Goal: Task Accomplishment & Management: Manage account settings

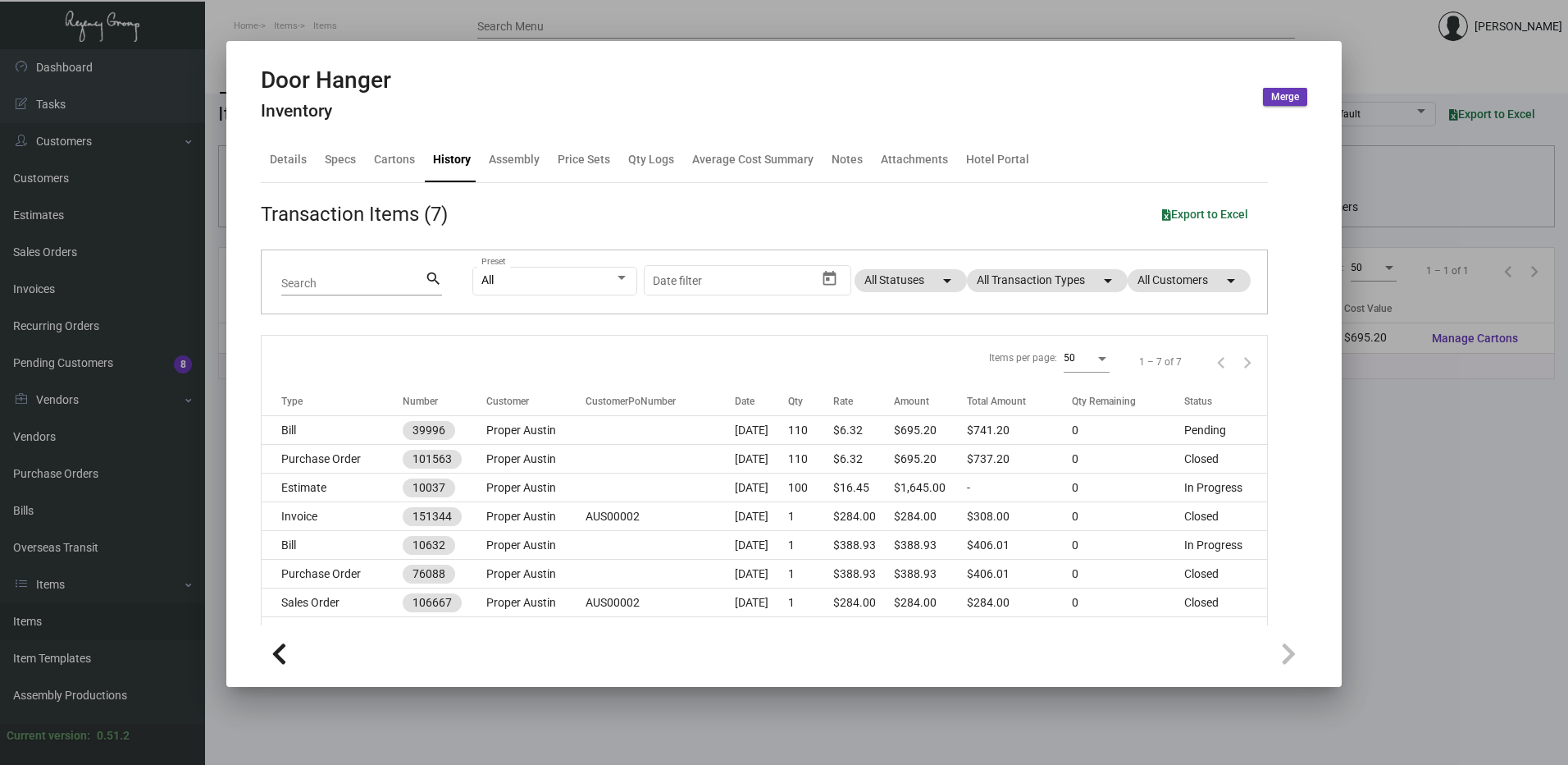
click at [348, 18] on div at bounding box center [784, 382] width 1568 height 765
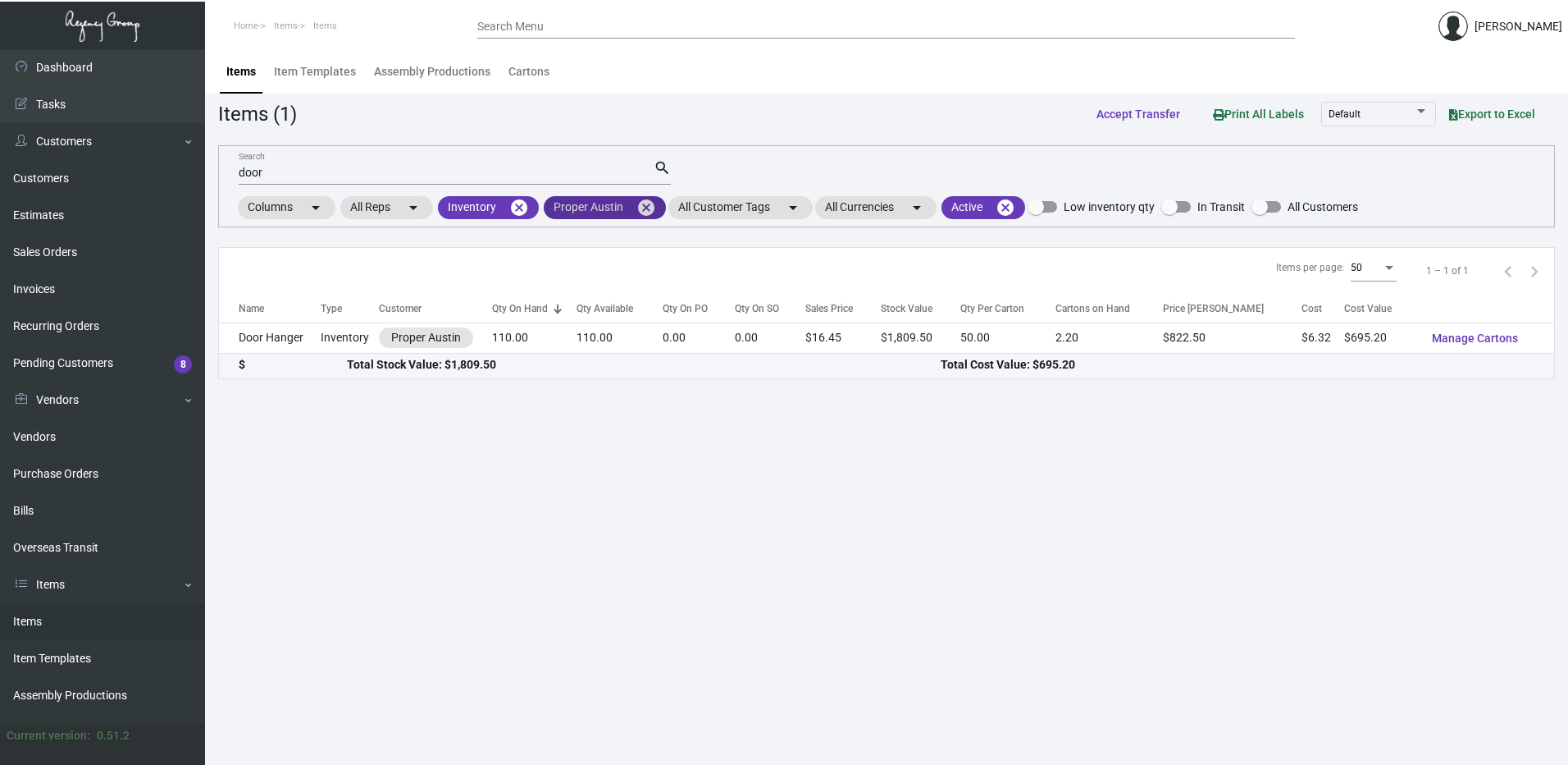
click at [643, 210] on mat-icon "cancel" at bounding box center [646, 208] width 20 height 20
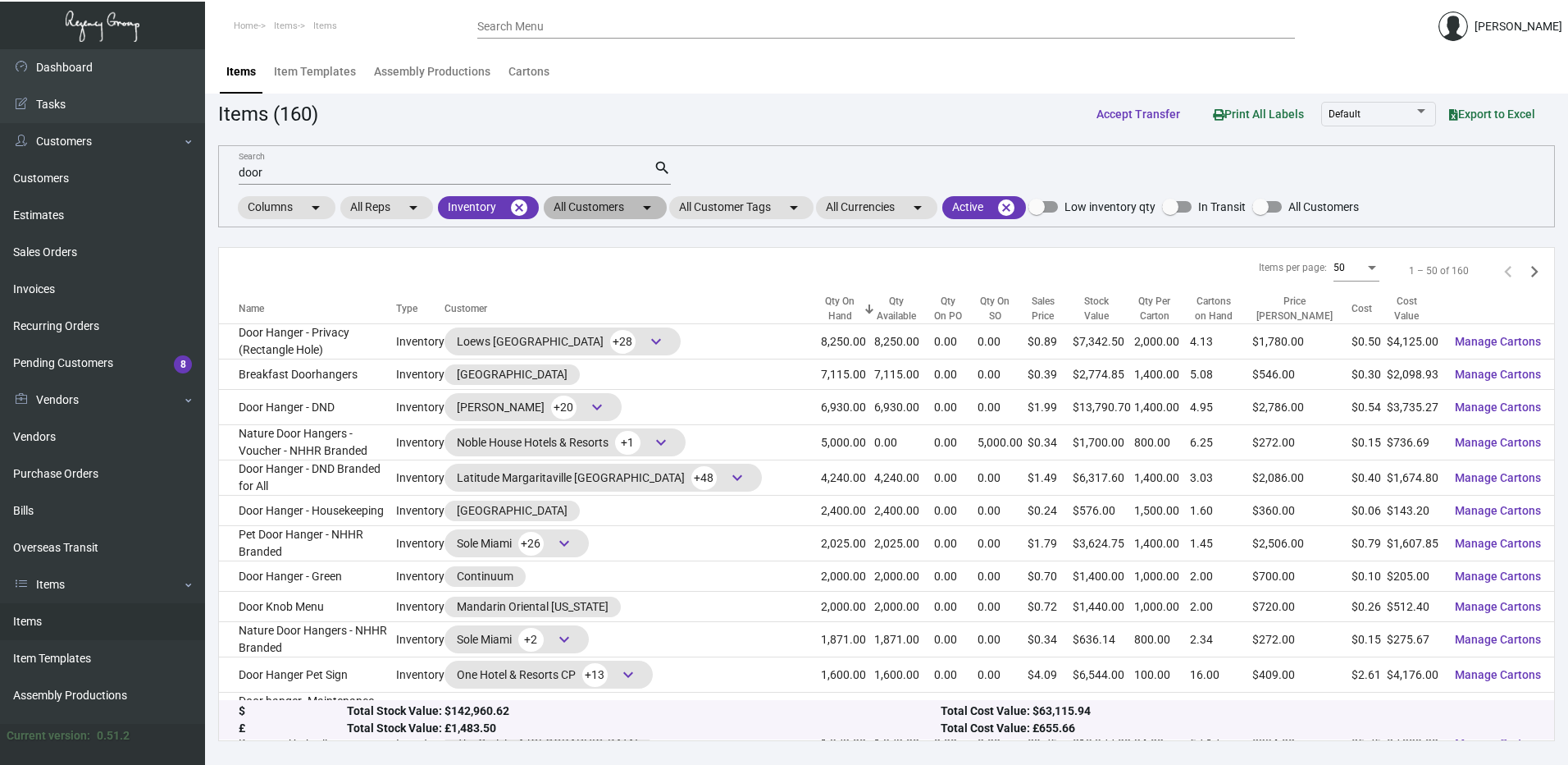
click at [621, 210] on mat-chip "All Customers arrow_drop_down" at bounding box center [605, 207] width 123 height 23
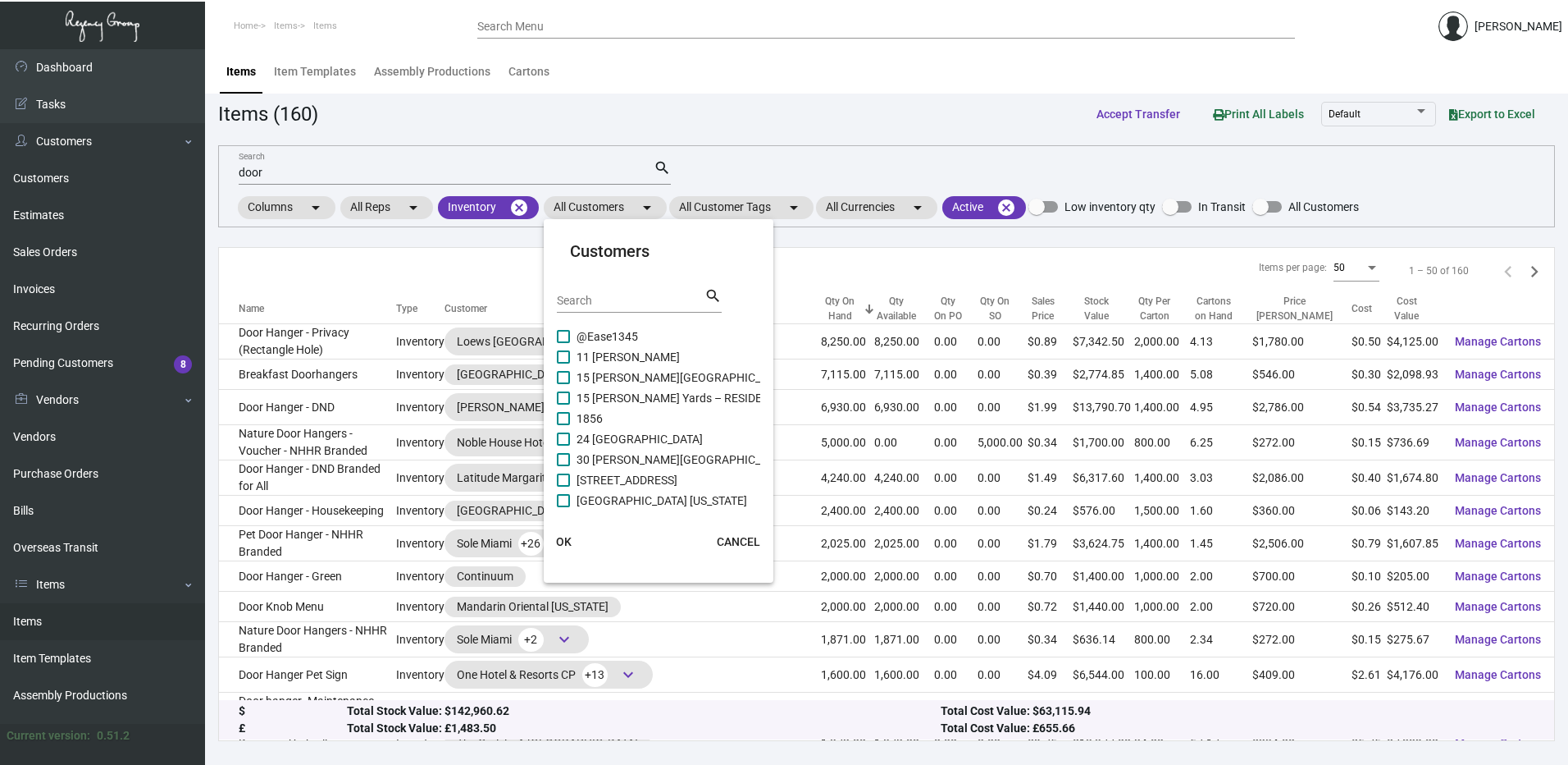
click at [598, 300] on input "Search" at bounding box center [631, 301] width 148 height 14
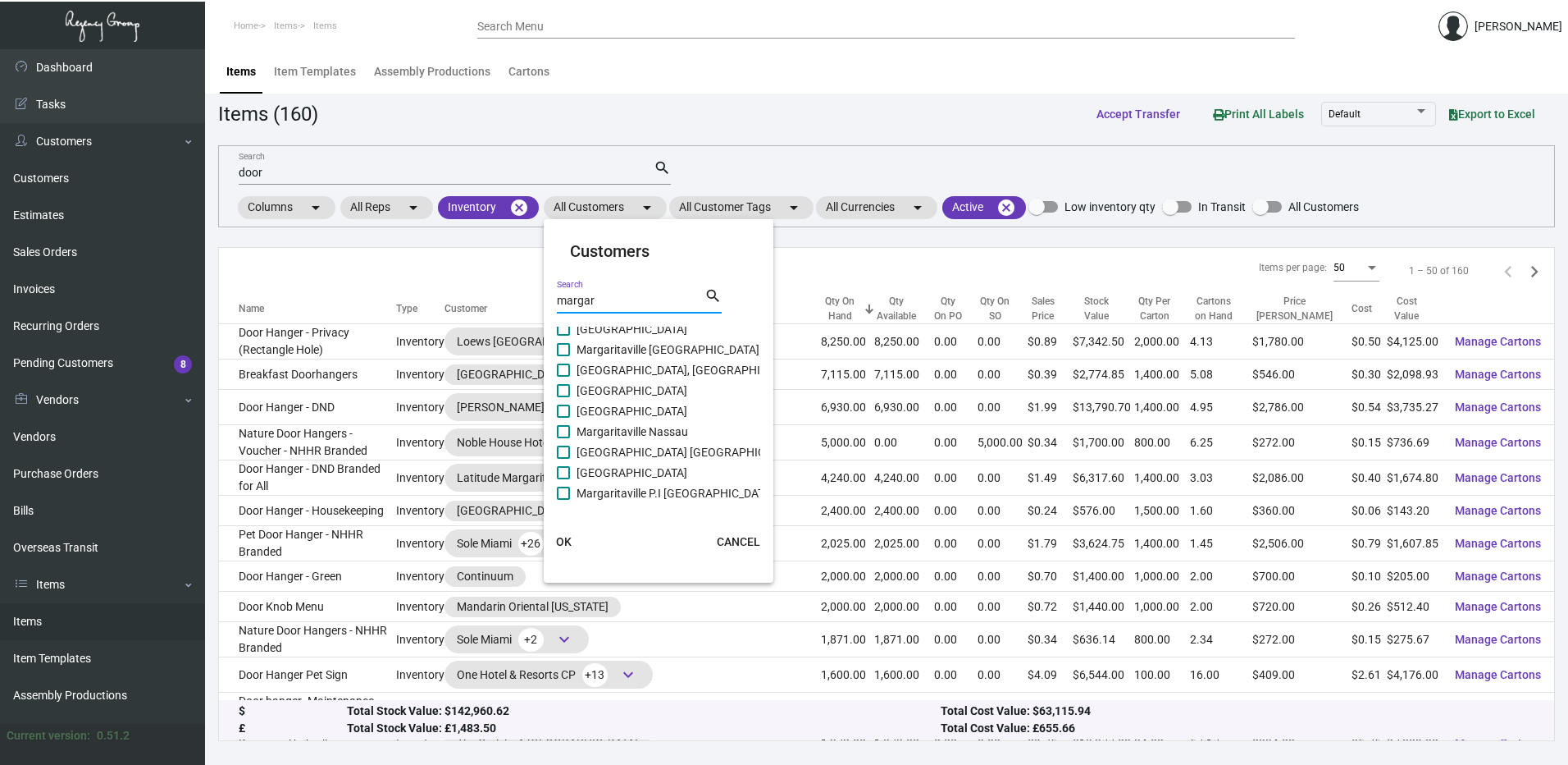
scroll to position [492, 0]
type input "margar"
click at [566, 389] on span at bounding box center [563, 386] width 14 height 14
click at [563, 392] on input "[GEOGRAPHIC_DATA]" at bounding box center [562, 392] width 1 height 1
checkbox input "true"
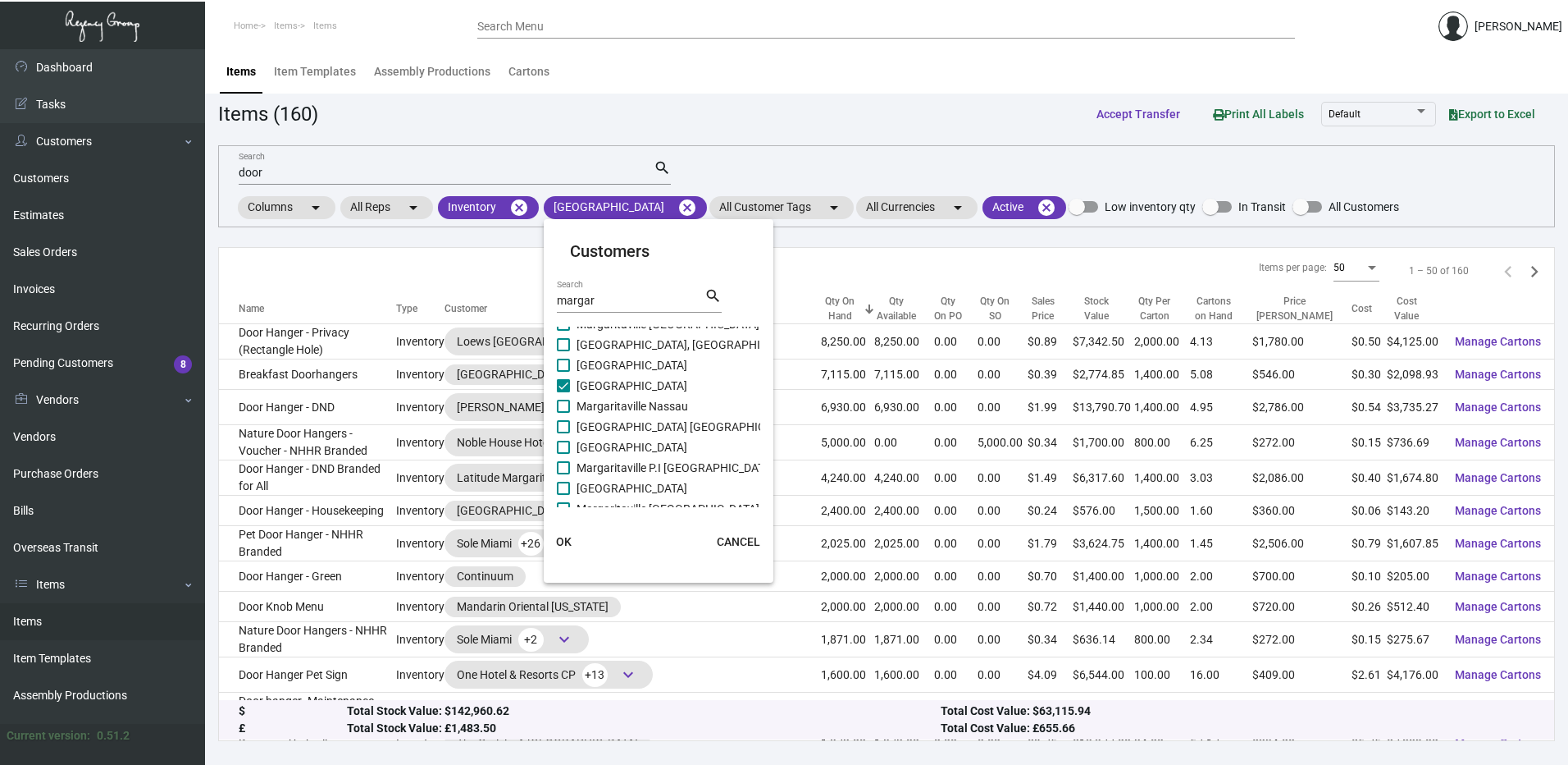
click at [557, 545] on span "OK" at bounding box center [563, 541] width 15 height 14
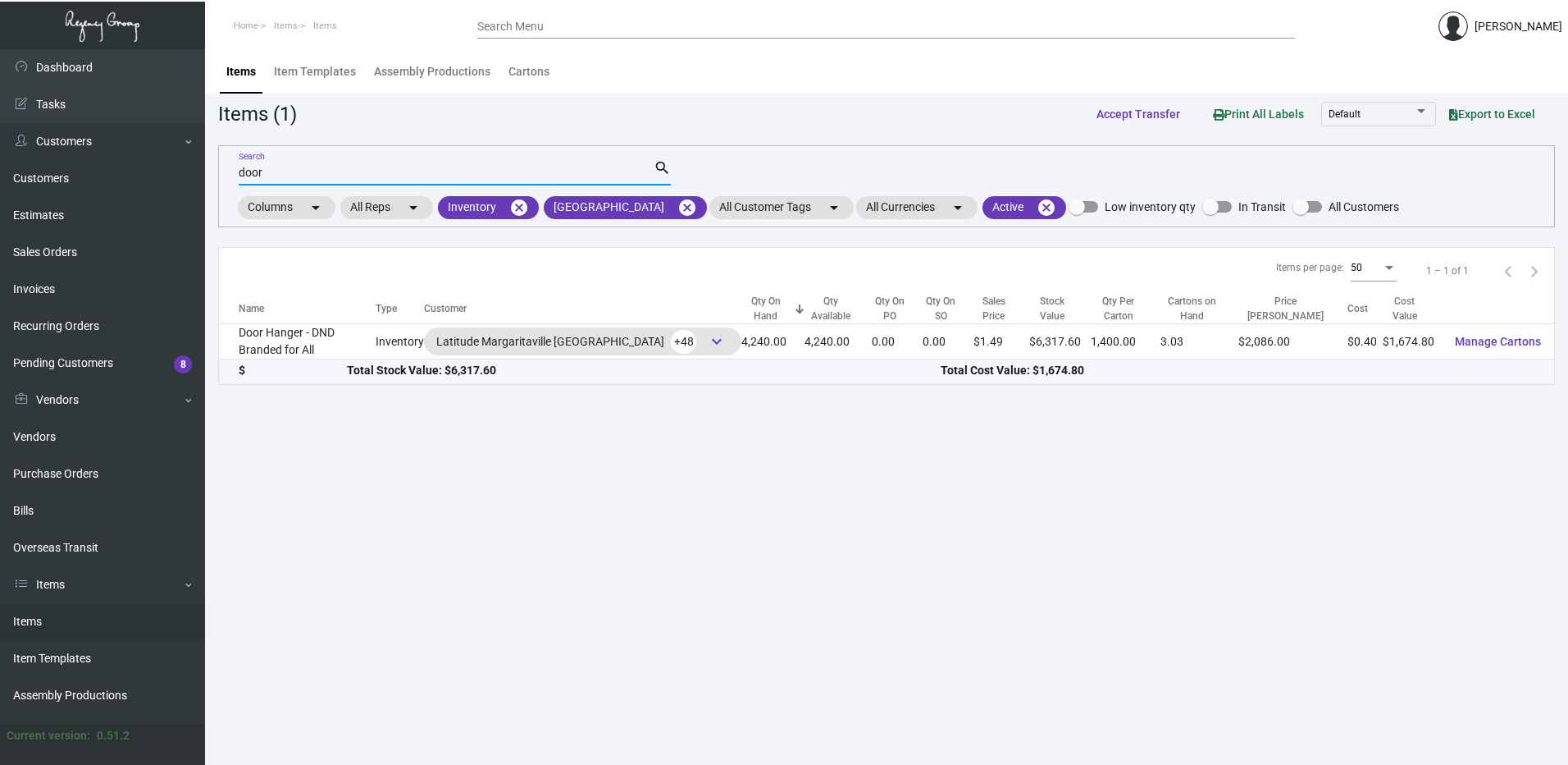
click at [276, 173] on input "door" at bounding box center [446, 173] width 415 height 14
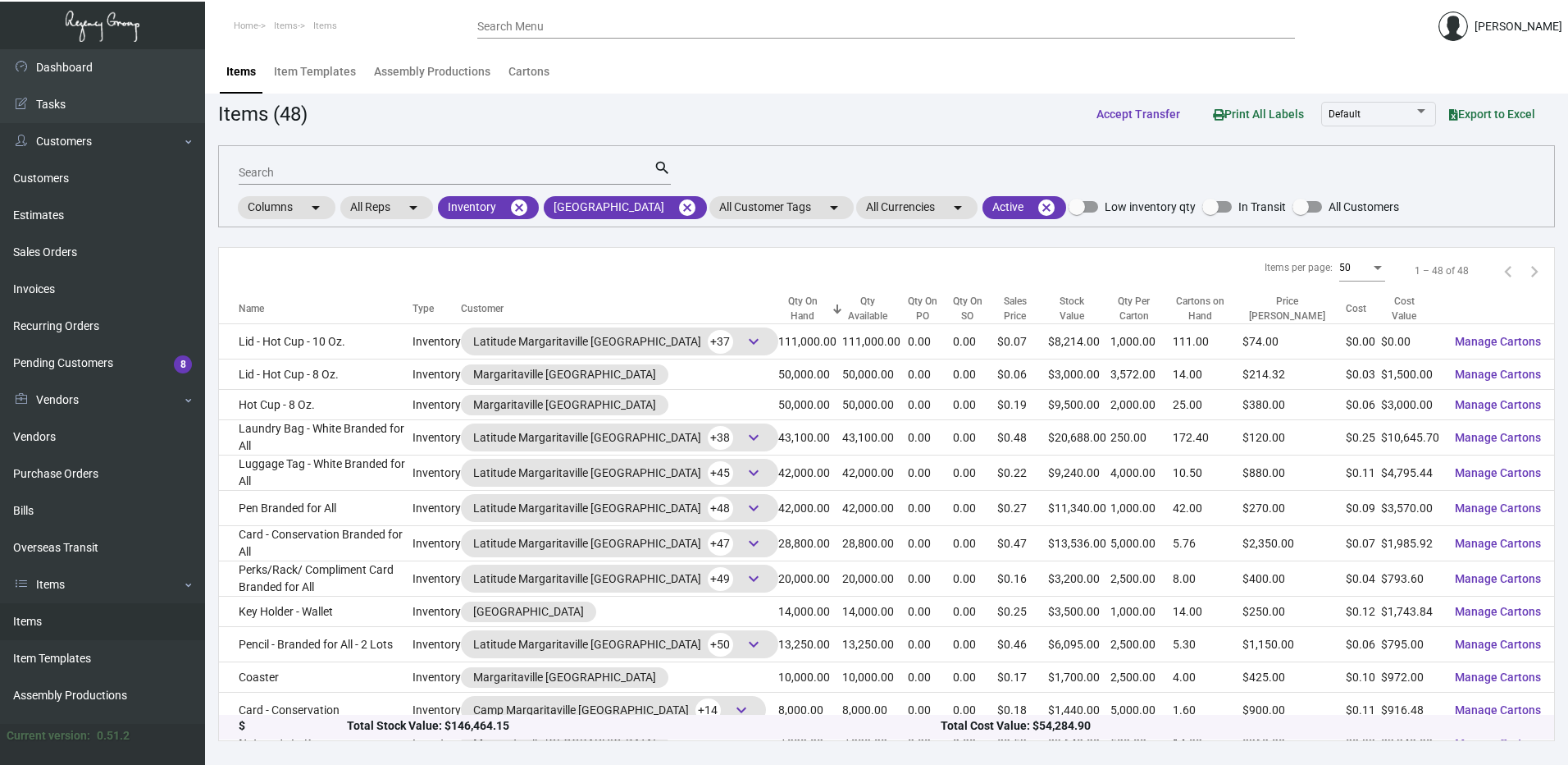
click at [778, 303] on div "Qty On Hand" at bounding box center [803, 308] width 50 height 30
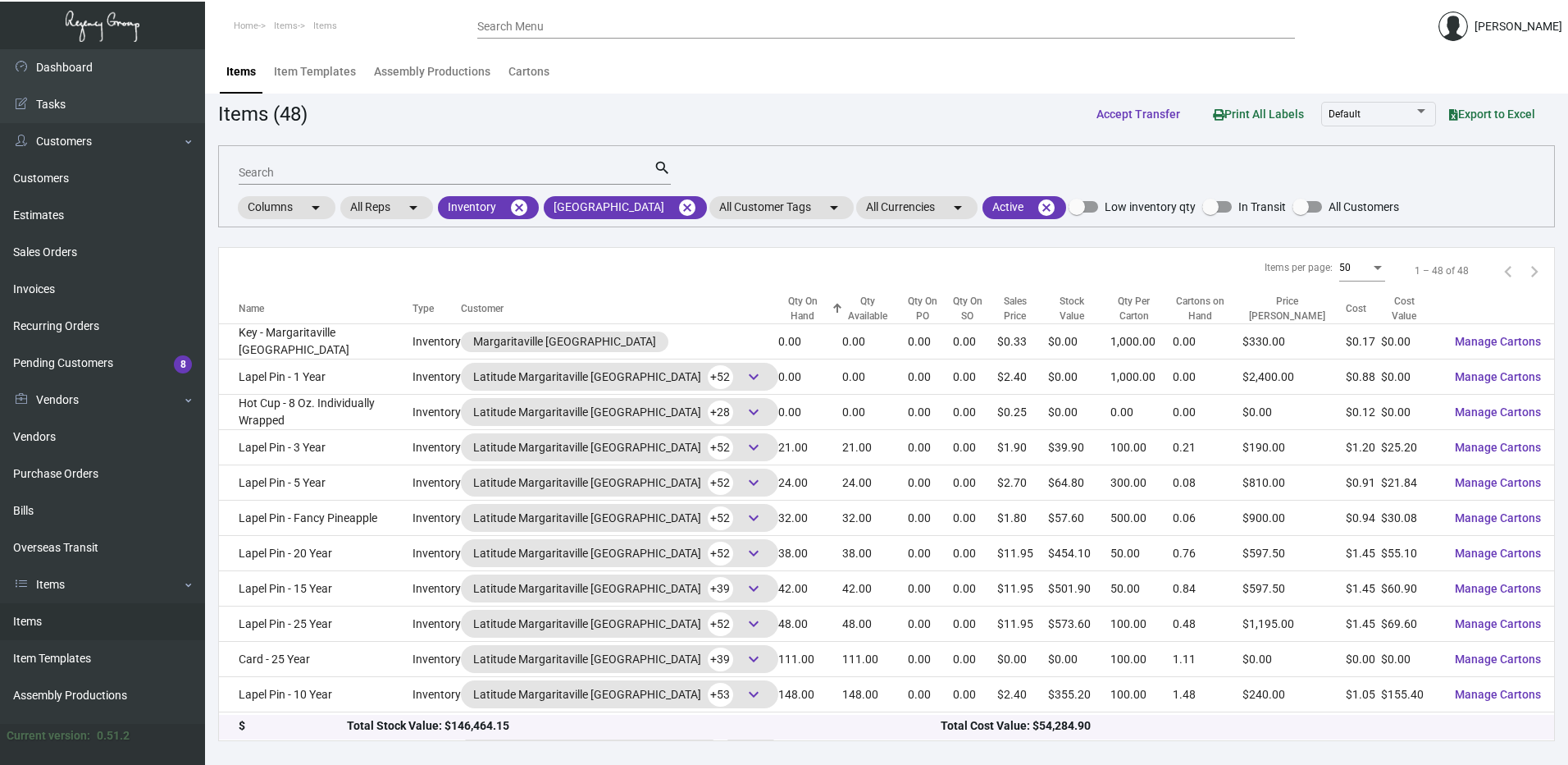
click at [778, 303] on div "Qty On Hand" at bounding box center [803, 308] width 50 height 30
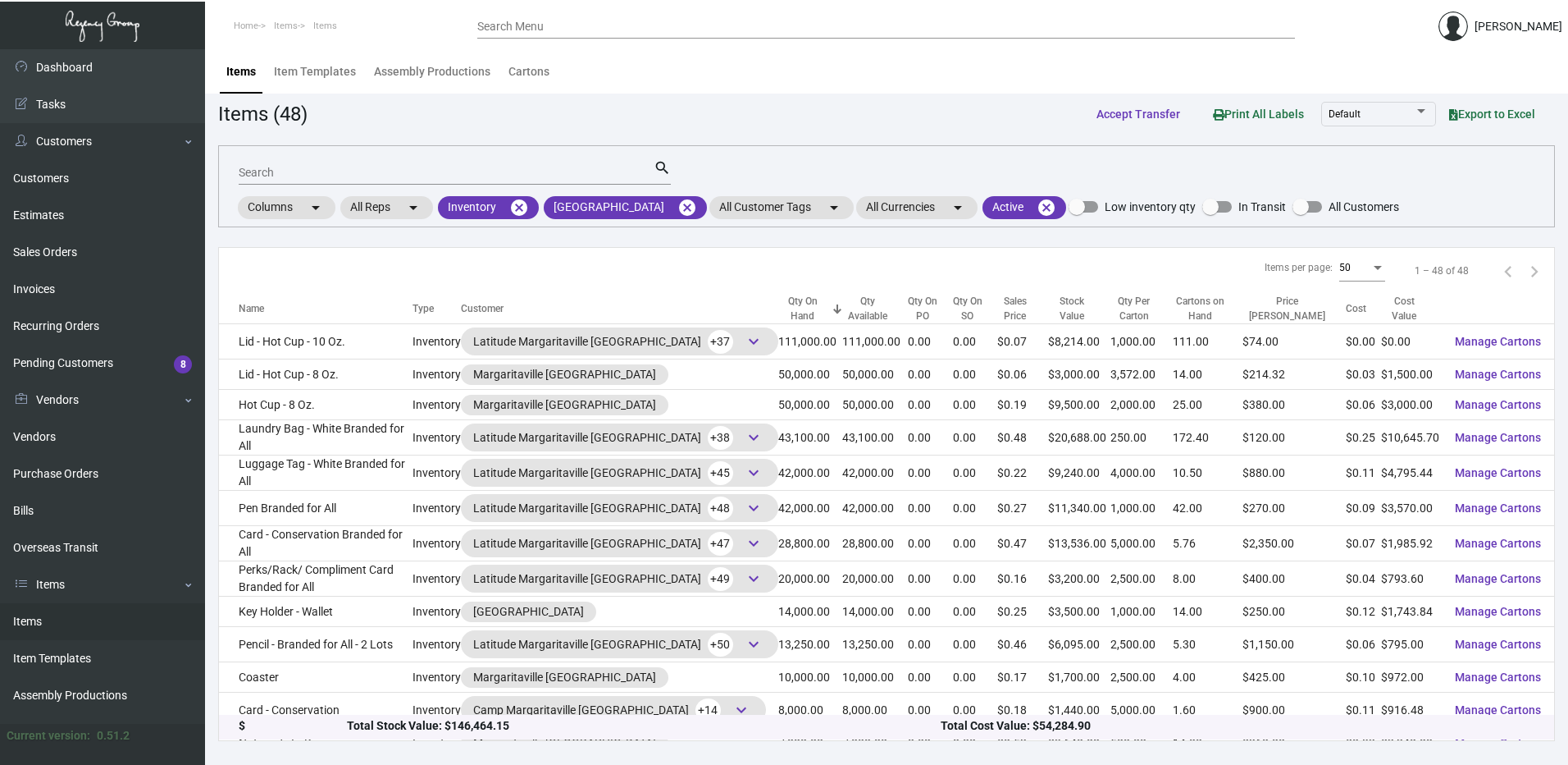
click at [273, 309] on div at bounding box center [274, 308] width 10 height 10
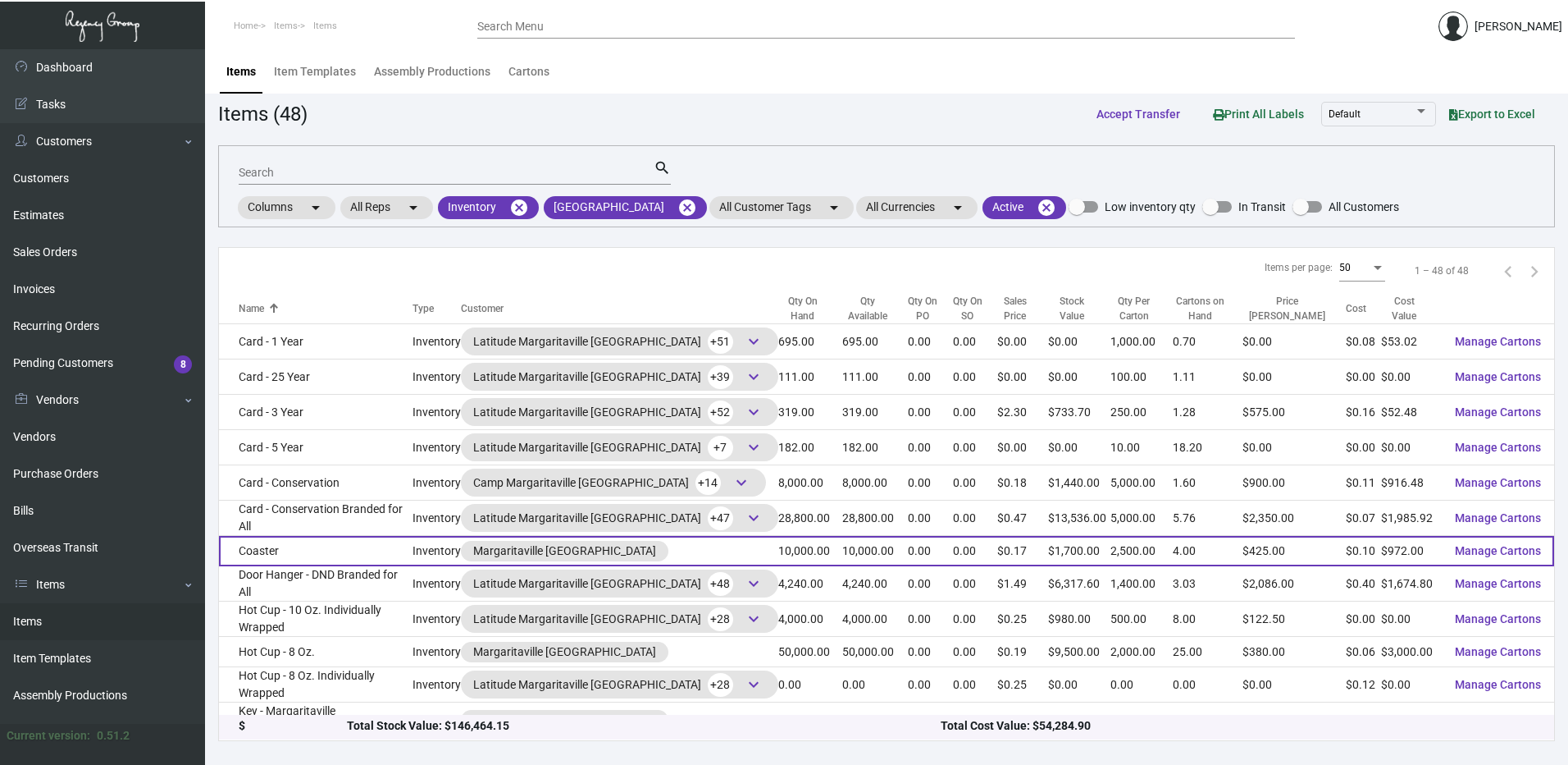
click at [320, 549] on td "Coaster" at bounding box center [316, 551] width 193 height 31
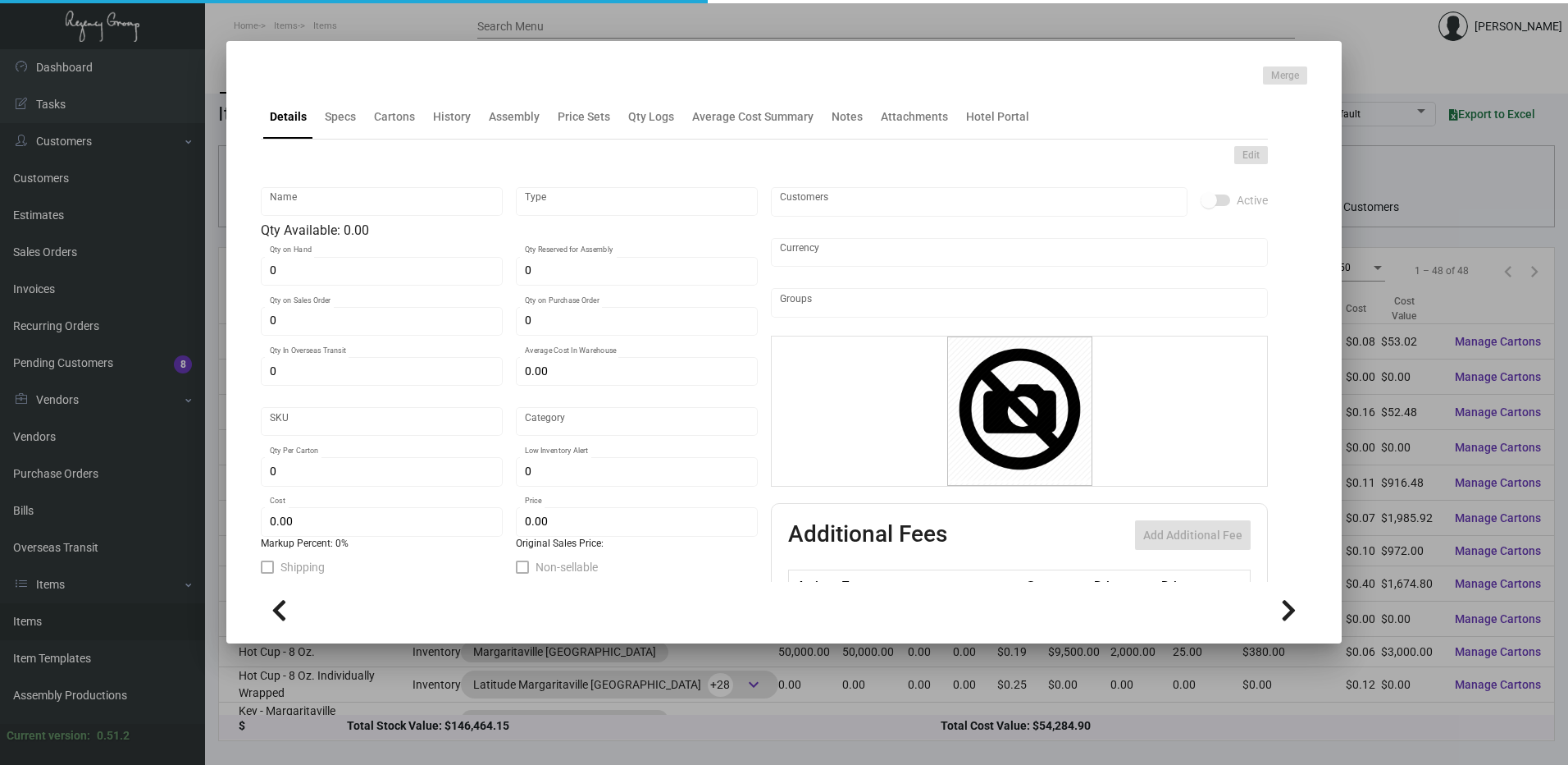
type input "Coaster"
type input "Inventory"
type input "10,000"
type input "$ 0.0972"
type input "829-Coaster-32"
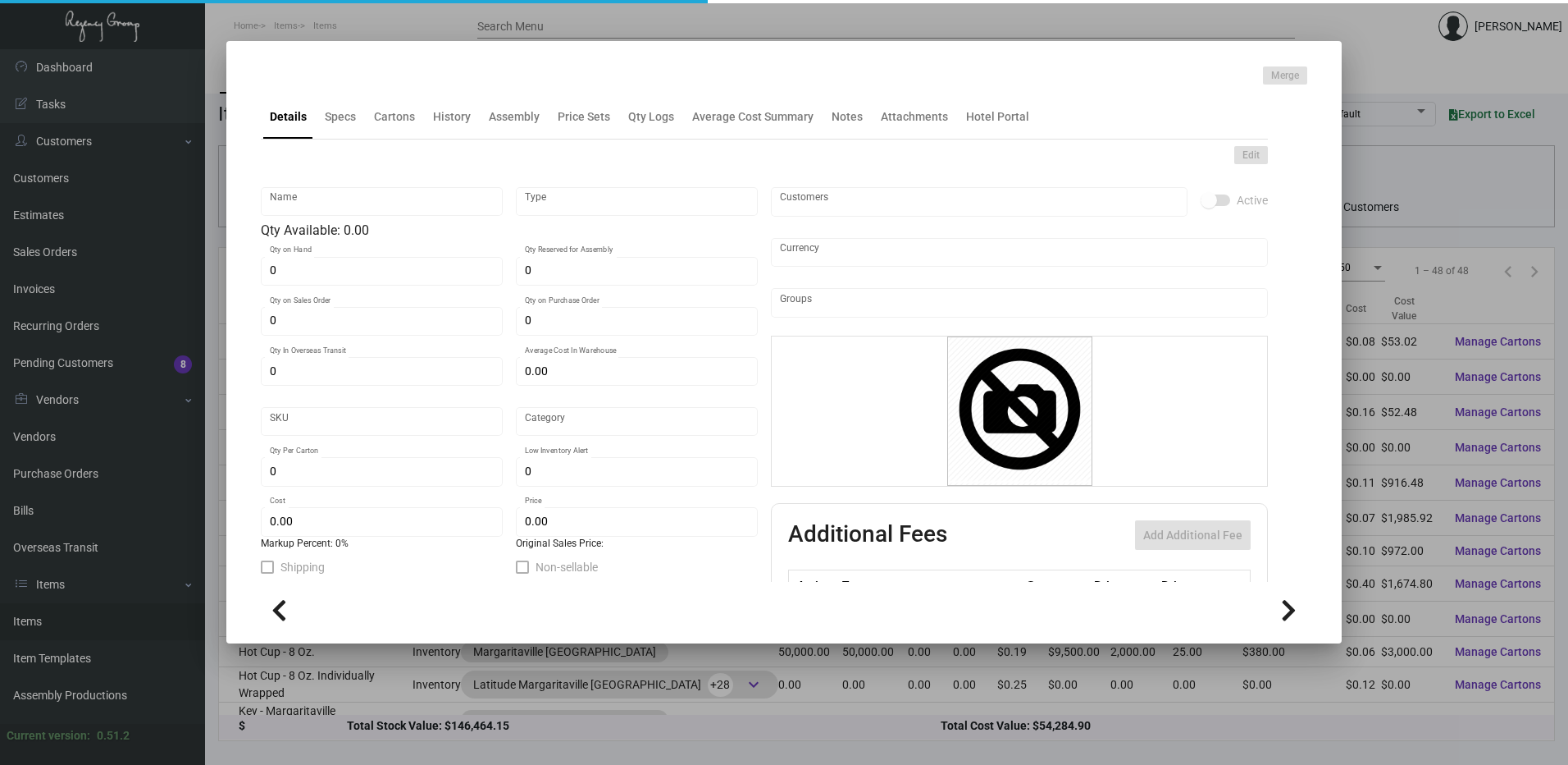
type input "Standard"
type input "2,500"
type input "30,000"
type input "$ 0.0972"
type input "$ 0.17"
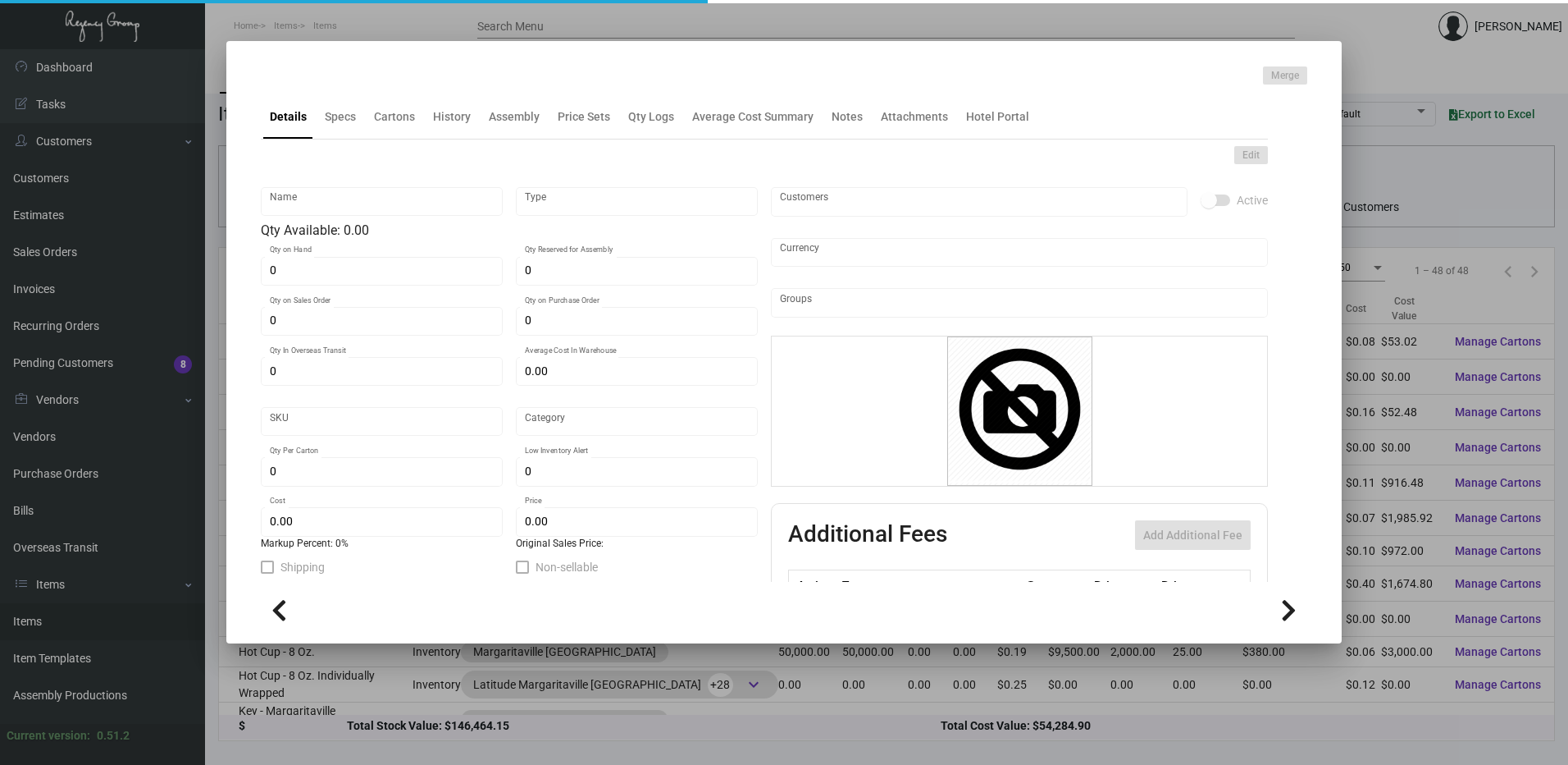
checkbox input "true"
type input "United States Dollar $"
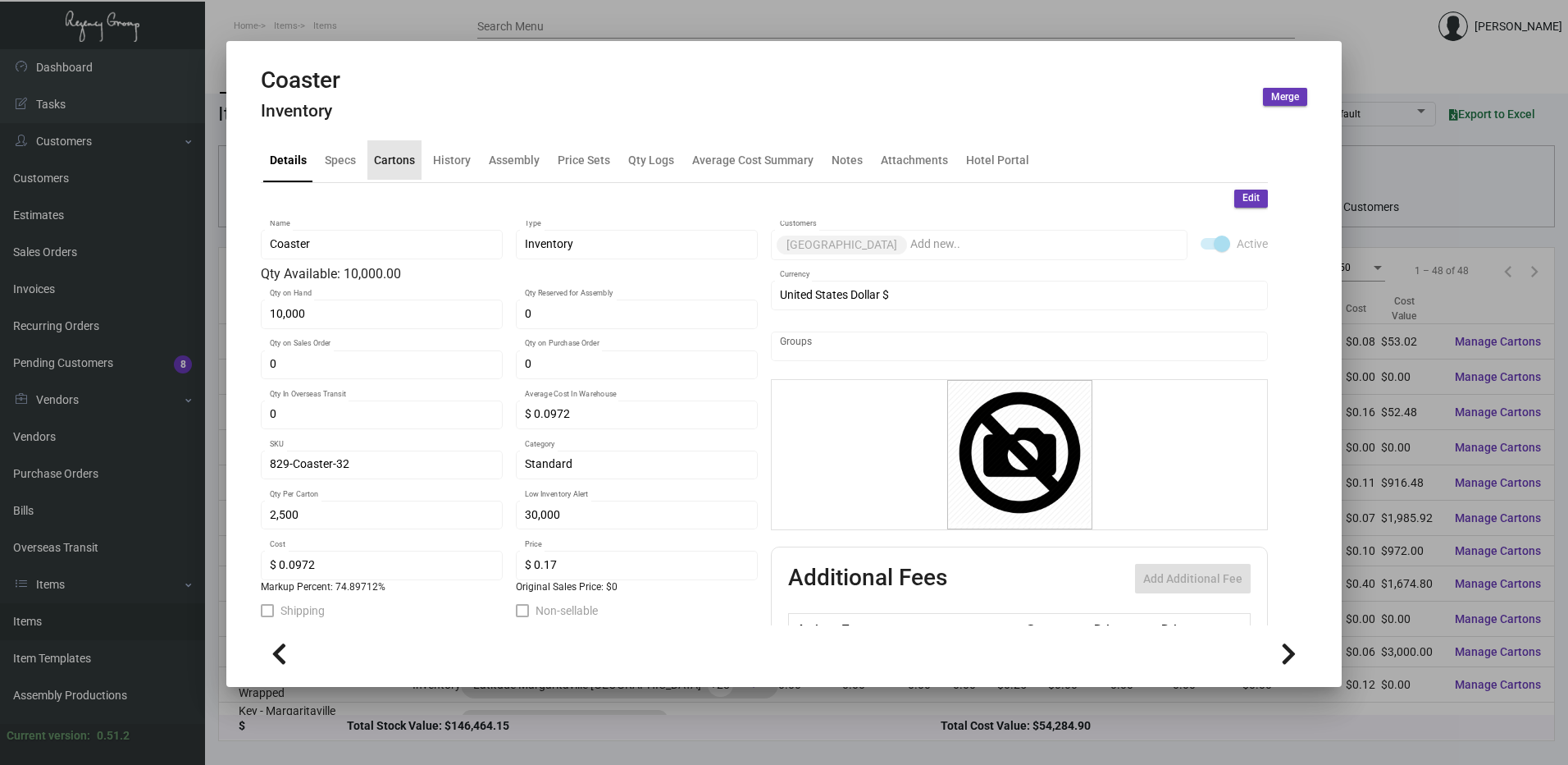
click at [408, 155] on div "Cartons" at bounding box center [394, 159] width 41 height 17
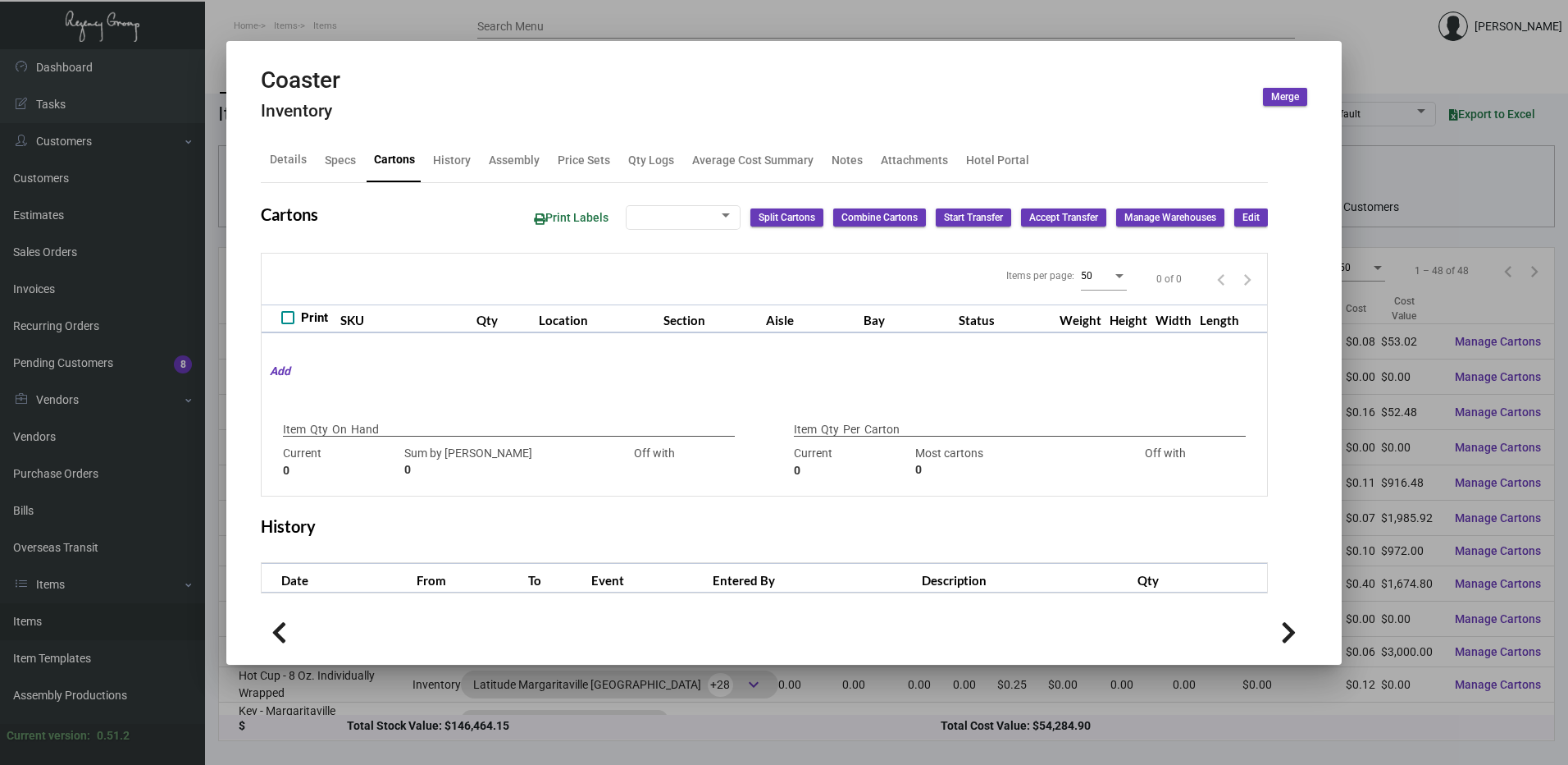
type input "10,000"
type input "10000"
type input "0"
type input "2,500"
type input "2500"
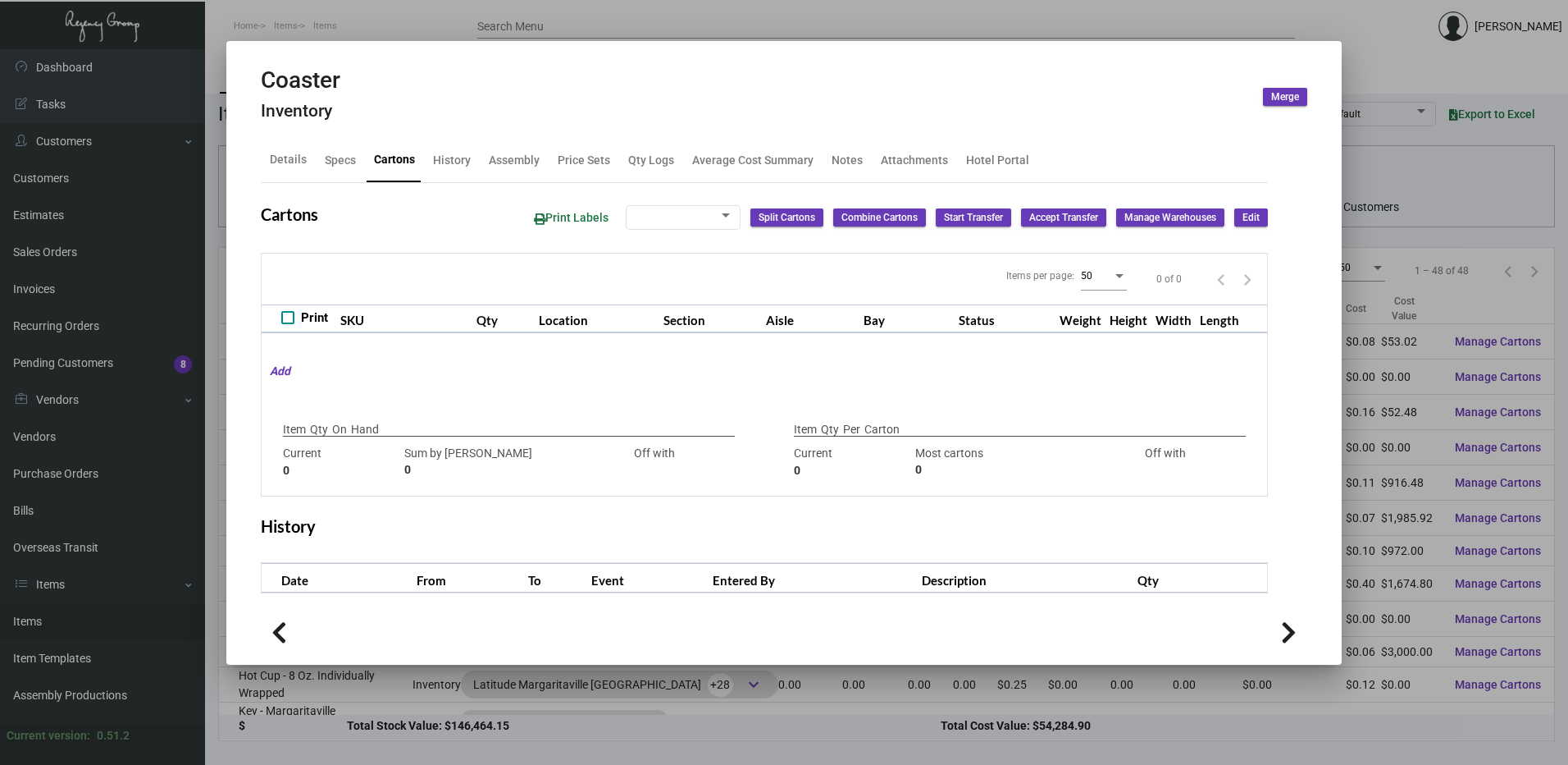
type input "0"
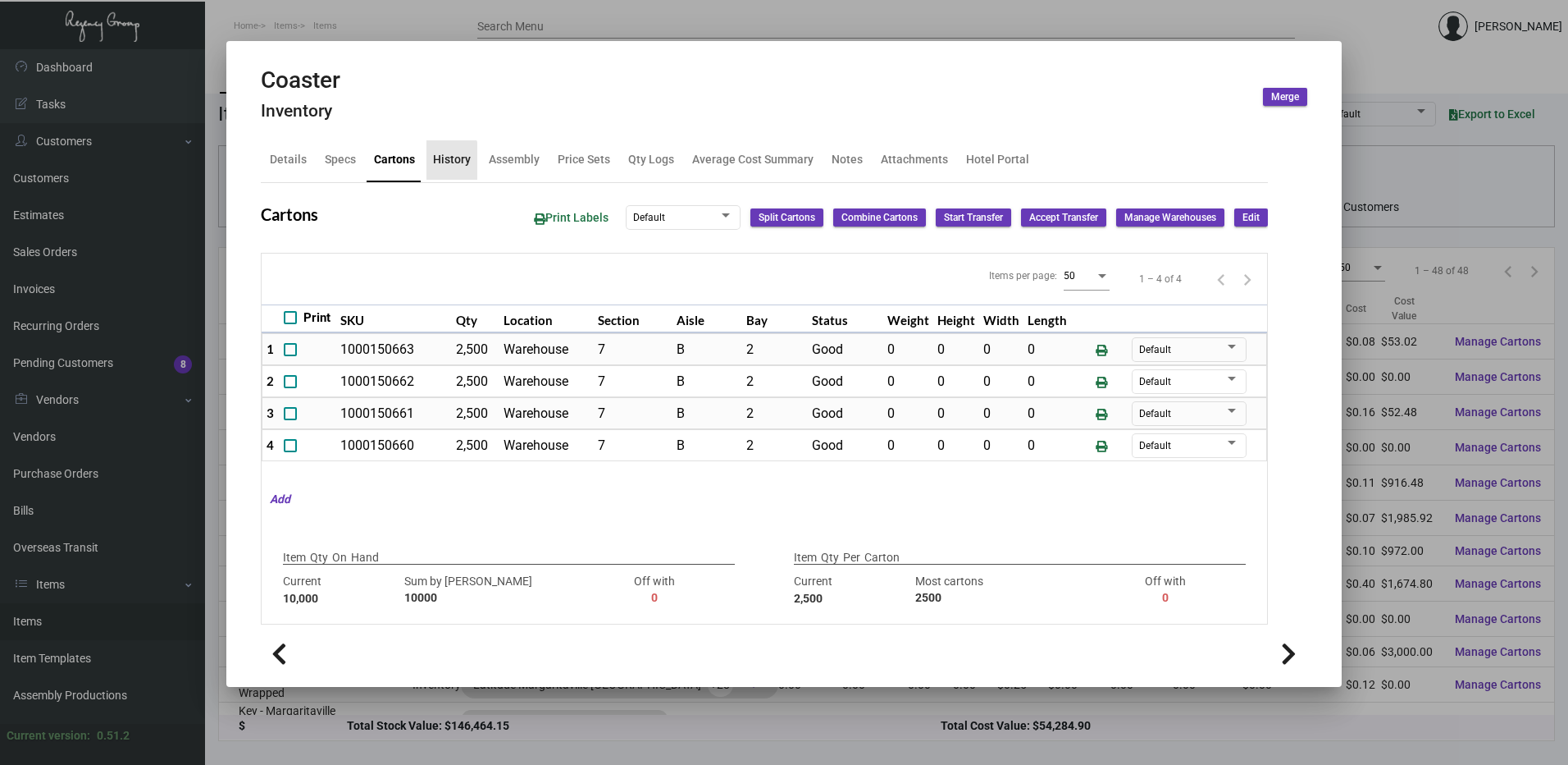
click at [442, 165] on div "History" at bounding box center [452, 159] width 38 height 17
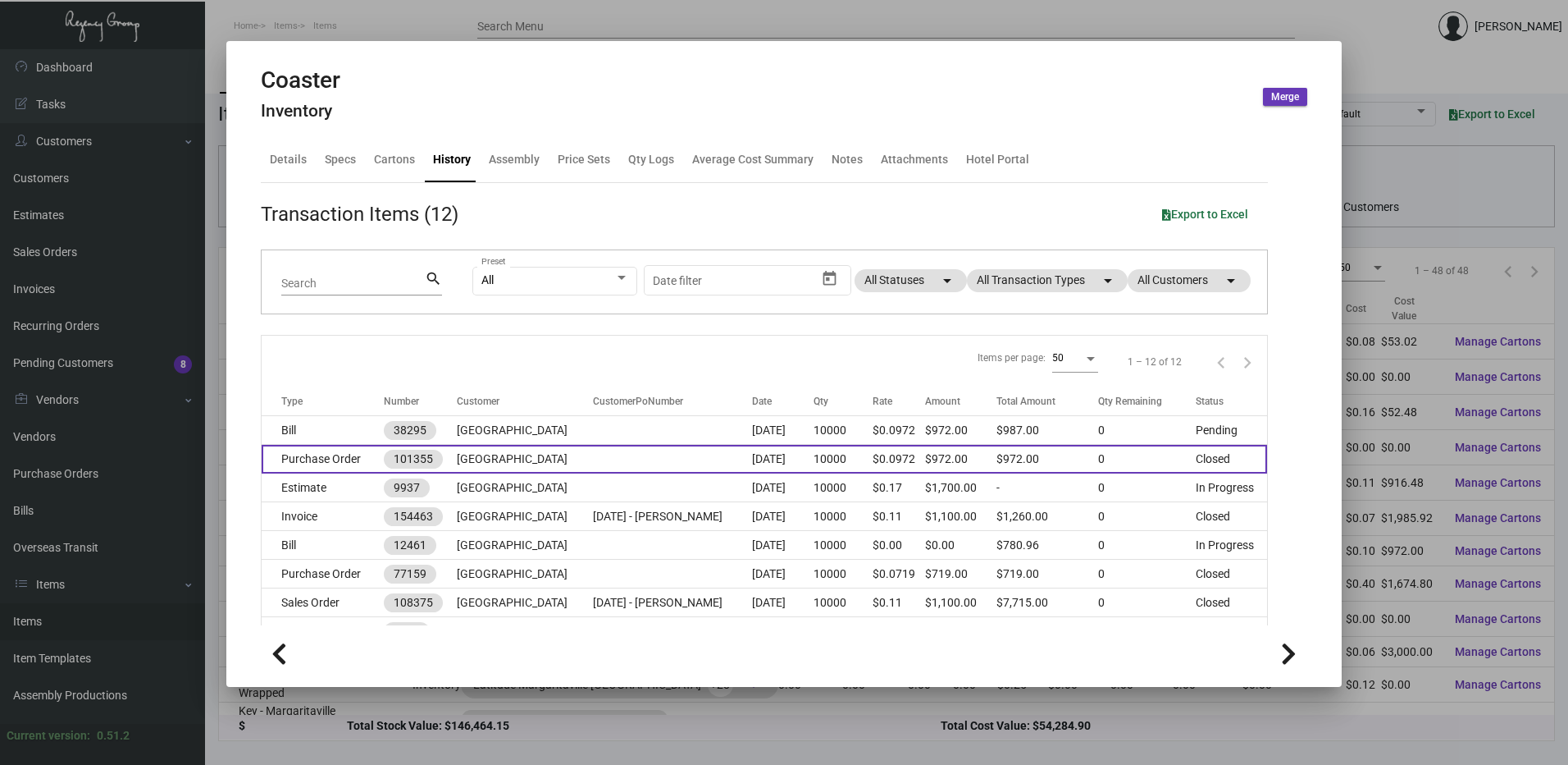
click at [328, 458] on td "Purchase Order" at bounding box center [322, 460] width 122 height 29
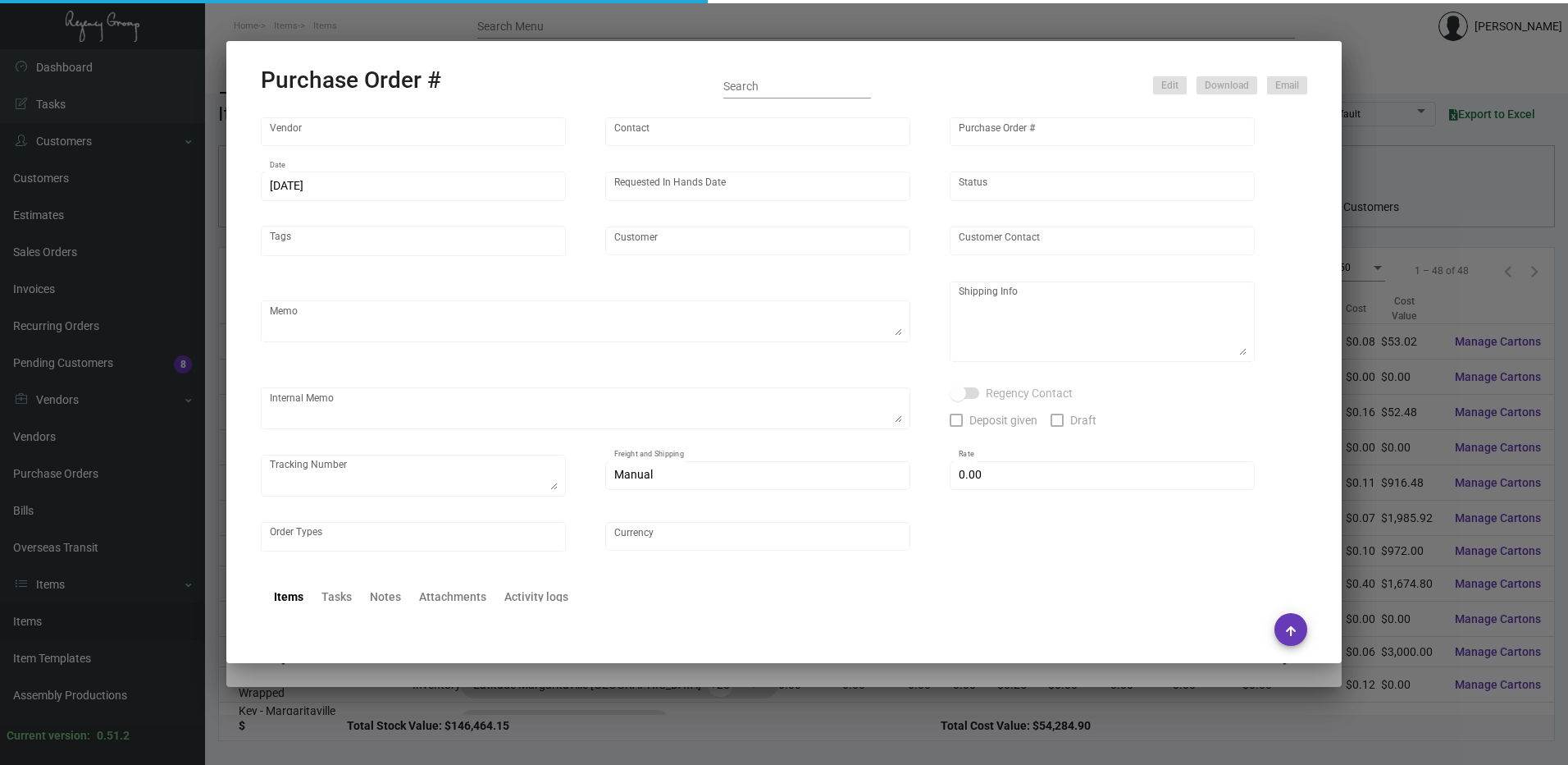
type input "Admatch Corporation"
type input "Order Entry"
type input "101355"
type input "[DATE]"
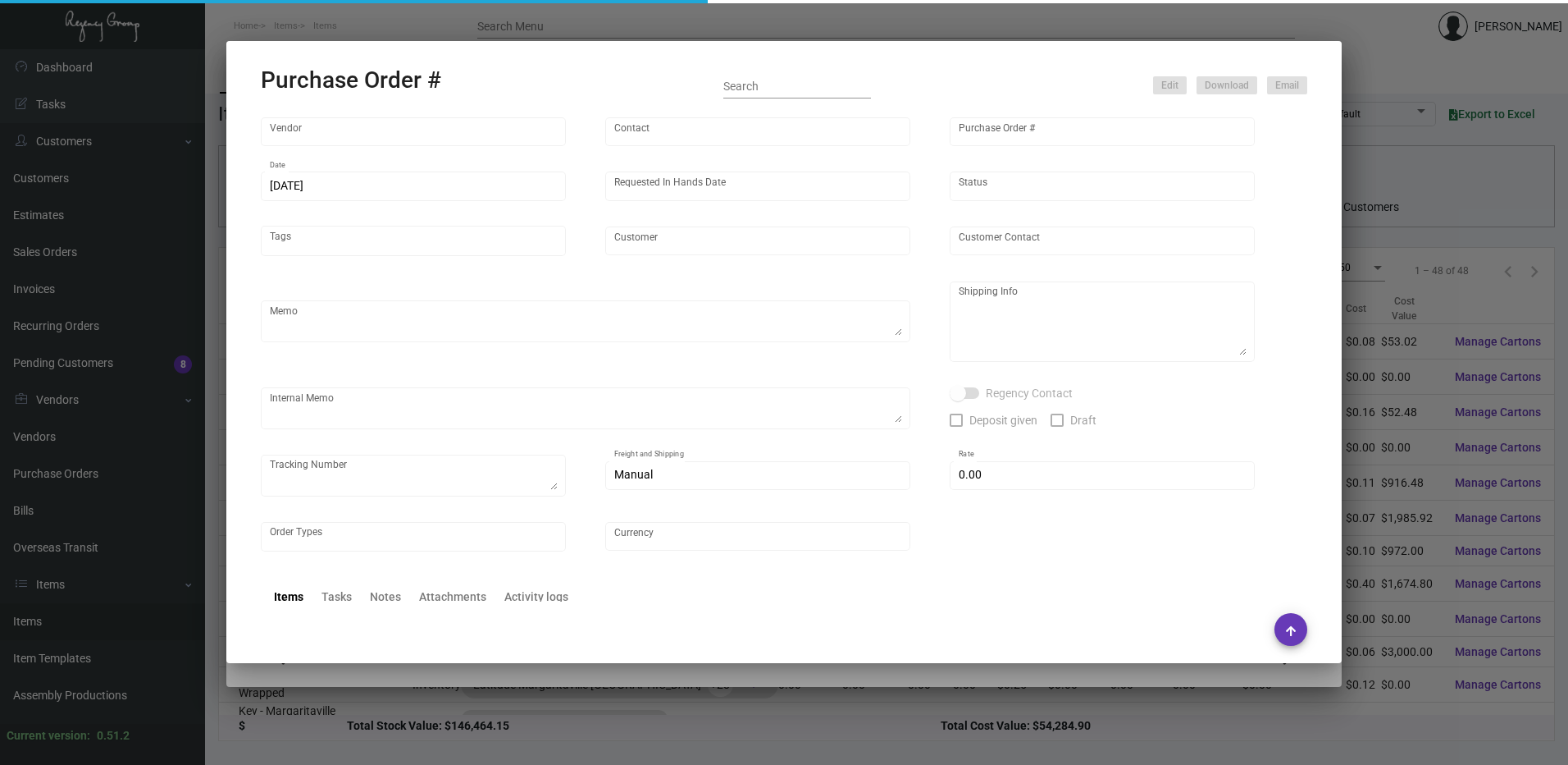
type input "[GEOGRAPHIC_DATA]"
type textarea "When ready to ship, contact: [EMAIL_ADDRESS][DOMAIN_NAME] for all shipments UPS…"
type textarea "Regency Group NJ - [PERSON_NAME] [STREET_ADDRESS]"
type textarea "[DATE] Shipped from Admatch by UPS Ground TK#1Z1AY2760392374211 Cost $55.68 (4 …"
checkbox input "true"
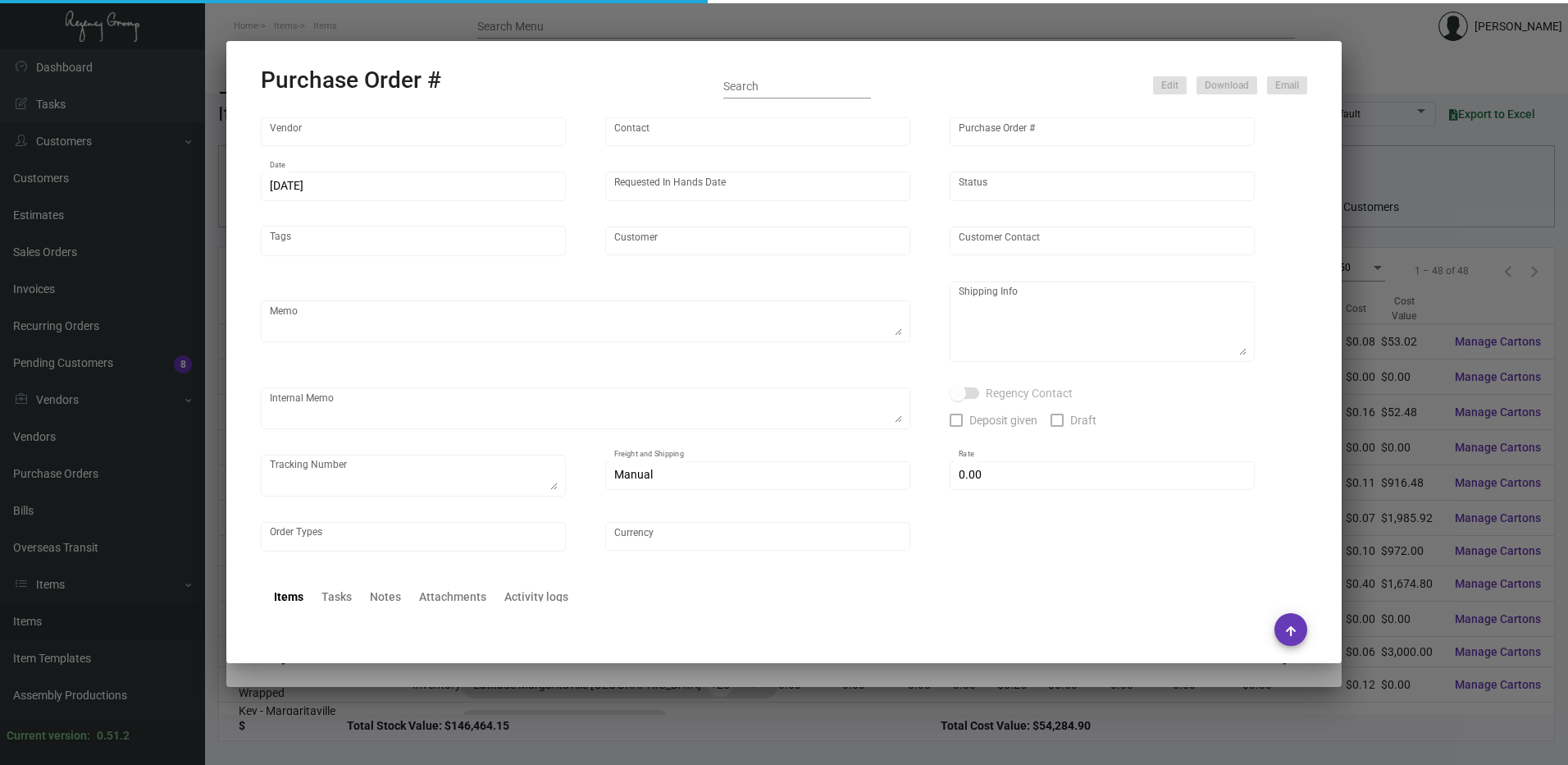
type input "$ 0.00"
type input "United States Dollar $"
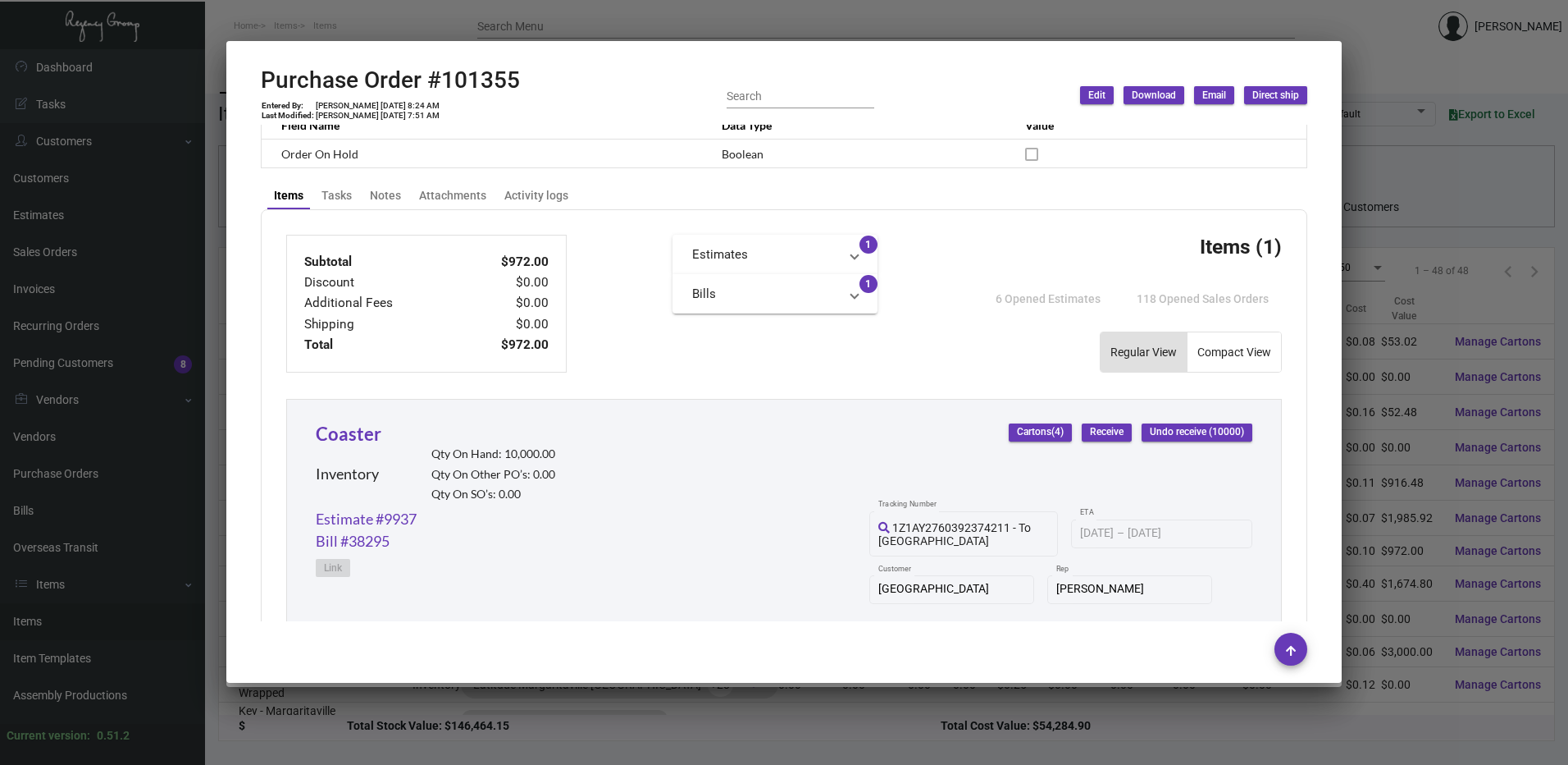
scroll to position [574, 0]
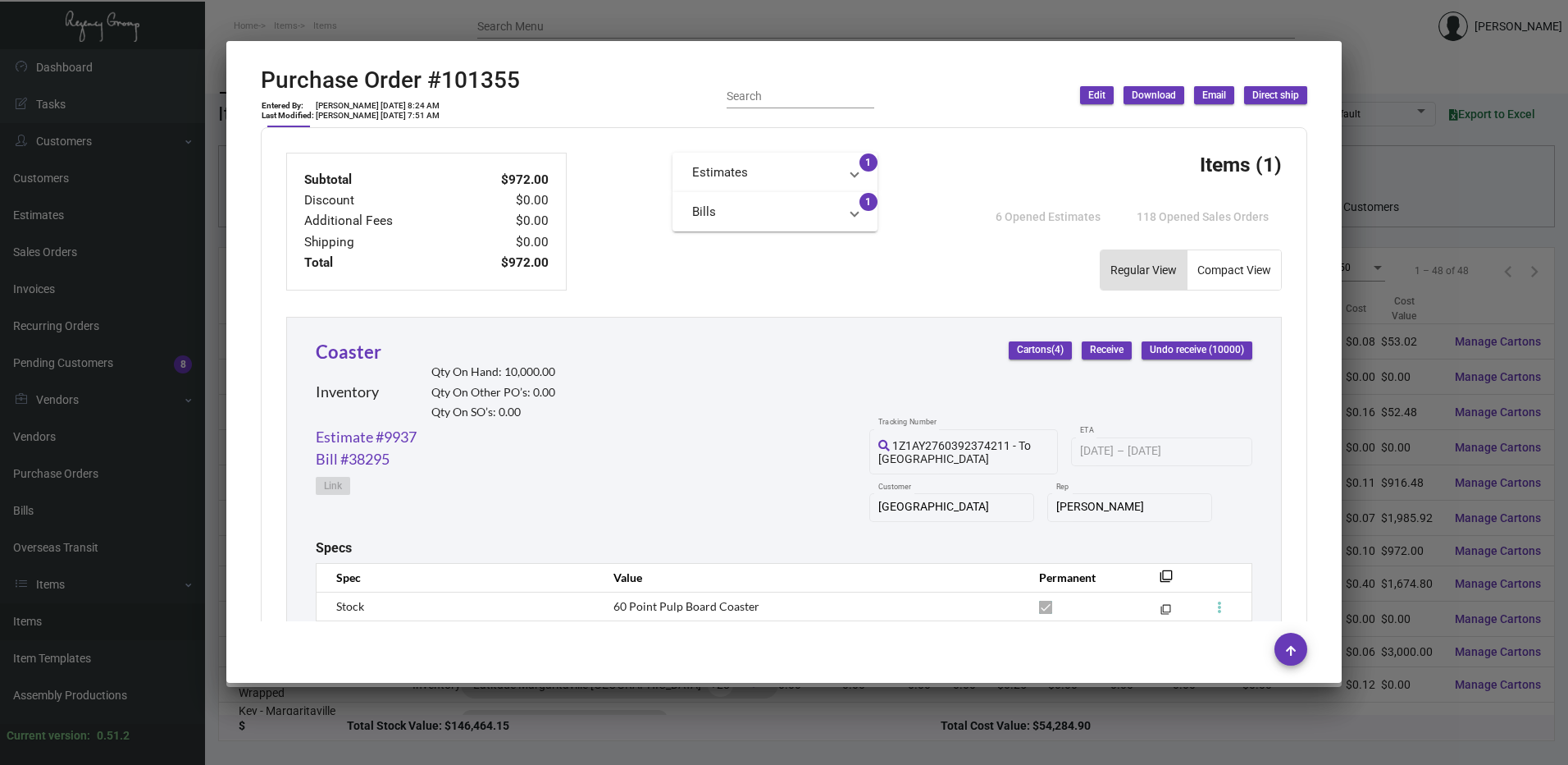
click at [545, 8] on div at bounding box center [784, 382] width 1568 height 765
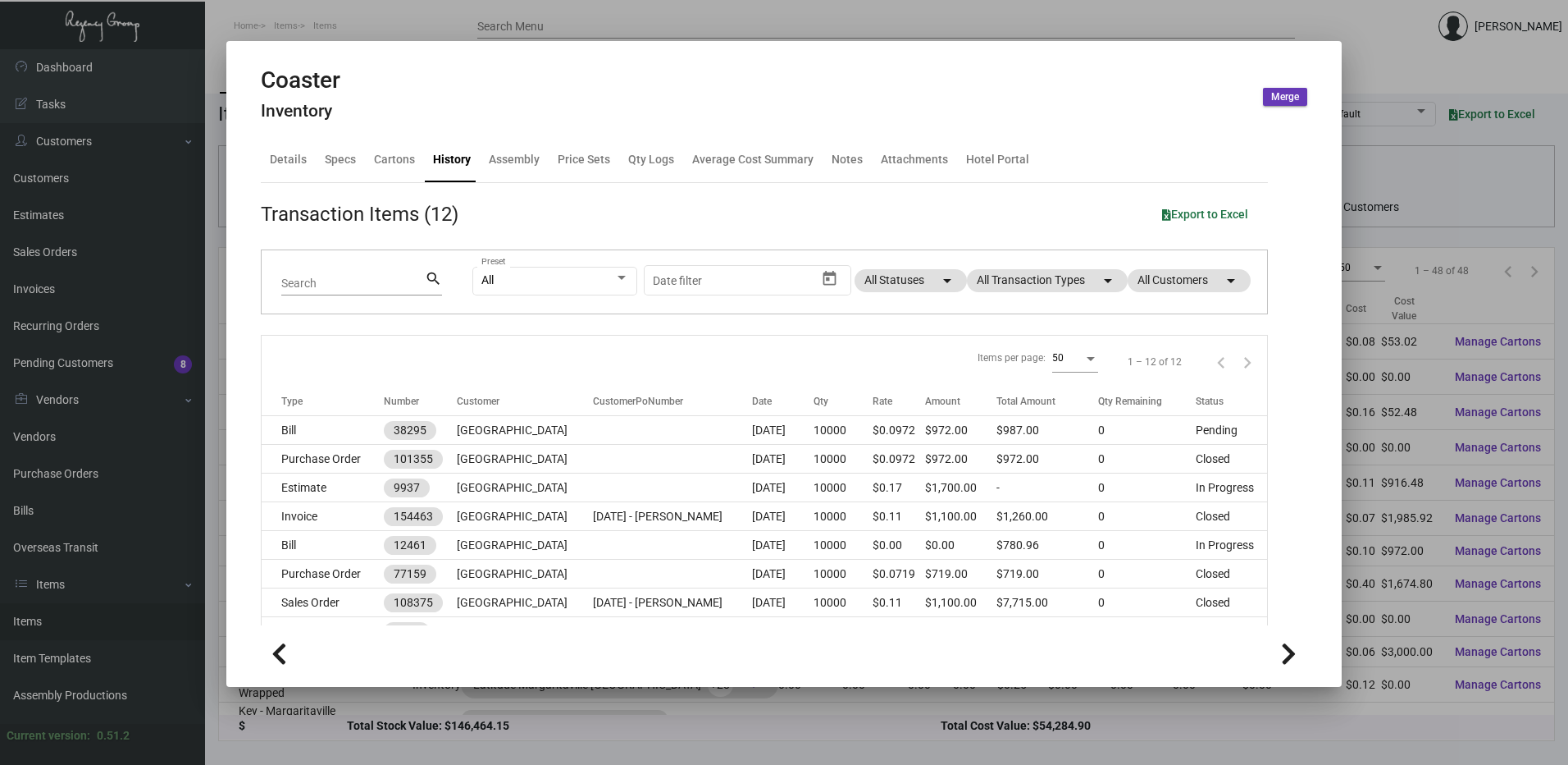
click at [545, 8] on div at bounding box center [784, 382] width 1568 height 765
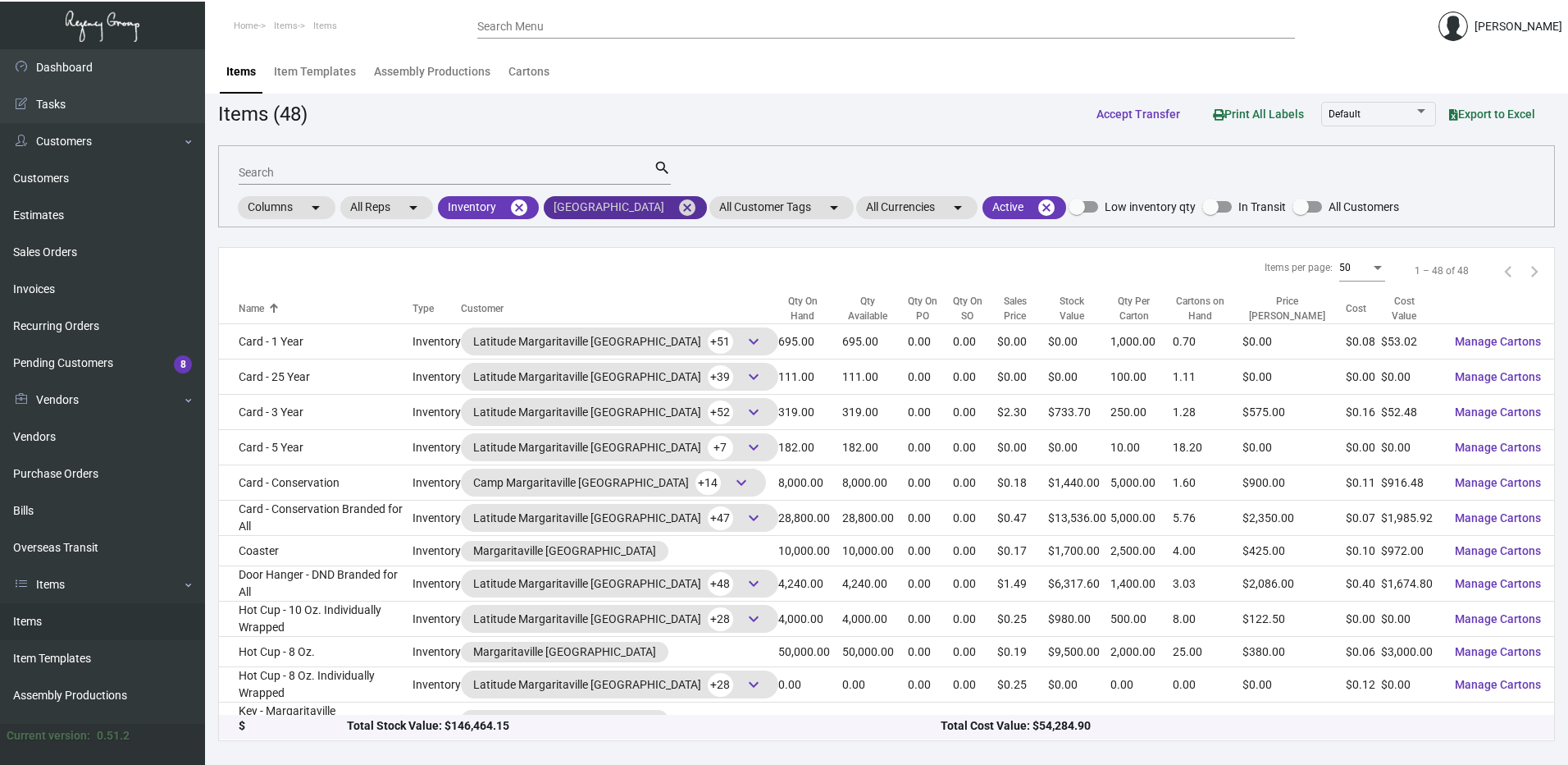
click at [697, 208] on mat-icon "cancel" at bounding box center [688, 208] width 20 height 20
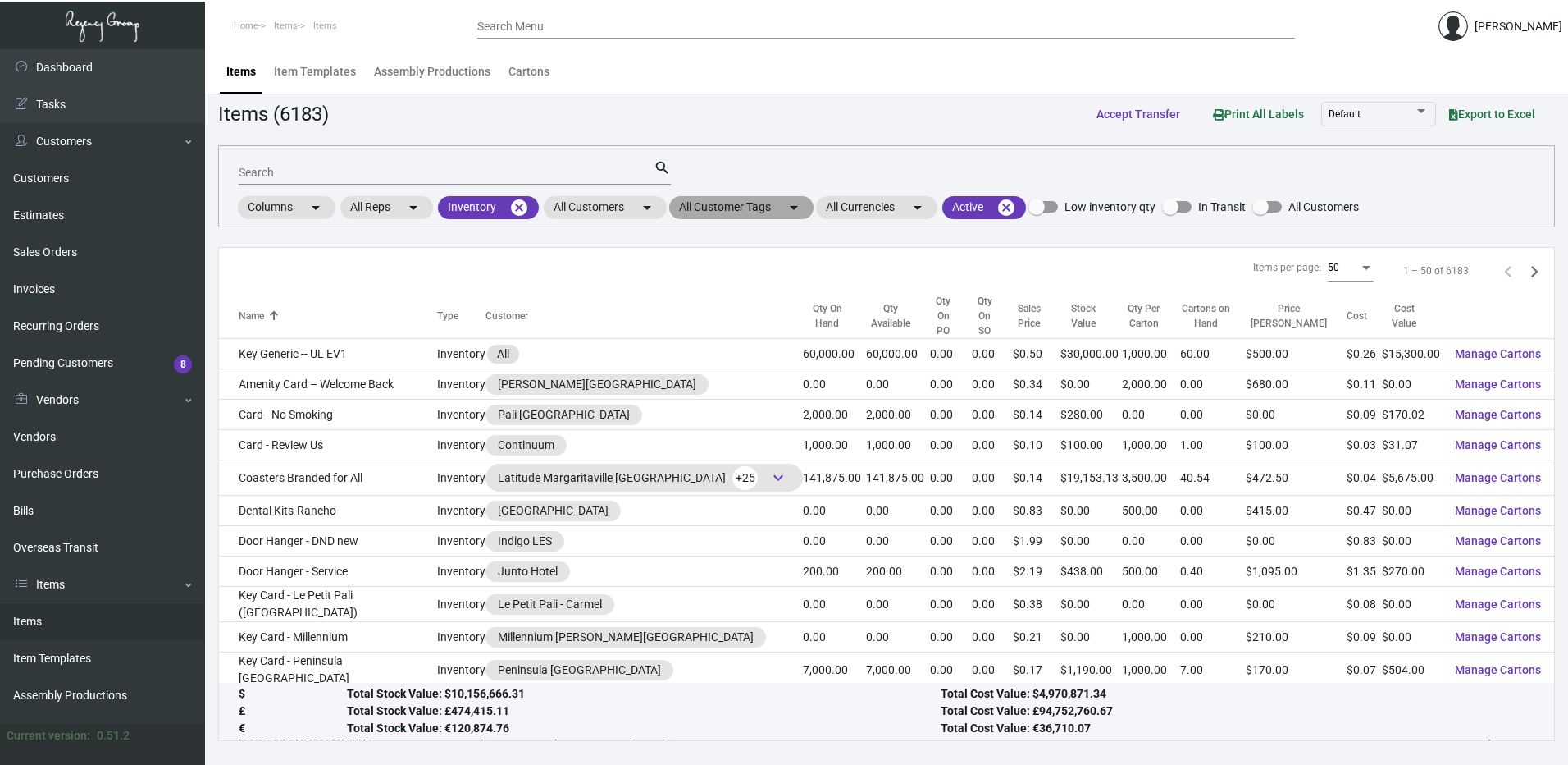
click at [678, 210] on mat-chip "All Customer Tags arrow_drop_down" at bounding box center [741, 207] width 144 height 23
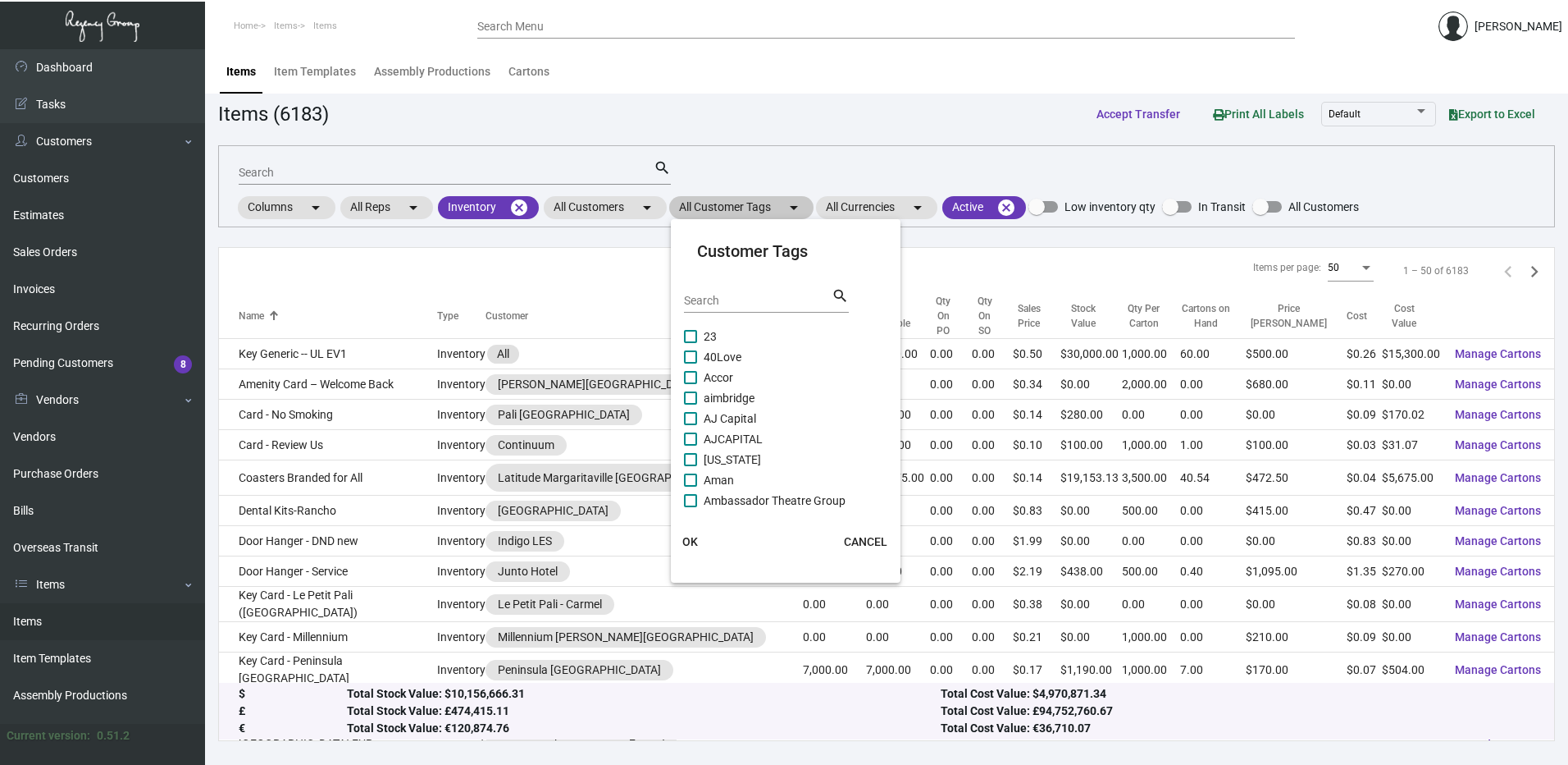
click at [626, 207] on div at bounding box center [784, 382] width 1568 height 765
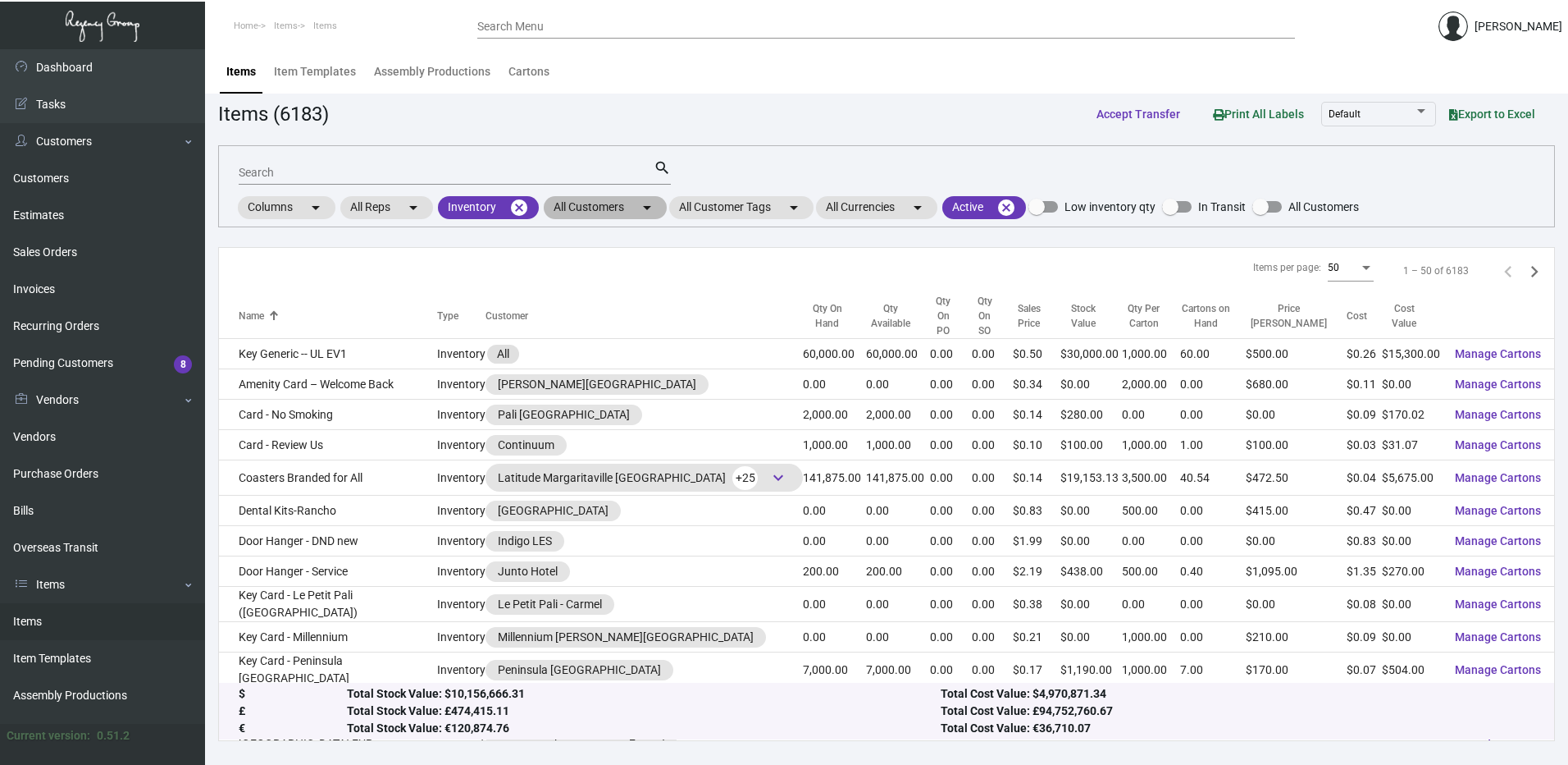
click at [589, 206] on mat-chip "All Customers arrow_drop_down" at bounding box center [605, 207] width 123 height 23
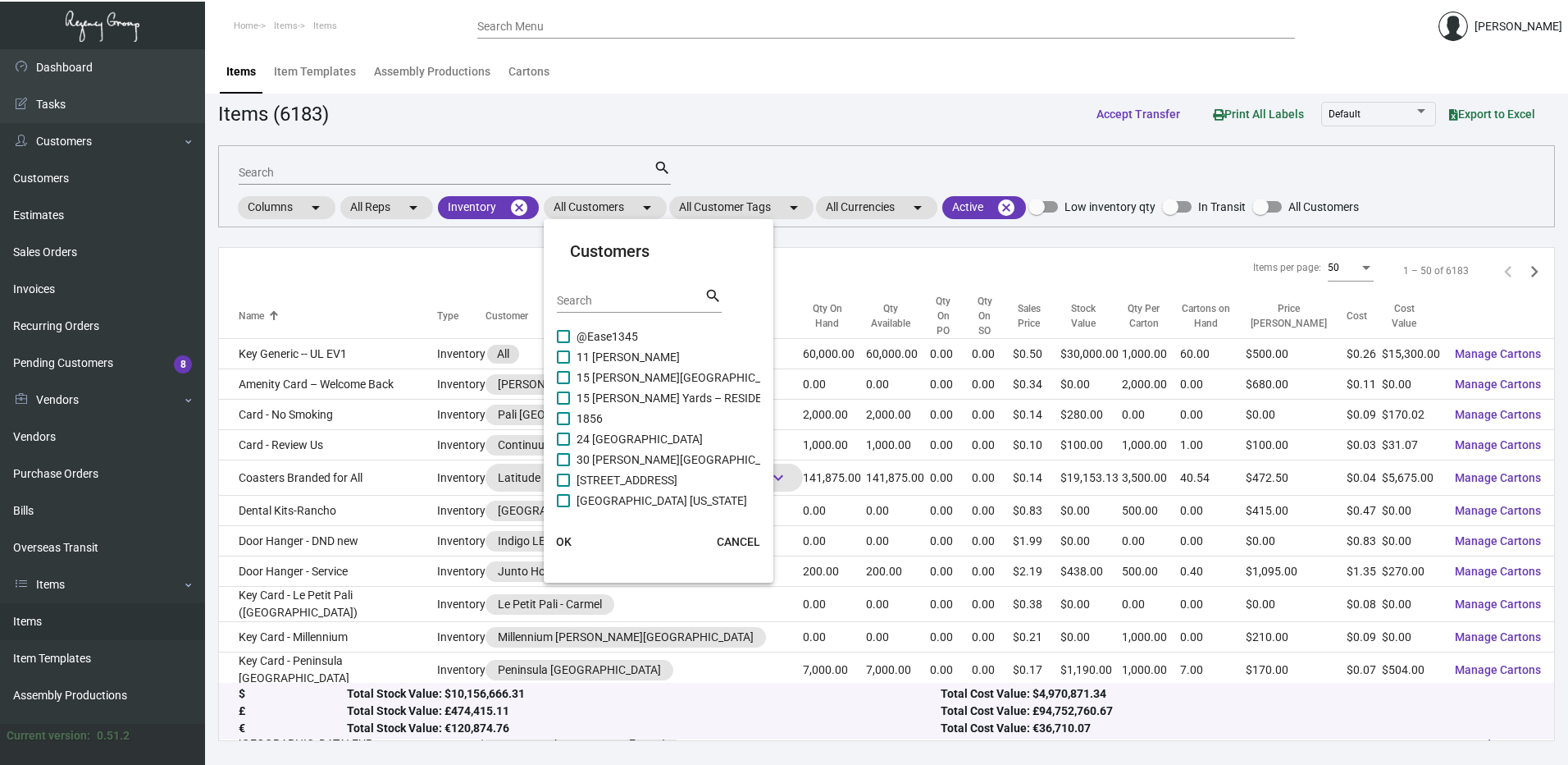
click at [584, 306] on input "Search" at bounding box center [631, 301] width 148 height 14
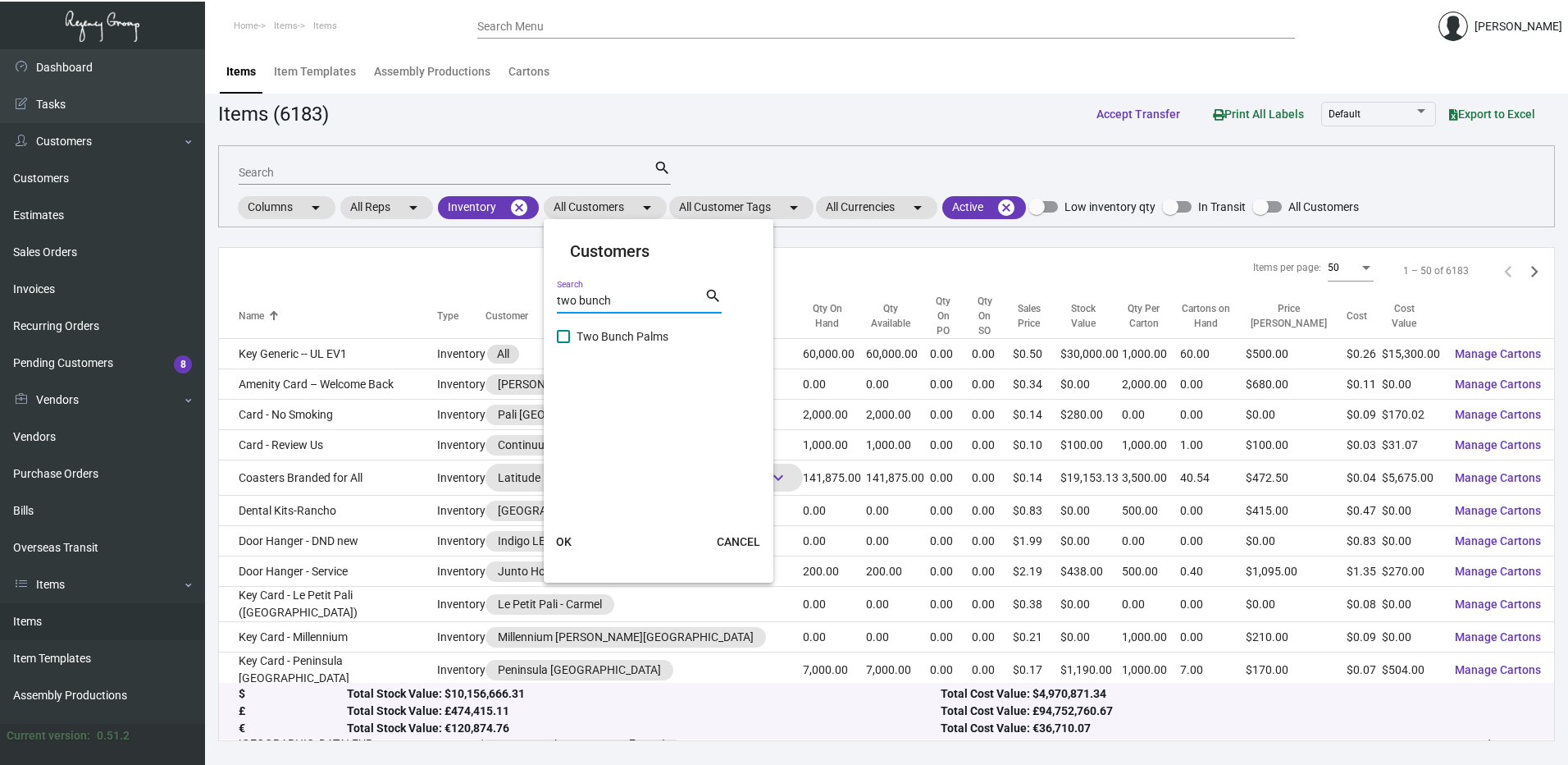
type input "two bunch"
click at [558, 338] on span at bounding box center [563, 336] width 14 height 14
click at [562, 343] on input "Two Bunch Palms" at bounding box center [562, 343] width 1 height 1
checkbox input "true"
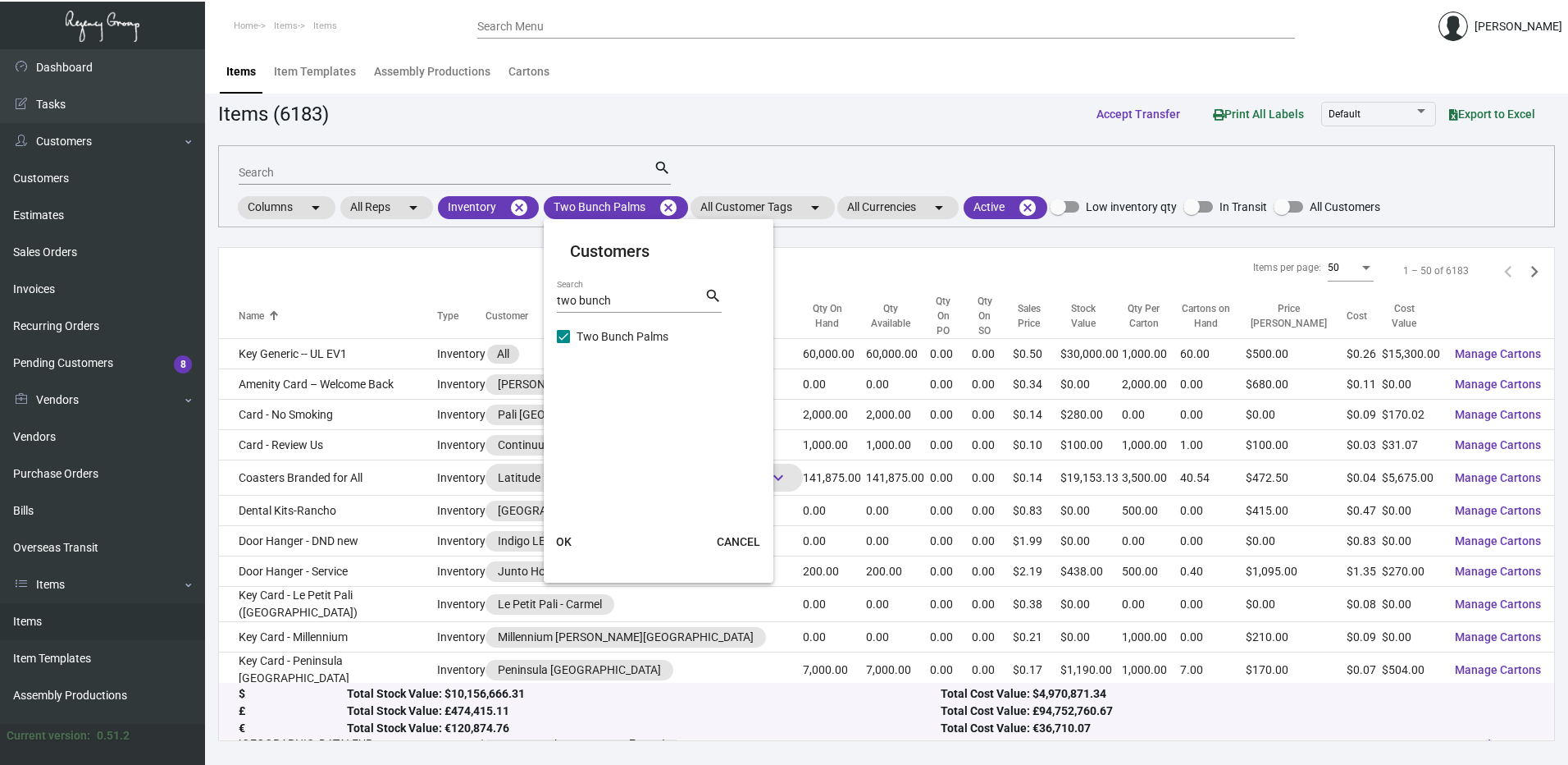
click at [561, 544] on span "OK" at bounding box center [563, 541] width 15 height 14
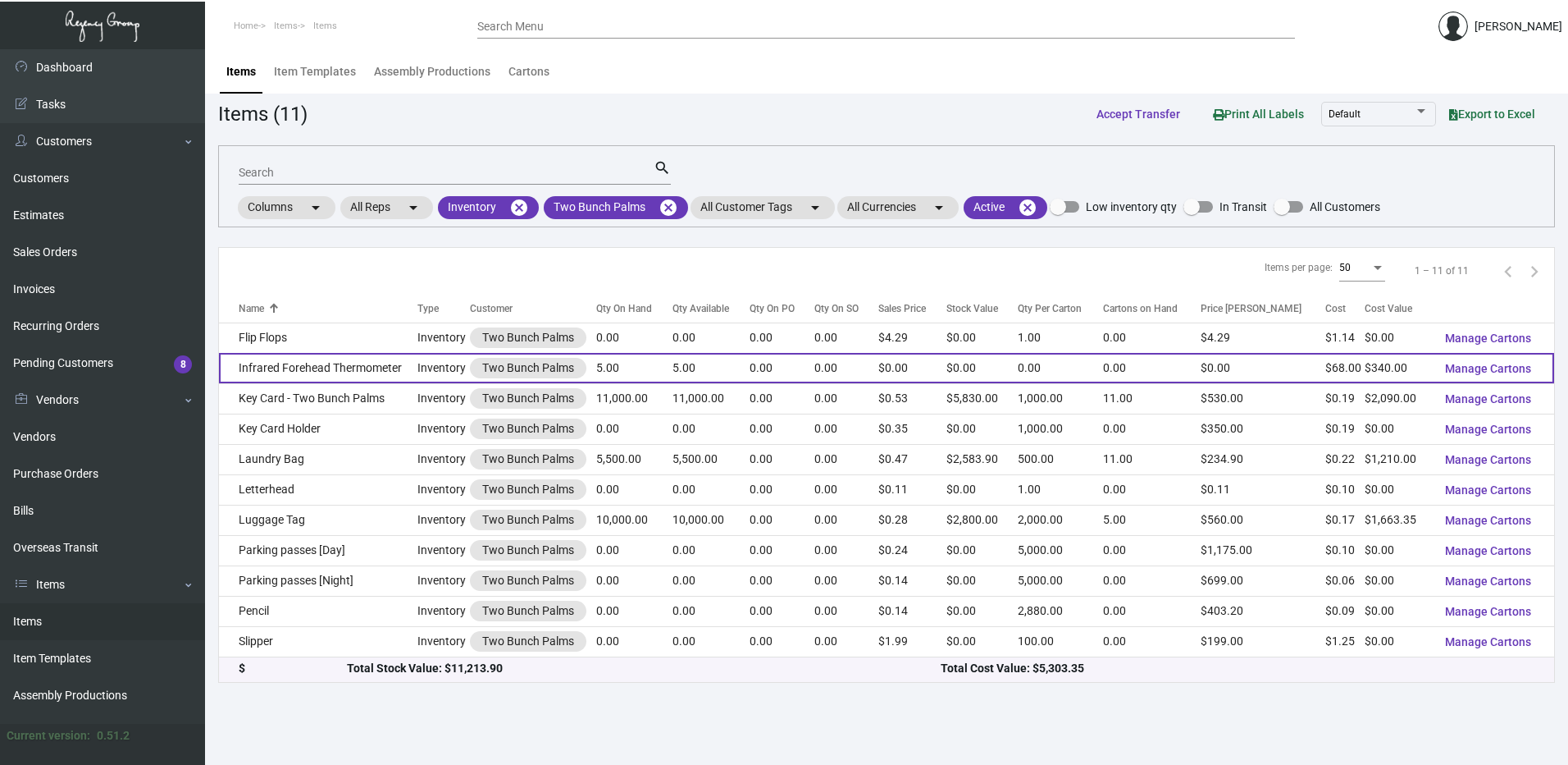
click at [374, 363] on td "Infrared Forehead Thermometer" at bounding box center [319, 369] width 199 height 31
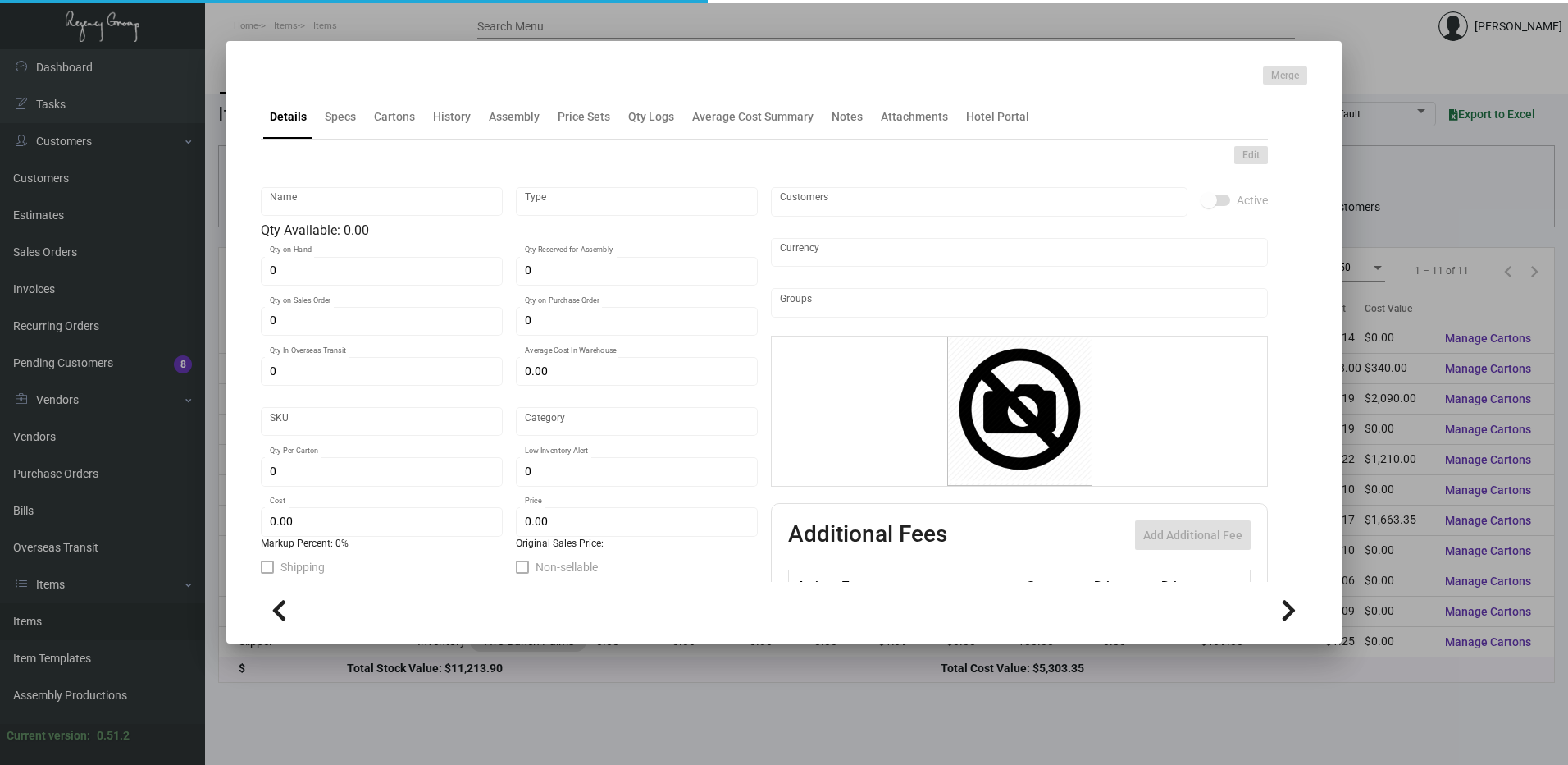
type input "Infrared Forehead Thermometer"
type input "Inventory"
type input "5"
type input "$ 0.00"
type input "Standard"
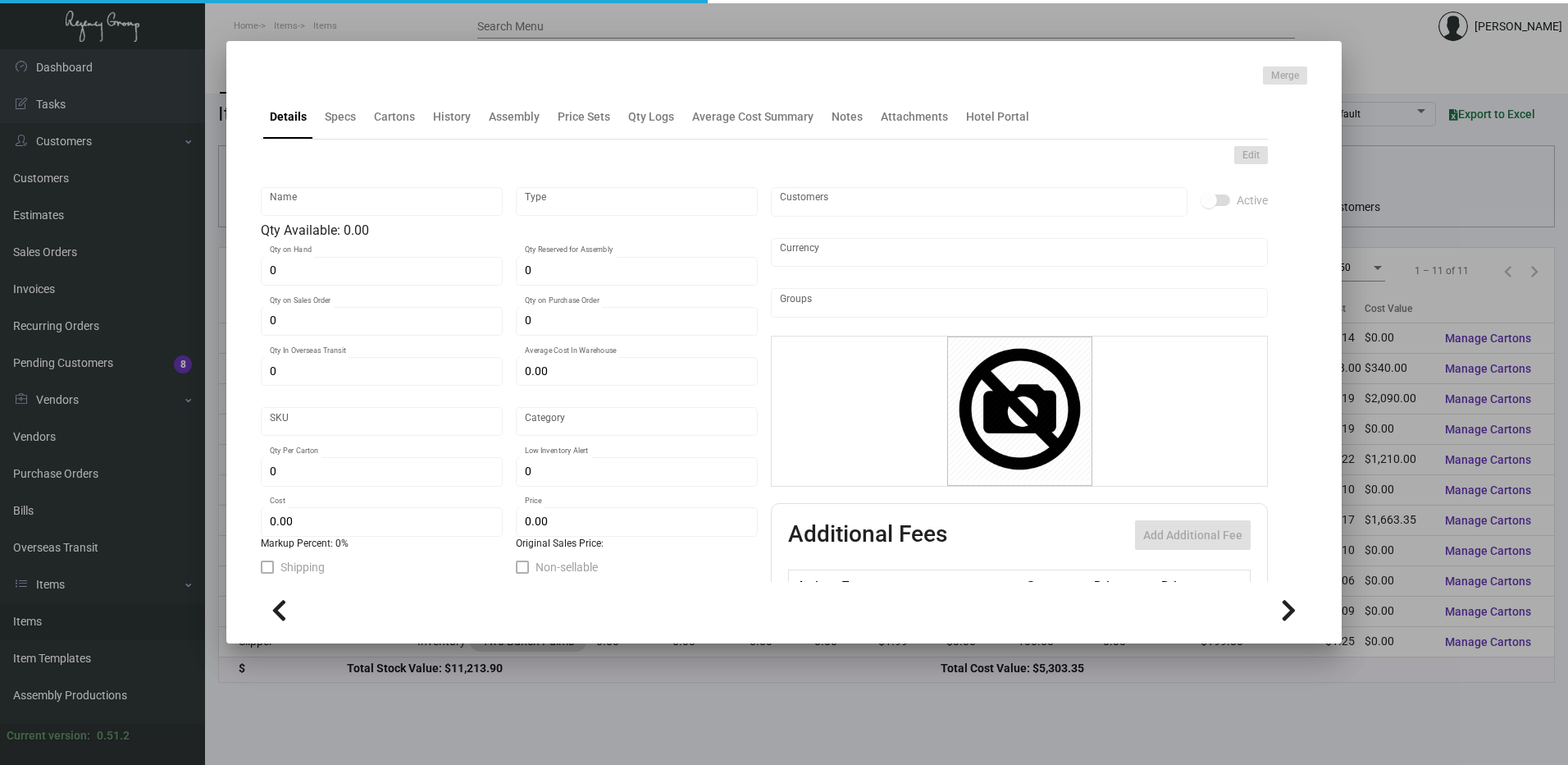
type input "$ 68.00"
type input "$ 0.00"
type textarea "Infrared Forehead Thermometer (FDA Certification)"
checkbox input "true"
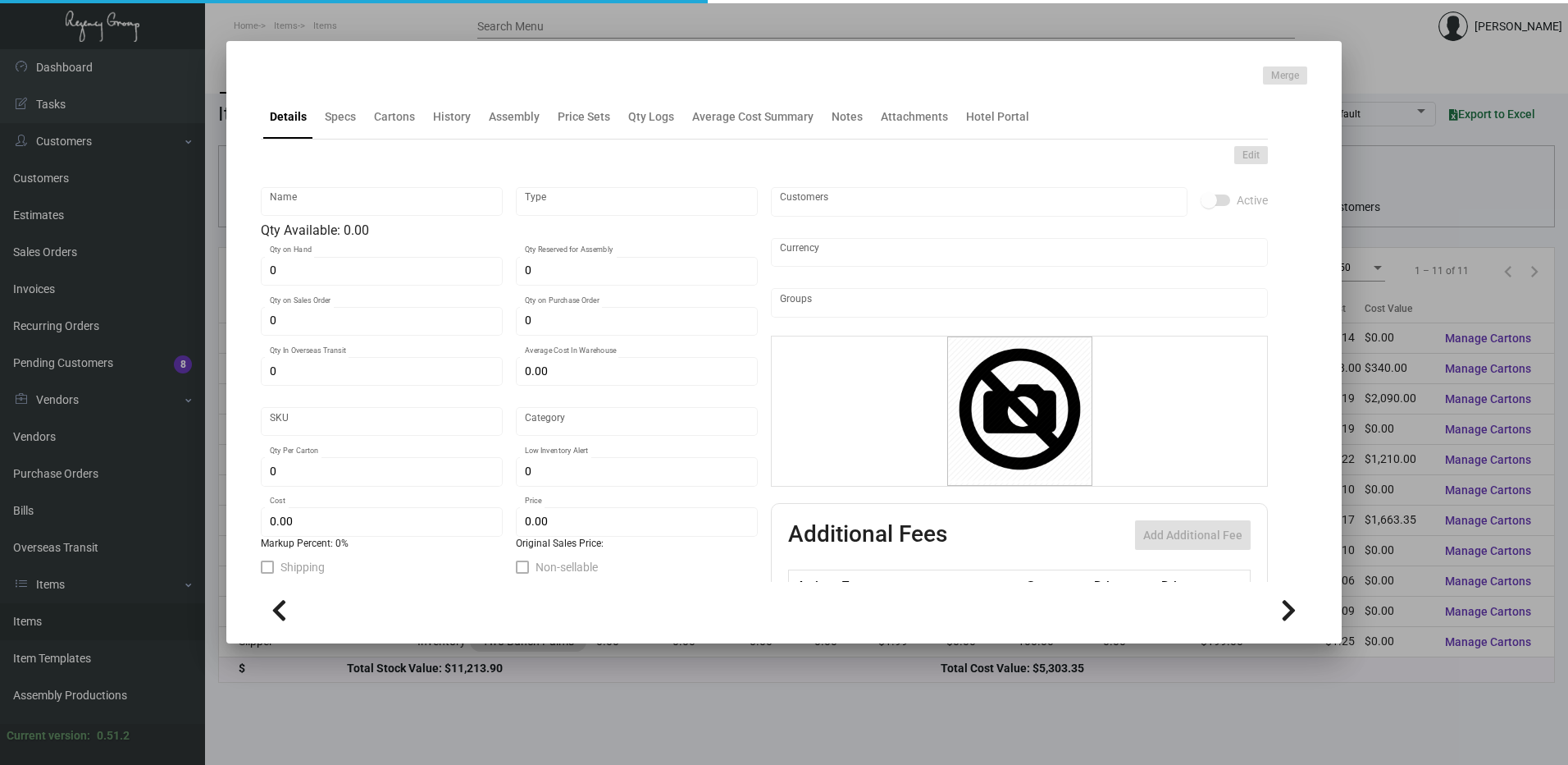
checkbox input "true"
type input "United States Dollar $"
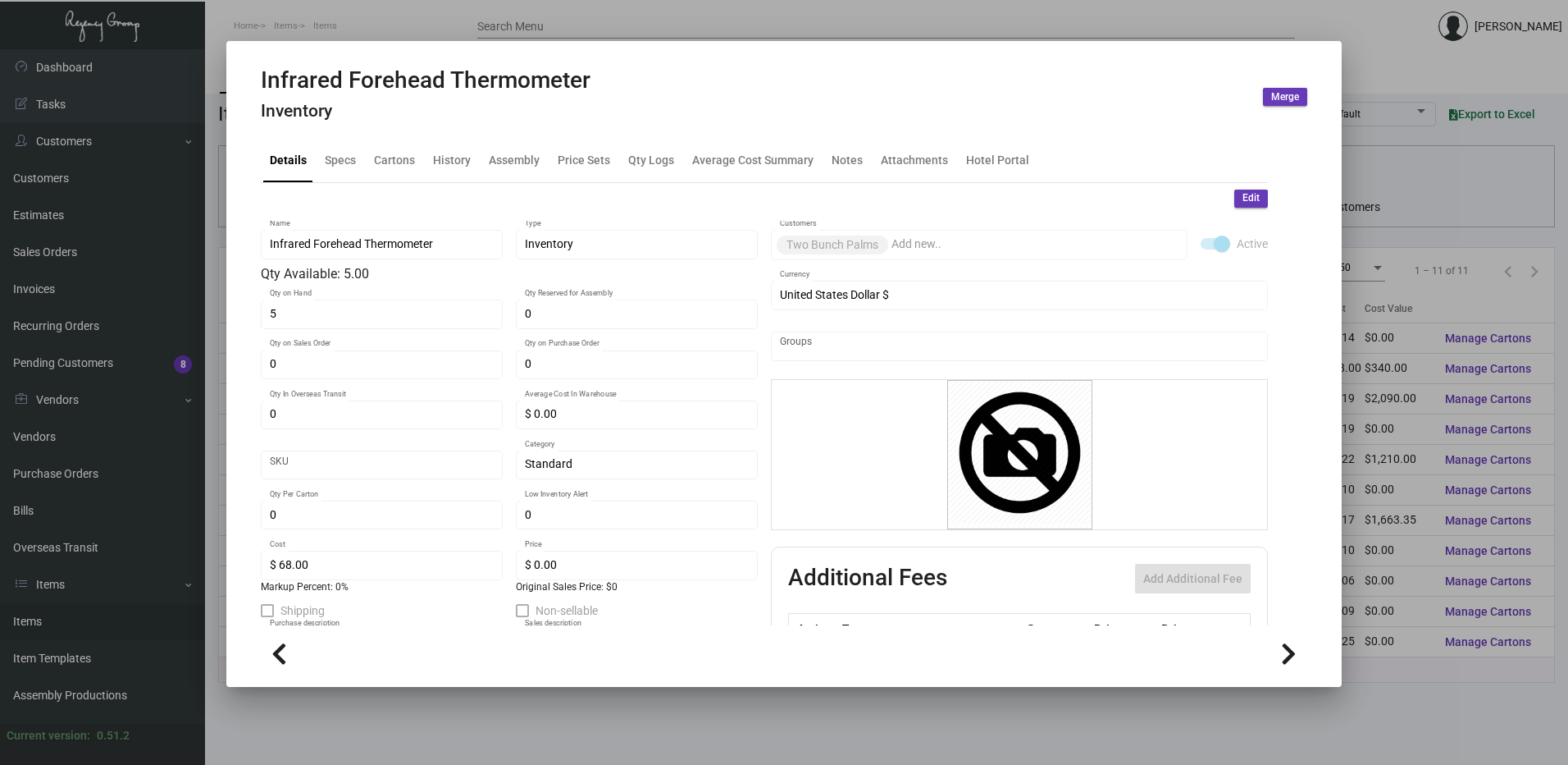
click at [405, 118] on h4 "Inventory" at bounding box center [425, 111] width 329 height 21
click at [438, 162] on div "History" at bounding box center [452, 159] width 38 height 17
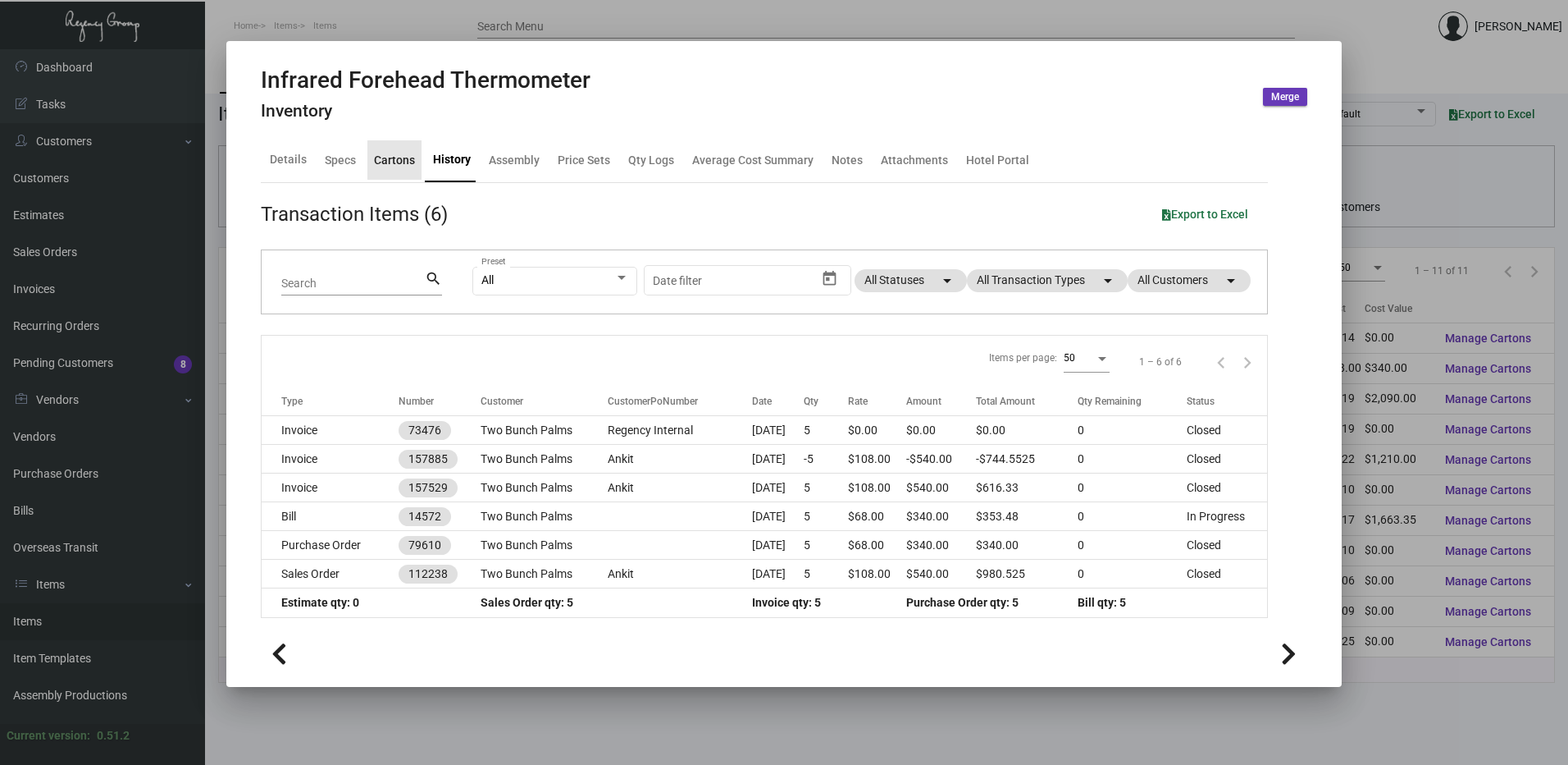
click at [399, 173] on div "Cartons" at bounding box center [394, 160] width 54 height 40
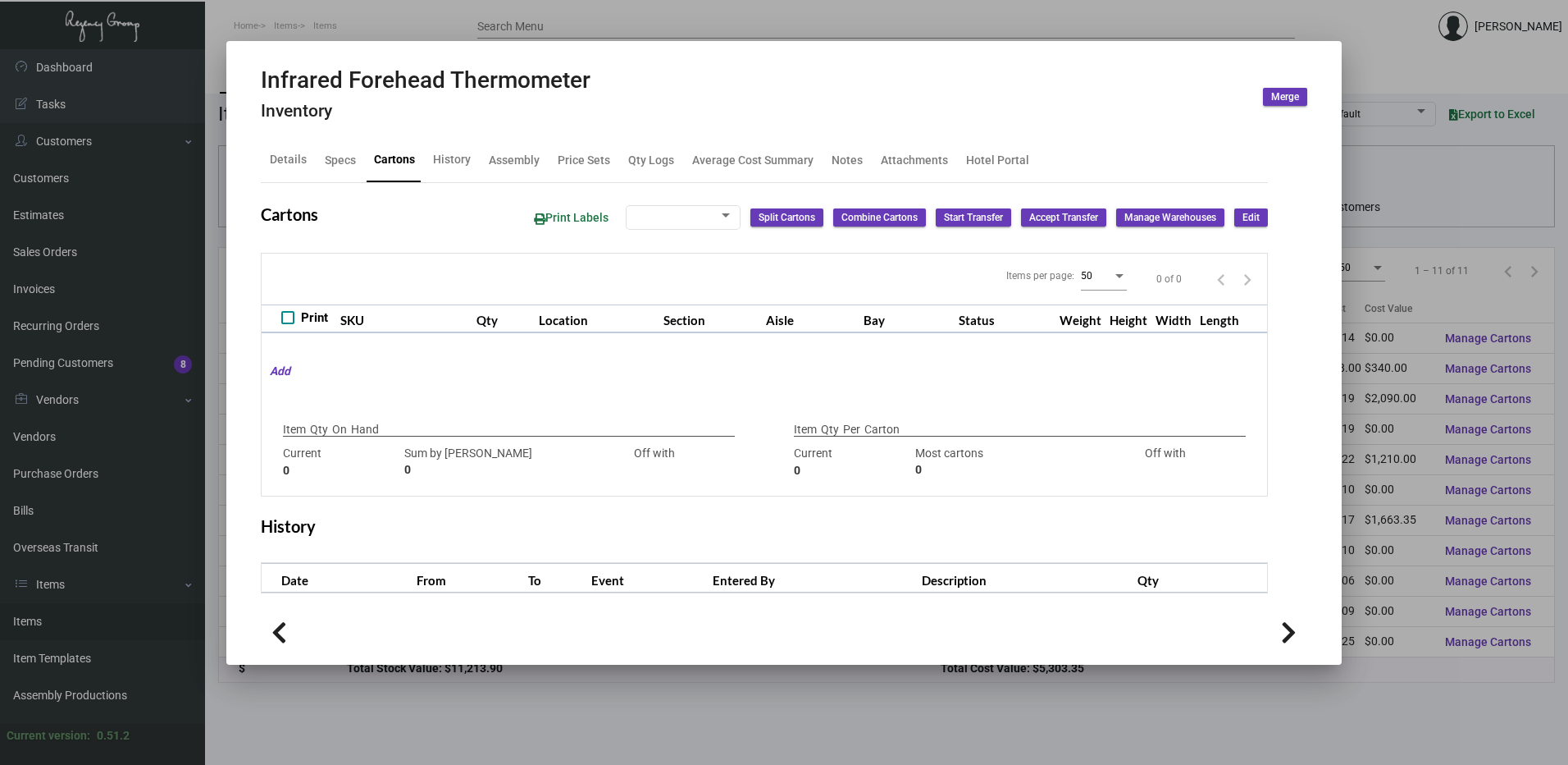
checkbox input "true"
type input "5"
type input "0"
type input "5"
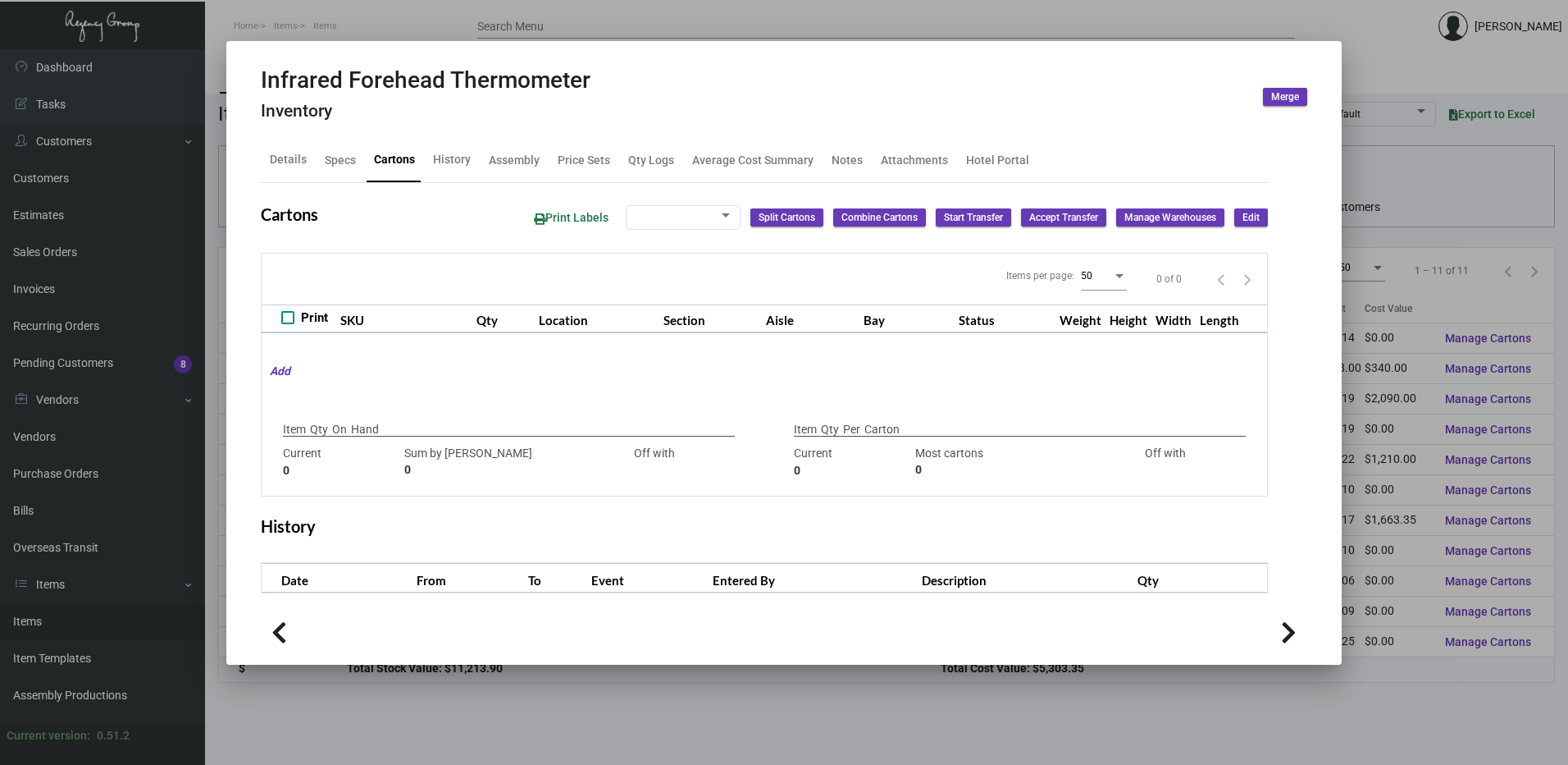
type input "-5"
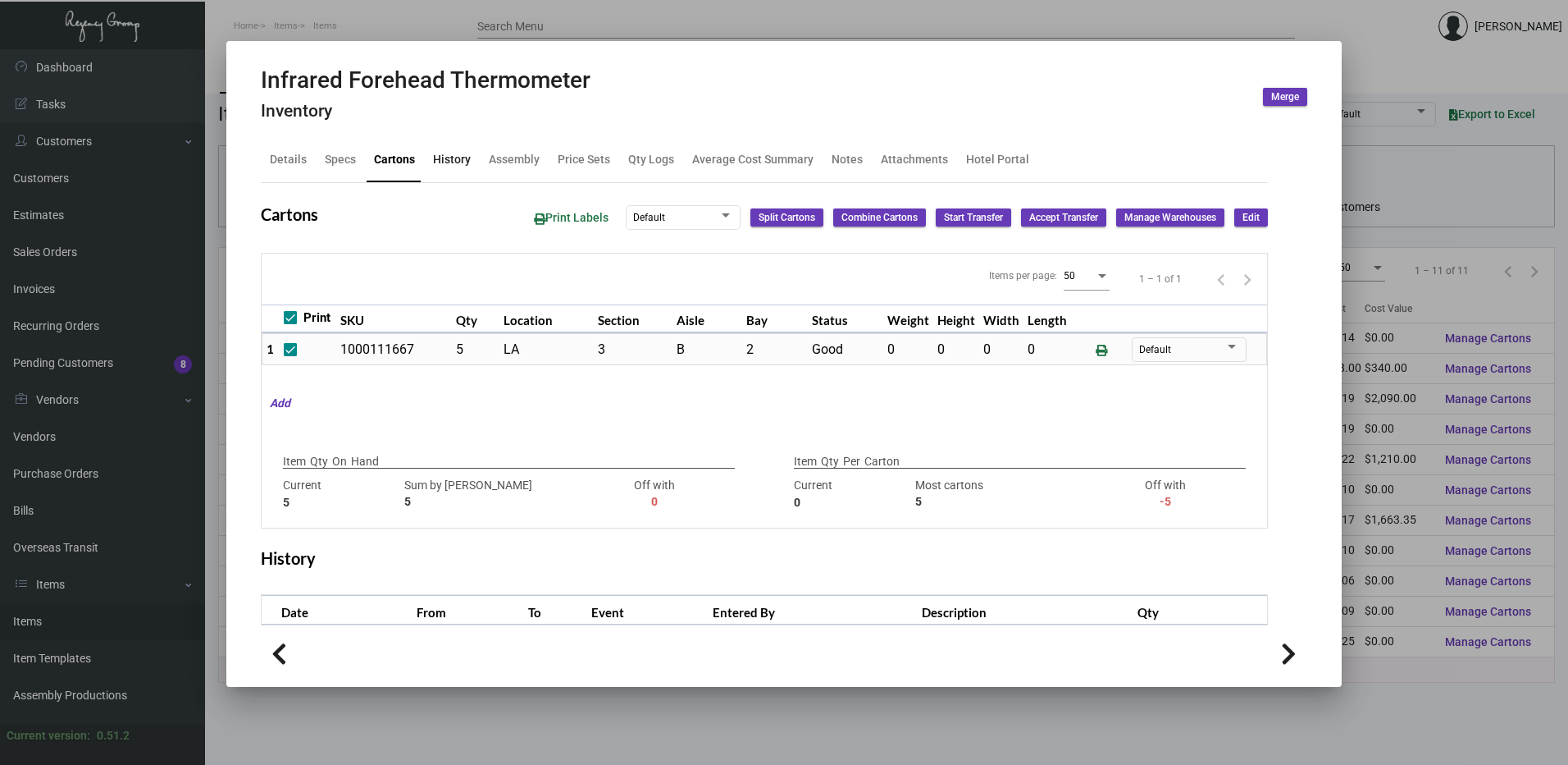
click at [471, 154] on div "History" at bounding box center [452, 160] width 51 height 40
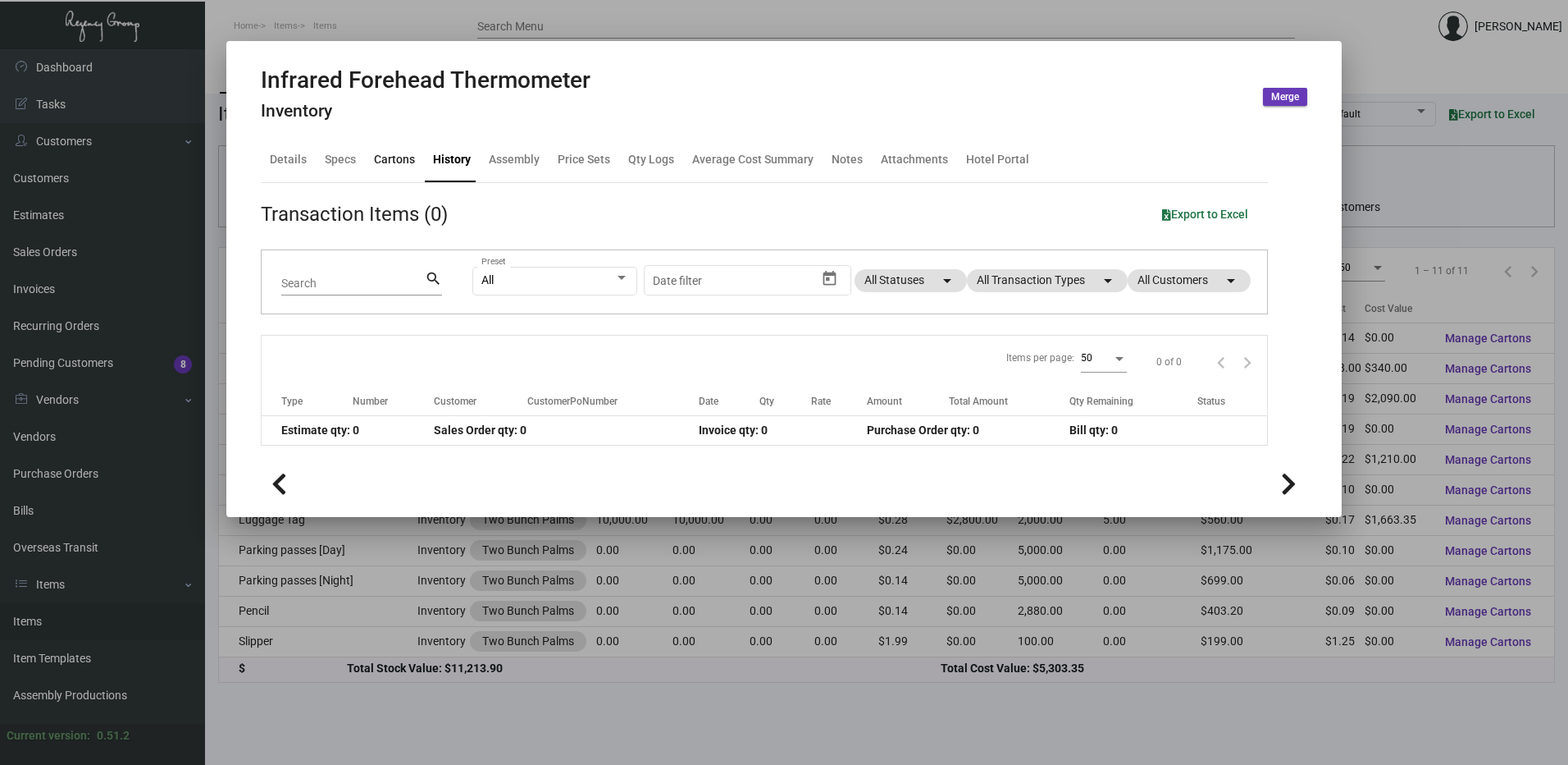
click at [410, 161] on div "Cartons" at bounding box center [394, 159] width 41 height 17
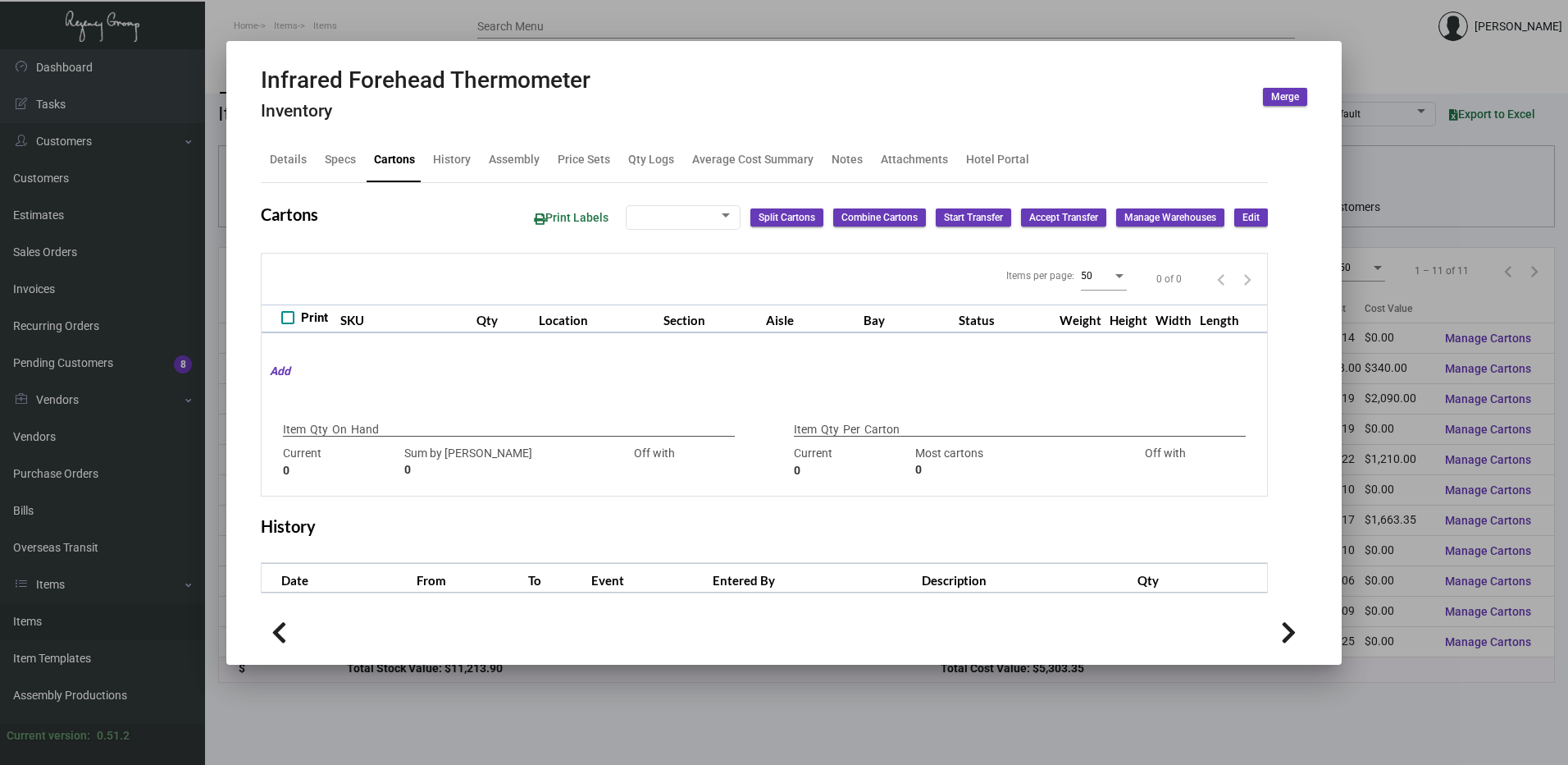
checkbox input "true"
type input "5"
type input "0"
type input "5"
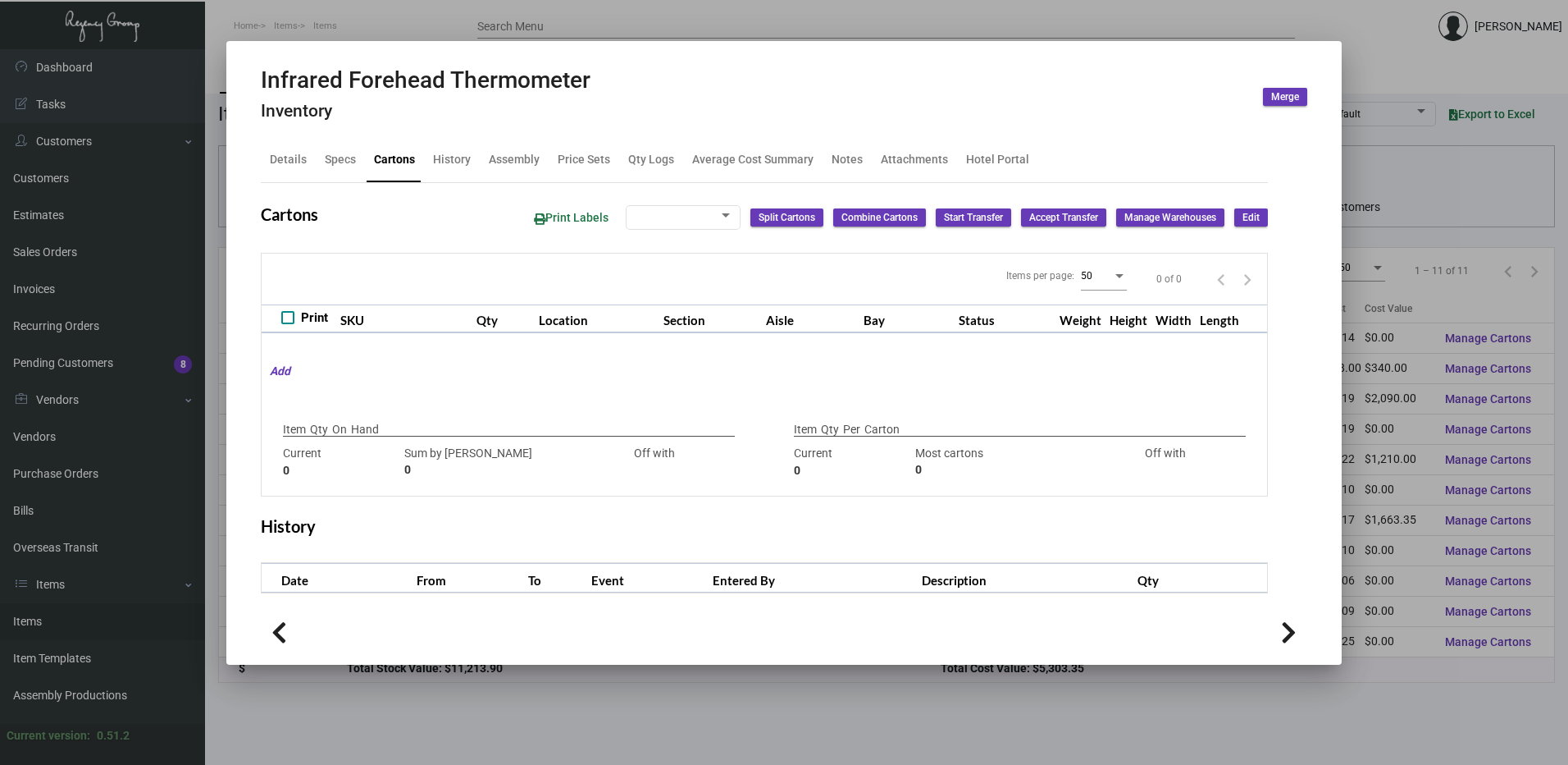
type input "-5"
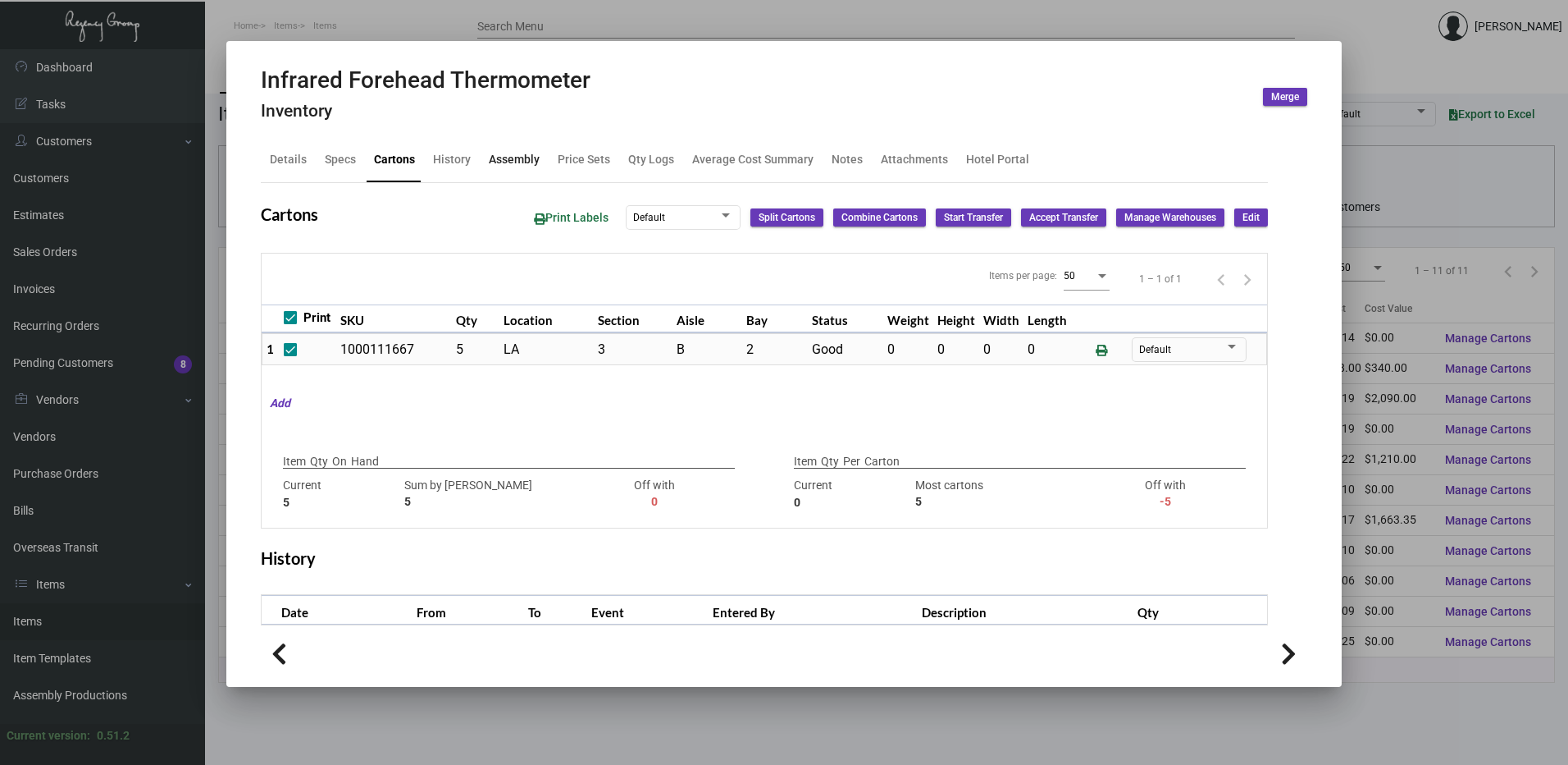
click at [515, 162] on div "Assembly" at bounding box center [515, 159] width 51 height 17
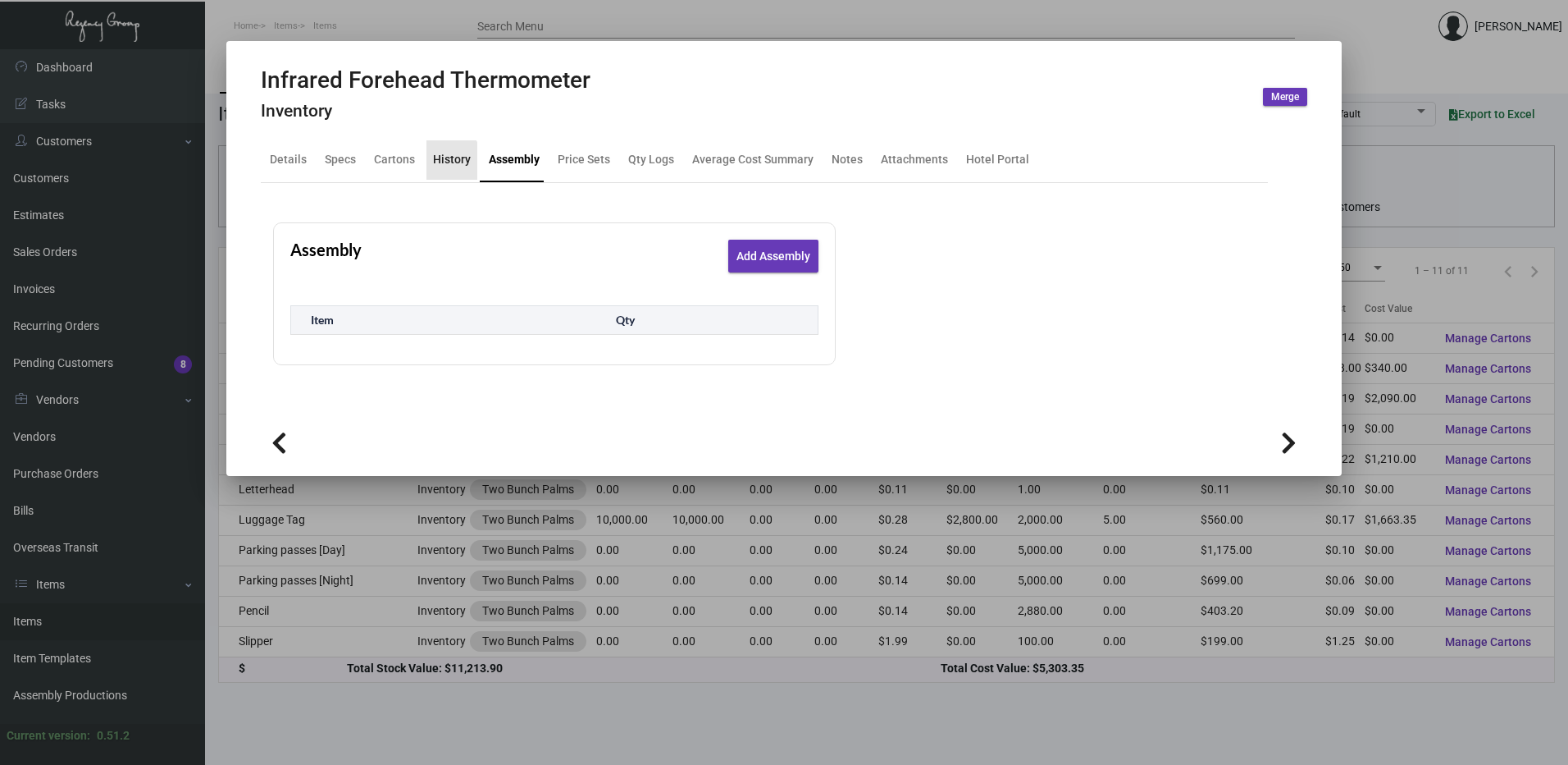
click at [447, 161] on div "History" at bounding box center [452, 159] width 38 height 17
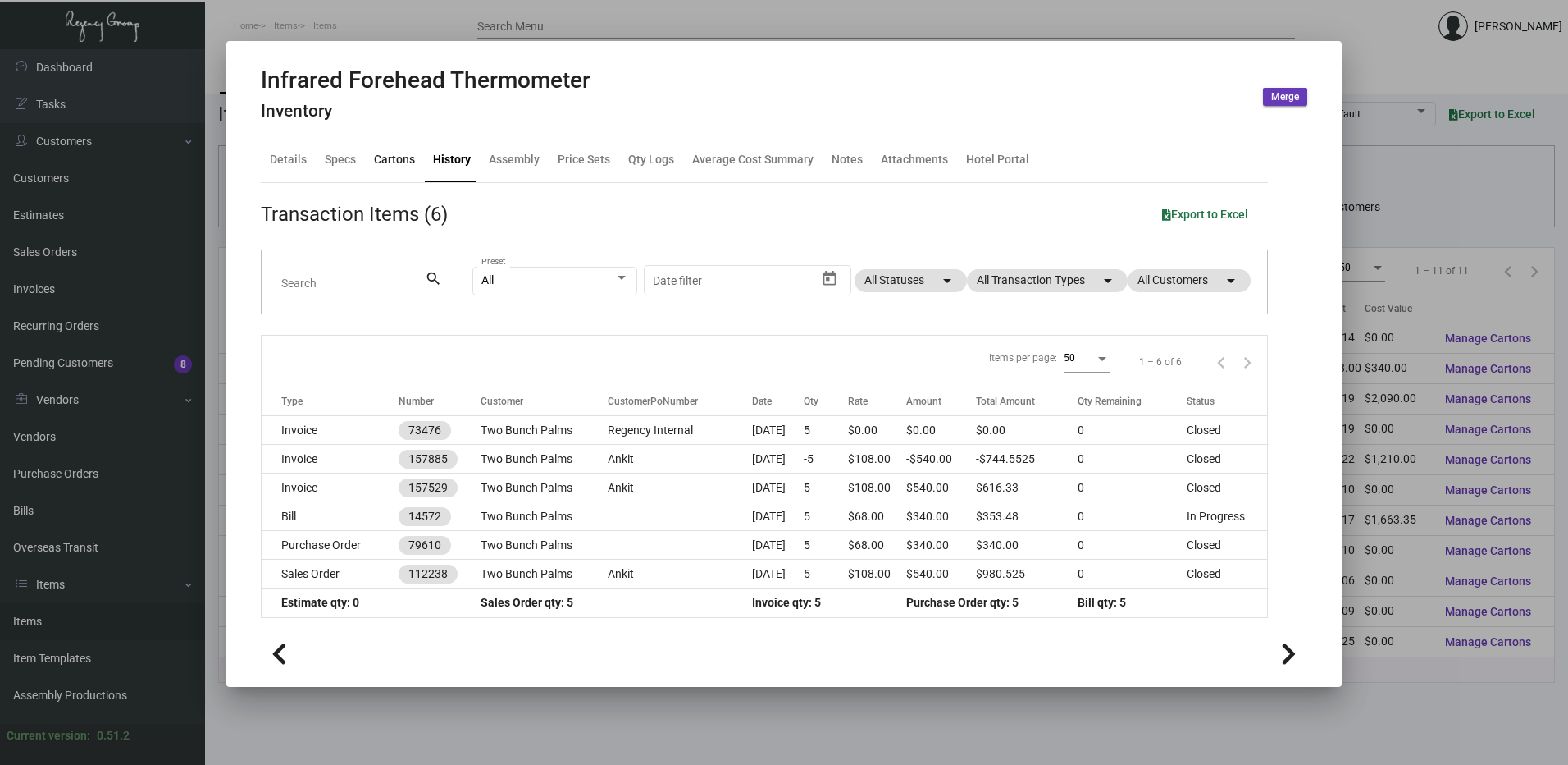
click at [403, 155] on div "Cartons" at bounding box center [394, 159] width 41 height 17
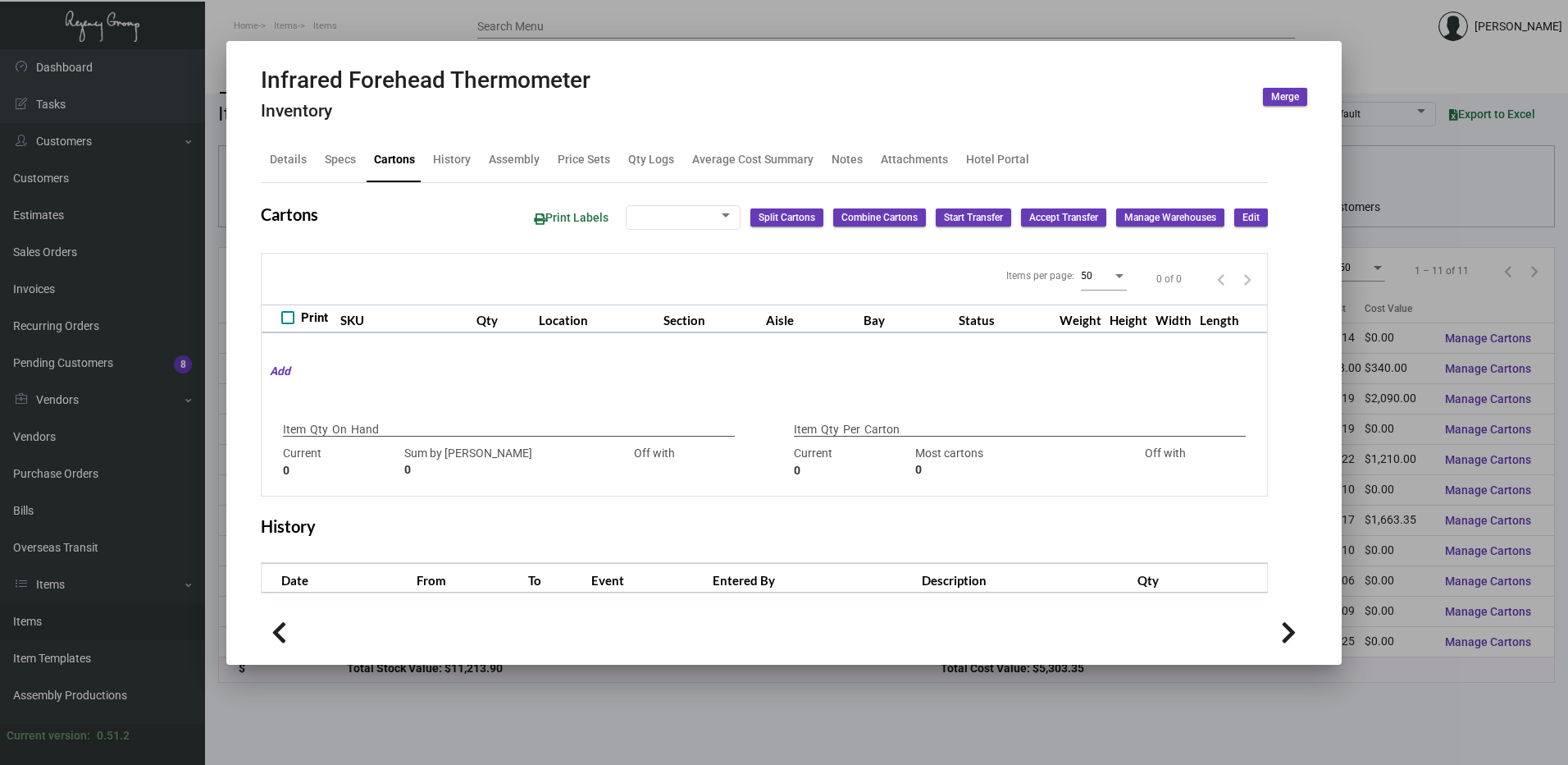
checkbox input "true"
type input "5"
type input "0"
type input "5"
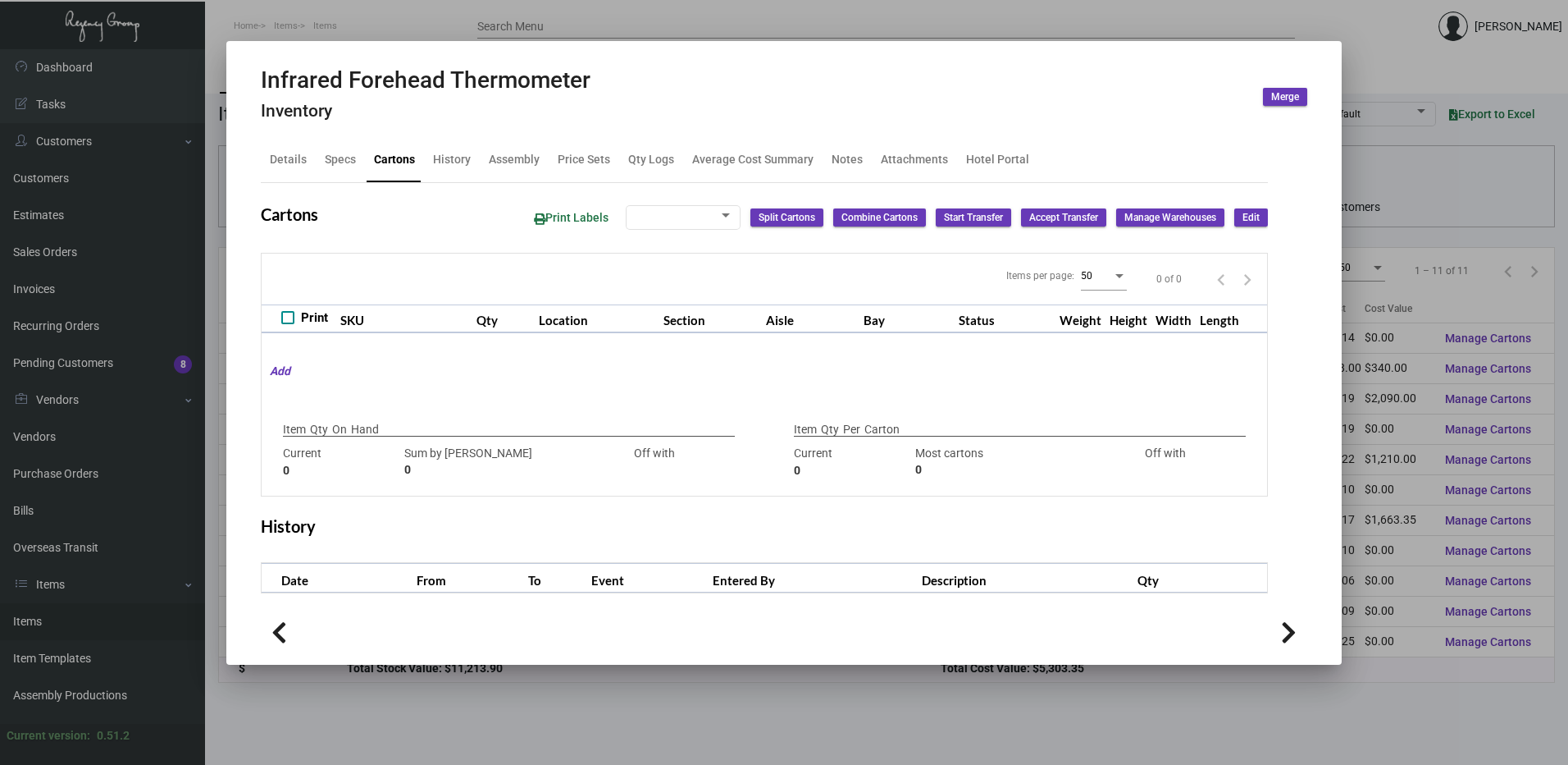
type input "-5"
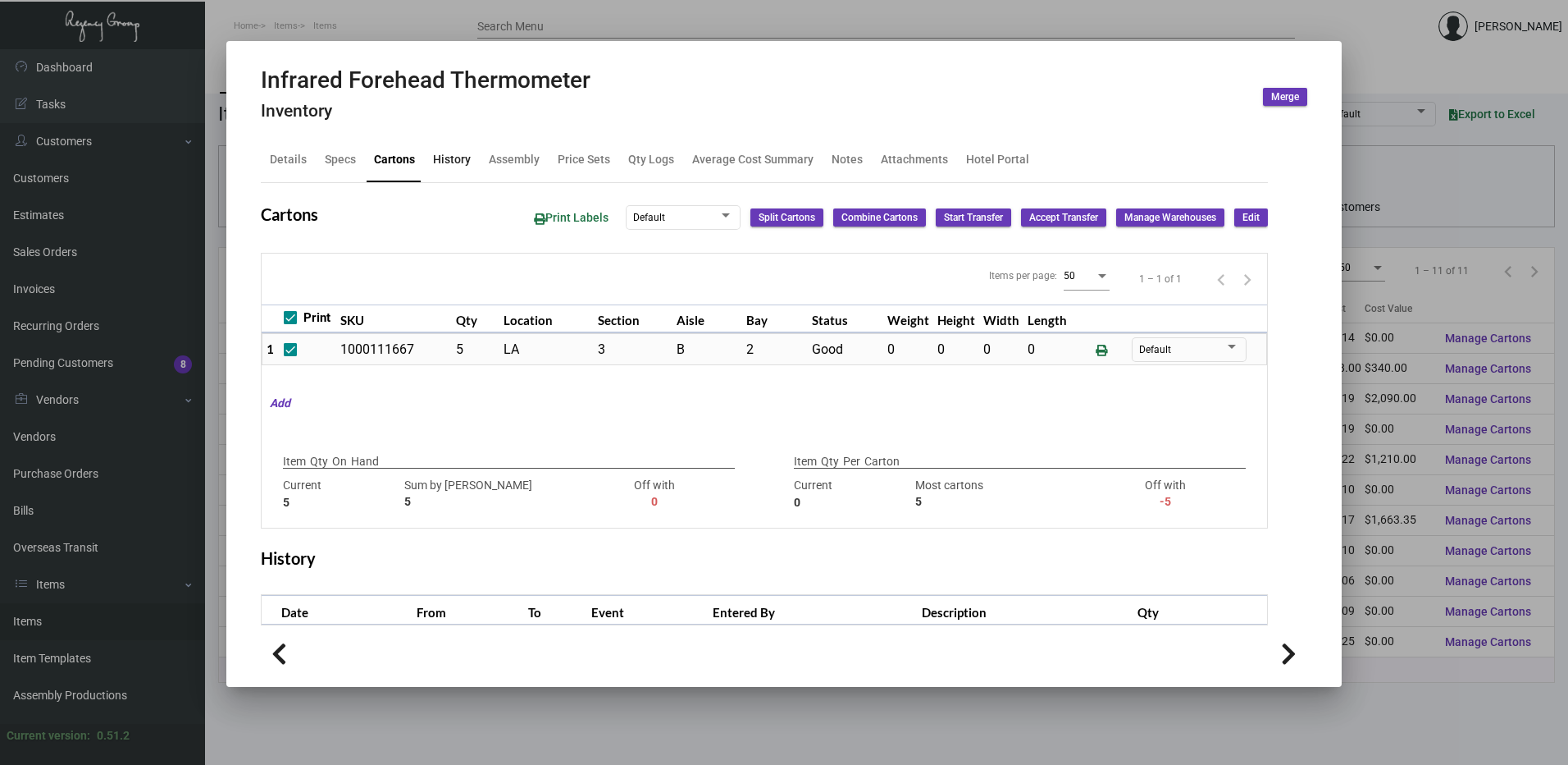
click at [466, 163] on div "History" at bounding box center [452, 159] width 38 height 17
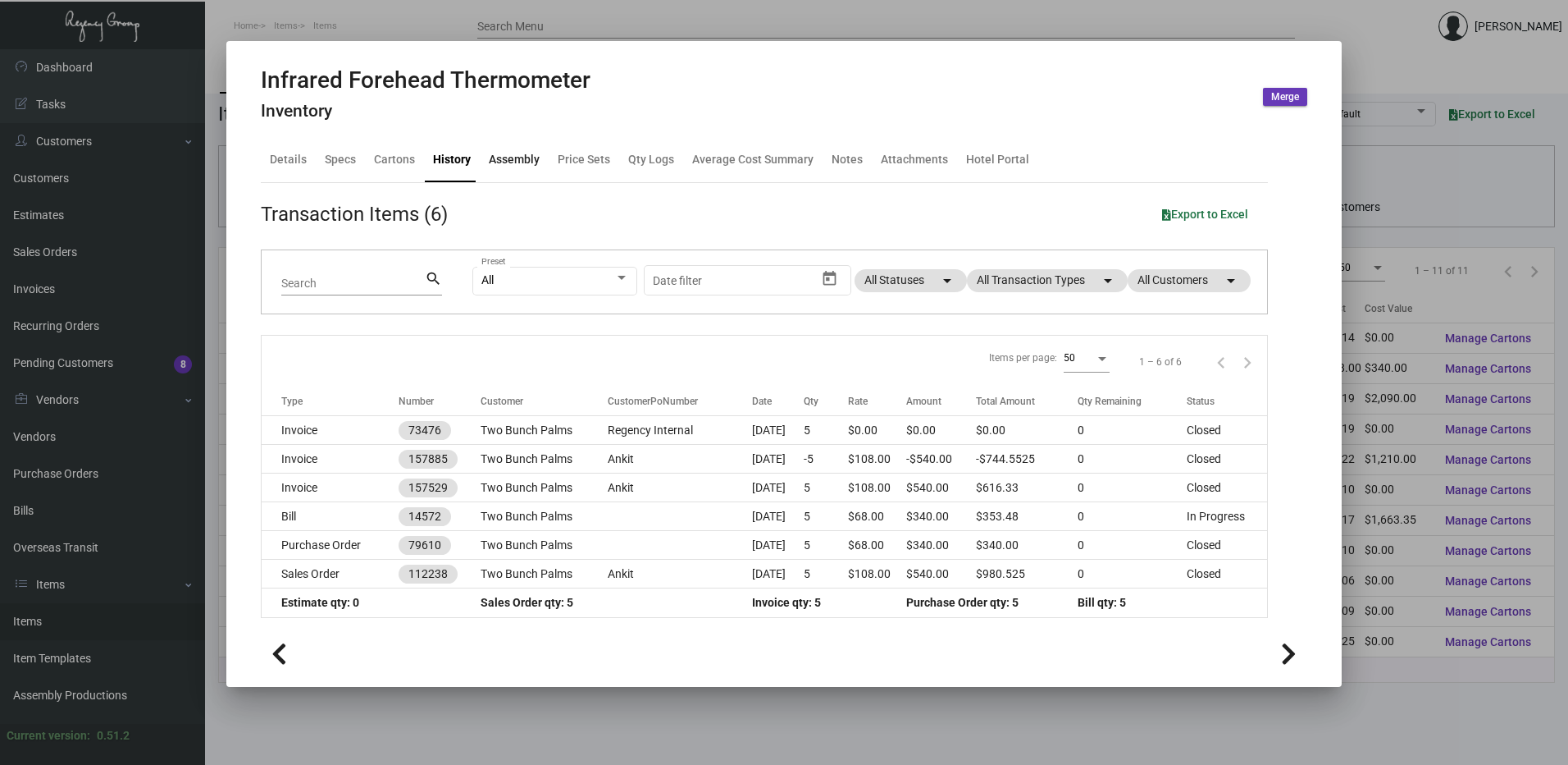
click at [509, 167] on div "Assembly" at bounding box center [515, 159] width 51 height 17
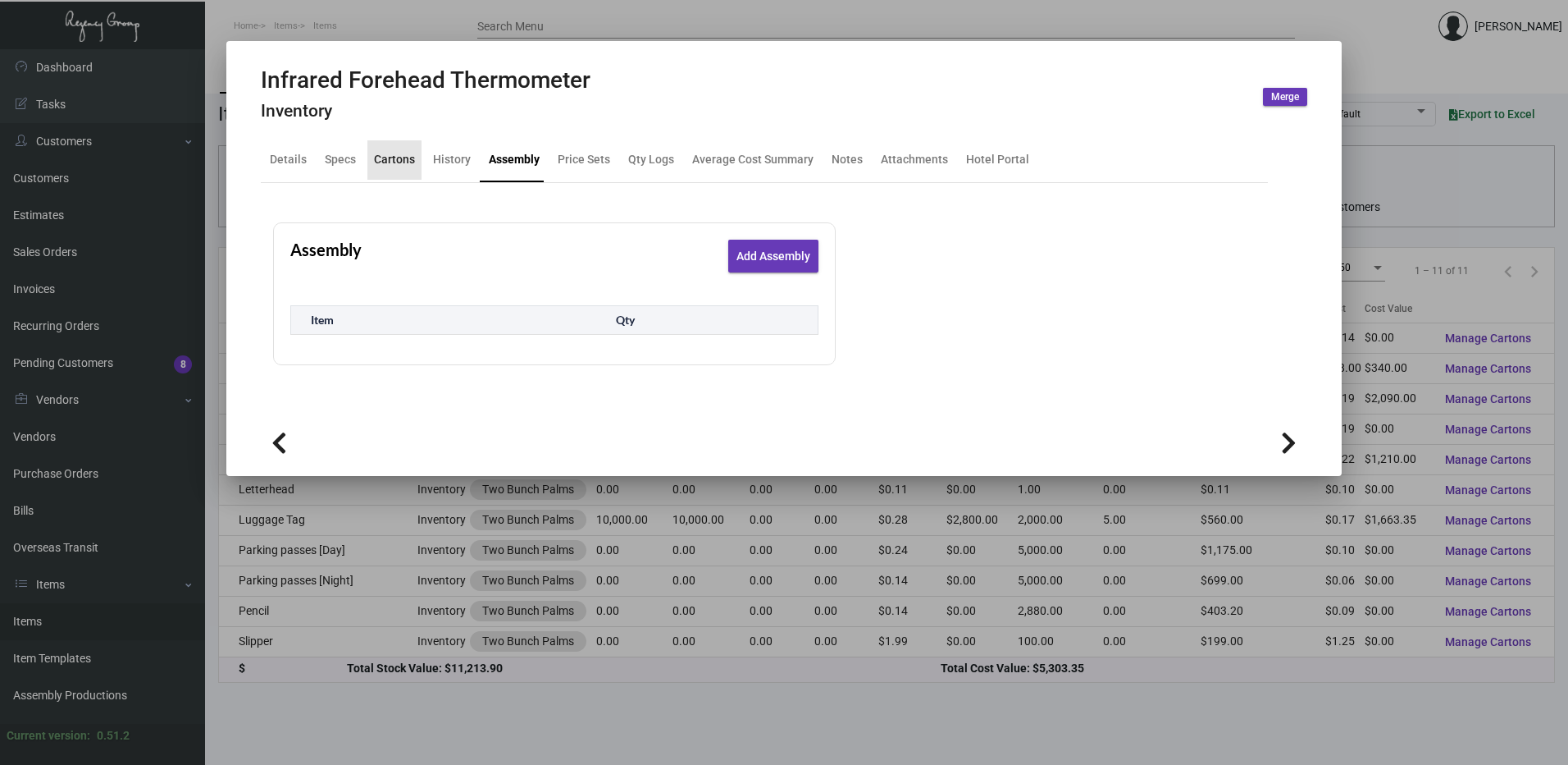
click at [387, 161] on div "Cartons" at bounding box center [394, 159] width 41 height 17
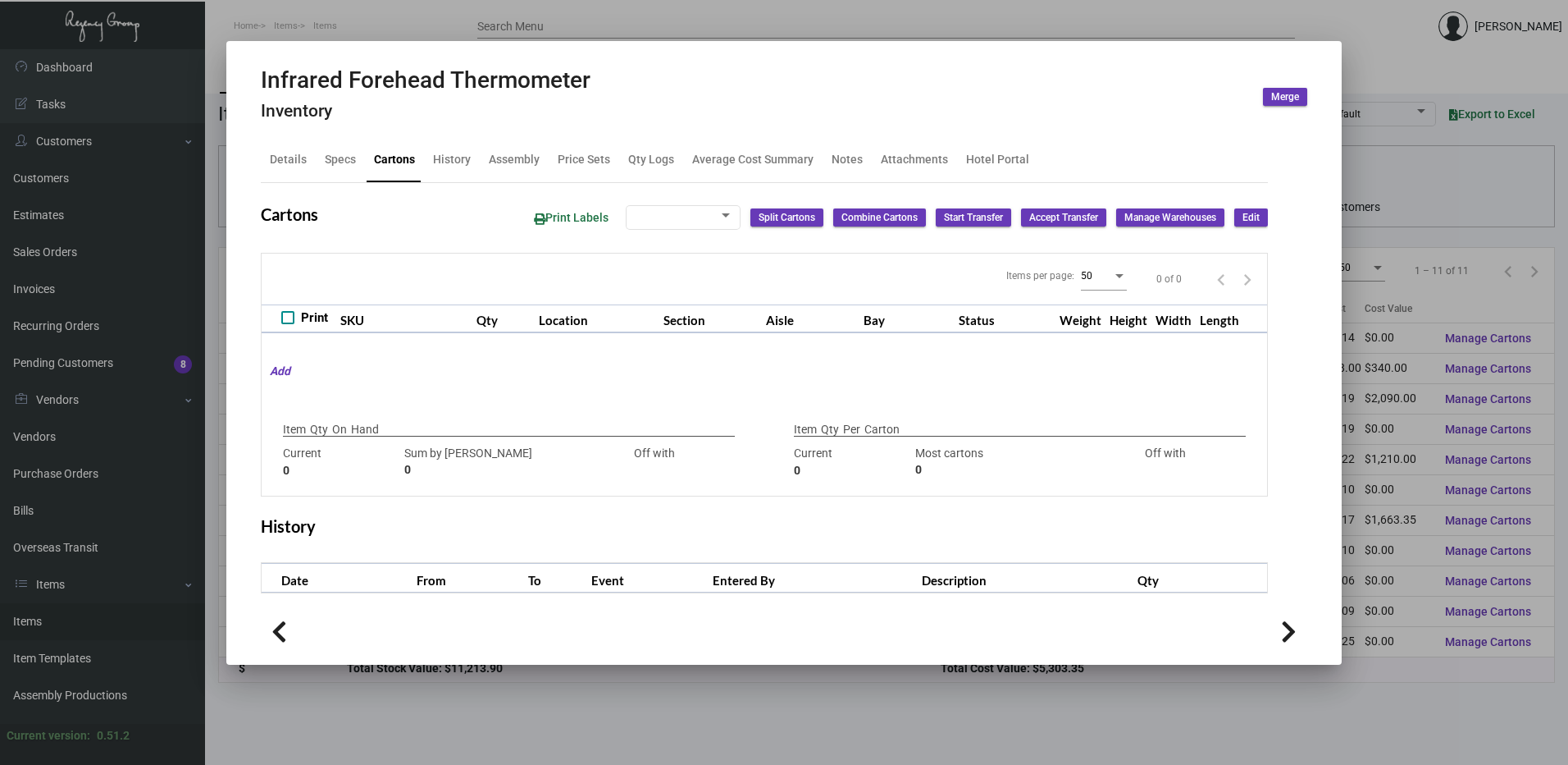
checkbox input "true"
type input "5"
type input "0"
type input "5"
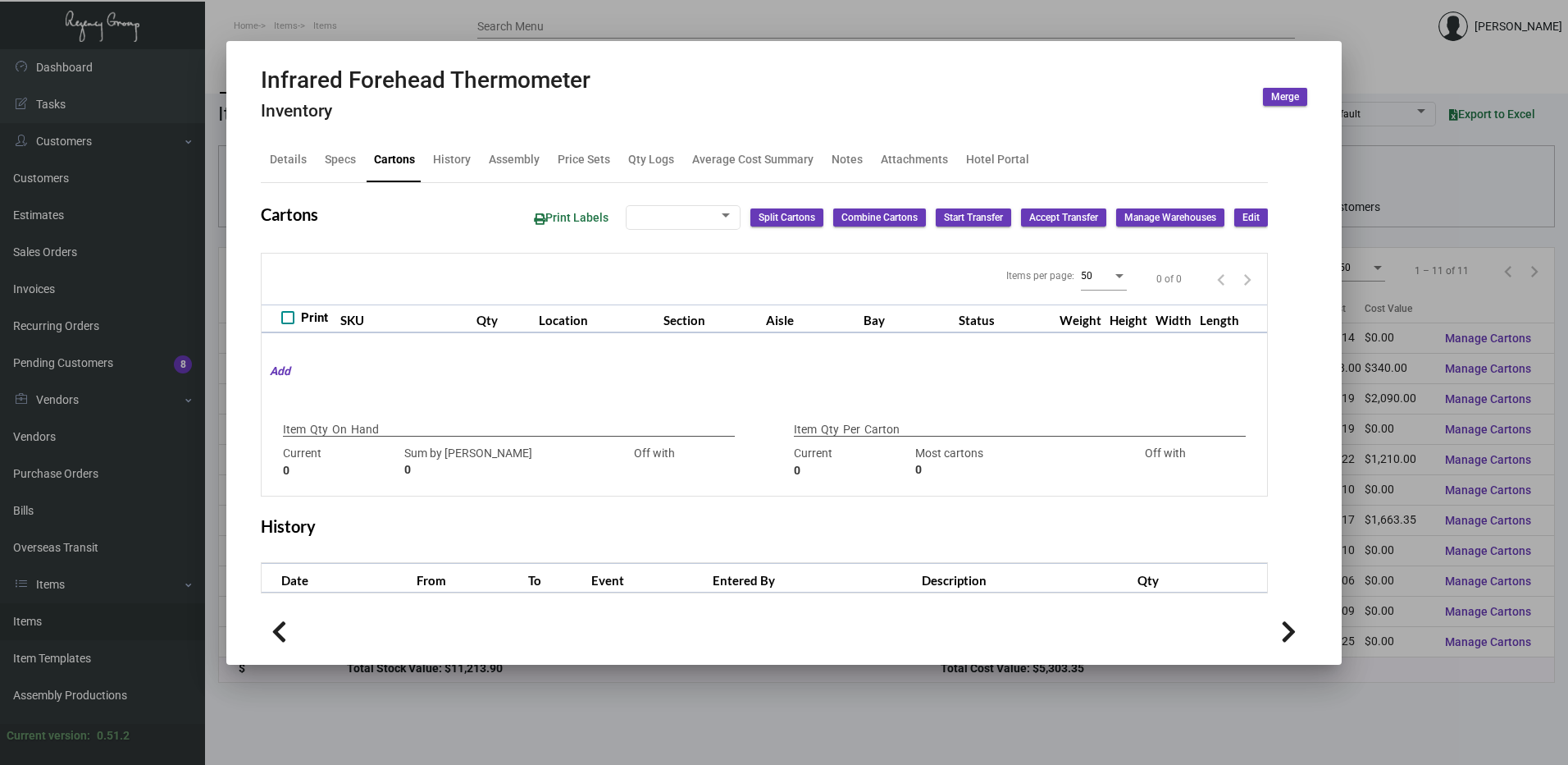
type input "-5"
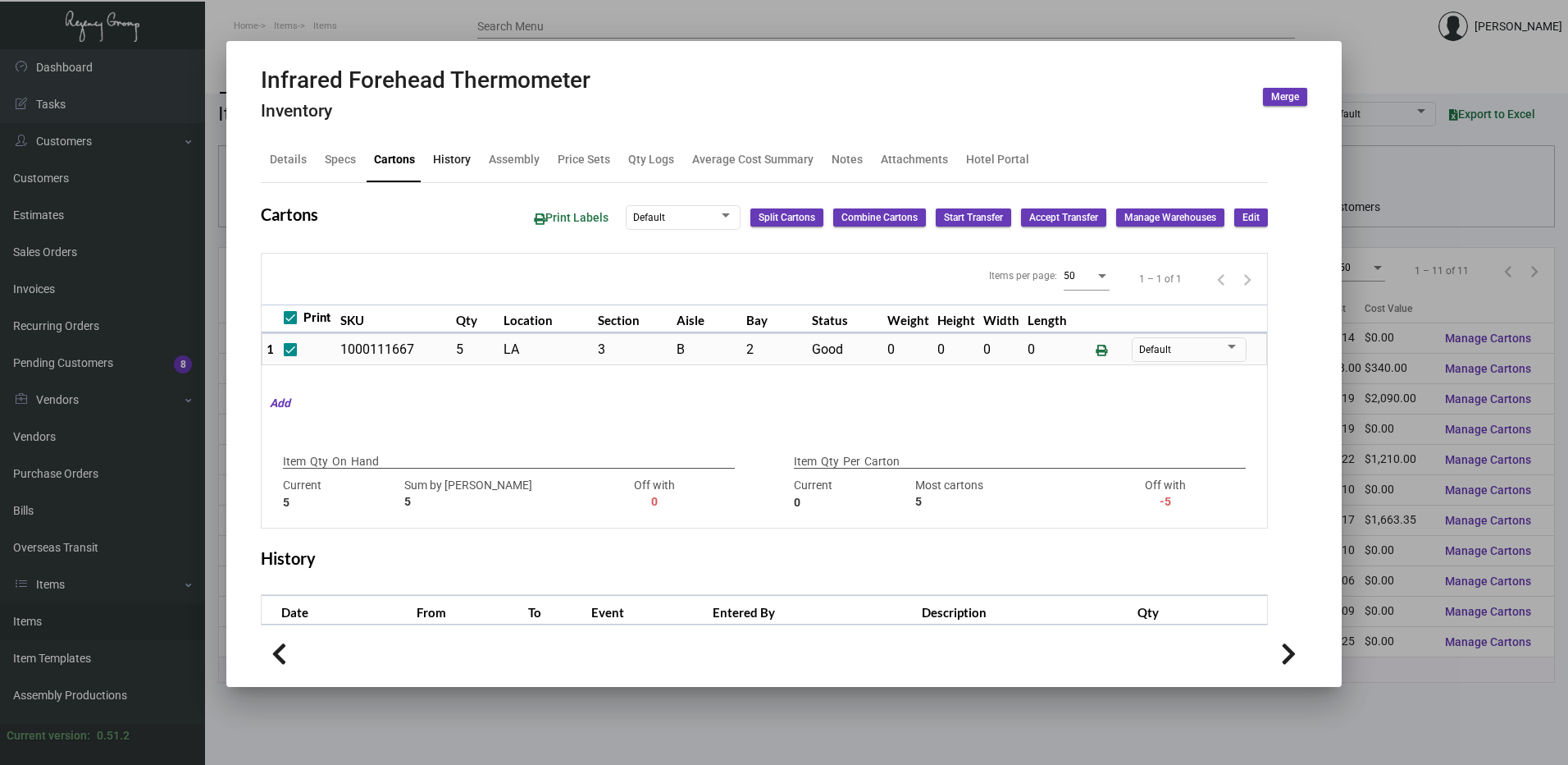
click at [470, 154] on div "History" at bounding box center [452, 160] width 51 height 40
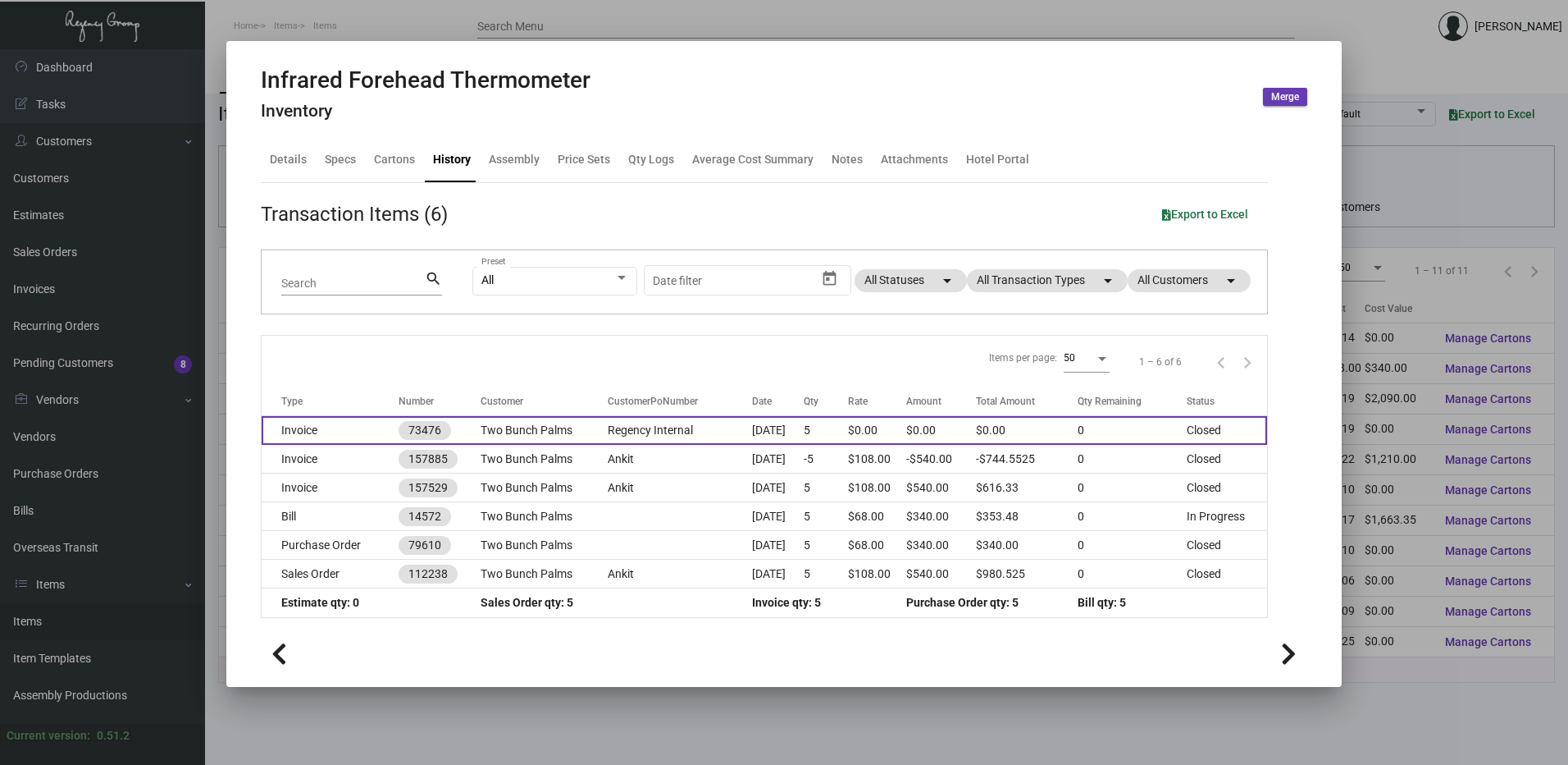
scroll to position [3, 0]
click at [639, 434] on td "Regency Internal" at bounding box center [680, 428] width 145 height 29
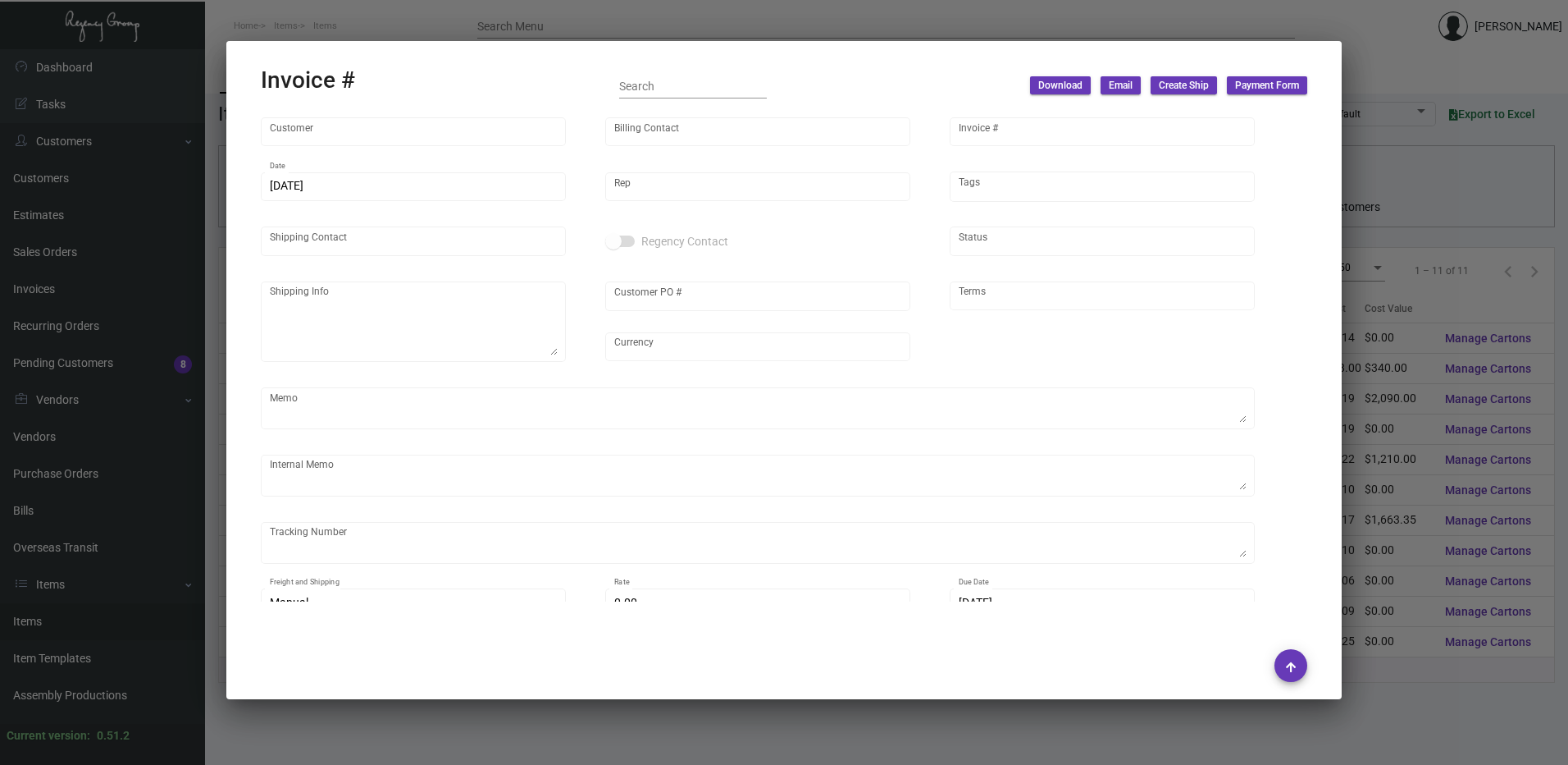
type input "Two Bunch Palms"
type input "[PERSON_NAME]"
type input "73476"
type input "[DATE]"
type input "[PERSON_NAME]"
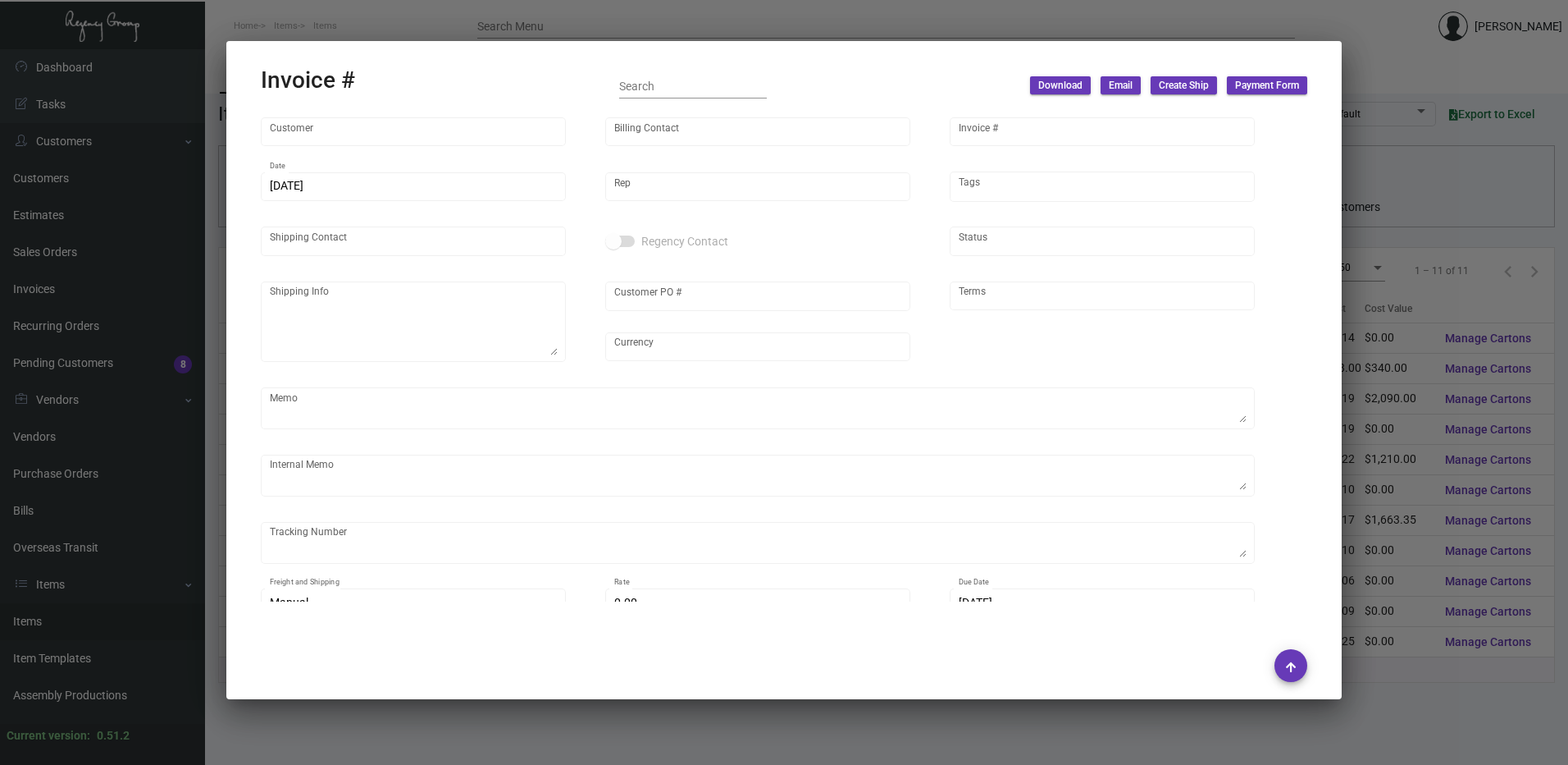
type input "[PERSON_NAME]"
type textarea "Two Bunch Palms [PERSON_NAME] 67425 Two Bunch [GEOGRAPHIC_DATA]"
type input "Regency Internal"
type input "United States Dollar $"
type input "Net 30"
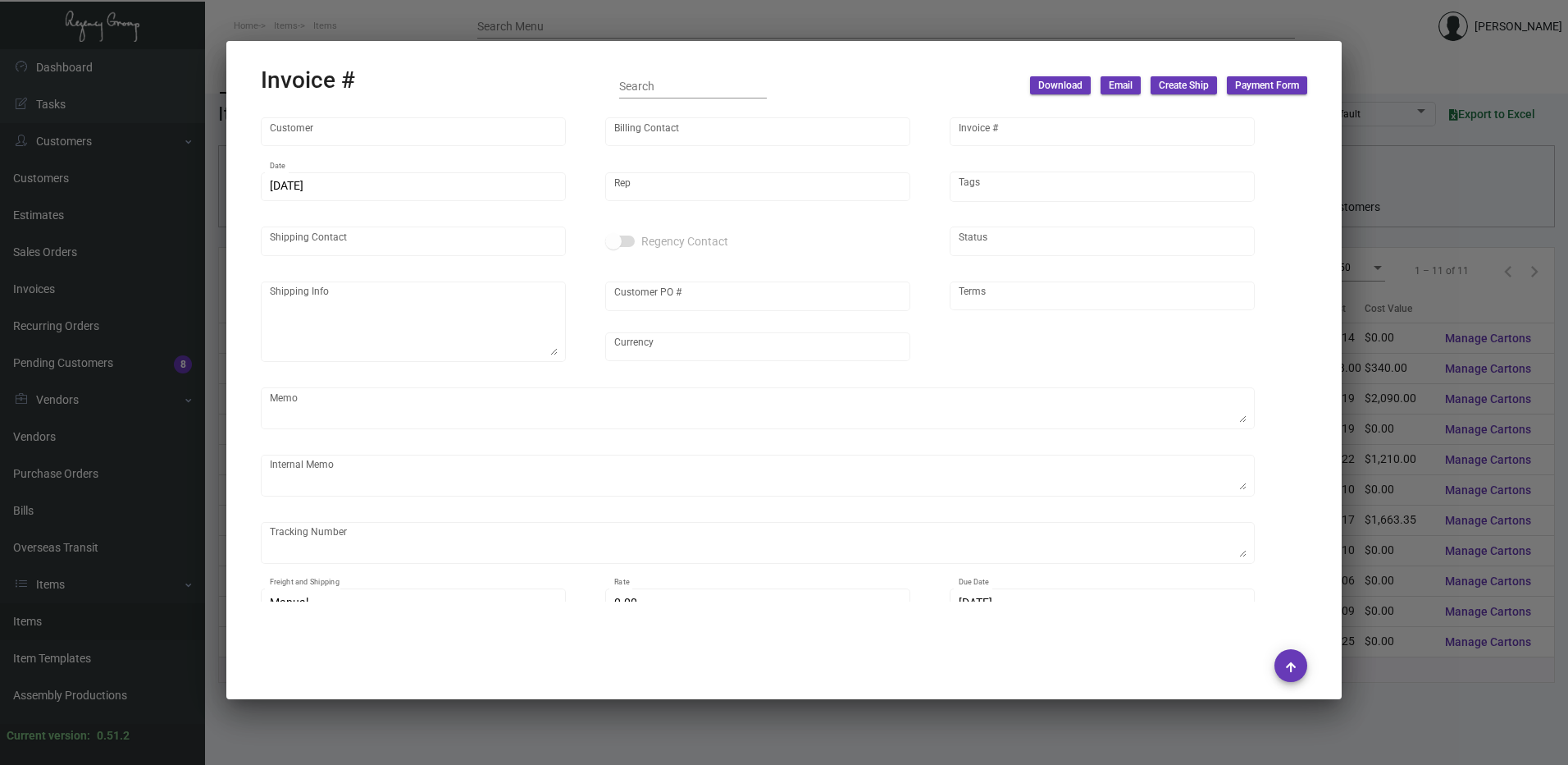
type textarea "paid by cc $13.98- for face shield only"
type input "$ 0.00"
type input "[DATE]"
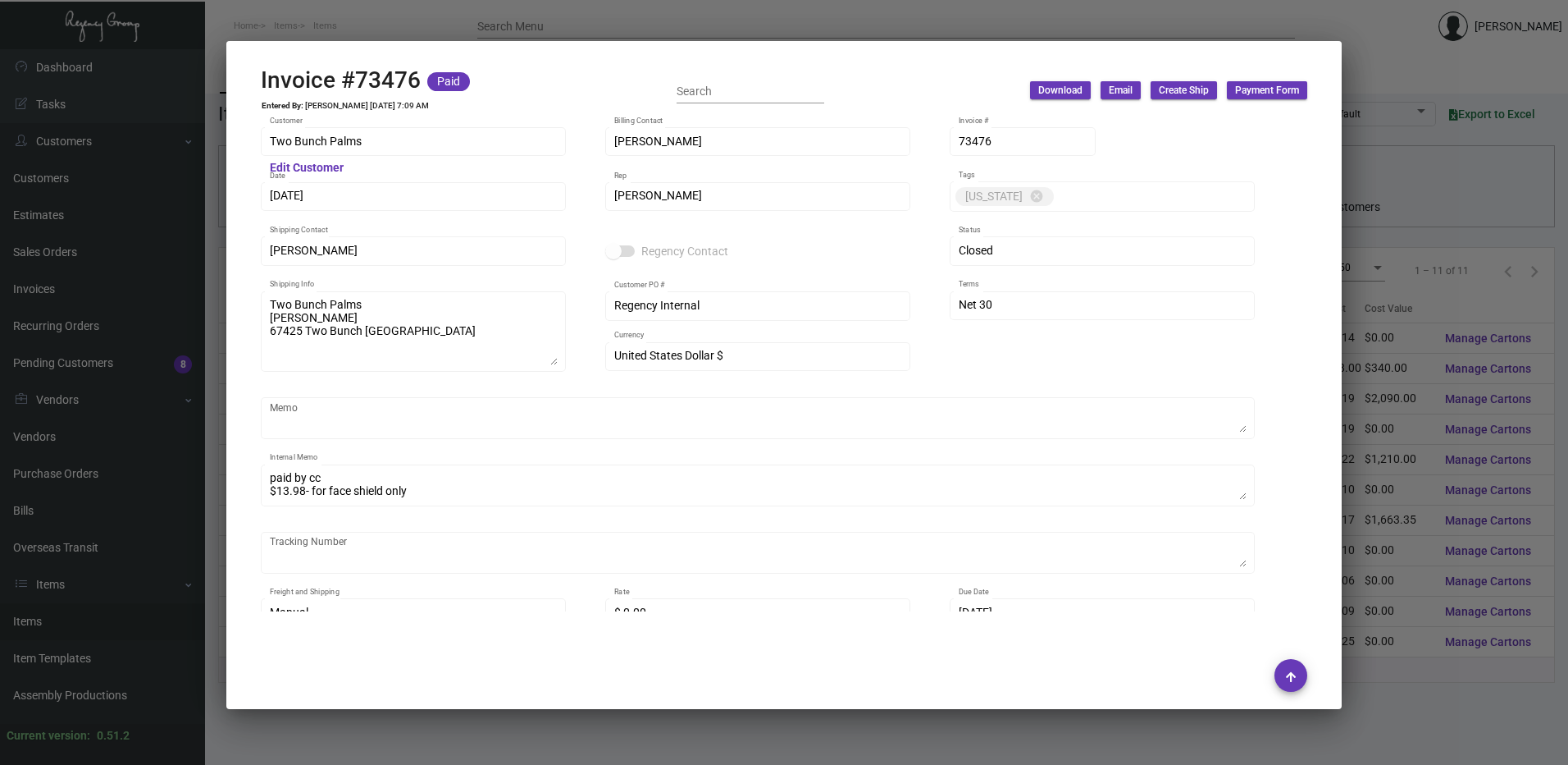
click at [519, 23] on div at bounding box center [784, 382] width 1568 height 765
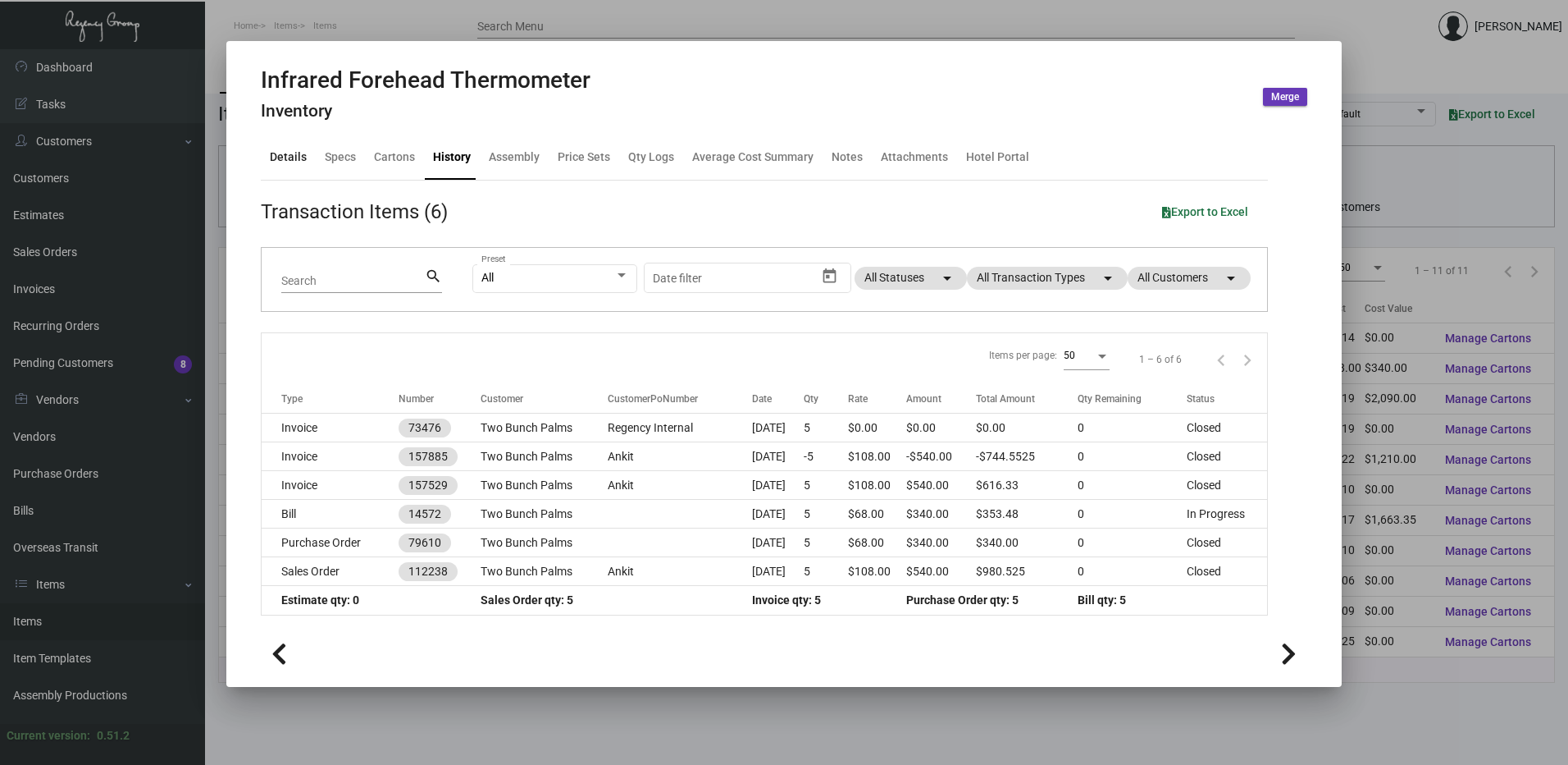
click at [291, 153] on div "Details" at bounding box center [288, 156] width 37 height 17
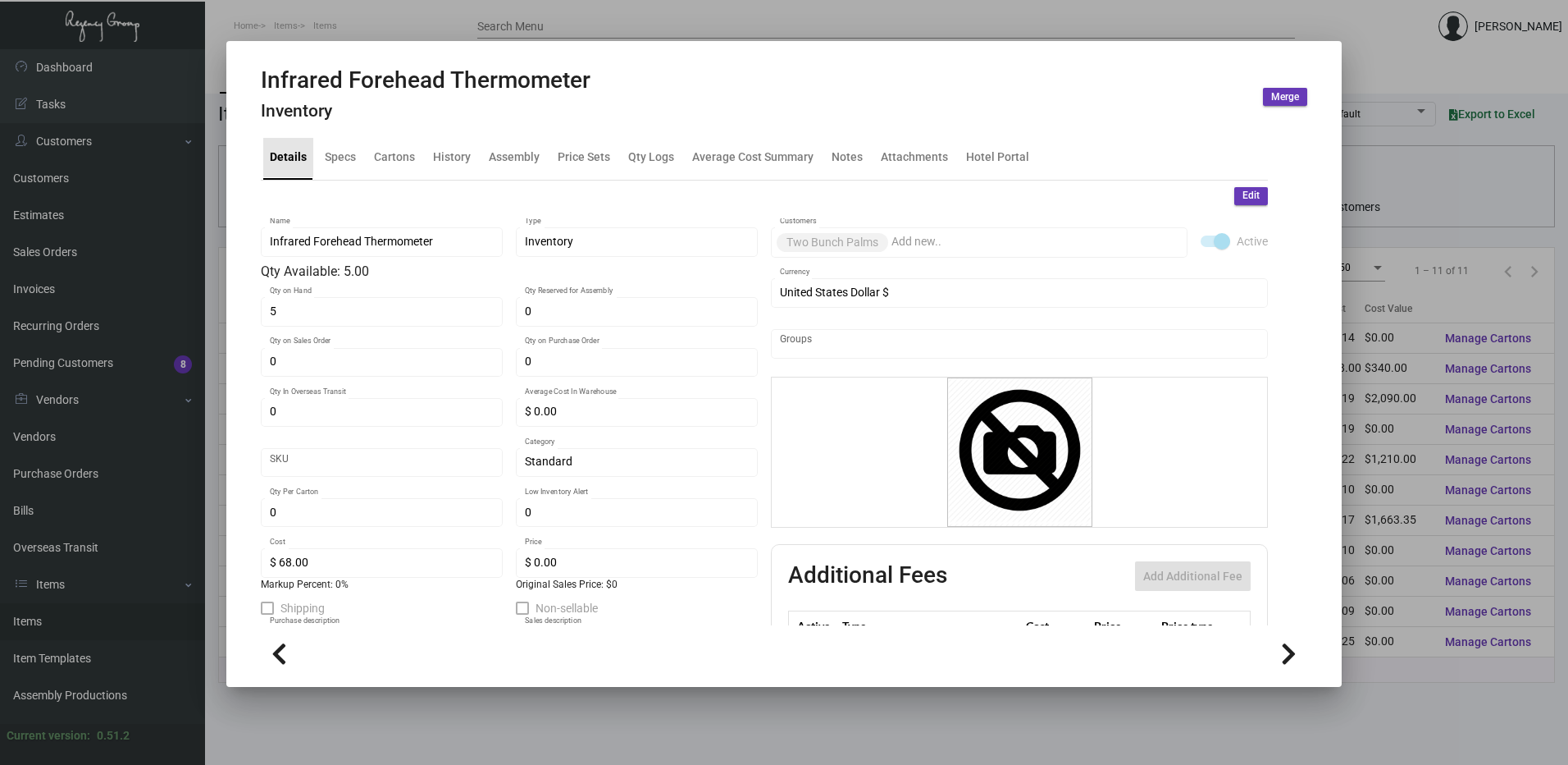
scroll to position [0, 0]
click at [1243, 196] on span "Edit" at bounding box center [1251, 198] width 17 height 14
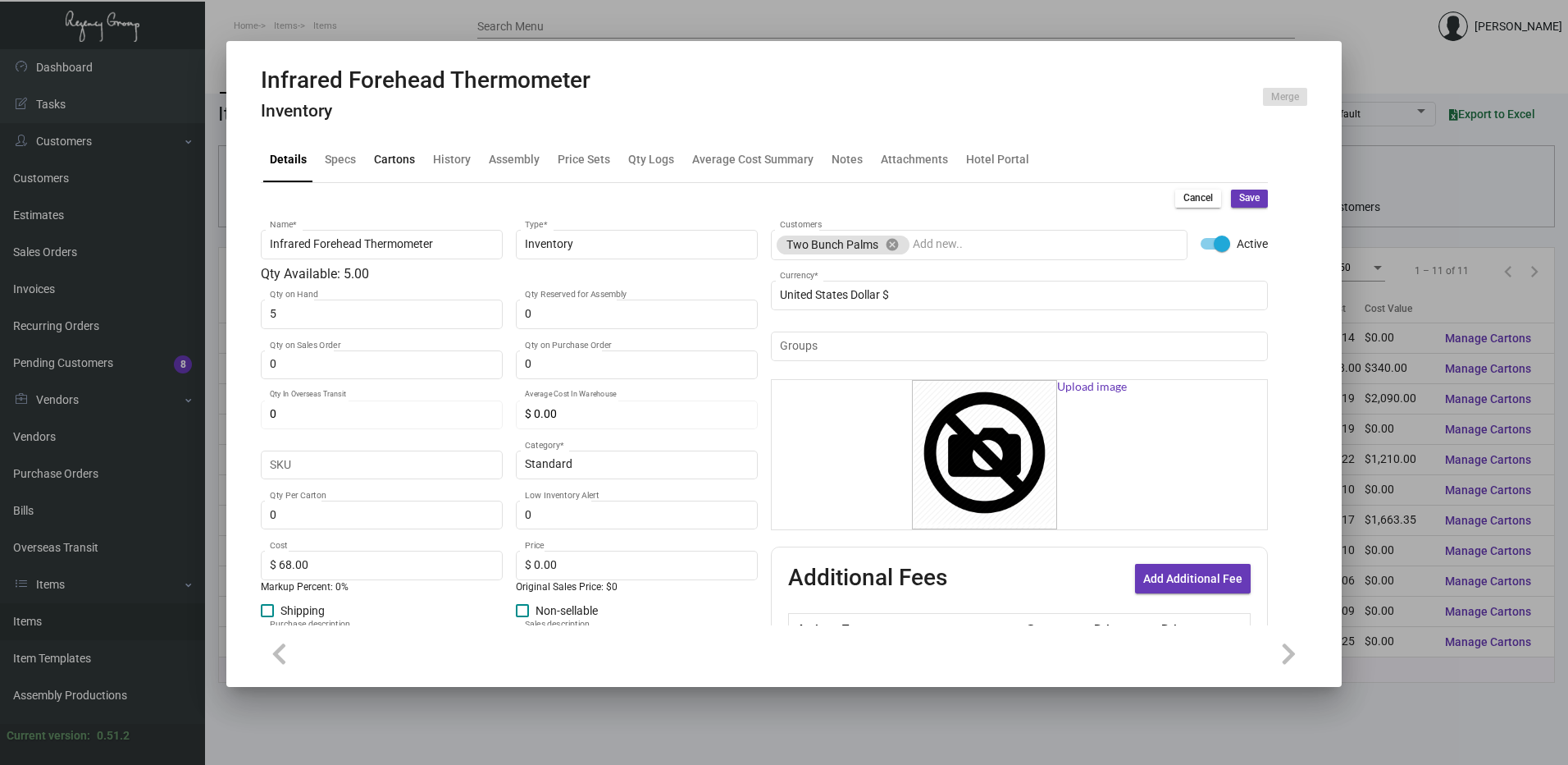
click at [402, 167] on div "Cartons" at bounding box center [394, 159] width 41 height 17
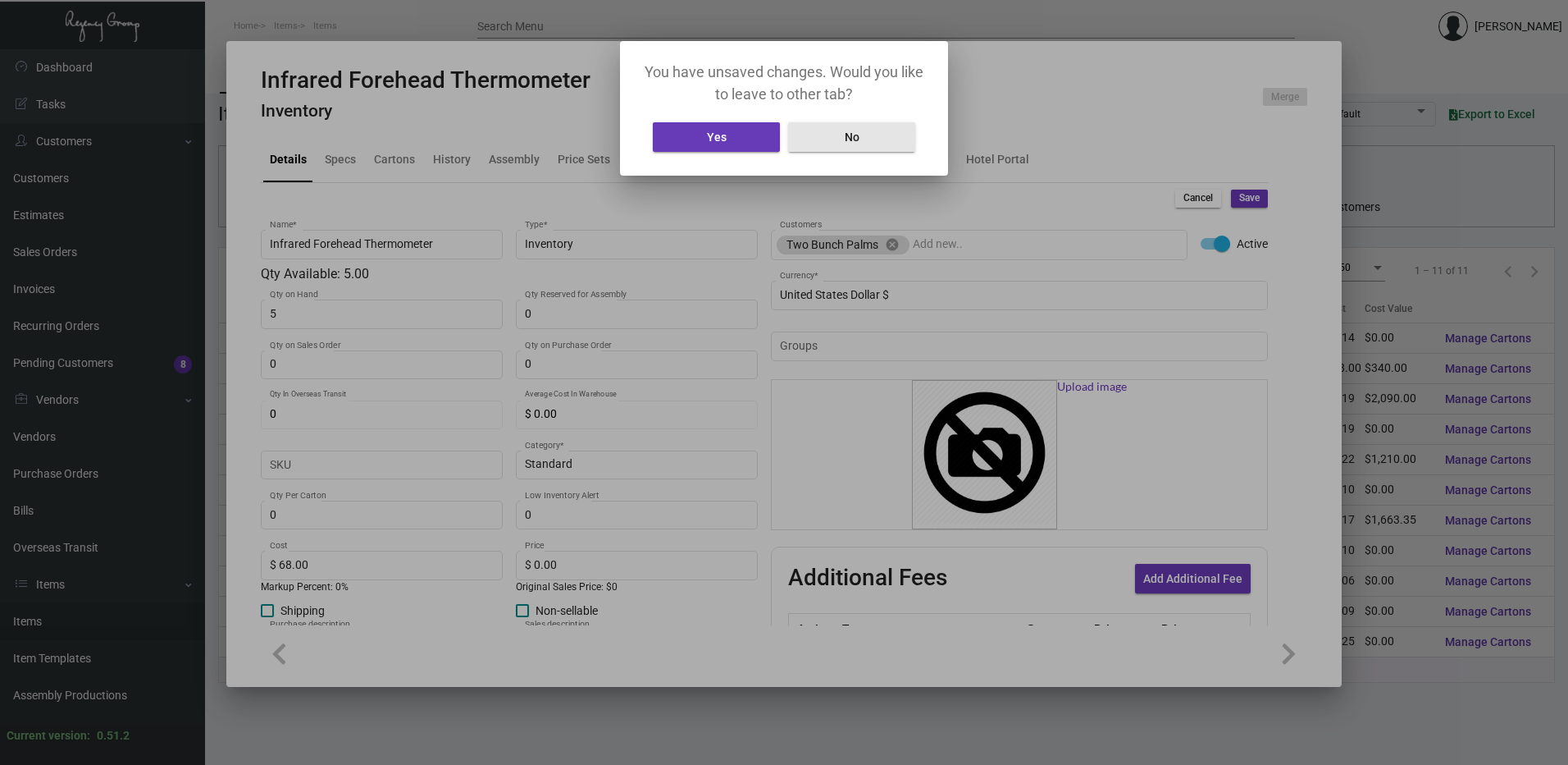
click at [910, 140] on button "No" at bounding box center [851, 136] width 127 height 30
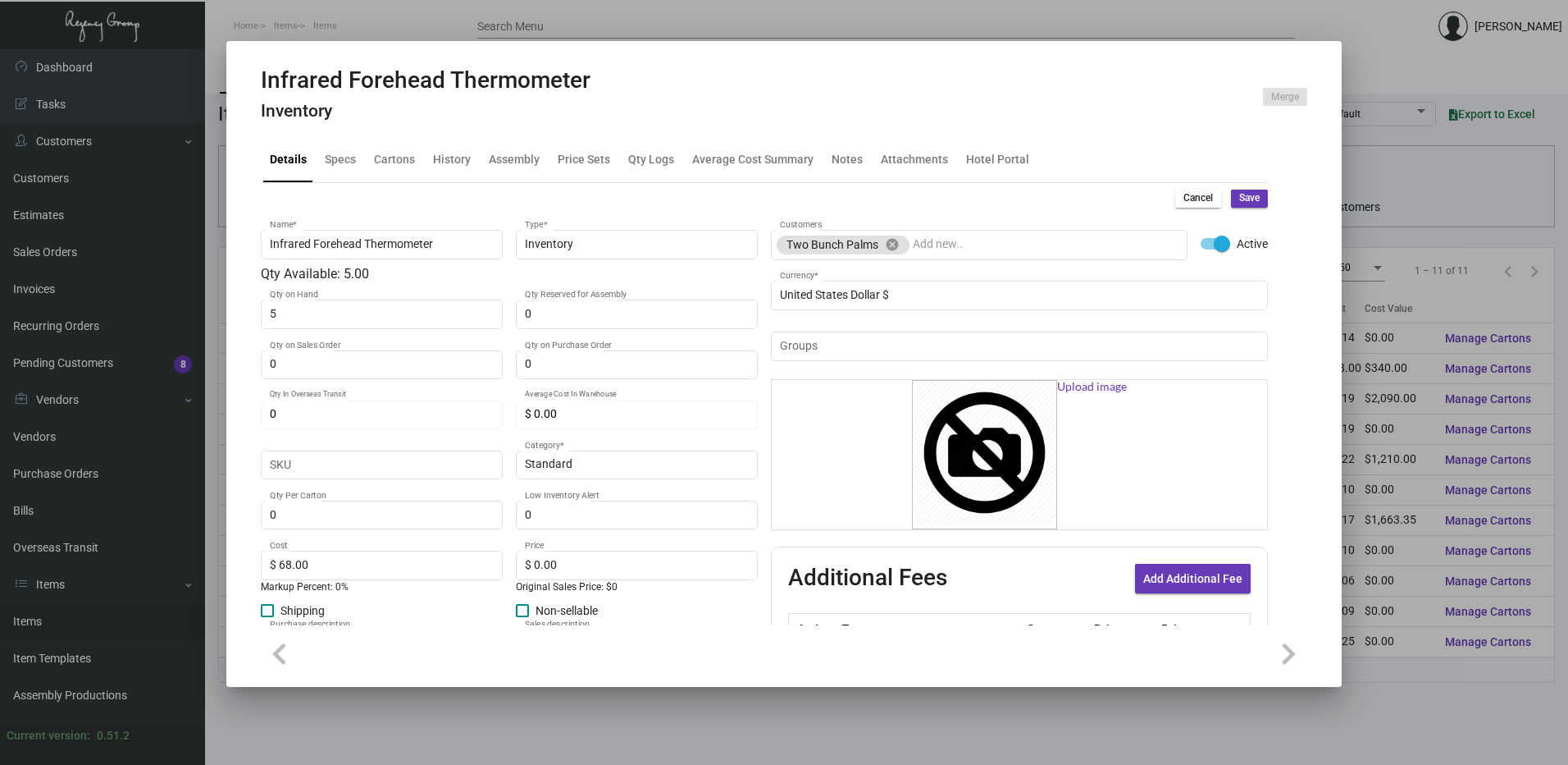
click at [1183, 194] on span "Cancel" at bounding box center [1198, 198] width 30 height 14
type input "0"
type input "$ 0.00"
checkbox input "false"
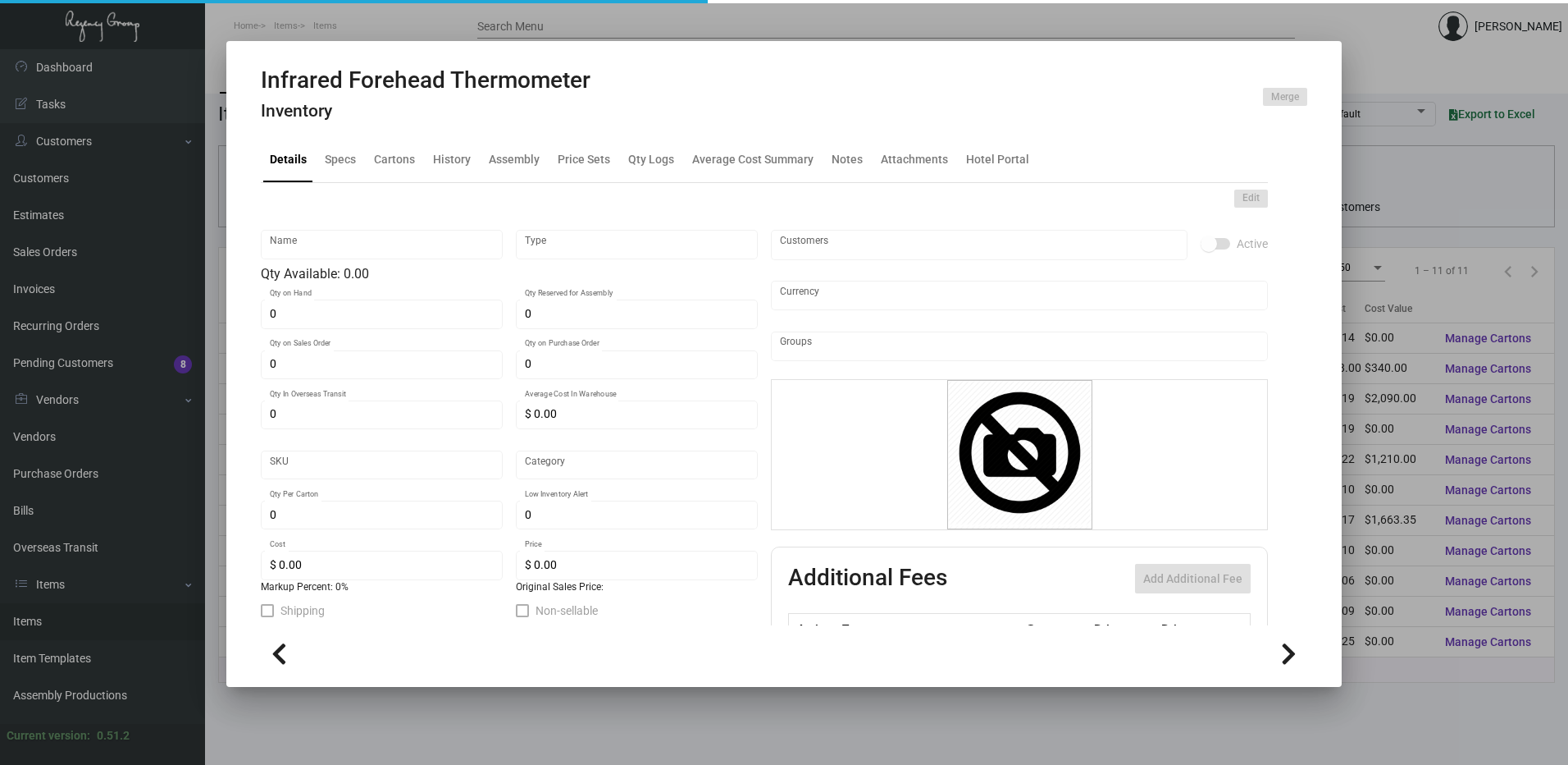
type input "Infrared Forehead Thermometer"
type input "Inventory"
type input "5"
type input "Standard"
type input "$ 68.00"
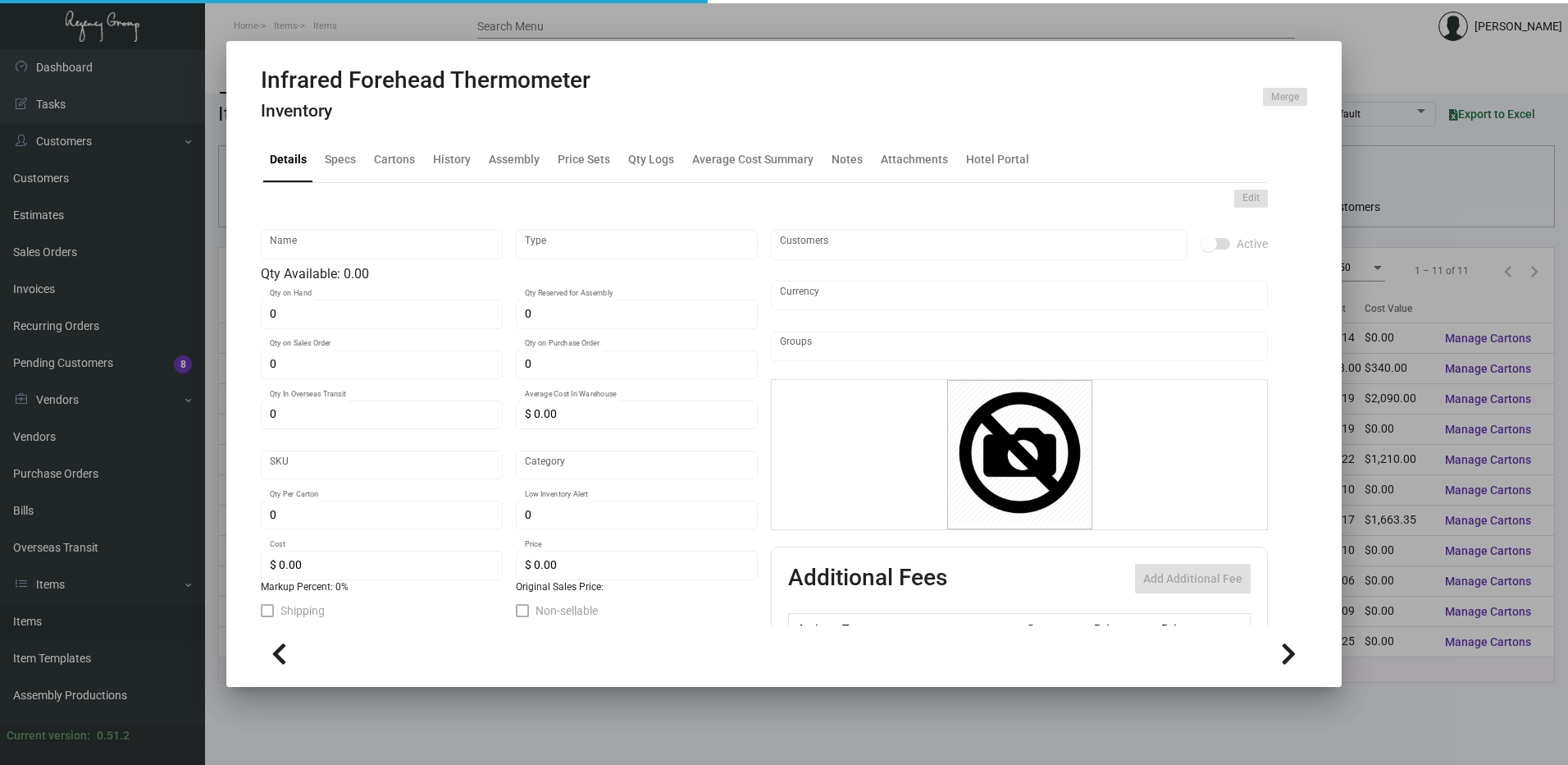
type textarea "Infrared Forehead Thermometer (FDA Certification)"
checkbox input "true"
type input "United States Dollar $"
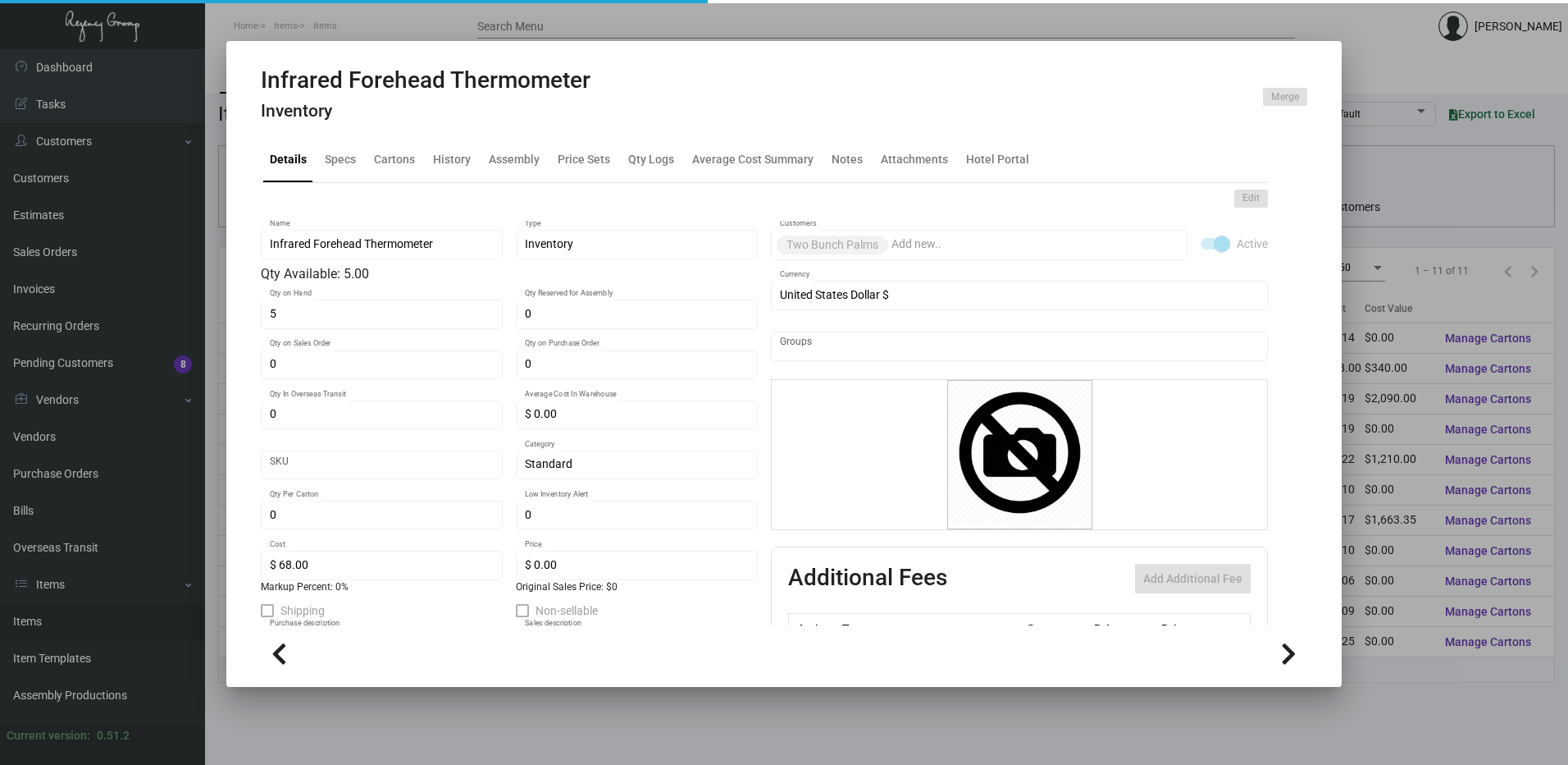
click at [422, 153] on div "Details Specs Cartons History Assembly Price Sets Qty Logs Average Cost Summary…" at bounding box center [765, 160] width 1007 height 44
click at [413, 154] on div "Cartons" at bounding box center [394, 159] width 41 height 17
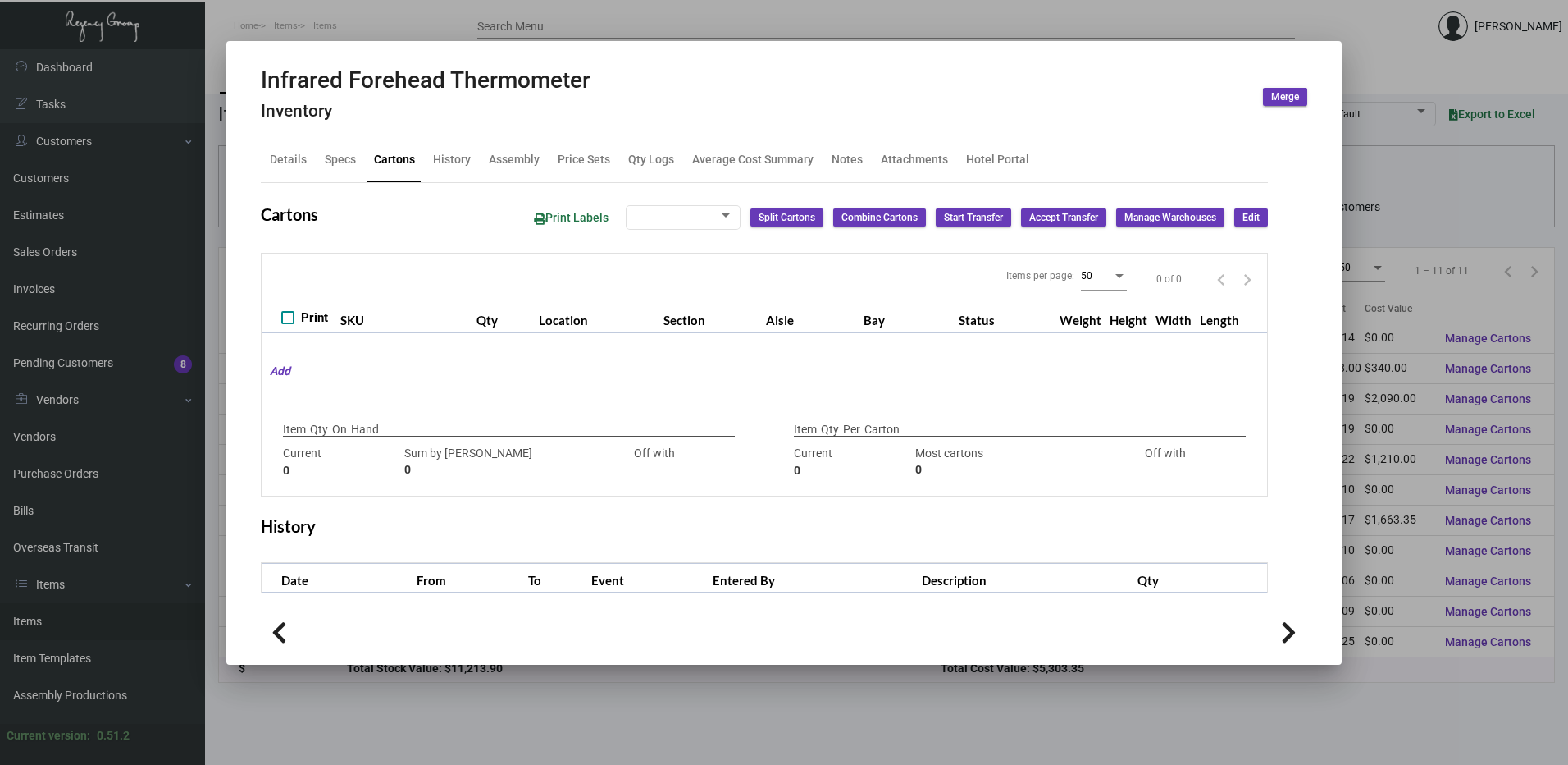
checkbox input "true"
type input "5"
type input "0"
type input "5"
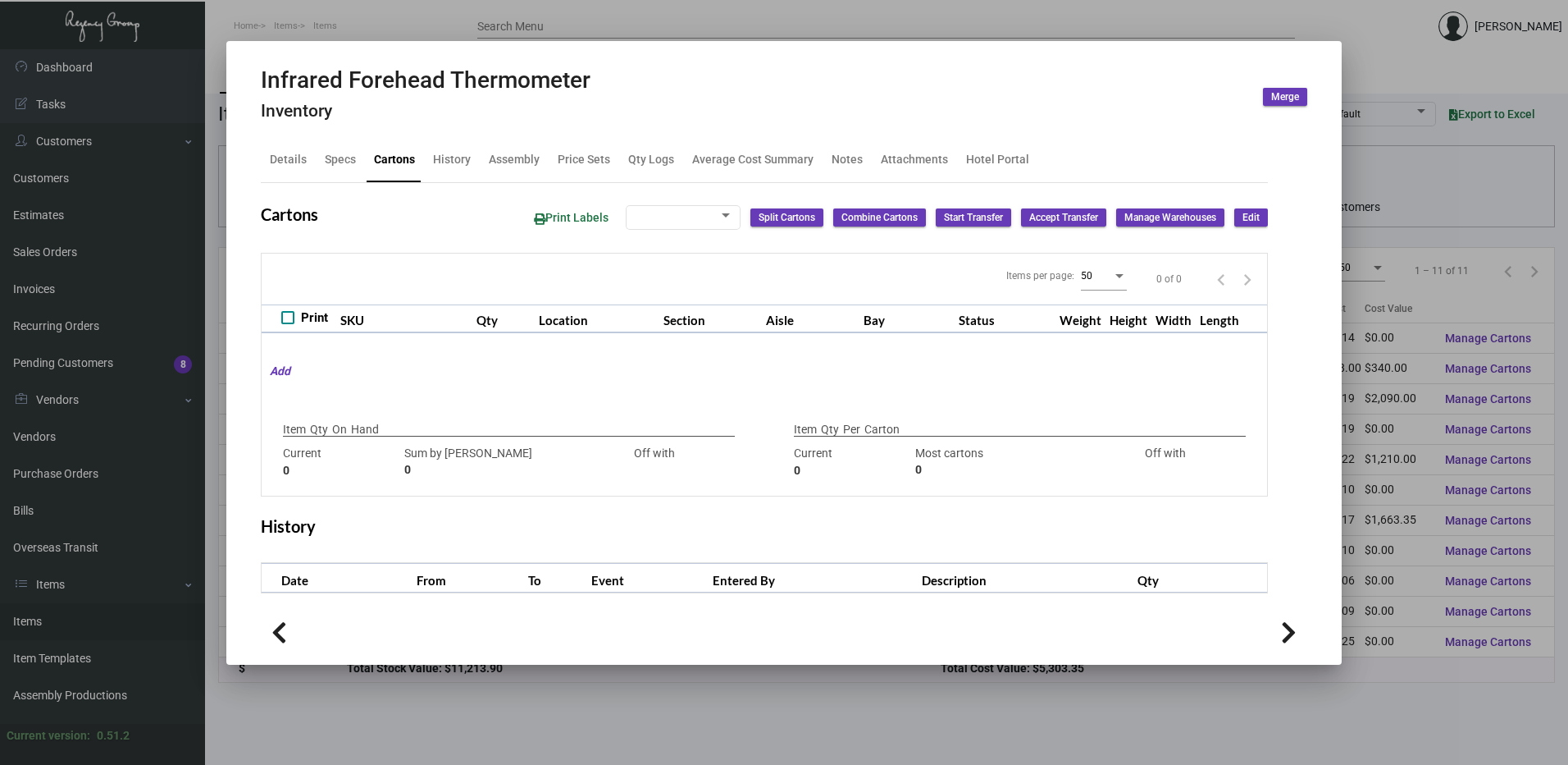
type input "-5"
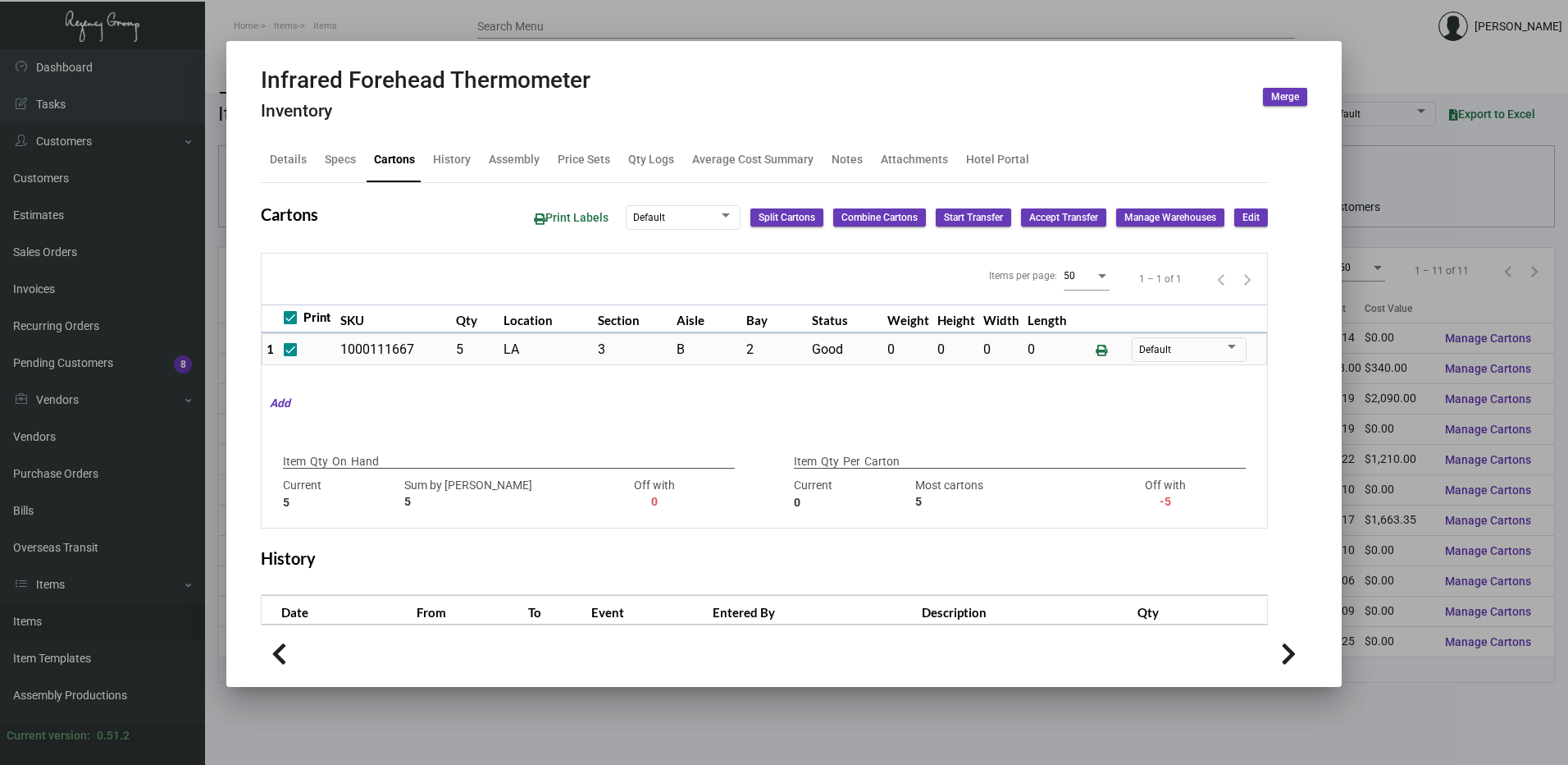
click at [579, 13] on div at bounding box center [784, 382] width 1568 height 765
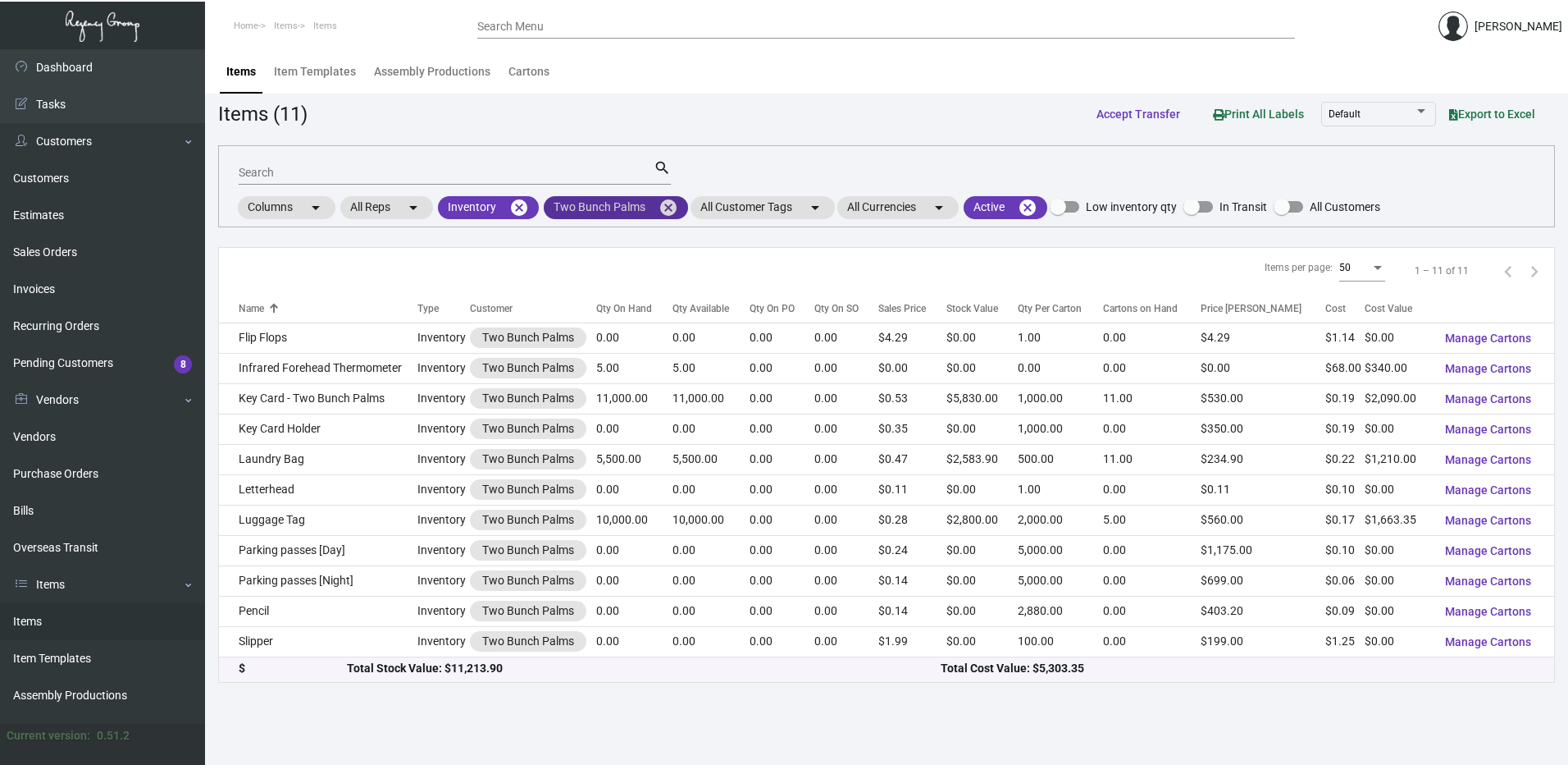
click at [672, 208] on mat-icon "cancel" at bounding box center [669, 208] width 20 height 20
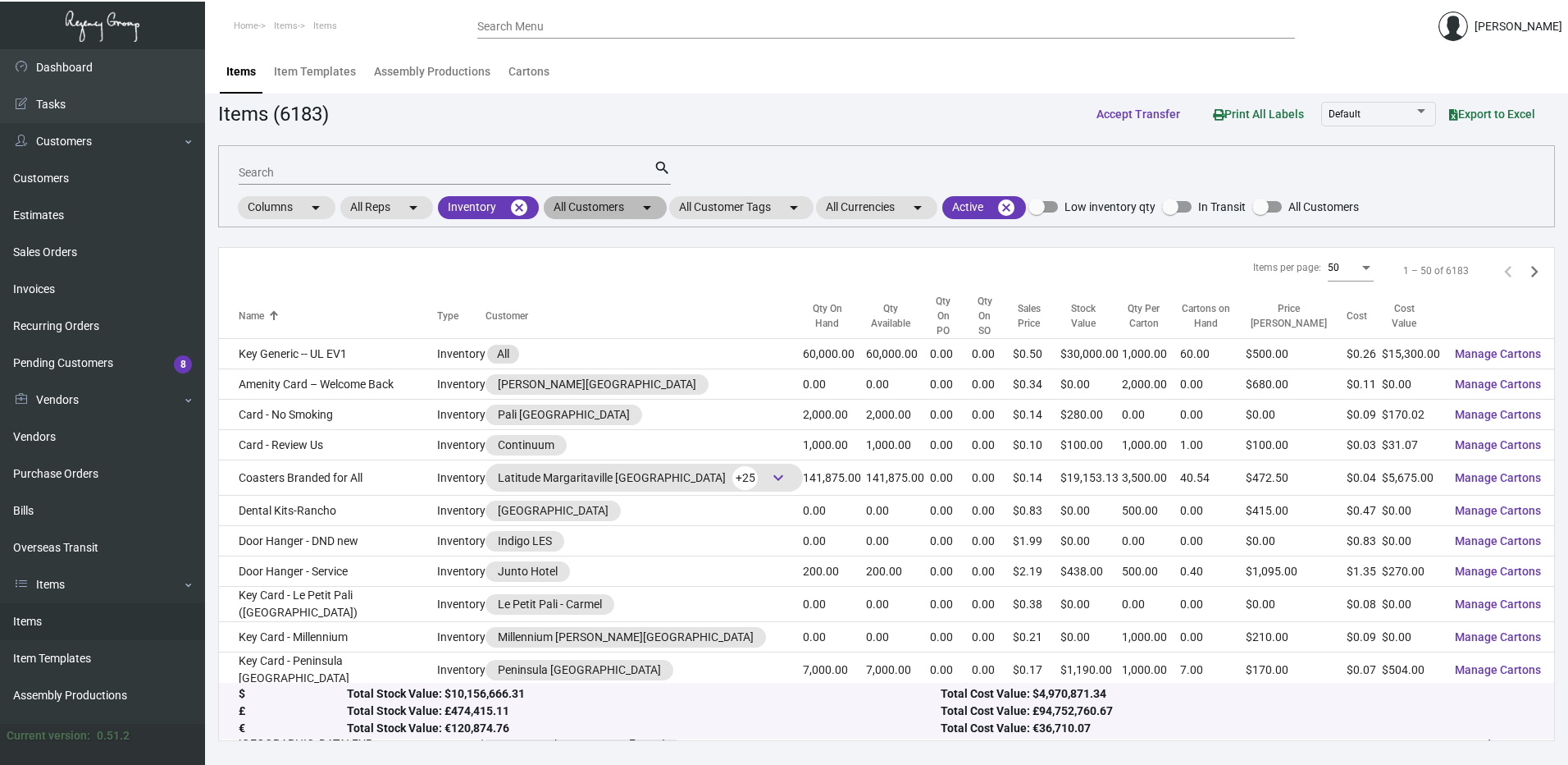
click at [620, 212] on mat-chip "All Customers arrow_drop_down" at bounding box center [605, 207] width 123 height 23
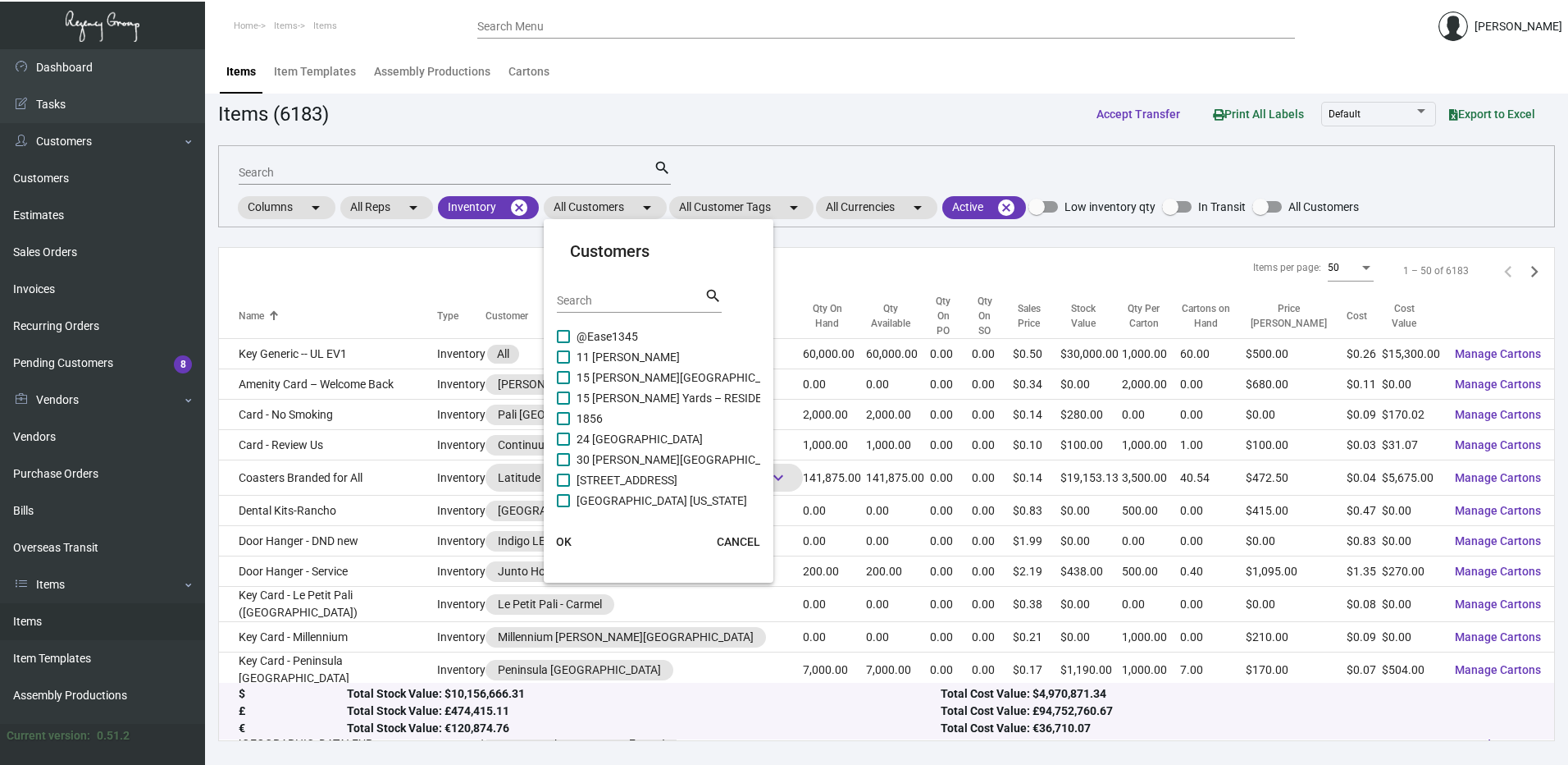
click at [595, 297] on input "Search" at bounding box center [631, 301] width 148 height 14
paste input "[GEOGRAPHIC_DATA] [GEOGRAPHIC_DATA]"
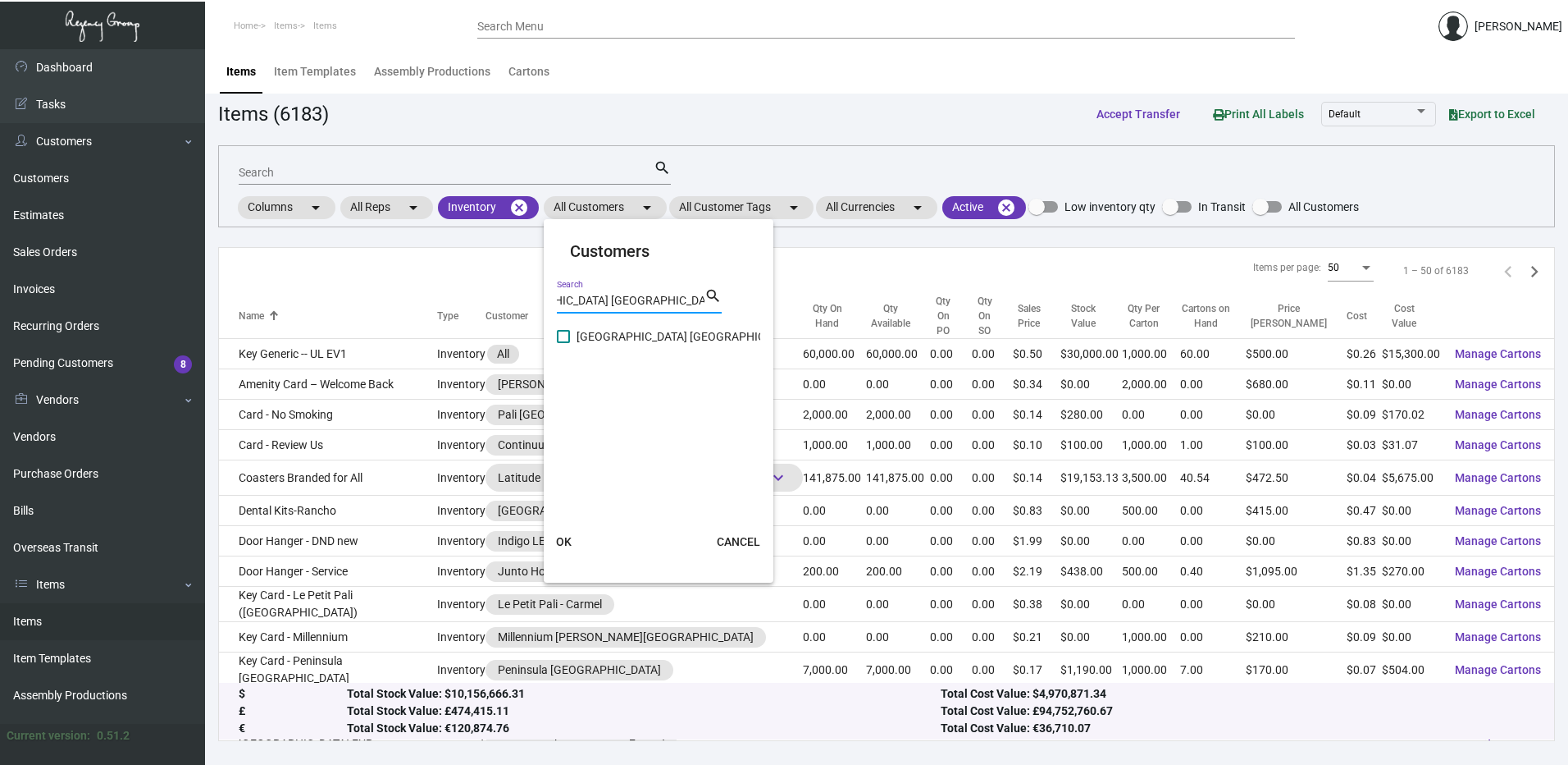
type input "[GEOGRAPHIC_DATA] [GEOGRAPHIC_DATA]"
click at [567, 342] on span at bounding box center [563, 336] width 14 height 14
click at [563, 343] on input "[GEOGRAPHIC_DATA] [GEOGRAPHIC_DATA]" at bounding box center [562, 343] width 1 height 1
checkbox input "true"
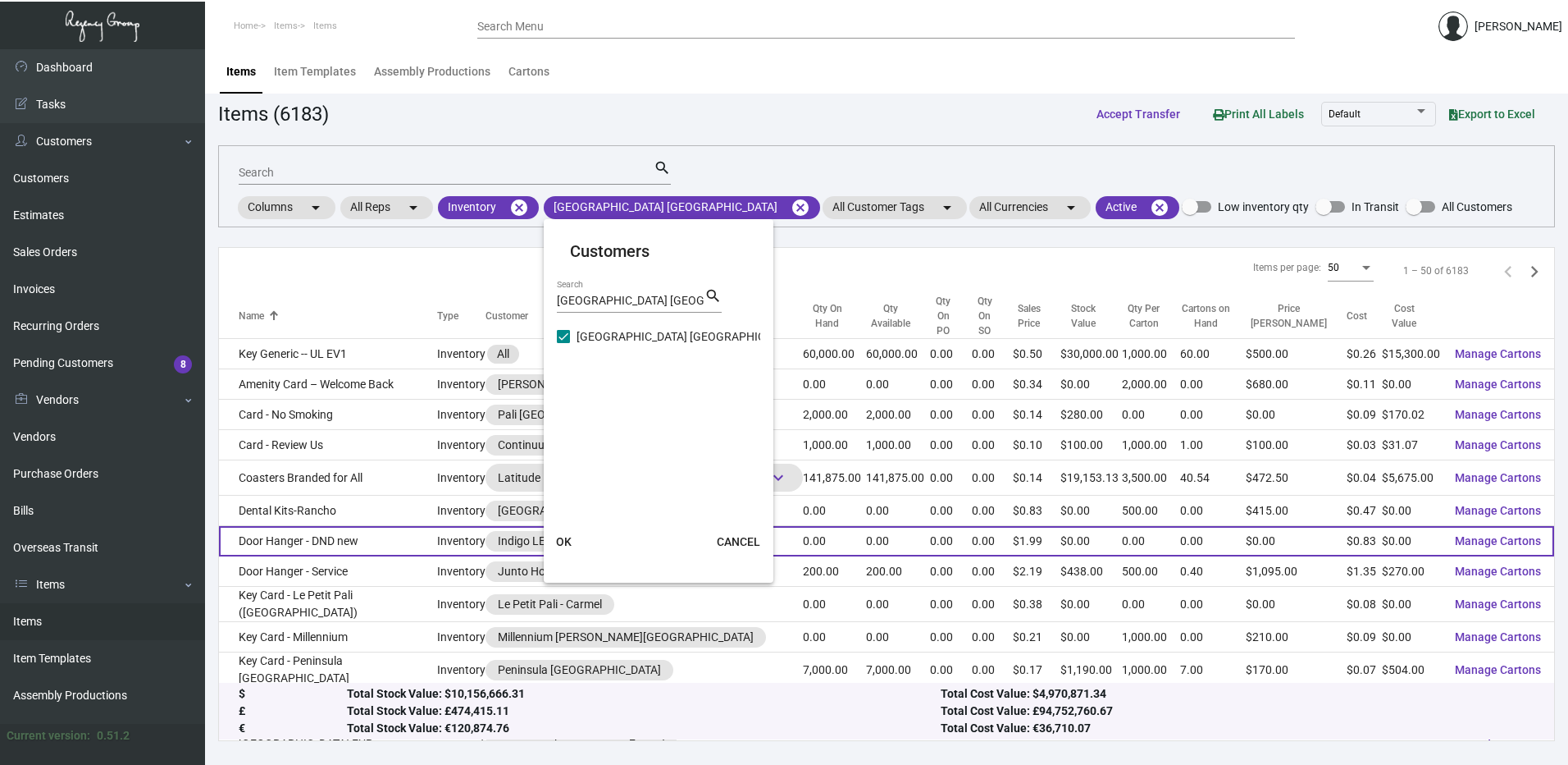
click at [568, 543] on span "OK" at bounding box center [563, 541] width 15 height 14
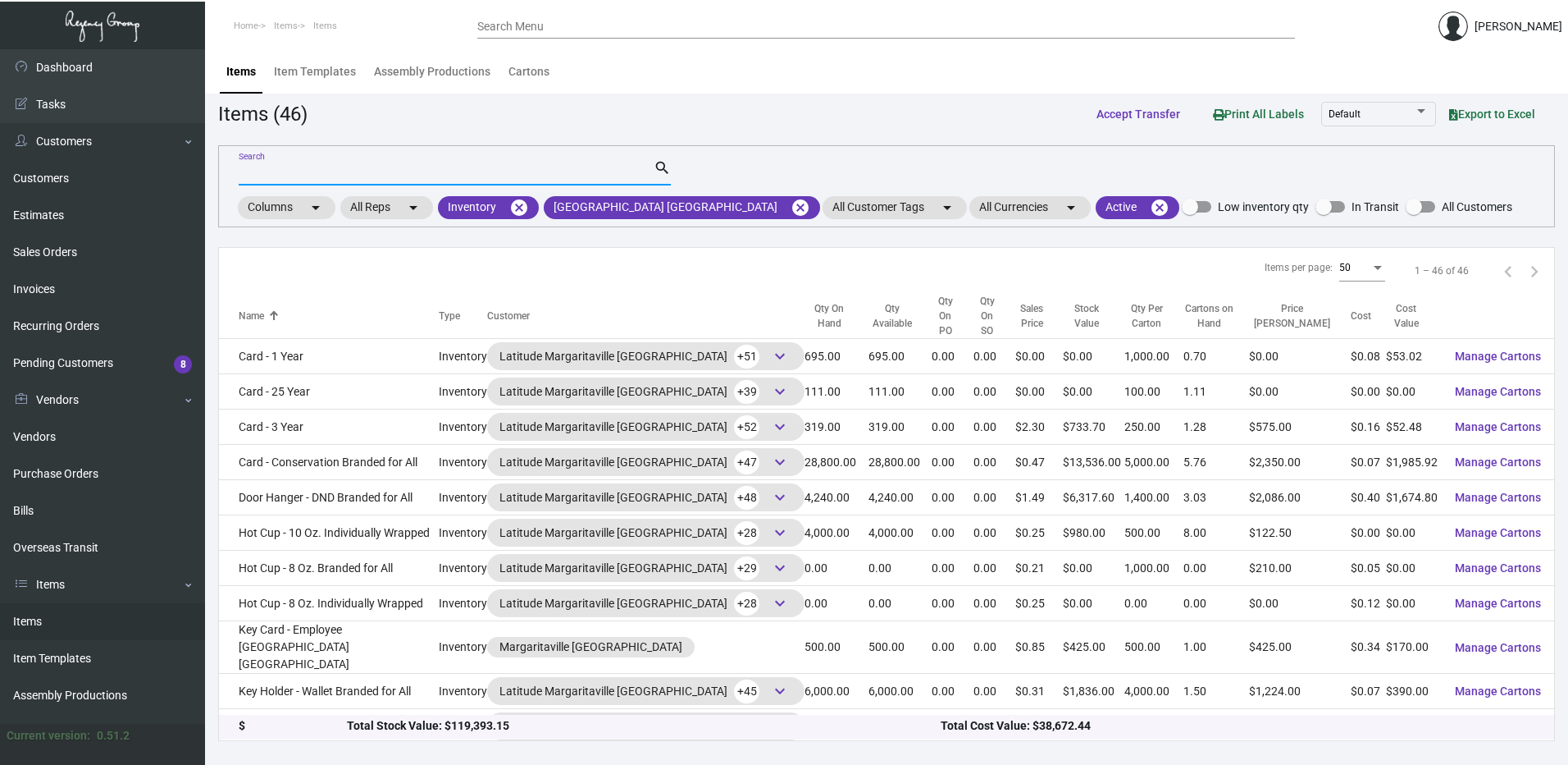
click at [333, 170] on input "Search" at bounding box center [446, 173] width 415 height 14
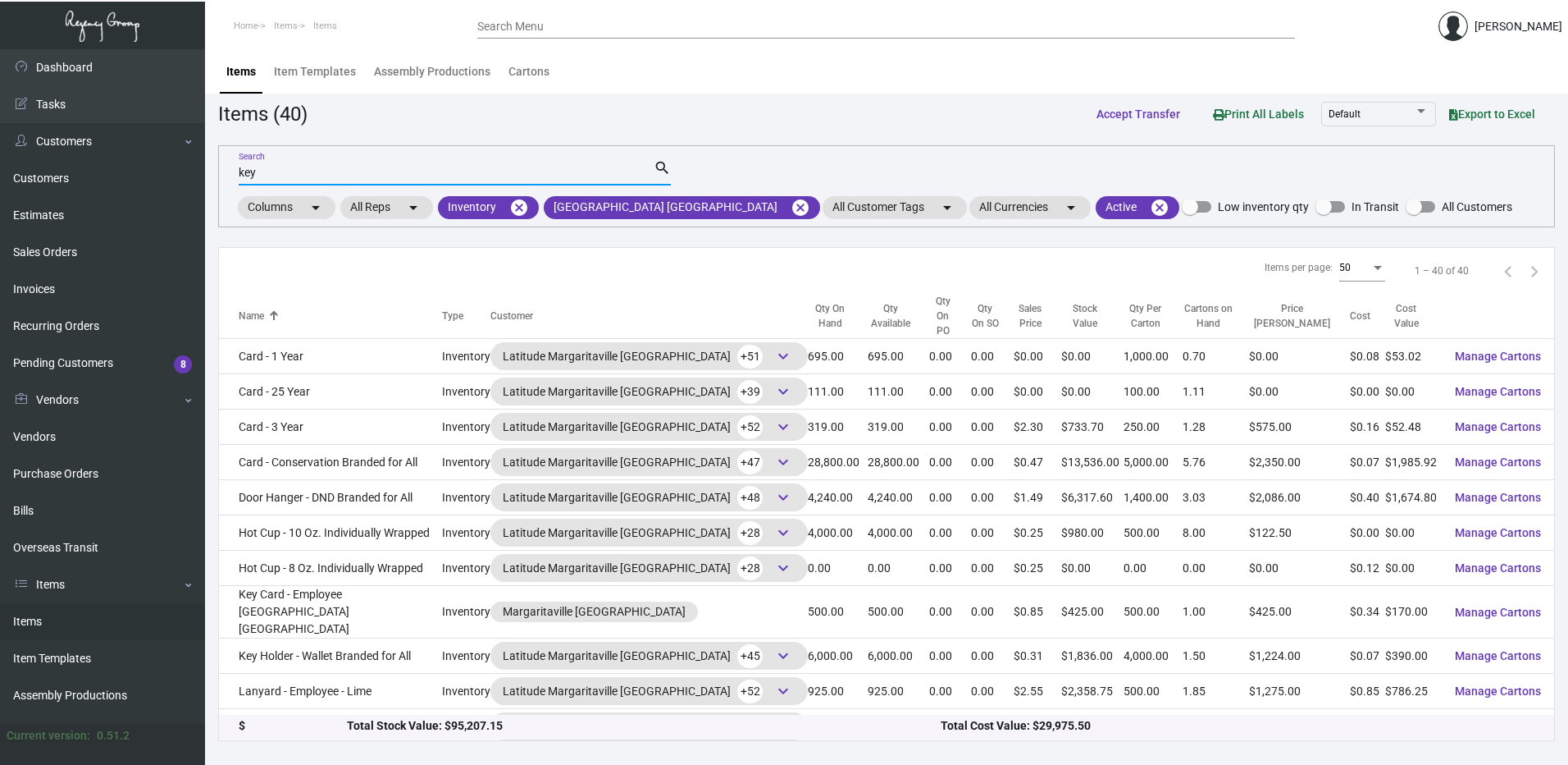
type input "key"
click at [808, 301] on div "Qty On Hand" at bounding box center [830, 315] width 45 height 30
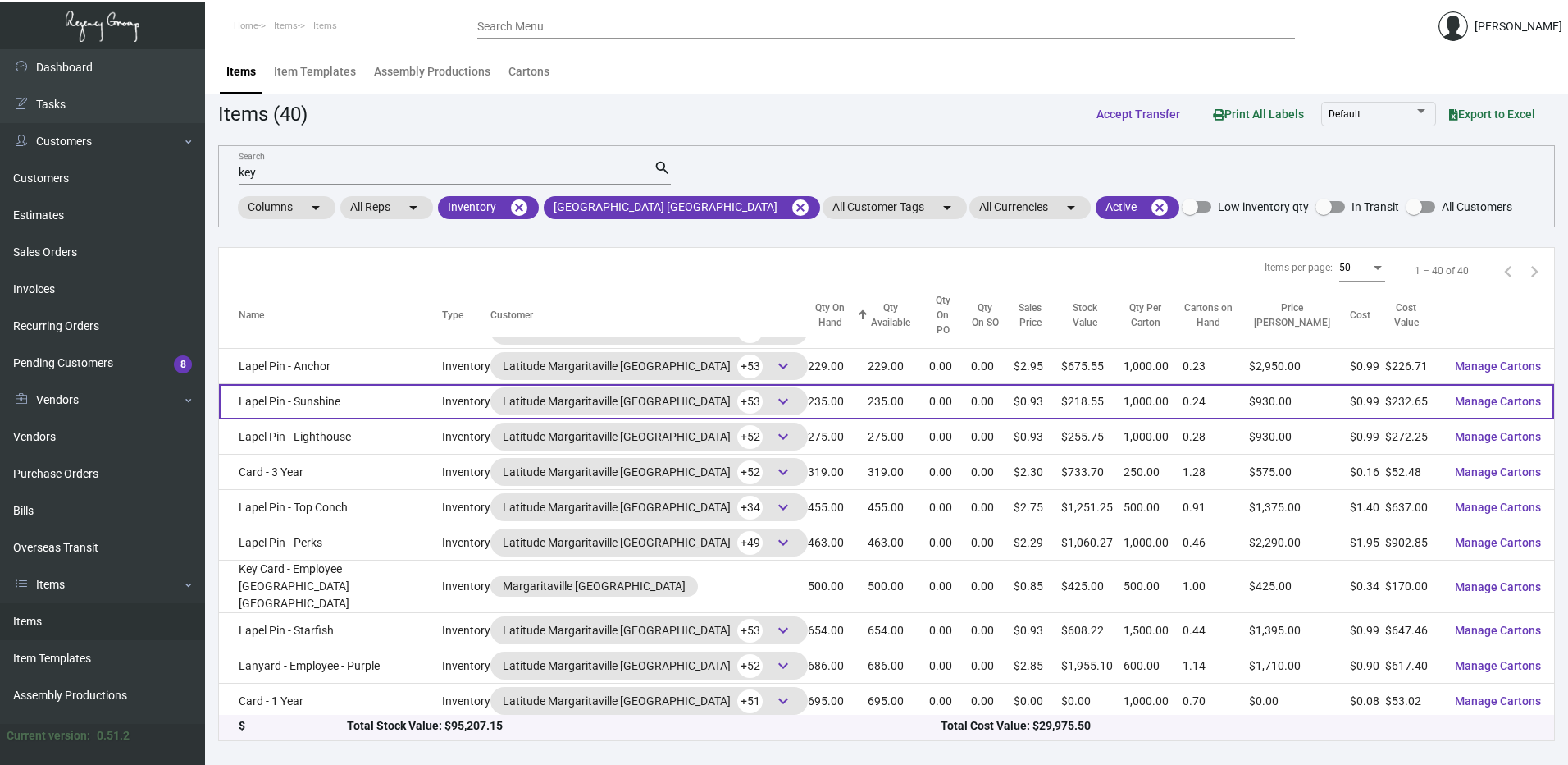
scroll to position [410, 0]
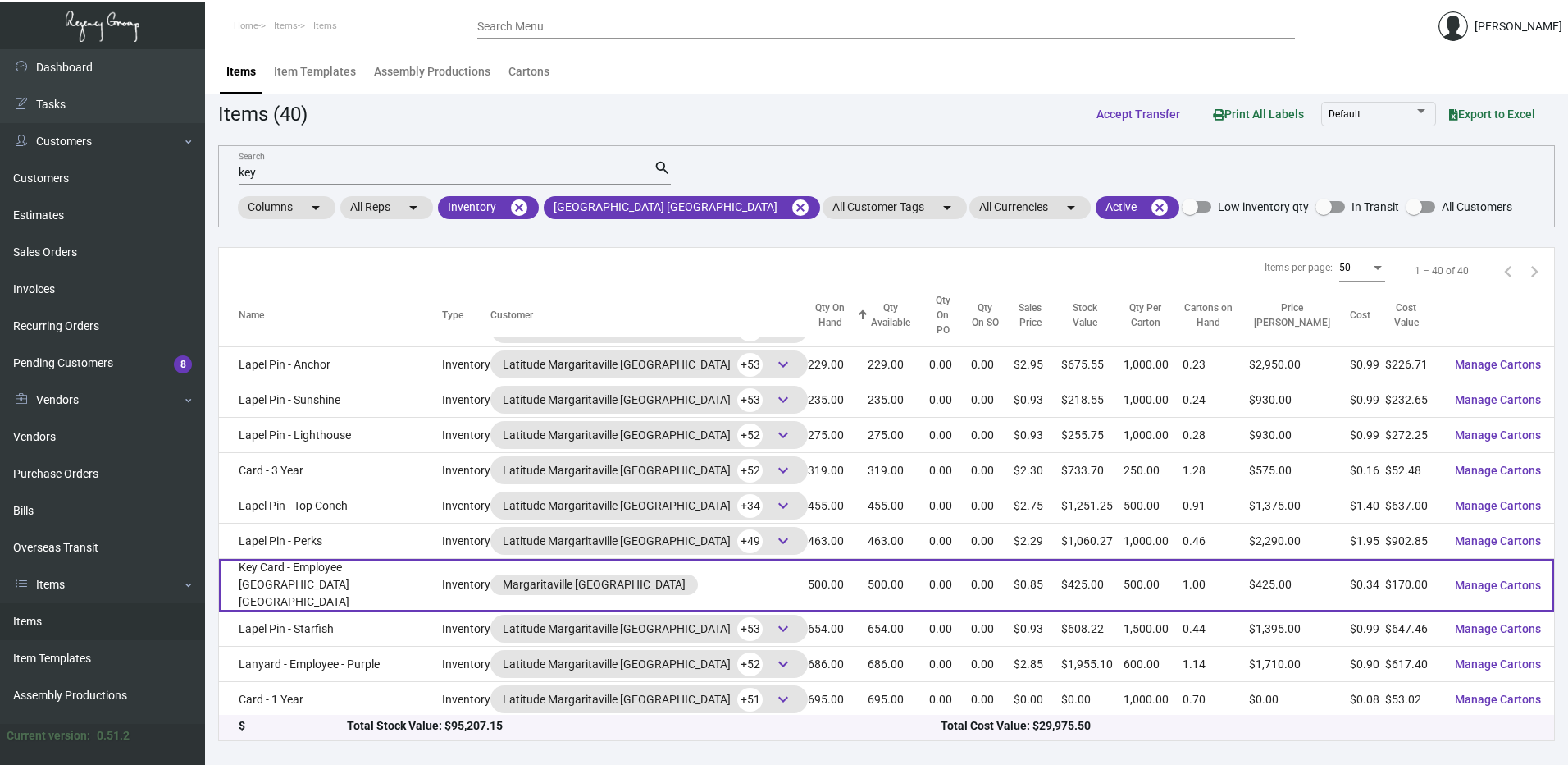
click at [414, 559] on td "Key Card - Employee [GEOGRAPHIC_DATA] [GEOGRAPHIC_DATA]" at bounding box center [330, 585] width 223 height 52
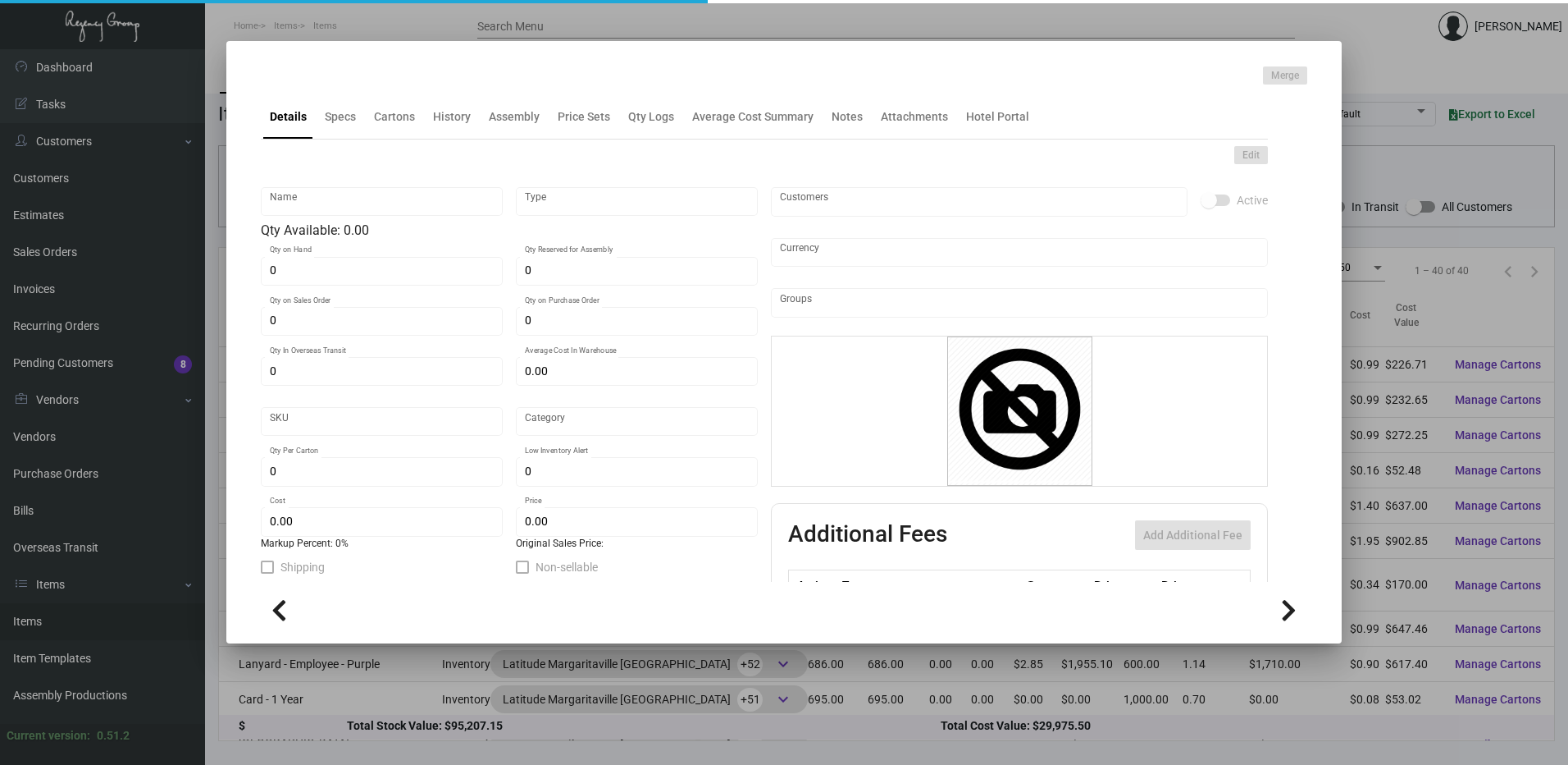
type input "Key Card - Employee [GEOGRAPHIC_DATA] [GEOGRAPHIC_DATA]"
type input "Inventory"
type input "500"
type input "$ 0.00"
type input "Overseas"
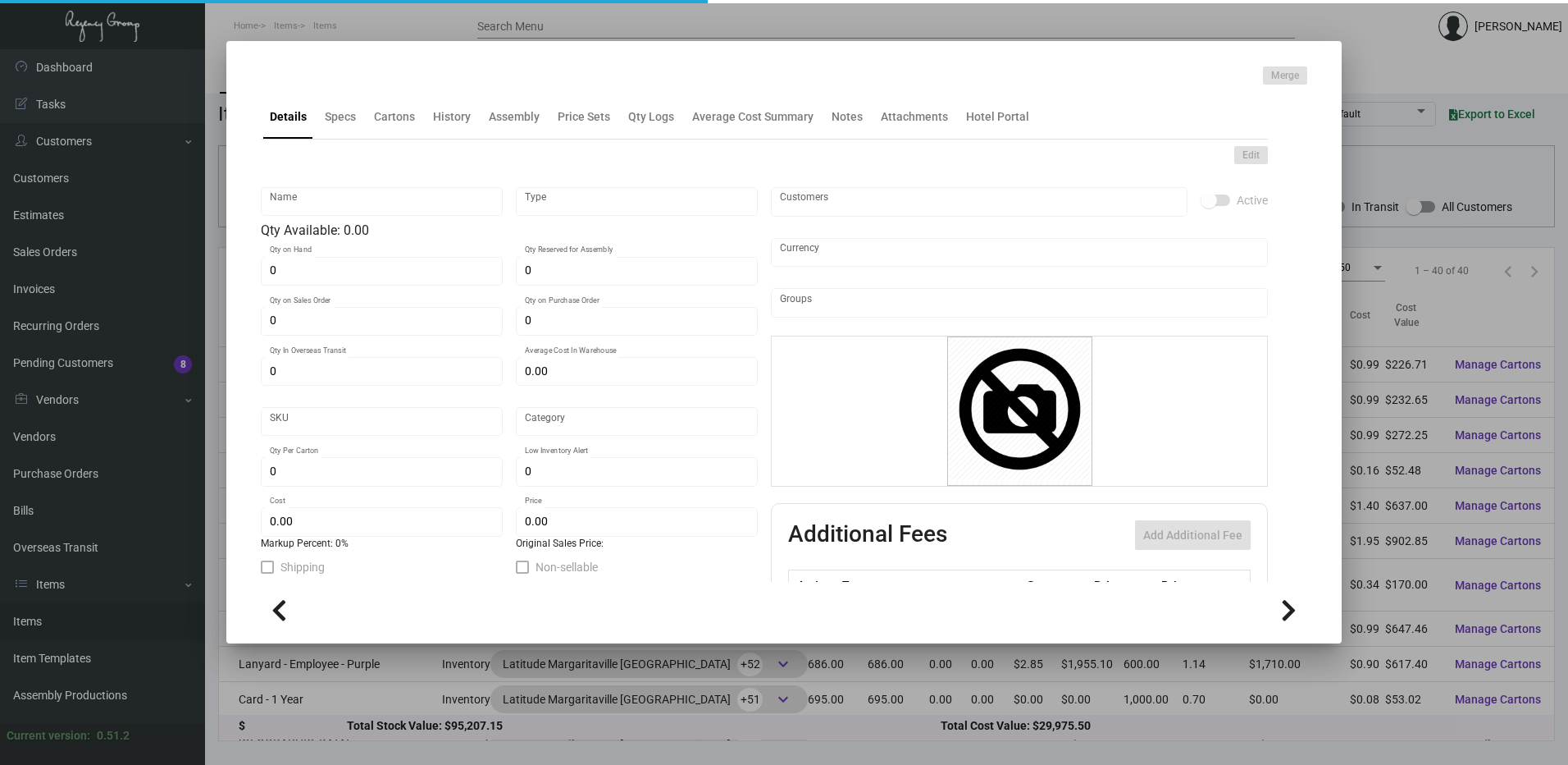
type input "500"
type input "$ 0.34"
type input "$ 0.85"
checkbox input "true"
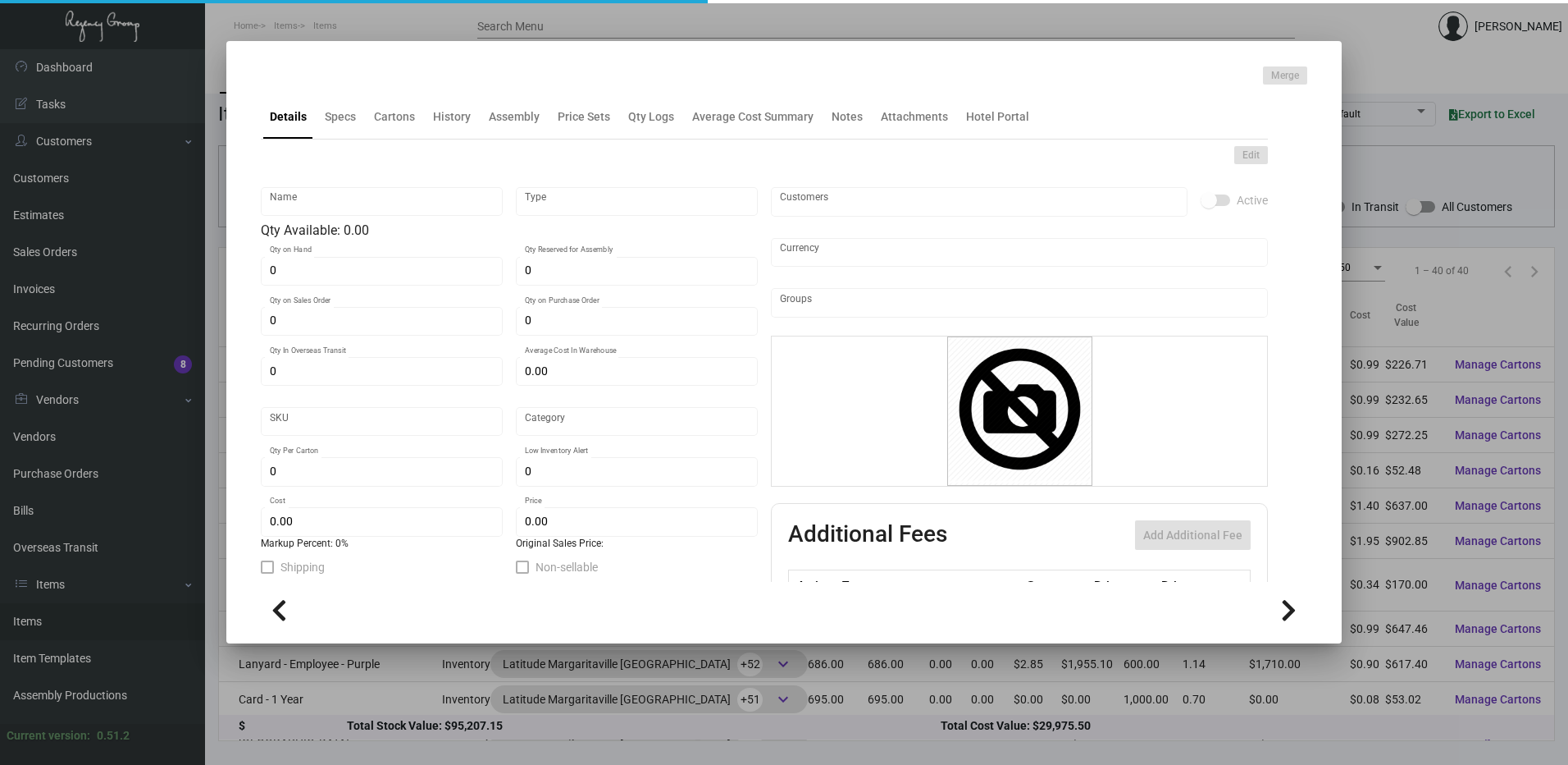
type input "United States Dollar $"
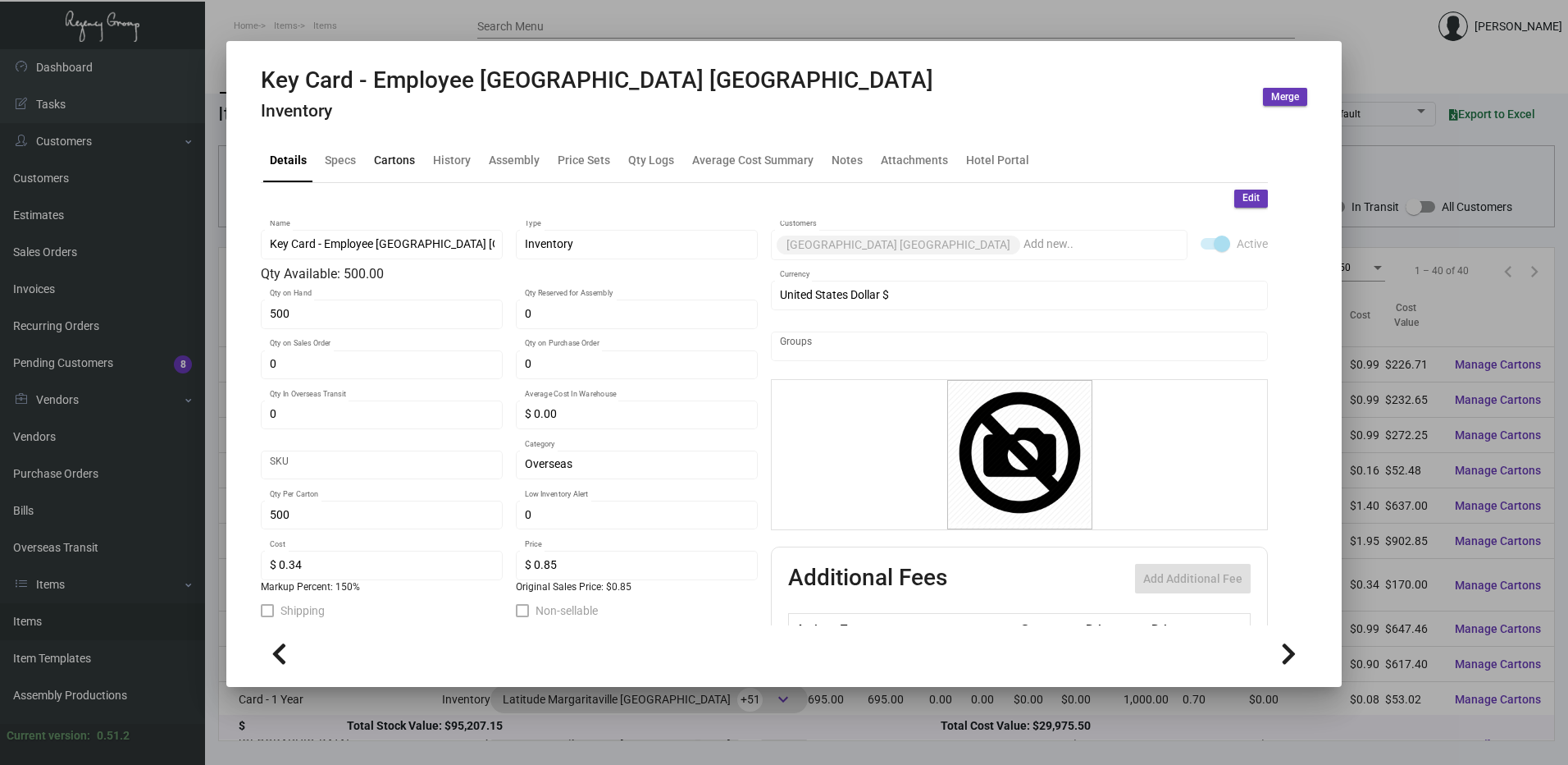
click at [406, 162] on div "Cartons" at bounding box center [394, 159] width 41 height 17
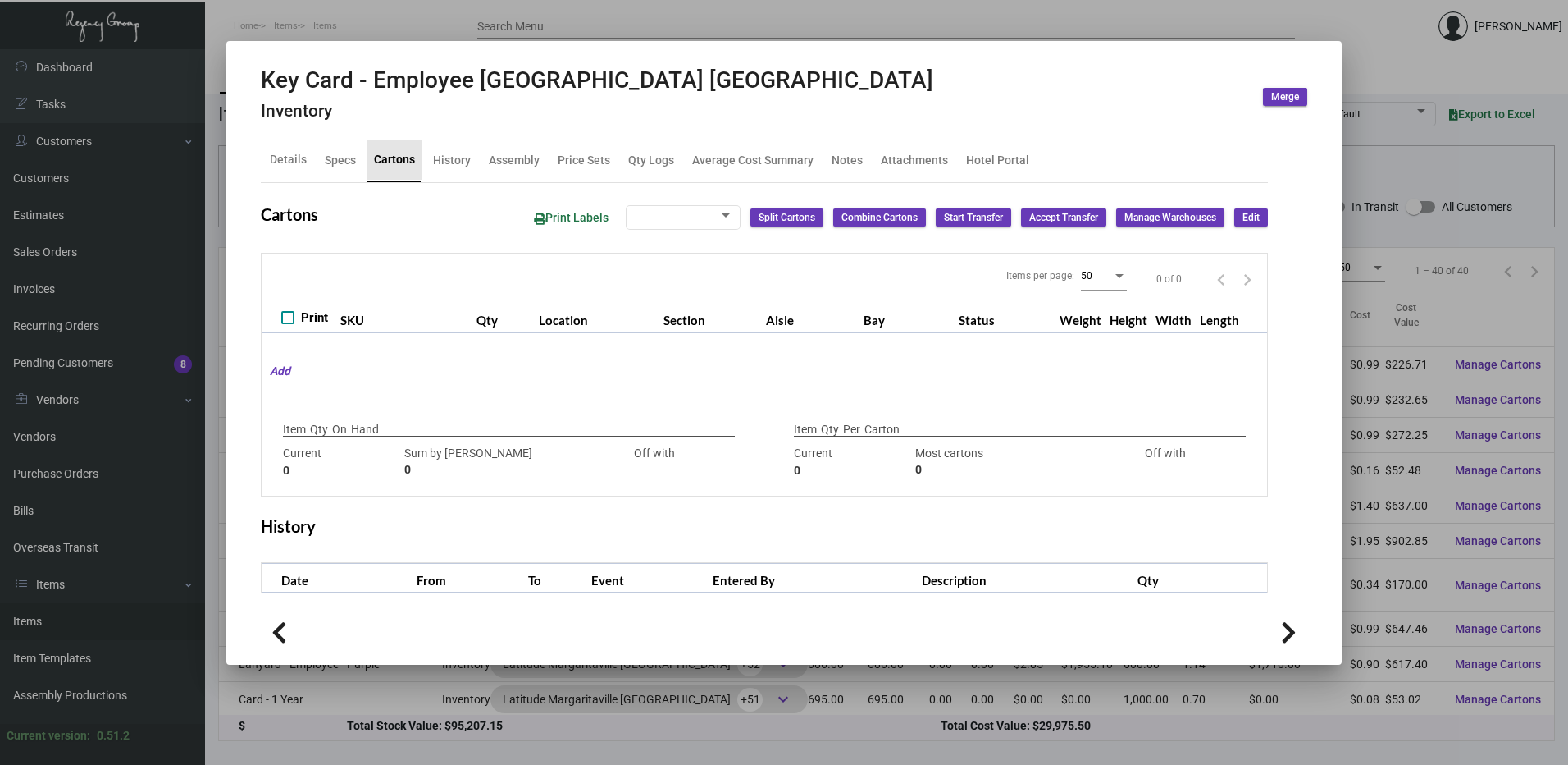
type input "500"
type input "0"
type input "500"
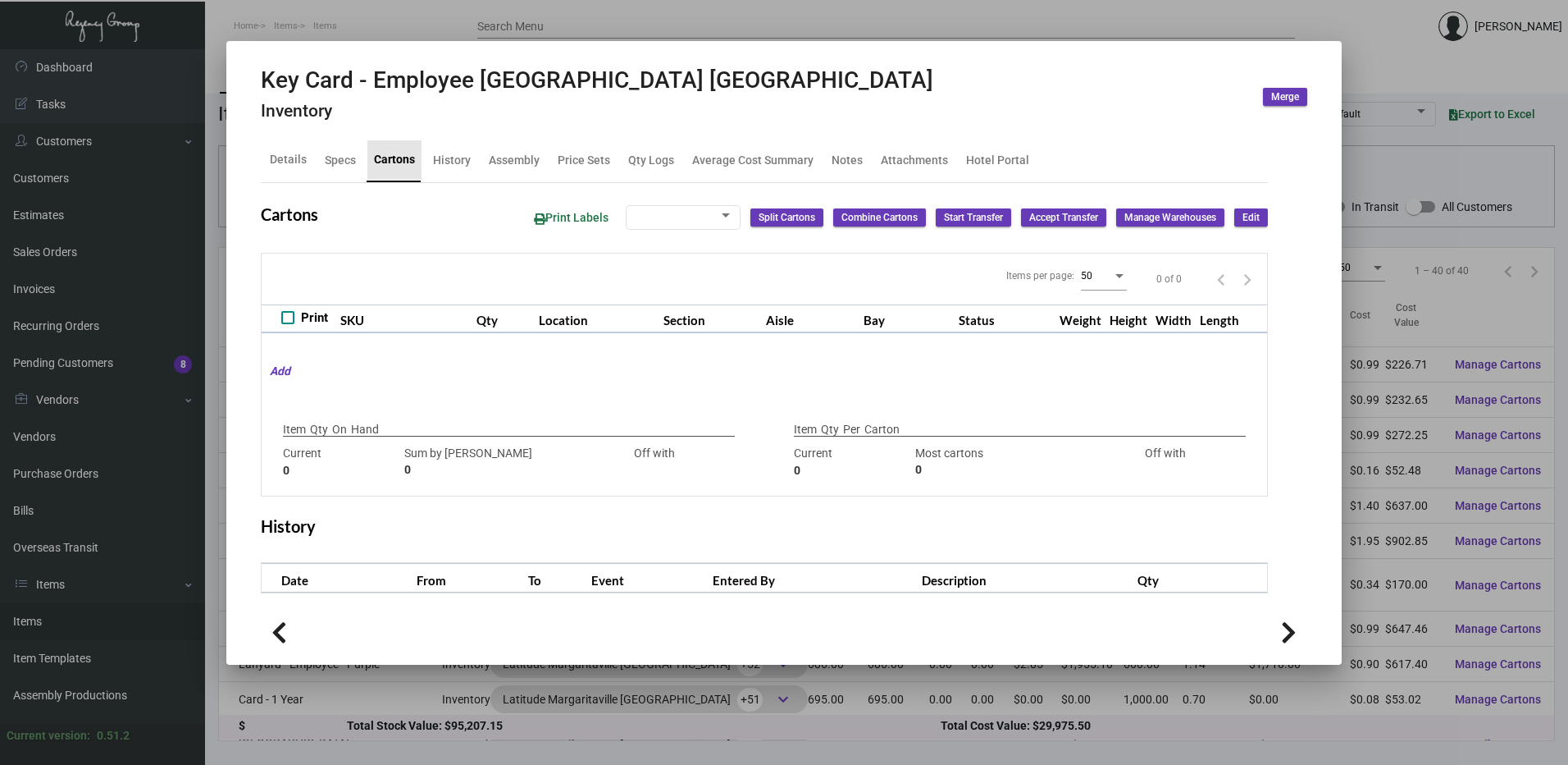
type input "0"
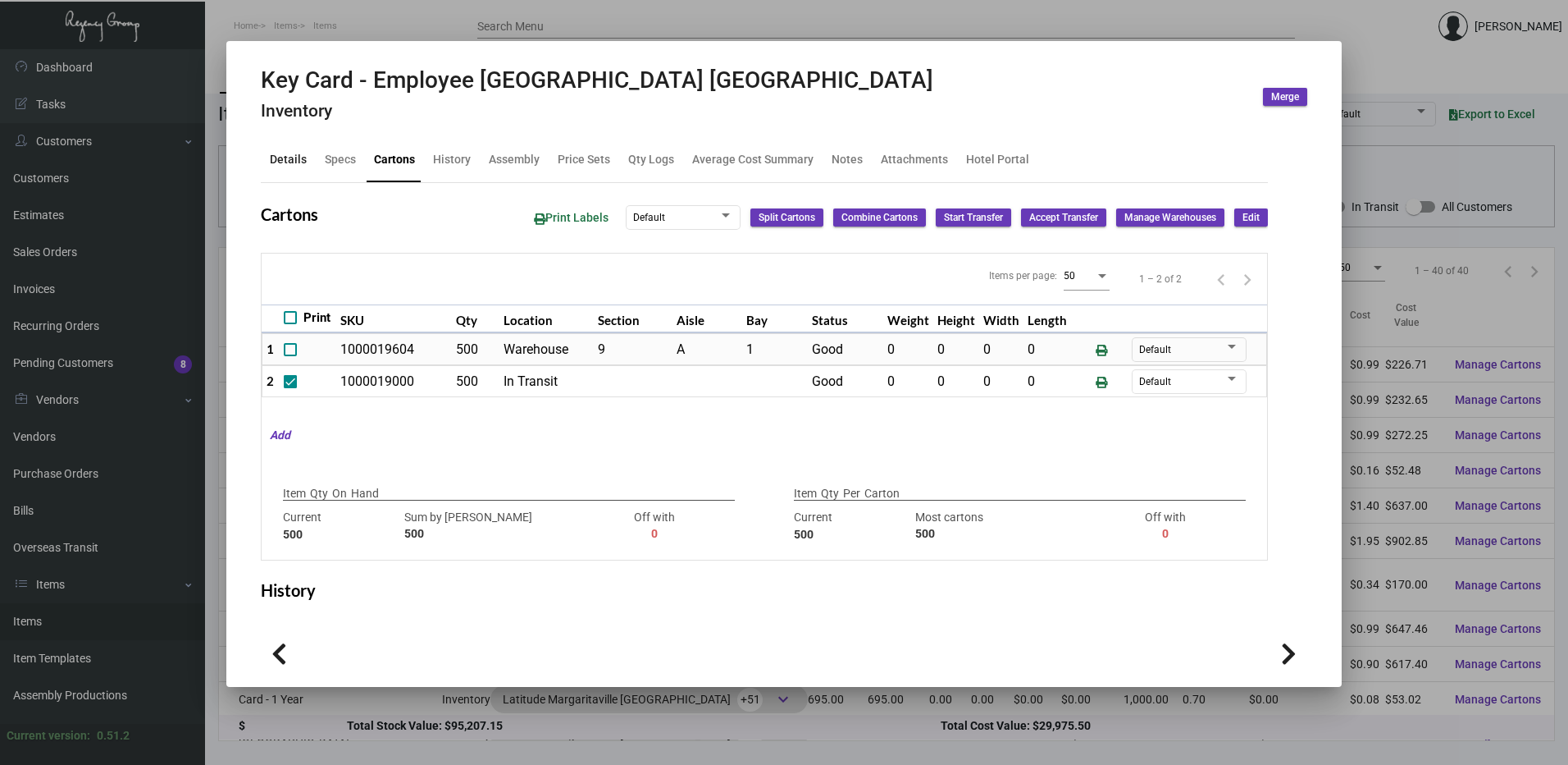
click at [293, 153] on div "Details" at bounding box center [288, 159] width 37 height 17
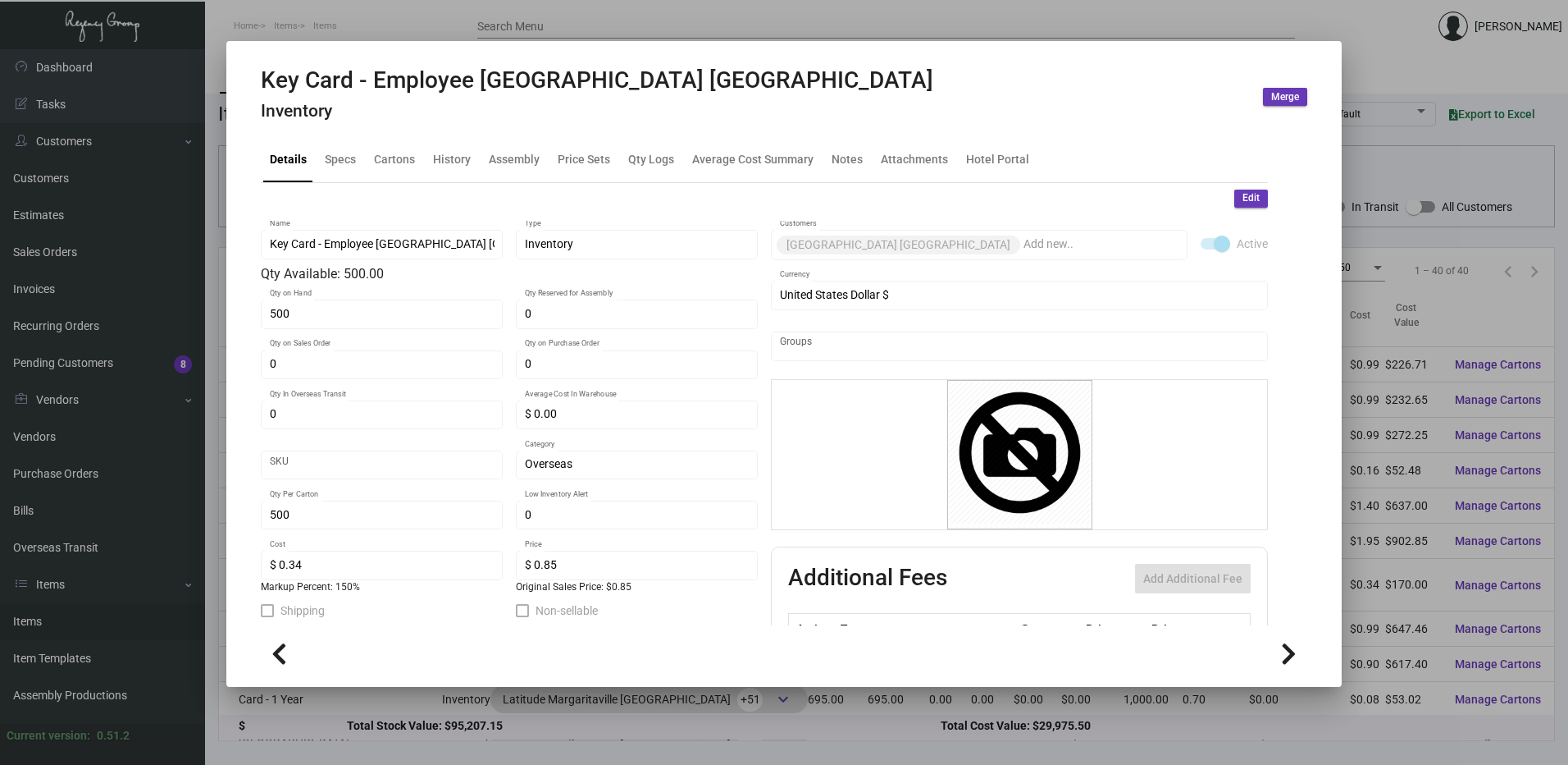
click at [719, 22] on div at bounding box center [784, 382] width 1568 height 765
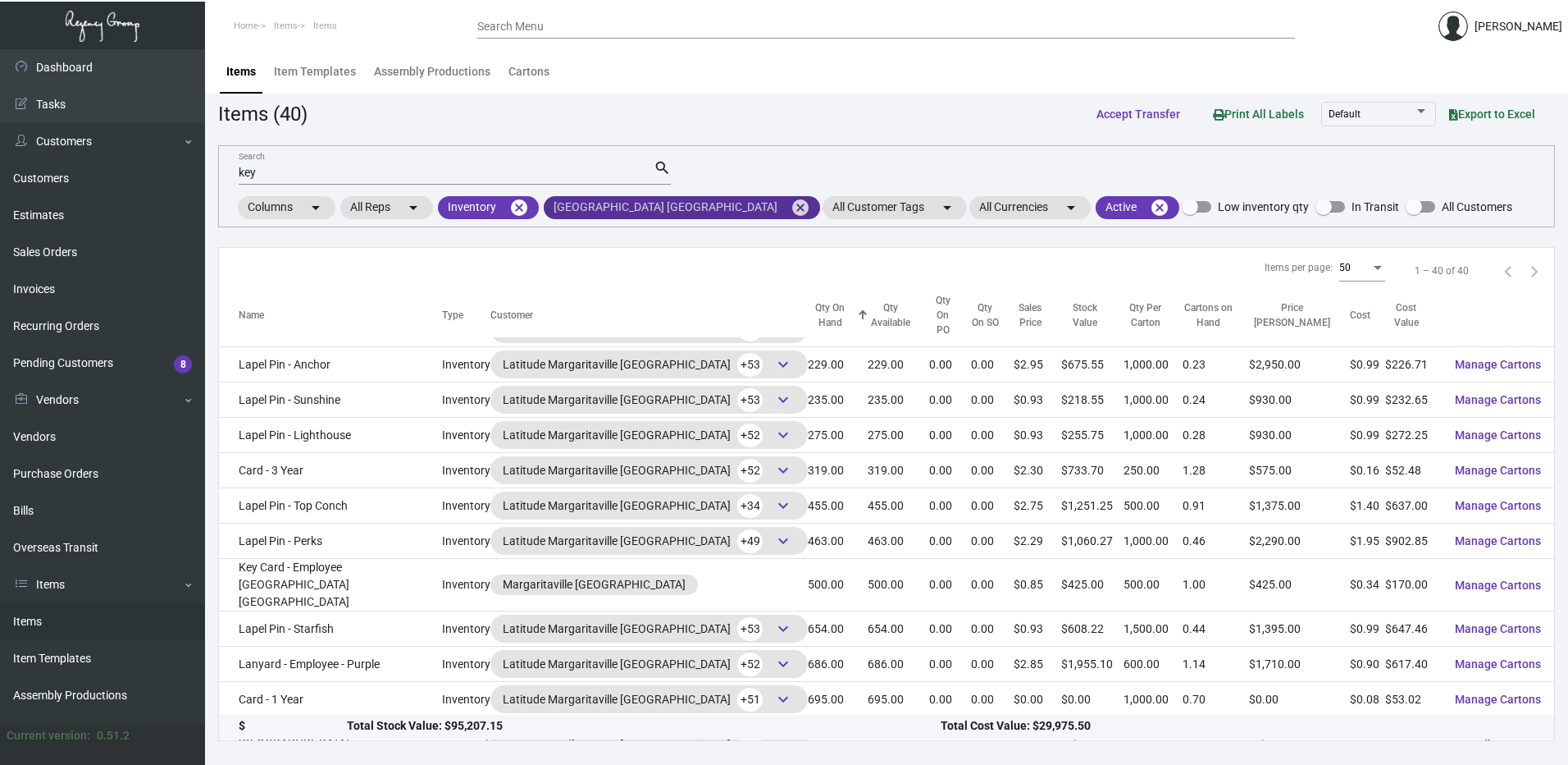
click at [791, 204] on mat-icon "cancel" at bounding box center [801, 208] width 20 height 20
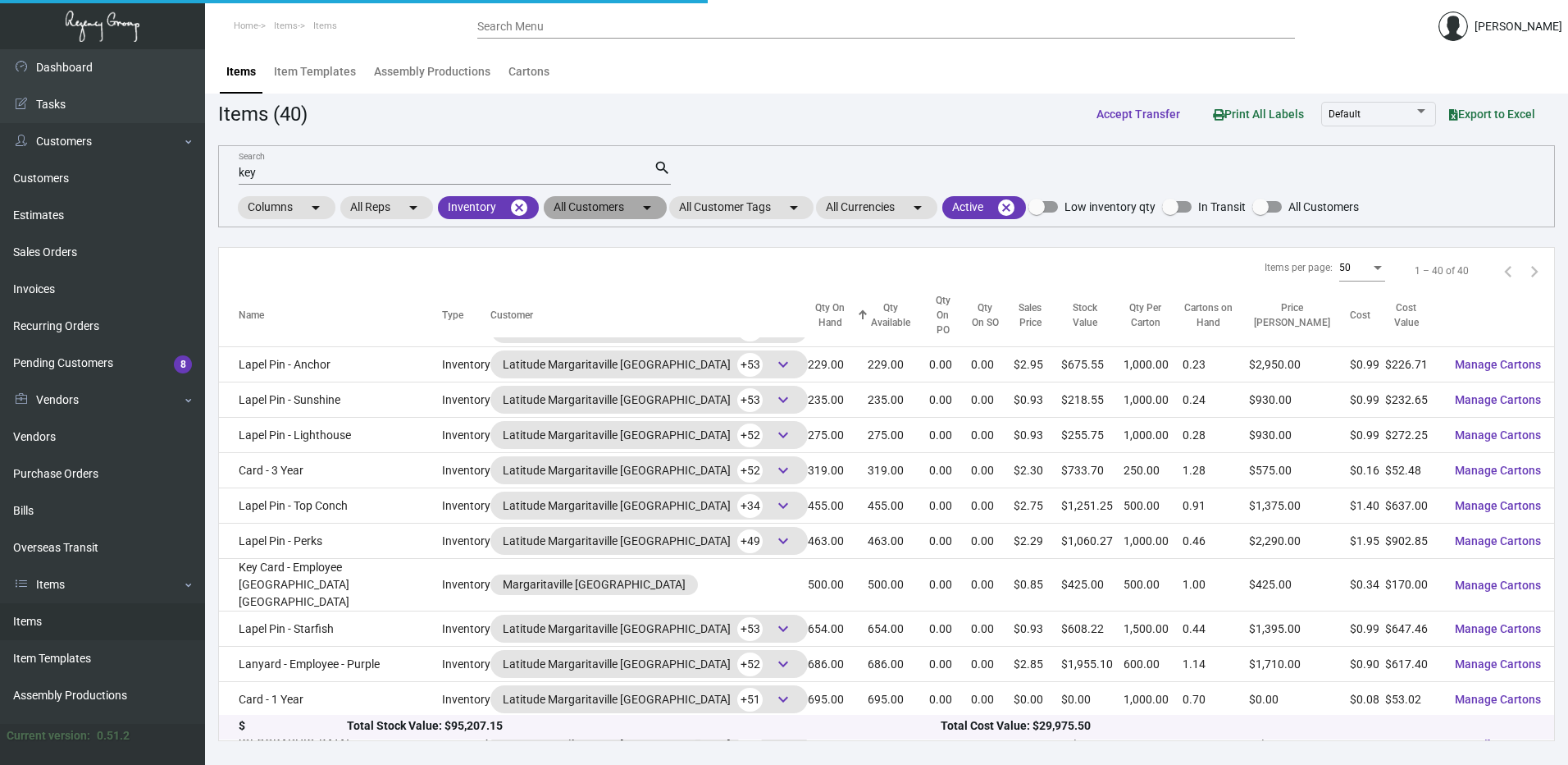
click at [617, 207] on mat-chip "All Customers arrow_drop_down" at bounding box center [605, 207] width 123 height 23
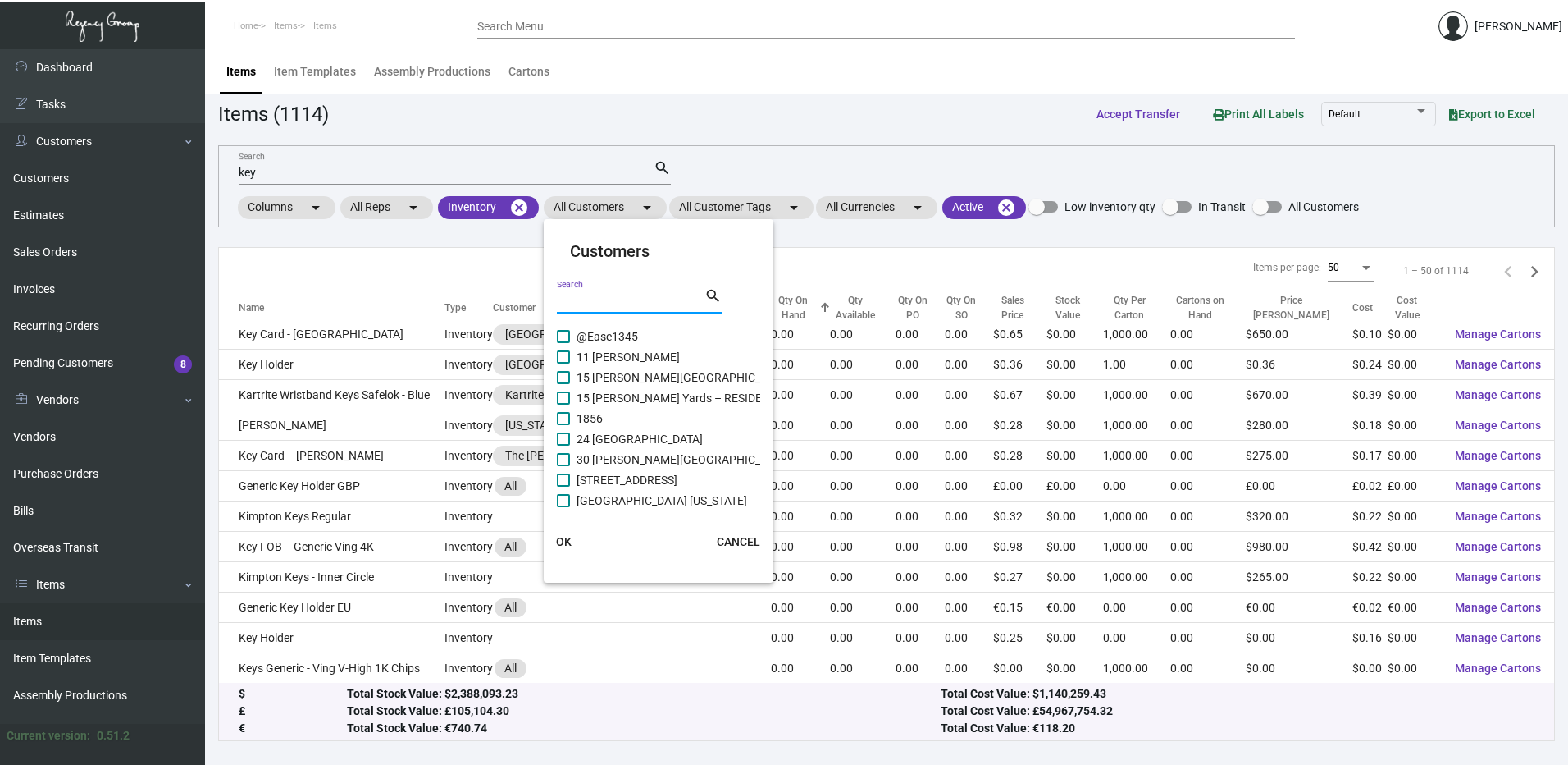
click at [596, 297] on input "Search" at bounding box center [631, 301] width 148 height 14
paste input "[GEOGRAPHIC_DATA]"
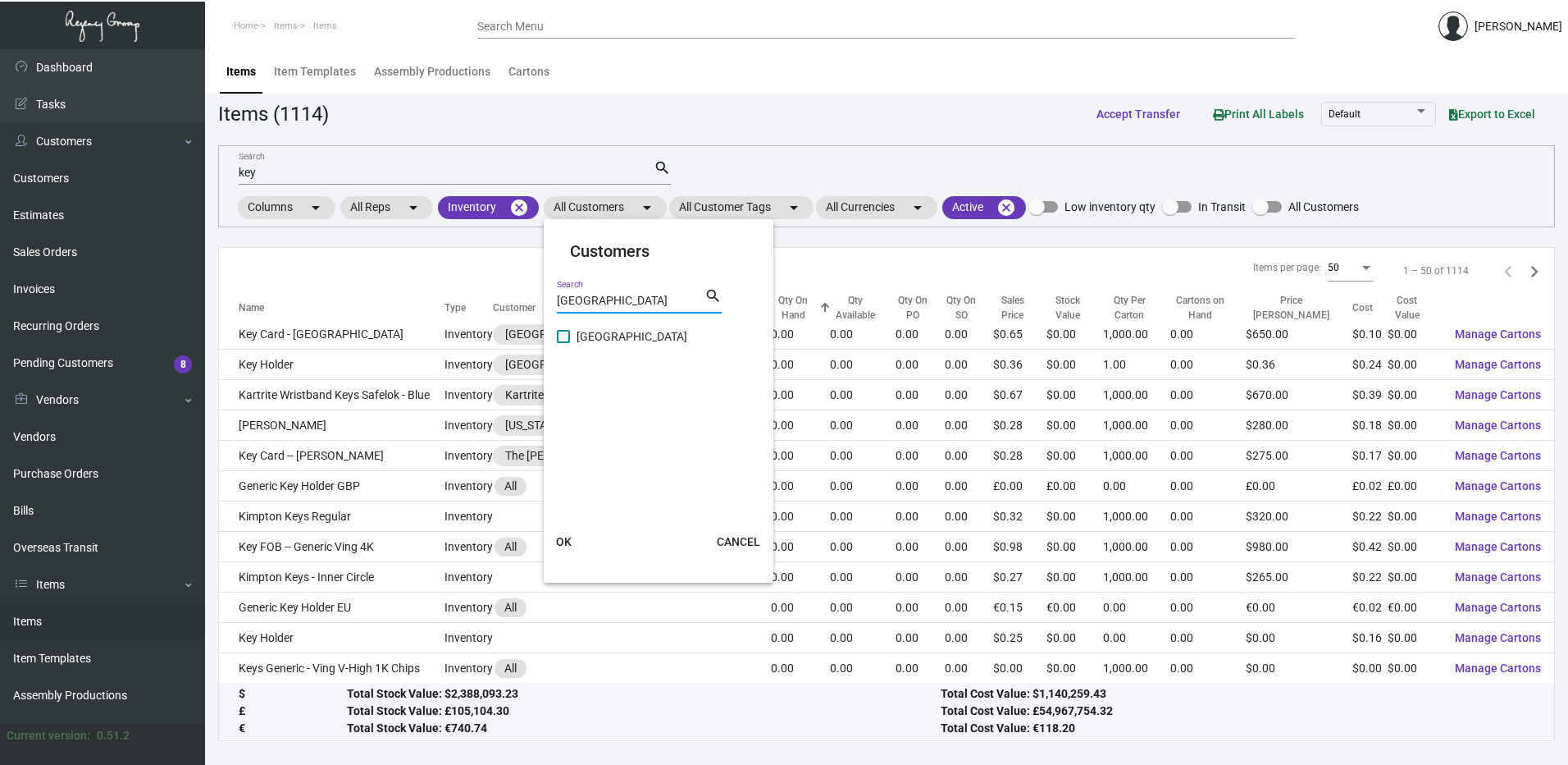
type input "[GEOGRAPHIC_DATA]"
click at [558, 343] on label "[GEOGRAPHIC_DATA]" at bounding box center [622, 337] width 130 height 20
click at [562, 343] on input "[GEOGRAPHIC_DATA]" at bounding box center [562, 343] width 1 height 1
checkbox input "true"
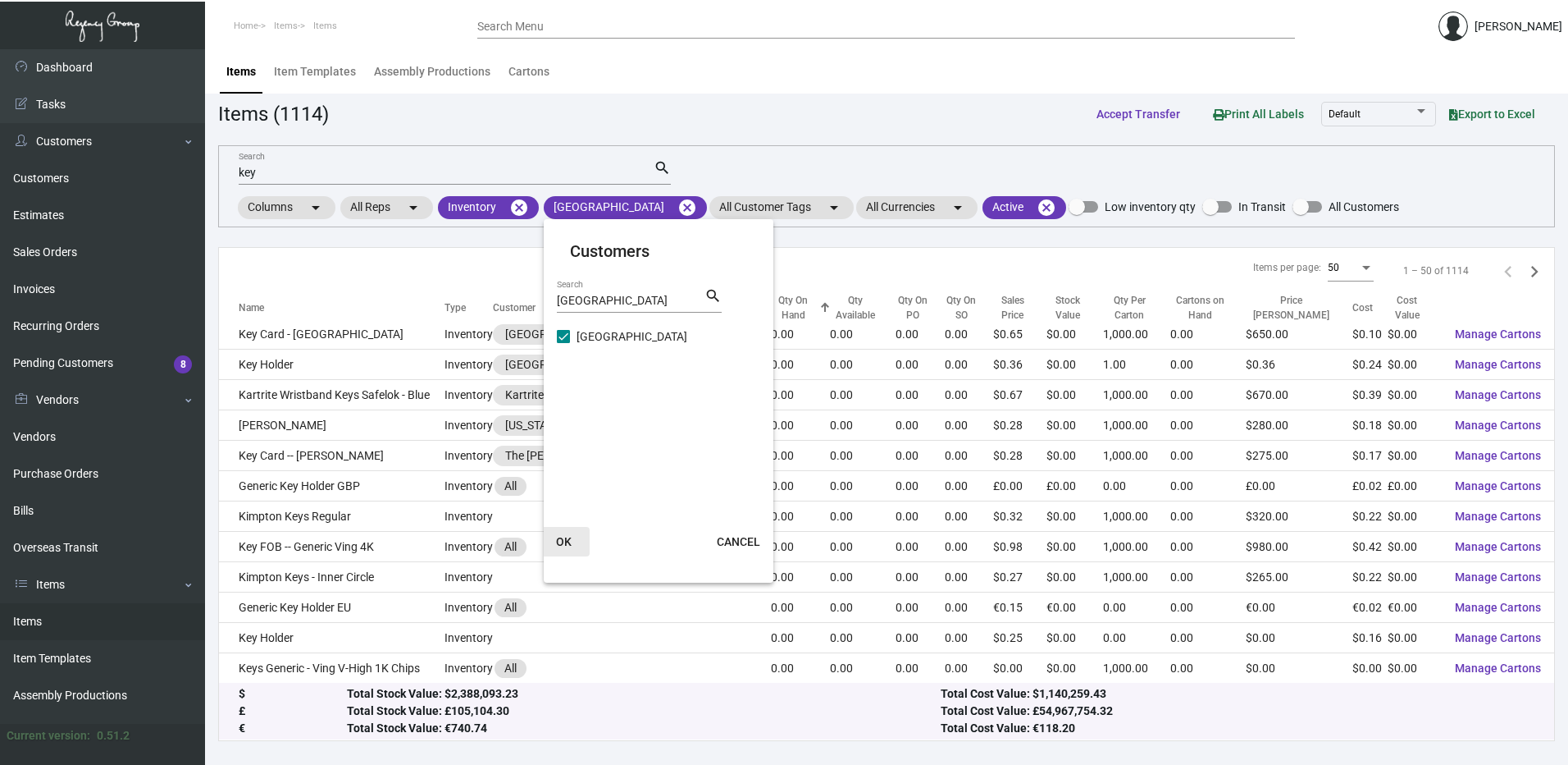
click at [569, 539] on span "OK" at bounding box center [563, 541] width 15 height 14
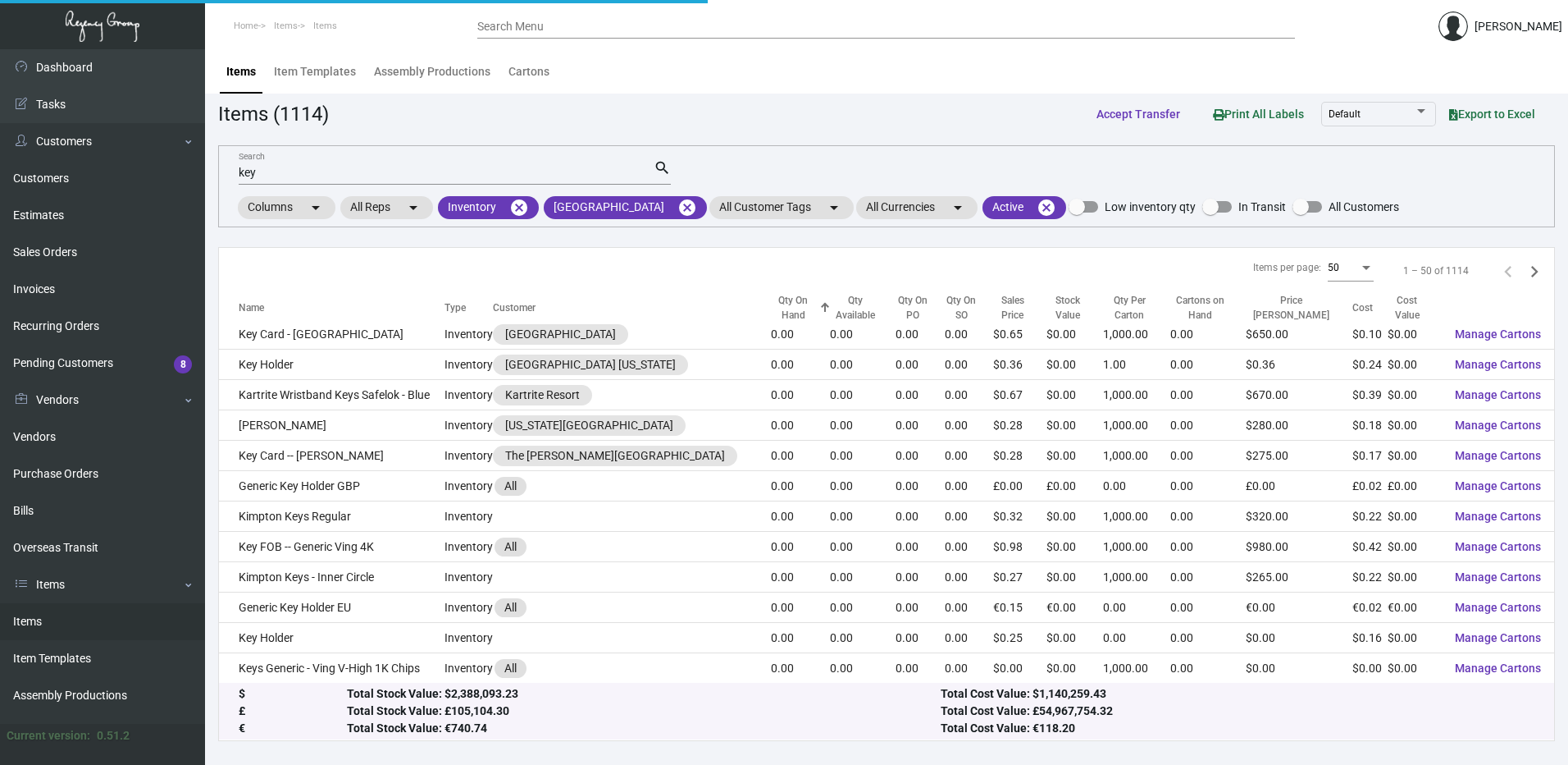
click at [336, 177] on input "key" at bounding box center [446, 173] width 415 height 14
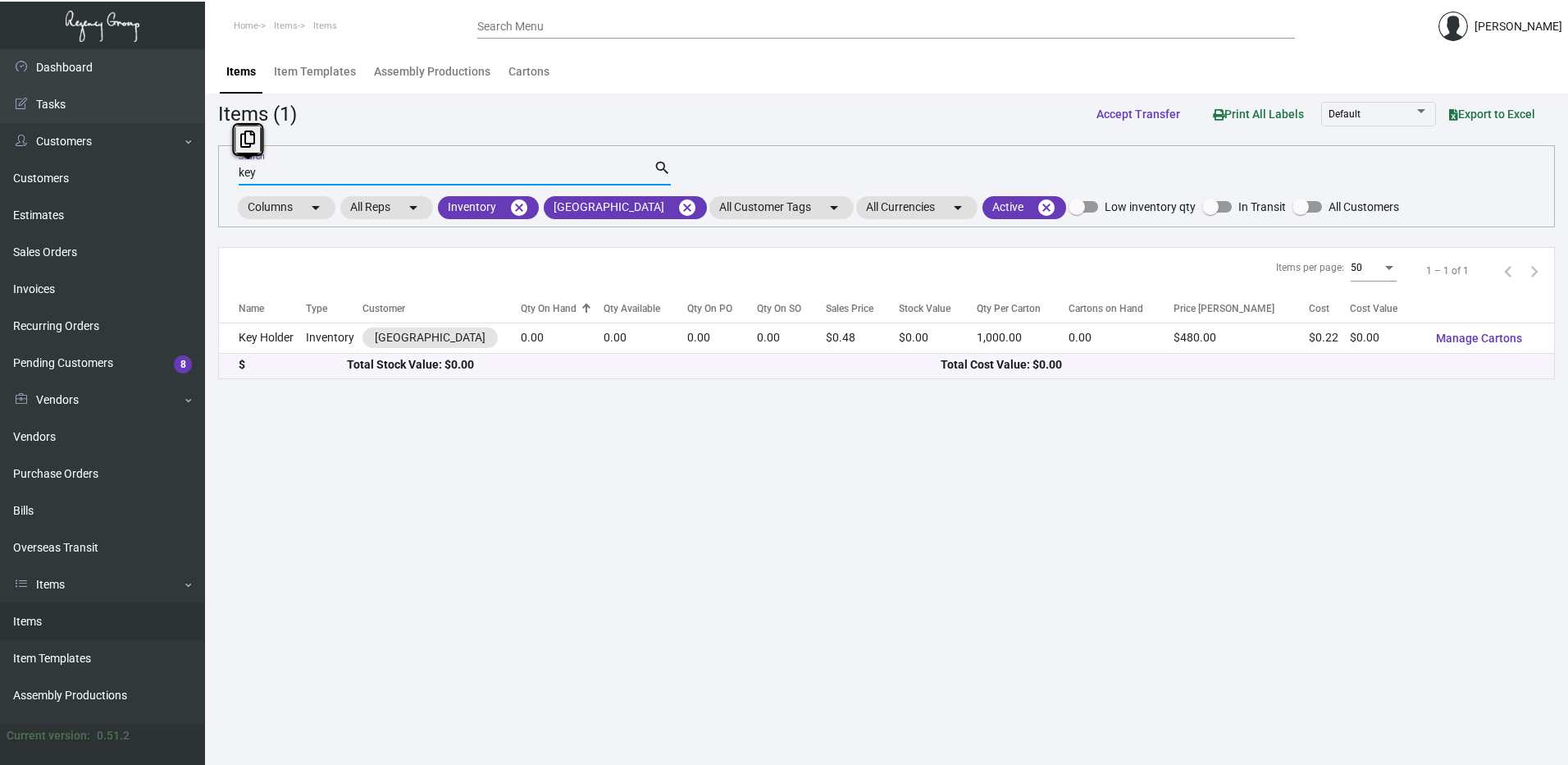
click at [336, 177] on input "key" at bounding box center [446, 173] width 415 height 14
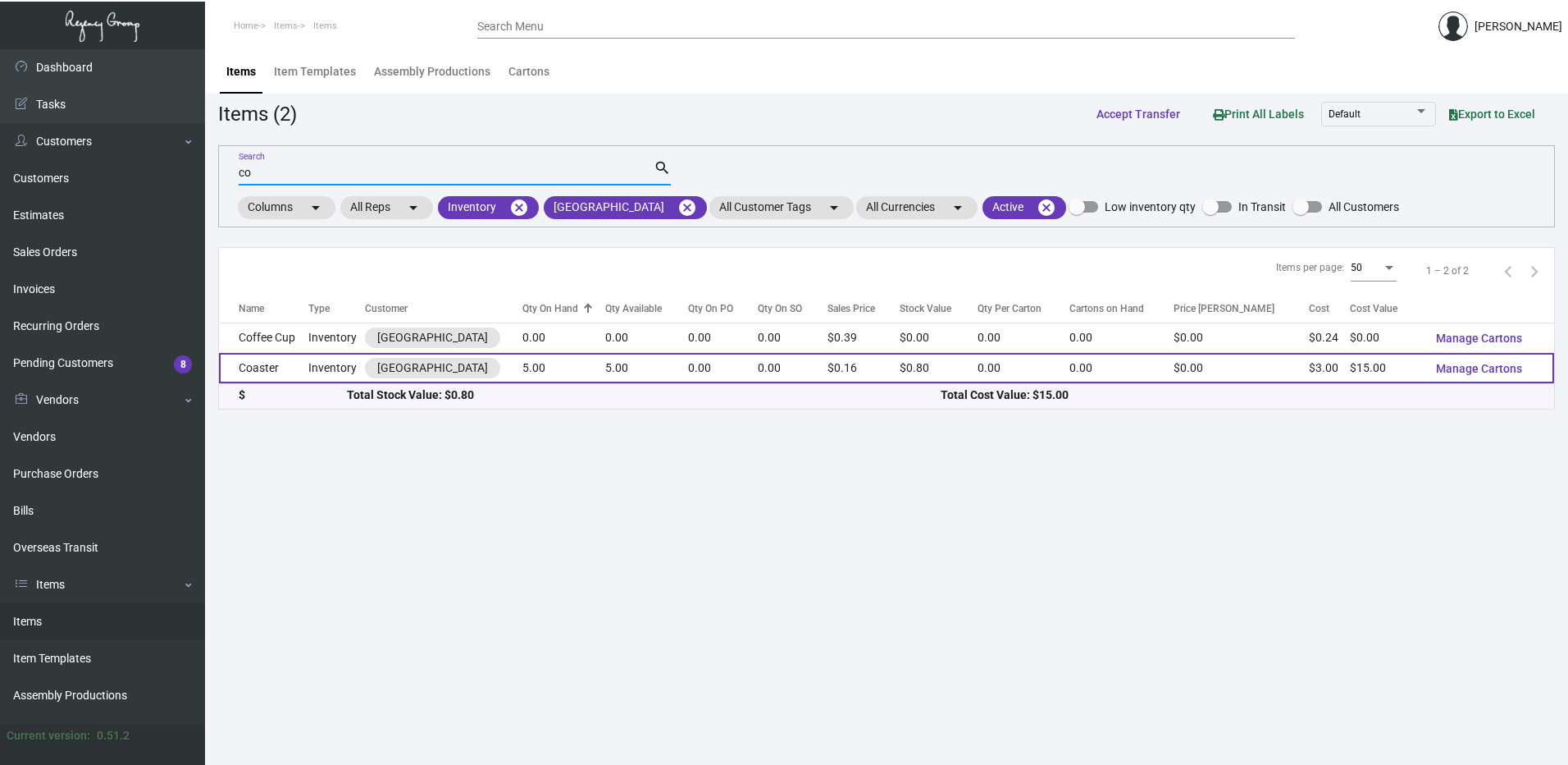
type input "co"
click at [307, 354] on td "Coaster" at bounding box center [264, 369] width 89 height 31
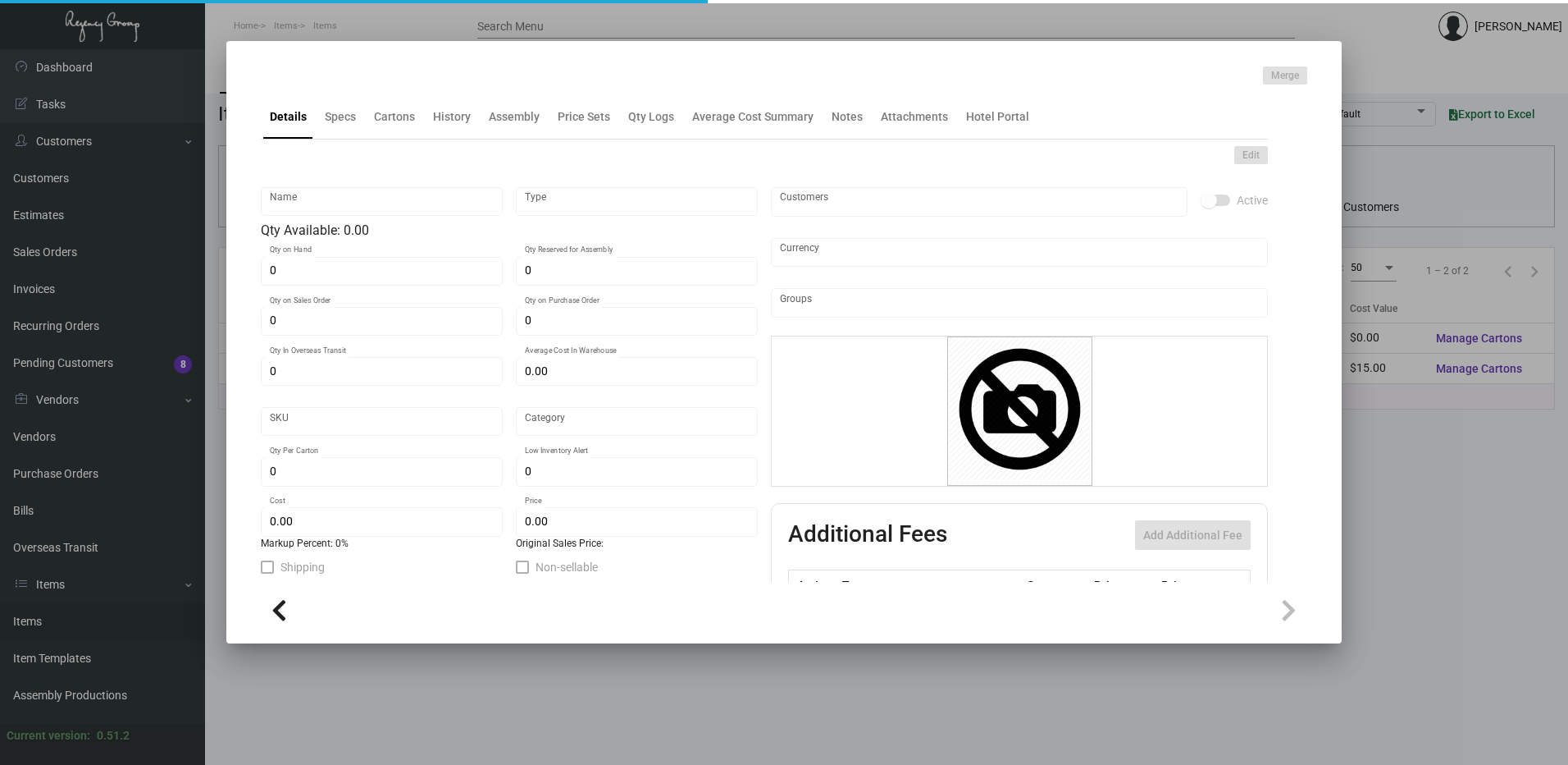
type input "Coaster"
type input "Inventory"
type input "5"
type input "$ 0.00"
type input "MPH-Coaster-73"
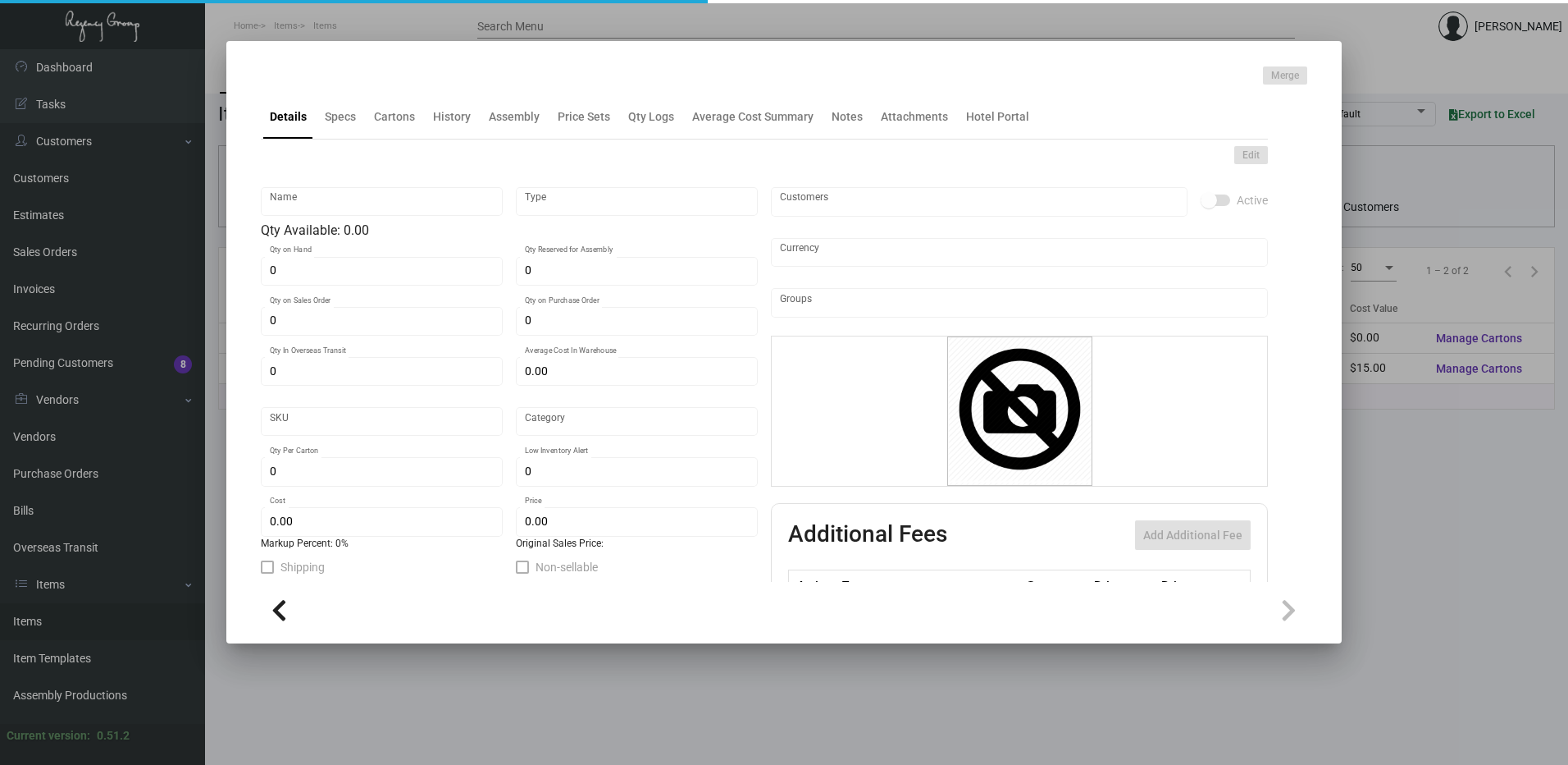
type input "Standard"
type input "$ 3.00"
type input "$ 0.16"
checkbox input "true"
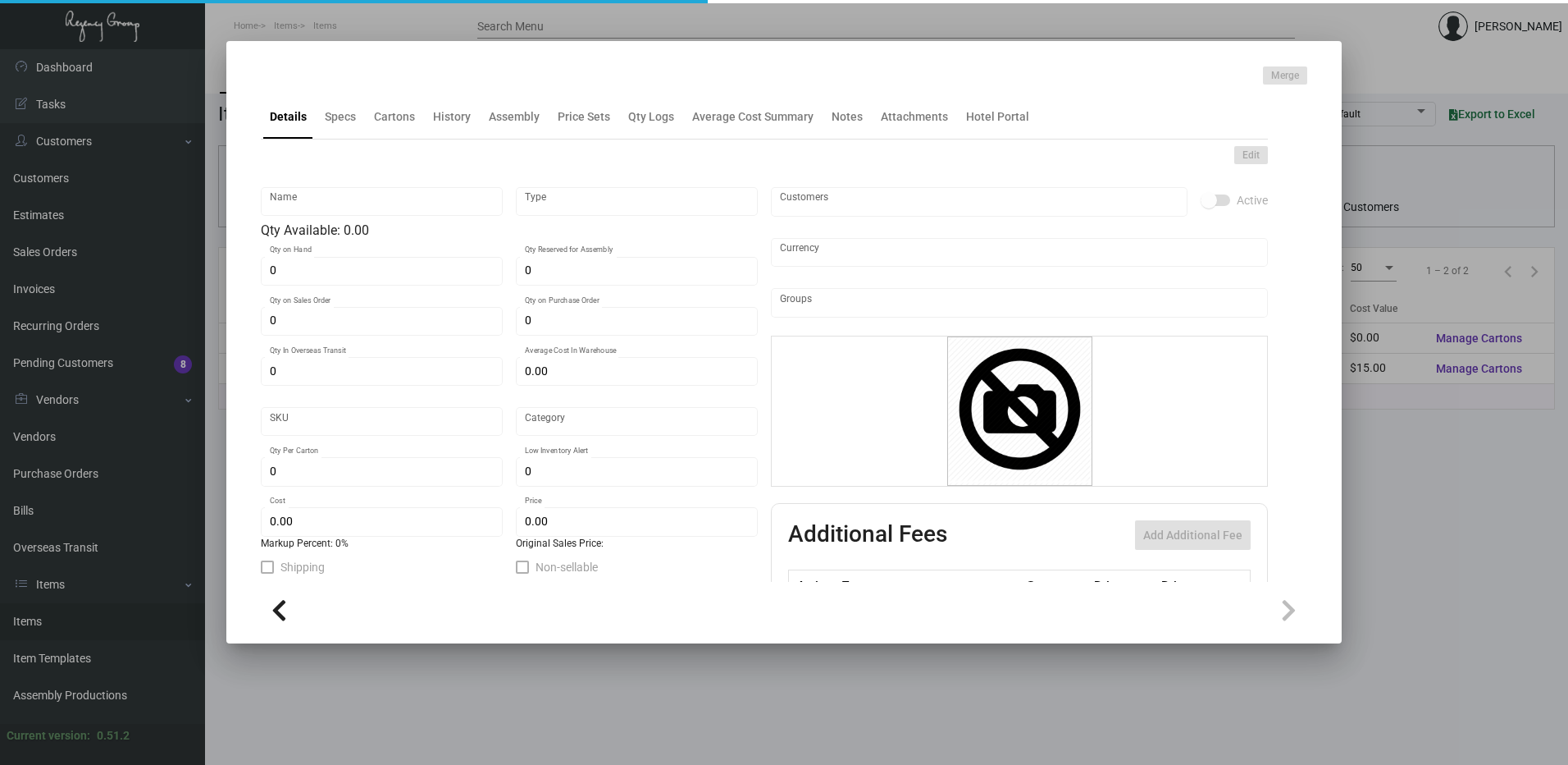
type input "United States Dollar $"
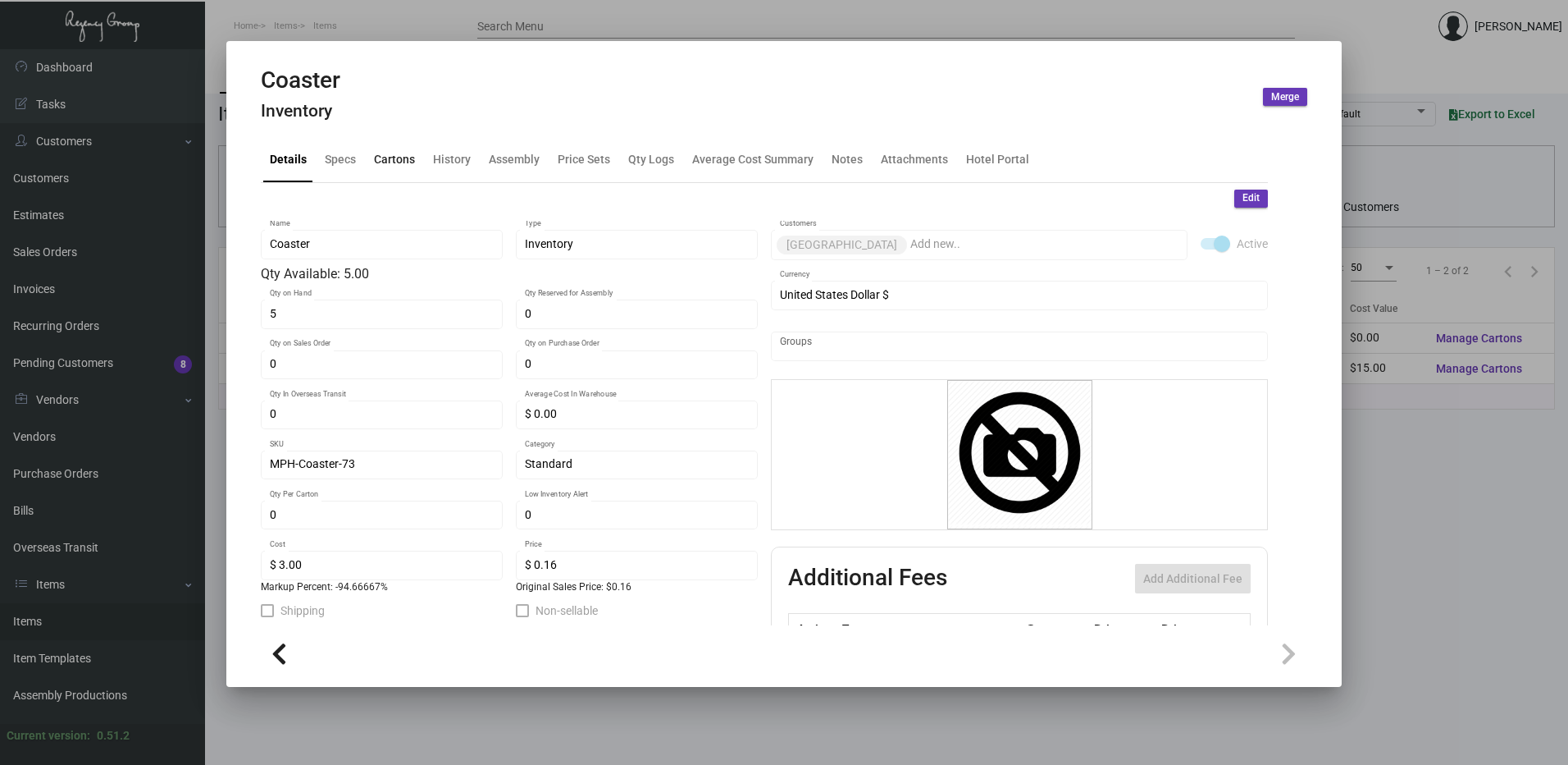
click at [385, 165] on div "Cartons" at bounding box center [394, 159] width 41 height 17
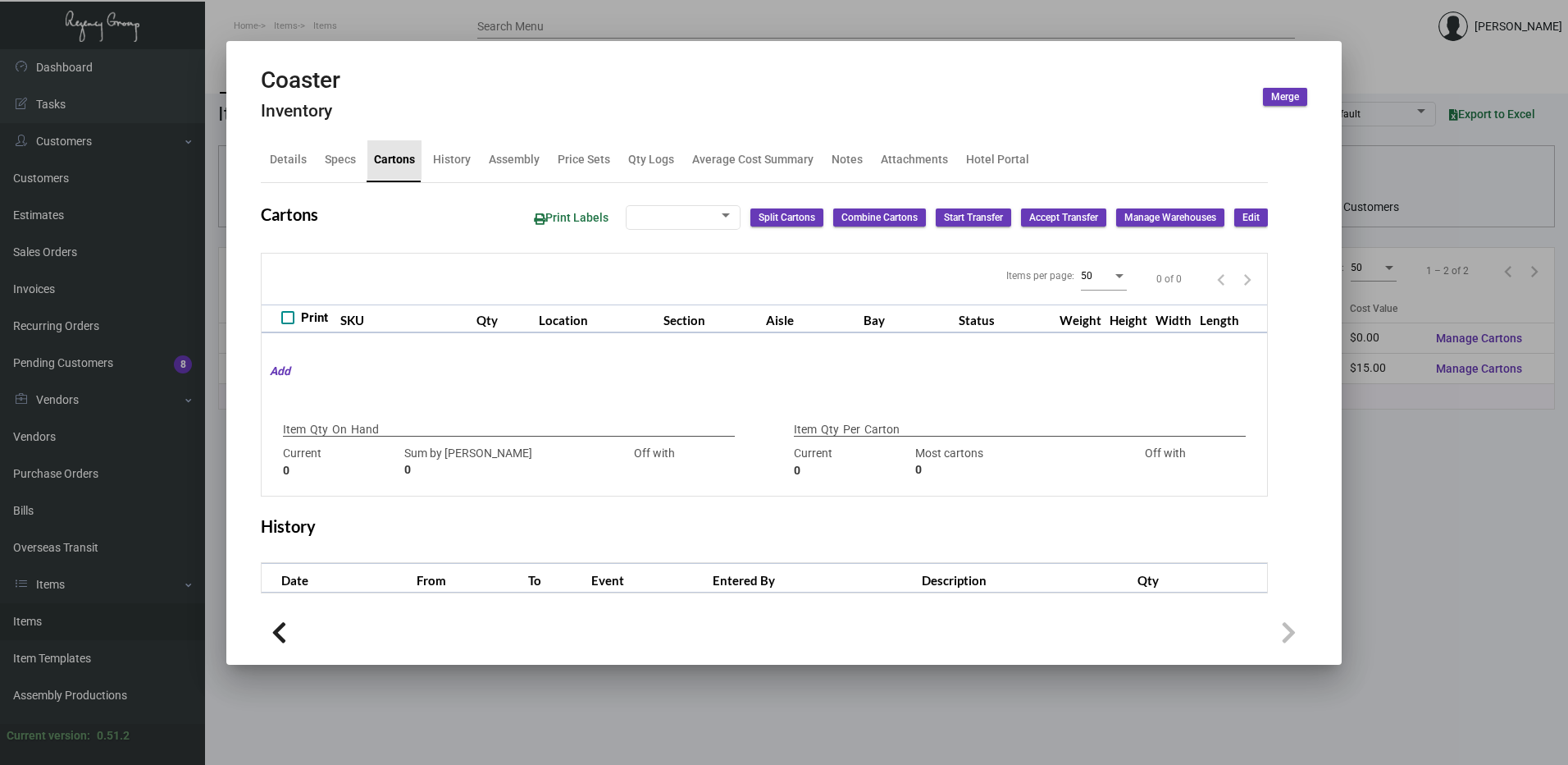
checkbox input "true"
type input "5"
type input "+5"
type input "0"
click at [347, 162] on div "Specs" at bounding box center [340, 159] width 32 height 17
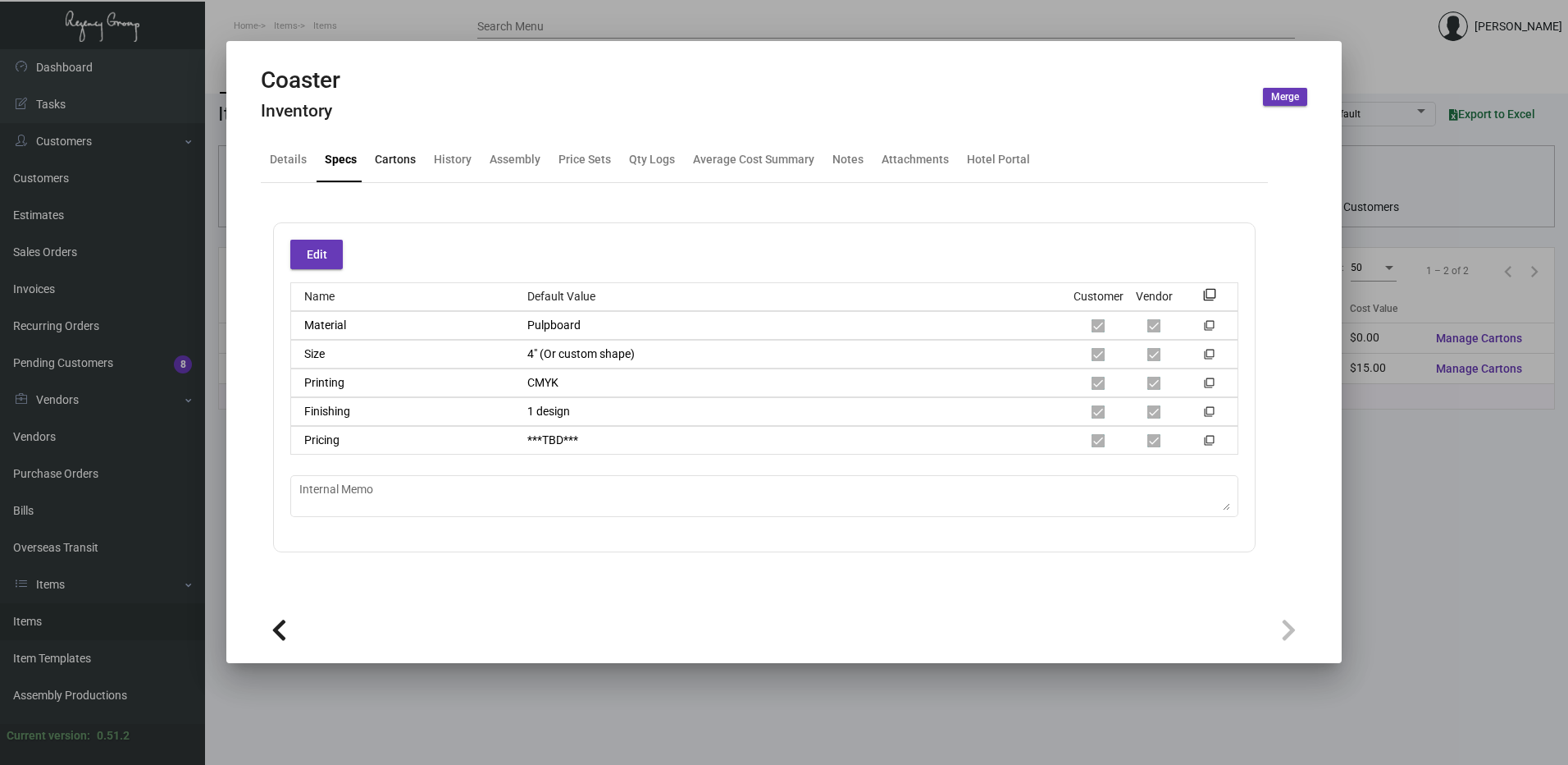
click at [369, 157] on div "Cartons" at bounding box center [395, 160] width 54 height 40
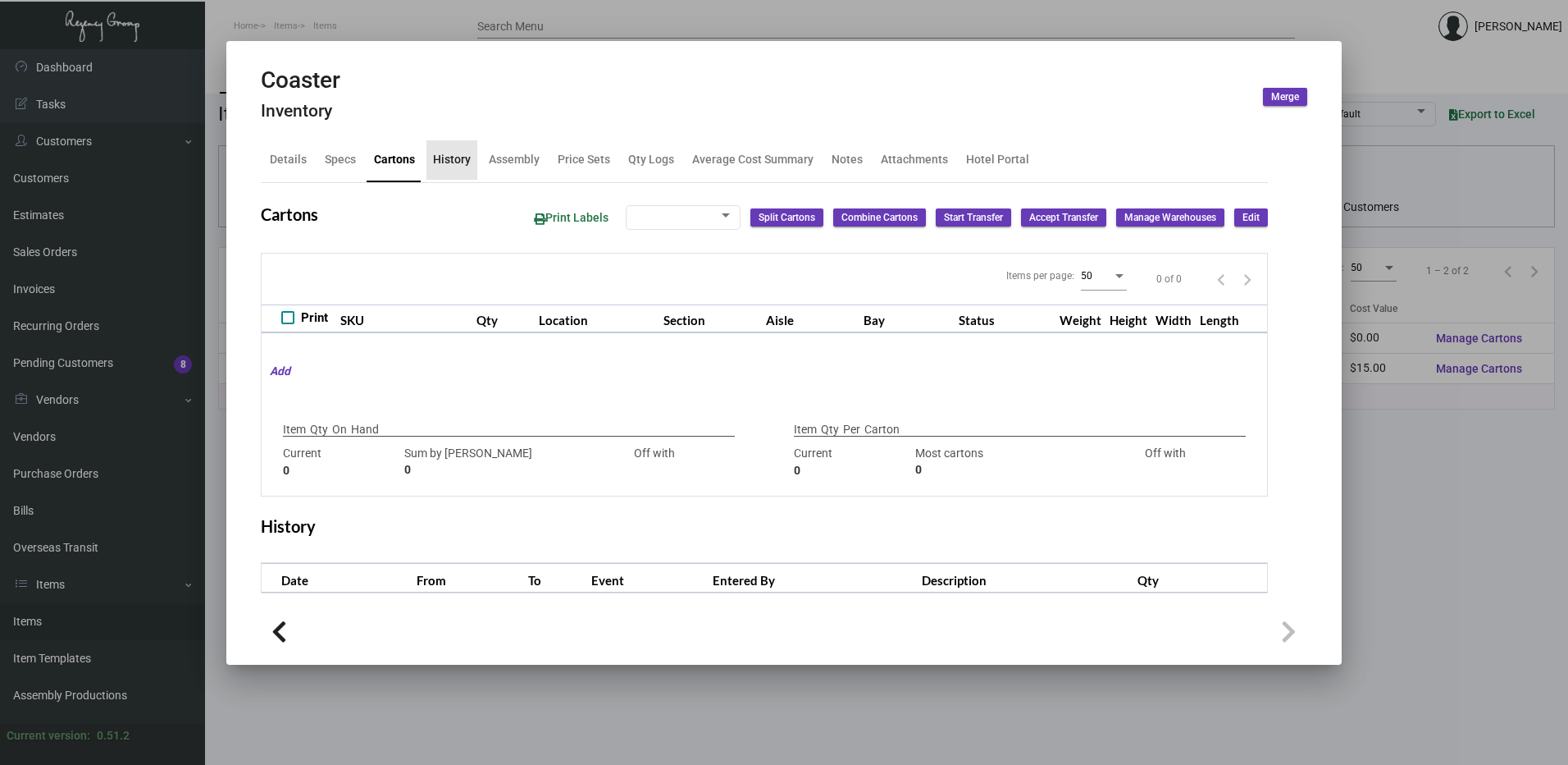
click at [458, 157] on div "History" at bounding box center [452, 159] width 38 height 17
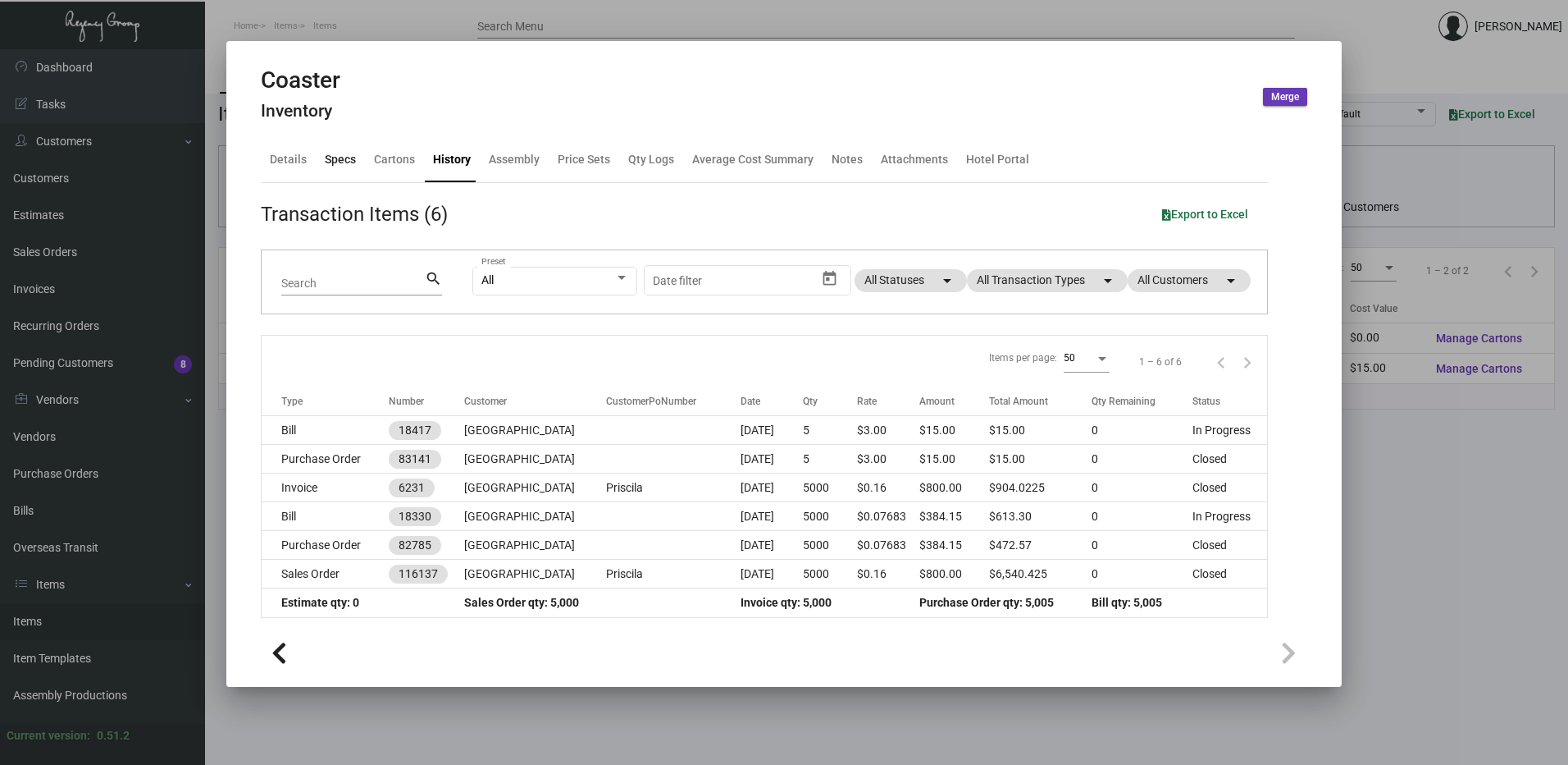
click at [348, 155] on div "Specs" at bounding box center [340, 159] width 32 height 17
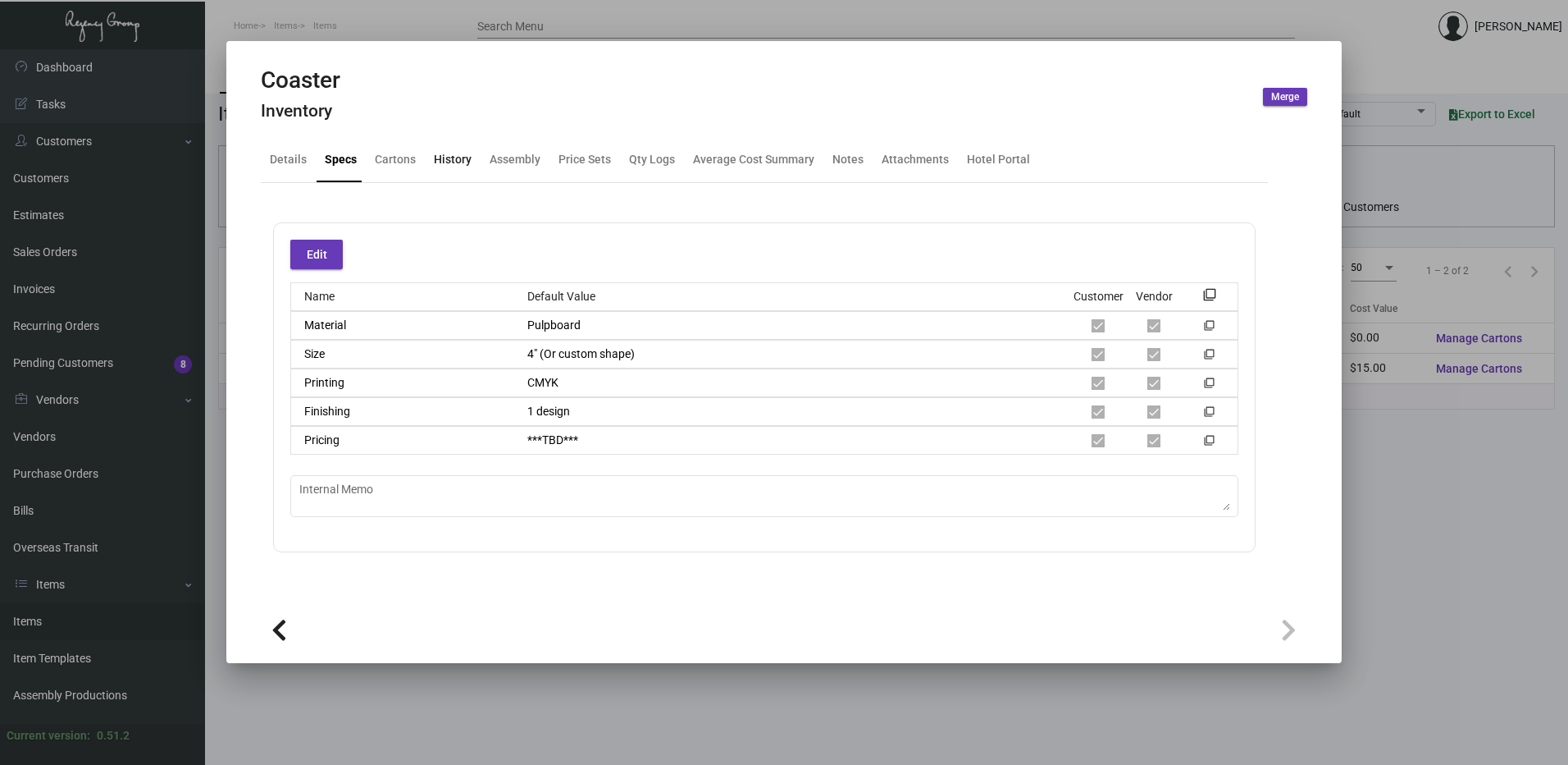
click at [463, 165] on div "History" at bounding box center [453, 159] width 38 height 17
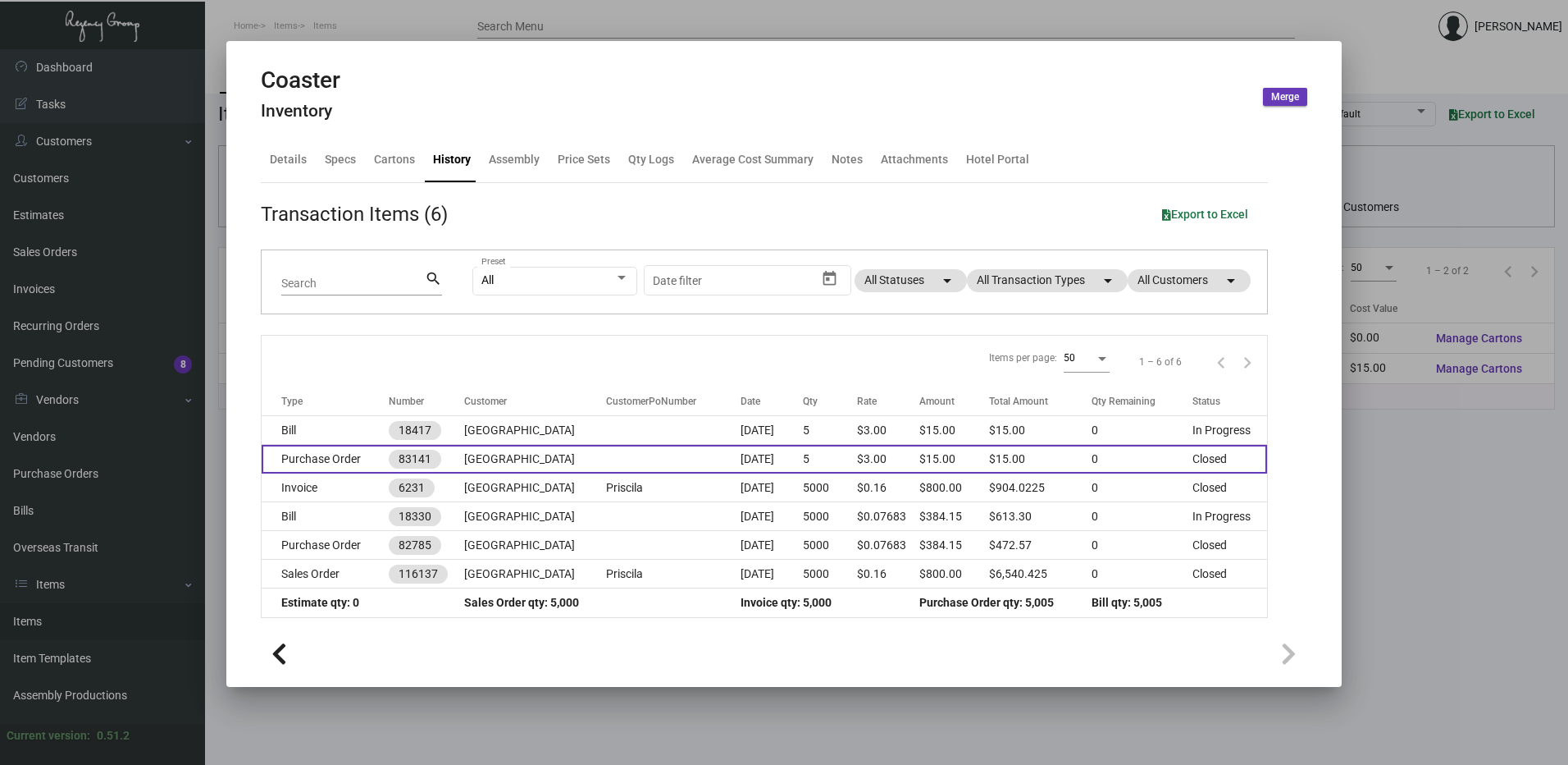
click at [346, 453] on td "Purchase Order" at bounding box center [325, 460] width 127 height 29
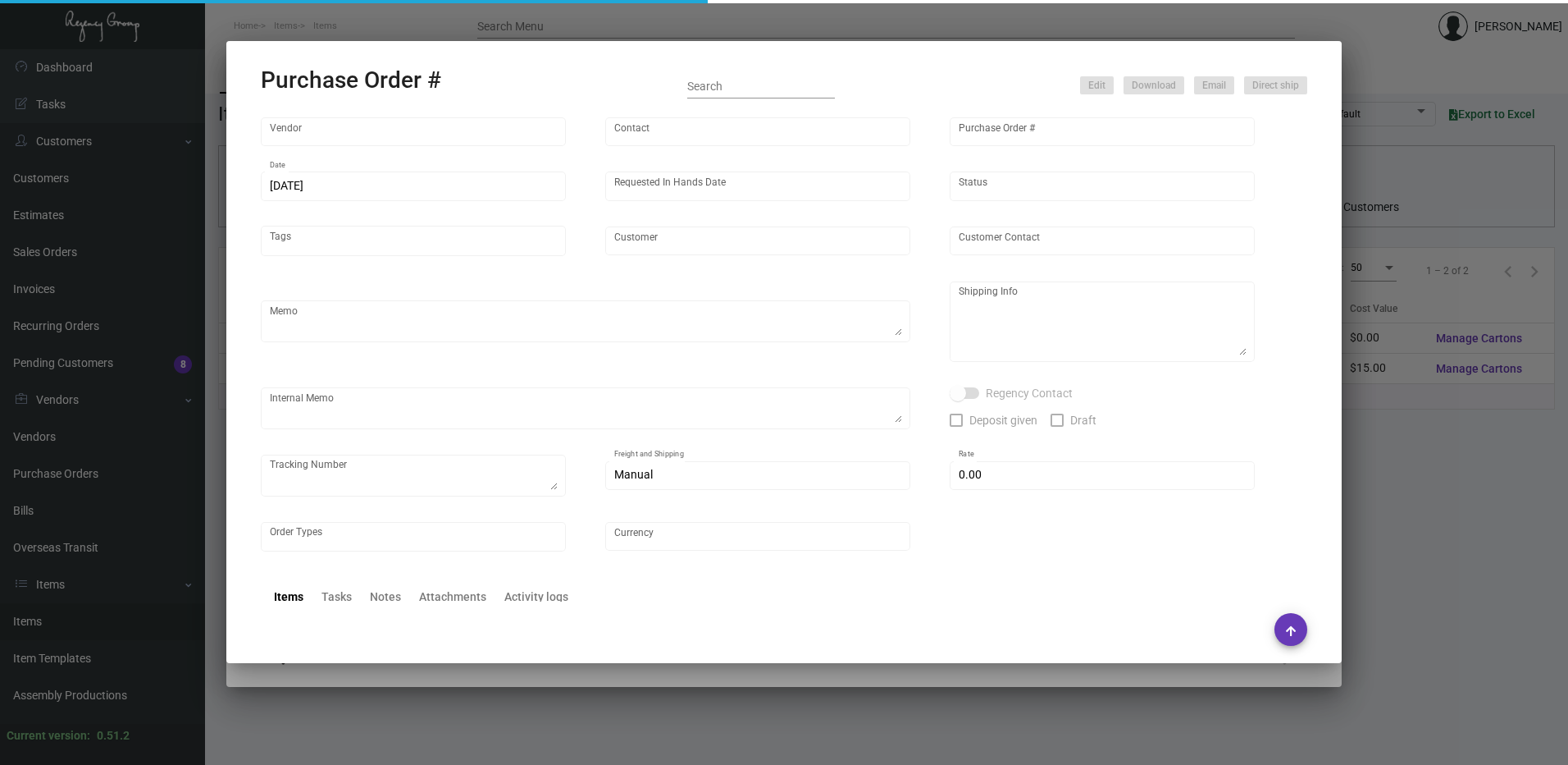
type input "Herald Printing Ltd."
type input "[PERSON_NAME]"
type input "83141"
type input "[DATE]"
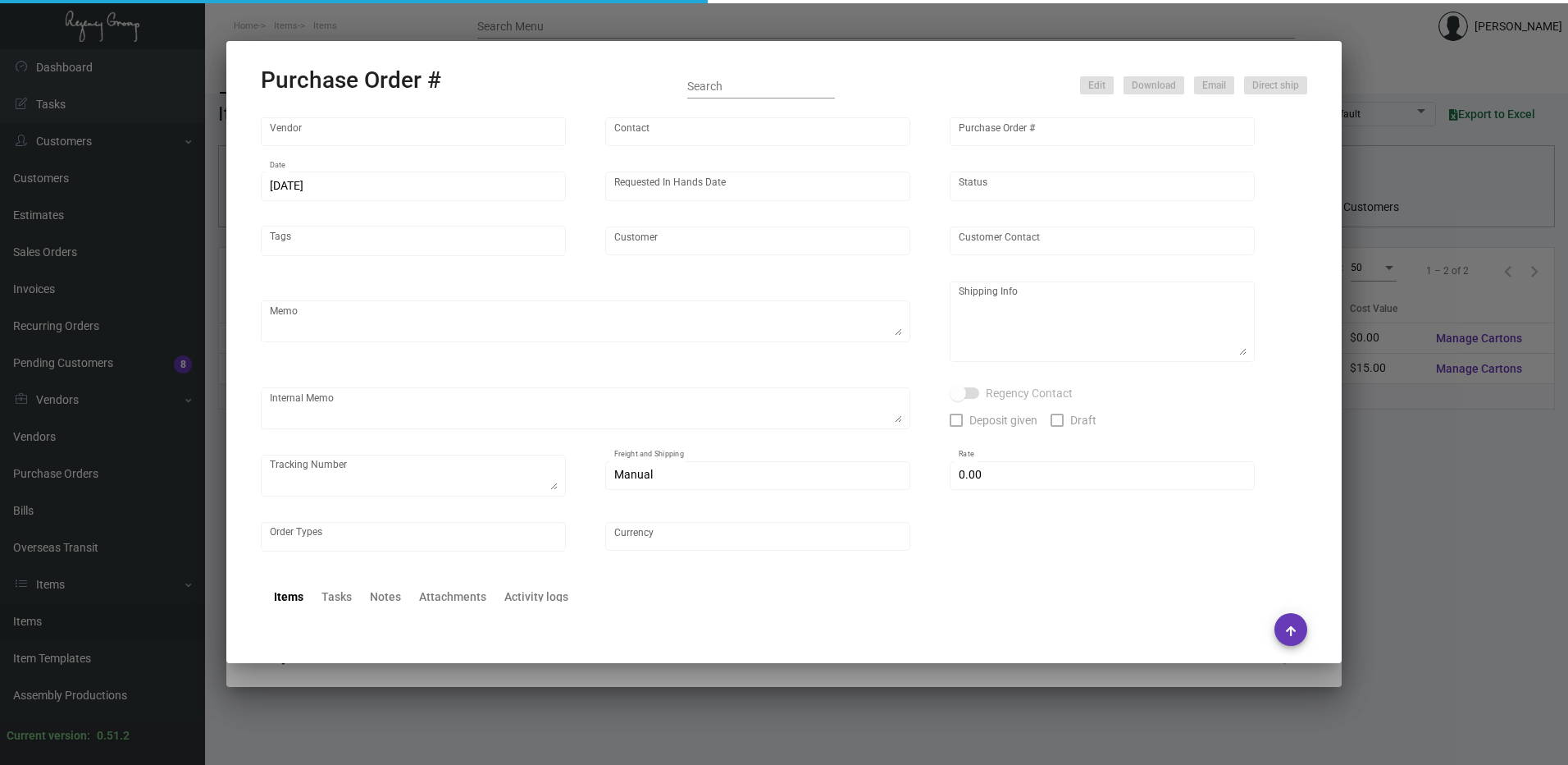
type input "[GEOGRAPHIC_DATA]"
type input "[PERSON_NAME]"
type textarea "***SHIP ASAP***"
type textarea "[GEOGRAPHIC_DATA] [PERSON_NAME] [STREET_ADDRESS][PERSON_NAME]"
type input "$ 0.00"
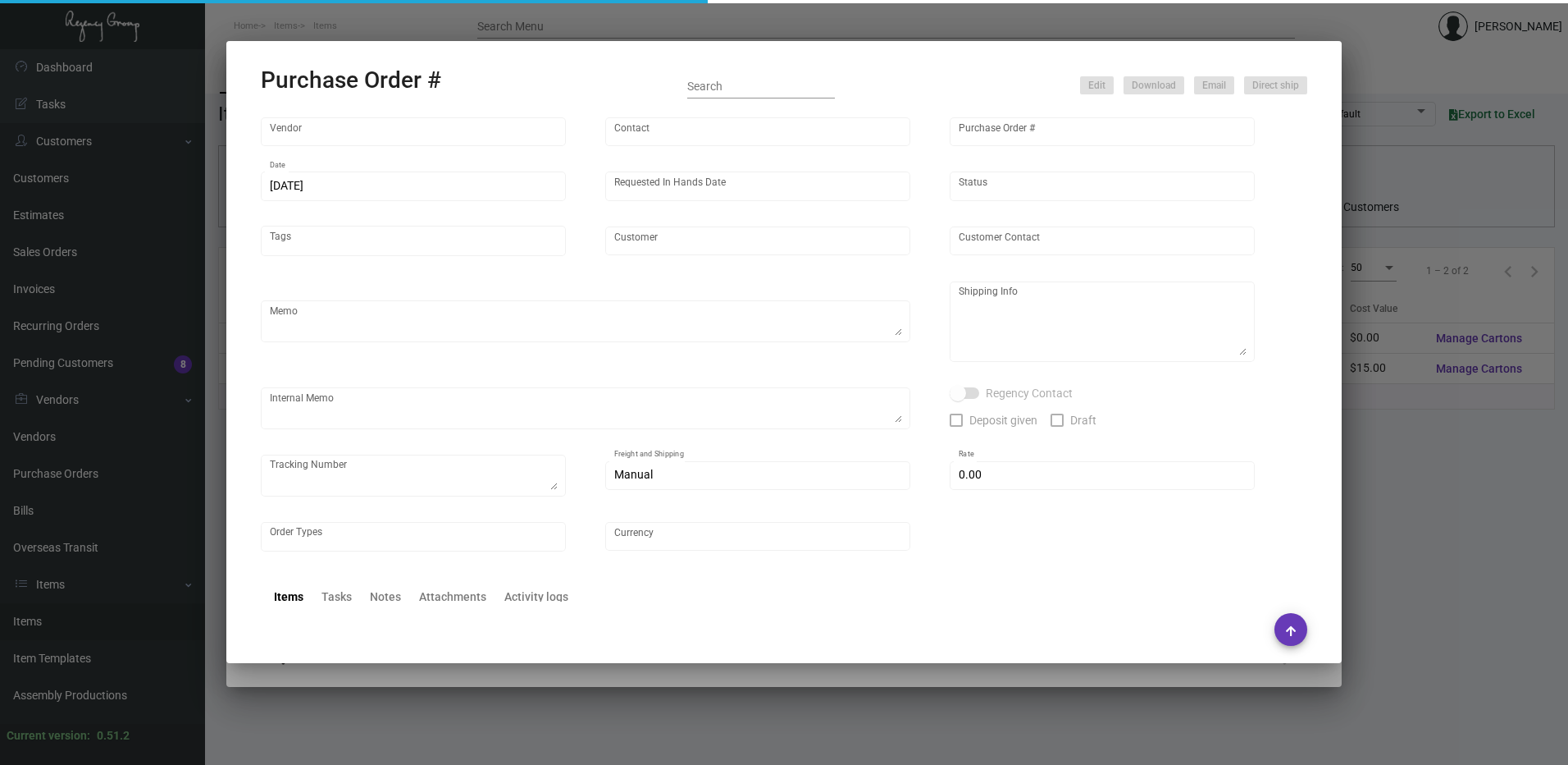
type input "United States Dollar $"
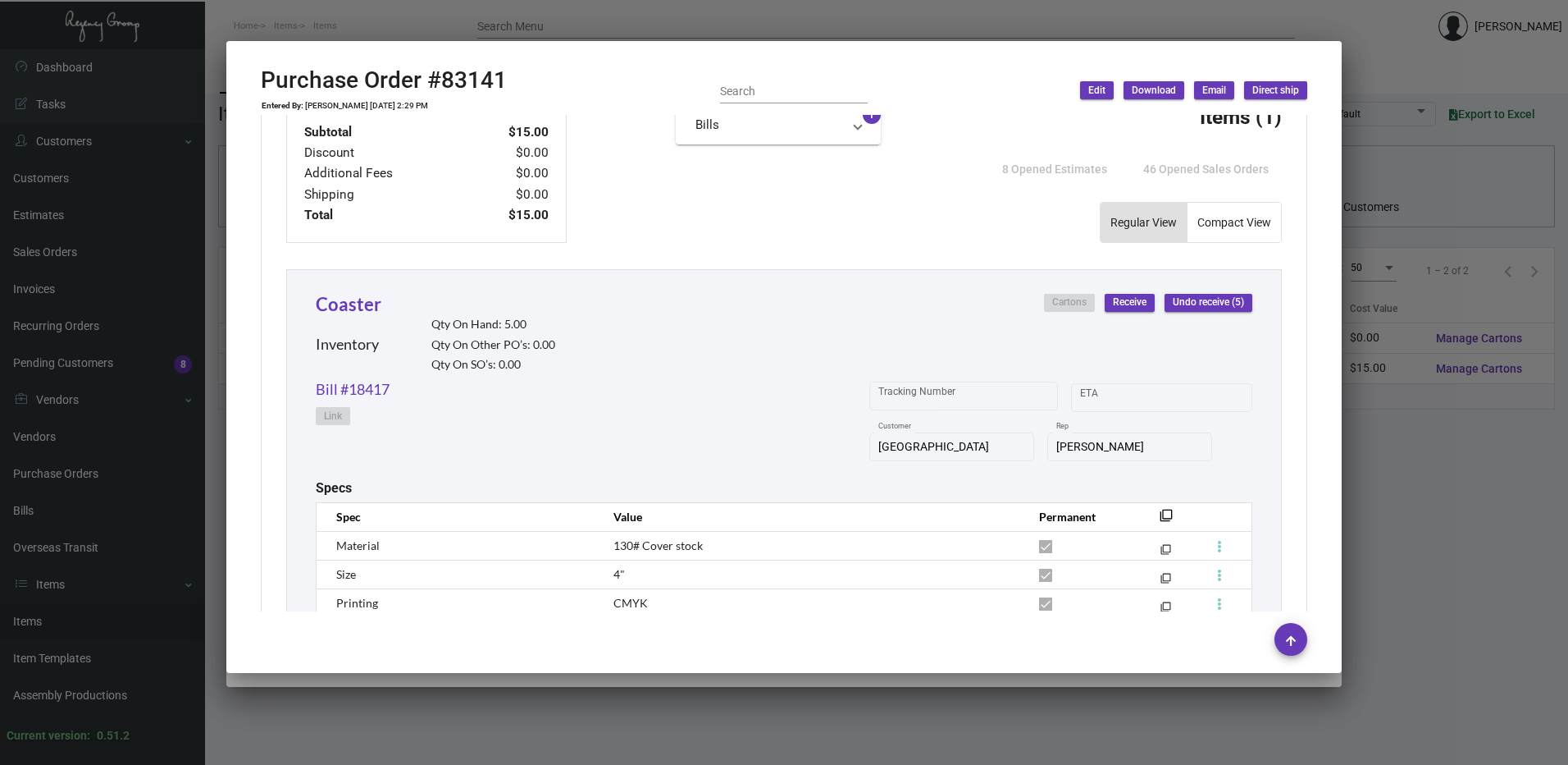
scroll to position [739, 0]
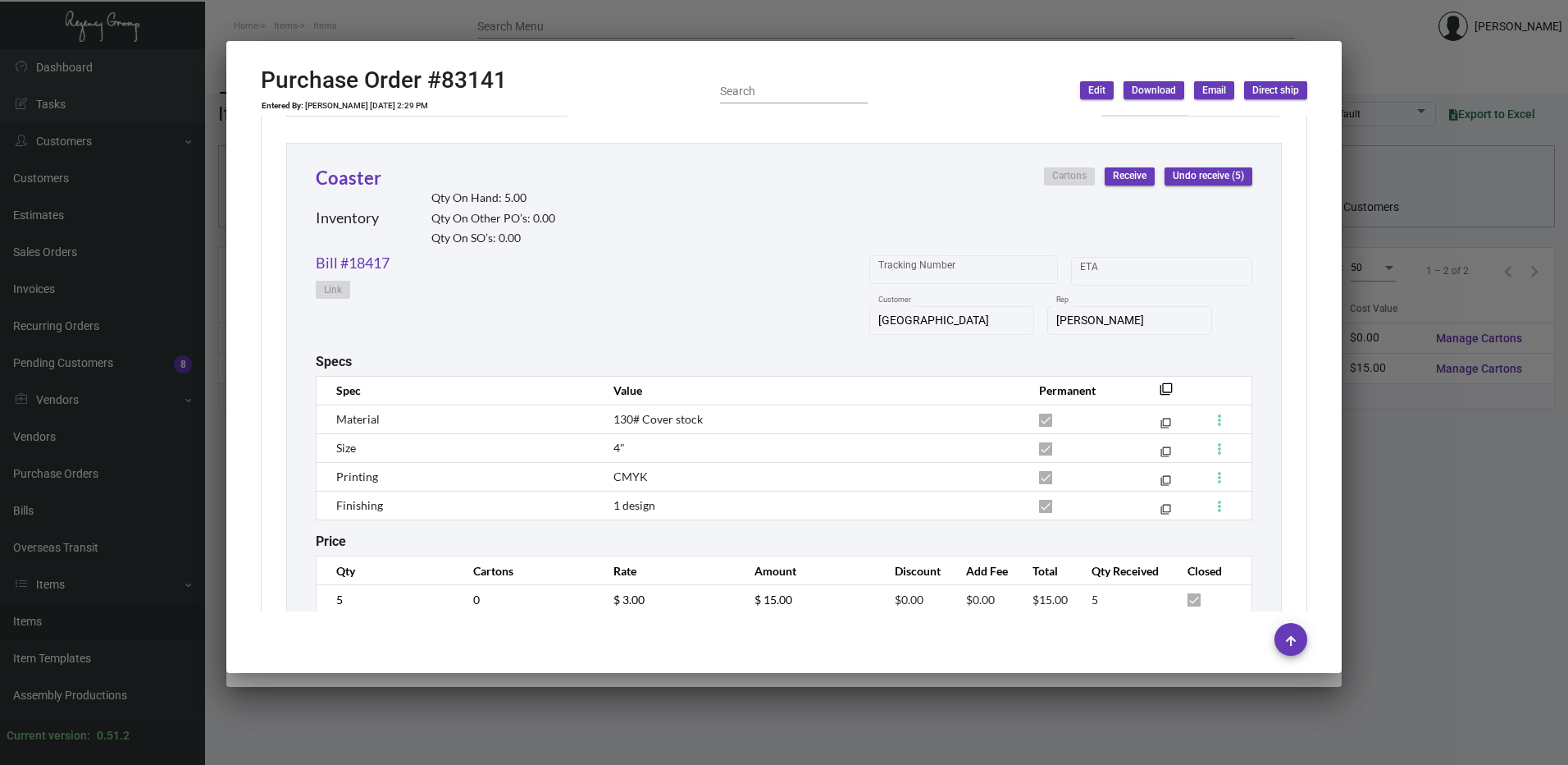
click at [431, 35] on div at bounding box center [784, 382] width 1568 height 765
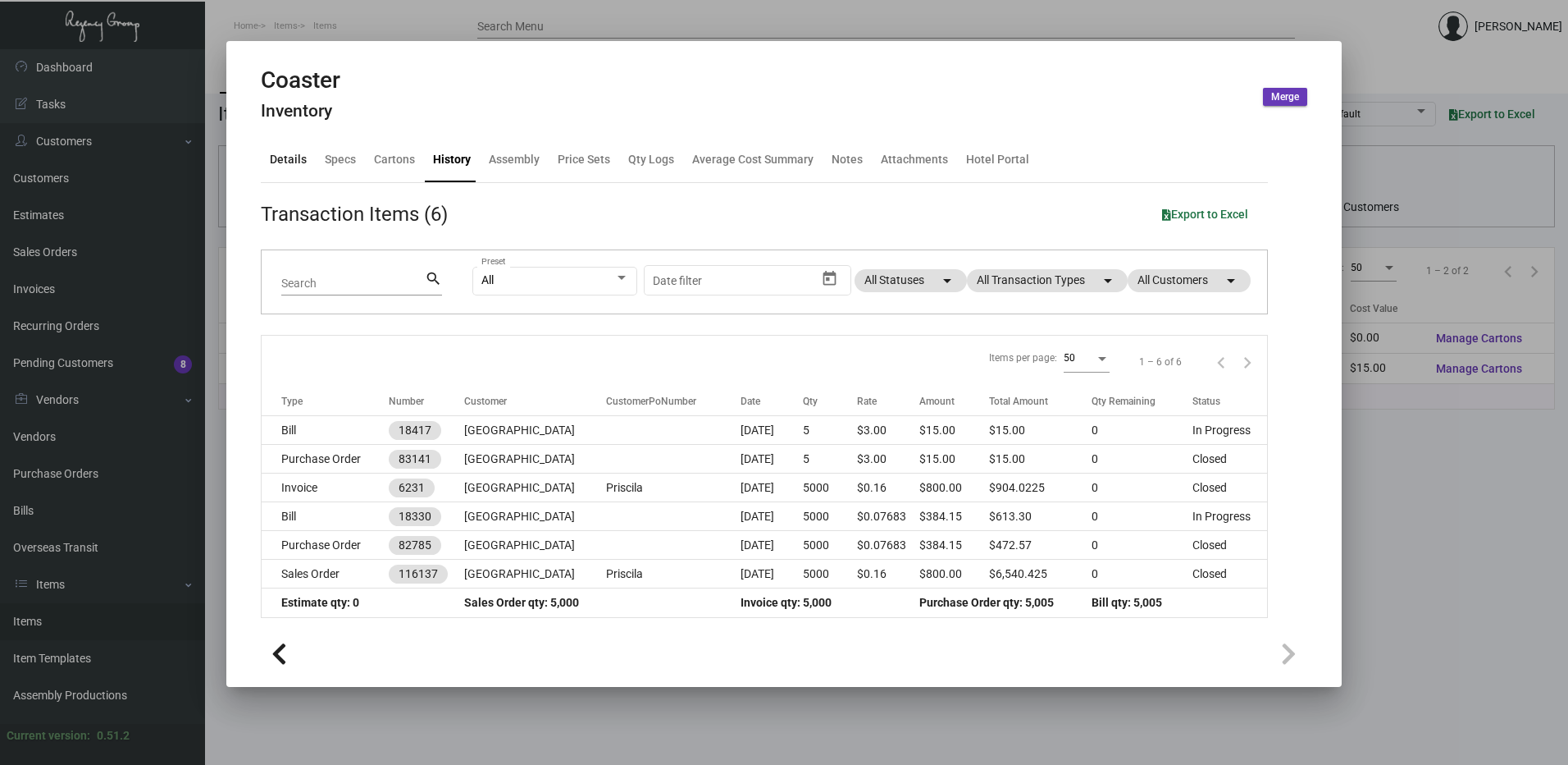
click at [276, 167] on div "Details" at bounding box center [288, 159] width 37 height 17
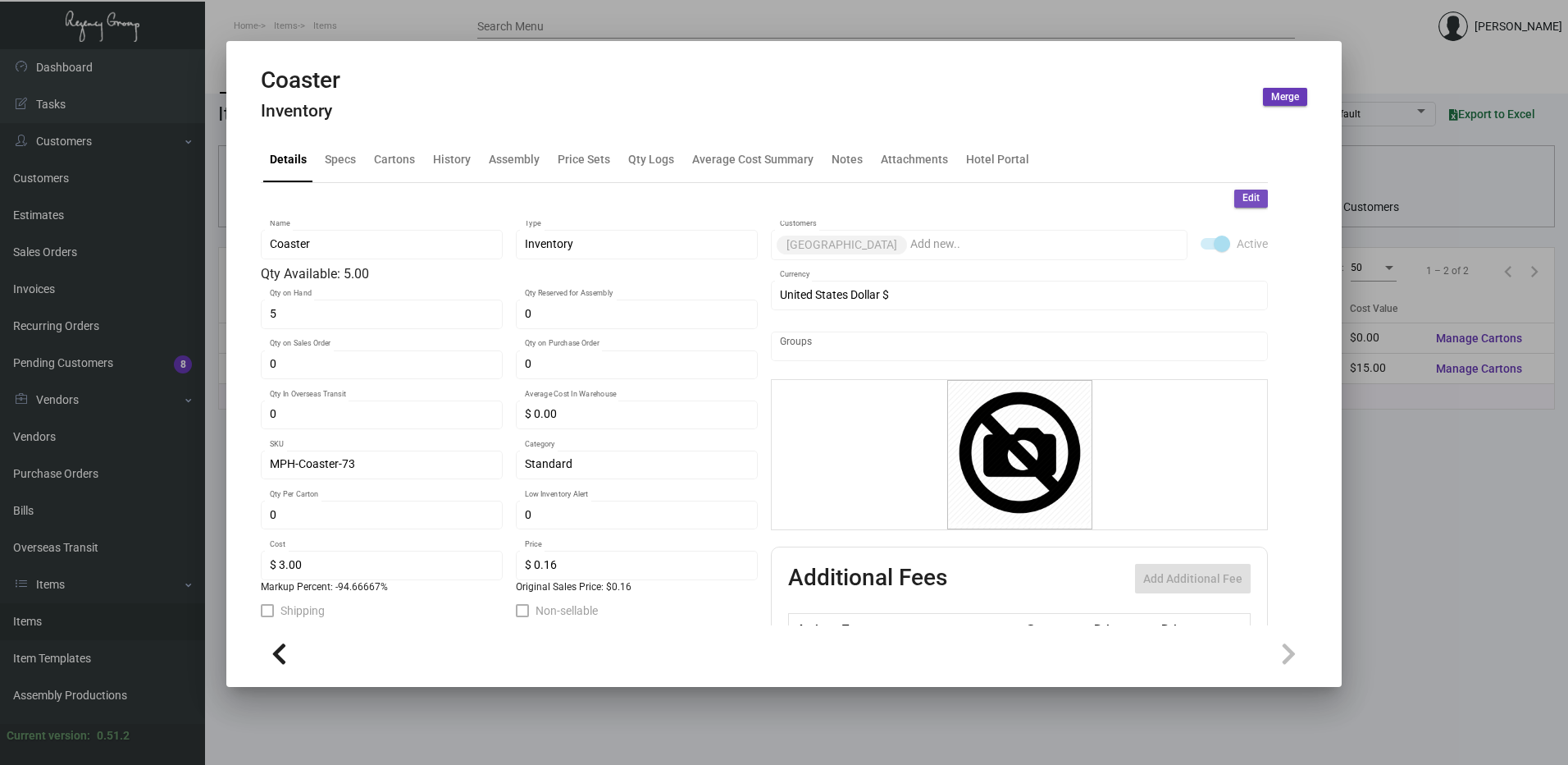
click at [1235, 198] on button "Edit" at bounding box center [1251, 199] width 33 height 18
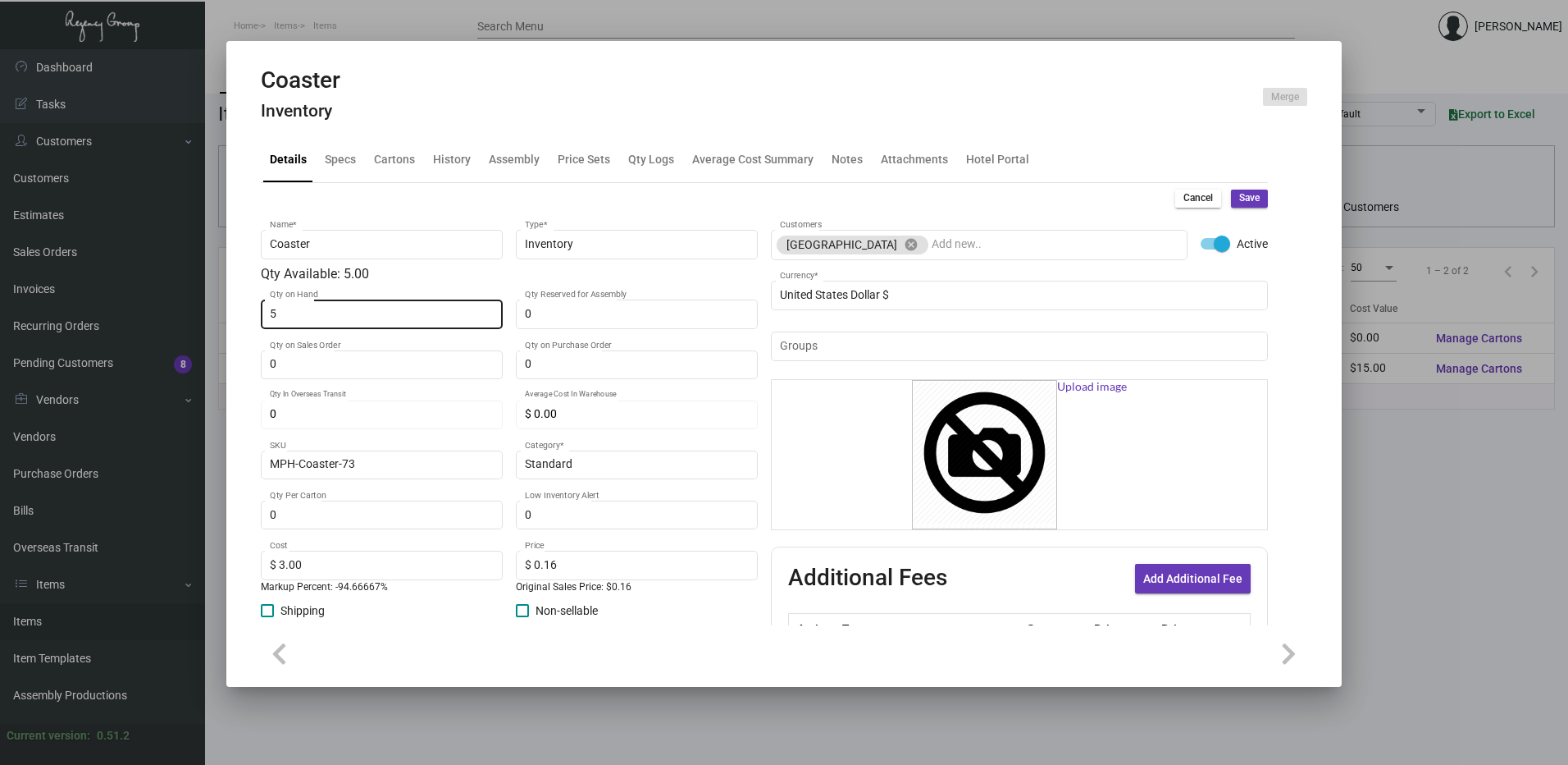
click at [341, 318] on input "5" at bounding box center [382, 314] width 225 height 14
type input "0"
click at [1239, 199] on span "Save" at bounding box center [1249, 198] width 21 height 14
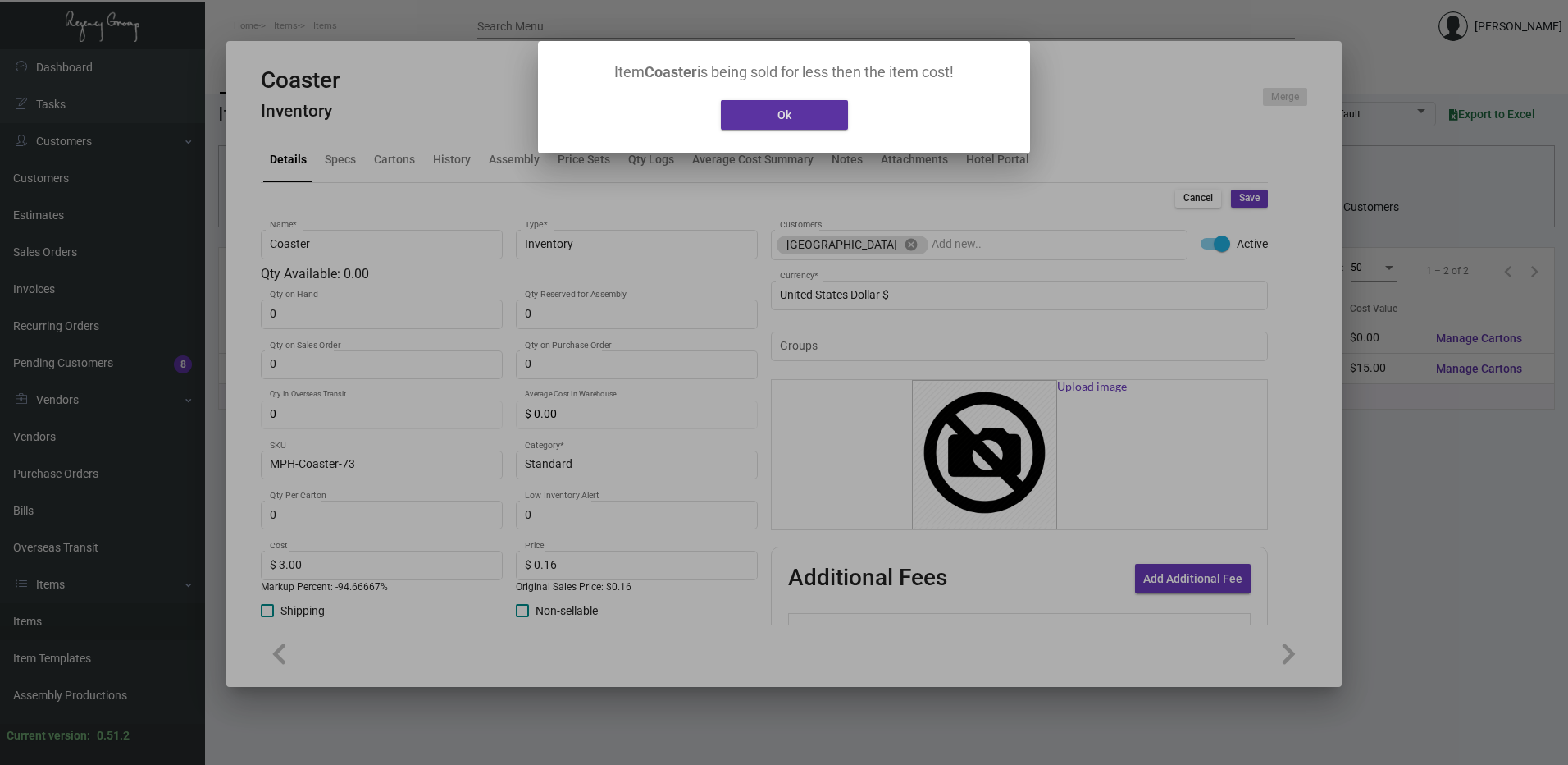
click at [840, 126] on button "Ok" at bounding box center [784, 115] width 127 height 30
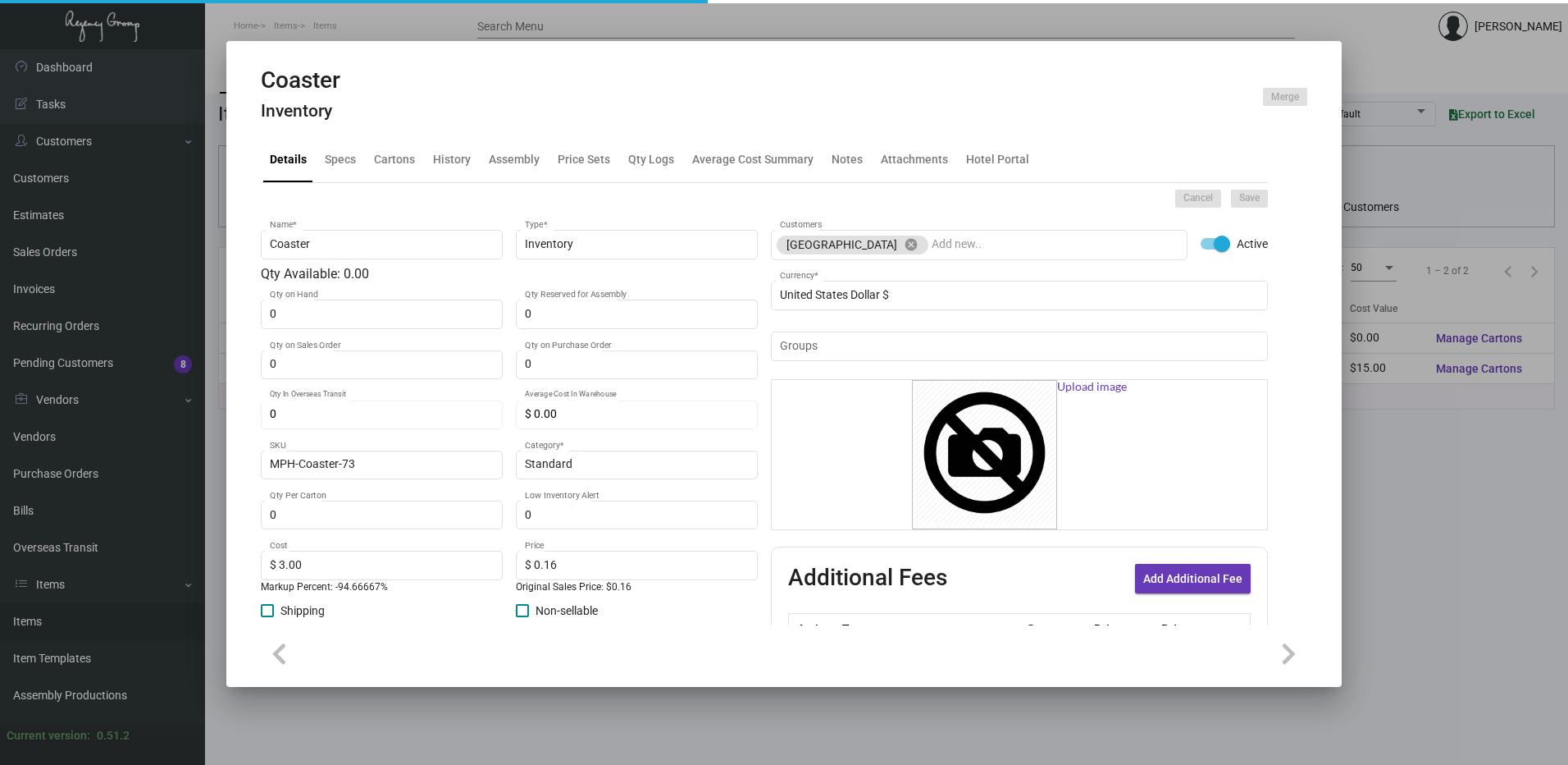
type input "$ 0.00"
checkbox input "false"
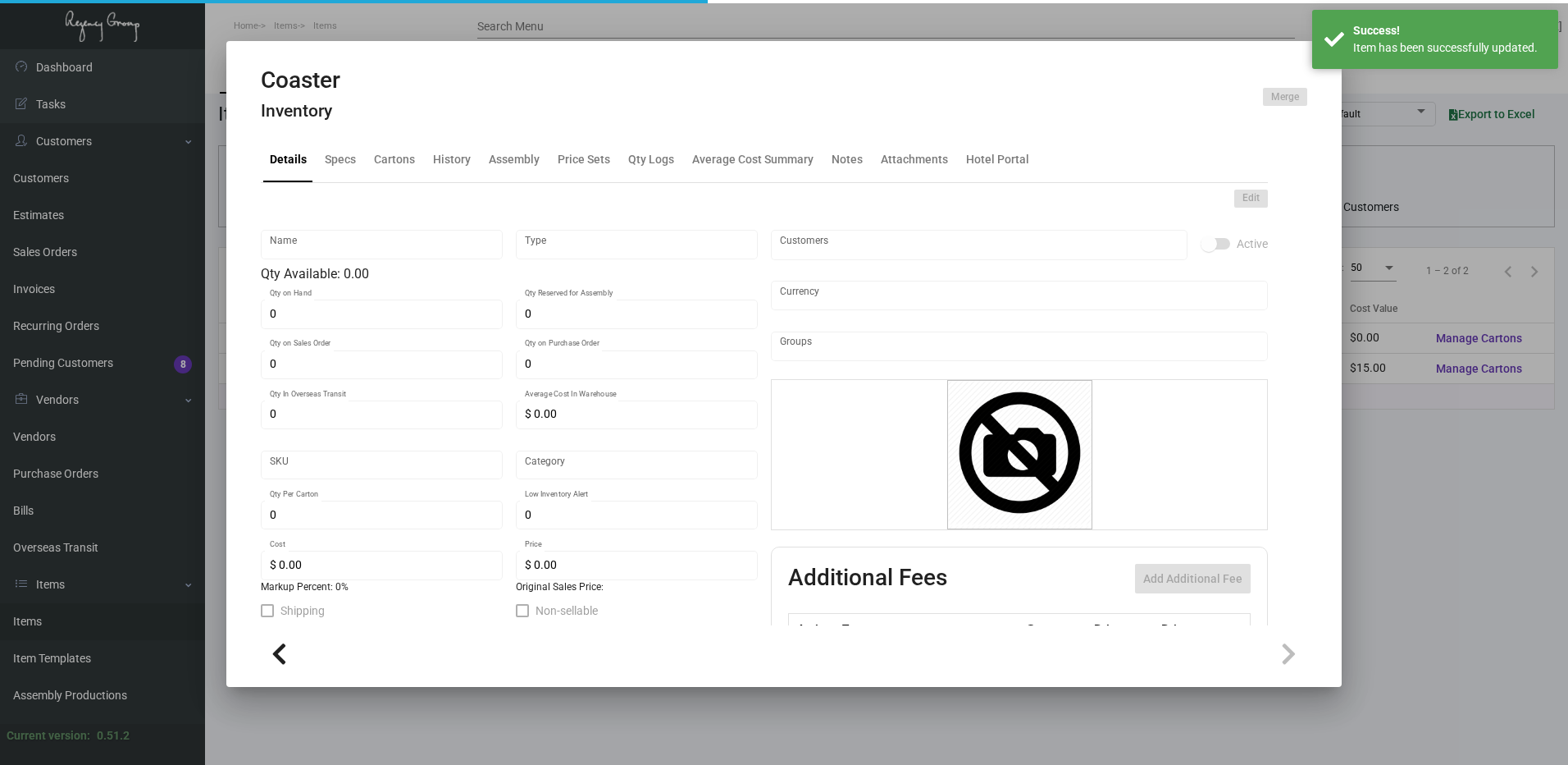
type input "Coaster"
type input "Inventory"
type input "MPH-Coaster-73"
type input "Standard"
type input "$ 3.00"
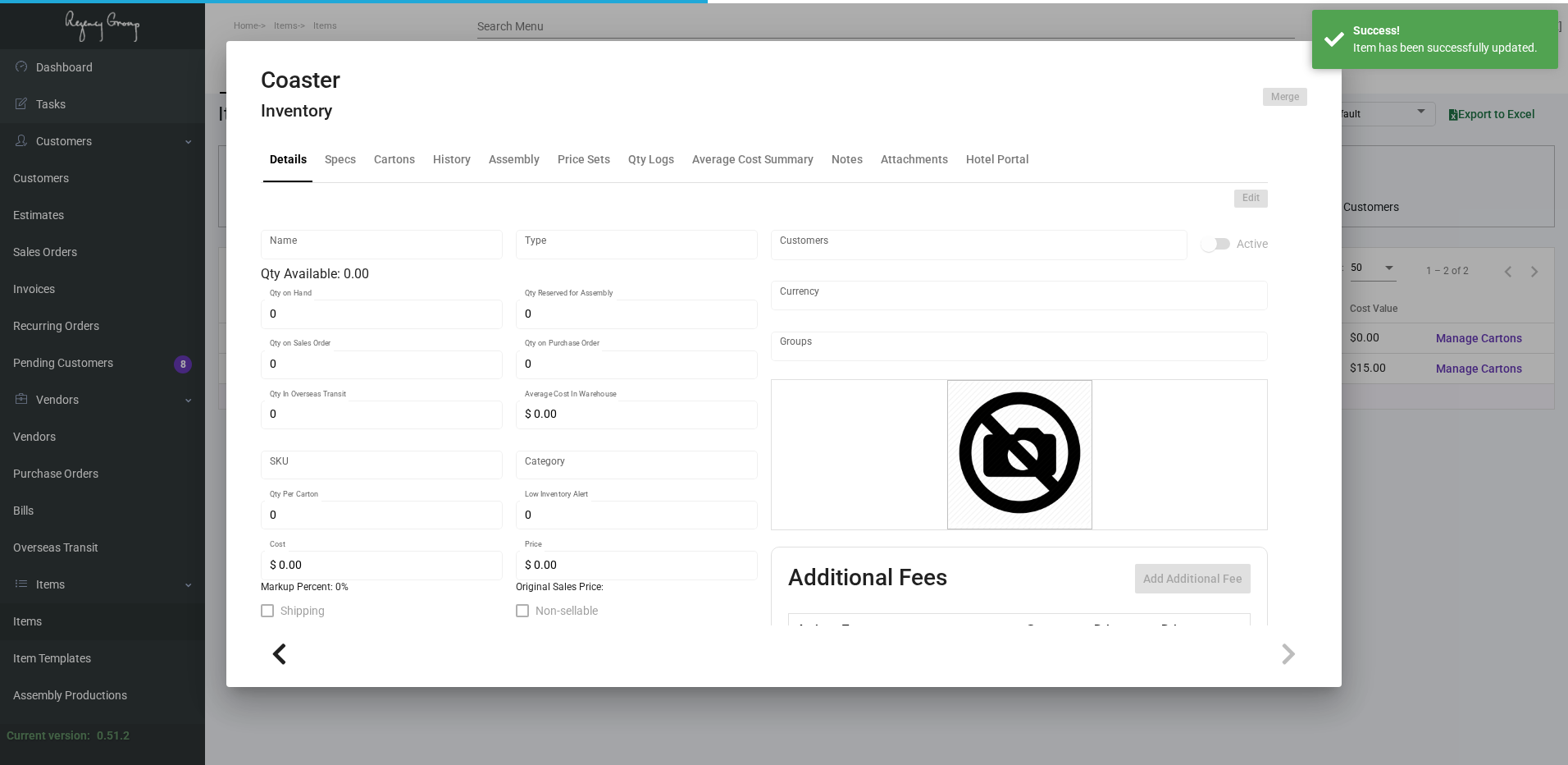
type input "$ 0.16"
checkbox input "true"
type input "United States Dollar $"
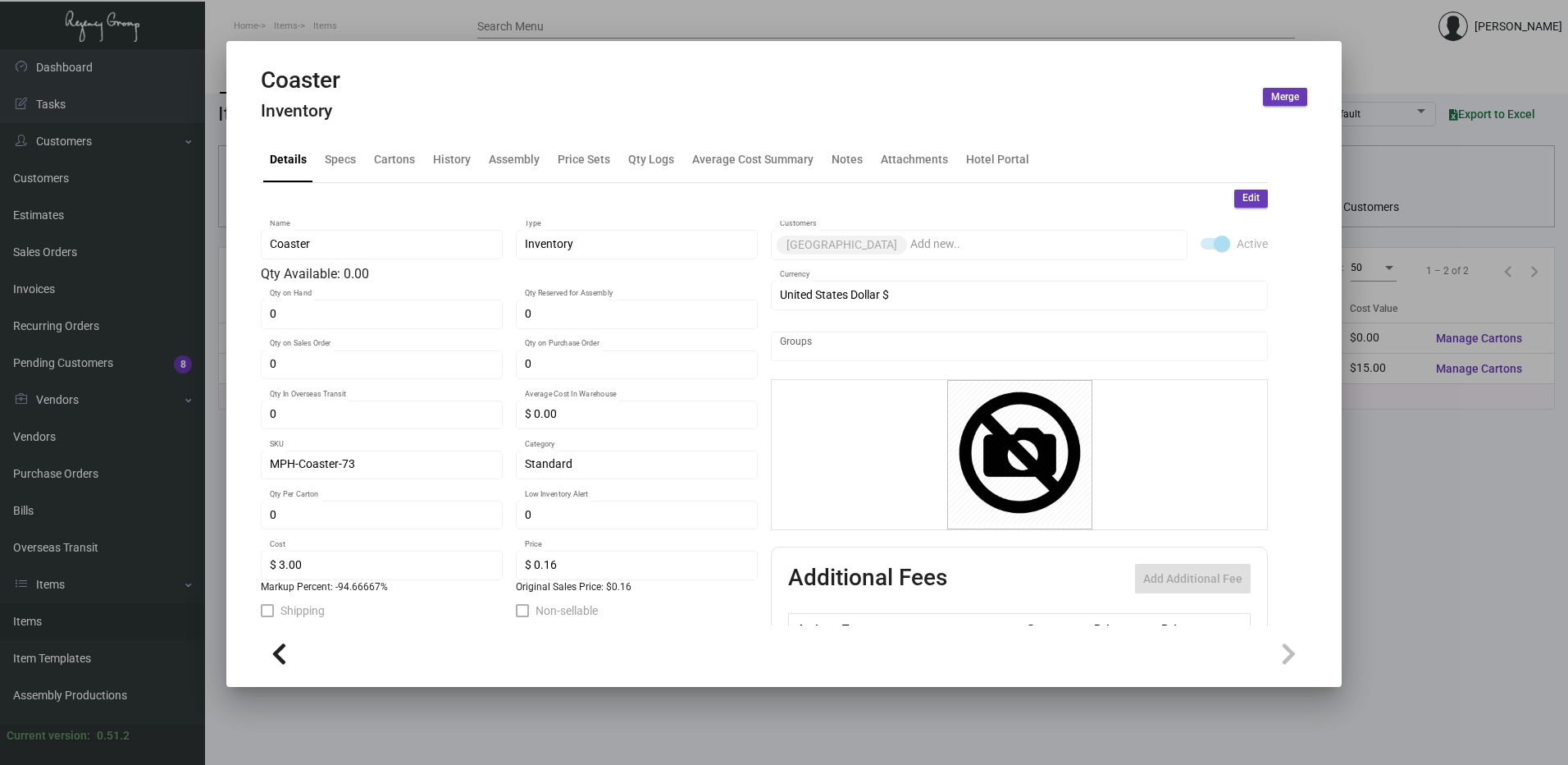
click at [846, 24] on div at bounding box center [784, 382] width 1568 height 765
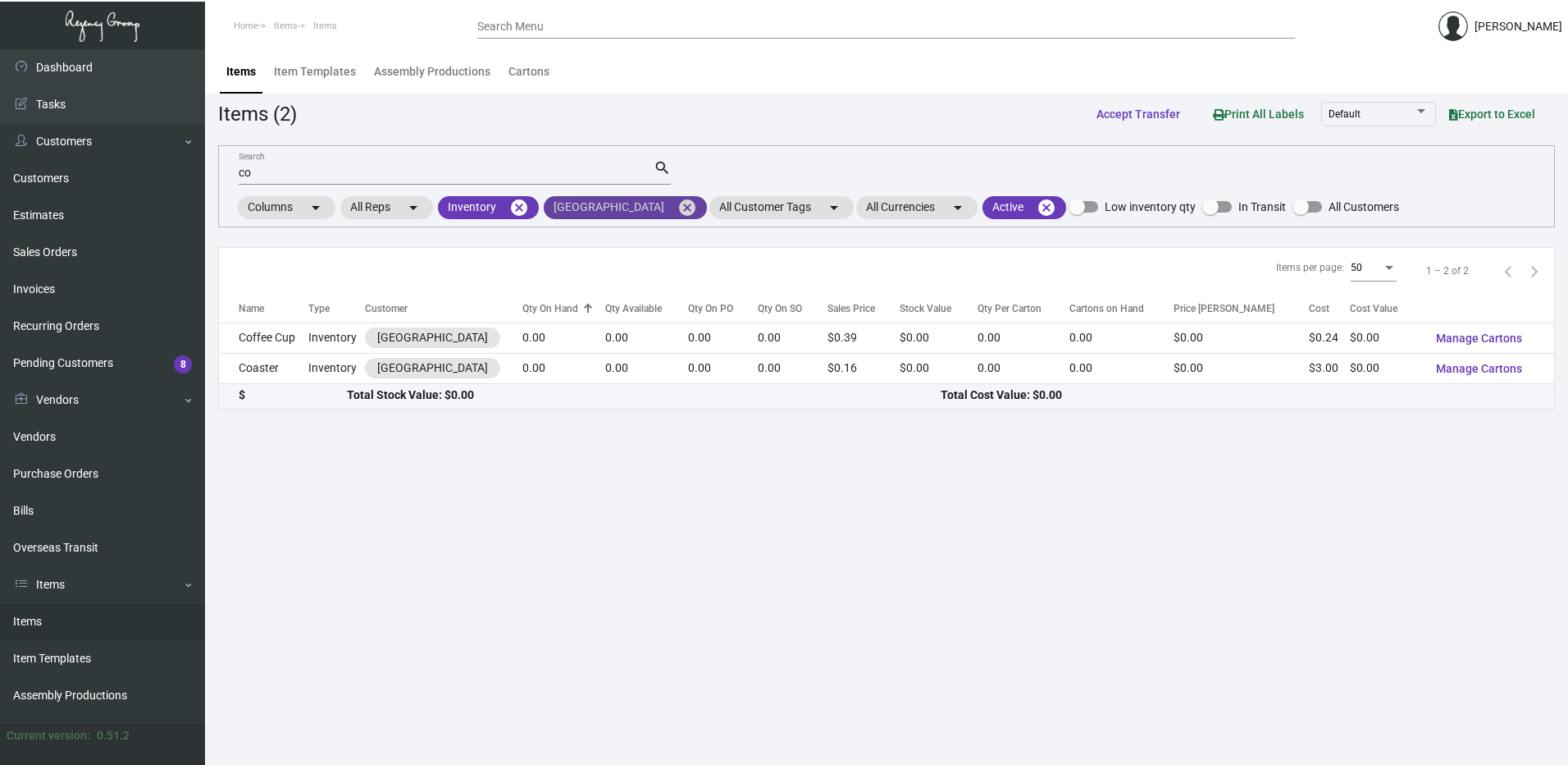
click at [687, 206] on mat-icon "cancel" at bounding box center [688, 208] width 20 height 20
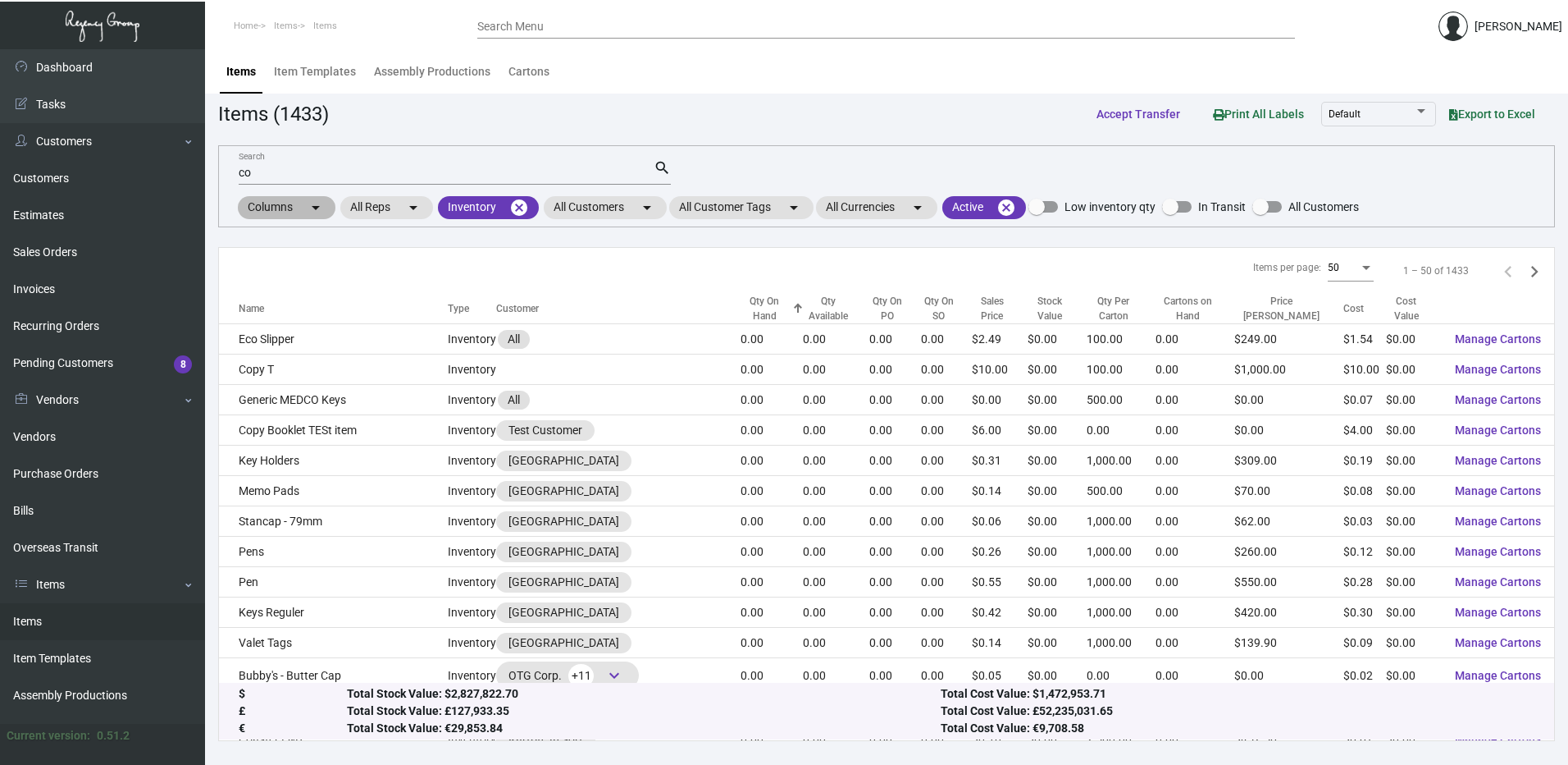
click at [594, 219] on div "Columns arrow_drop_down All Reps arrow_drop_down All Item Types arrow_drop_down…" at bounding box center [797, 207] width 1124 height 28
click at [594, 216] on mat-chip "All Customers arrow_drop_down" at bounding box center [605, 207] width 123 height 23
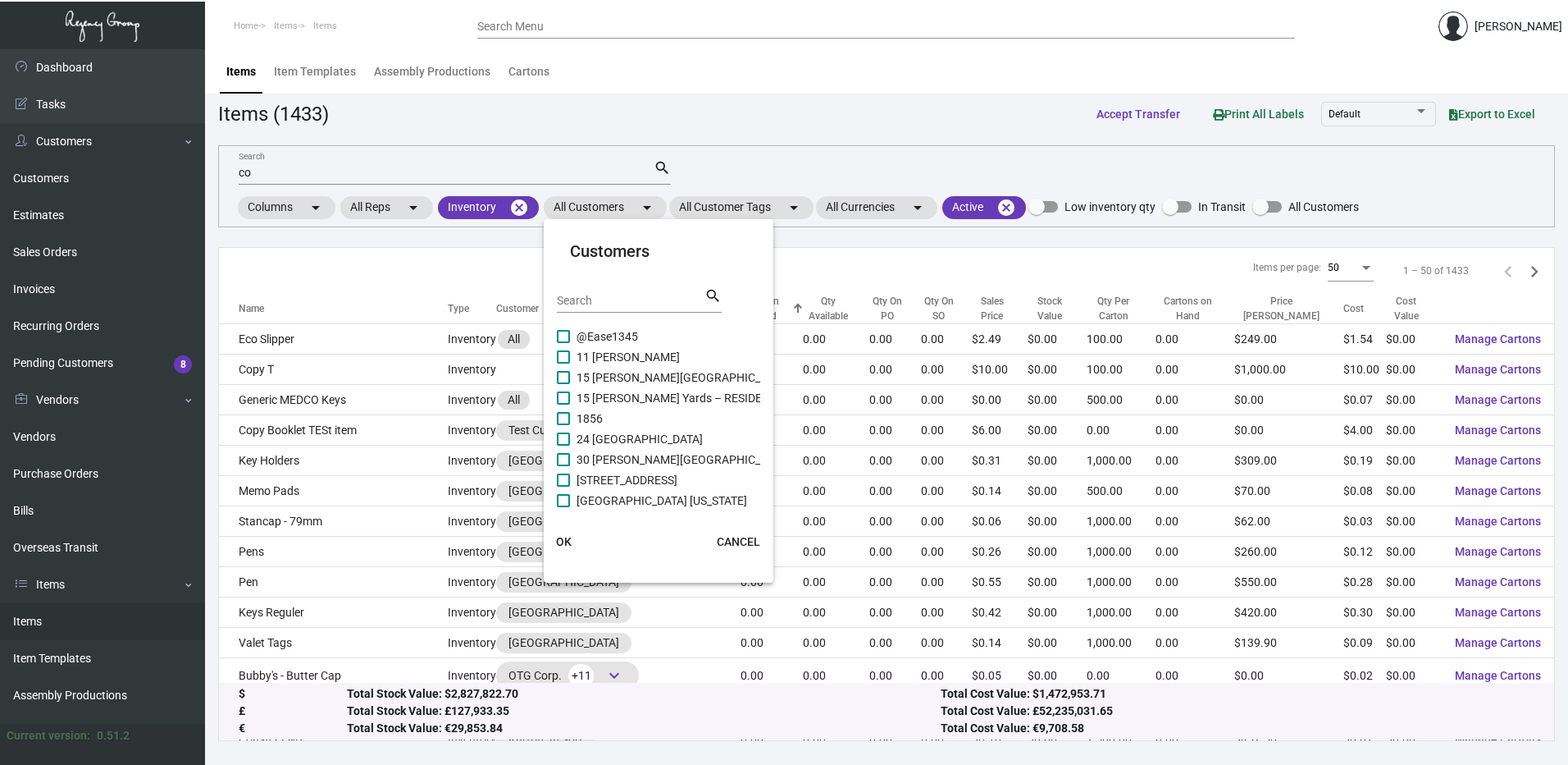
click at [593, 290] on div "Search" at bounding box center [631, 300] width 148 height 25
click at [605, 301] on input "Search" at bounding box center [631, 301] width 148 height 14
type input "proper"
click at [566, 421] on span at bounding box center [563, 418] width 14 height 14
click at [563, 425] on input "Proper Austin" at bounding box center [562, 425] width 1 height 1
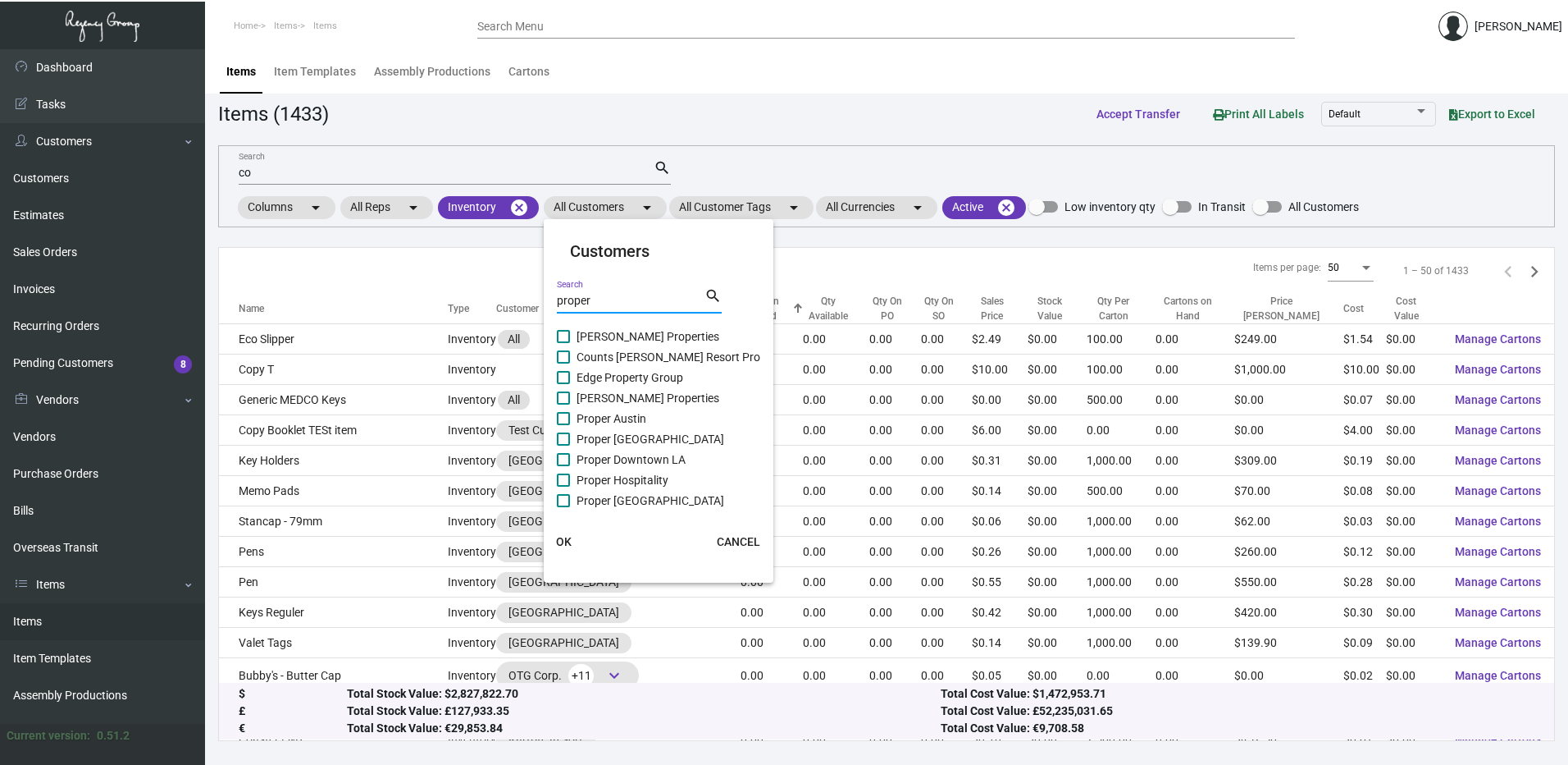
checkbox input "true"
click at [564, 434] on span at bounding box center [563, 439] width 14 height 14
click at [563, 445] on input "Proper [GEOGRAPHIC_DATA]" at bounding box center [562, 445] width 1 height 1
checkbox input "true"
click at [561, 462] on span at bounding box center [563, 460] width 14 height 14
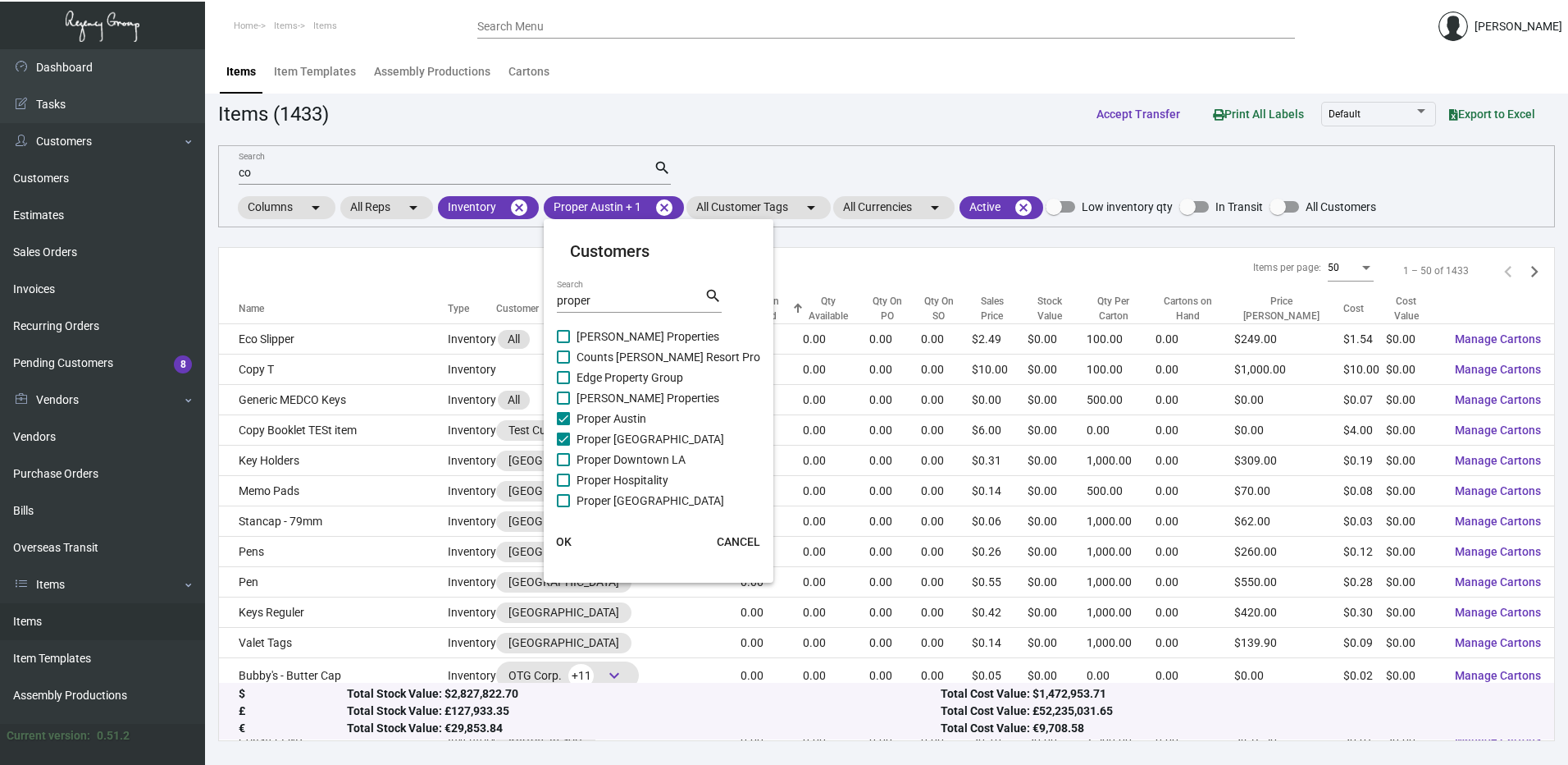
click at [562, 466] on input "Proper Downtown LA" at bounding box center [562, 466] width 1 height 1
checkbox input "true"
click at [561, 474] on span at bounding box center [563, 480] width 14 height 14
click at [562, 487] on input "Proper Hospitality" at bounding box center [562, 487] width 1 height 1
checkbox input "true"
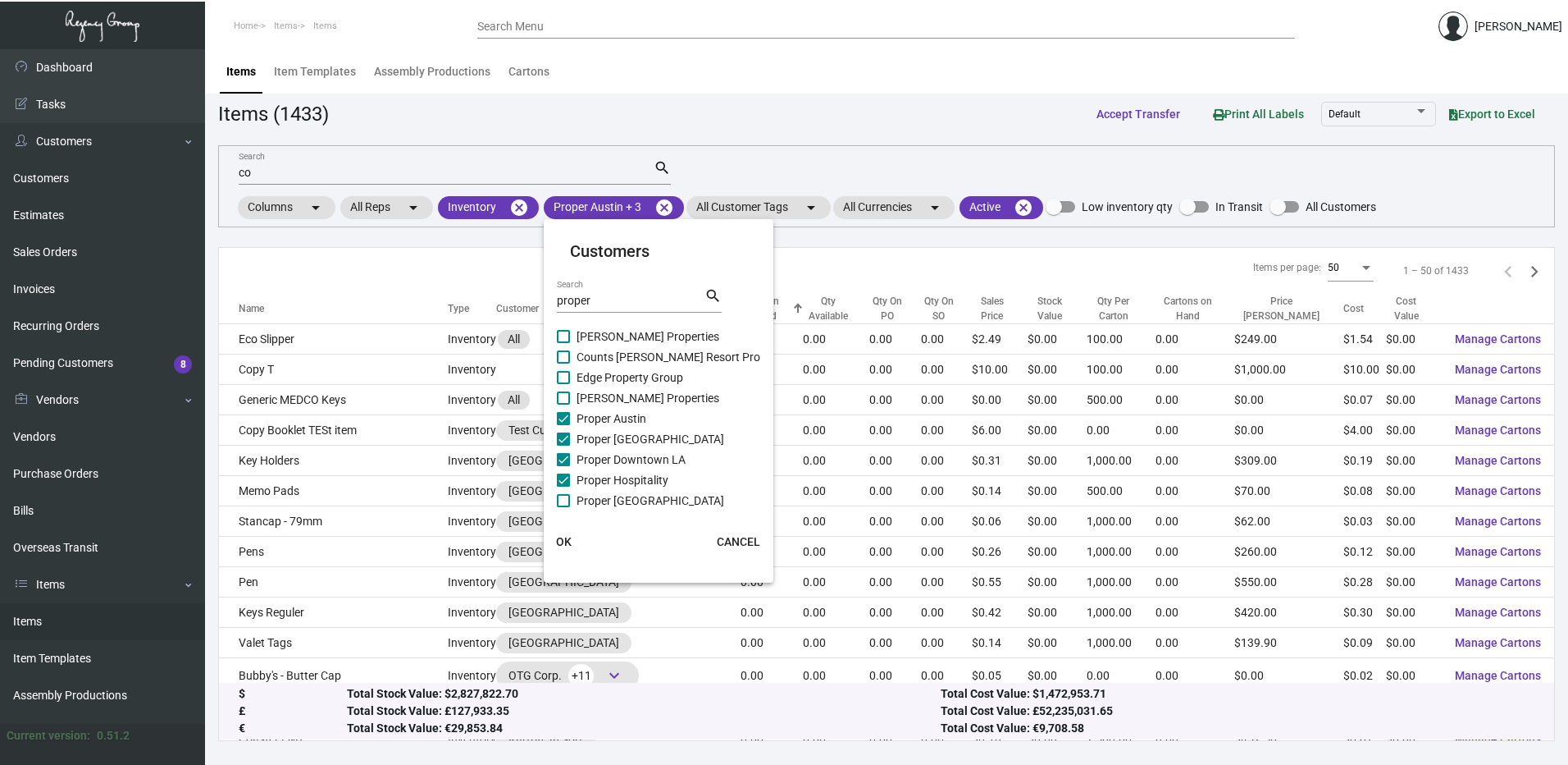
click at [562, 492] on label "Proper [GEOGRAPHIC_DATA]" at bounding box center [640, 500] width 167 height 20
click at [562, 508] on input "Proper [GEOGRAPHIC_DATA]" at bounding box center [562, 508] width 1 height 1
checkbox input "true"
click at [565, 472] on span at bounding box center [563, 476] width 14 height 14
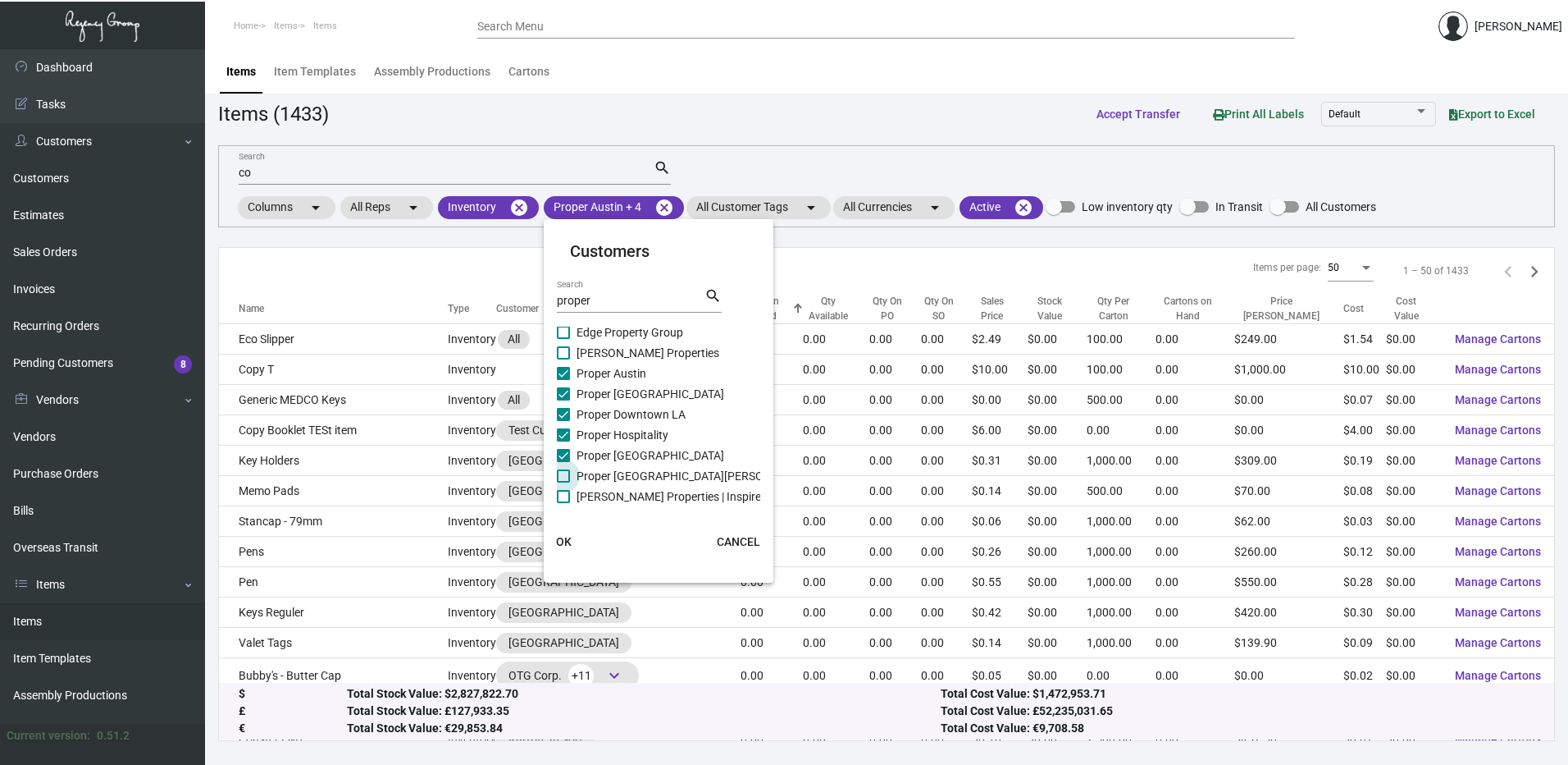
click at [563, 482] on input "Proper [GEOGRAPHIC_DATA][PERSON_NAME]" at bounding box center [562, 482] width 1 height 1
checkbox input "true"
click at [566, 490] on span at bounding box center [563, 496] width 14 height 14
click at [563, 503] on input "[PERSON_NAME] Properties | Inspire" at bounding box center [562, 503] width 1 height 1
click at [565, 490] on label "[PERSON_NAME] Properties | Inspire" at bounding box center [659, 497] width 204 height 20
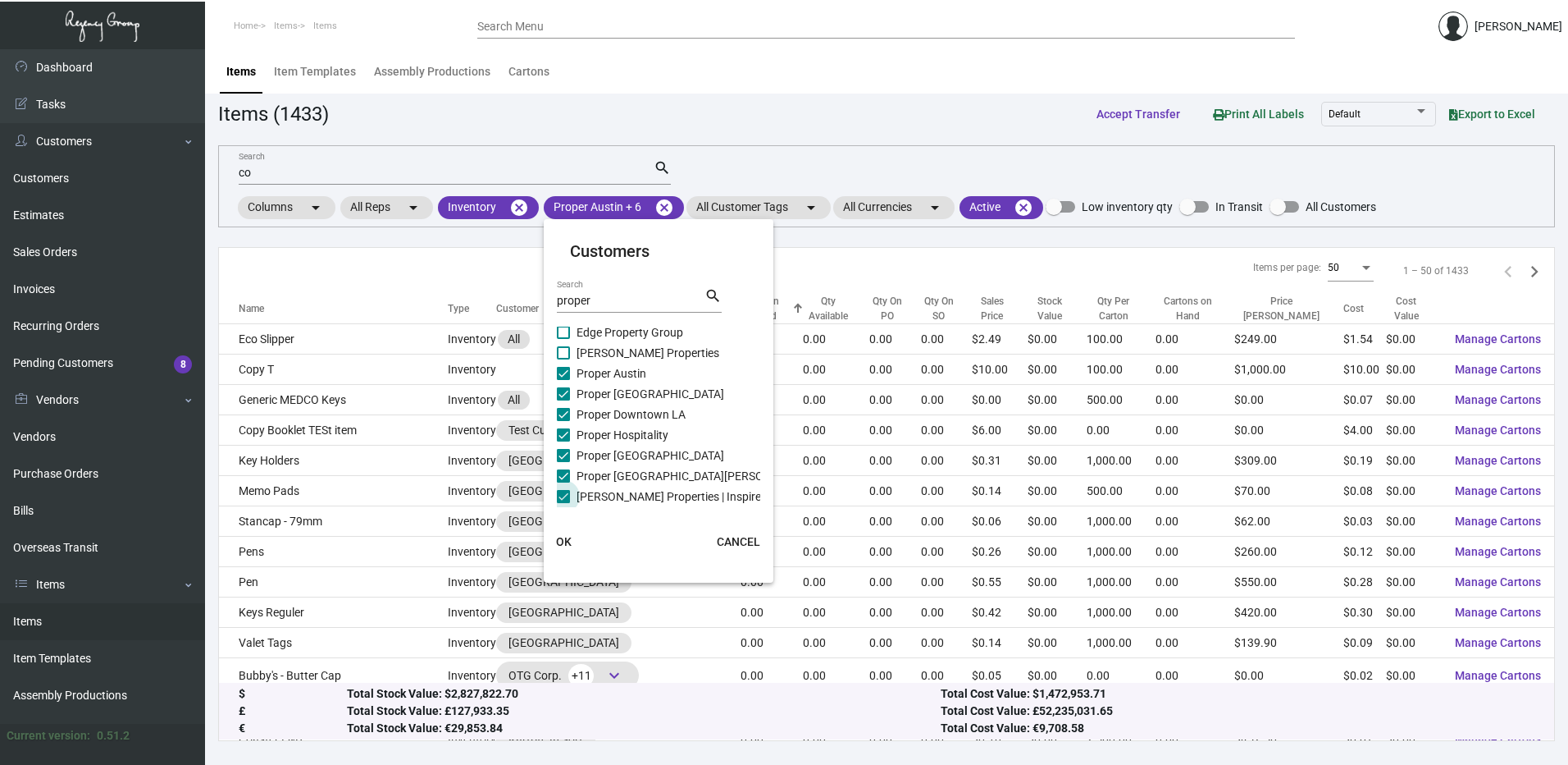
click at [563, 503] on input "[PERSON_NAME] Properties | Inspire" at bounding box center [562, 503] width 1 height 1
checkbox input "false"
click at [567, 544] on span "OK" at bounding box center [563, 541] width 15 height 14
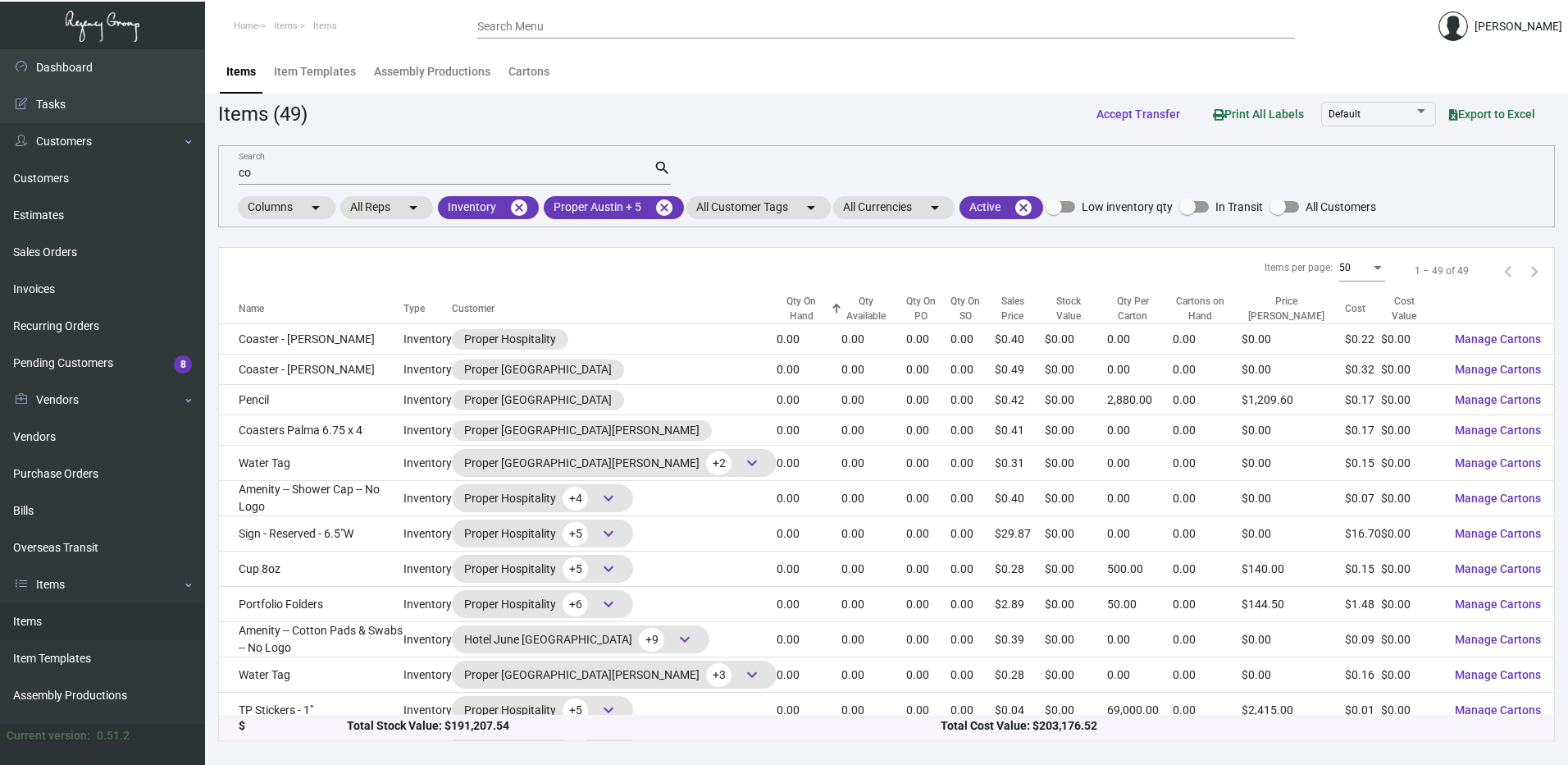
click at [323, 166] on div "co Search" at bounding box center [446, 172] width 415 height 25
click at [320, 166] on input "co" at bounding box center [446, 173] width 415 height 14
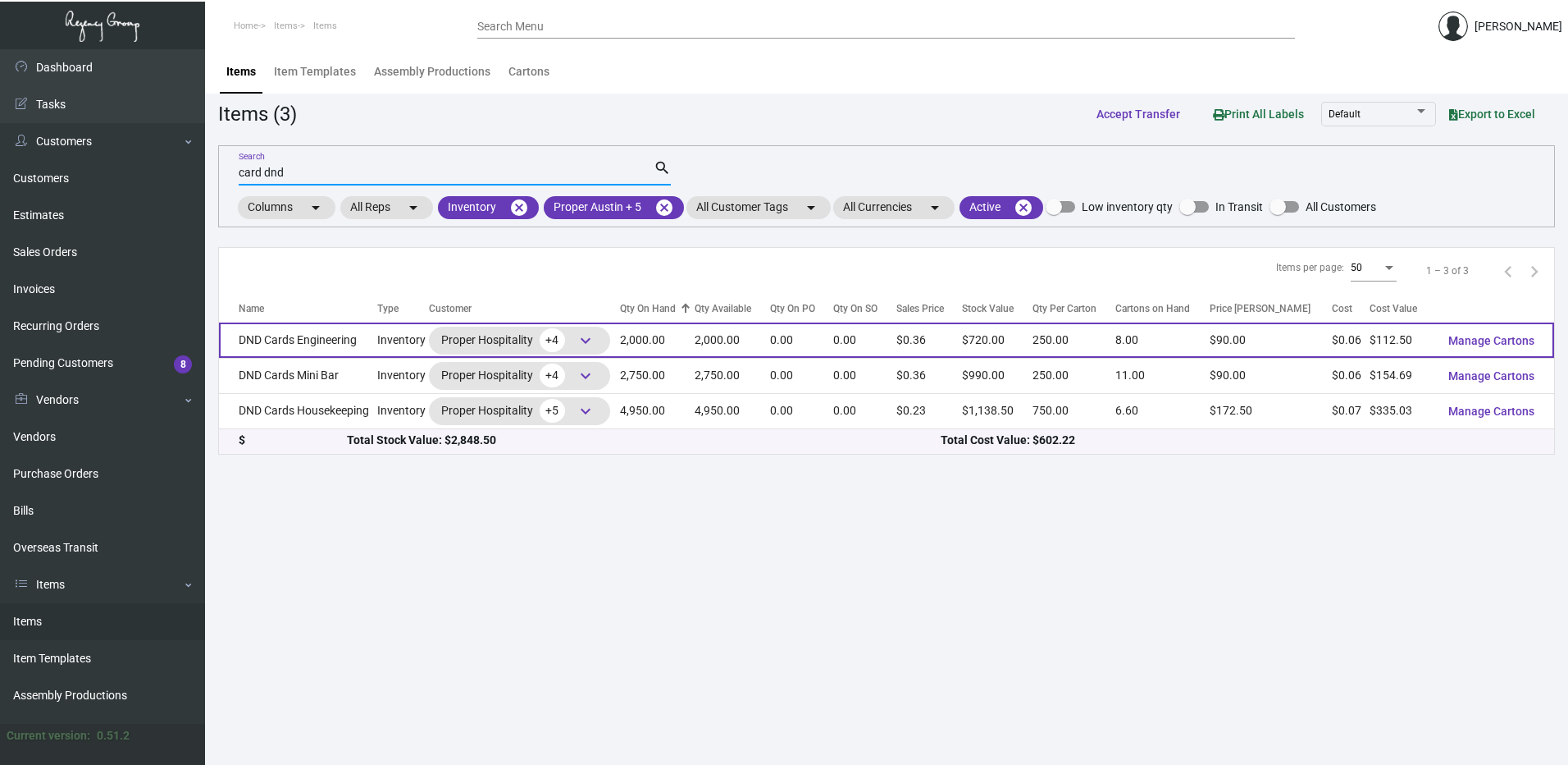
type input "card dnd"
click at [354, 333] on td "DND Cards Engineering" at bounding box center [298, 340] width 158 height 35
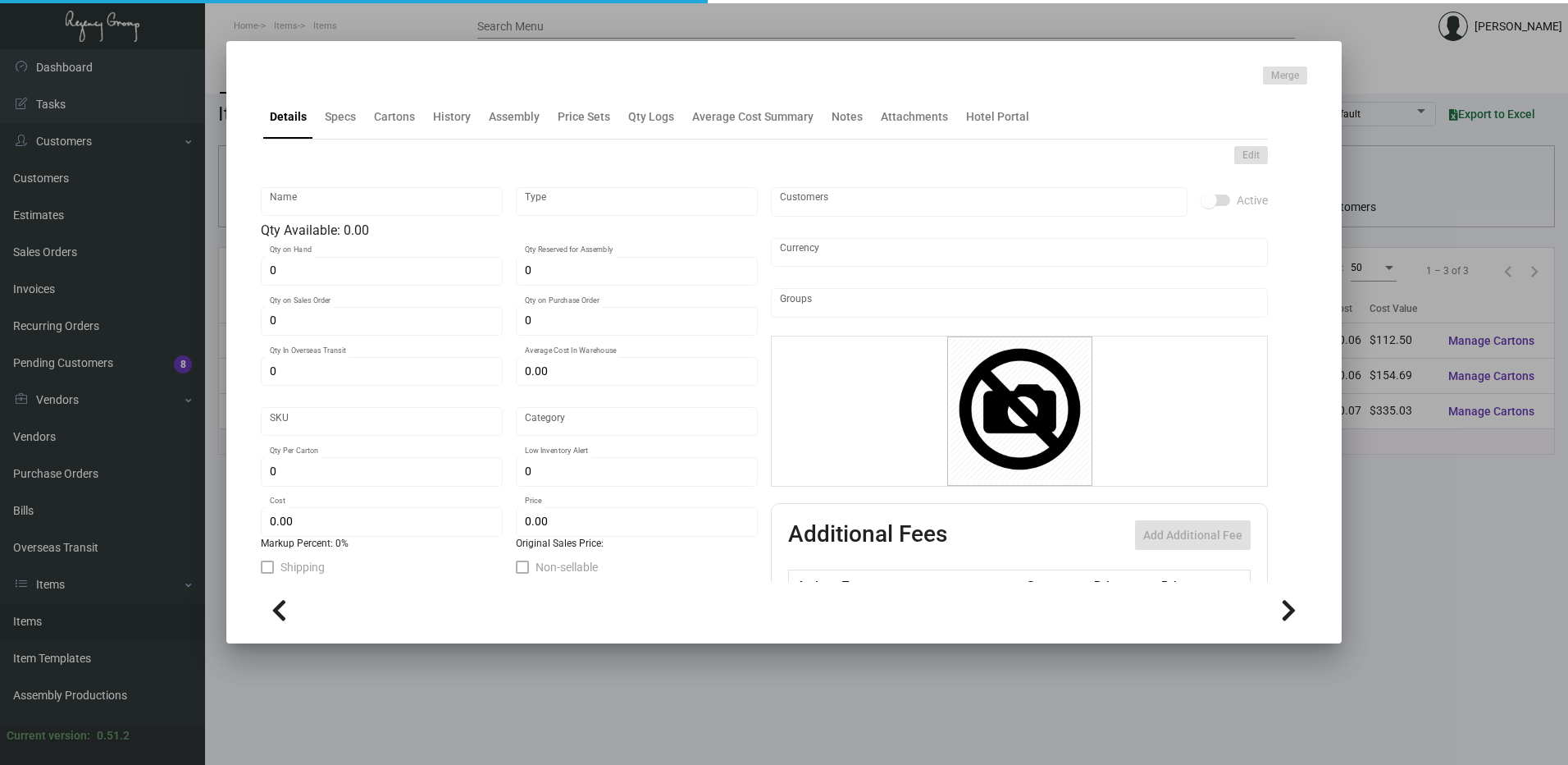
type input "DND Cards Engineering"
type input "Inventory"
type input "2,000"
type input "$ 0.00"
type input "2665"
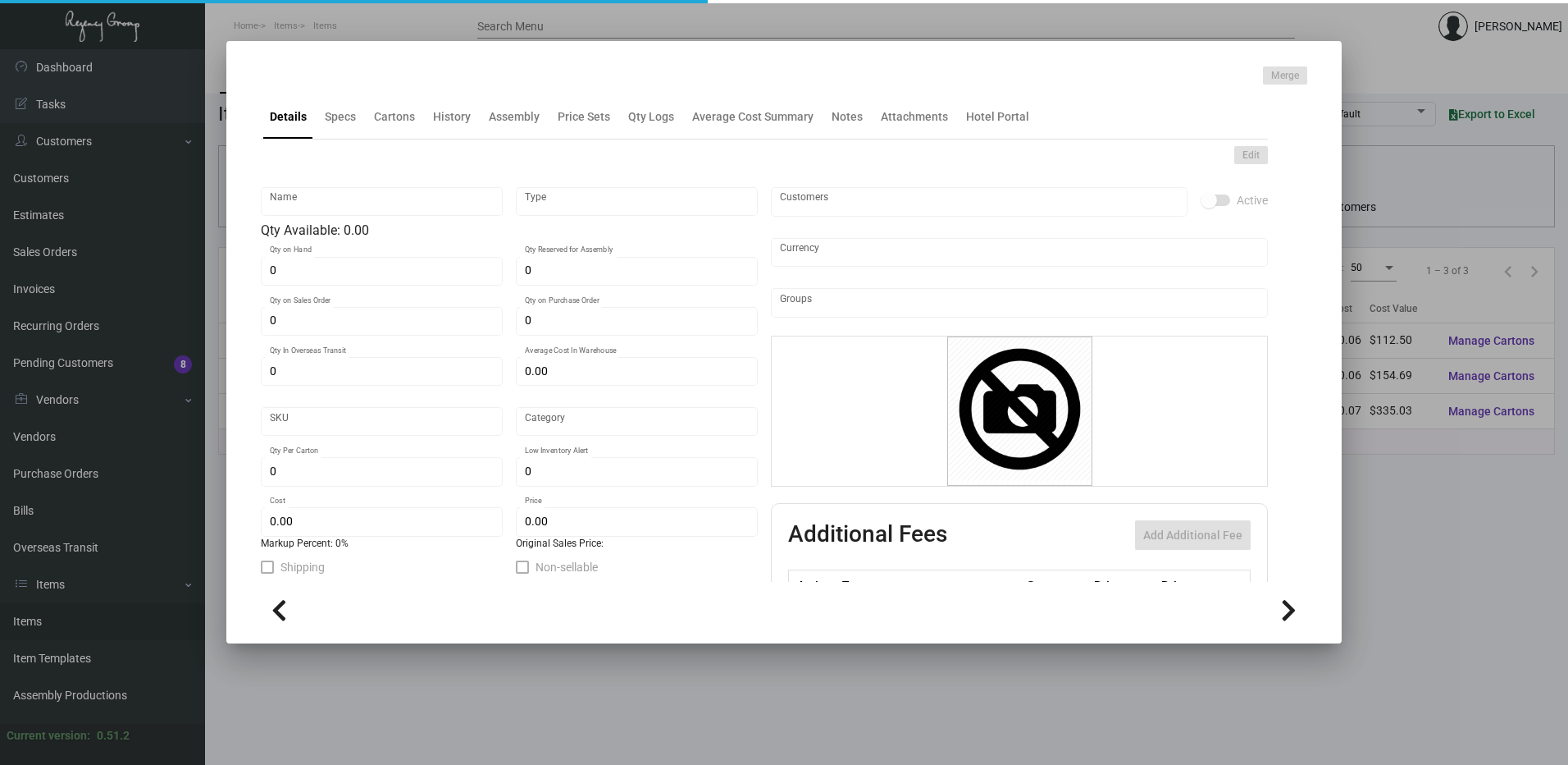
type input "Standard"
type input "250"
type input "$ 0.05625"
type input "$ 0.36"
type textarea "DND Cards Engineering: Size 5.5x 3.75, Mohawk Superfine Eggshell White 100 Cove…"
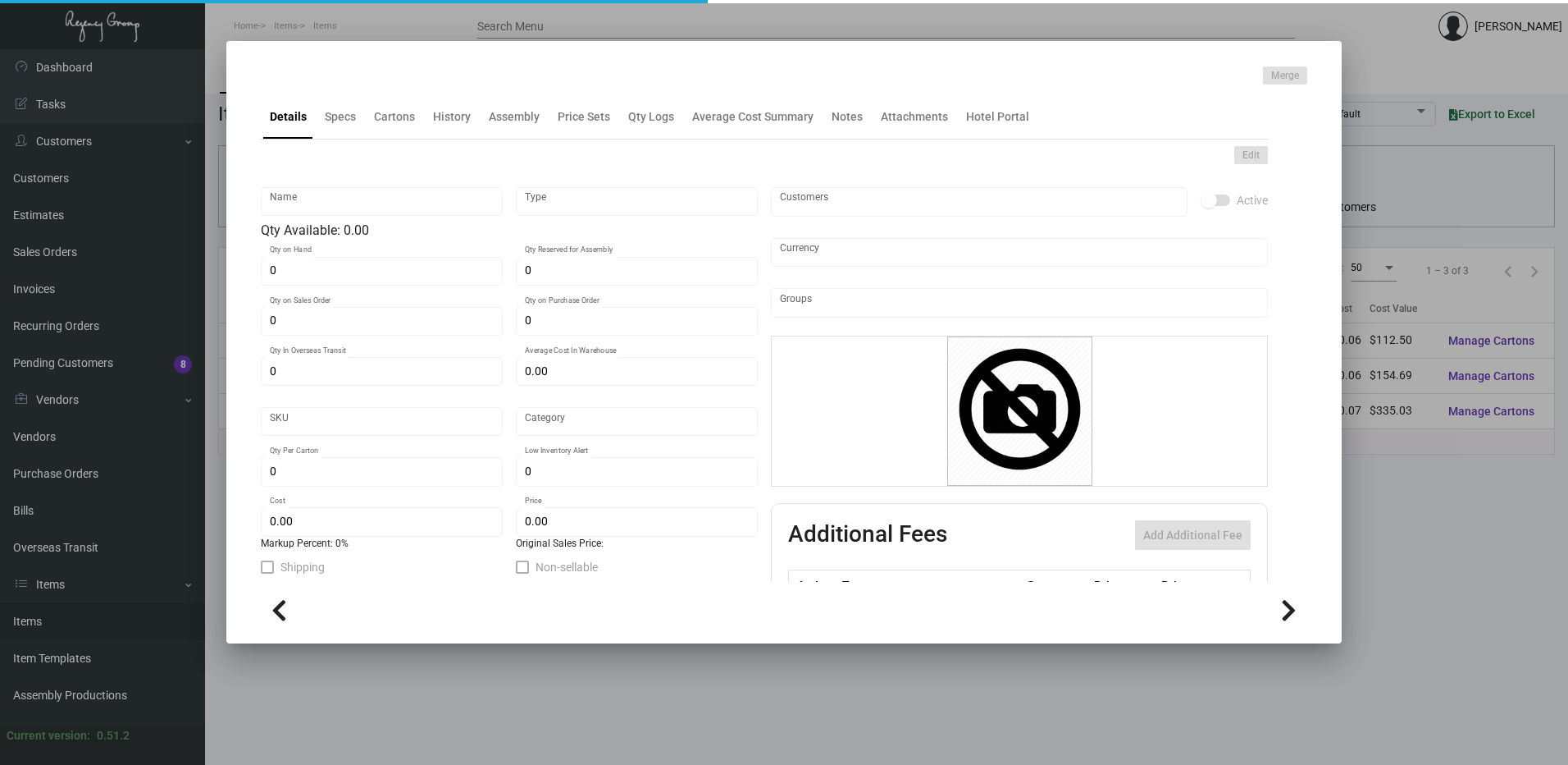
type textarea "DND Cards Engineering"
checkbox input "true"
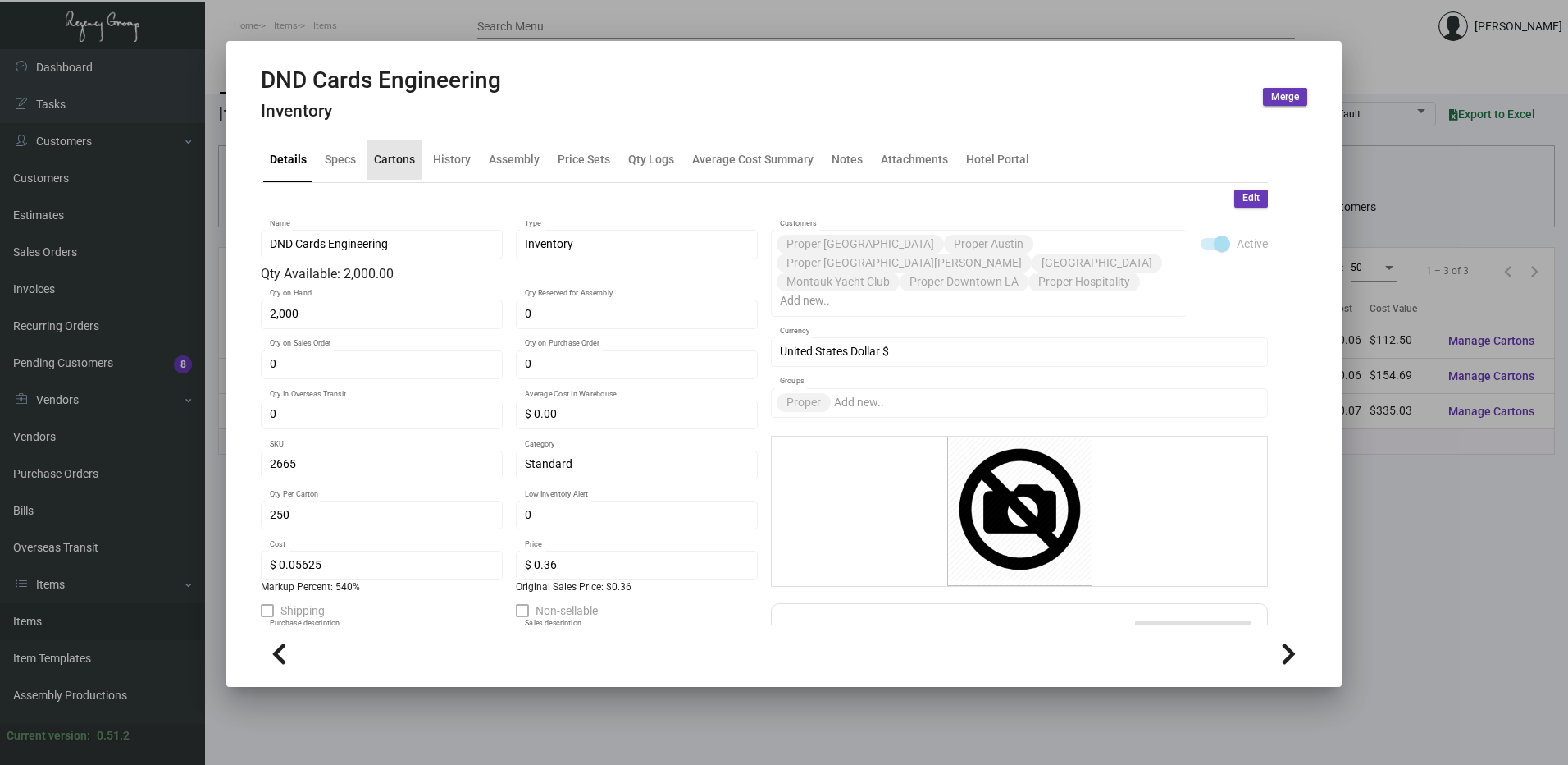
click at [385, 156] on div "Cartons" at bounding box center [394, 159] width 41 height 17
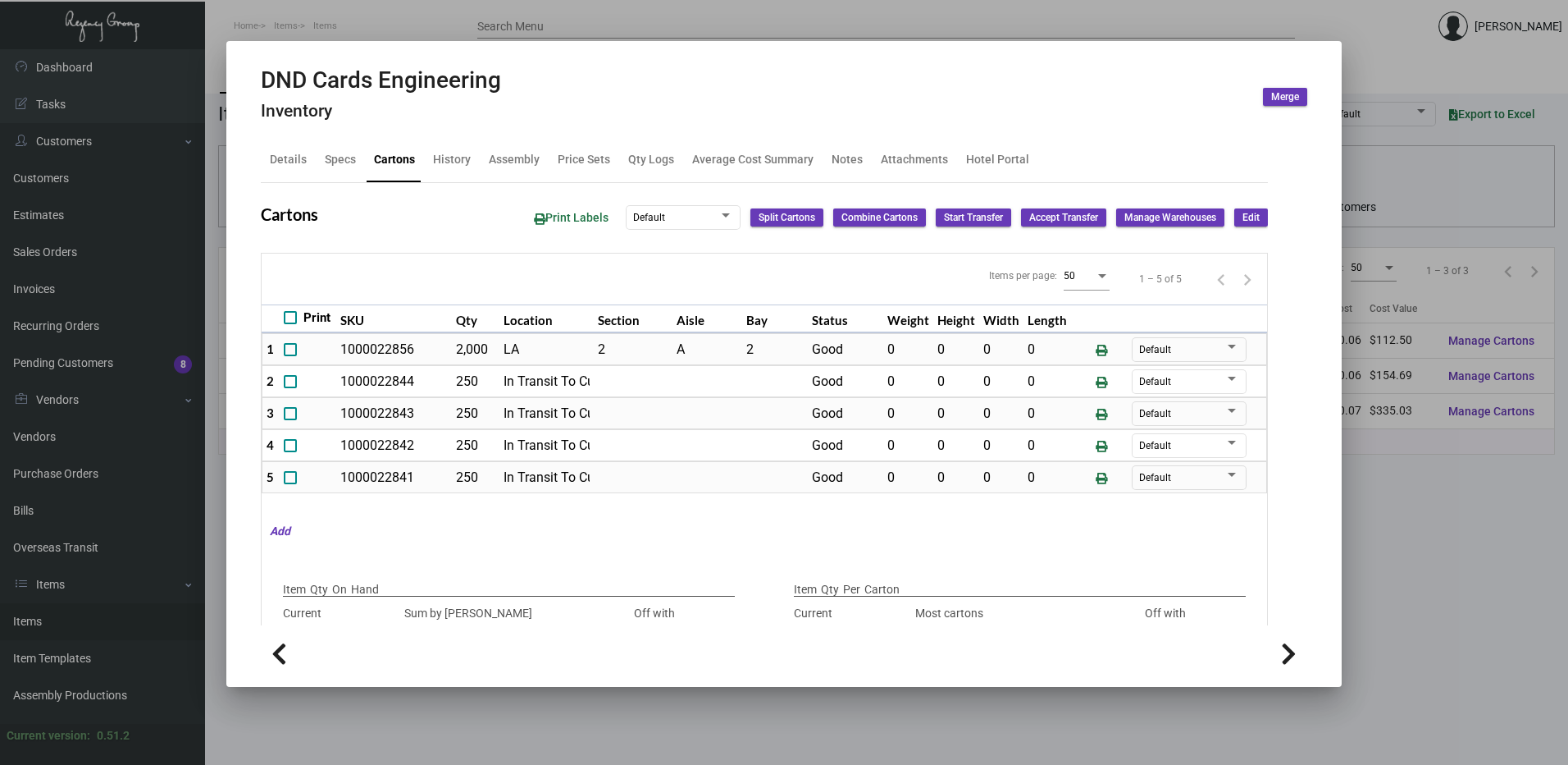
click at [450, 88] on h2 "DND Cards Engineering" at bounding box center [381, 80] width 240 height 28
copy h2 "DND Cards Engineering"
click at [550, 20] on div at bounding box center [784, 382] width 1568 height 765
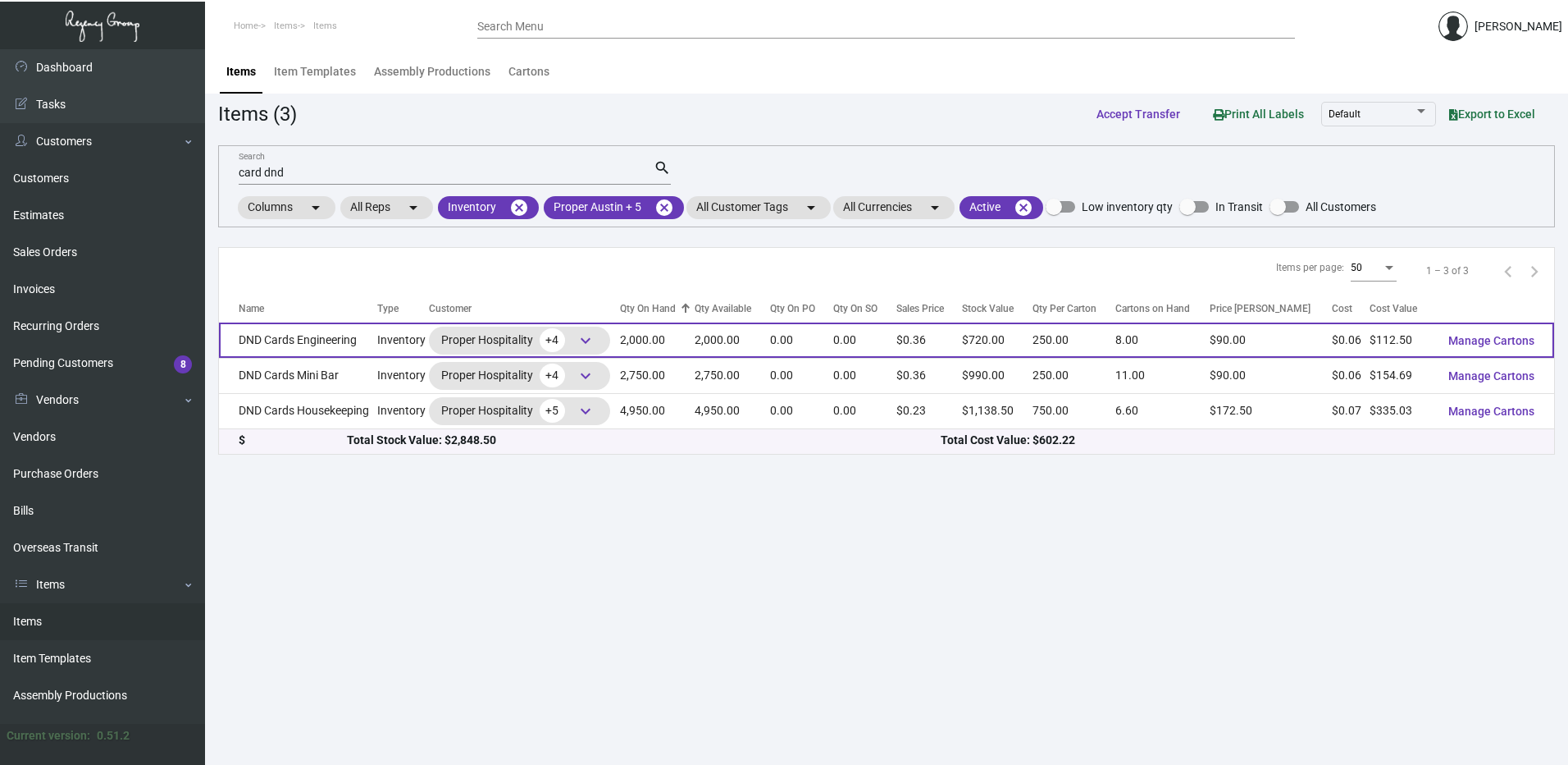
click at [347, 346] on td "DND Cards Engineering" at bounding box center [298, 340] width 158 height 35
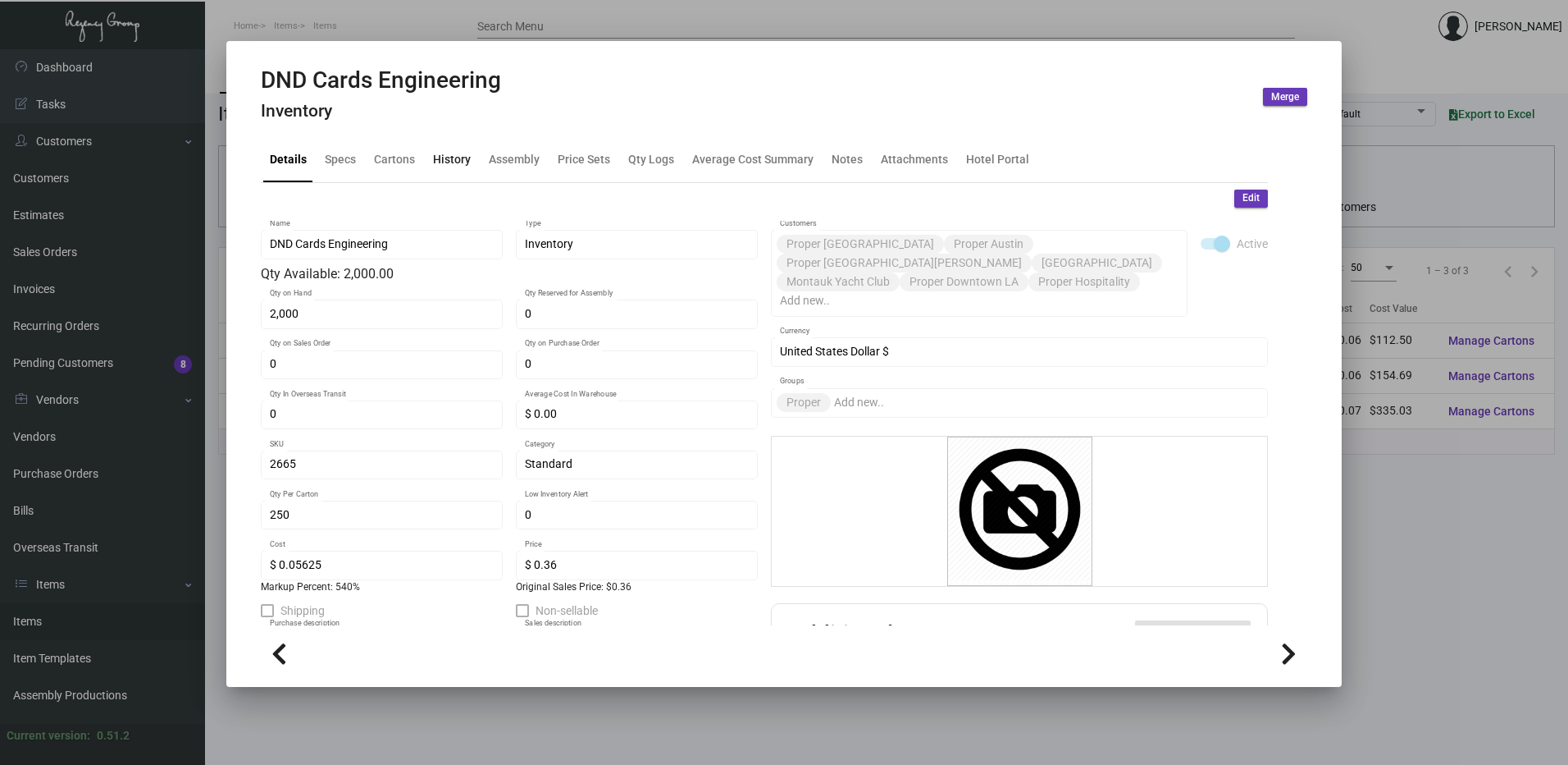
click at [443, 163] on div "History" at bounding box center [452, 159] width 38 height 17
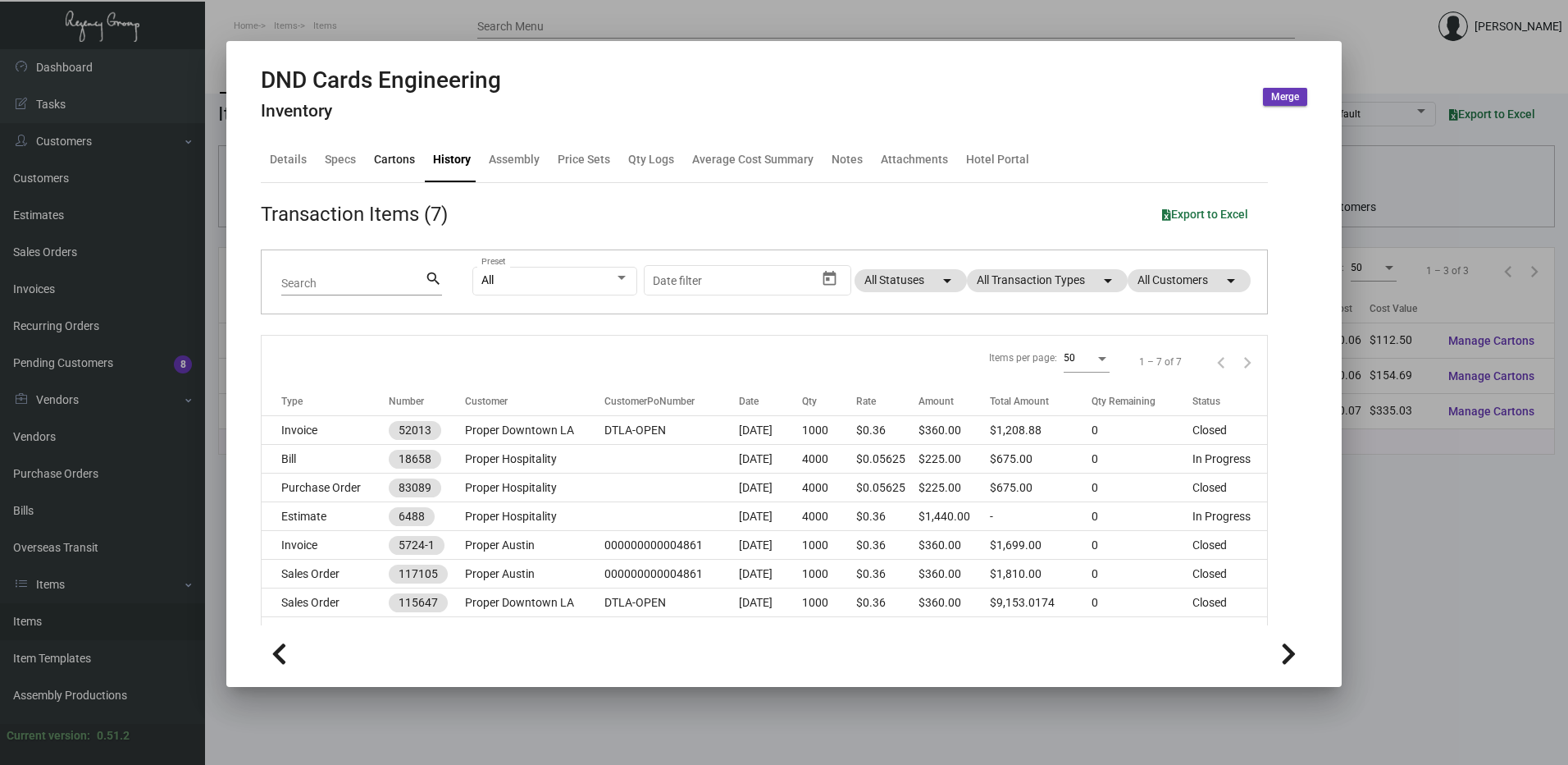
click at [383, 168] on div "Cartons" at bounding box center [394, 159] width 41 height 17
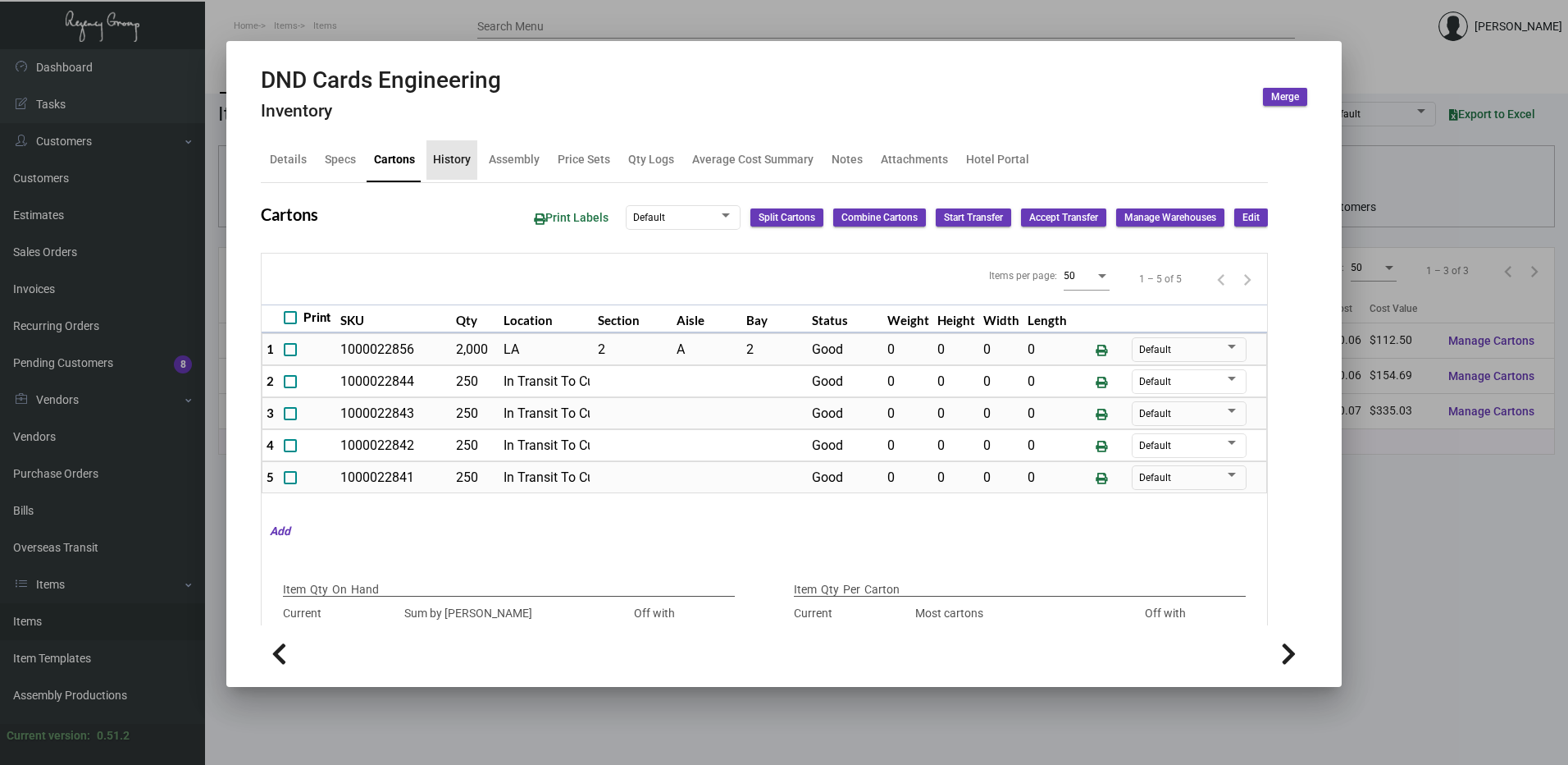
click at [462, 154] on div "History" at bounding box center [452, 159] width 38 height 17
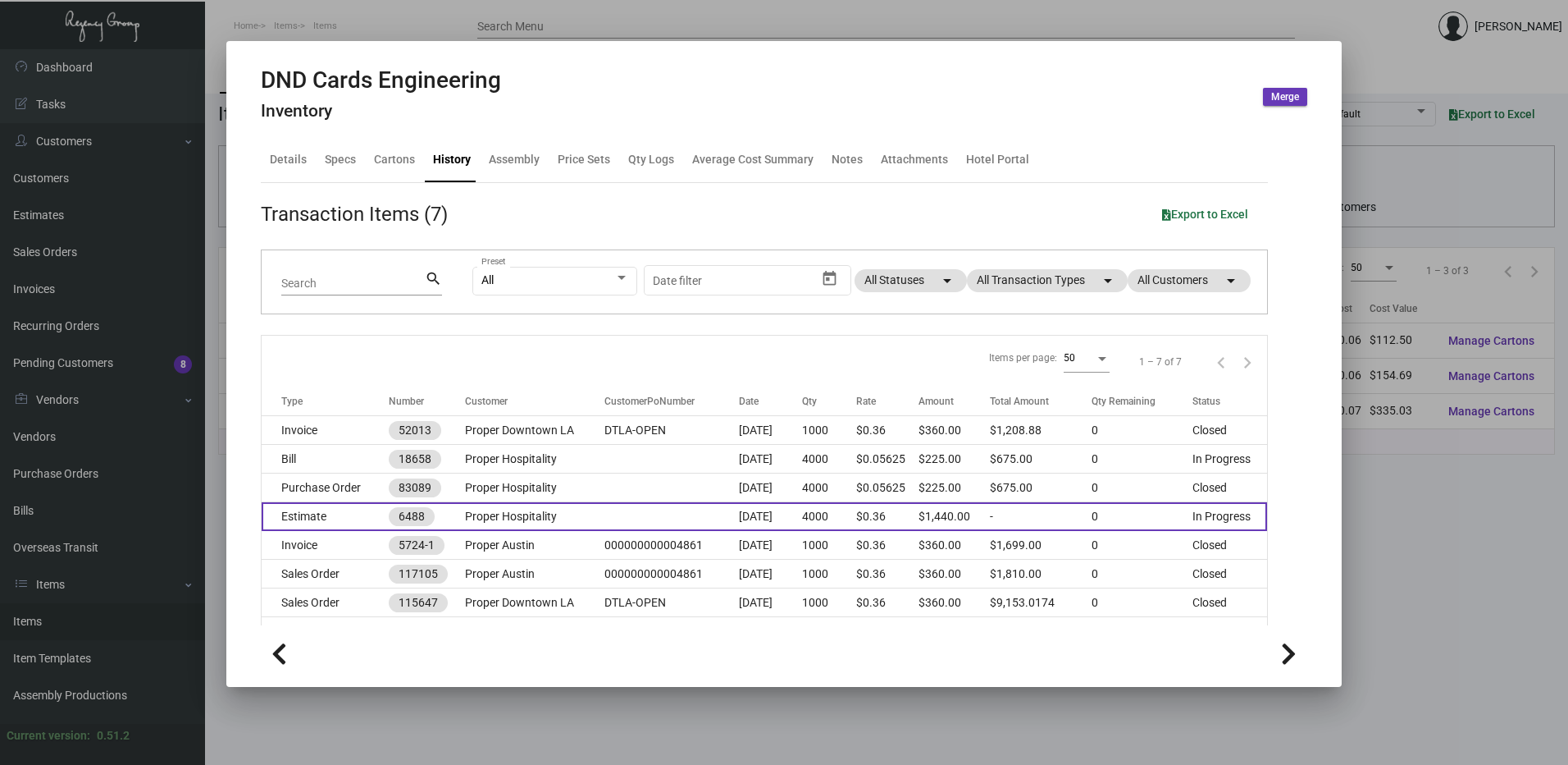
click at [362, 515] on td "Estimate" at bounding box center [325, 517] width 127 height 29
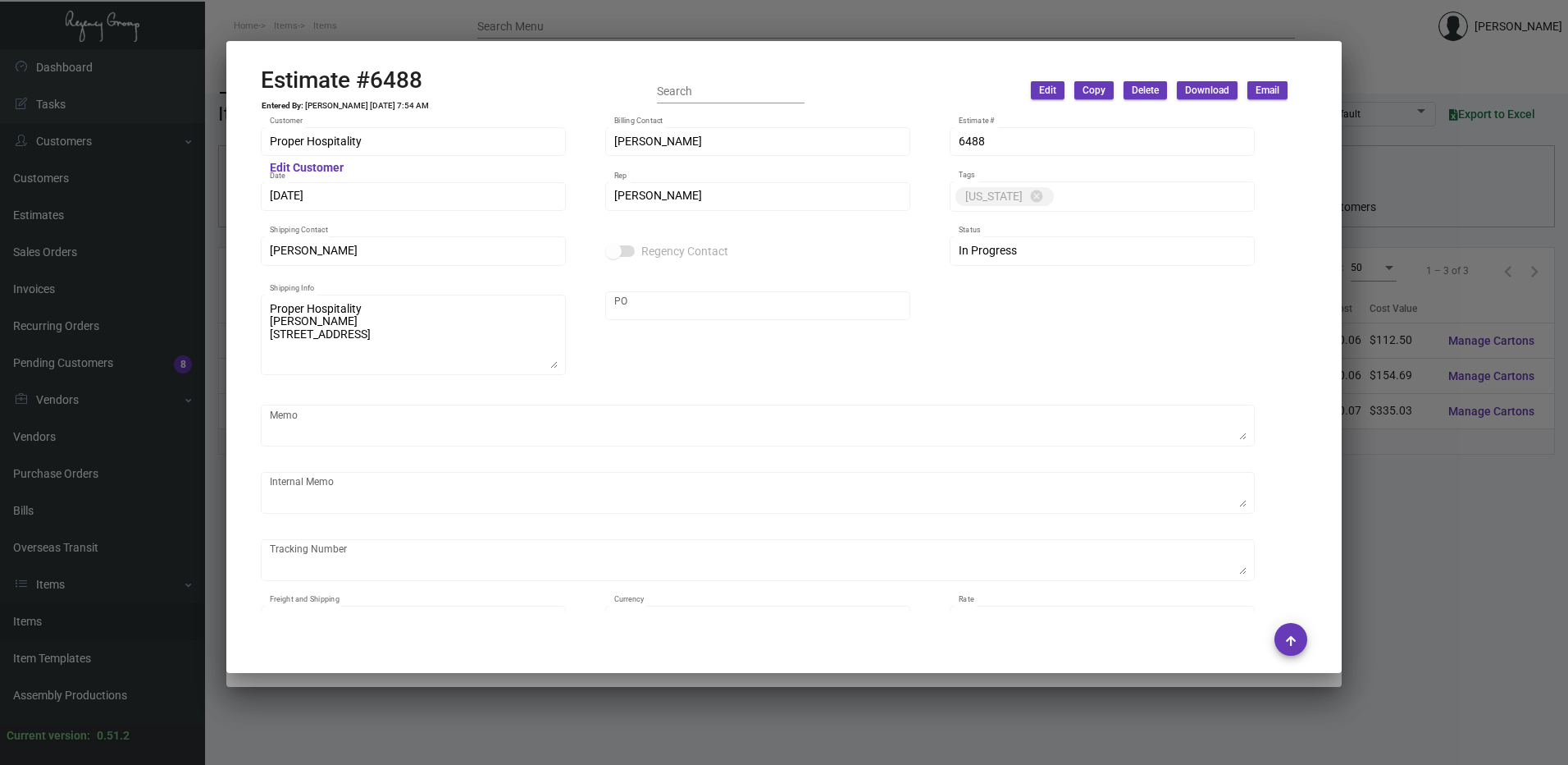
click at [382, 74] on h2 "Estimate #6488" at bounding box center [345, 80] width 169 height 28
drag, startPoint x: 382, startPoint y: 74, endPoint x: 391, endPoint y: 44, distance: 31.3
click at [391, 44] on icon at bounding box center [397, 39] width 14 height 17
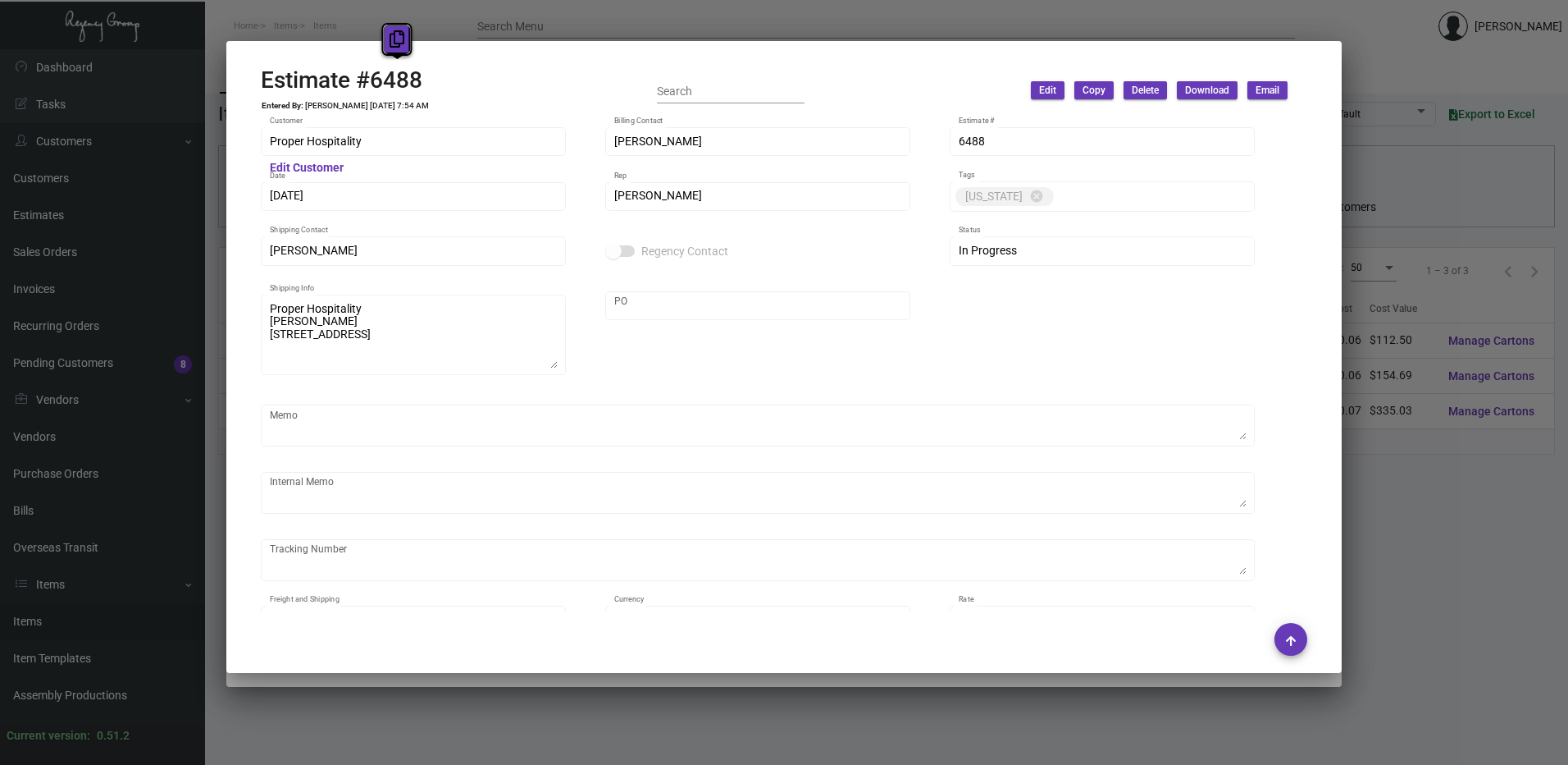
copy h2 "6488"
click at [739, 13] on div at bounding box center [784, 382] width 1568 height 765
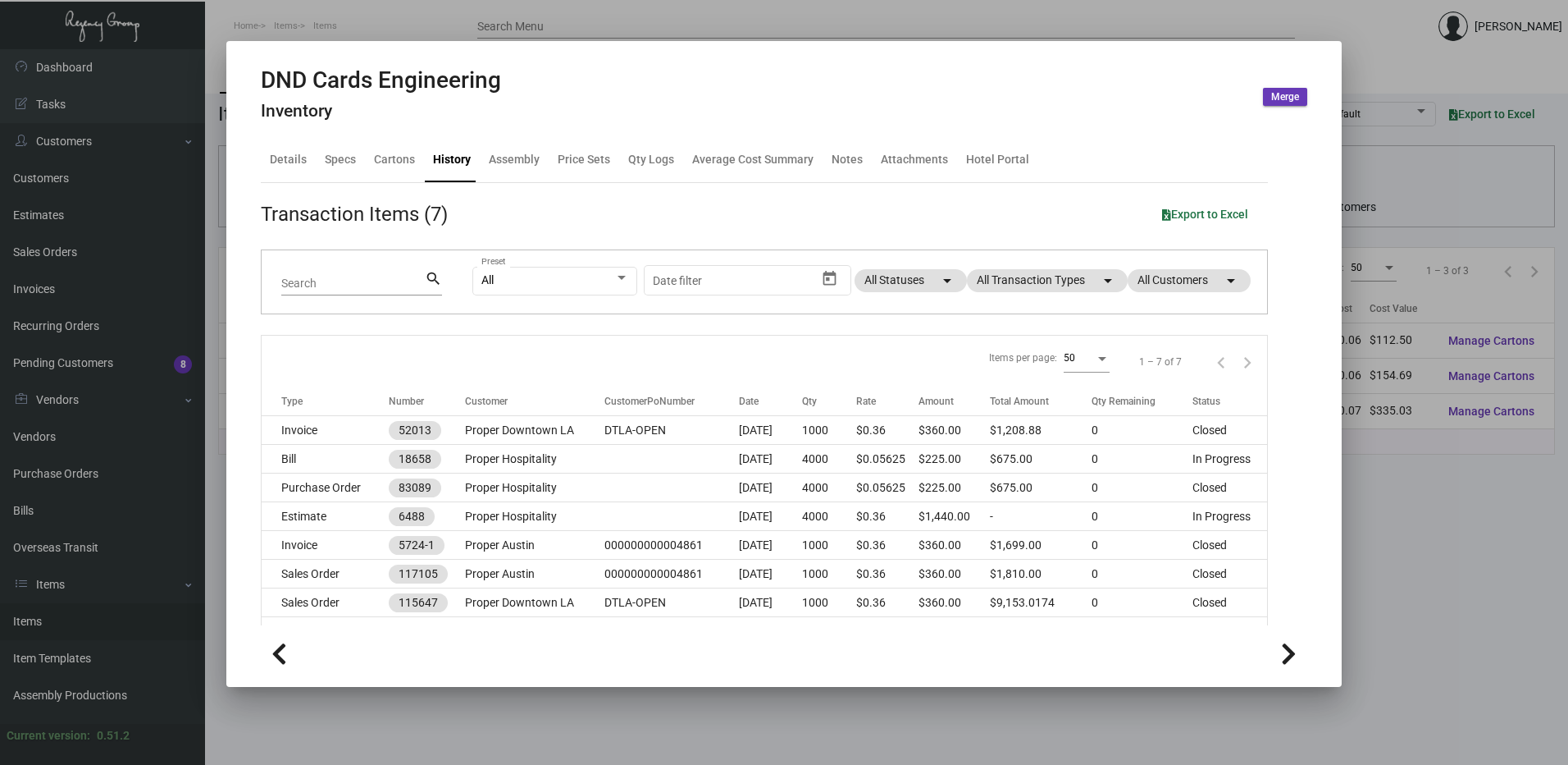
click at [470, 30] on div at bounding box center [784, 382] width 1568 height 765
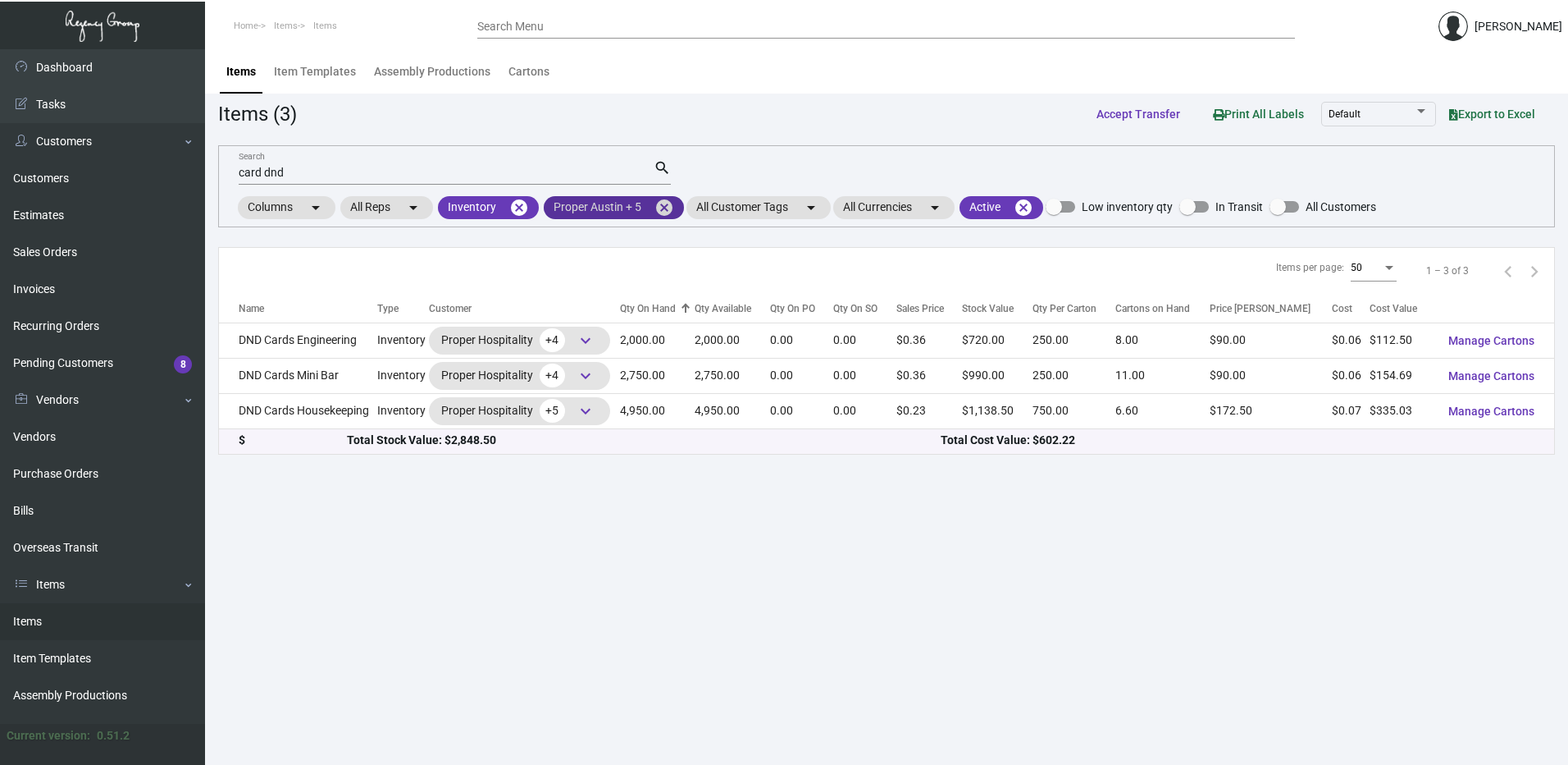
click at [670, 209] on mat-icon "cancel" at bounding box center [664, 208] width 20 height 20
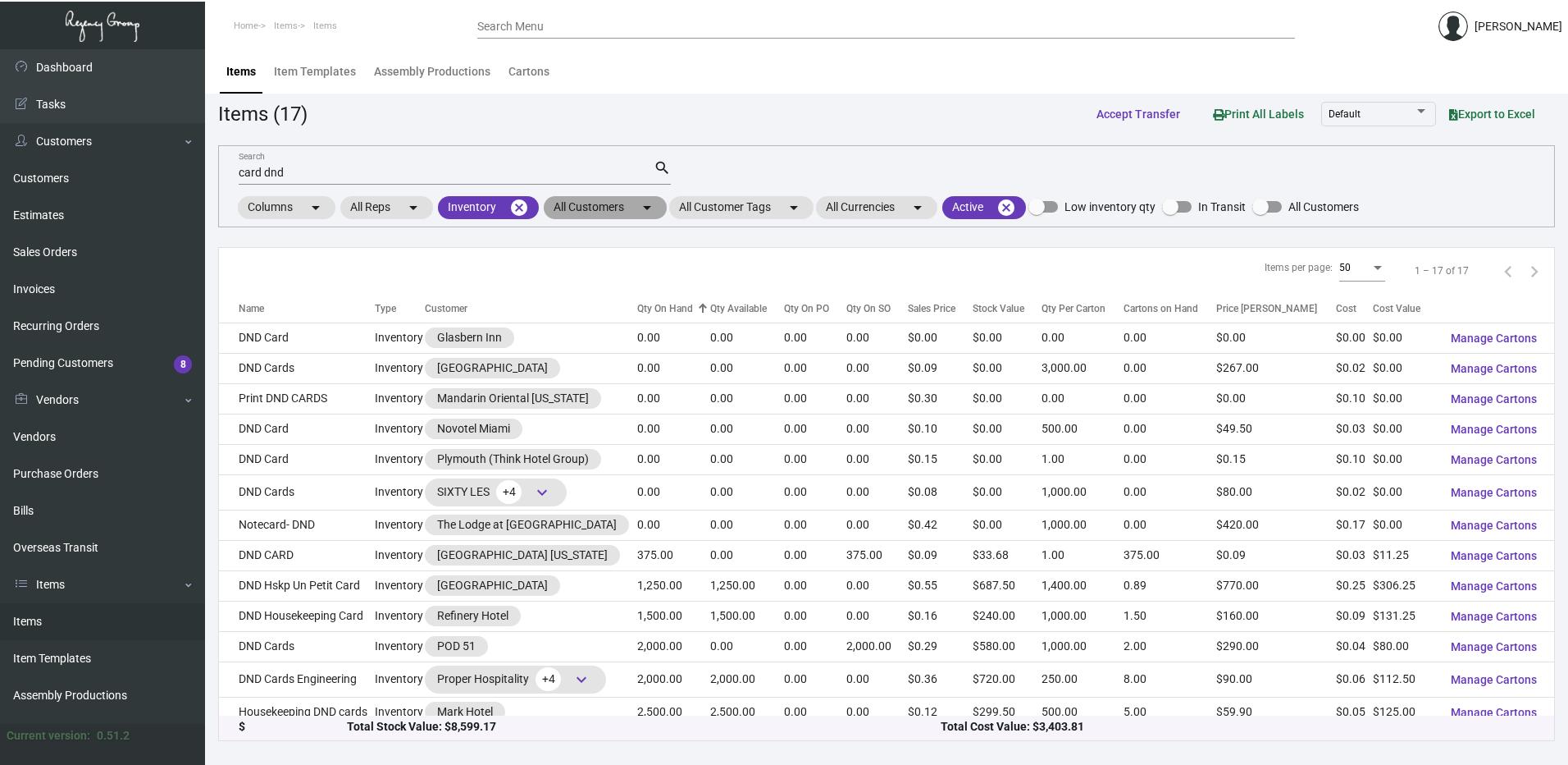
click at [630, 215] on mat-chip "All Customers arrow_drop_down" at bounding box center [605, 207] width 123 height 23
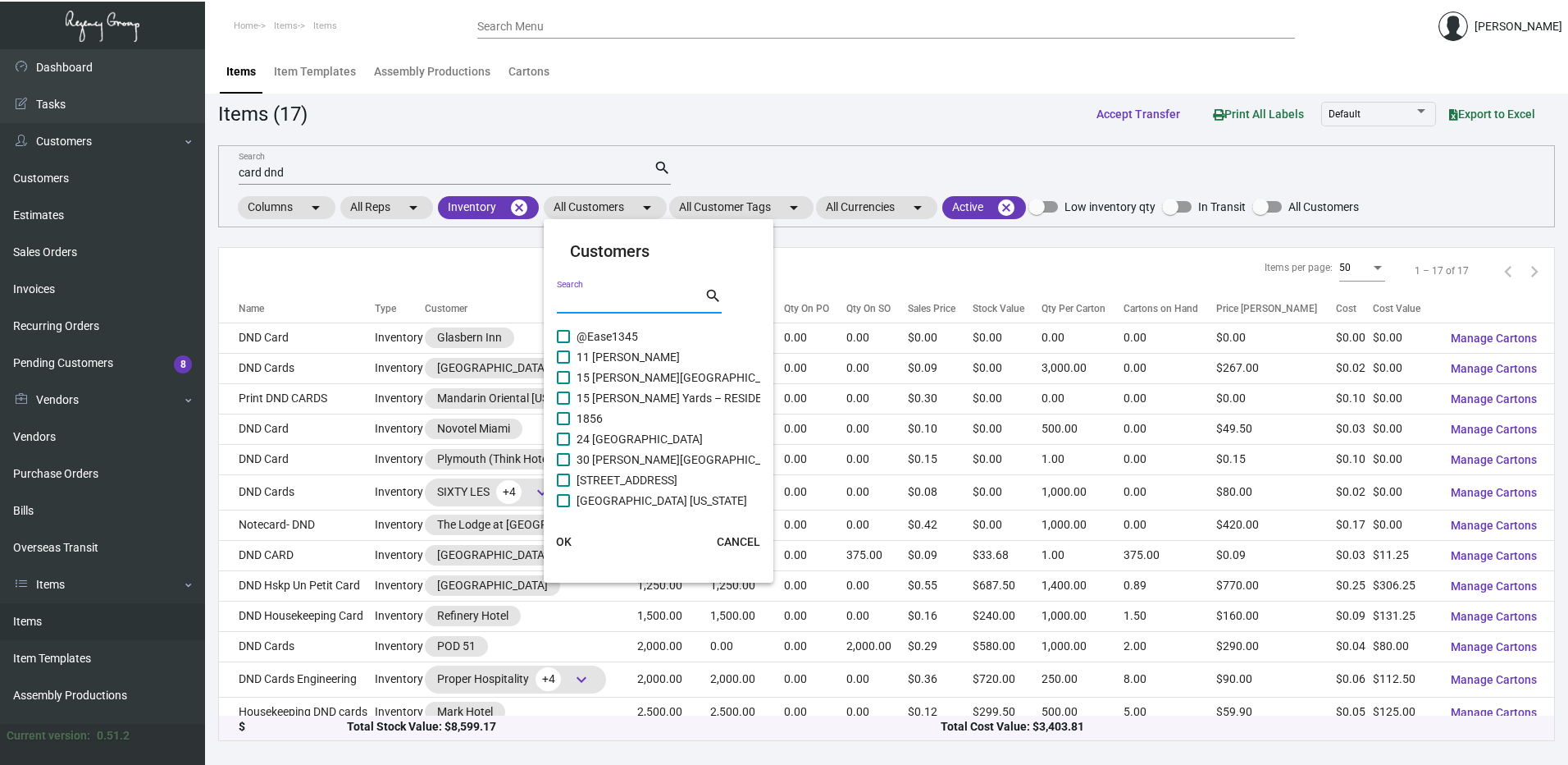
click at [610, 300] on input "Search" at bounding box center [631, 301] width 148 height 14
paste input "[GEOGRAPHIC_DATA]"
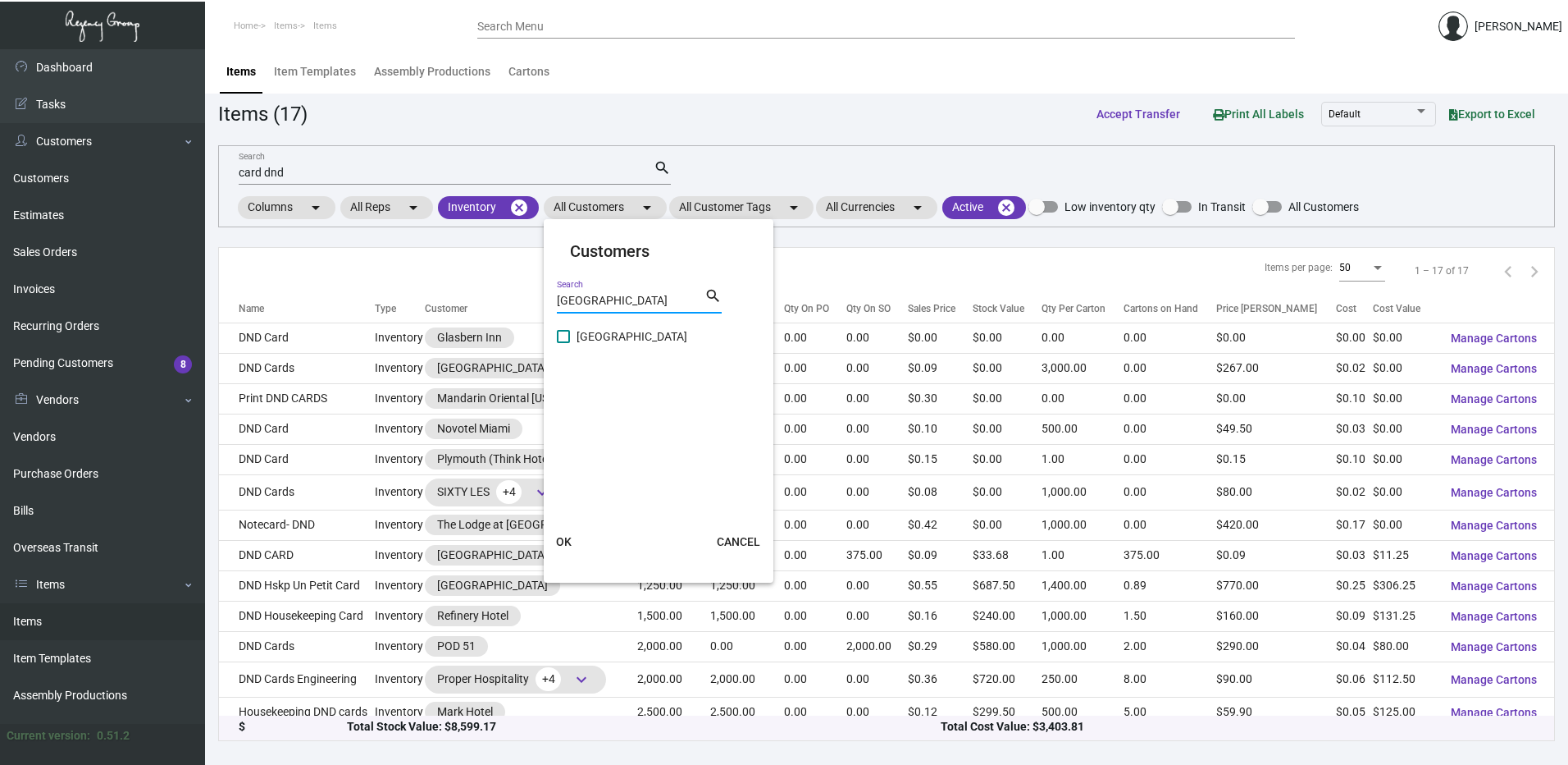
click at [568, 341] on span at bounding box center [563, 336] width 14 height 14
click at [563, 343] on input "[GEOGRAPHIC_DATA]" at bounding box center [562, 343] width 1 height 1
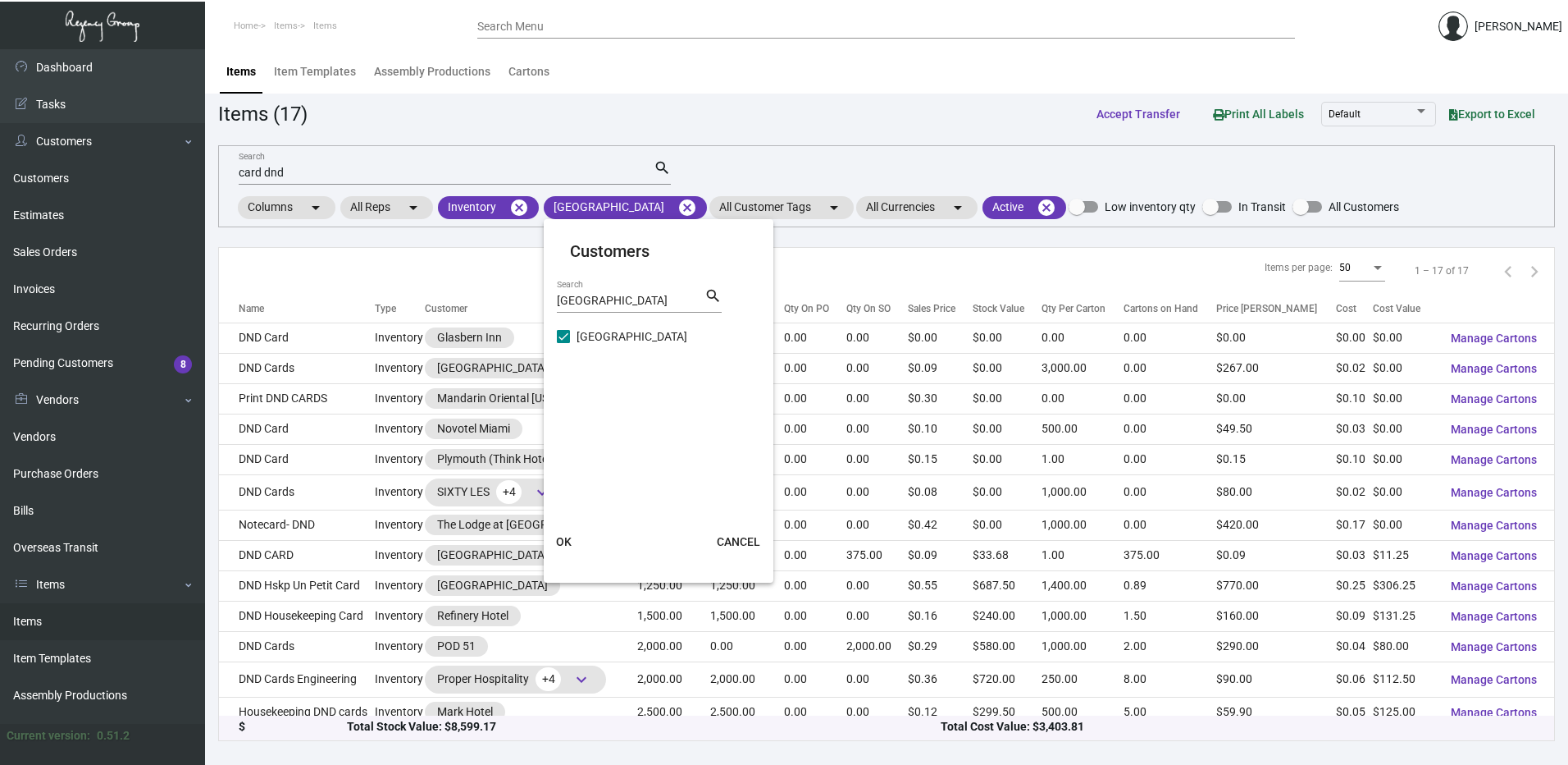
click at [563, 536] on span "OK" at bounding box center [563, 541] width 15 height 14
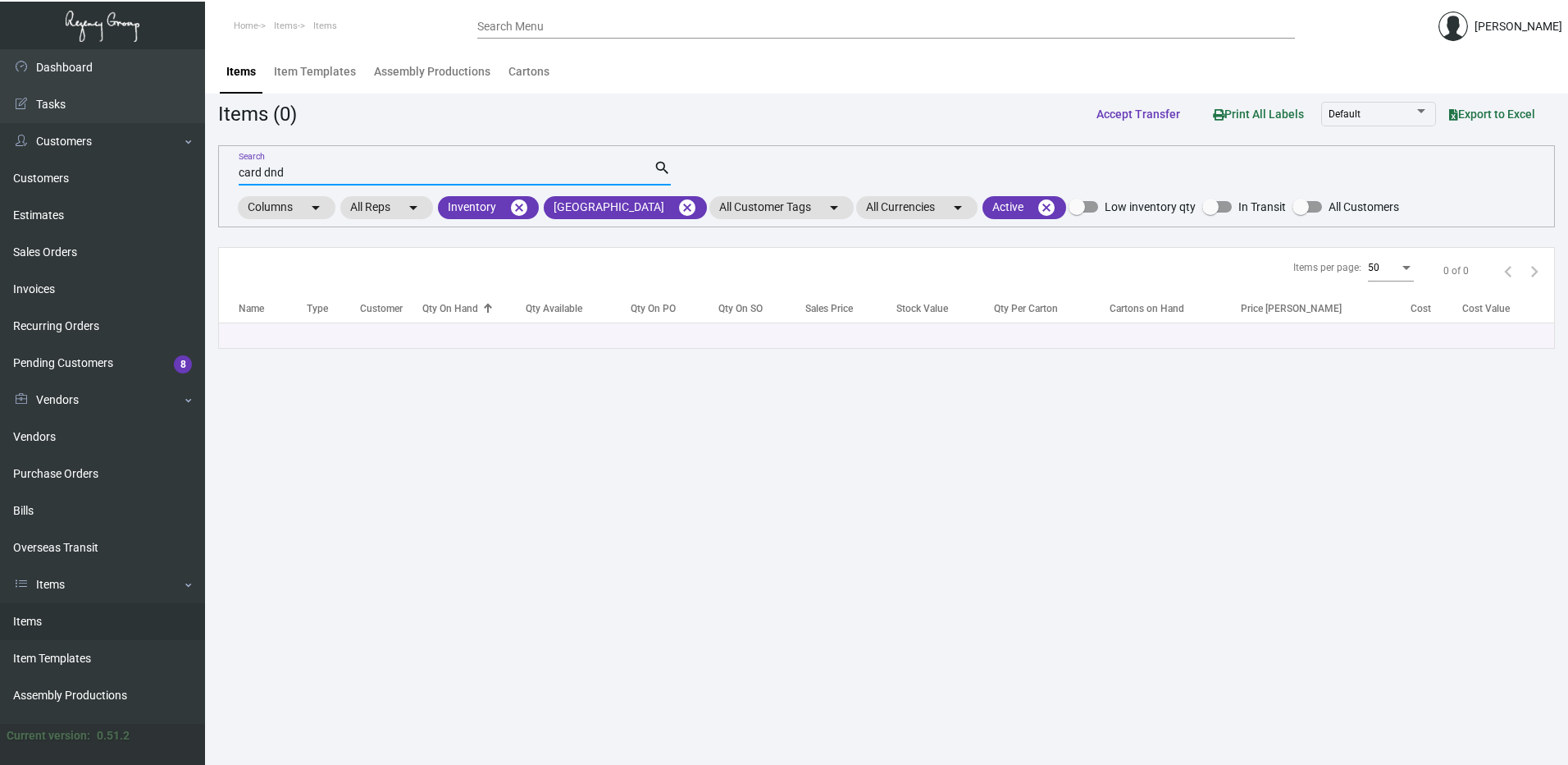
click at [272, 171] on input "card dnd" at bounding box center [446, 173] width 415 height 14
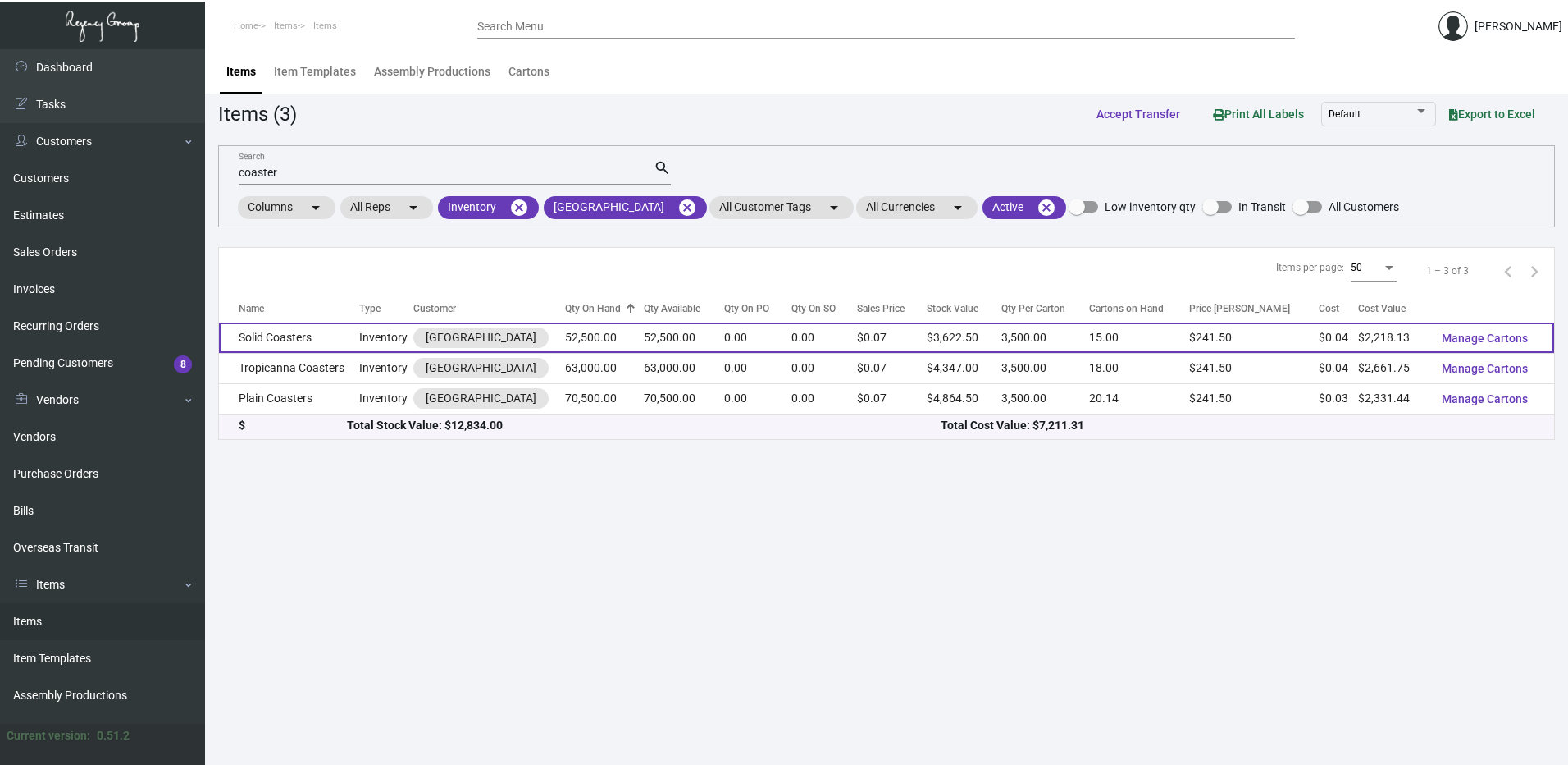
click at [329, 343] on td "Solid Coasters" at bounding box center [289, 338] width 140 height 31
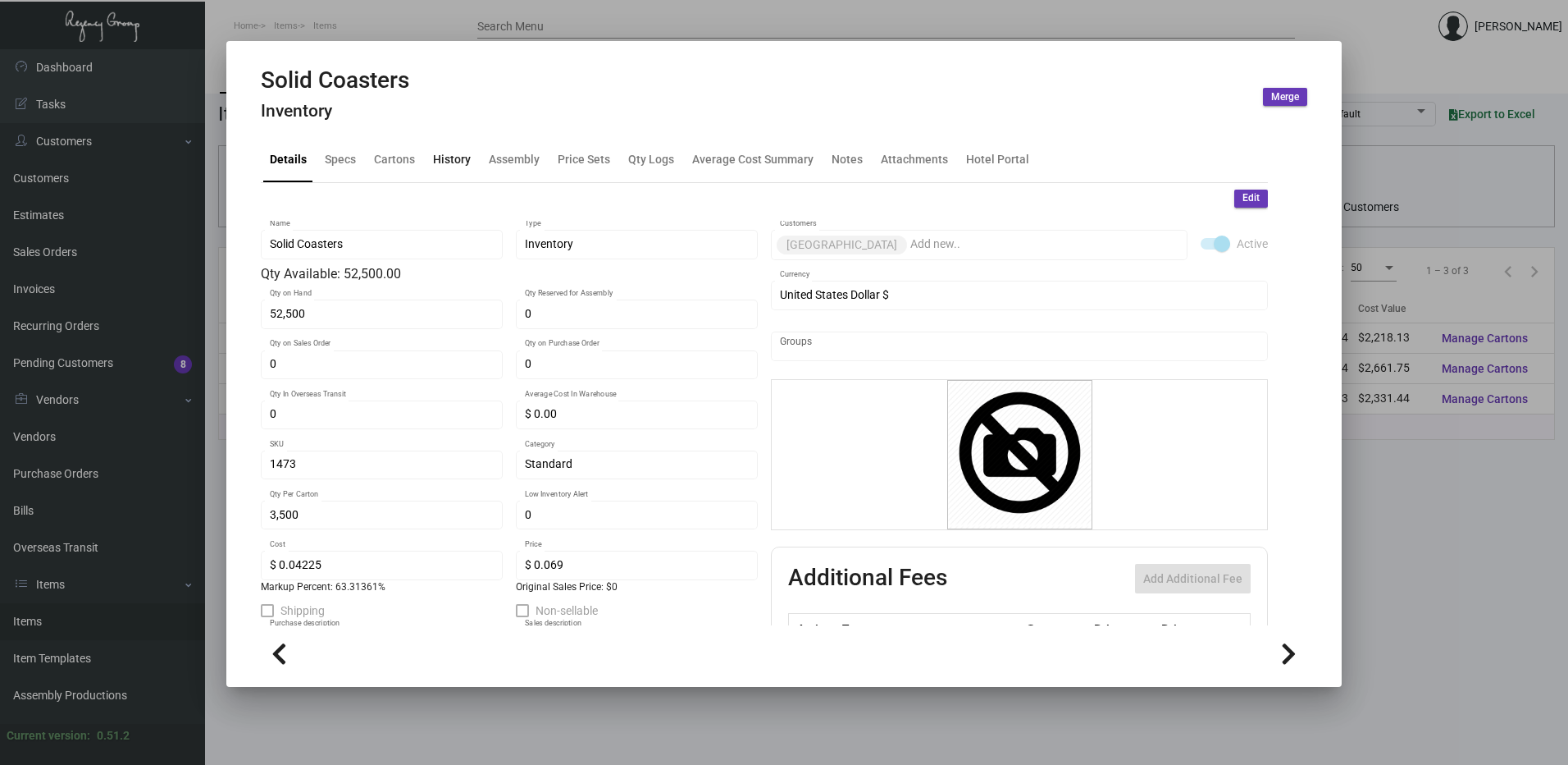
click at [459, 161] on div "History" at bounding box center [452, 159] width 38 height 17
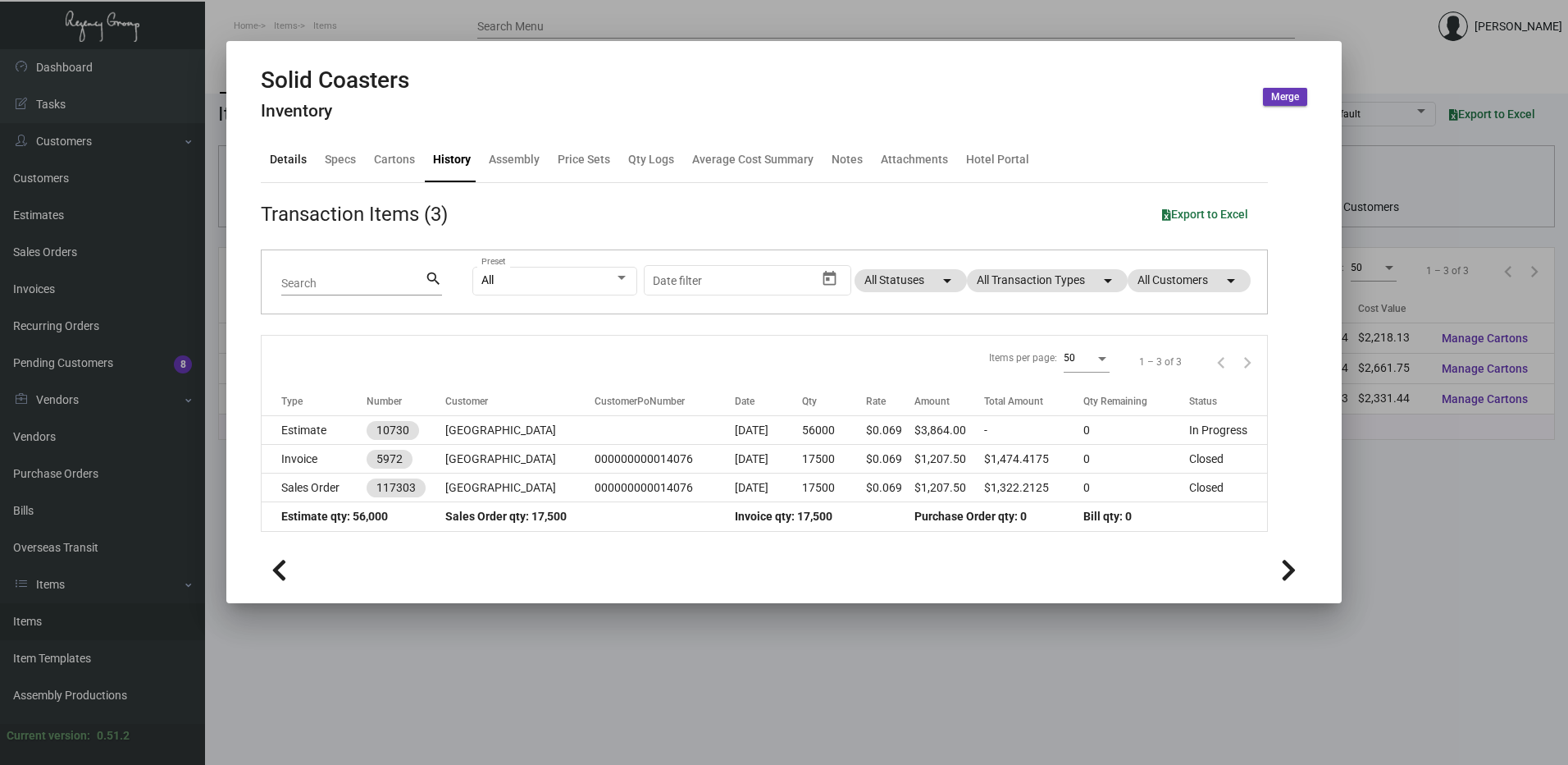
click at [279, 159] on div "Details" at bounding box center [288, 159] width 37 height 17
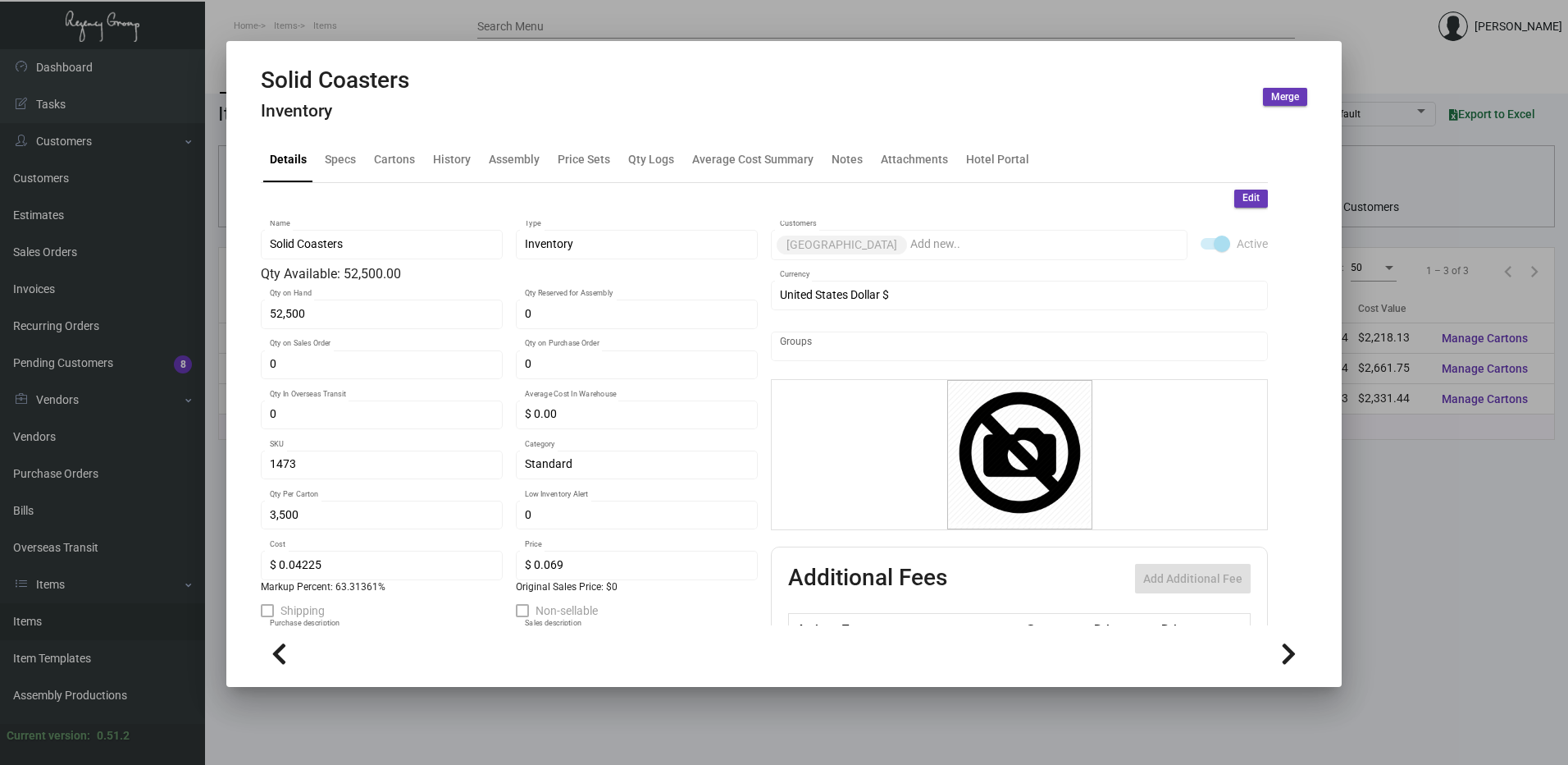
click at [561, 10] on div at bounding box center [784, 382] width 1568 height 765
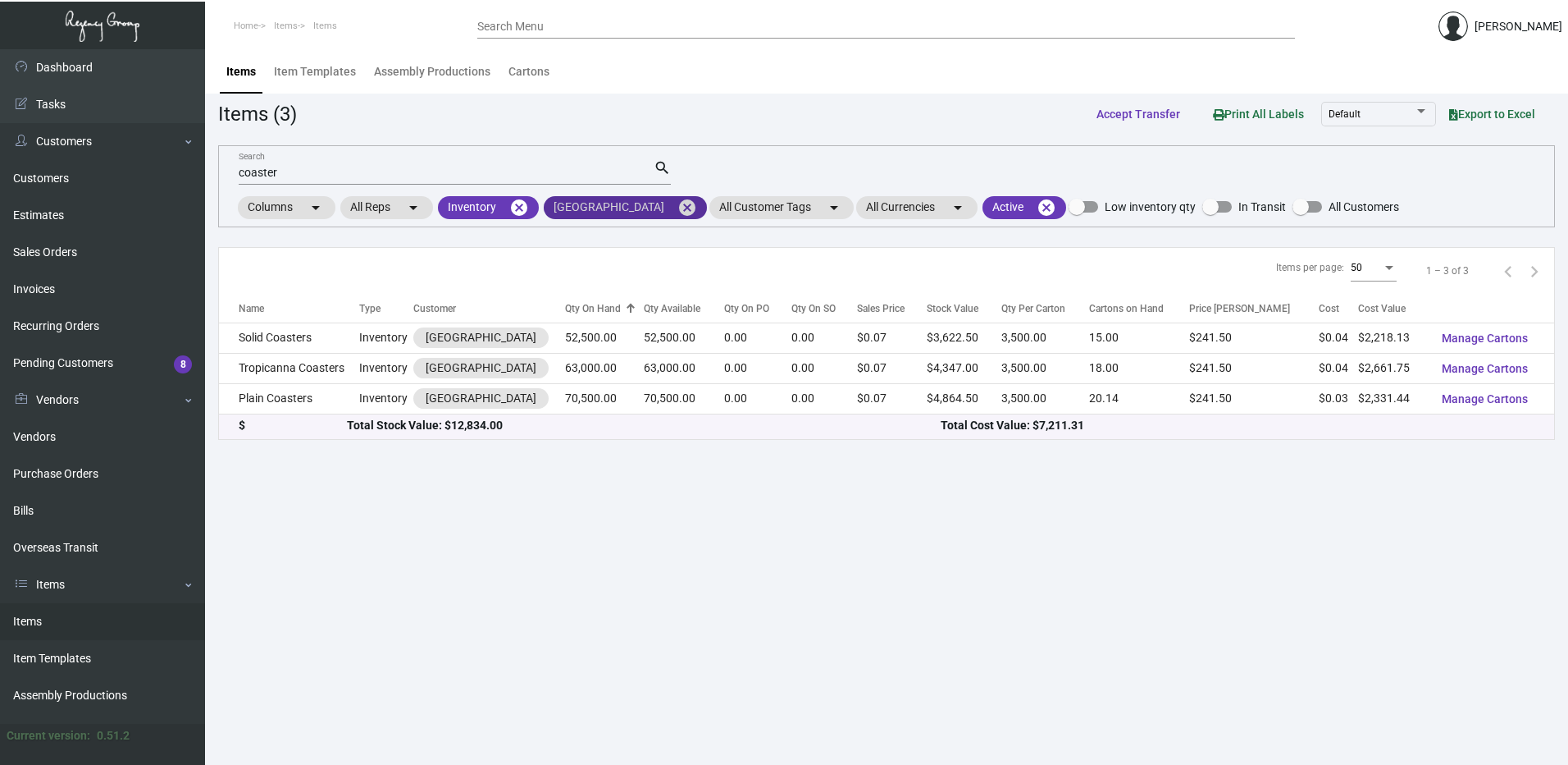
click at [697, 202] on mat-icon "cancel" at bounding box center [688, 208] width 20 height 20
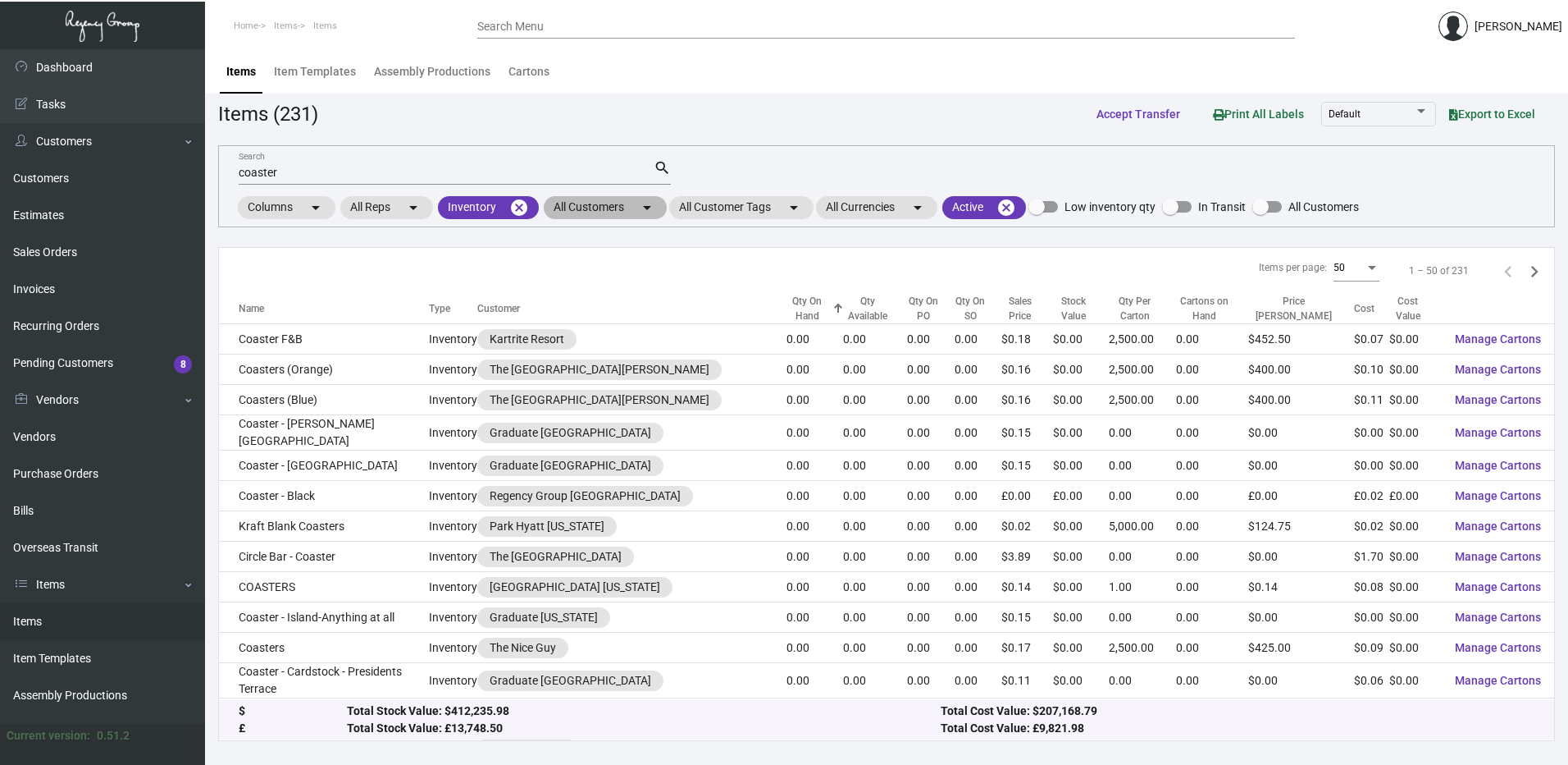
click at [619, 209] on mat-chip "All Customers arrow_drop_down" at bounding box center [605, 207] width 123 height 23
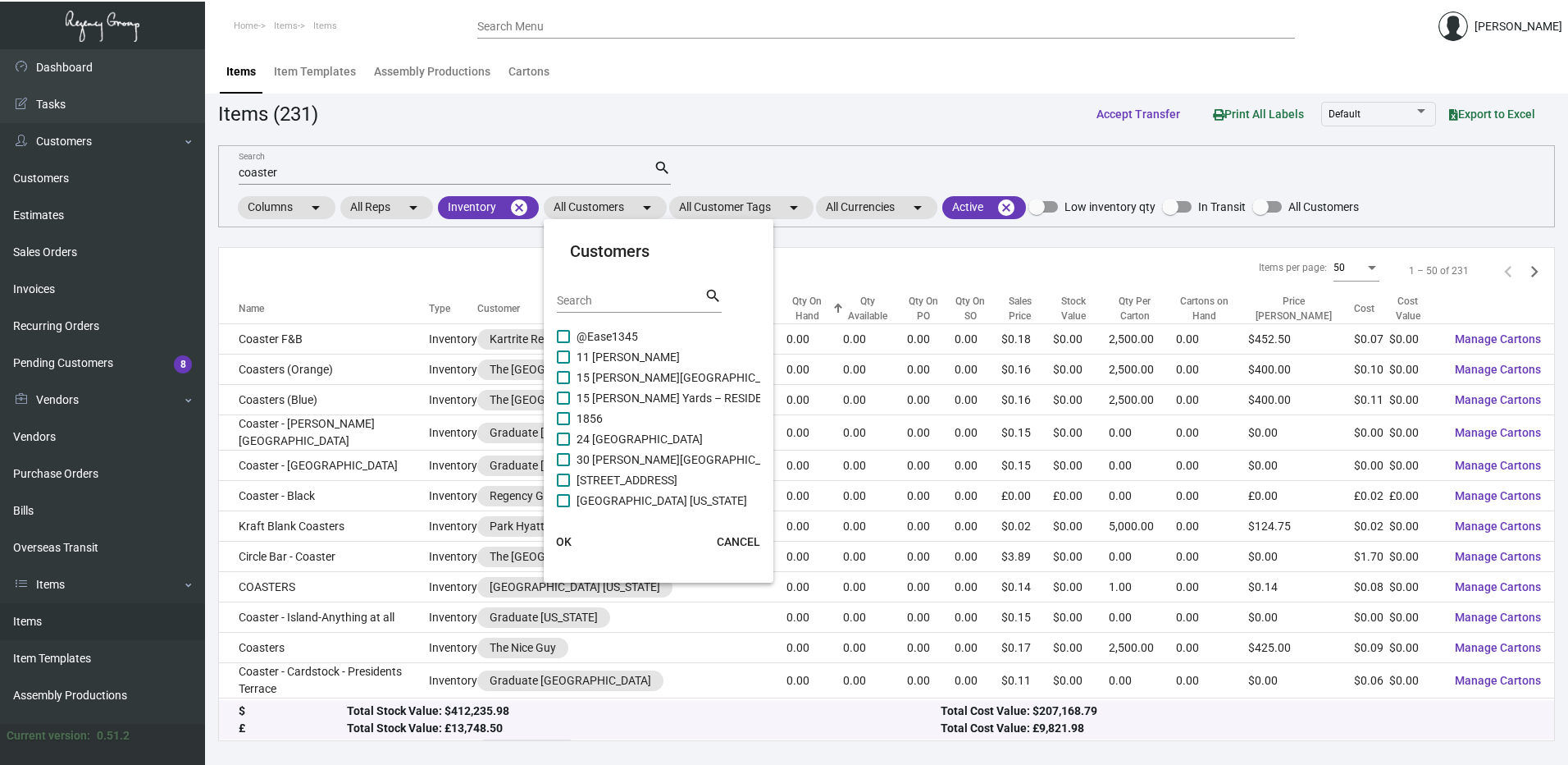
click at [599, 302] on input "Search" at bounding box center [631, 301] width 148 height 14
paste input "Ingleside Inn"
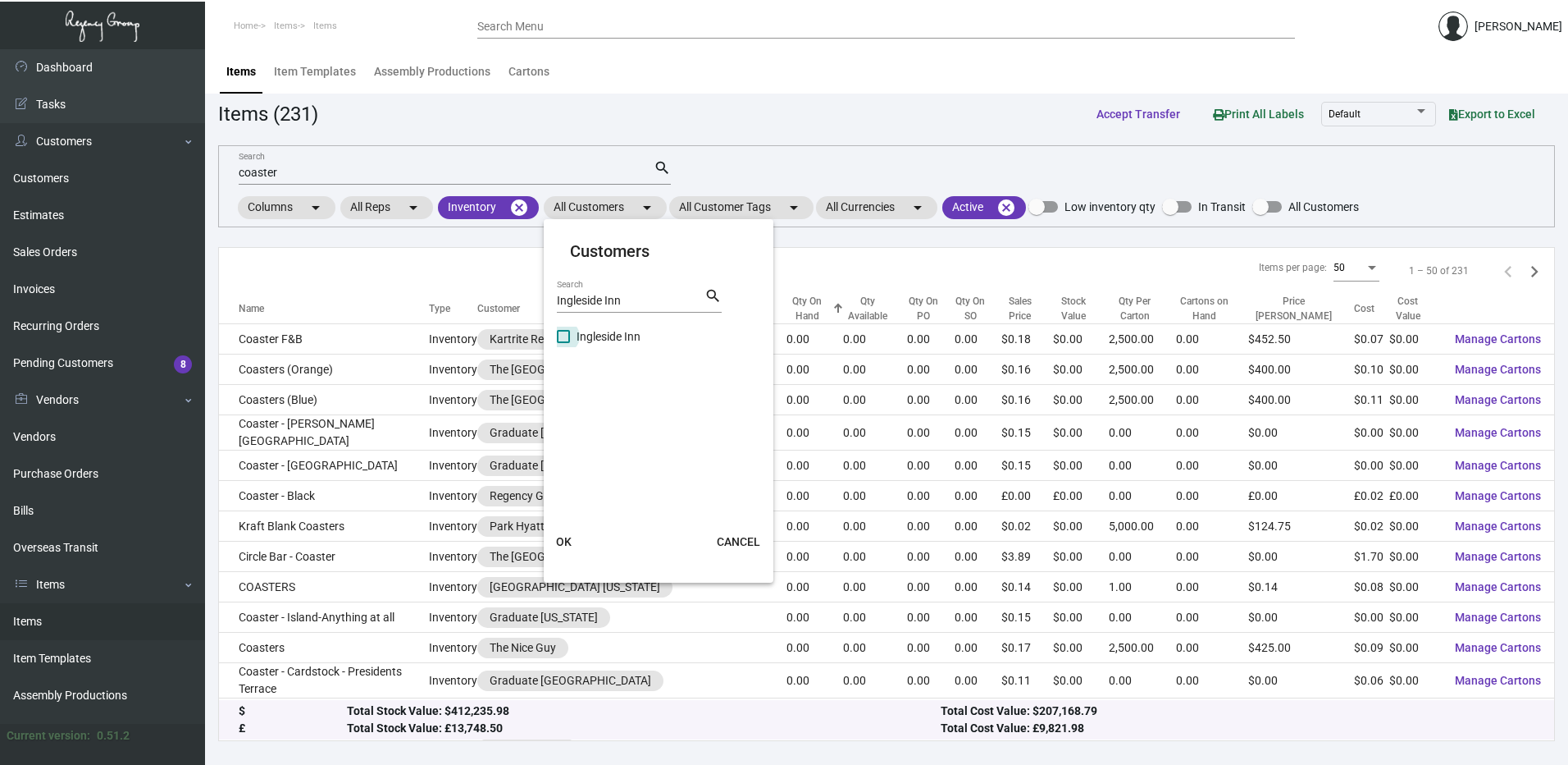
click at [563, 337] on span at bounding box center [563, 336] width 14 height 14
click at [563, 343] on input "Ingleside Inn" at bounding box center [562, 343] width 1 height 1
click at [563, 542] on span "OK" at bounding box center [563, 541] width 15 height 14
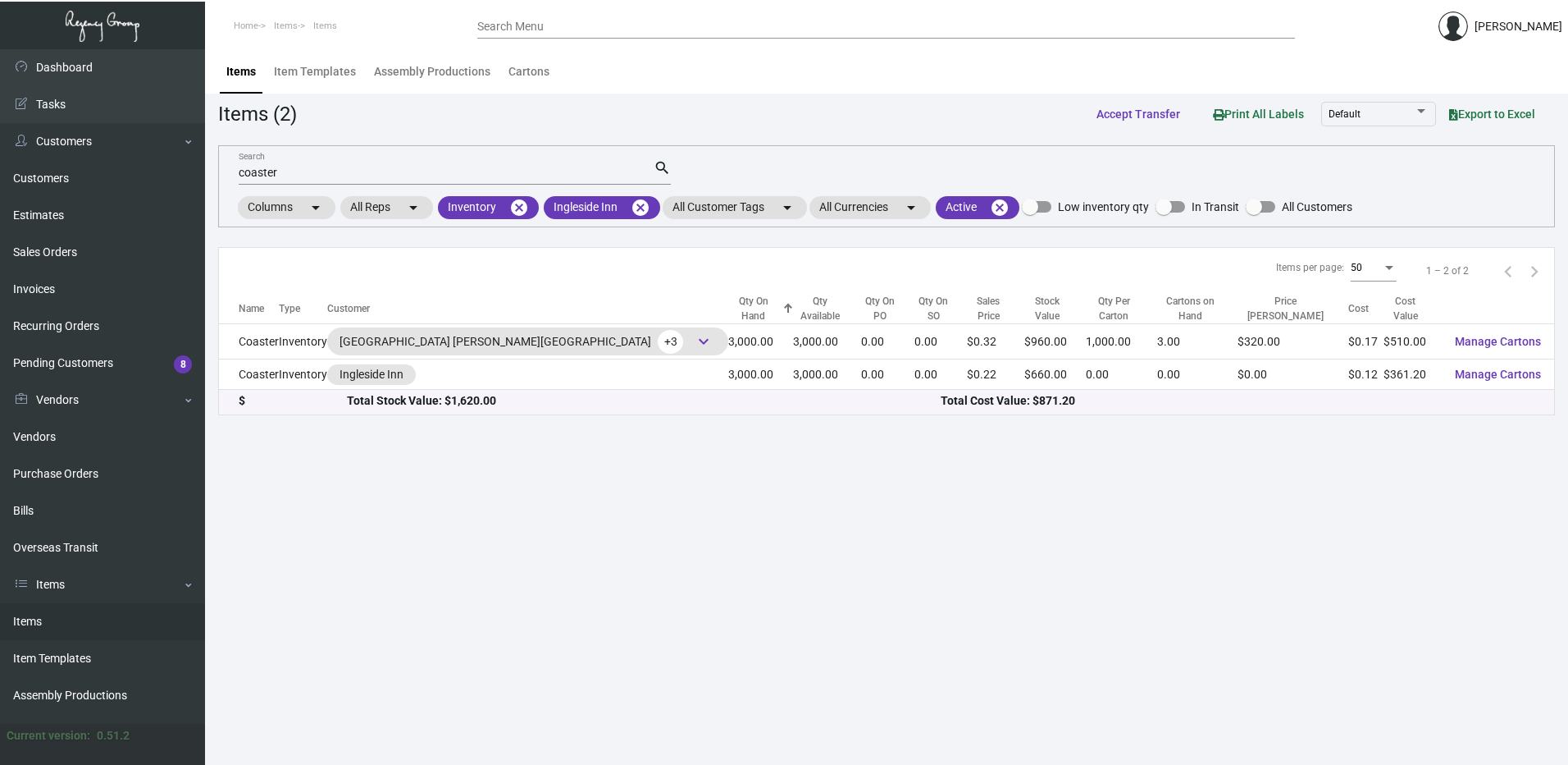
click at [264, 173] on input "coaster" at bounding box center [446, 173] width 415 height 14
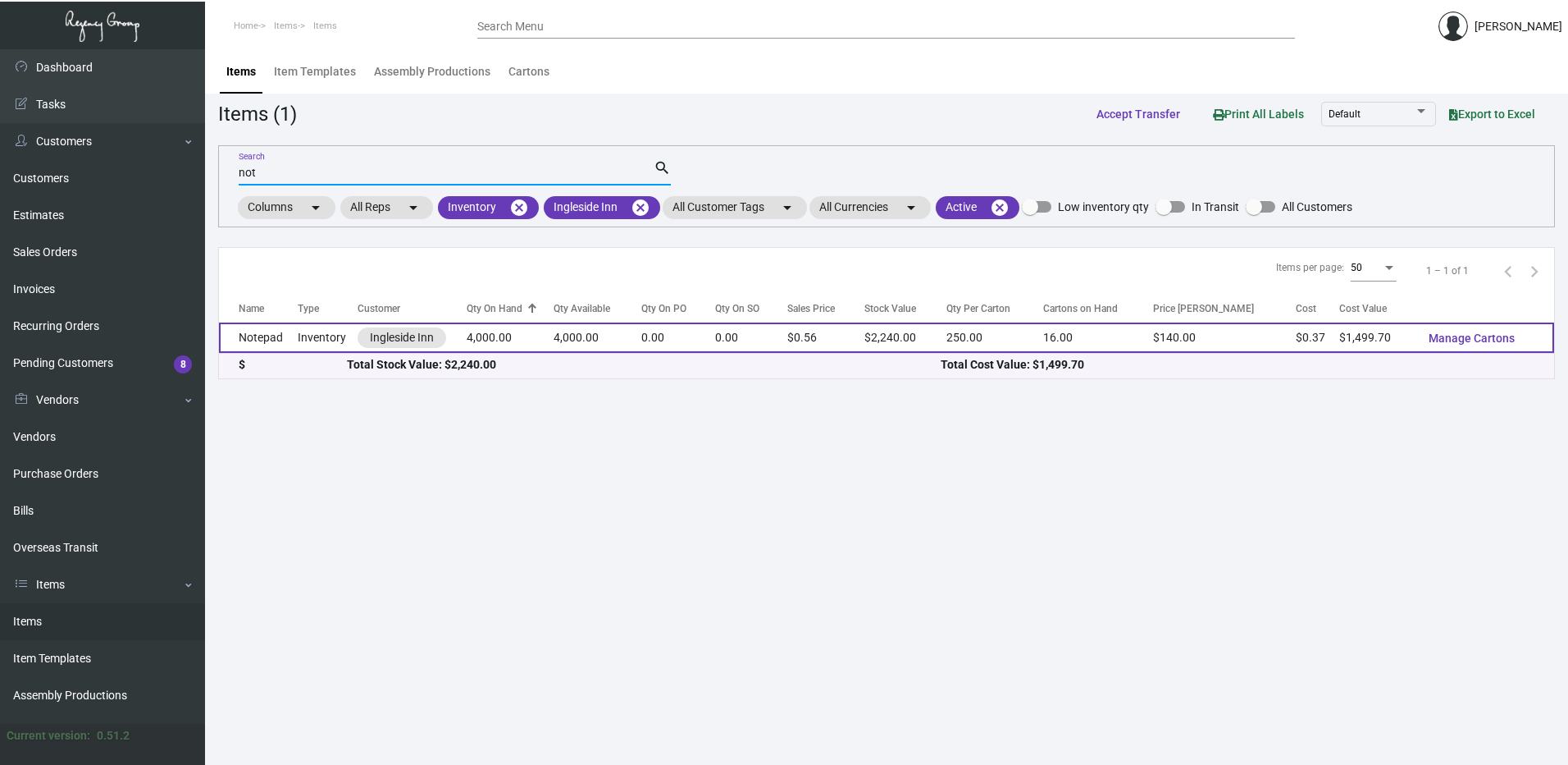
click at [288, 337] on td "Notepad" at bounding box center [258, 338] width 79 height 31
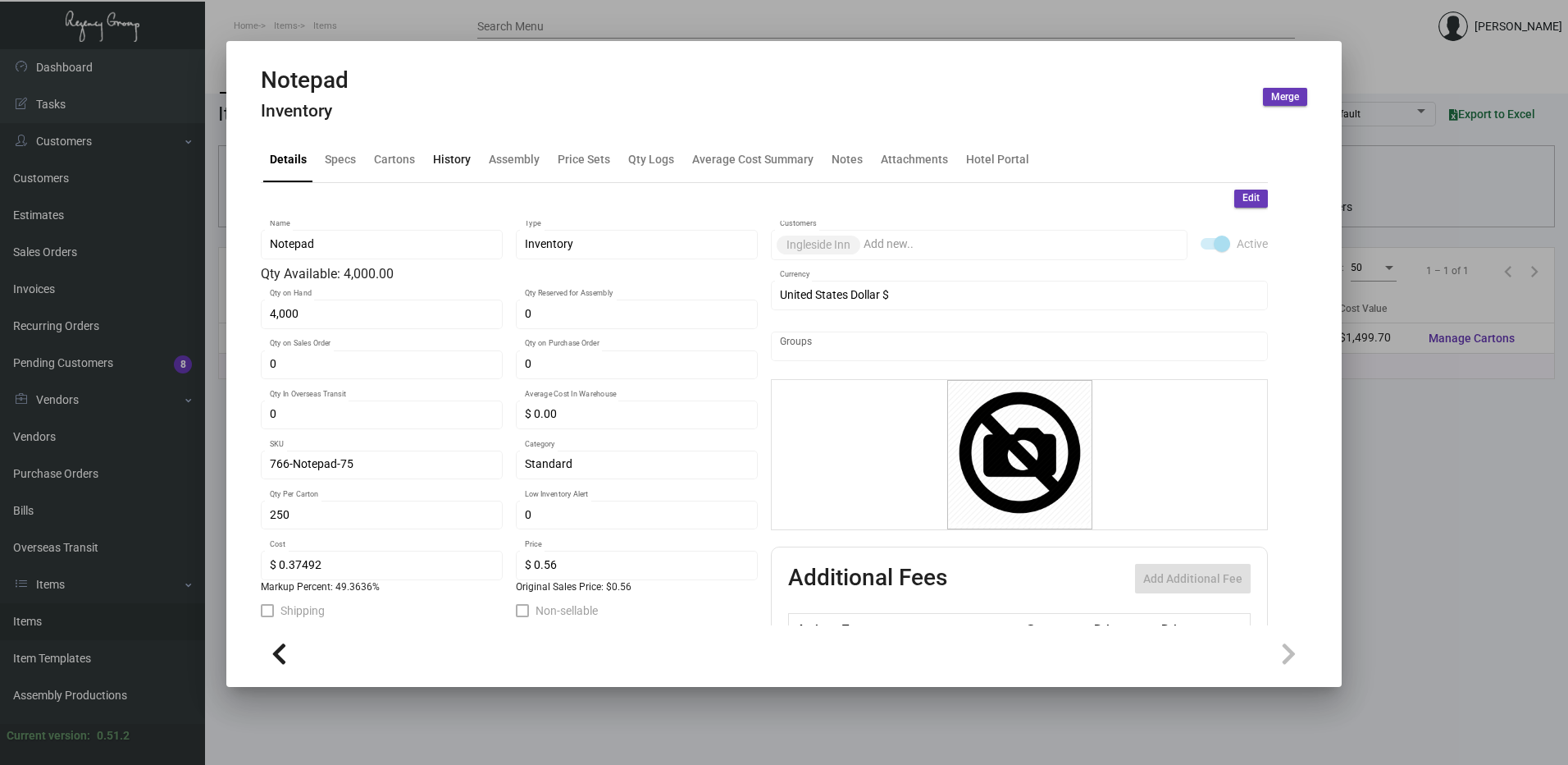
click at [446, 155] on div "History" at bounding box center [452, 159] width 38 height 17
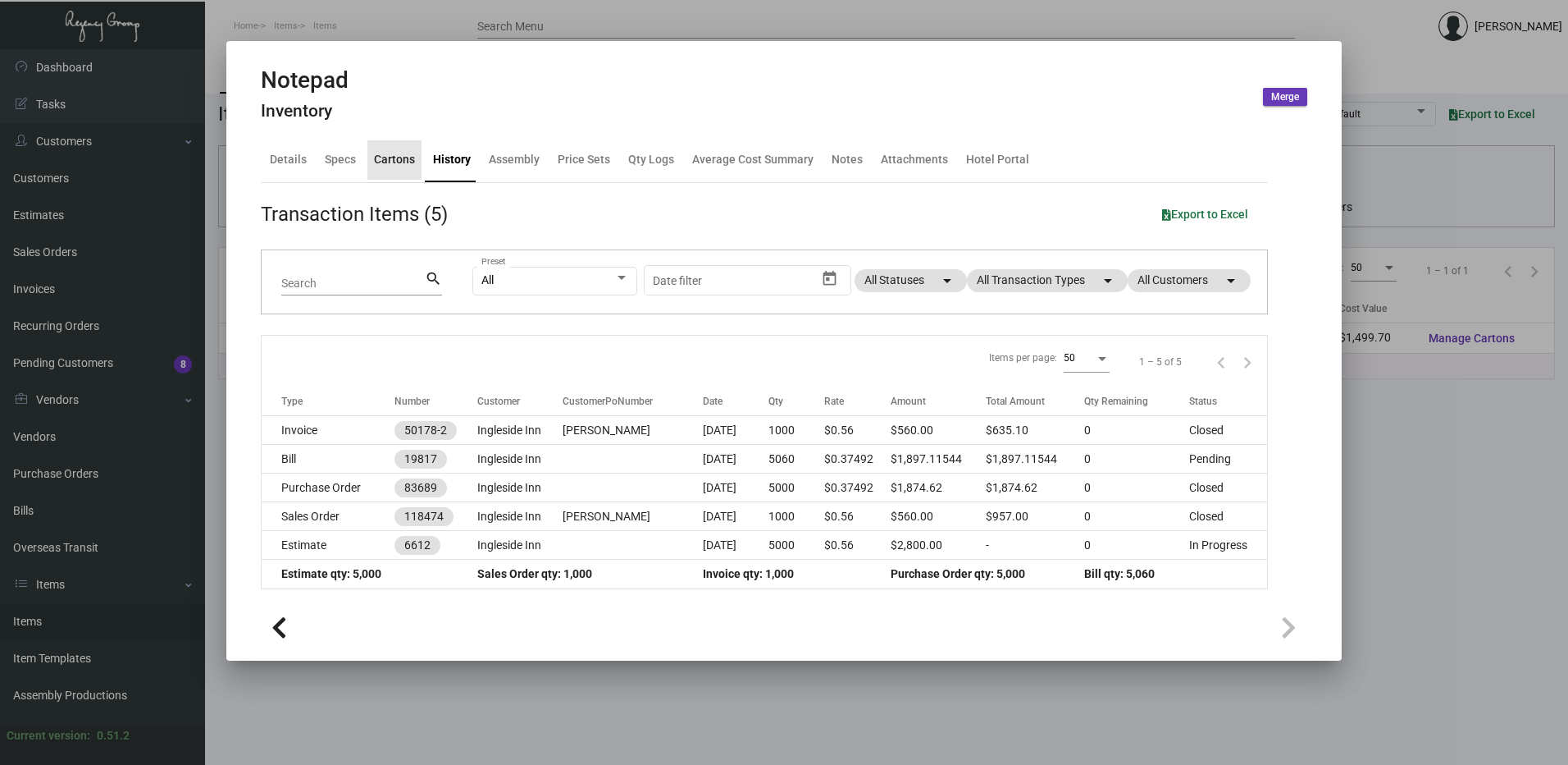
click at [395, 158] on div "Cartons" at bounding box center [394, 159] width 41 height 17
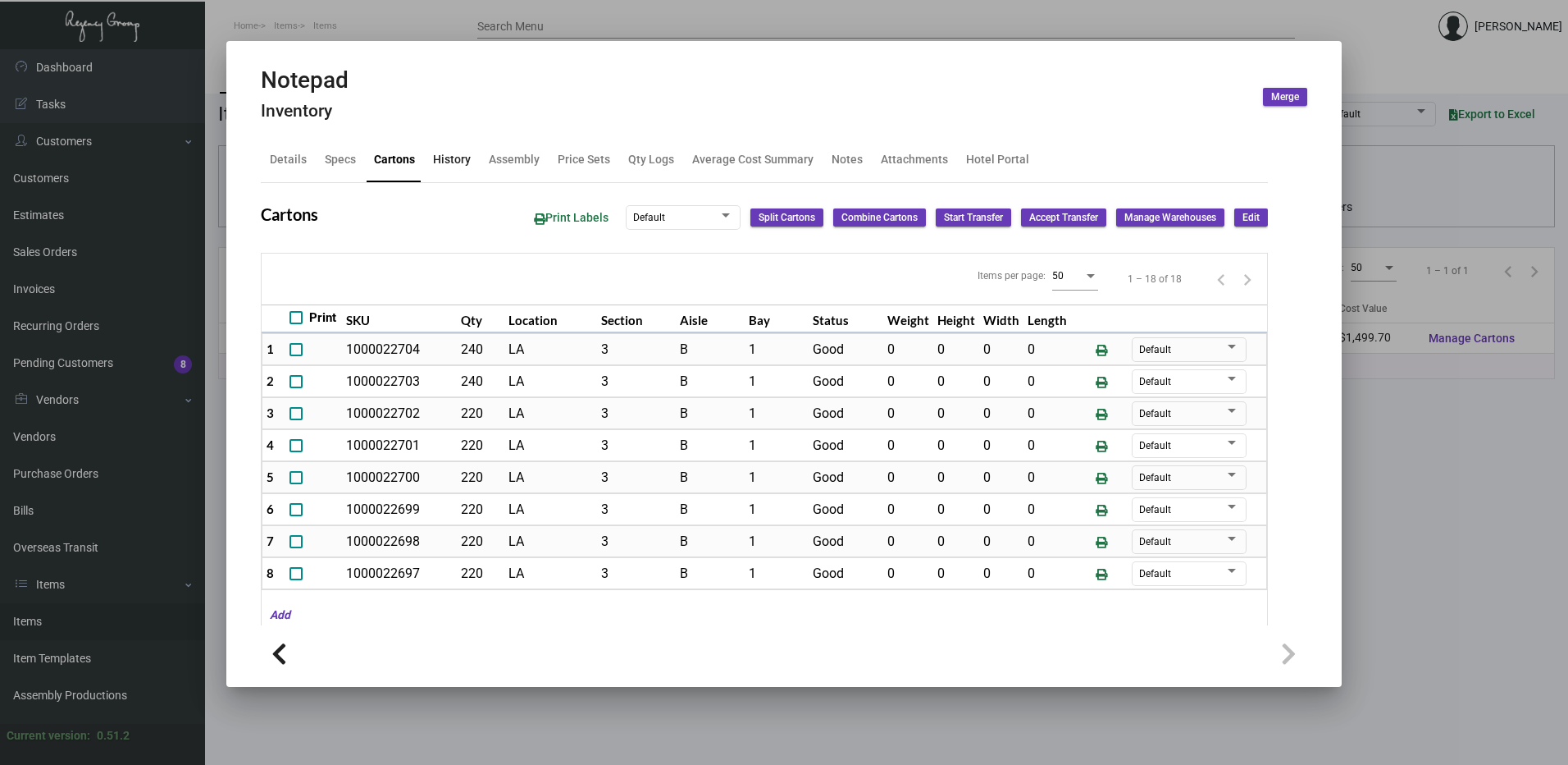
click at [456, 158] on div "History" at bounding box center [452, 159] width 38 height 17
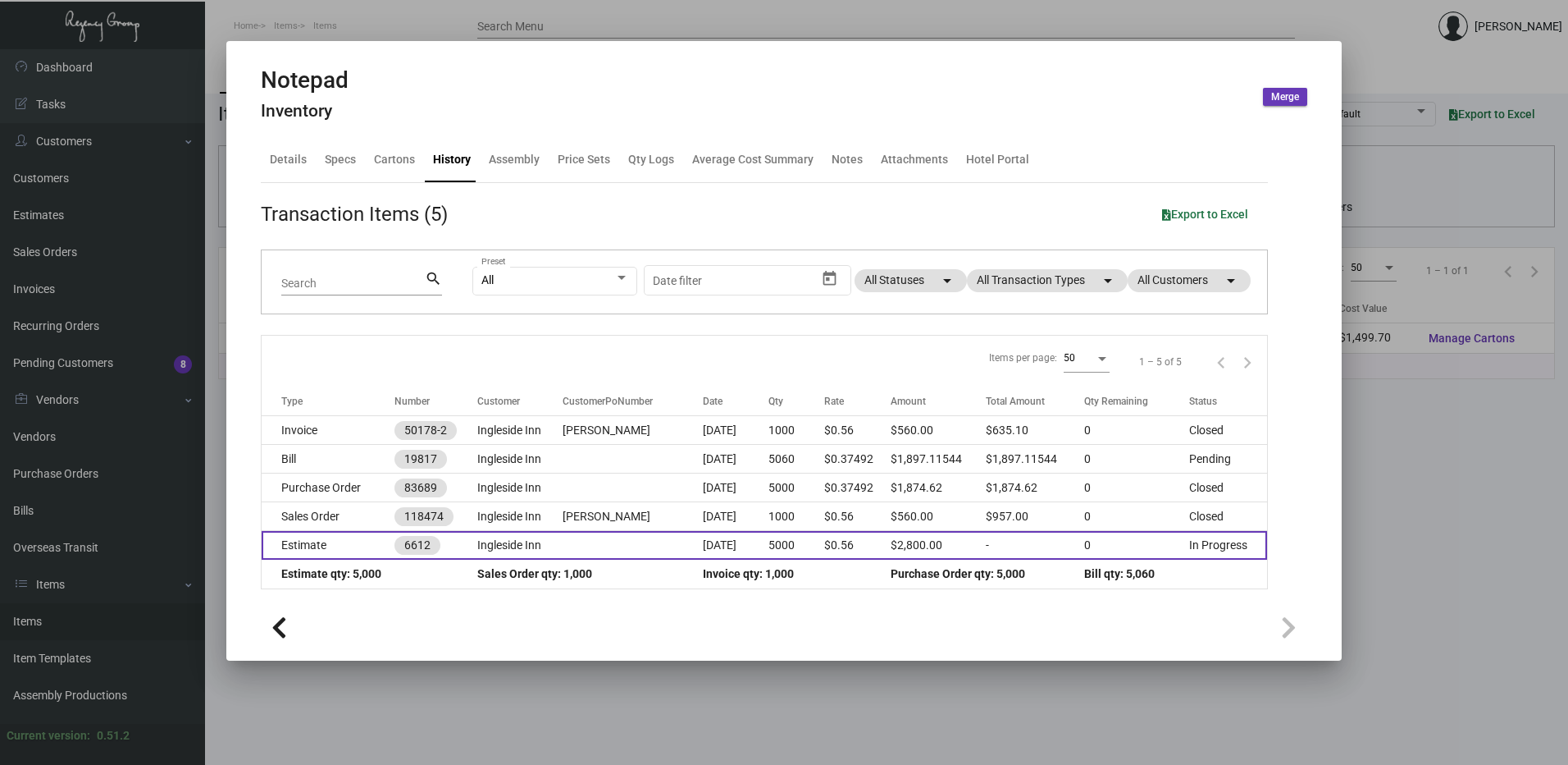
click at [348, 544] on td "Estimate" at bounding box center [328, 546] width 133 height 29
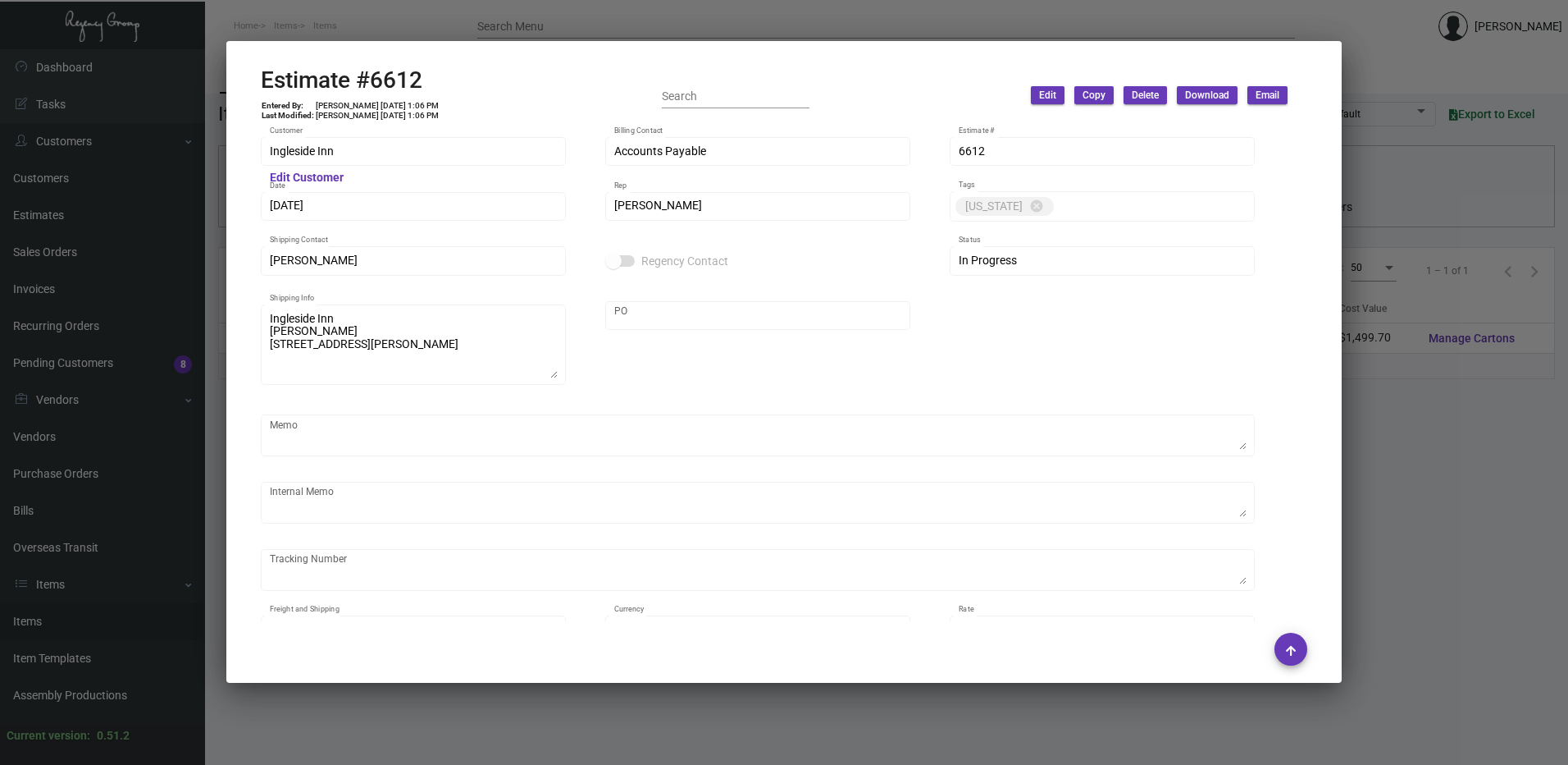
click at [390, 77] on h2 "Estimate #6612" at bounding box center [350, 80] width 179 height 28
drag, startPoint x: 390, startPoint y: 77, endPoint x: 392, endPoint y: 50, distance: 27.1
click at [392, 50] on button at bounding box center [397, 39] width 27 height 30
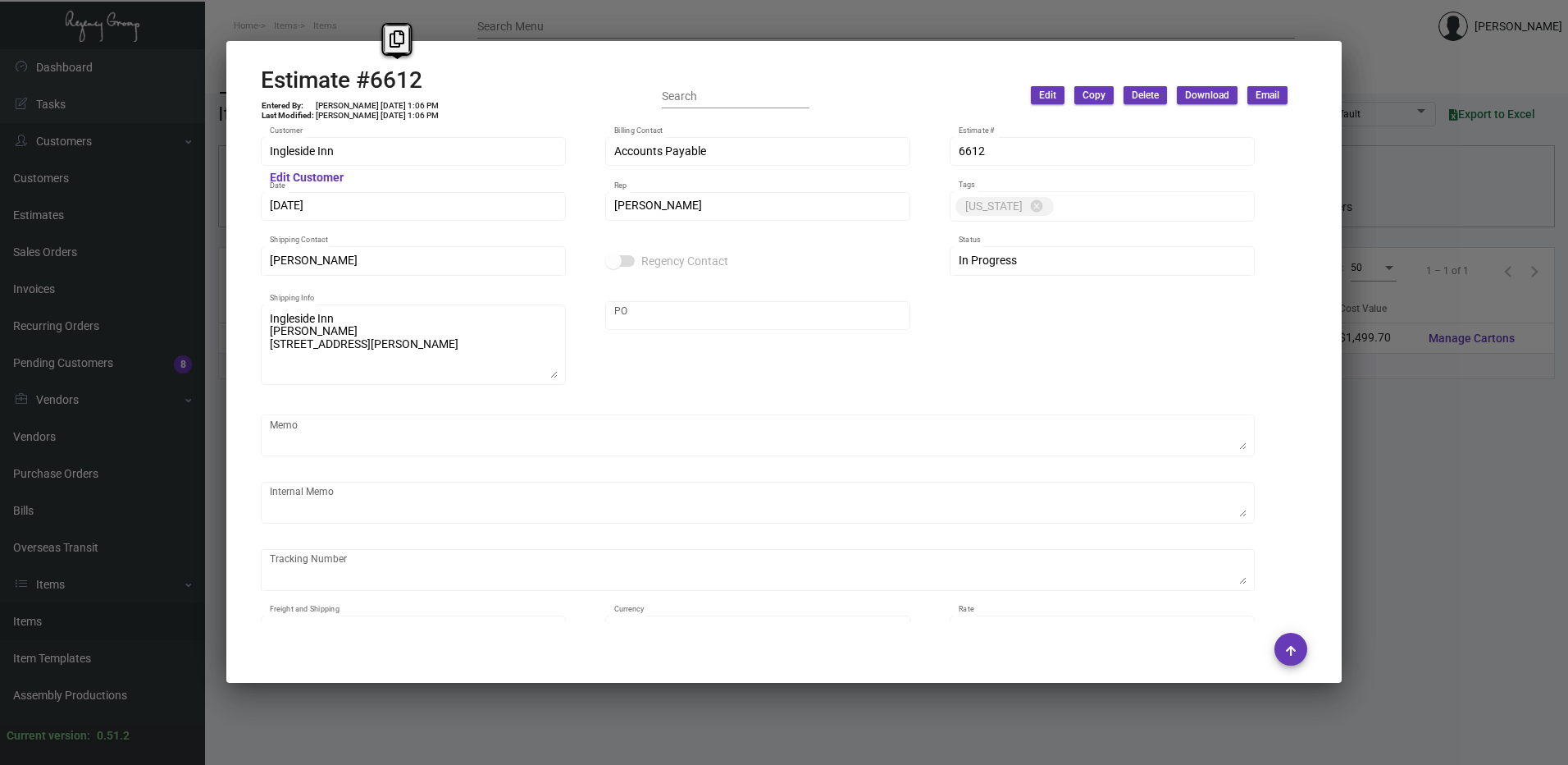
click at [573, 13] on div at bounding box center [784, 382] width 1568 height 765
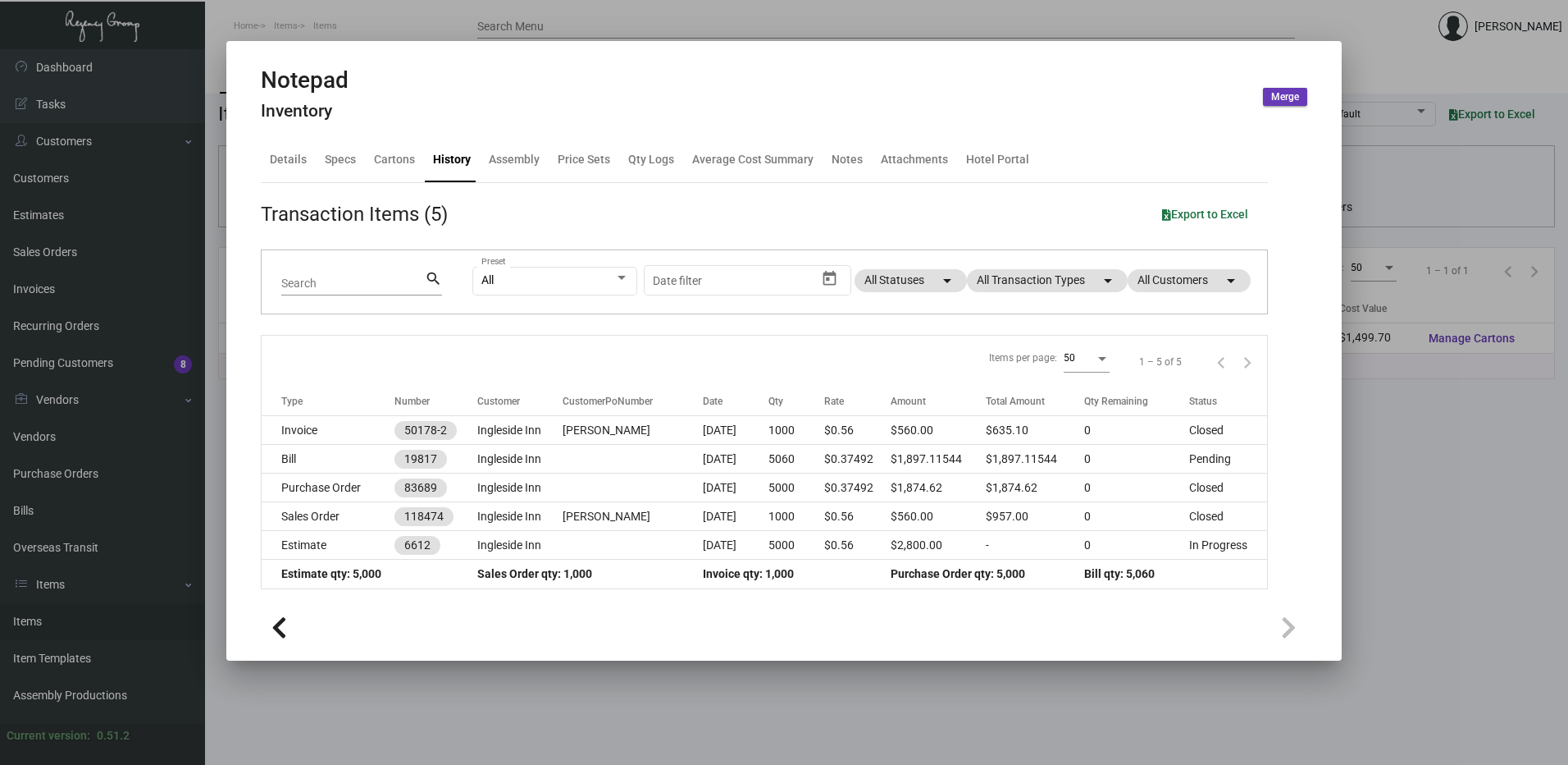
click at [526, 14] on div at bounding box center [784, 382] width 1568 height 765
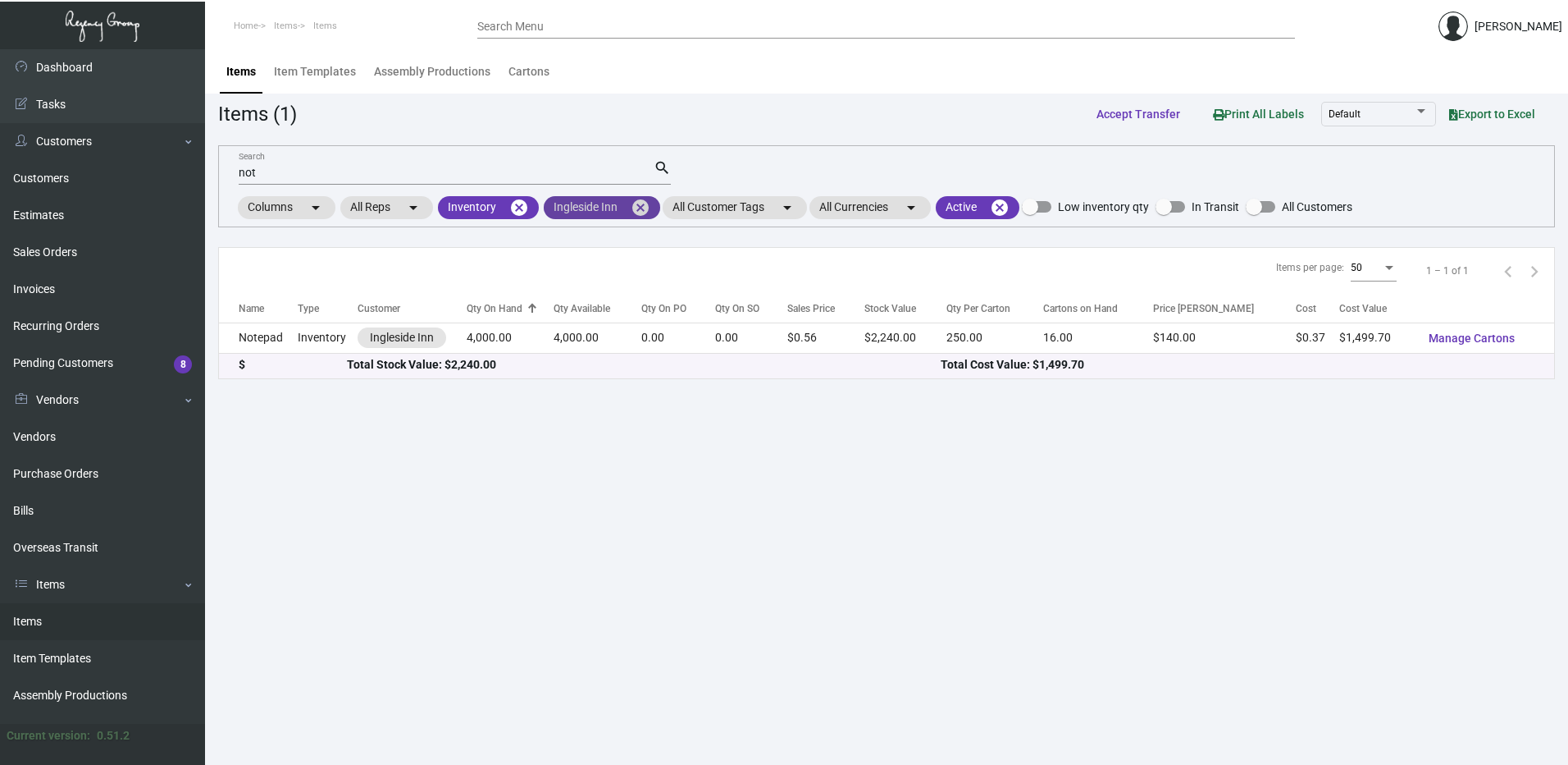
click at [643, 207] on mat-icon "cancel" at bounding box center [641, 208] width 20 height 20
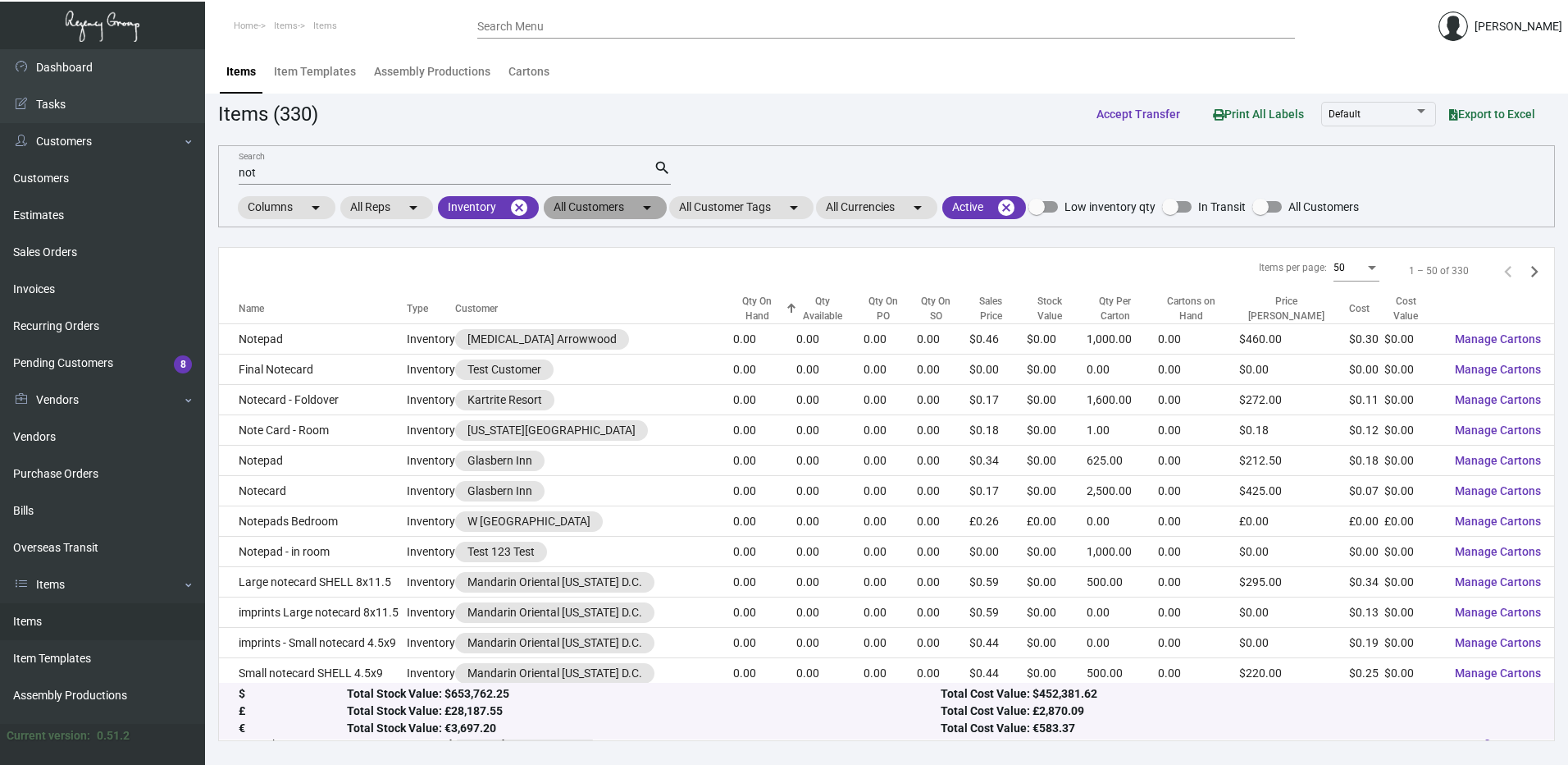
click at [619, 207] on mat-chip "All Customers arrow_drop_down" at bounding box center [605, 207] width 123 height 23
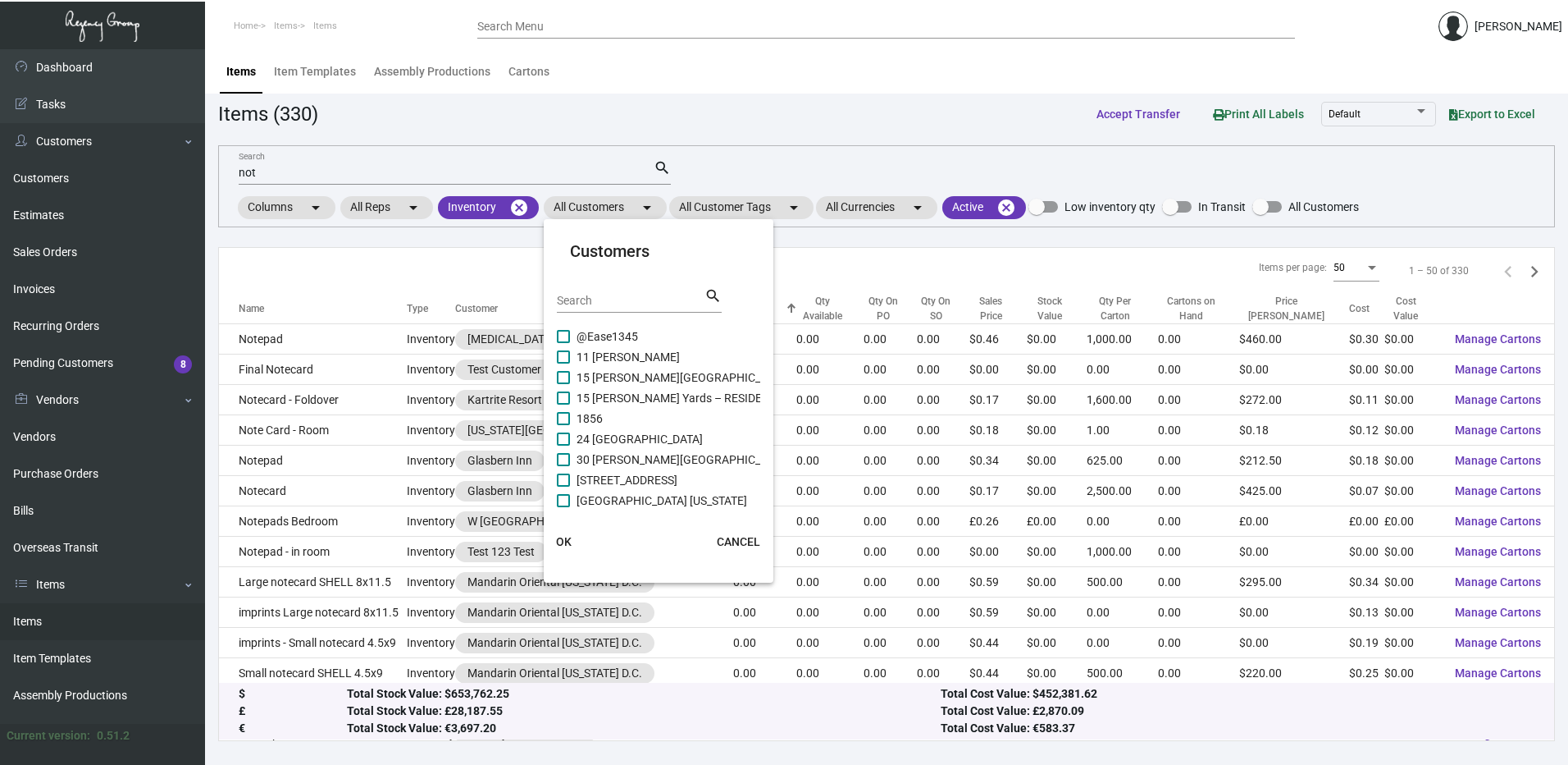
click at [602, 300] on input "Search" at bounding box center [631, 301] width 148 height 14
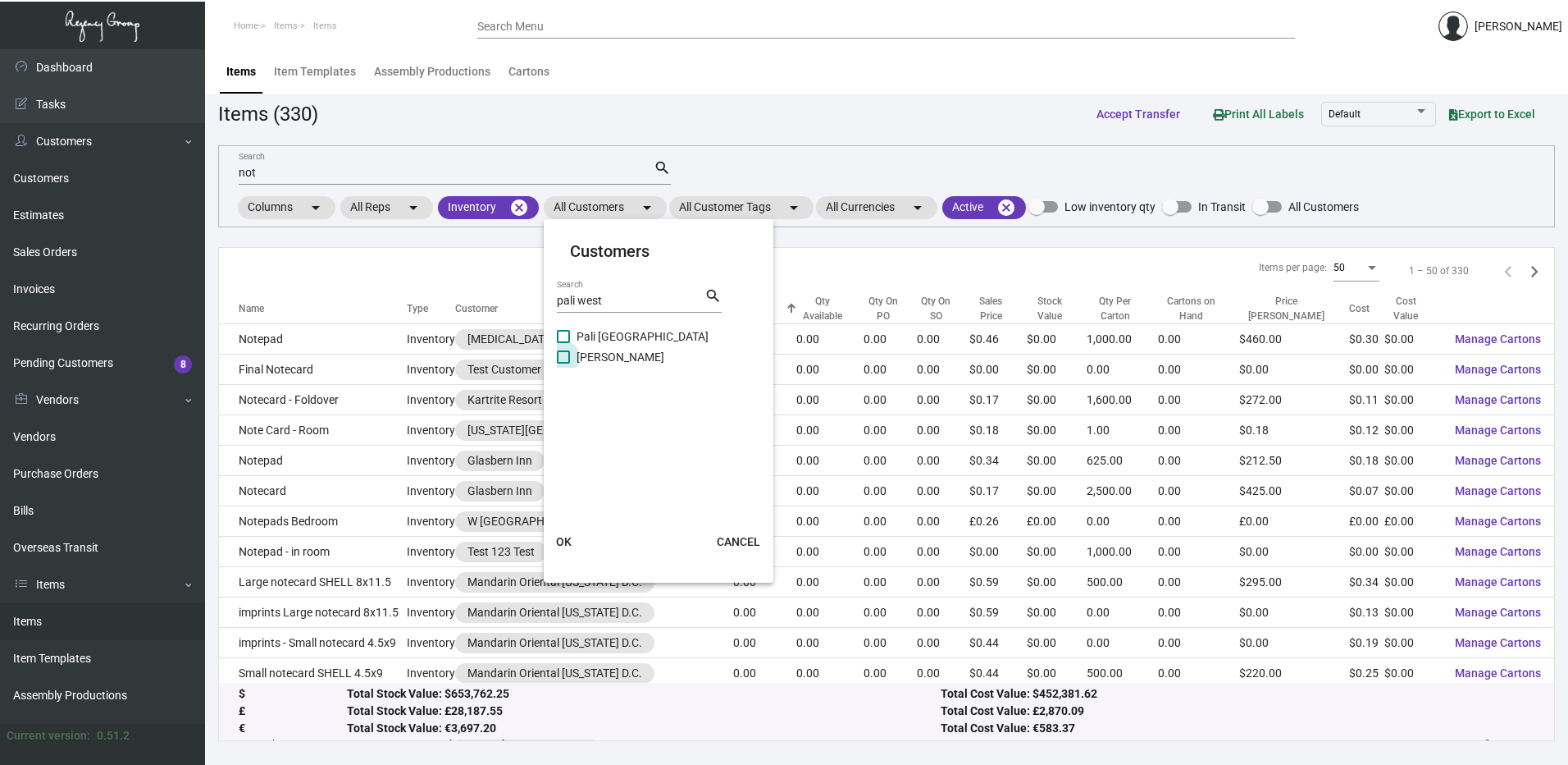
click at [571, 355] on label "[PERSON_NAME]" at bounding box center [610, 357] width 107 height 20
click at [563, 364] on input "[PERSON_NAME]" at bounding box center [562, 364] width 1 height 1
click at [571, 527] on button "OK" at bounding box center [563, 541] width 52 height 30
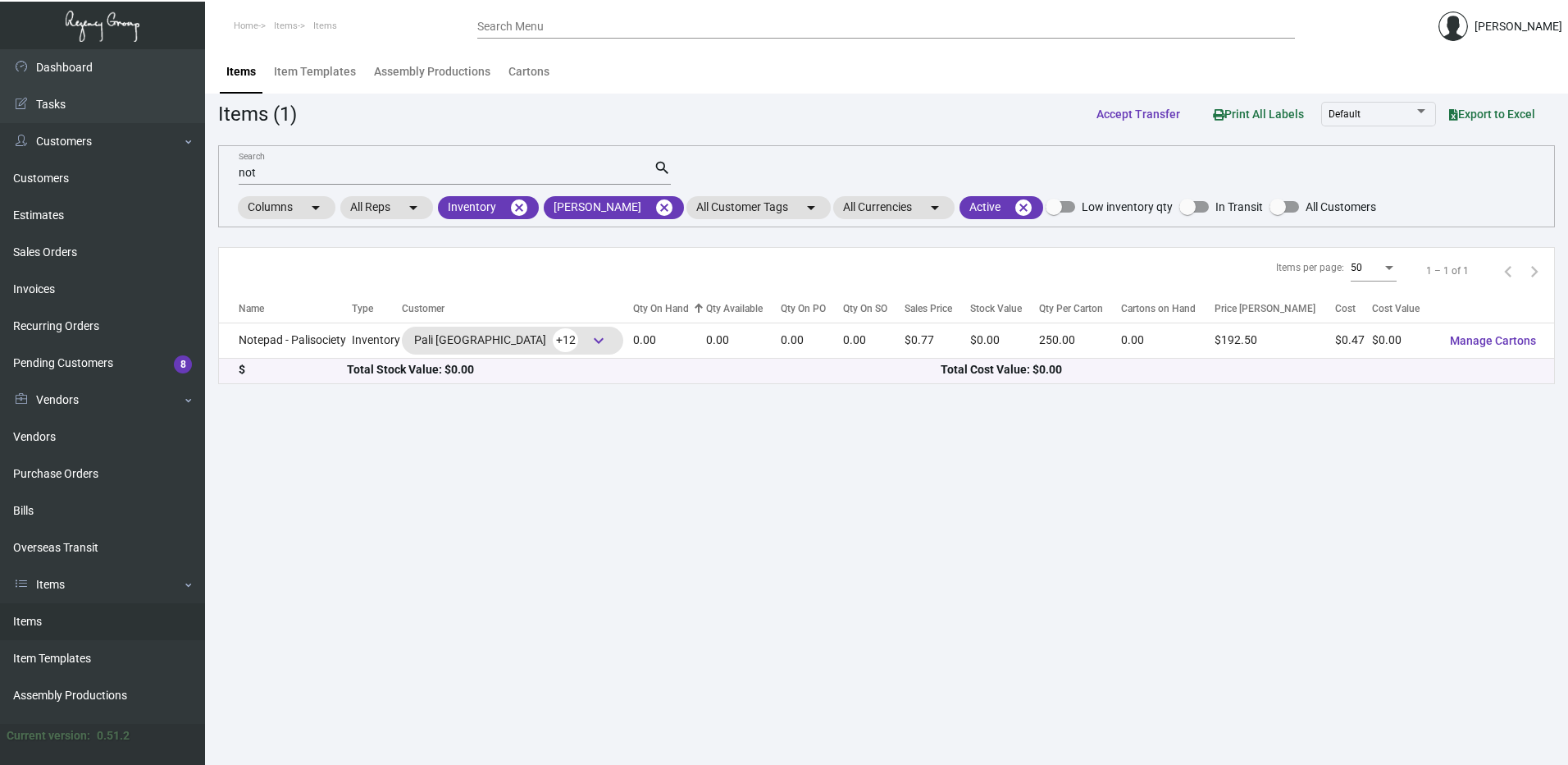
click at [301, 172] on input "not" at bounding box center [446, 173] width 415 height 14
click at [301, 171] on input "not" at bounding box center [446, 173] width 415 height 14
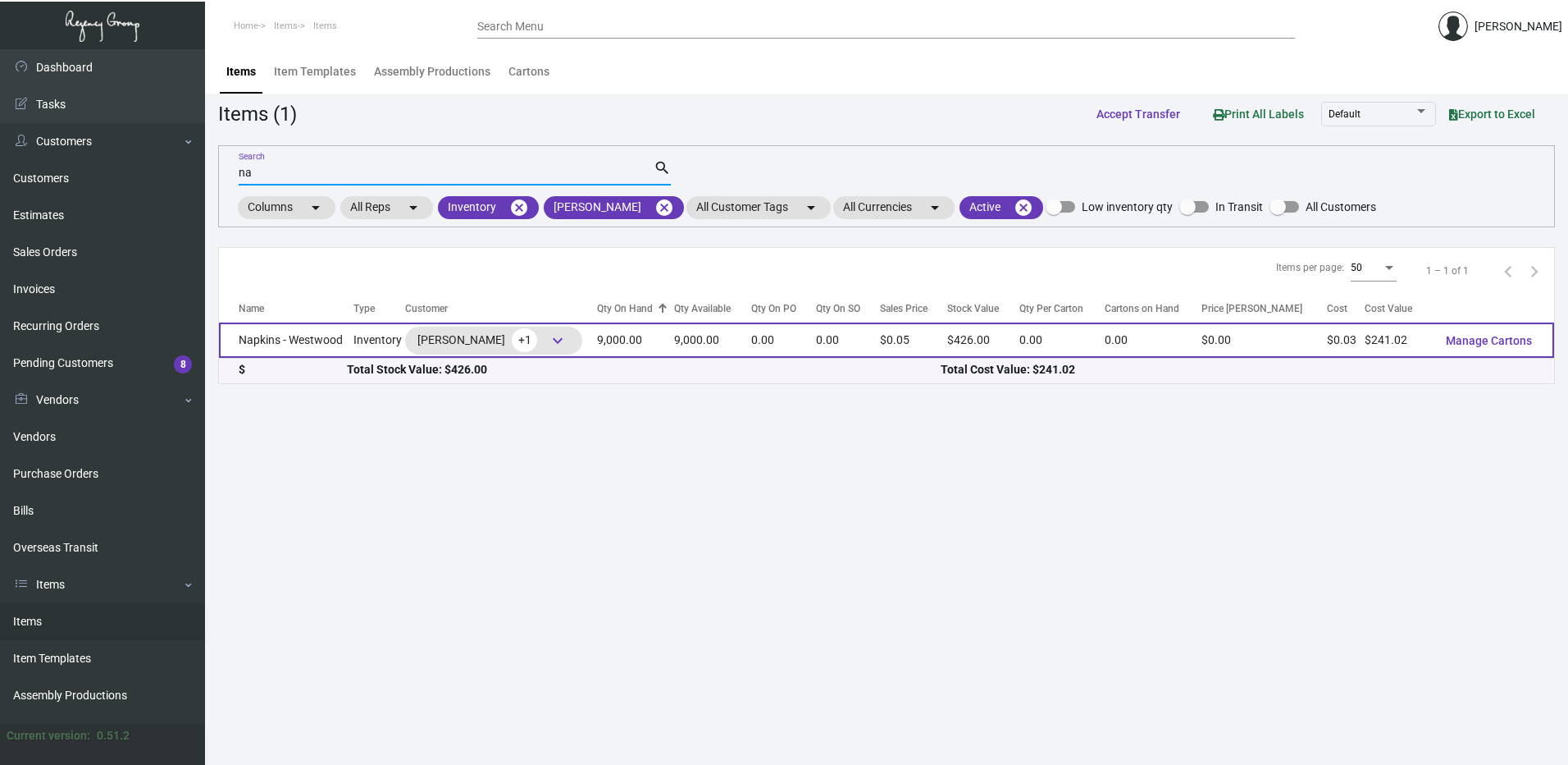
click at [280, 331] on td "Napkins - Westwood" at bounding box center [286, 340] width 135 height 35
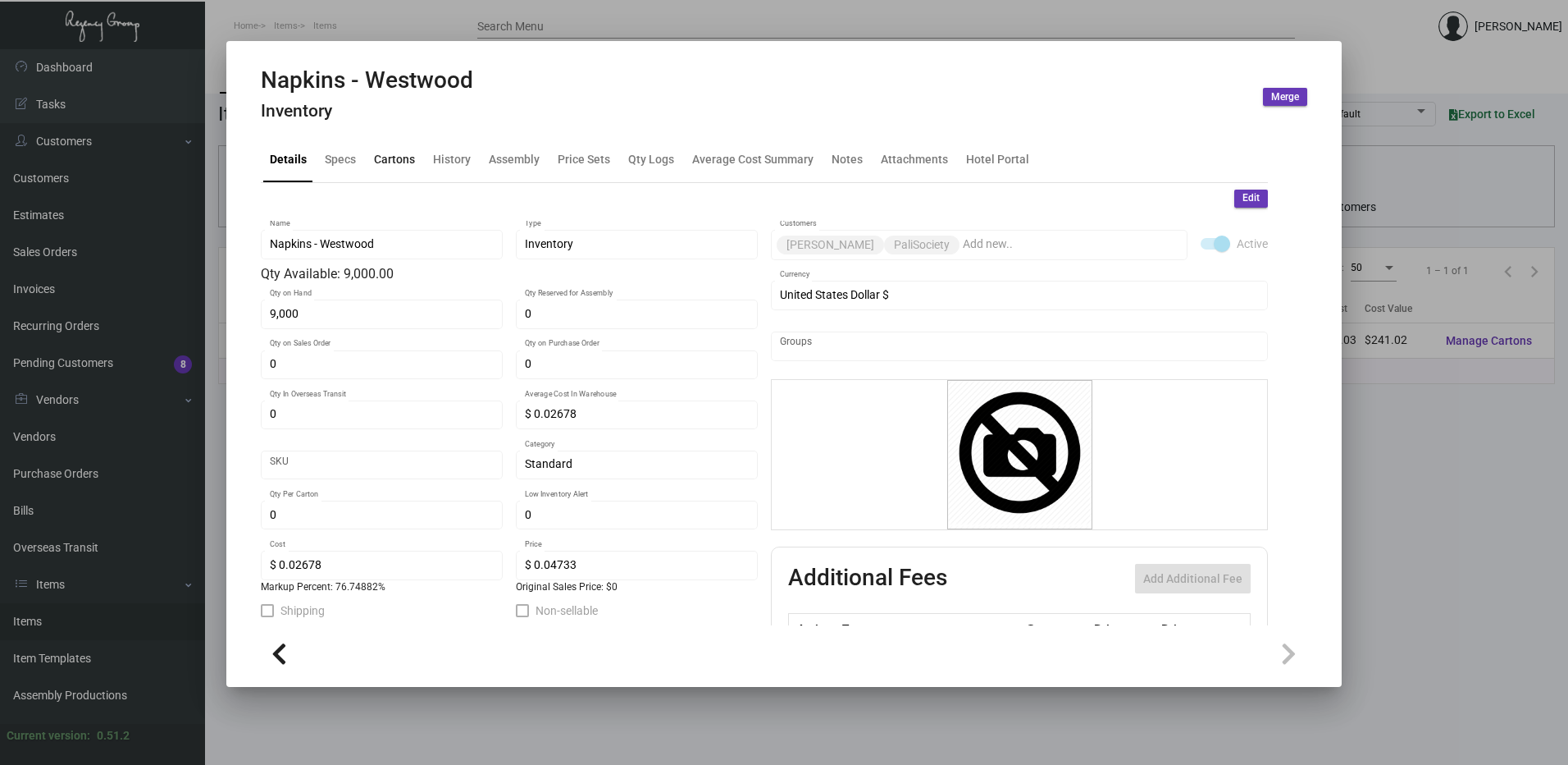
click at [406, 155] on div "Cartons" at bounding box center [394, 159] width 41 height 17
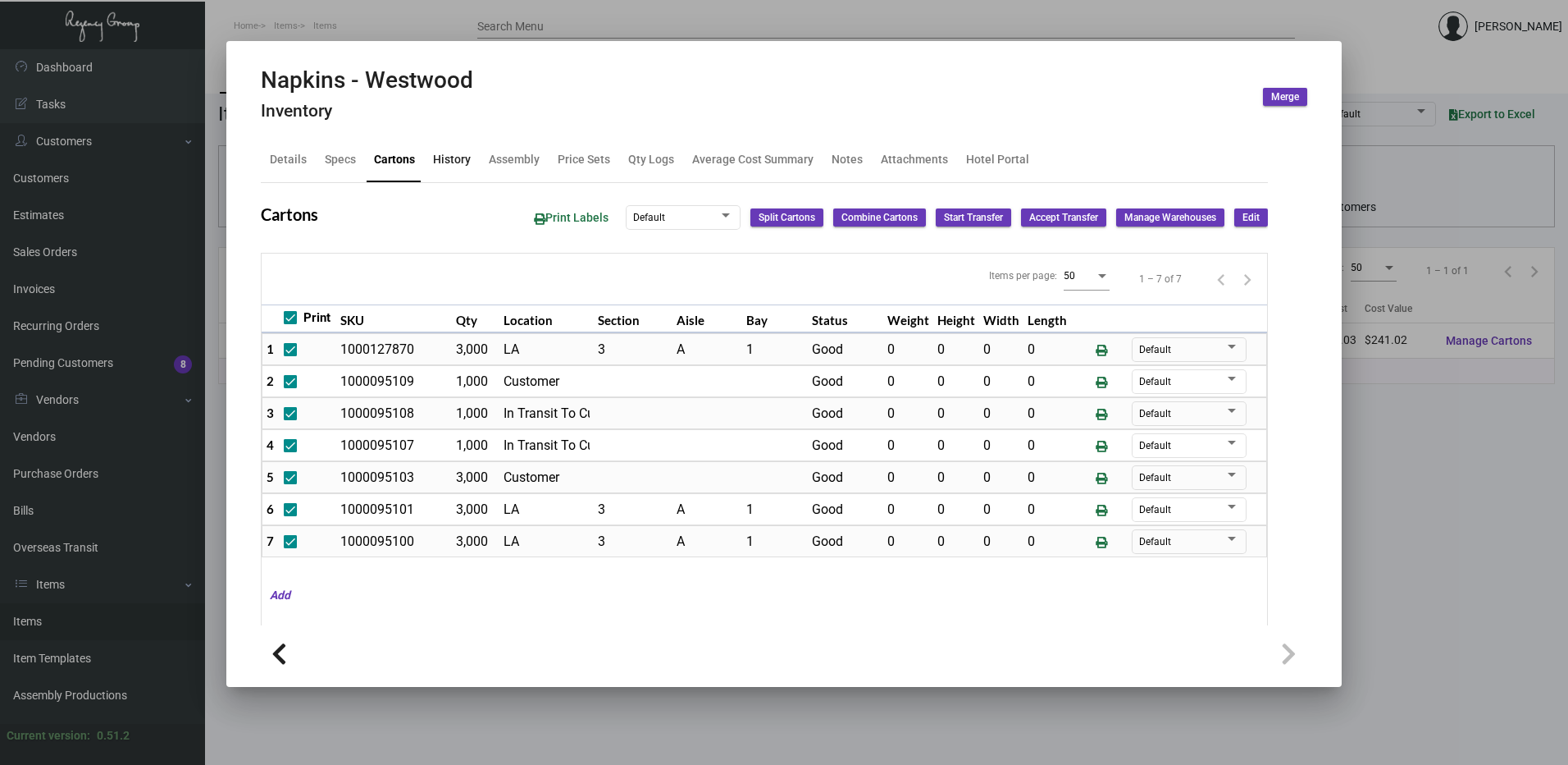
click at [463, 156] on div "History" at bounding box center [452, 159] width 38 height 17
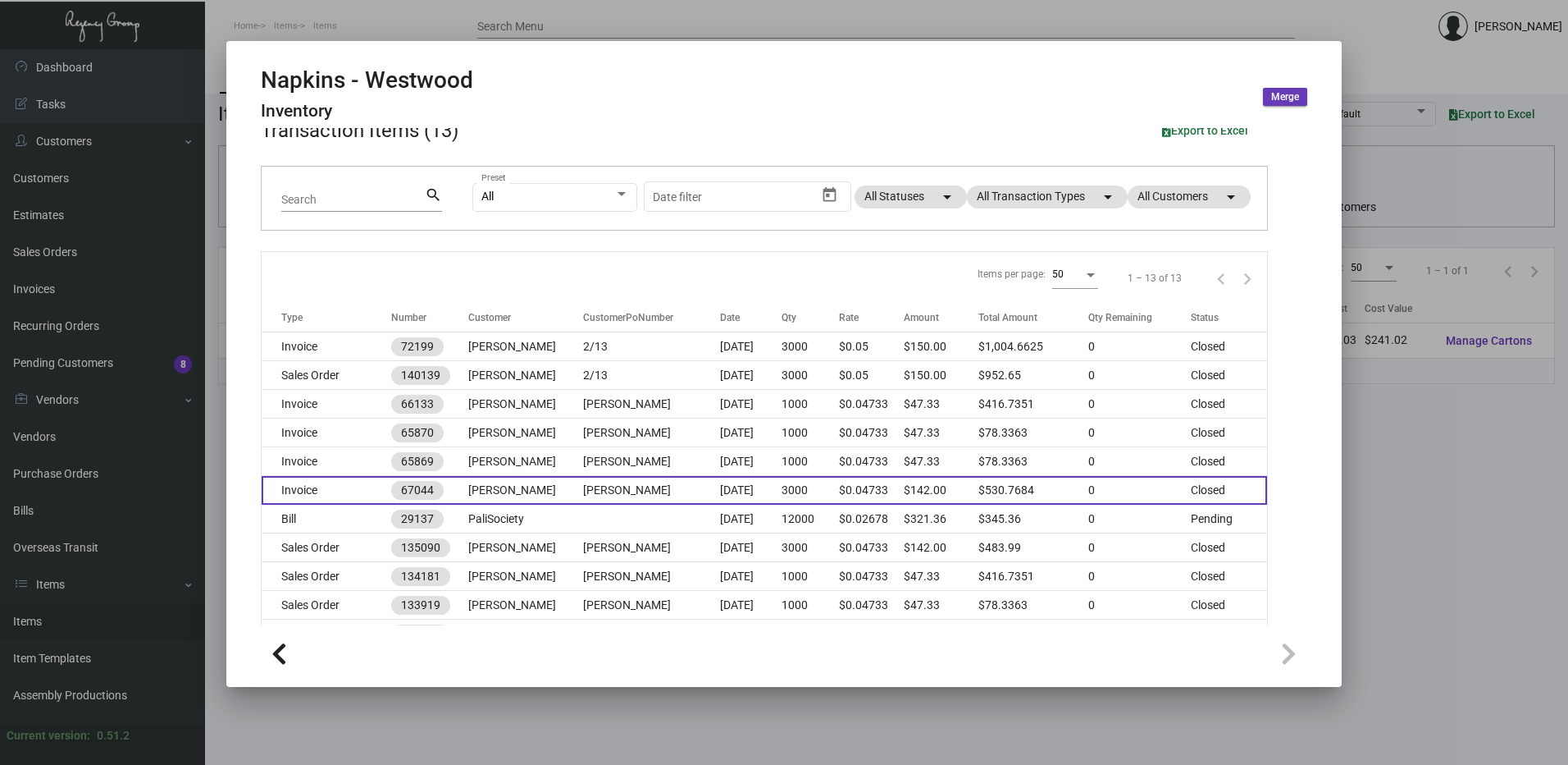
scroll to position [164, 0]
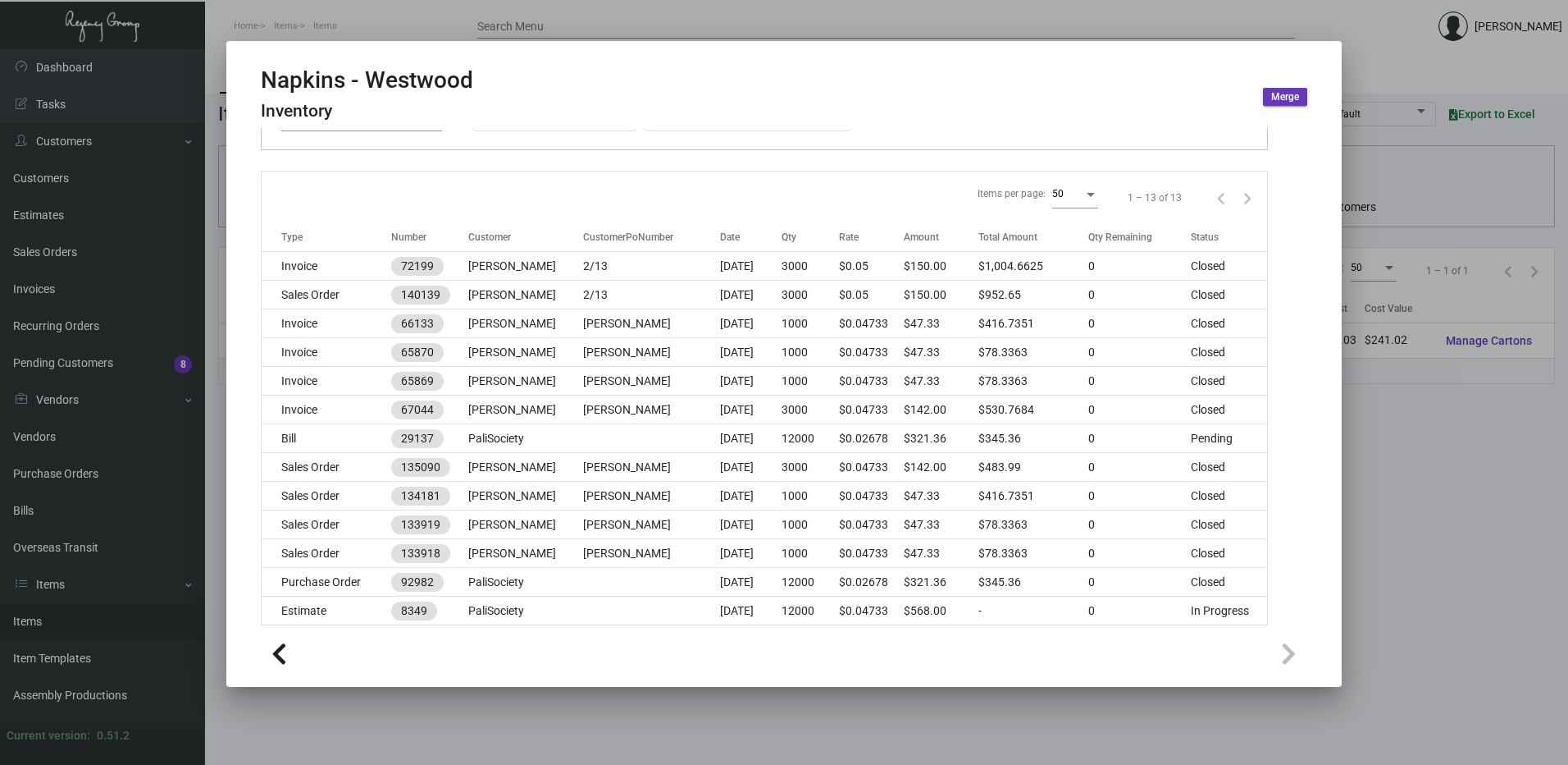
click at [533, 33] on div at bounding box center [784, 382] width 1568 height 765
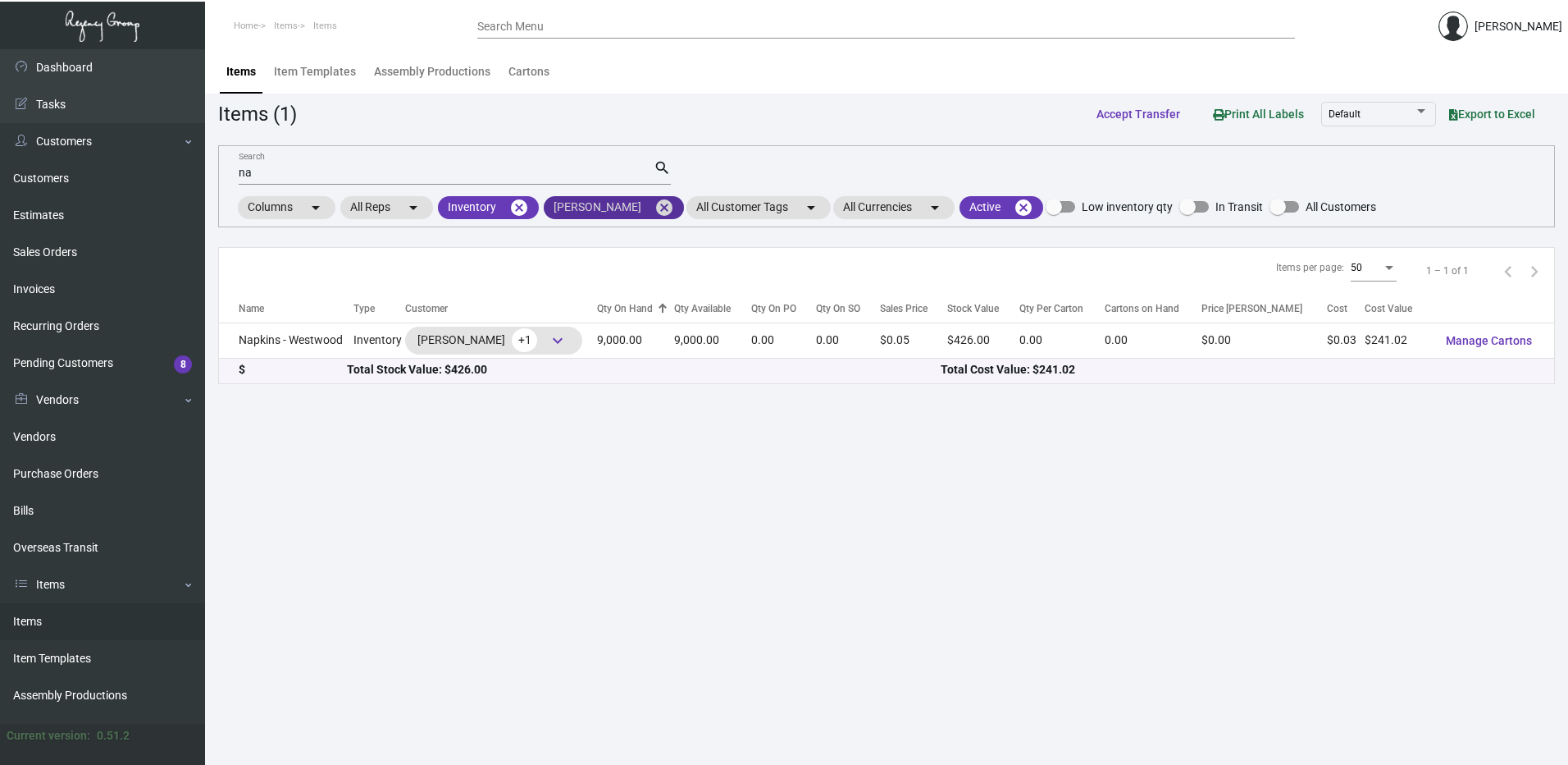
click at [654, 205] on mat-icon "cancel" at bounding box center [664, 208] width 20 height 20
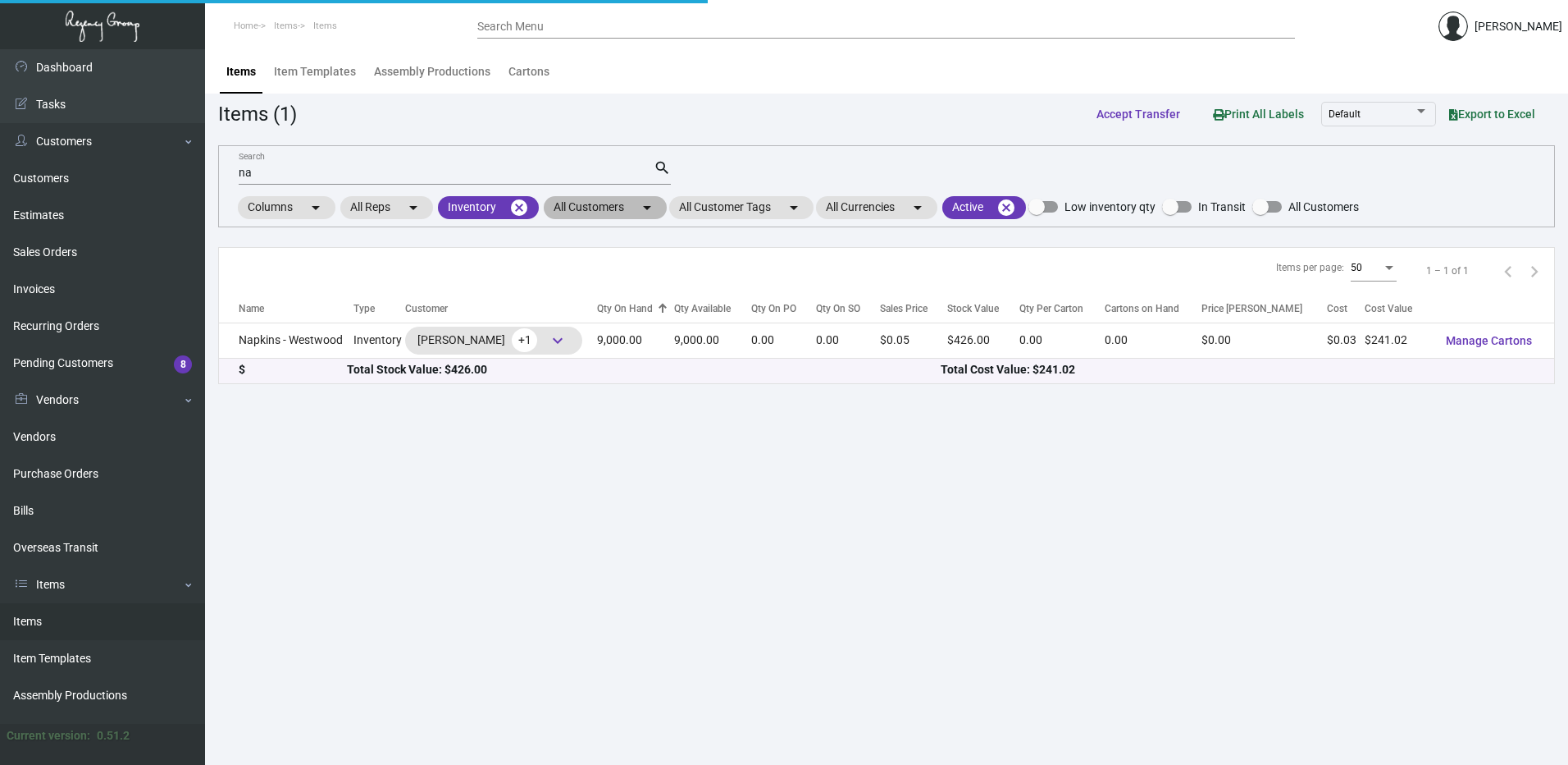
click at [625, 213] on mat-chip "All Customers arrow_drop_down" at bounding box center [605, 207] width 123 height 23
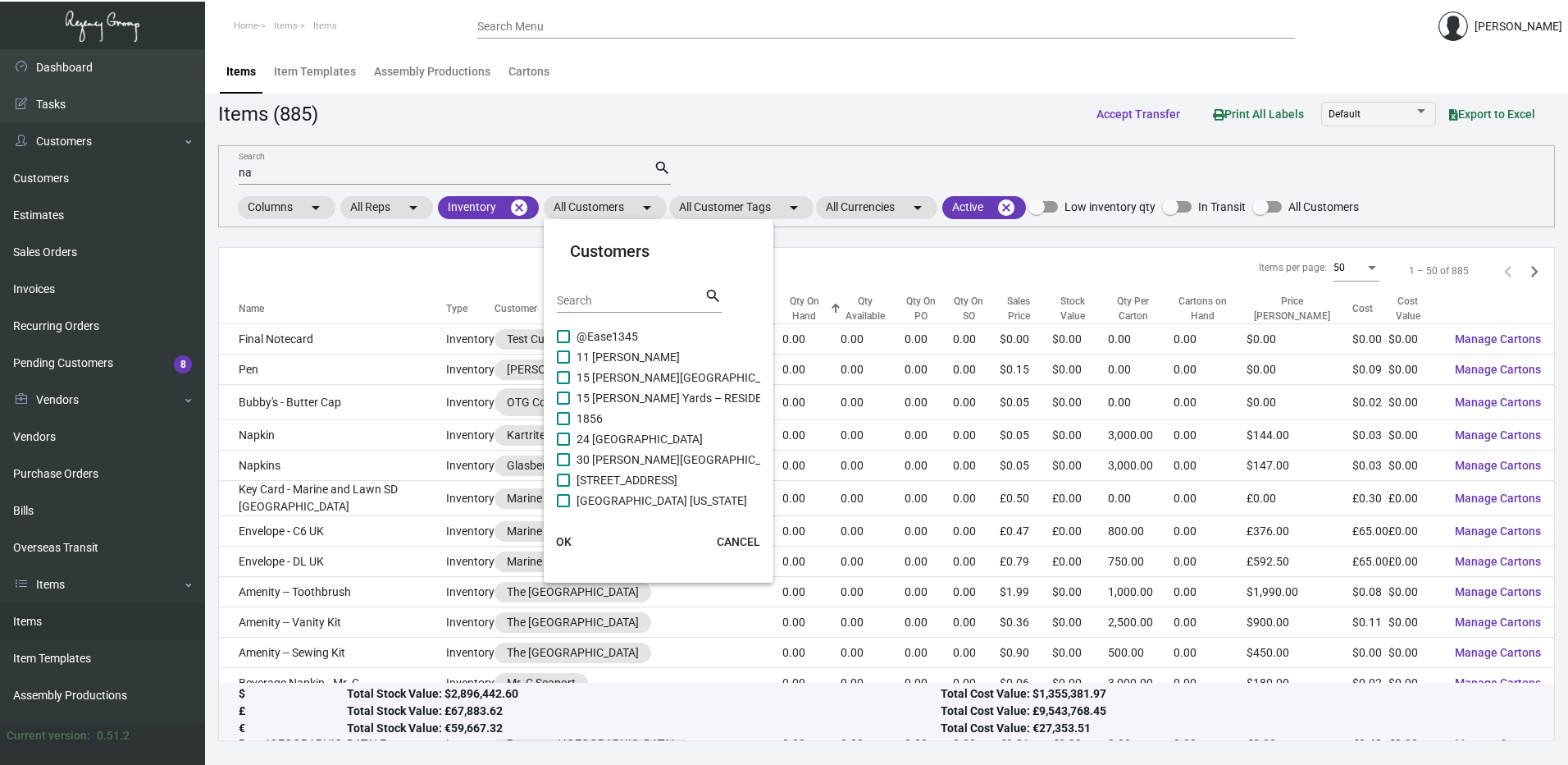
click at [647, 302] on input "Search" at bounding box center [631, 301] width 148 height 14
paste input "Ingleside Inn"
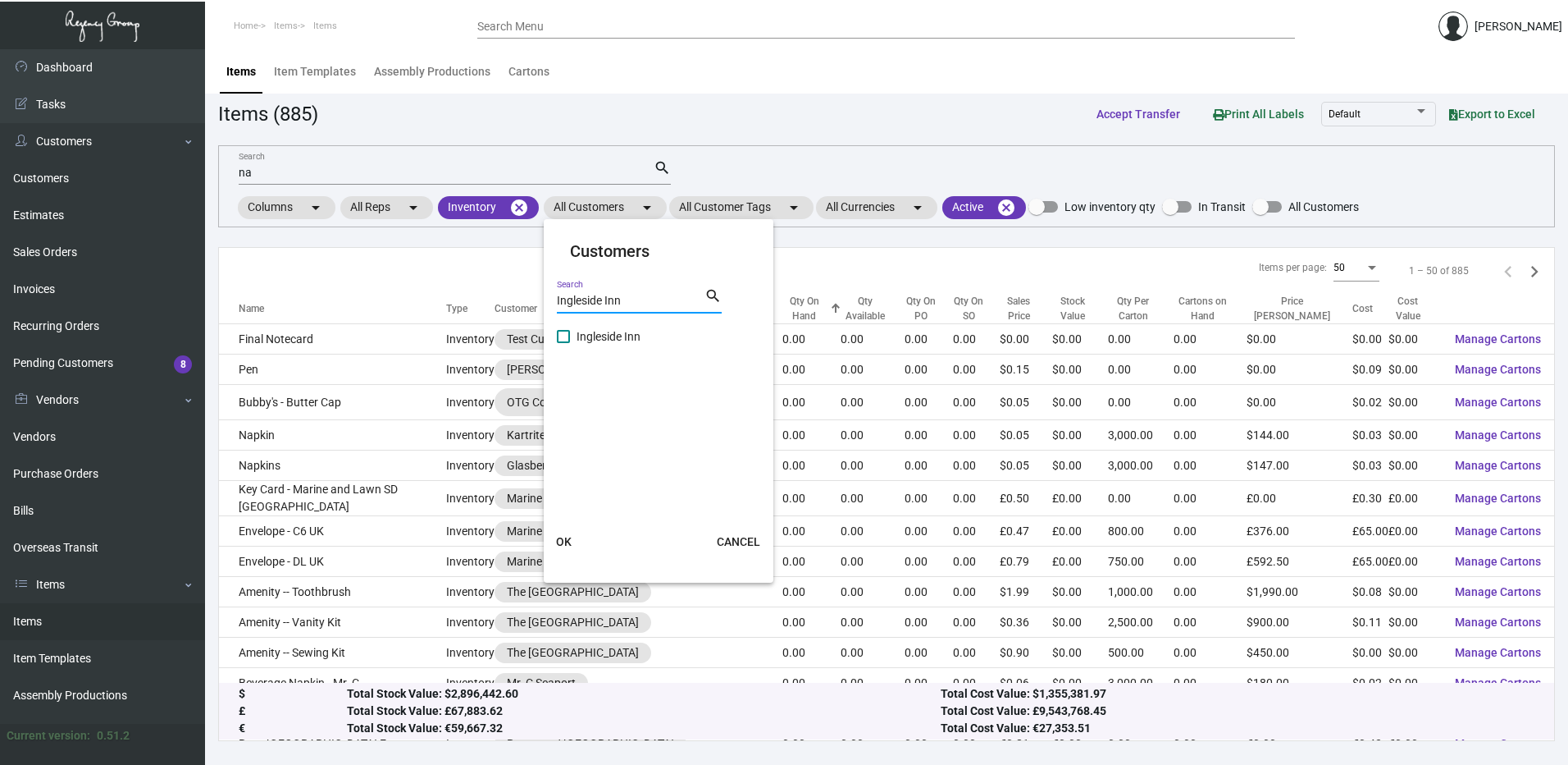
click at [562, 336] on span at bounding box center [563, 336] width 14 height 14
click at [562, 343] on input "Ingleside Inn" at bounding box center [562, 343] width 1 height 1
click at [571, 544] on span "OK" at bounding box center [563, 541] width 15 height 14
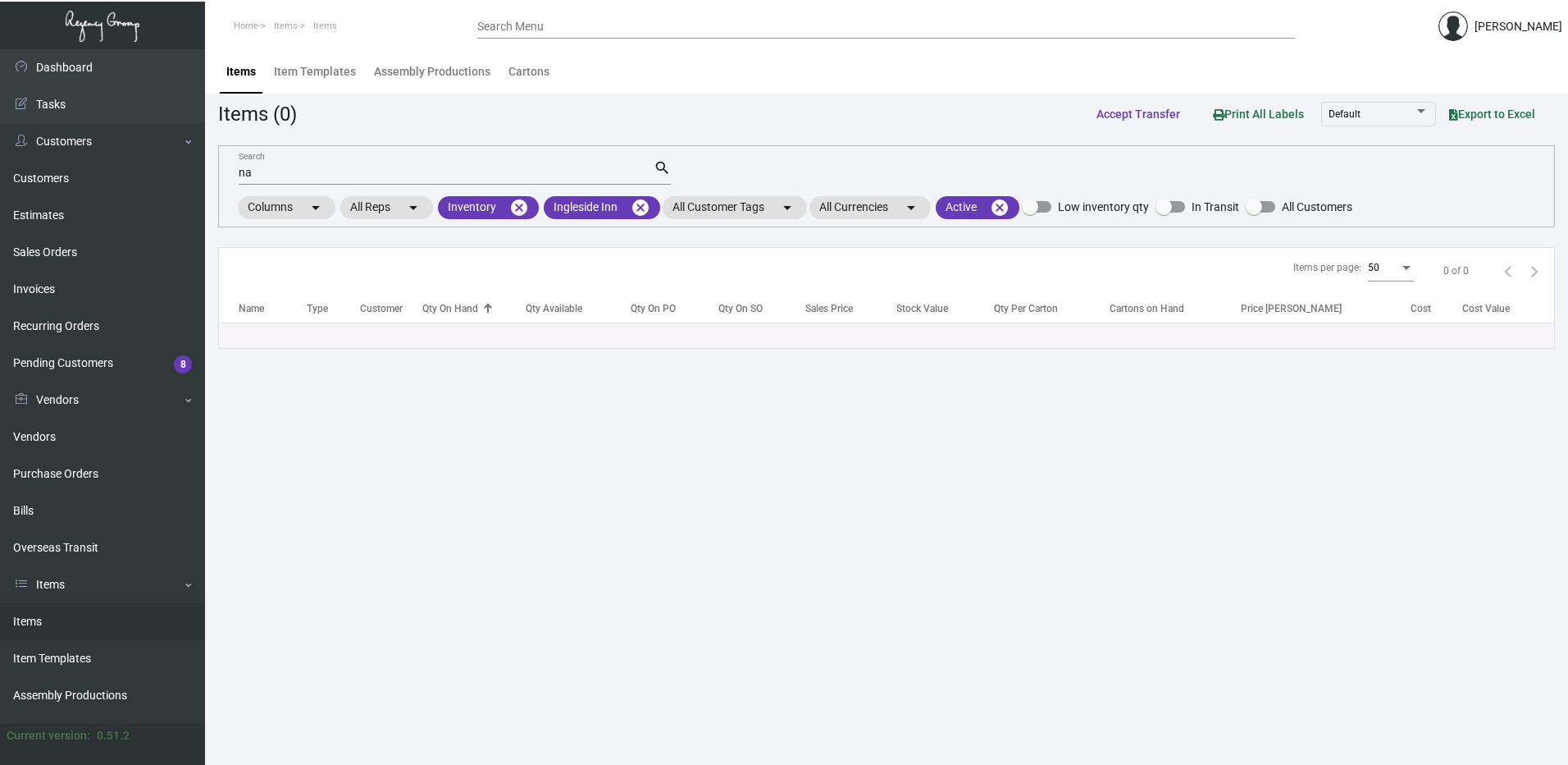
click at [274, 169] on input "na" at bounding box center [446, 173] width 415 height 14
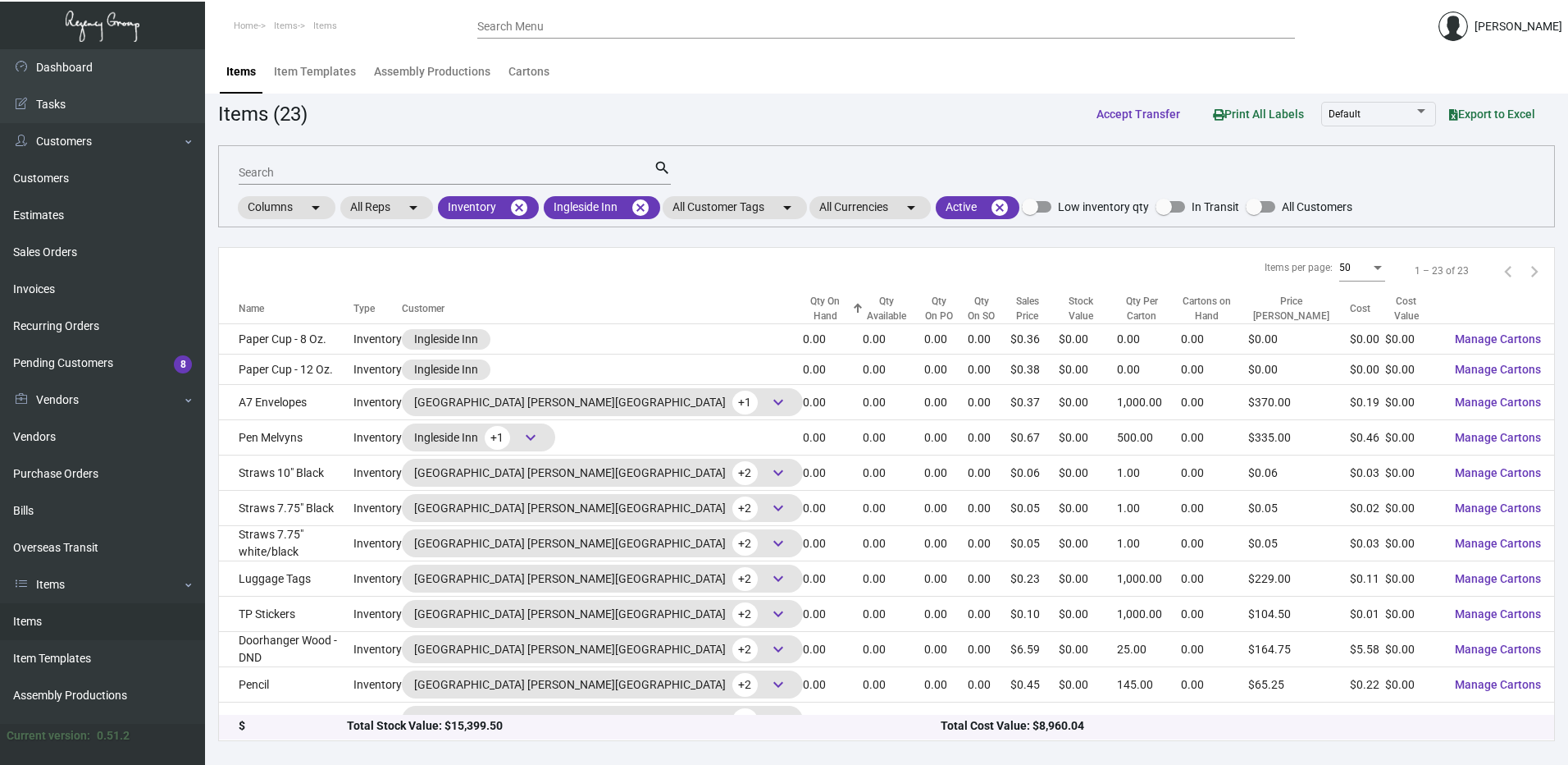
click at [803, 296] on div "Qty On Hand" at bounding box center [826, 308] width 45 height 30
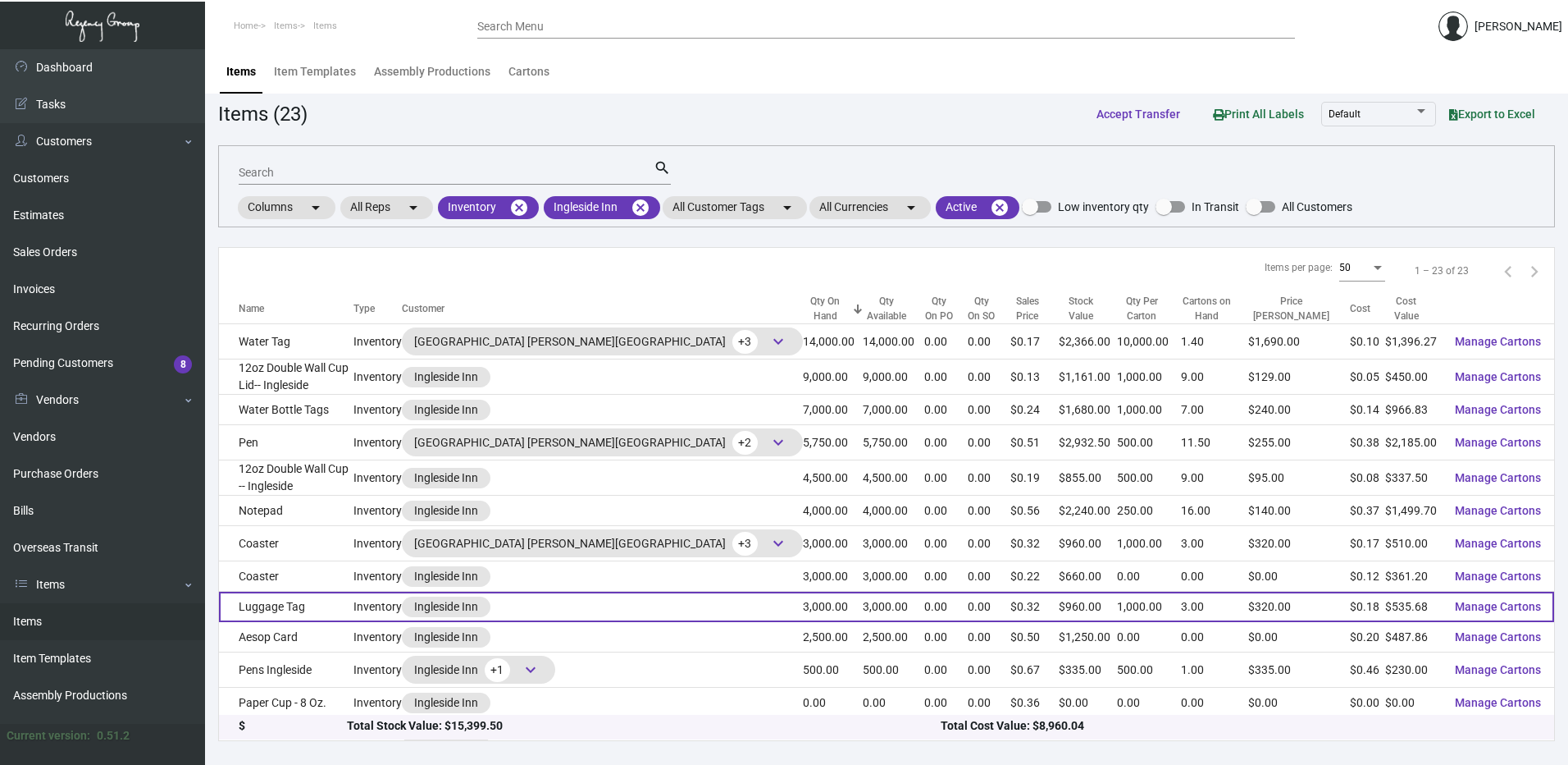
click at [803, 599] on td "3,000.00" at bounding box center [833, 607] width 60 height 31
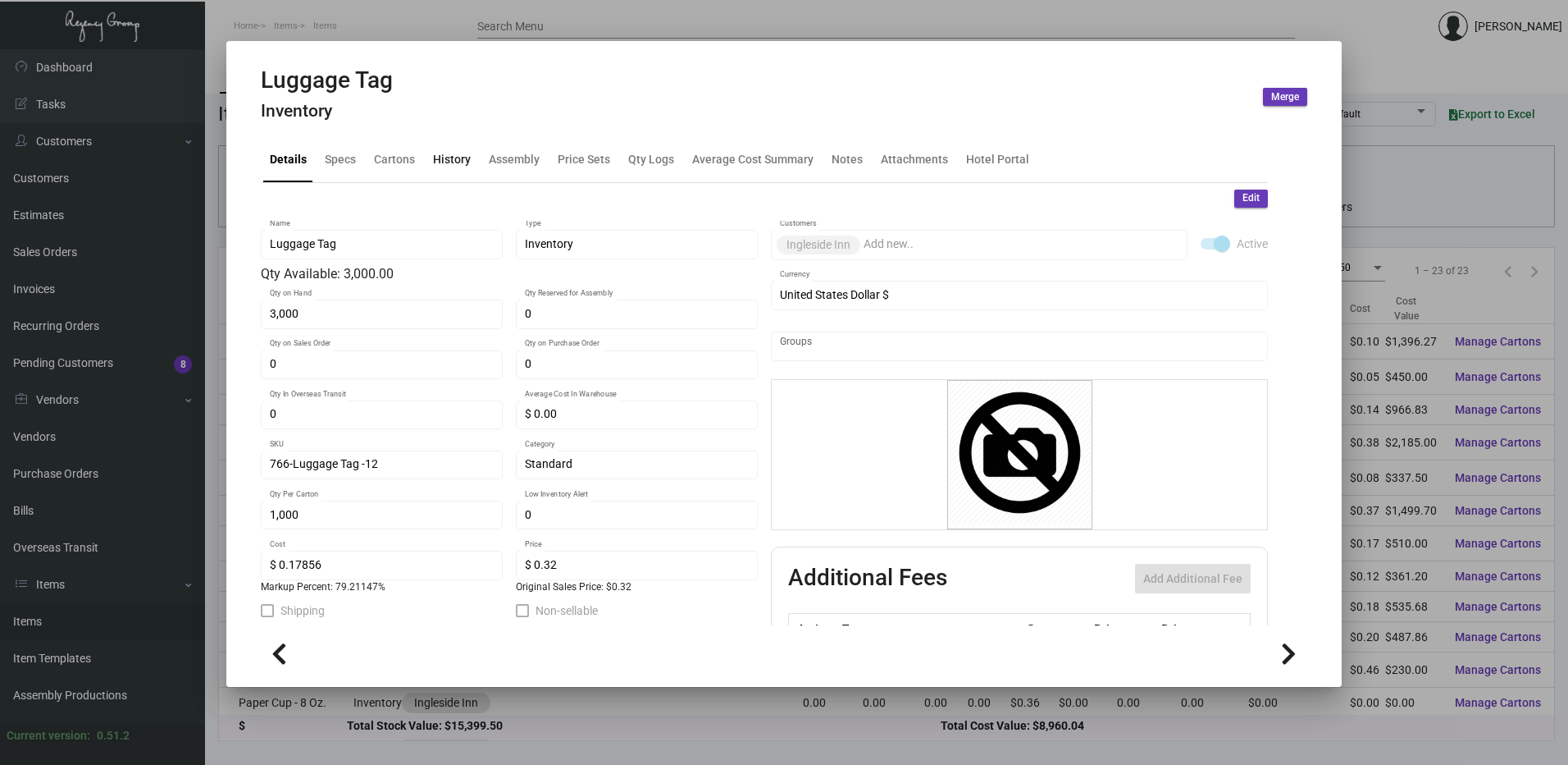
click at [445, 159] on div "History" at bounding box center [452, 159] width 38 height 17
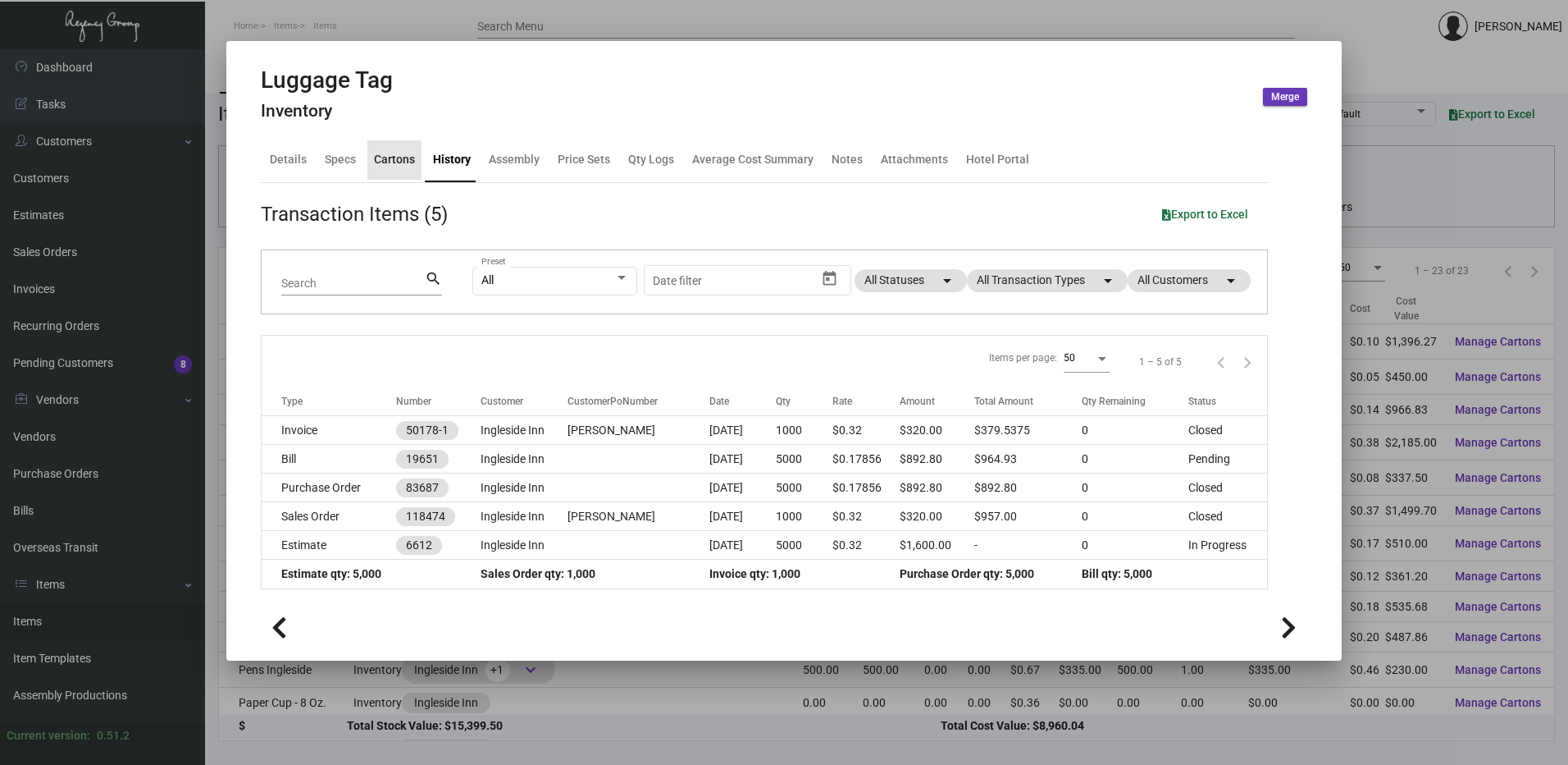
click at [395, 156] on div "Cartons" at bounding box center [394, 159] width 41 height 17
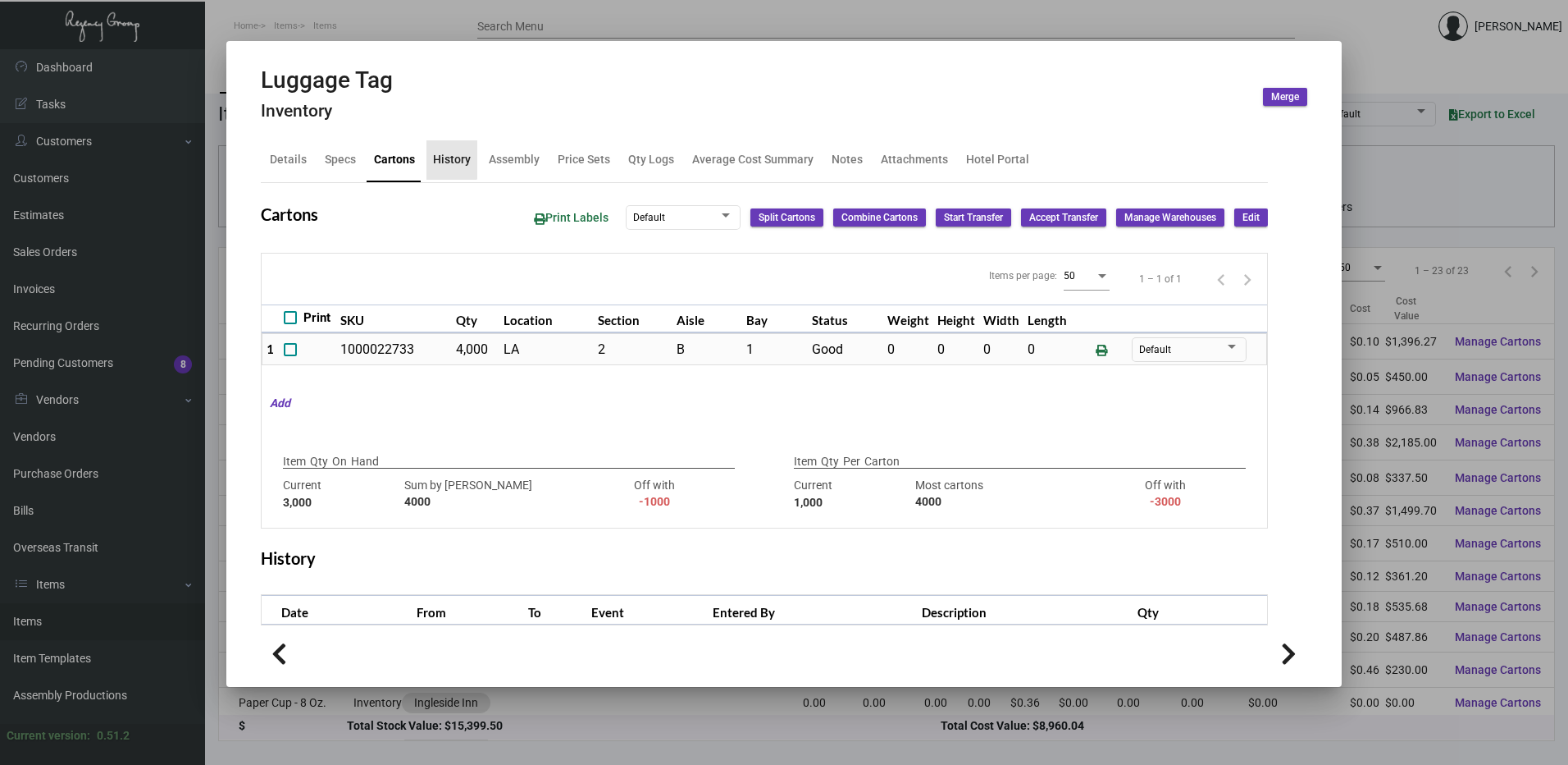
click at [450, 156] on div "History" at bounding box center [452, 159] width 38 height 17
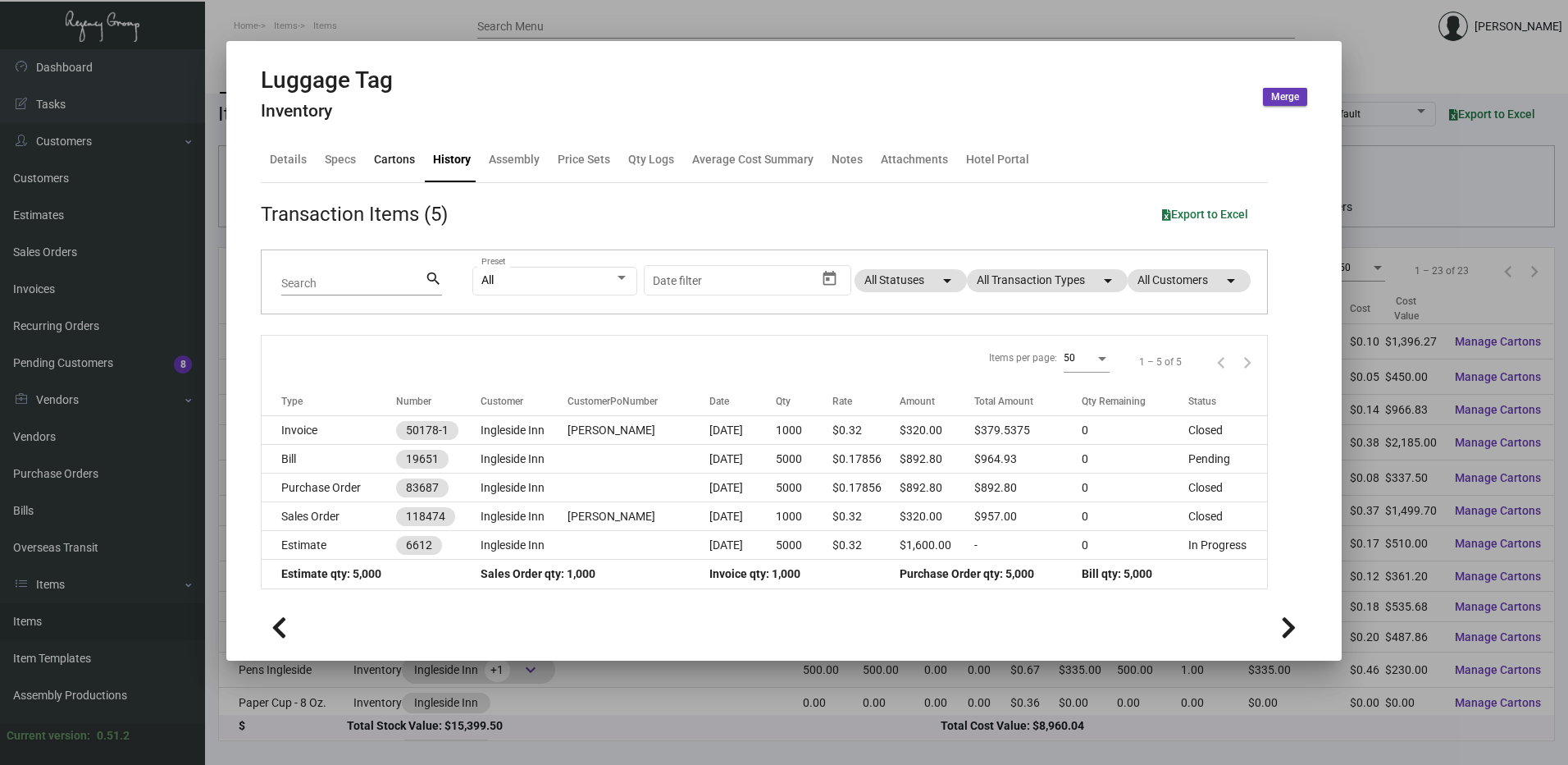
click at [375, 151] on div "Cartons" at bounding box center [394, 159] width 41 height 17
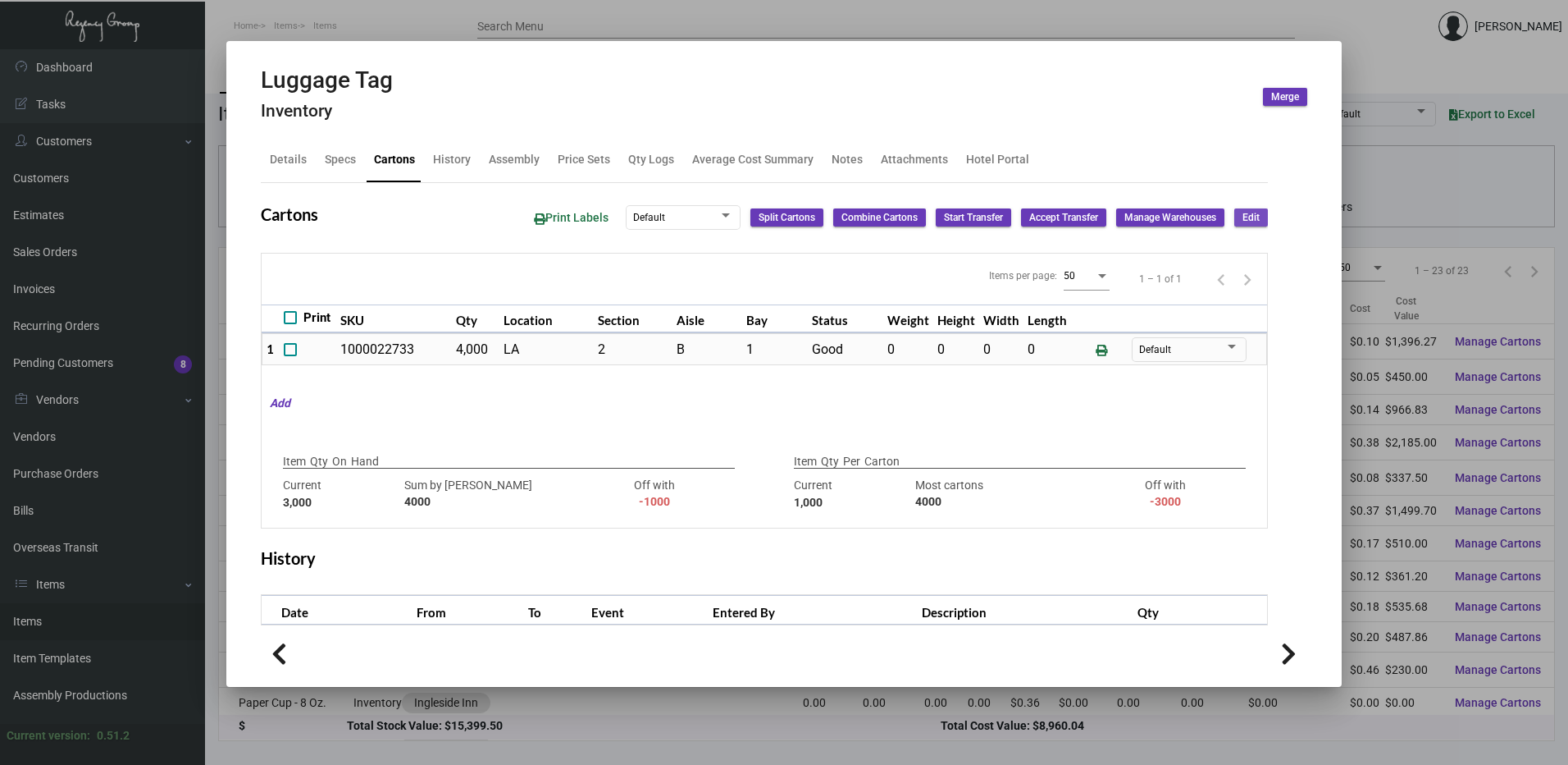
click at [1248, 219] on button "Edit" at bounding box center [1251, 218] width 33 height 18
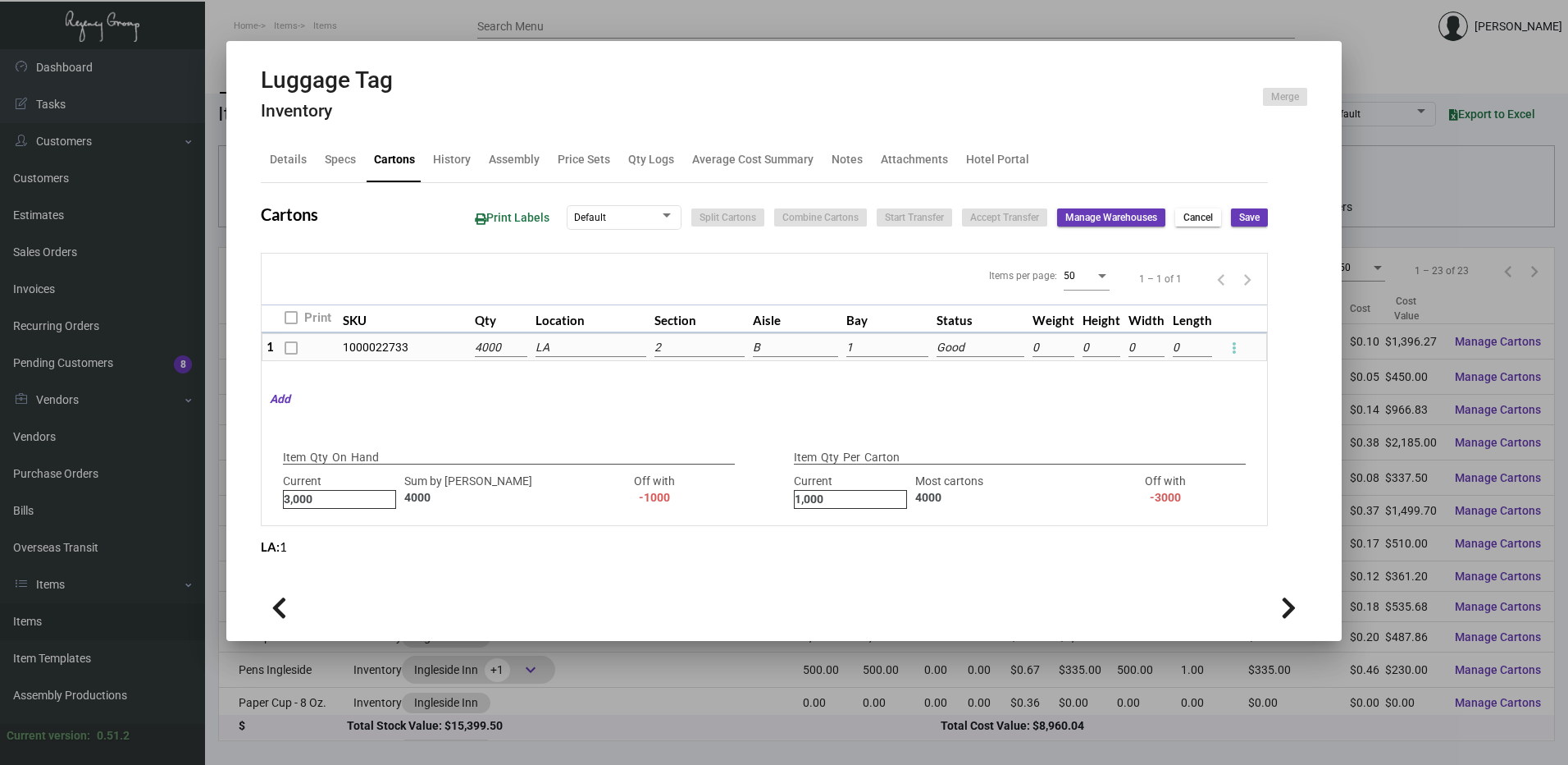
click at [504, 350] on input "4000" at bounding box center [500, 348] width 51 height 18
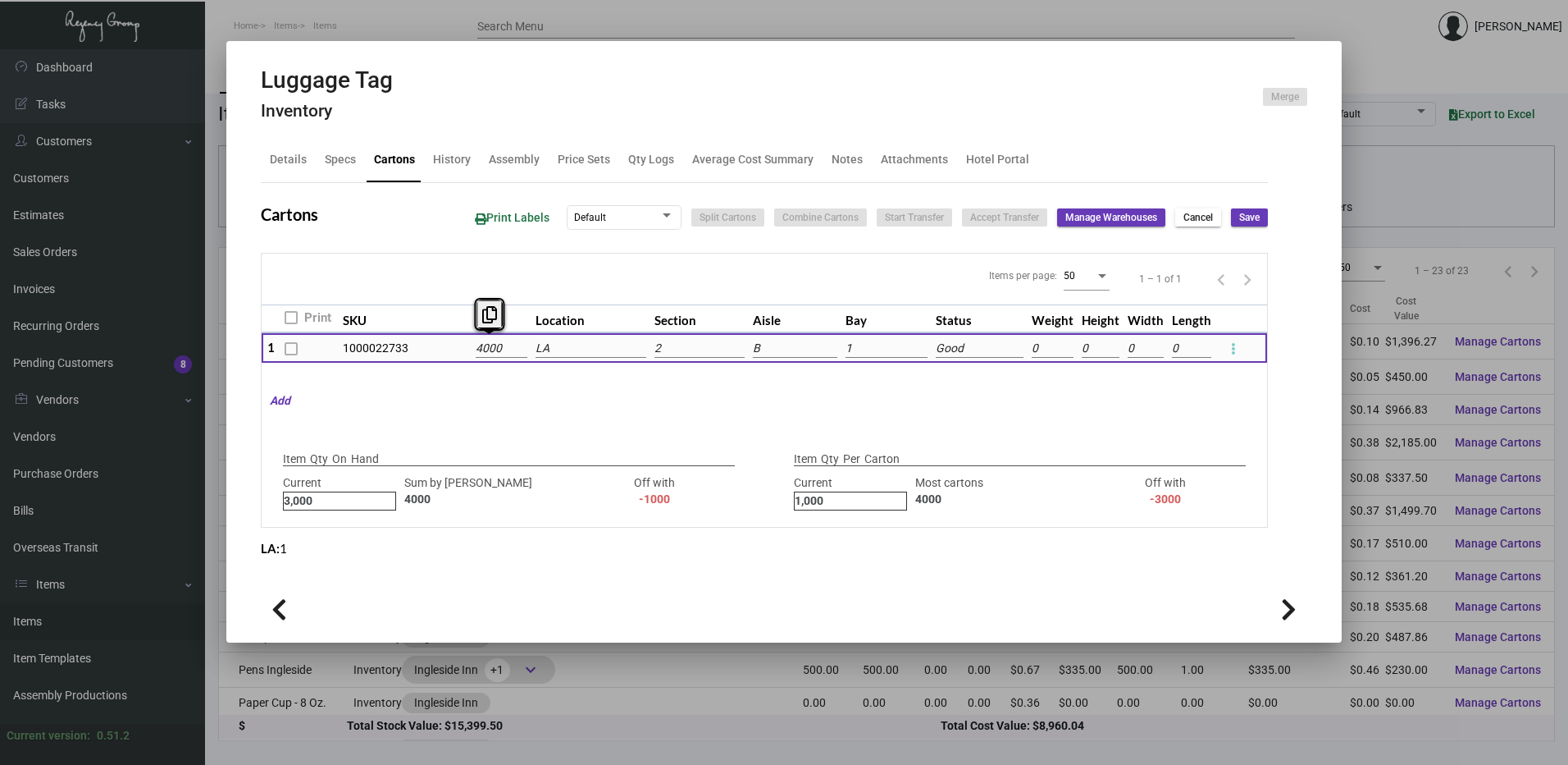
click at [504, 350] on input "4000" at bounding box center [501, 349] width 51 height 18
click at [281, 400] on mat-hint "Add" at bounding box center [276, 400] width 29 height 17
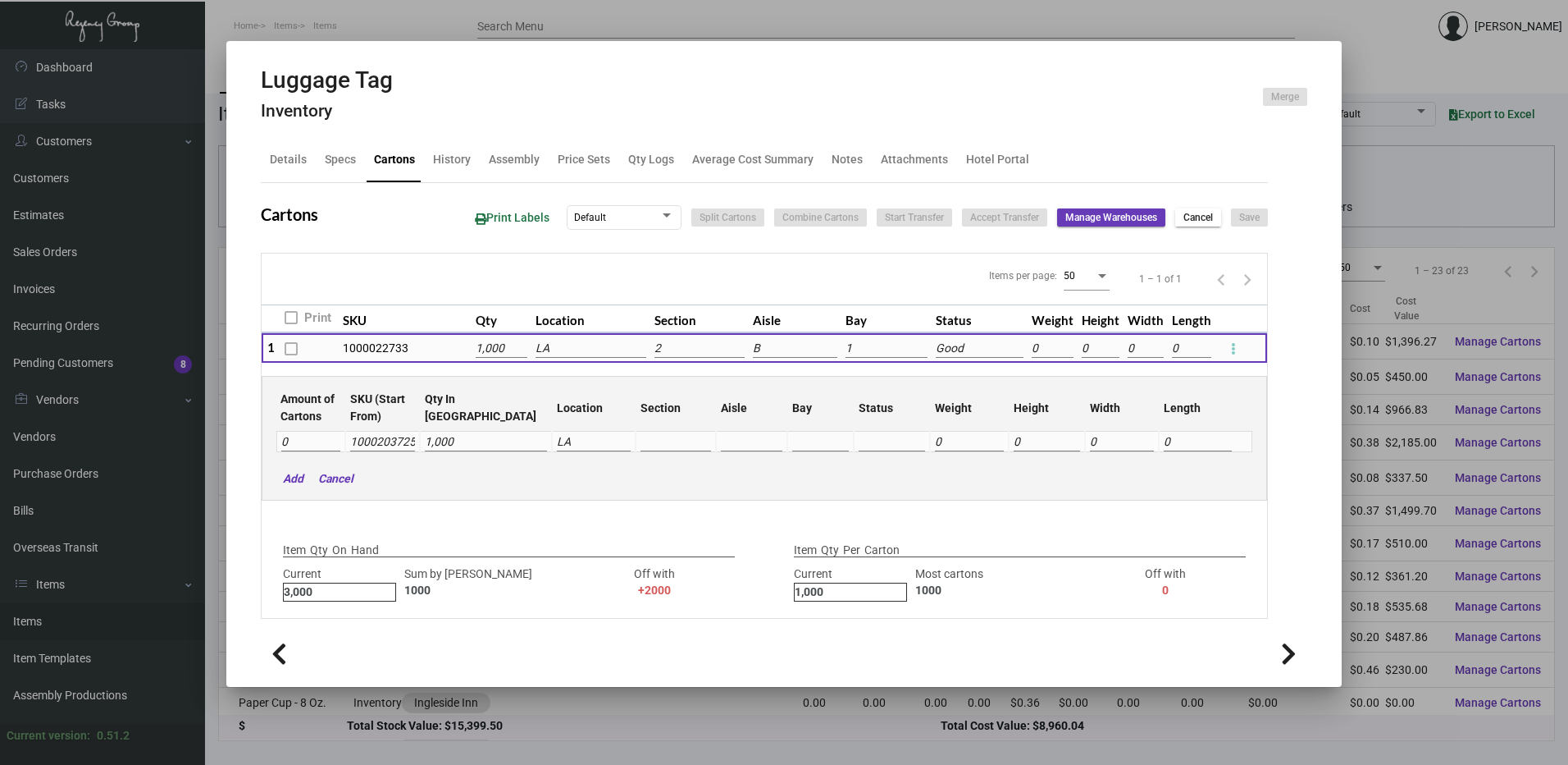
click at [641, 443] on input at bounding box center [676, 443] width 70 height 18
click at [631, 532] on span "2" at bounding box center [702, 530] width 179 height 40
click at [721, 435] on input at bounding box center [752, 443] width 61 height 18
click at [710, 504] on span "B" at bounding box center [785, 510] width 179 height 40
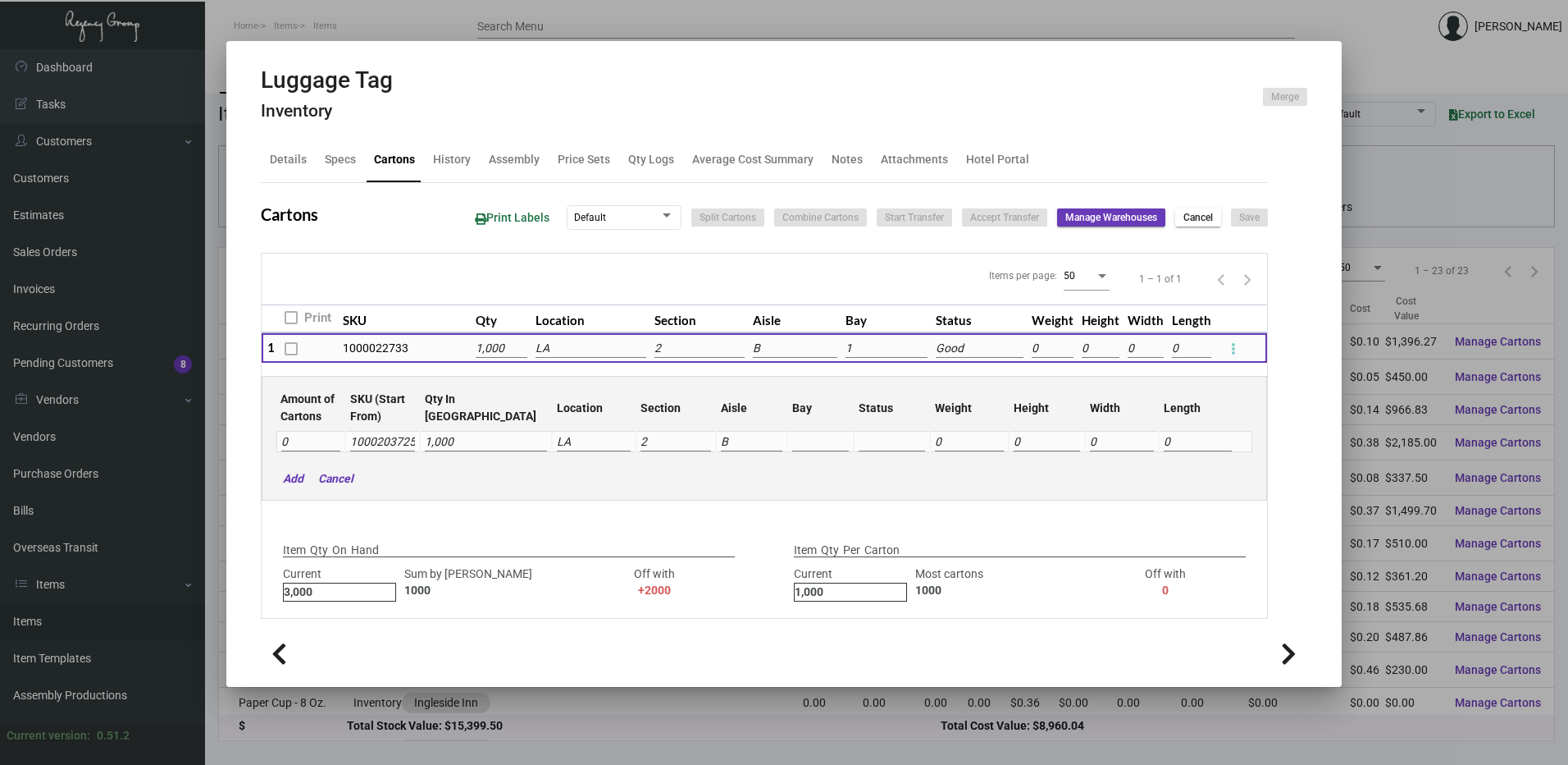
click at [793, 441] on input at bounding box center [821, 443] width 57 height 18
click at [792, 478] on span "1" at bounding box center [860, 471] width 179 height 40
click at [324, 442] on input "0" at bounding box center [311, 443] width 59 height 18
click at [327, 443] on input "01" at bounding box center [311, 443] width 59 height 18
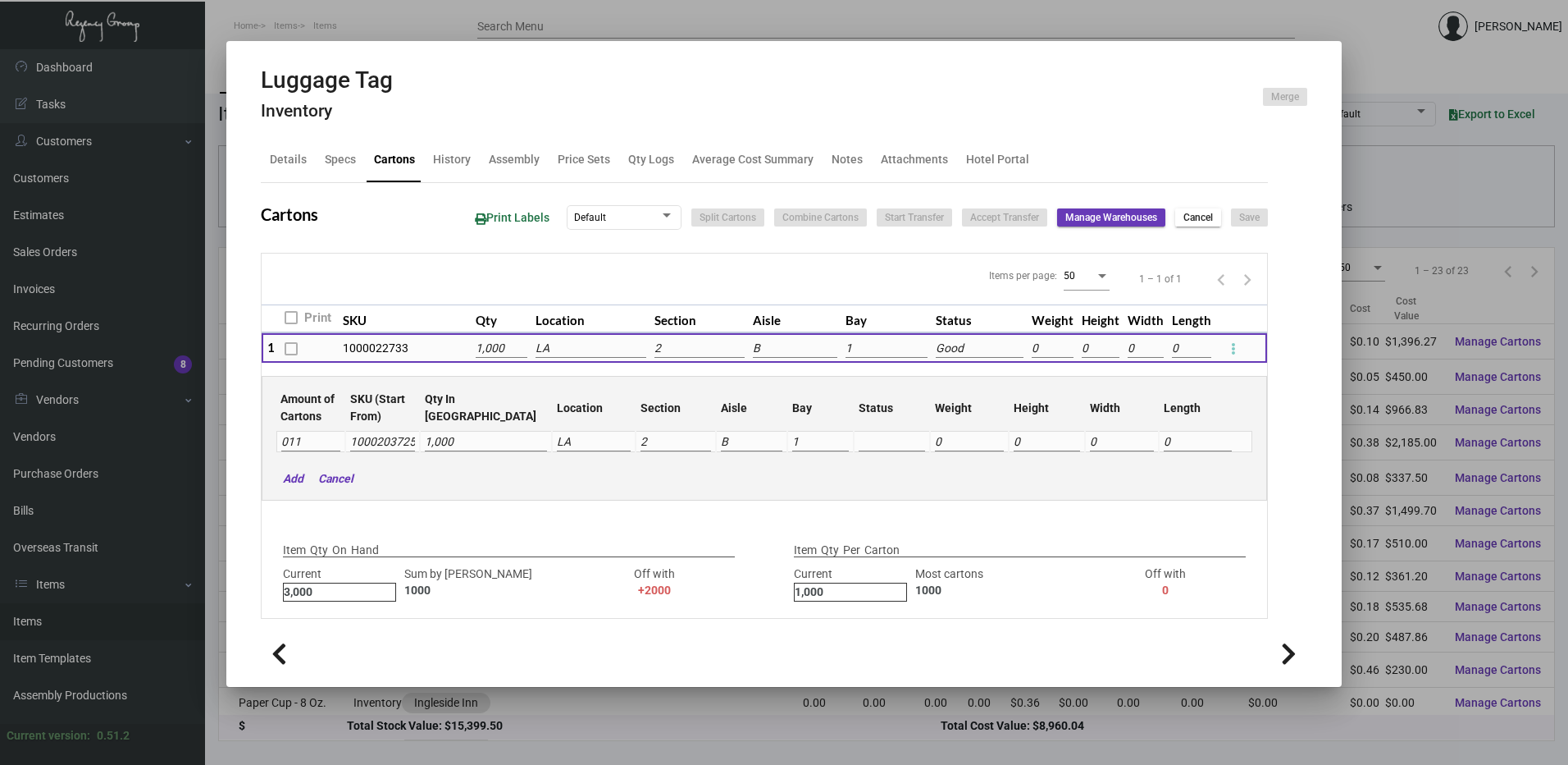
click at [301, 447] on input "011" at bounding box center [311, 443] width 59 height 18
click at [292, 445] on input "011" at bounding box center [311, 443] width 59 height 18
click at [293, 480] on mat-hint "Add" at bounding box center [289, 479] width 29 height 17
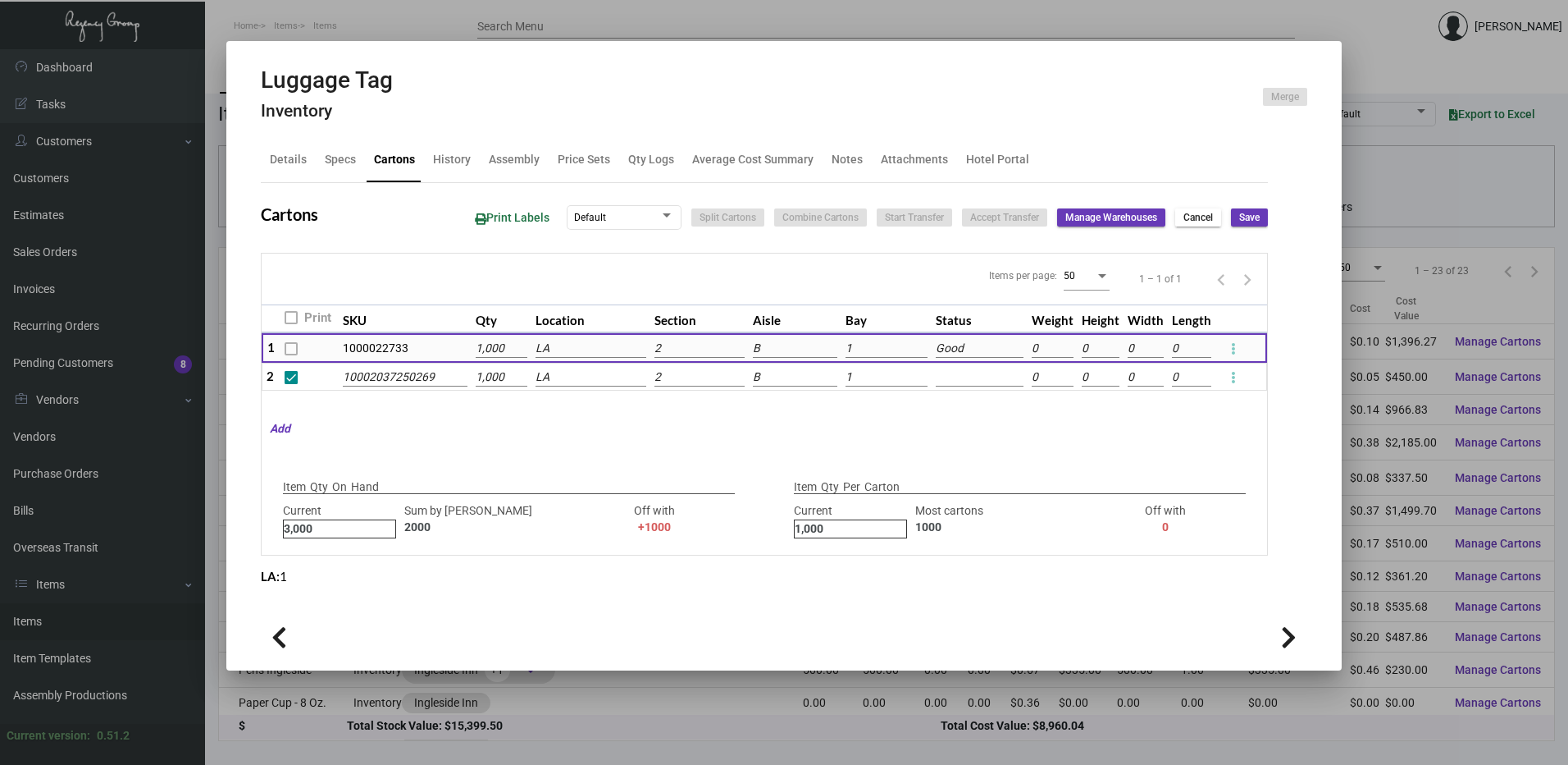
click at [1257, 220] on span "Save" at bounding box center [1249, 218] width 21 height 14
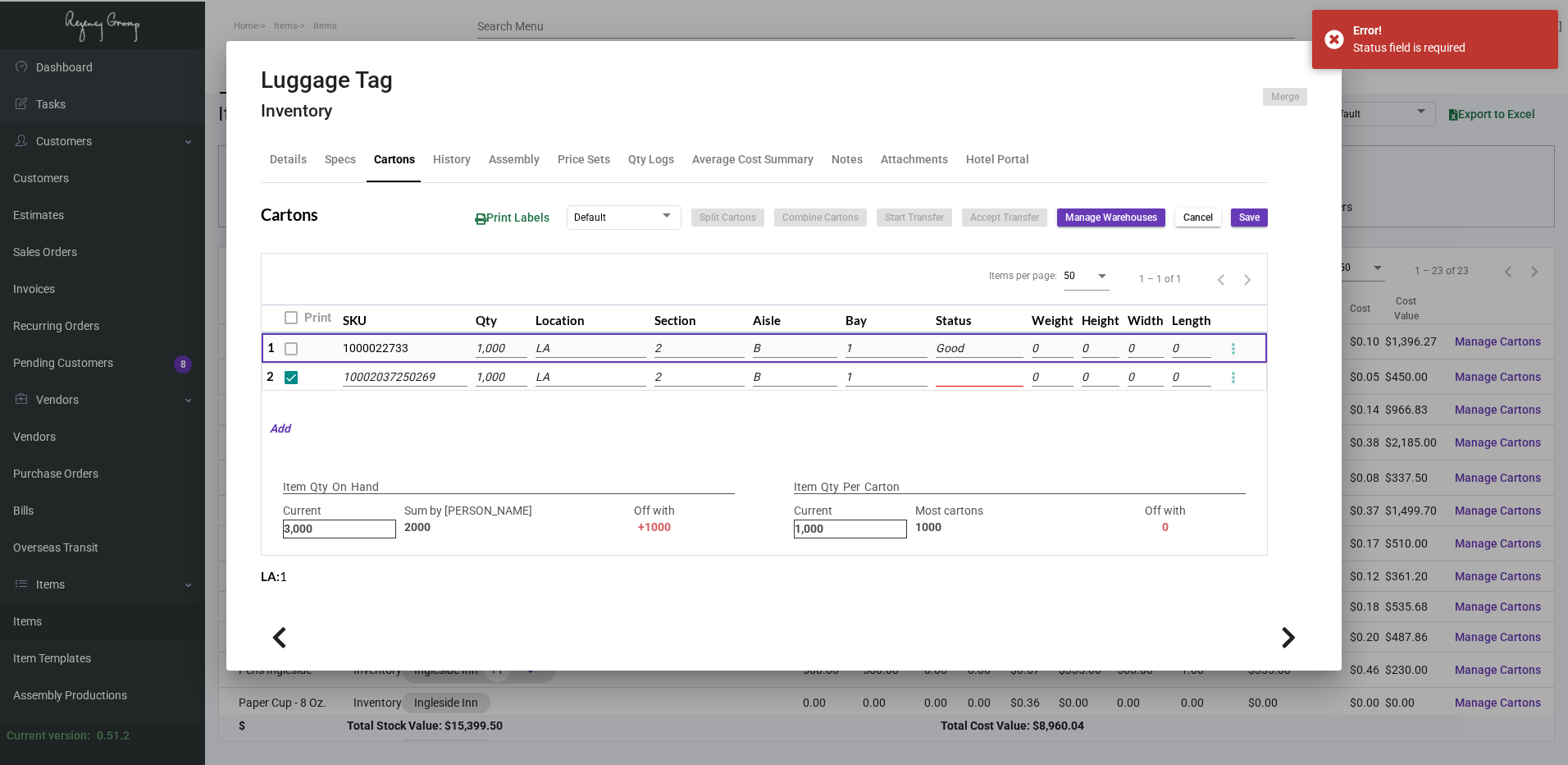
click at [988, 367] on td at bounding box center [979, 377] width 96 height 28
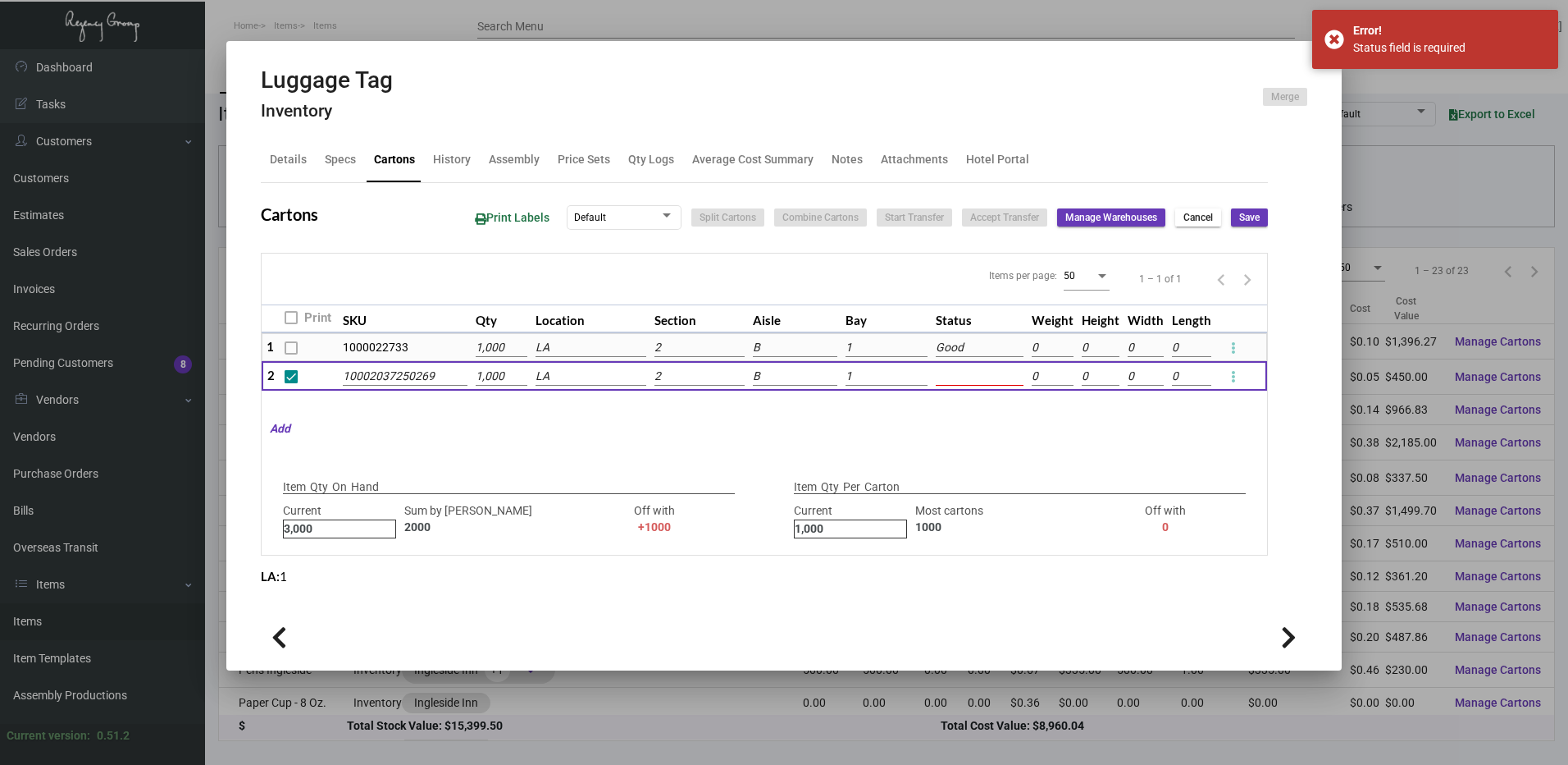
click at [979, 384] on input at bounding box center [979, 377] width 88 height 18
click at [977, 480] on span "Good" at bounding box center [985, 484] width 66 height 40
click at [1238, 226] on button "Save" at bounding box center [1249, 218] width 37 height 18
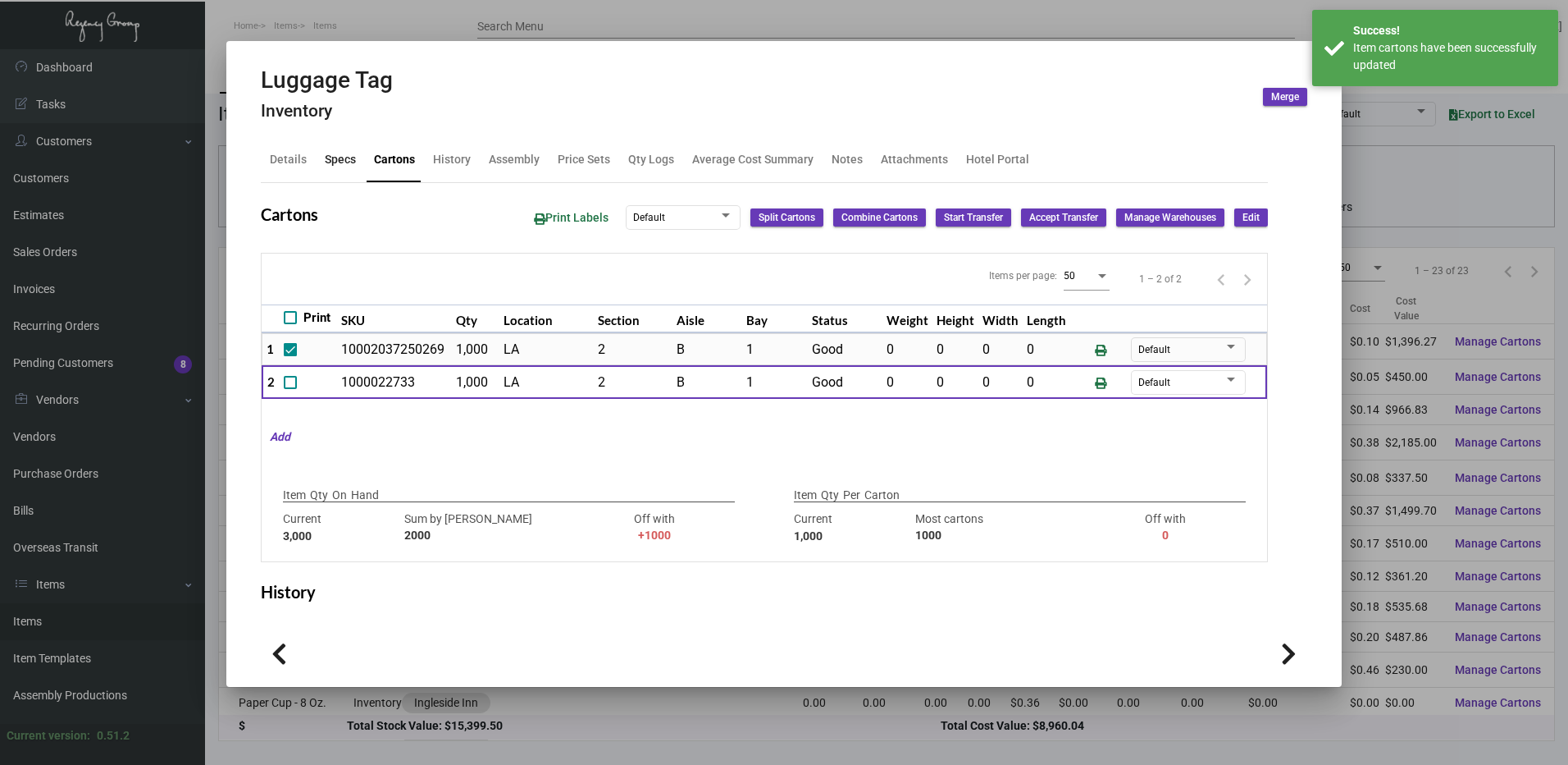
click at [340, 167] on div "Specs" at bounding box center [340, 159] width 32 height 17
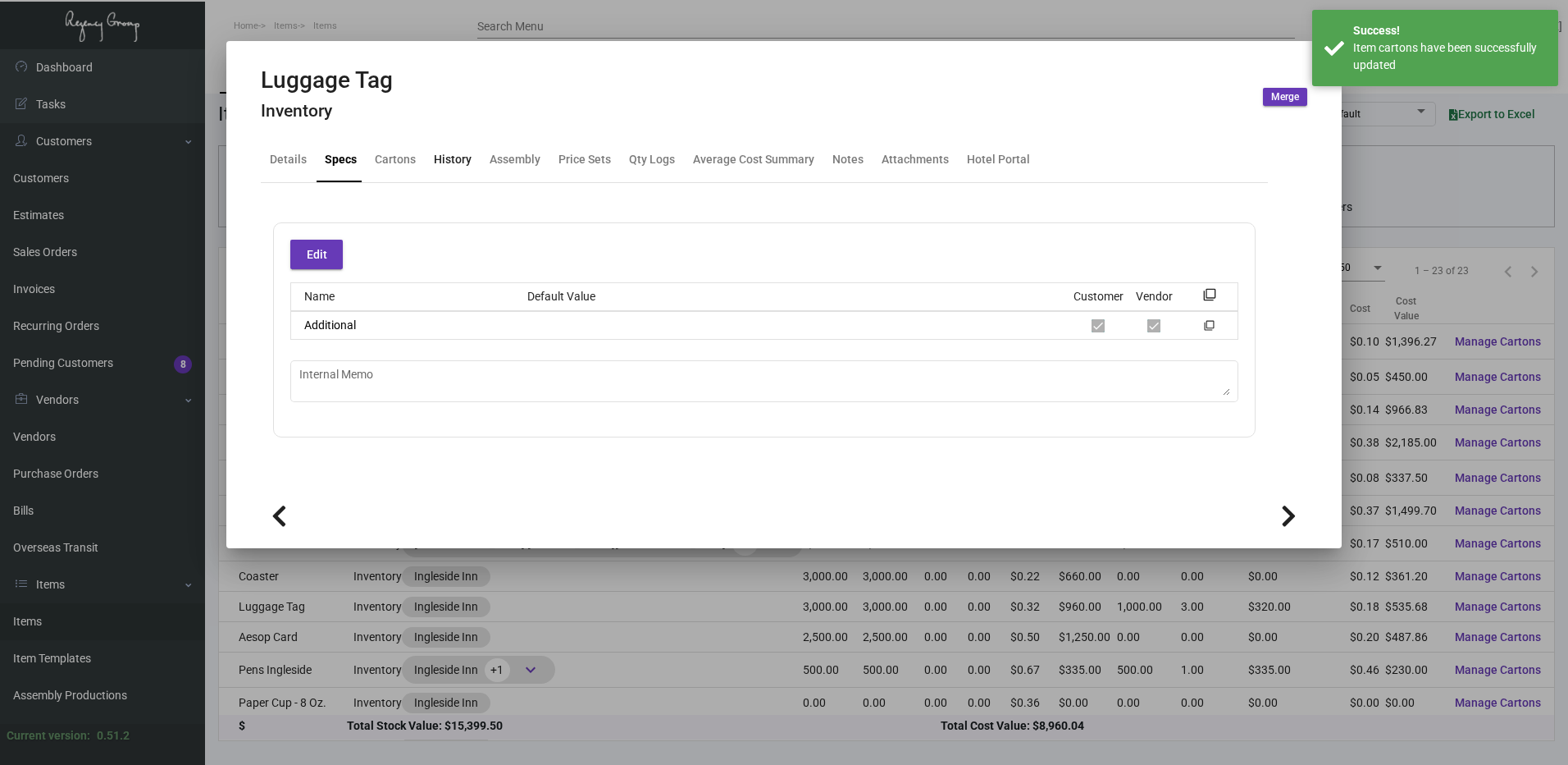
click at [460, 164] on div "History" at bounding box center [453, 159] width 38 height 17
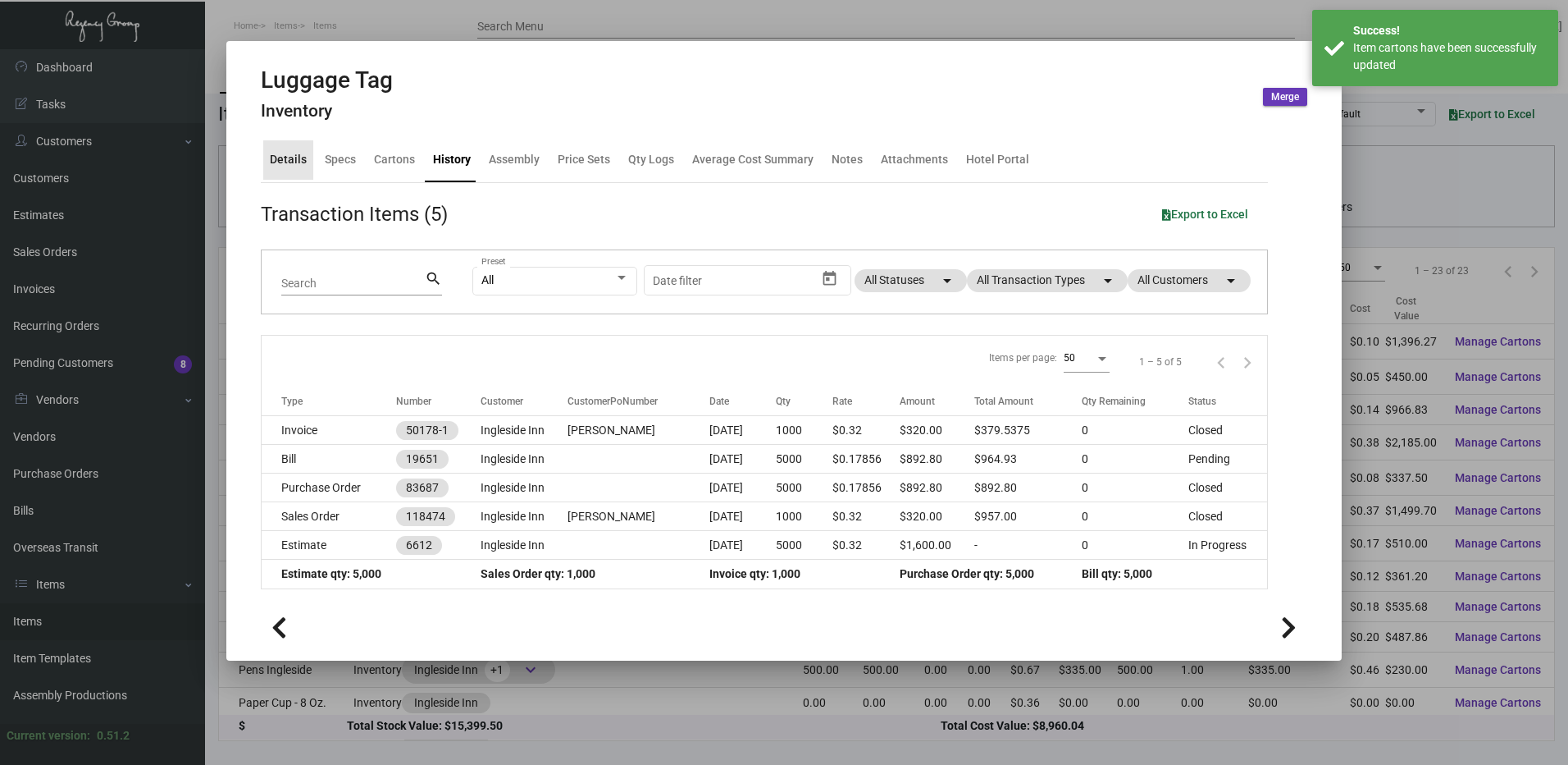
click at [307, 148] on div "Details" at bounding box center [288, 160] width 50 height 40
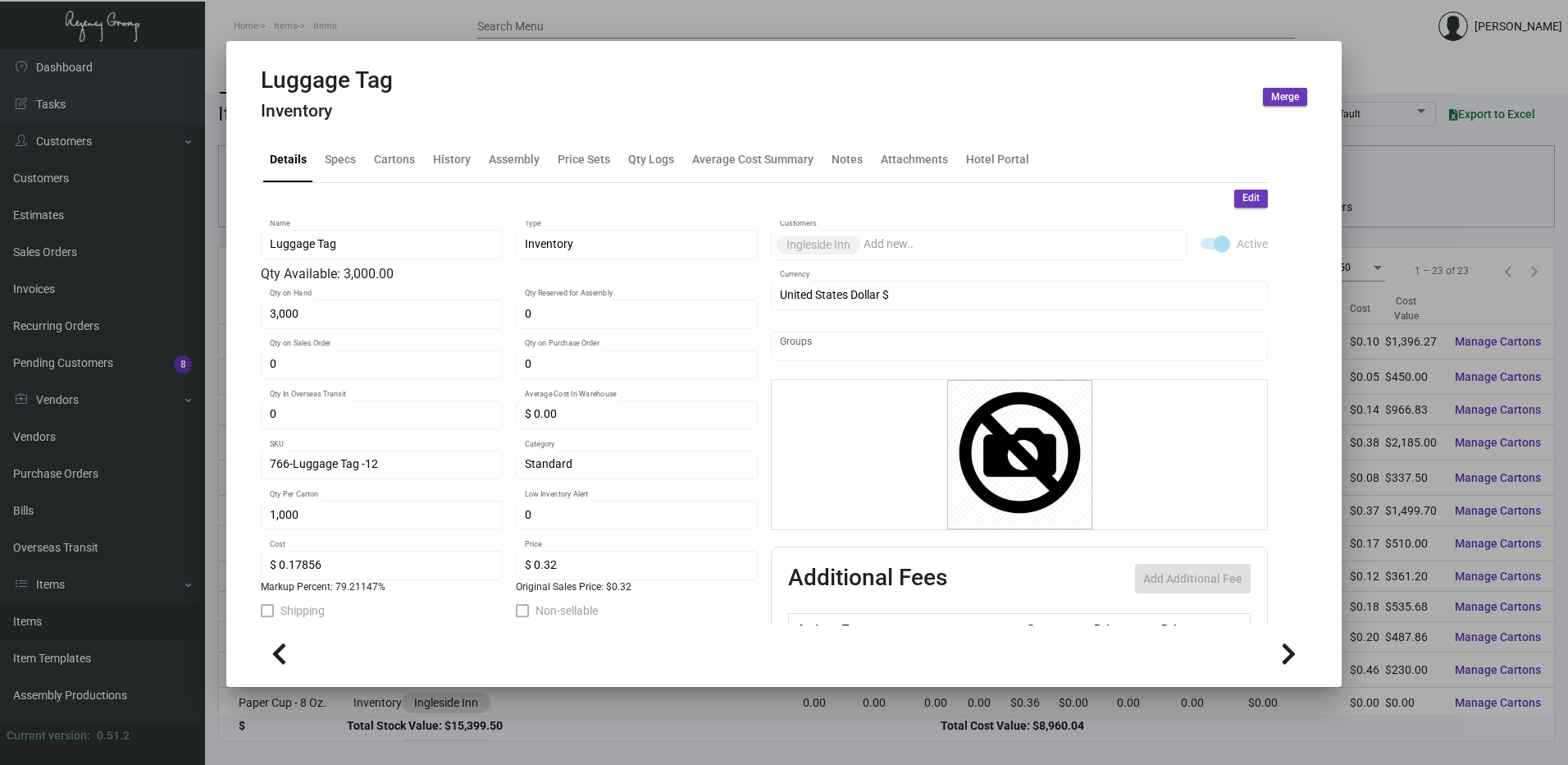
drag, startPoint x: 1244, startPoint y: 192, endPoint x: 942, endPoint y: 276, distance: 313.5
click at [1244, 192] on span "Edit" at bounding box center [1251, 198] width 17 height 14
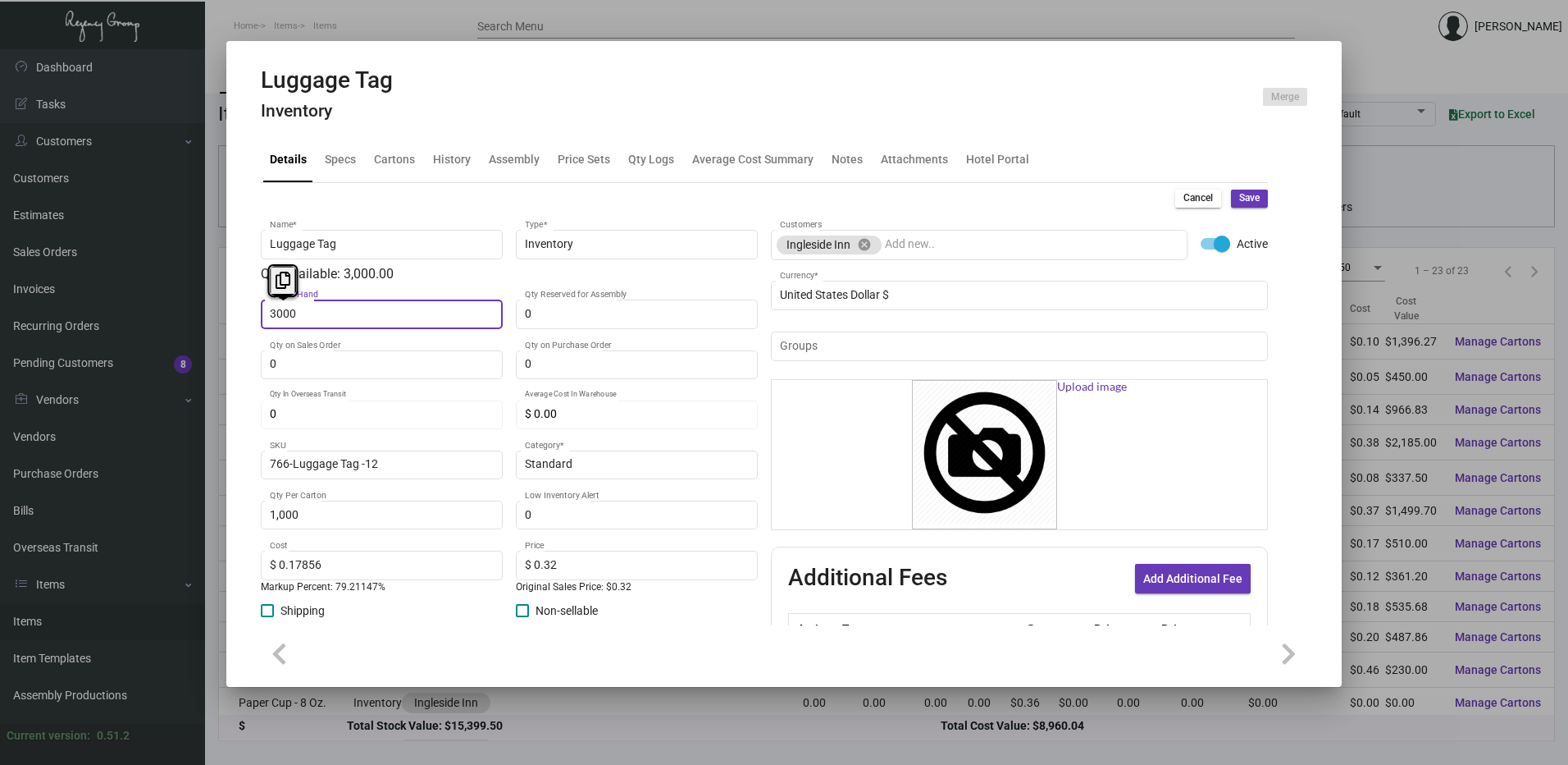
click at [363, 313] on input "3000" at bounding box center [382, 314] width 225 height 14
click at [1246, 193] on span "Save" at bounding box center [1249, 198] width 21 height 14
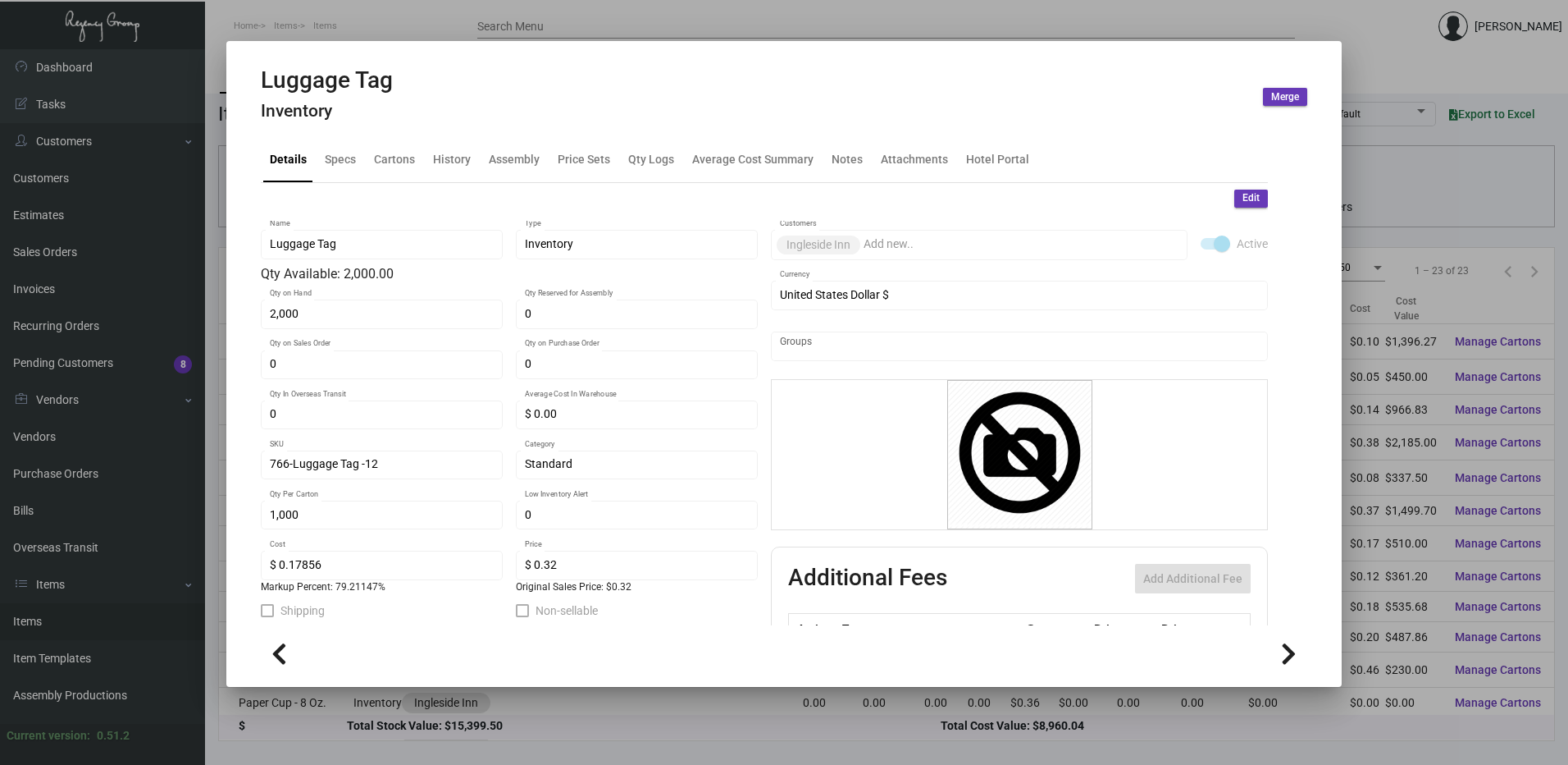
click at [463, 29] on div at bounding box center [784, 382] width 1568 height 765
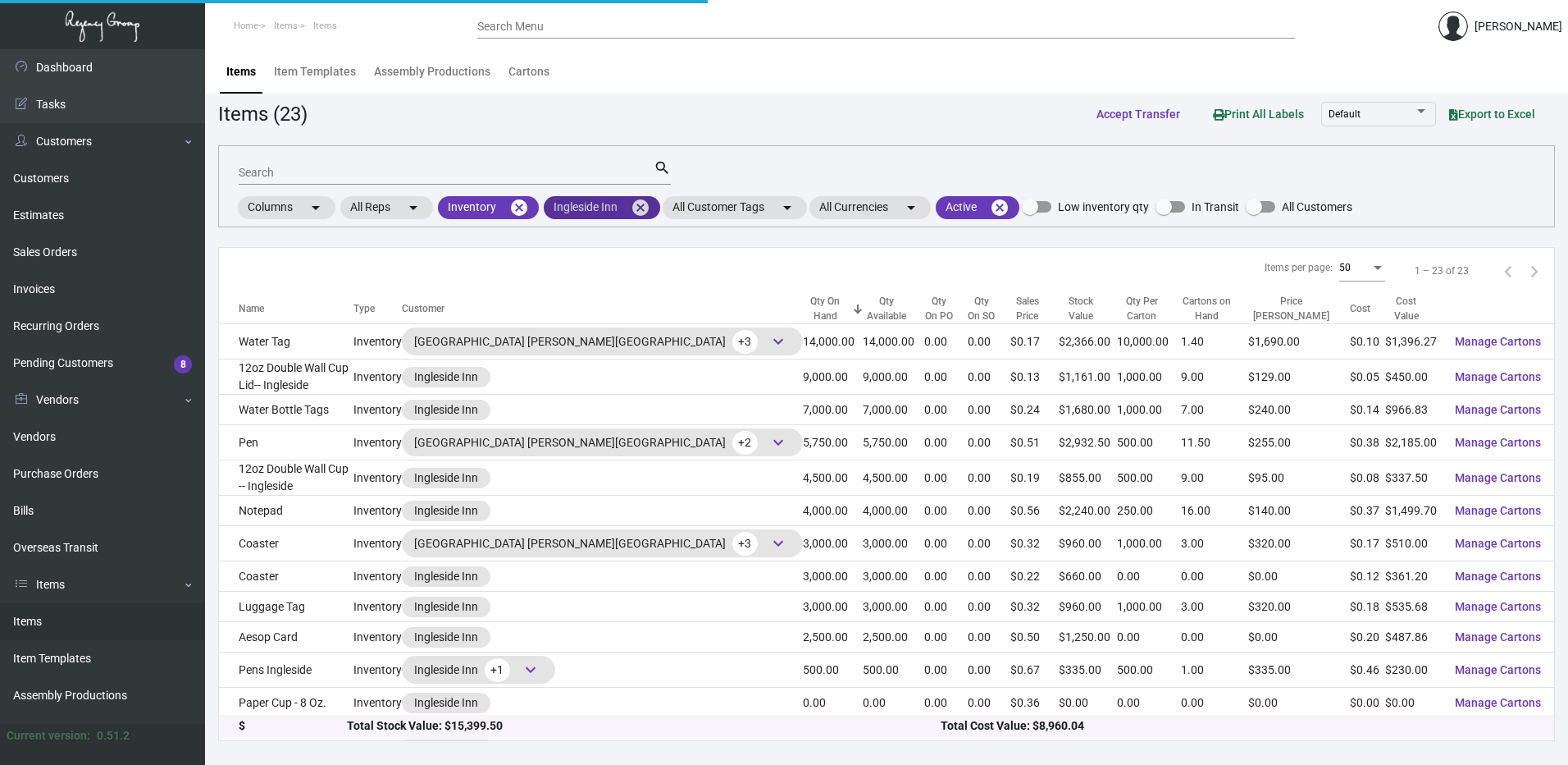
click at [637, 207] on mat-icon "cancel" at bounding box center [641, 208] width 20 height 20
click at [590, 210] on mat-chip "All Customers arrow_drop_down" at bounding box center [605, 207] width 123 height 23
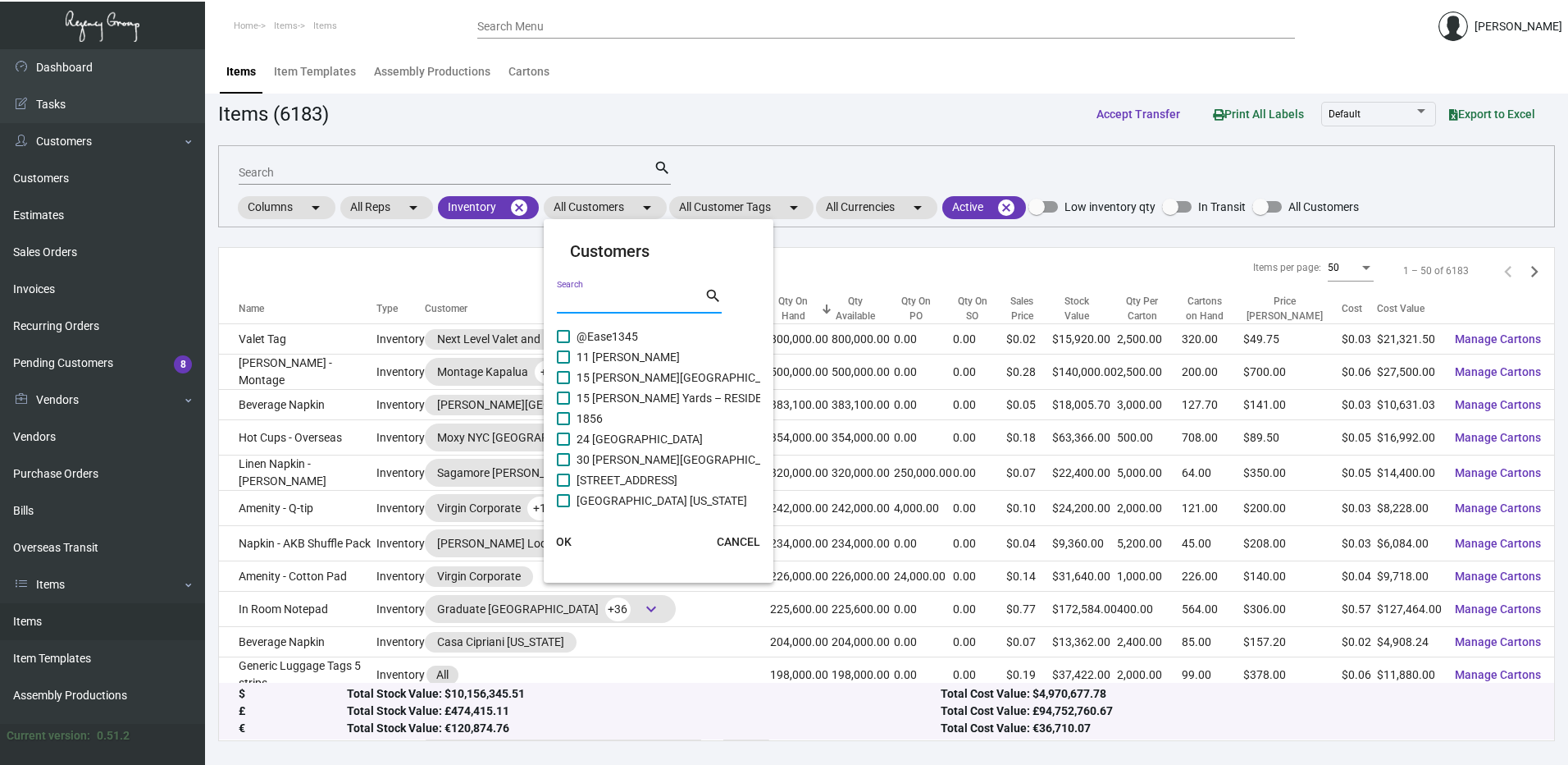
click at [606, 302] on input "Search" at bounding box center [631, 301] width 148 height 14
paste input "[GEOGRAPHIC_DATA]"
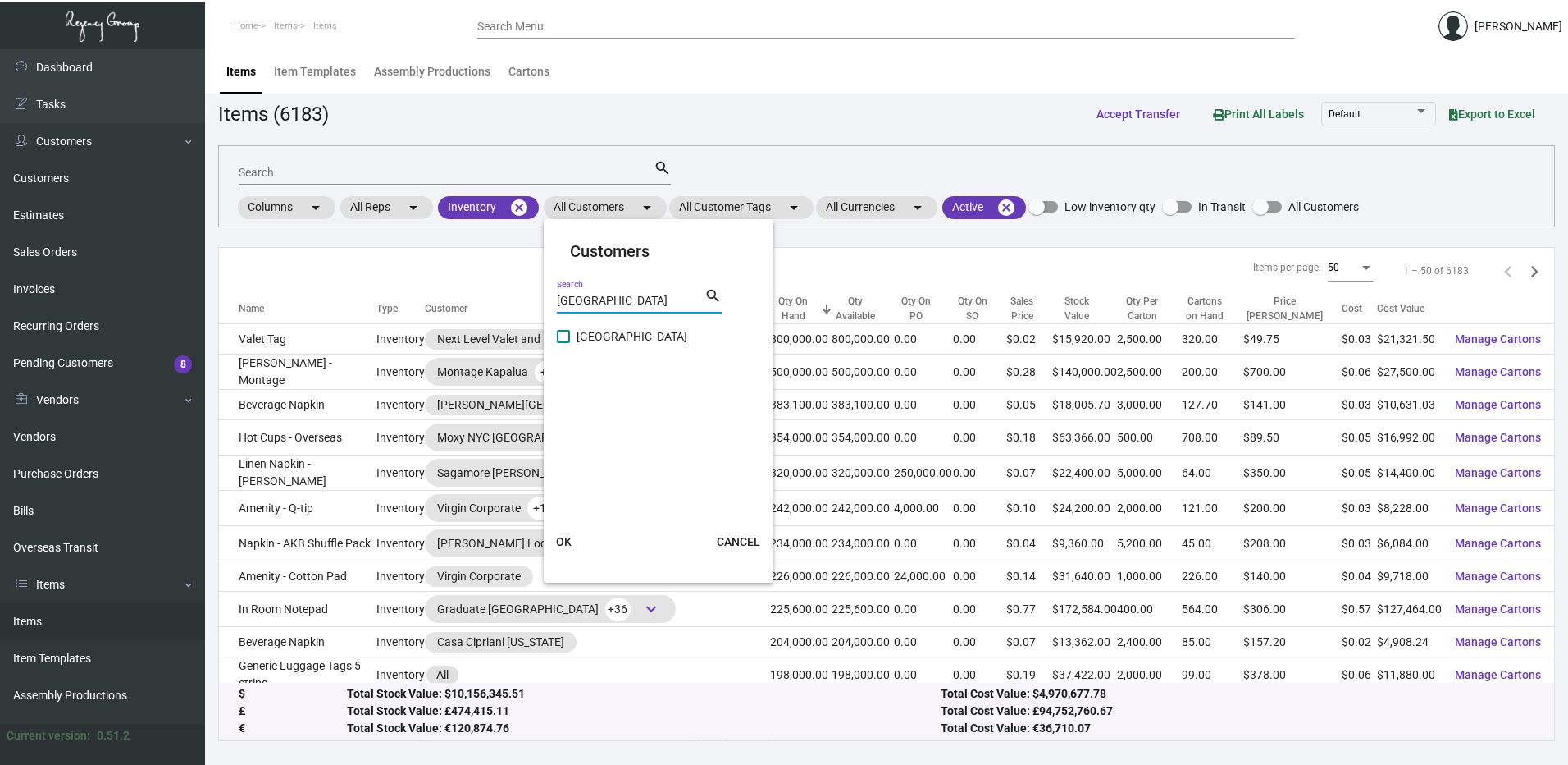
click at [562, 338] on span at bounding box center [563, 336] width 14 height 14
click at [562, 343] on input "[GEOGRAPHIC_DATA]" at bounding box center [562, 343] width 1 height 1
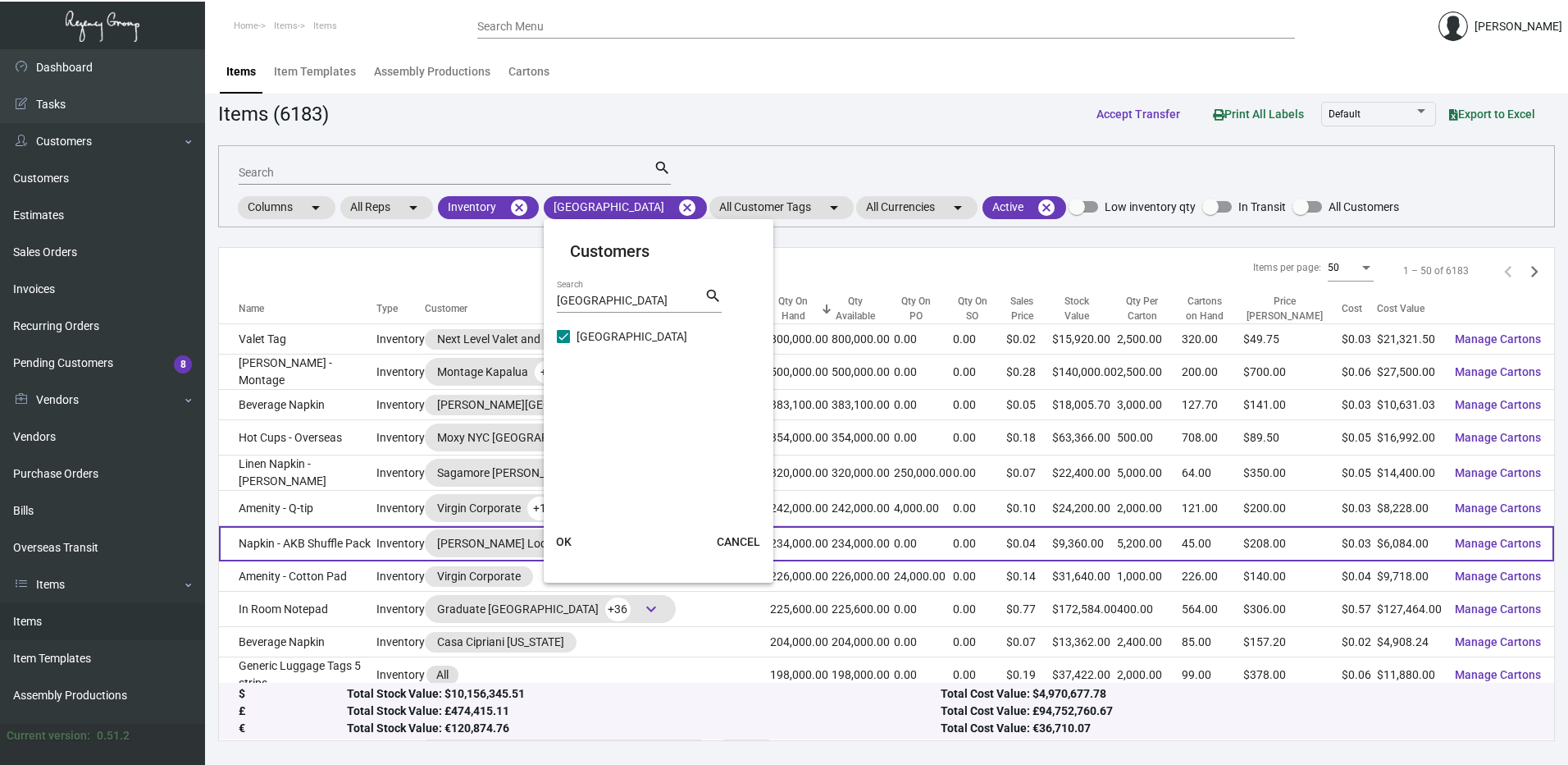
click at [561, 538] on span "OK" at bounding box center [563, 541] width 15 height 14
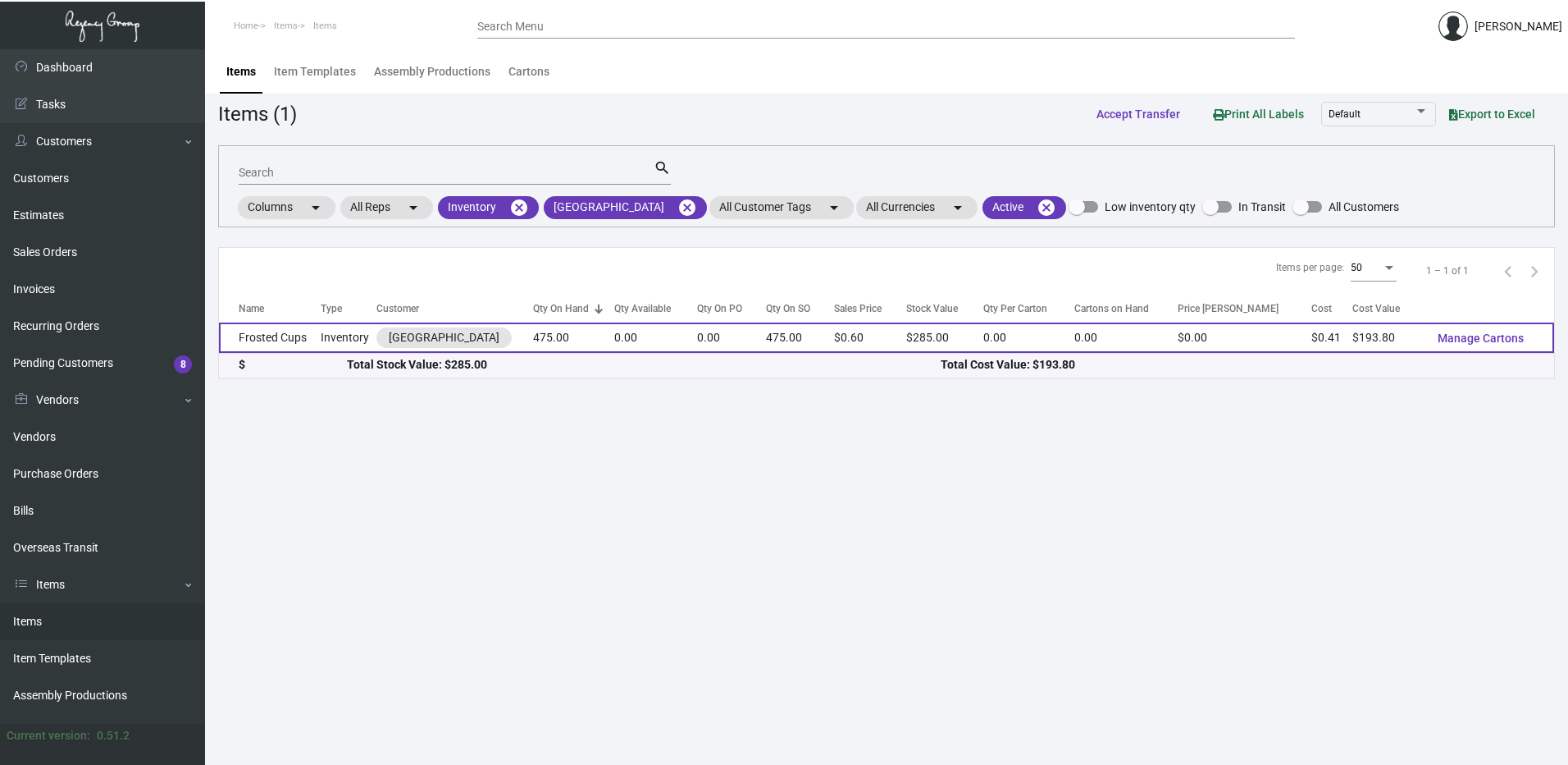
click at [296, 331] on td "Frosted Cups" at bounding box center [270, 338] width 102 height 31
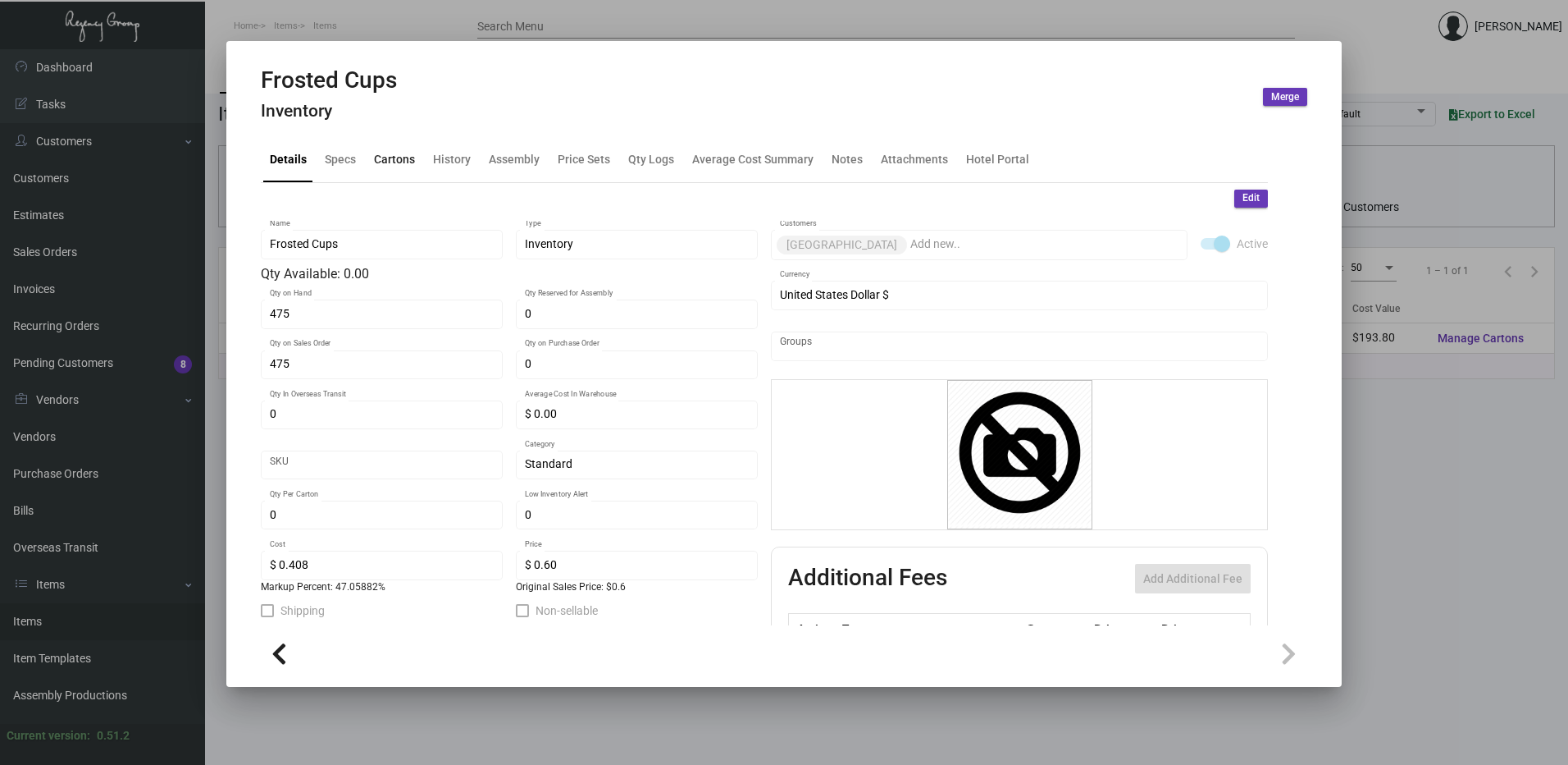
click at [408, 155] on div "Cartons" at bounding box center [394, 159] width 41 height 17
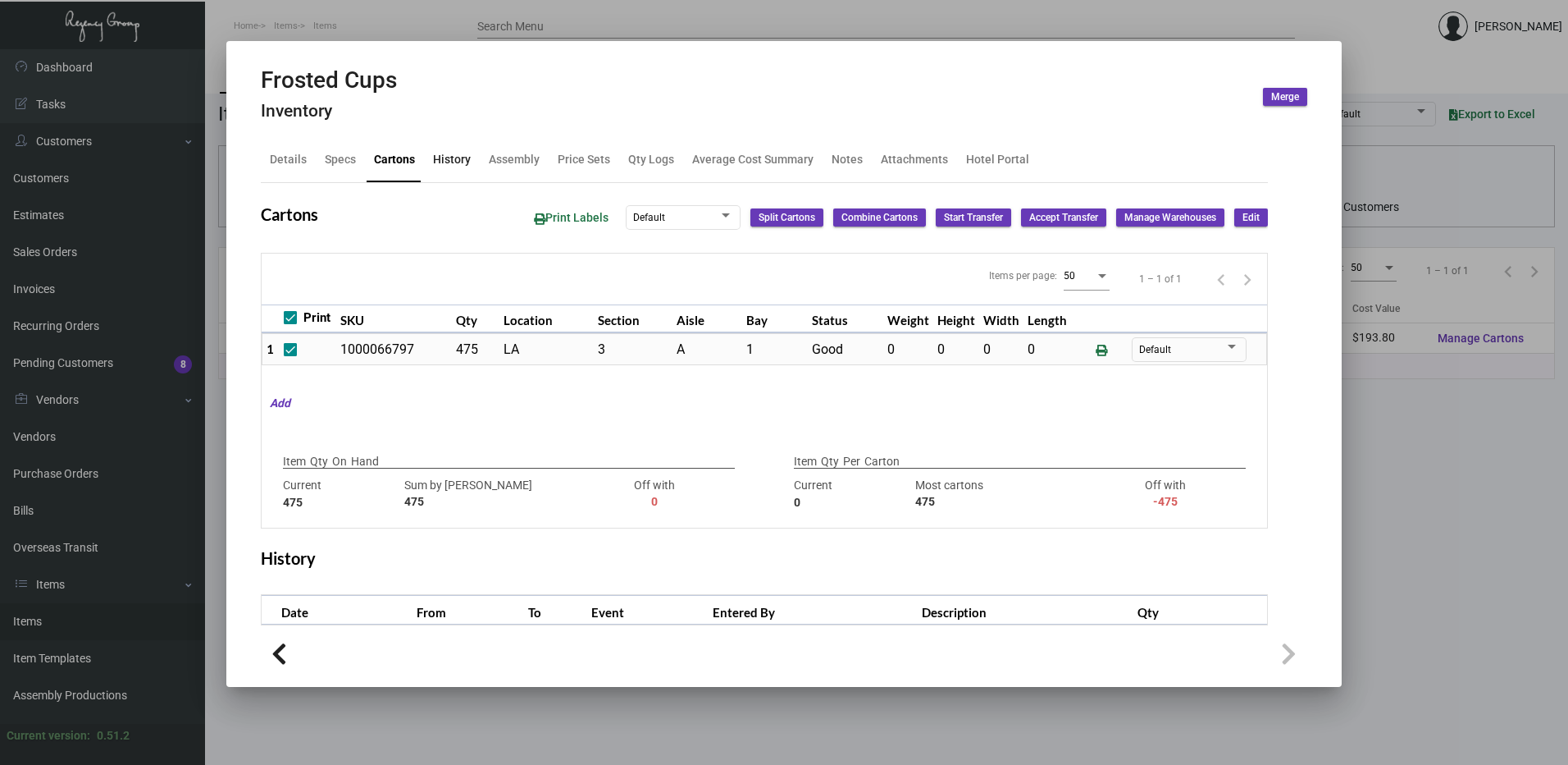
click at [463, 161] on div "History" at bounding box center [452, 159] width 38 height 17
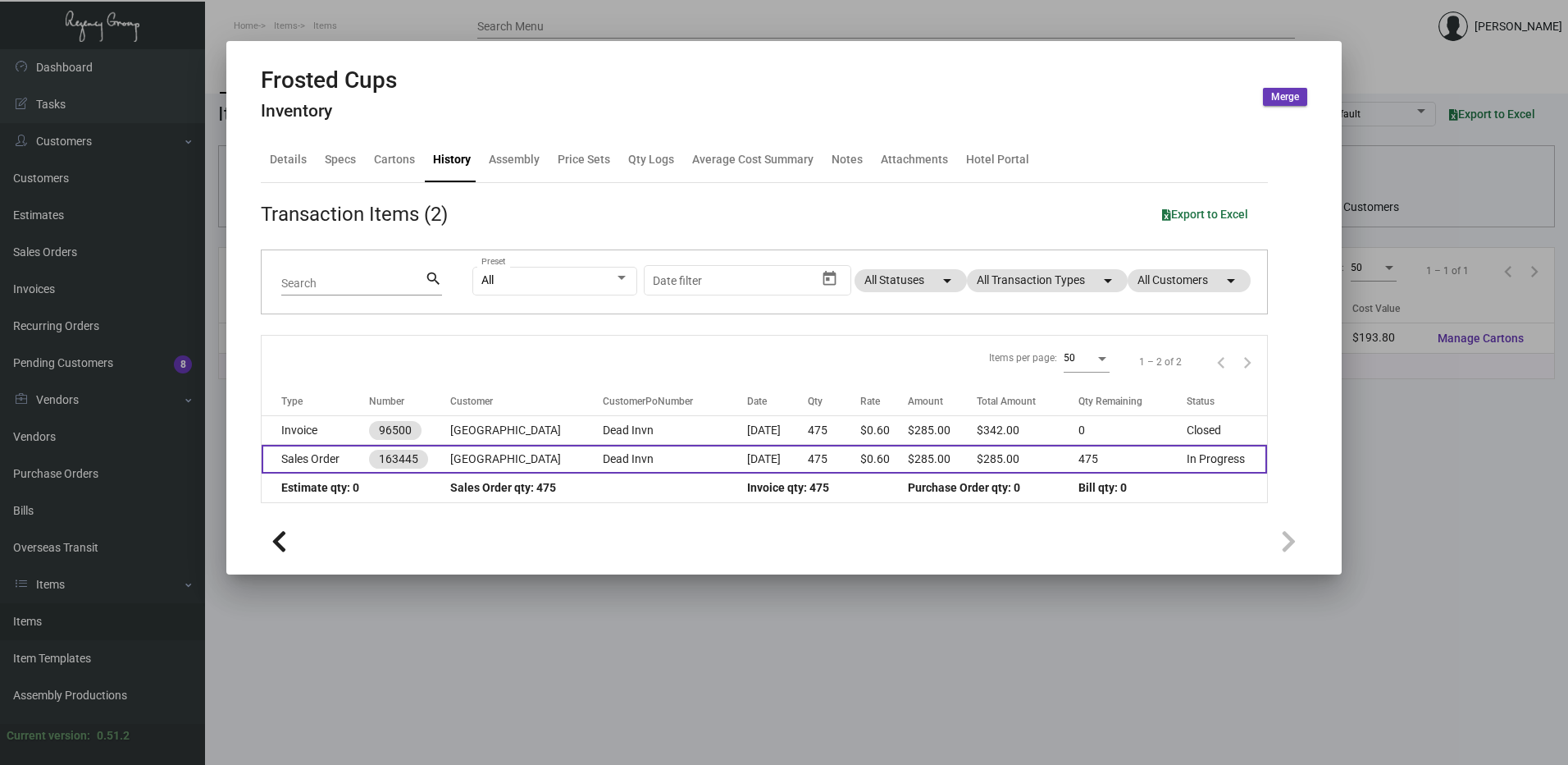
click at [811, 457] on td "475" at bounding box center [834, 460] width 52 height 29
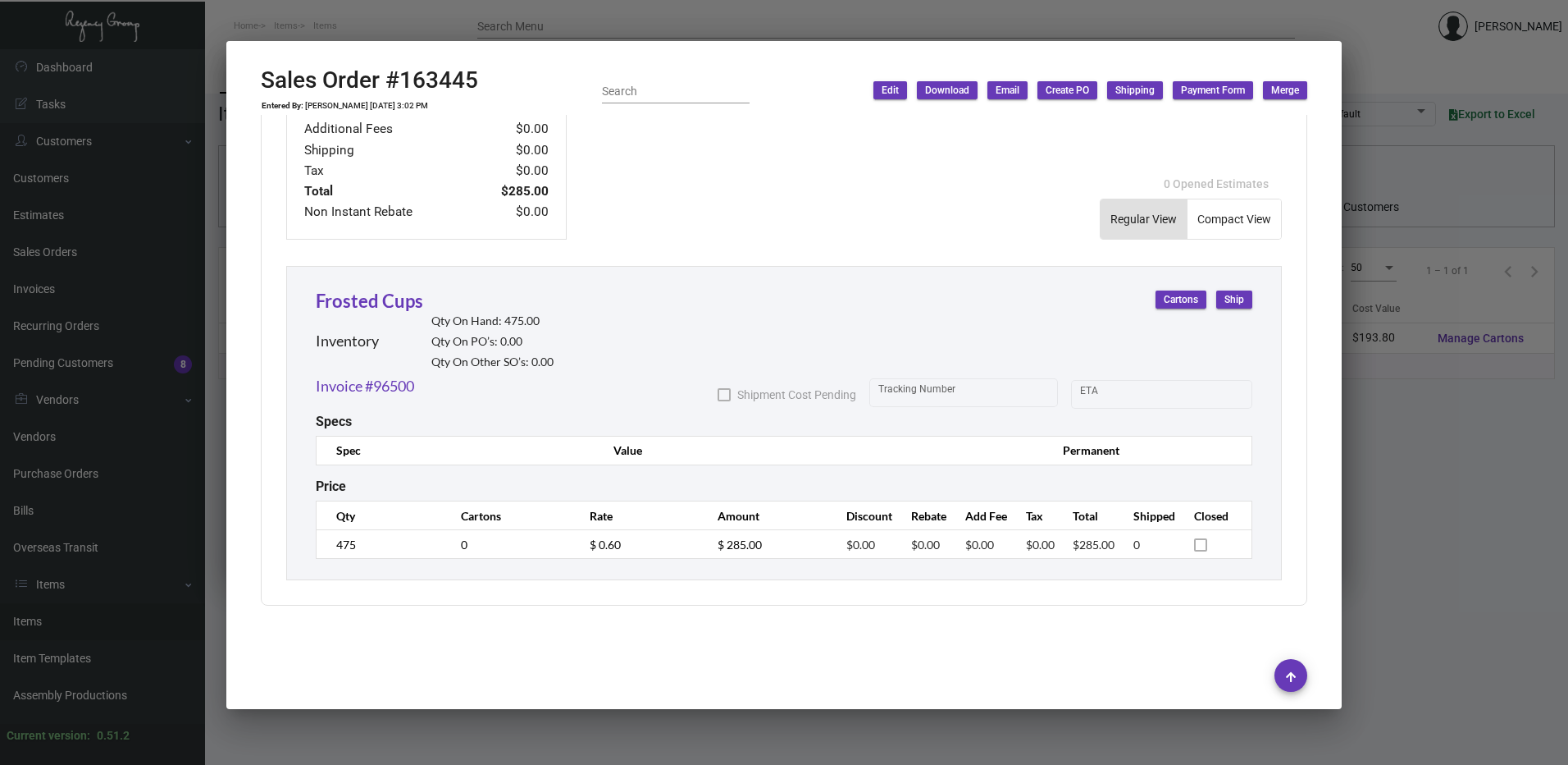
scroll to position [747, 0]
click at [385, 378] on link "Invoice #96500" at bounding box center [365, 383] width 98 height 23
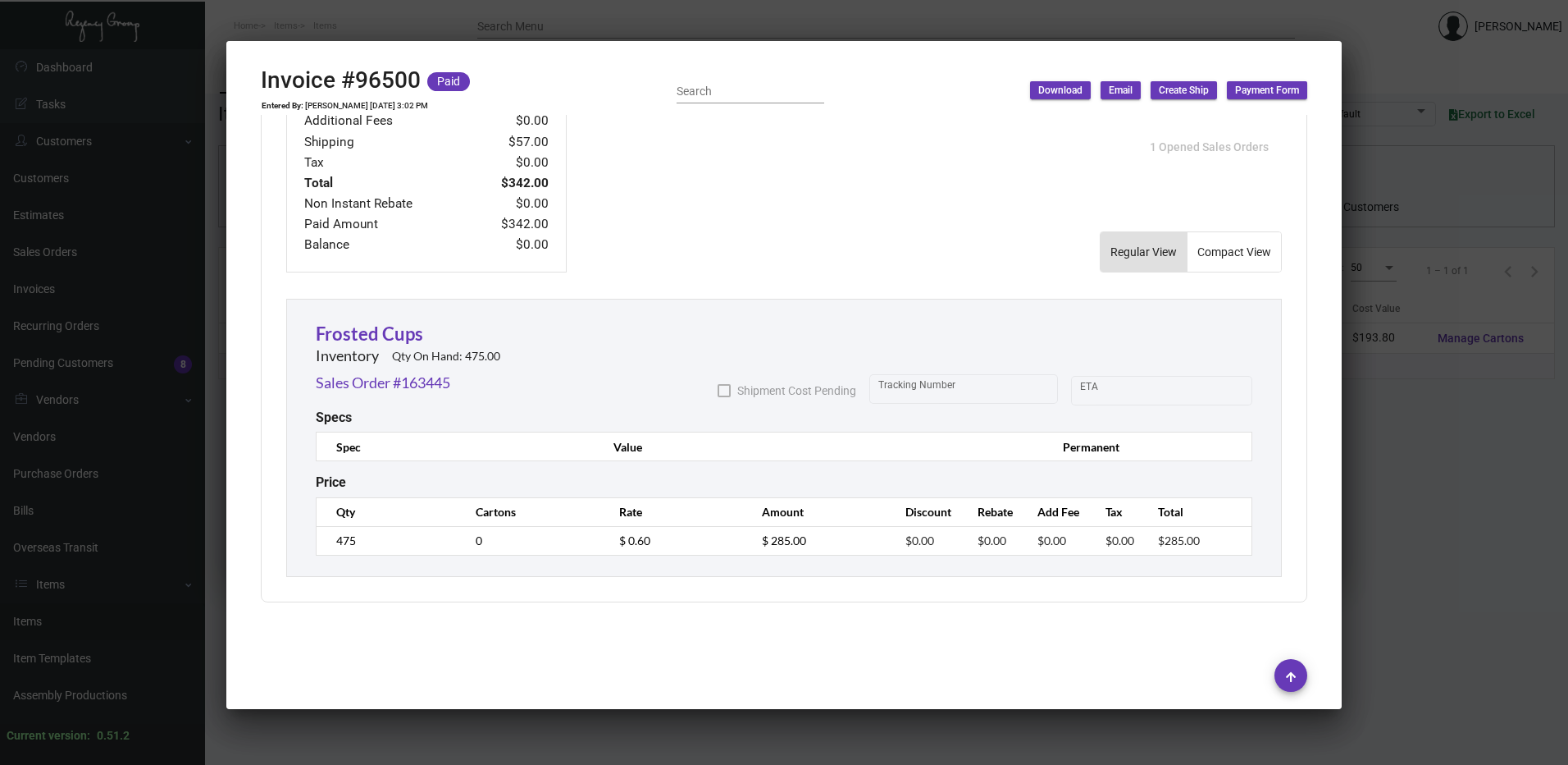
scroll to position [207, 0]
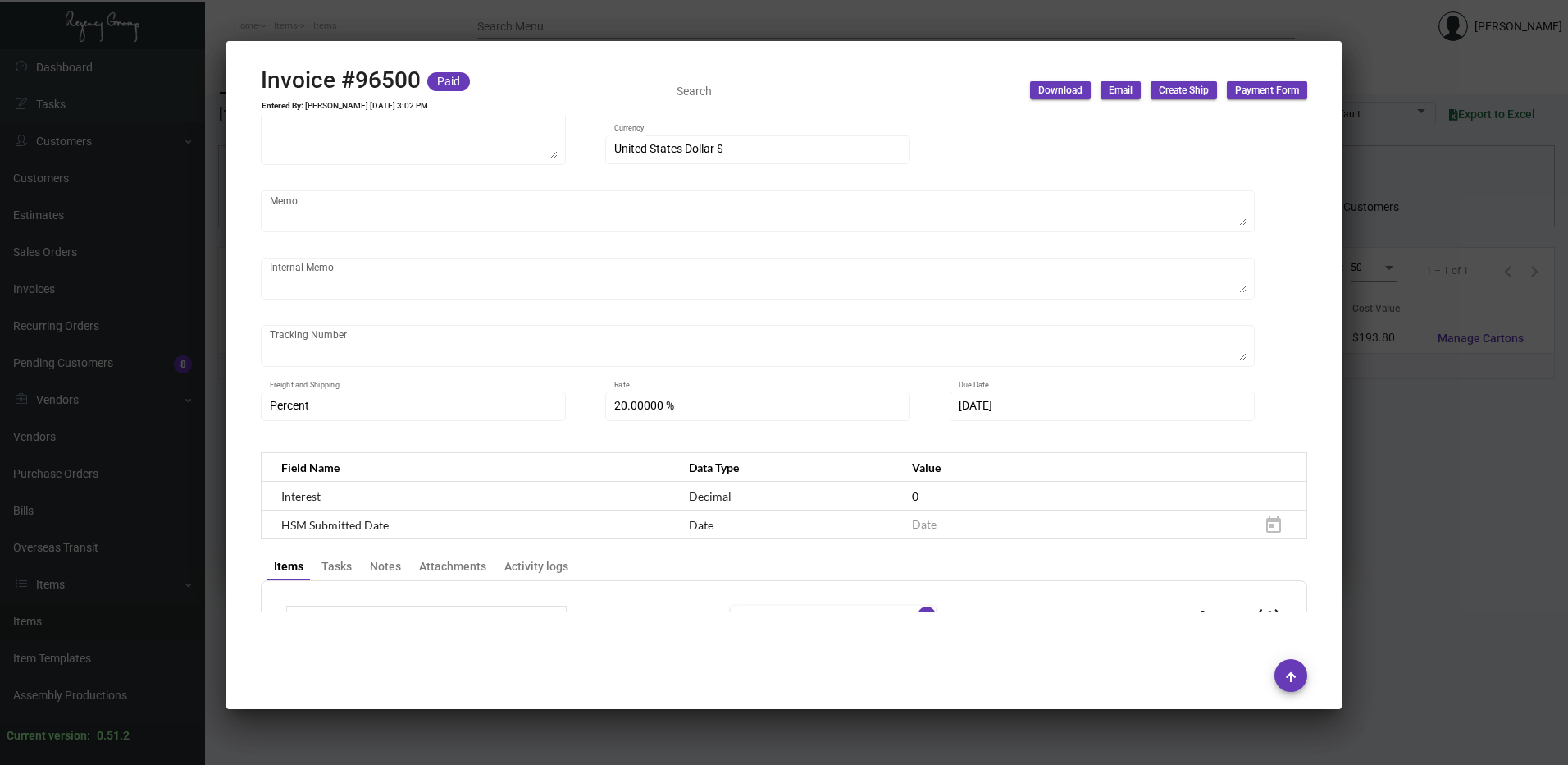
click at [553, 33] on div at bounding box center [784, 382] width 1568 height 765
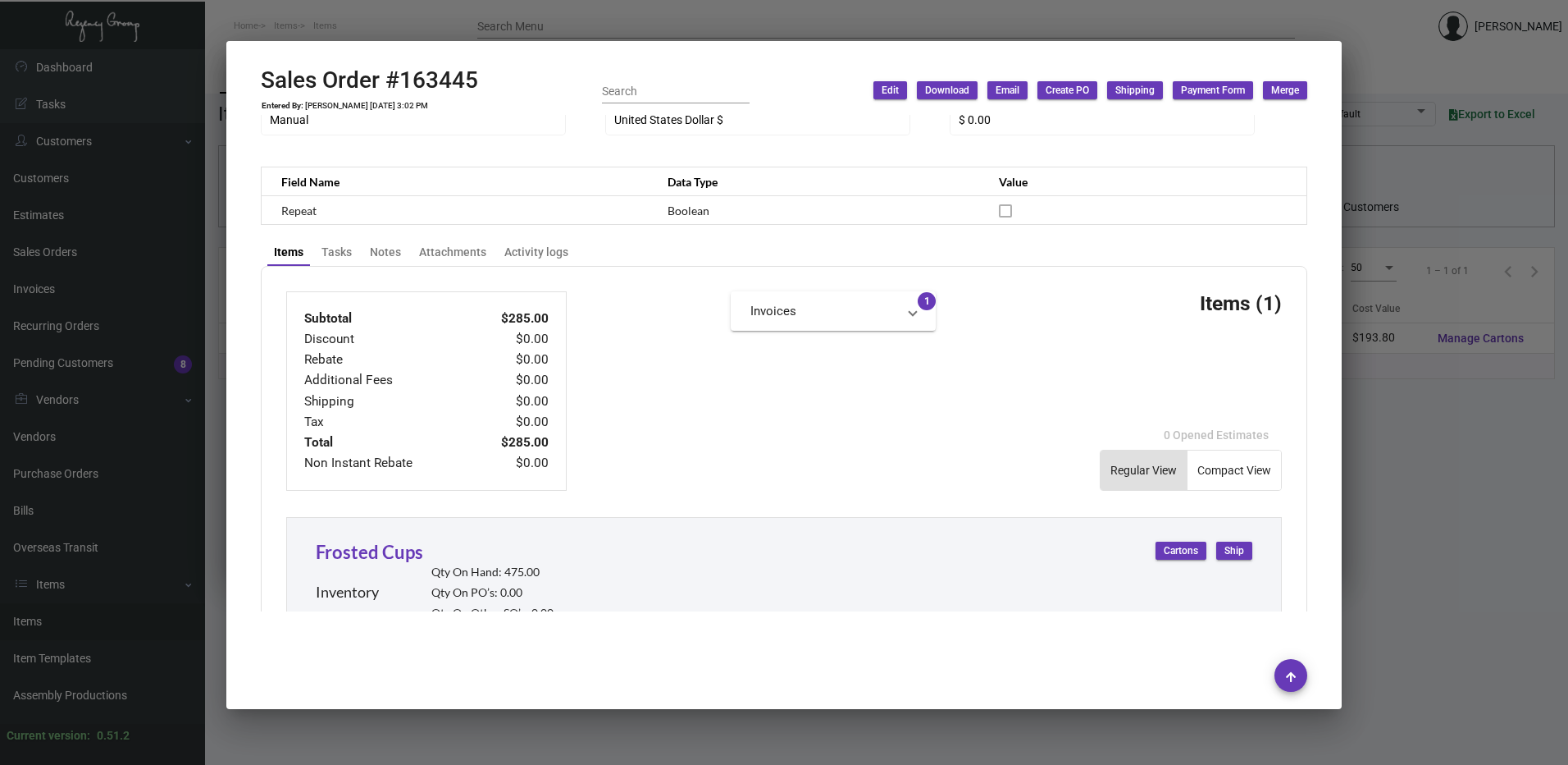
scroll to position [747, 0]
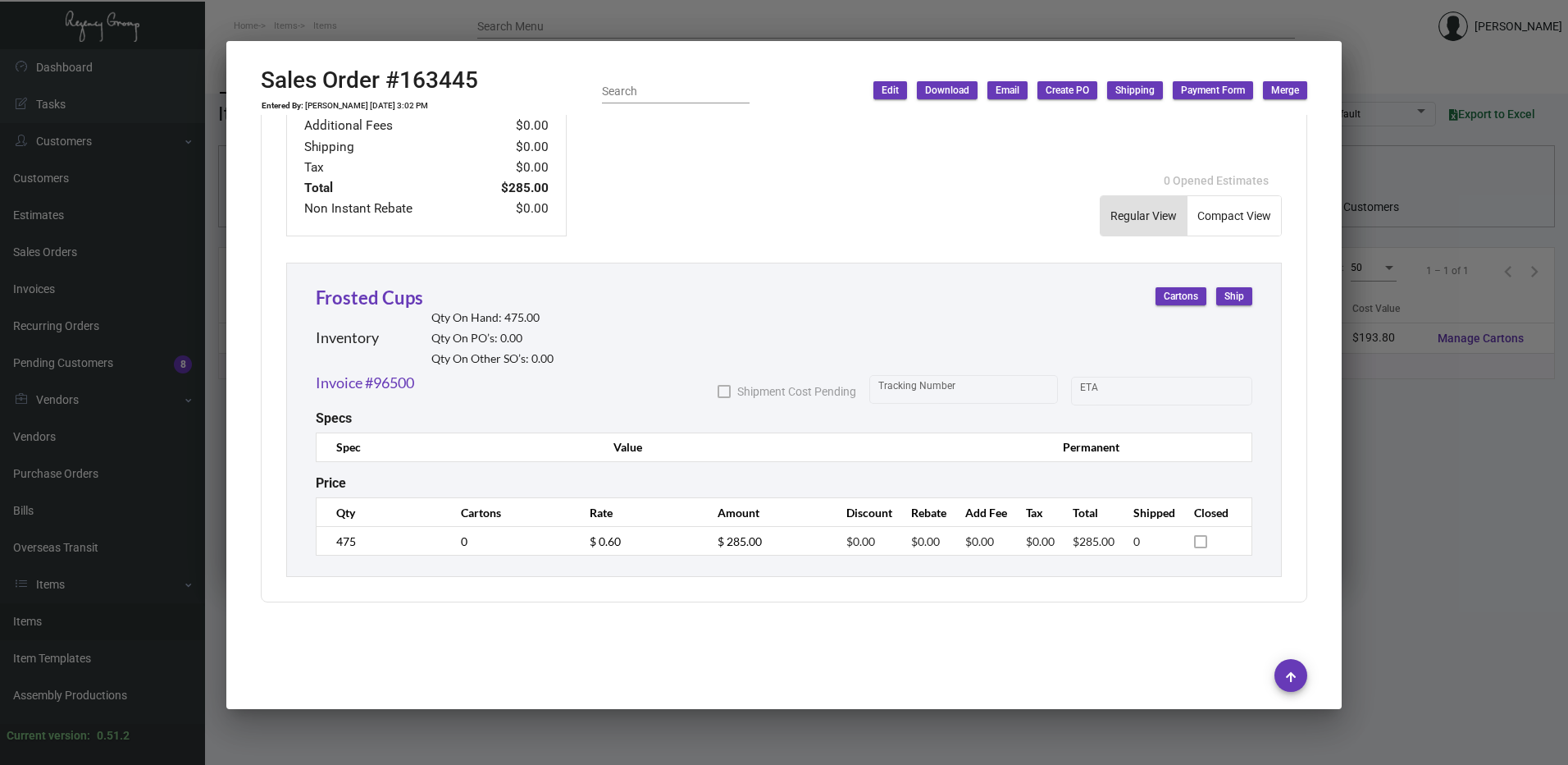
click at [525, 317] on h2 "Qty On Hand: 475.00" at bounding box center [492, 317] width 122 height 14
drag, startPoint x: 525, startPoint y: 317, endPoint x: 685, endPoint y: 317, distance: 160.0
click at [679, 303] on div "Frosted Cups Inventory Qty On Hand: 475.00 Qty On PO’s: 0.00 Qty On Other SO’s:…" at bounding box center [784, 327] width 937 height 88
drag, startPoint x: 566, startPoint y: 316, endPoint x: 505, endPoint y: 319, distance: 61.1
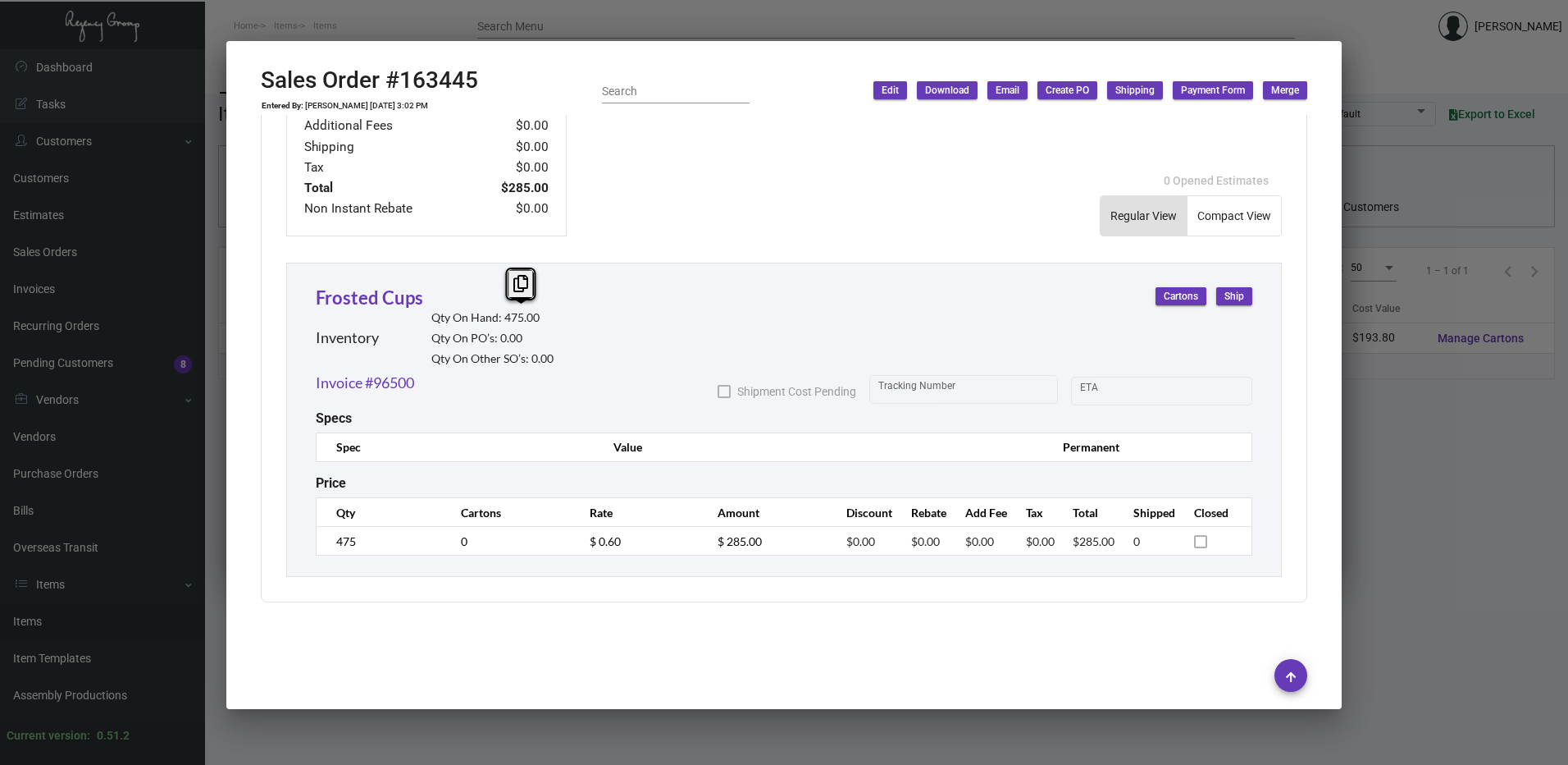
click at [505, 319] on div "Frosted Cups Inventory Qty On Hand: 475.00 Qty On PO’s: 0.00 Qty On Other SO’s:…" at bounding box center [784, 327] width 937 height 88
drag, startPoint x: 505, startPoint y: 319, endPoint x: 657, endPoint y: 346, distance: 154.4
click at [657, 346] on div "Frosted Cups Inventory Qty On Hand: 475.00 Qty On PO’s: 0.00 Qty On Other SO’s:…" at bounding box center [784, 327] width 937 height 88
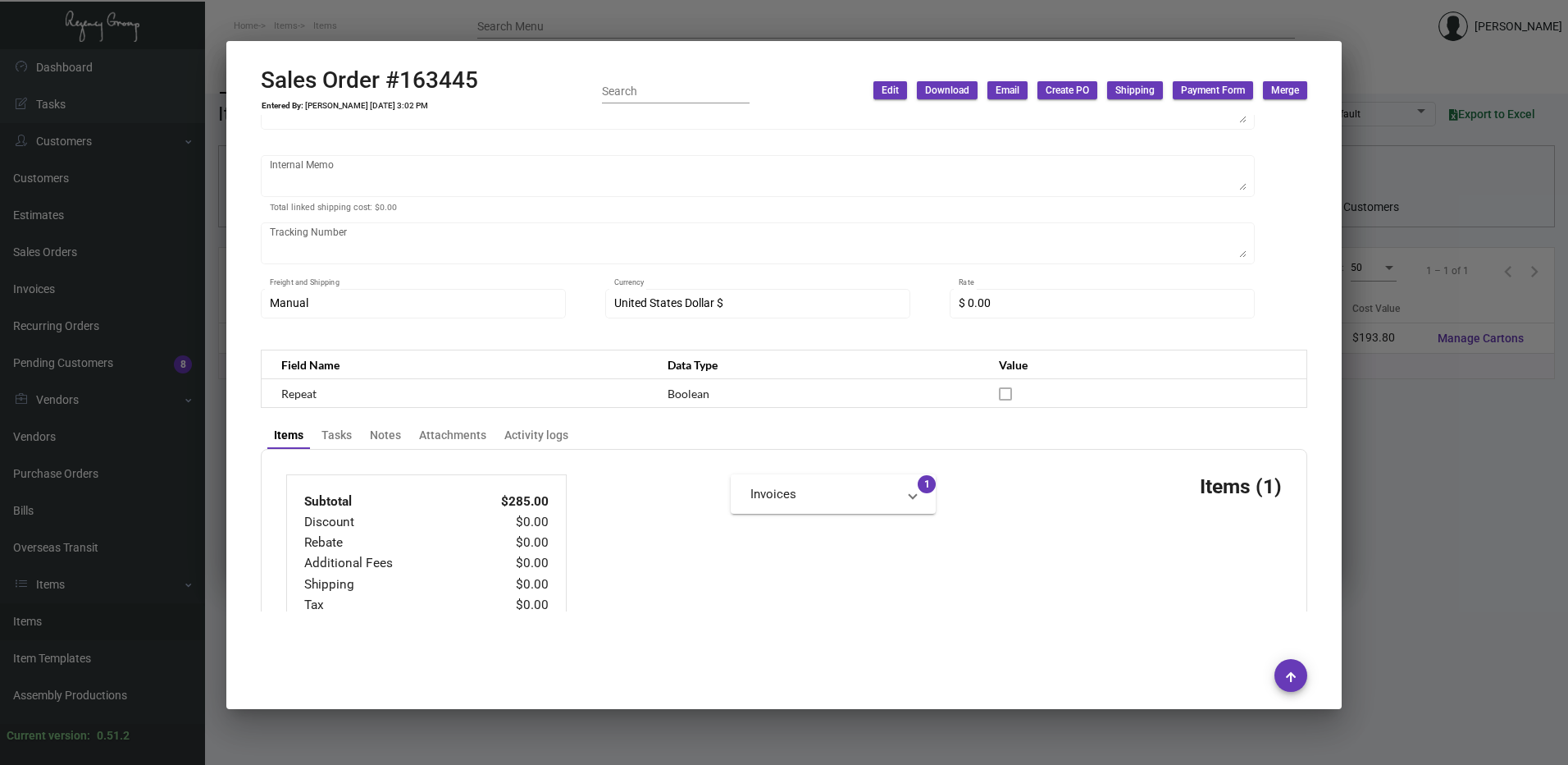
scroll to position [666, 0]
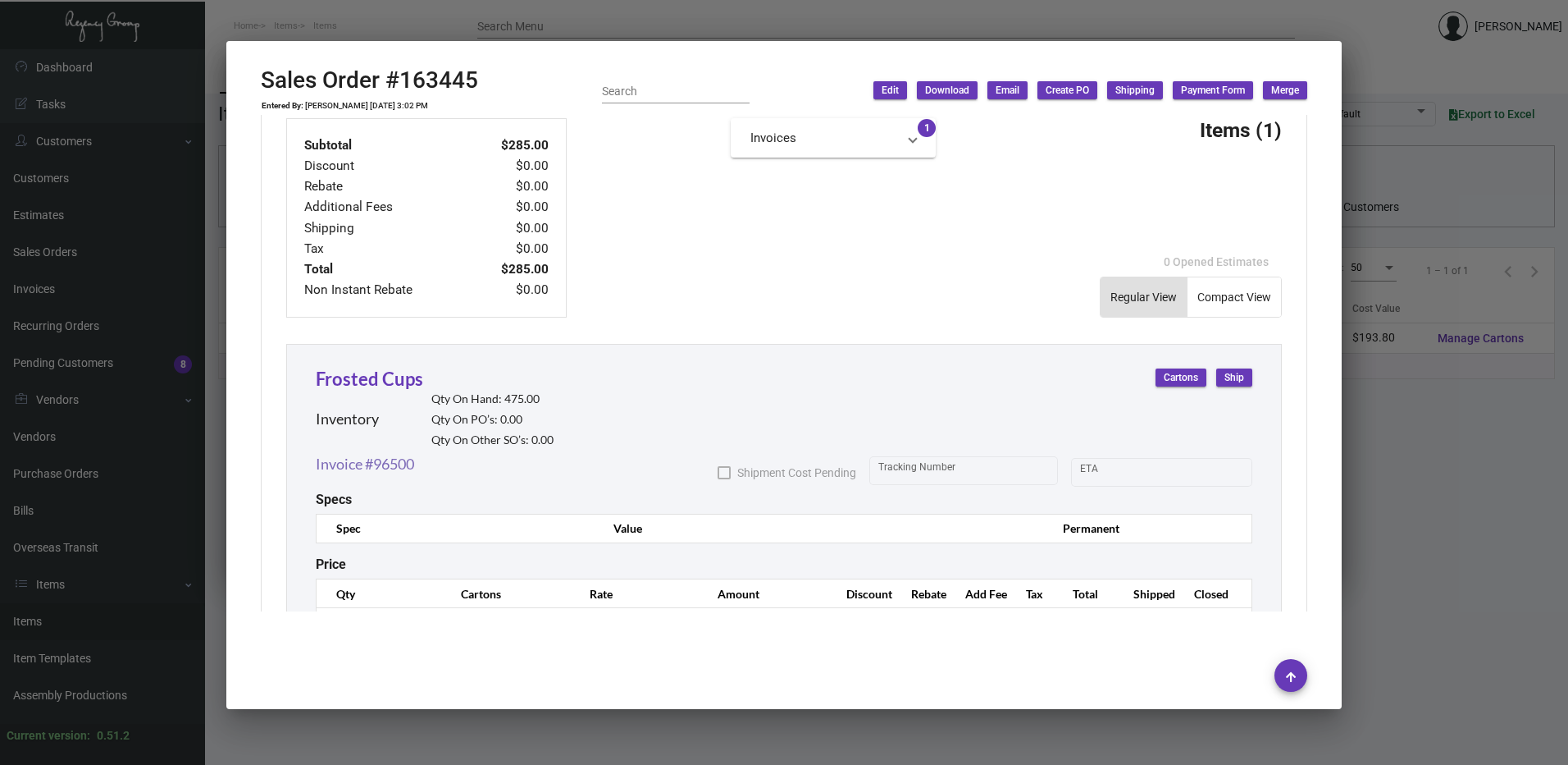
click at [391, 468] on link "Invoice #96500" at bounding box center [365, 464] width 98 height 23
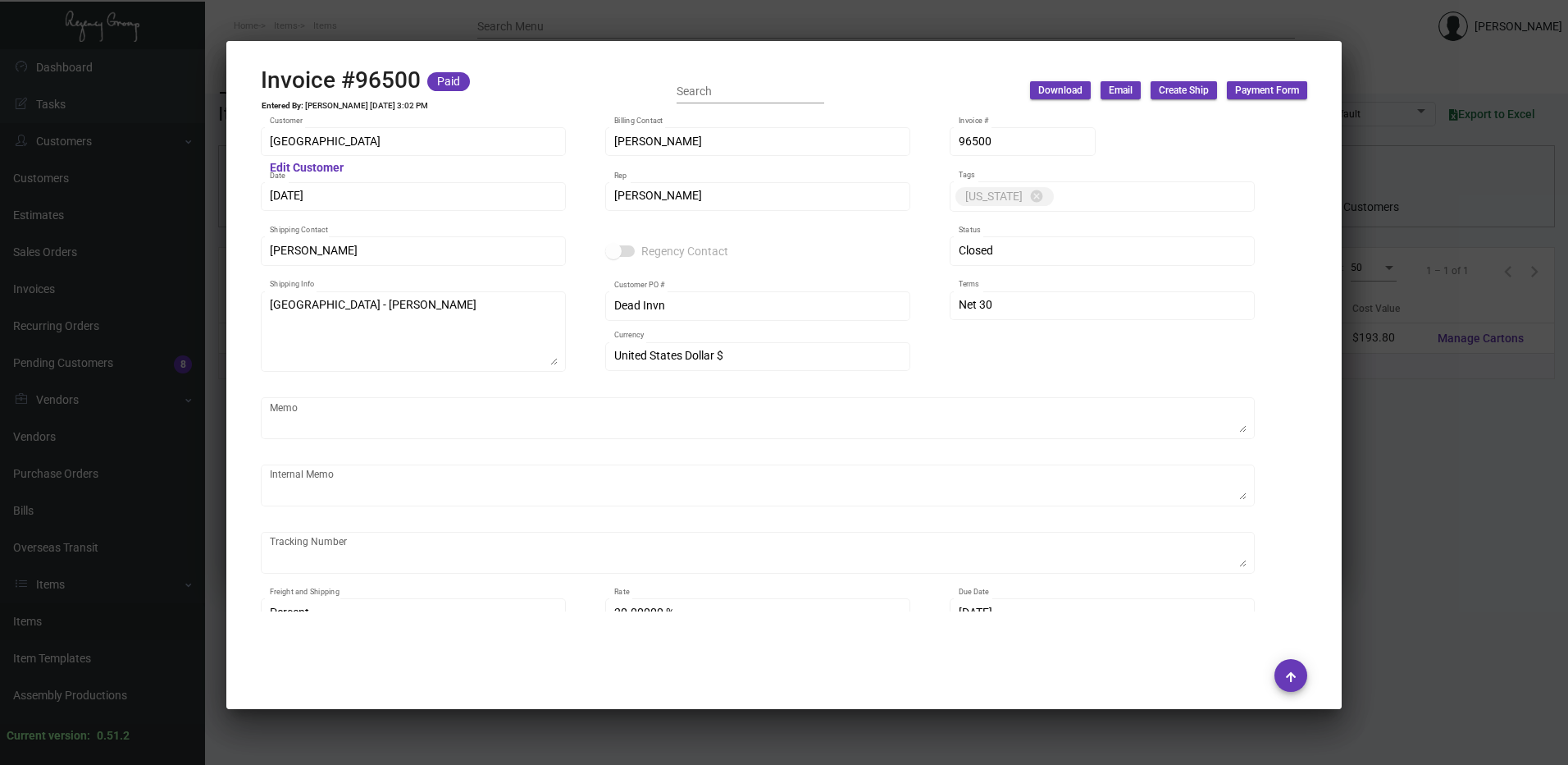
click at [518, 27] on div at bounding box center [784, 382] width 1568 height 765
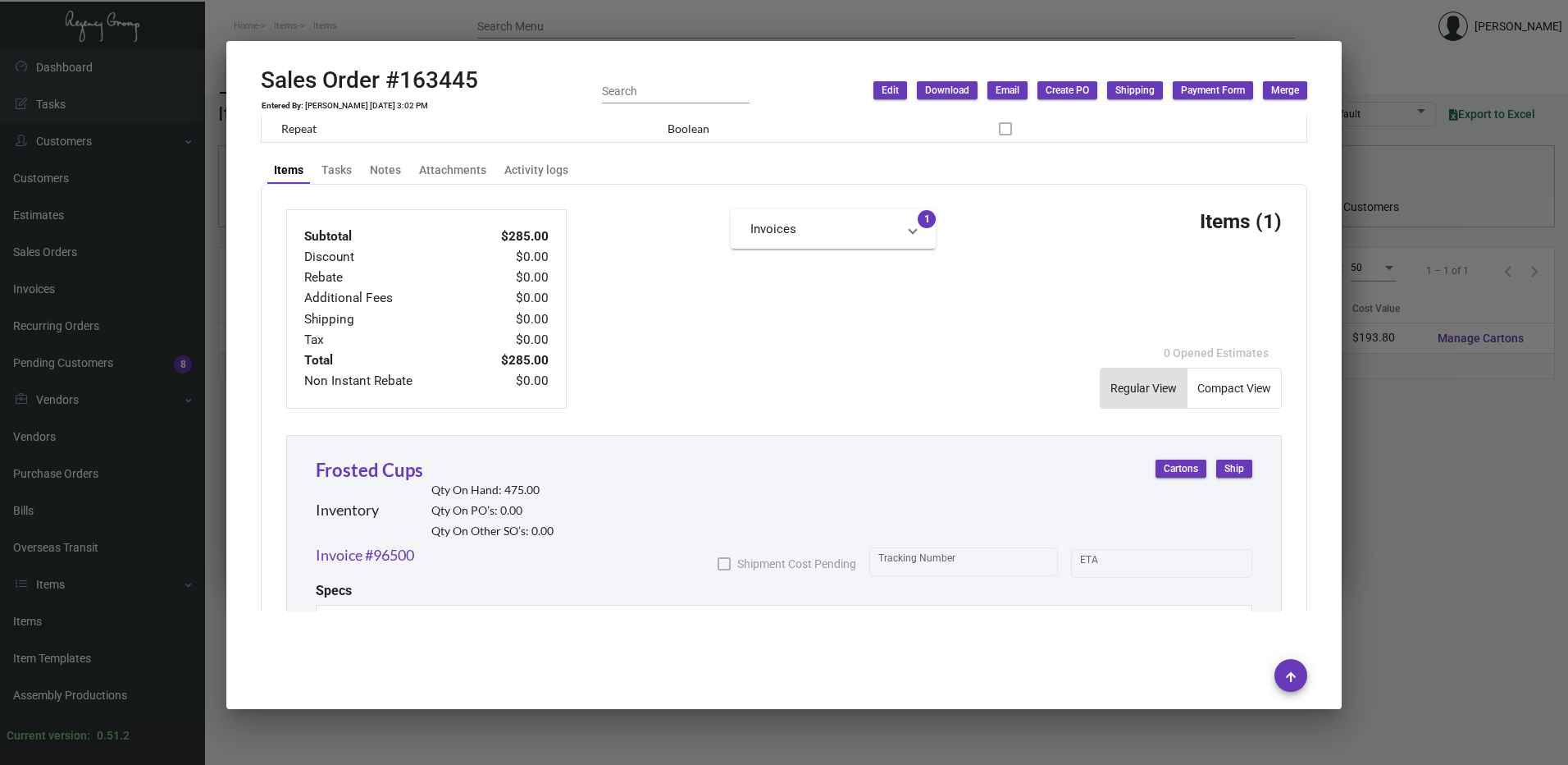
scroll to position [747, 0]
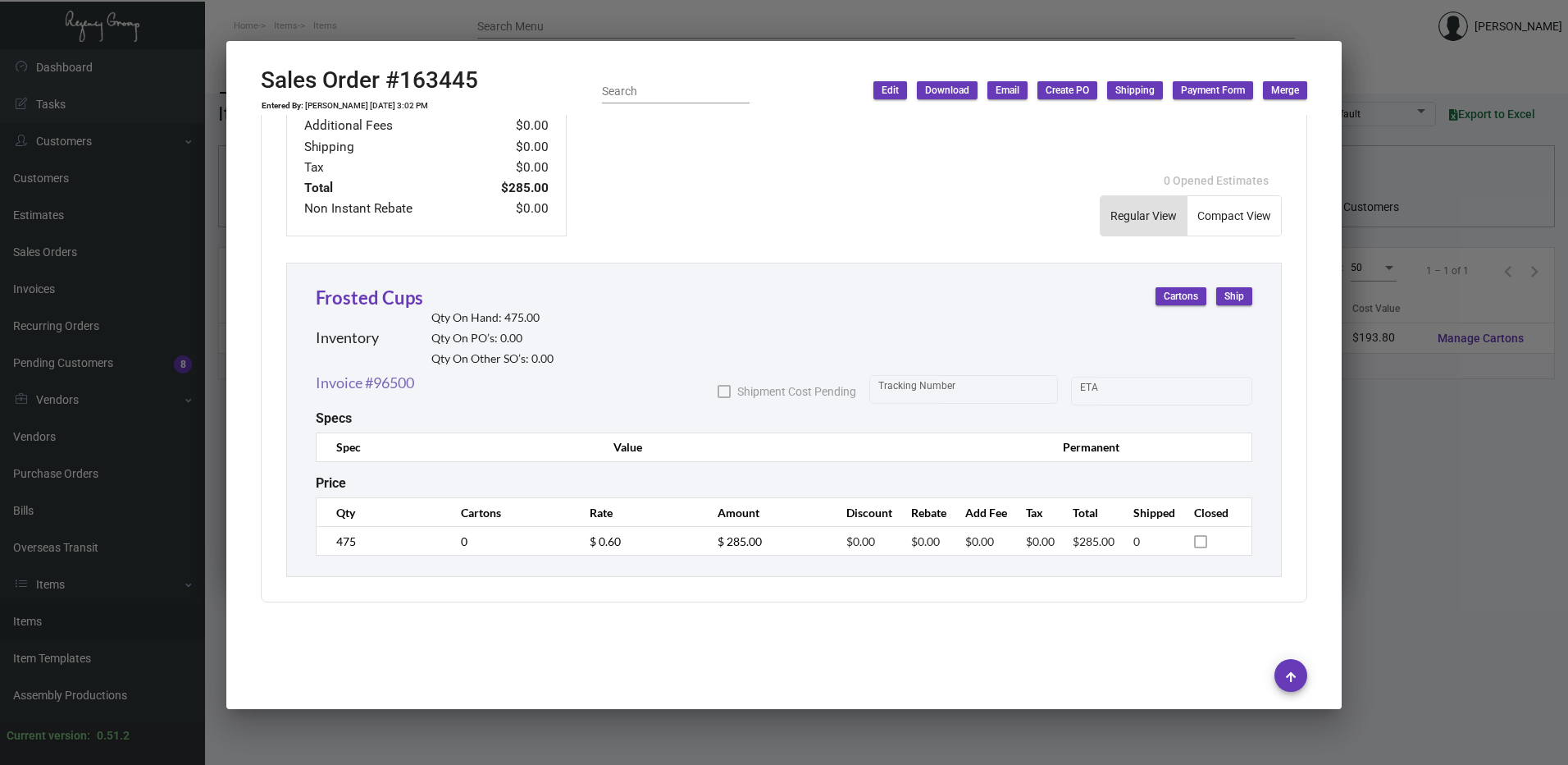
click at [414, 382] on link "Invoice #96500" at bounding box center [365, 383] width 98 height 23
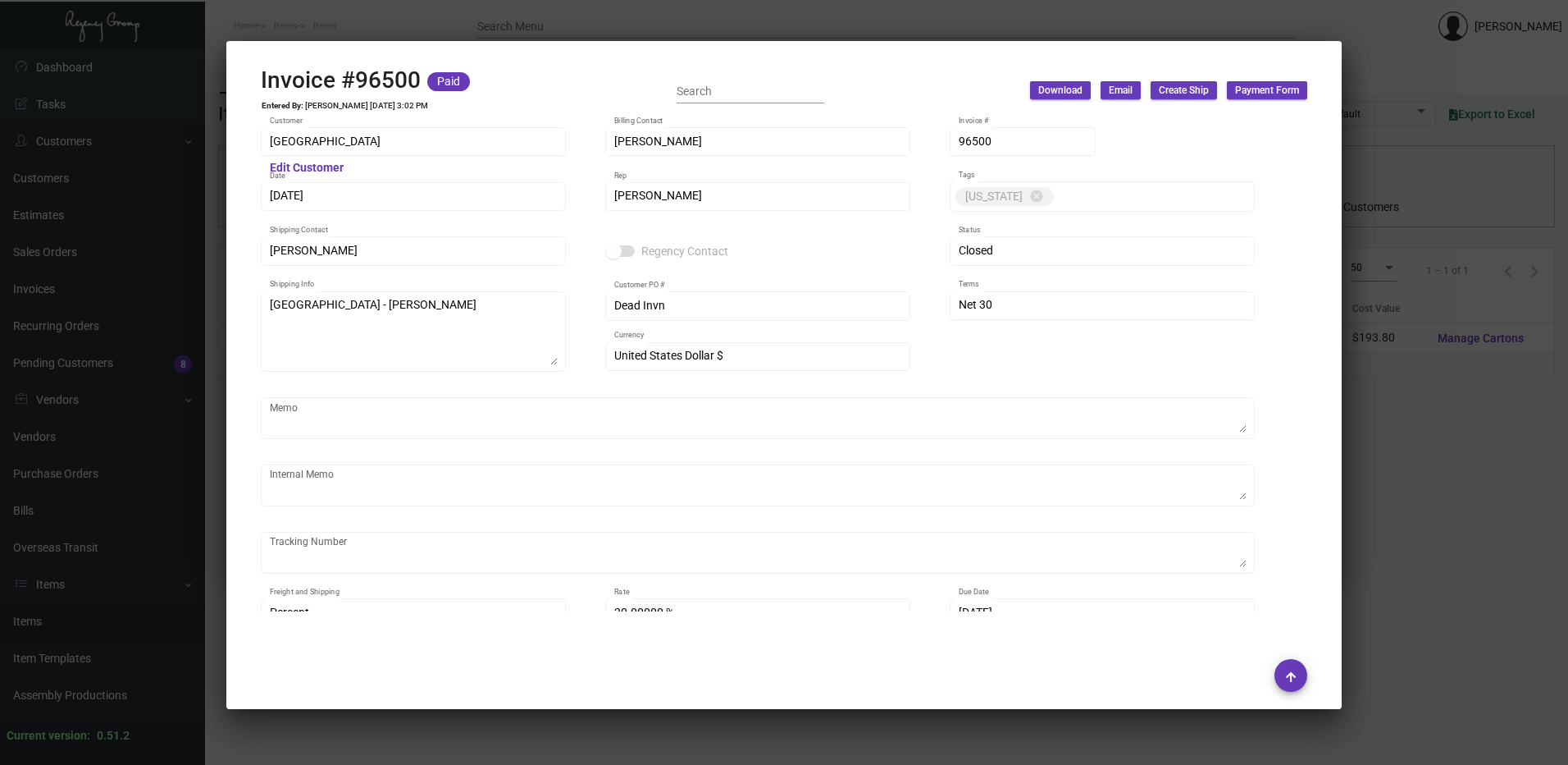
click at [494, 20] on div at bounding box center [784, 382] width 1568 height 765
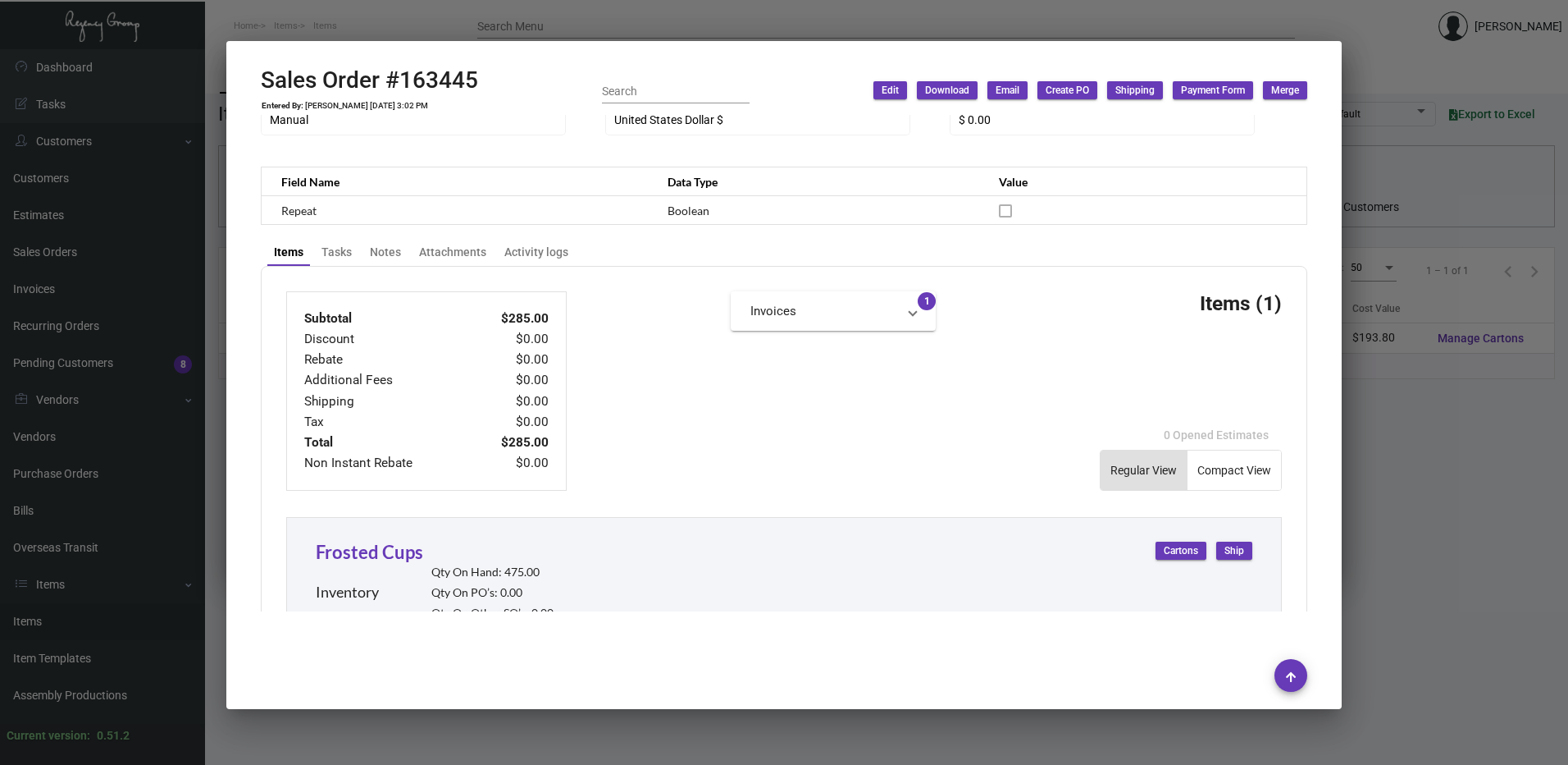
scroll to position [739, 0]
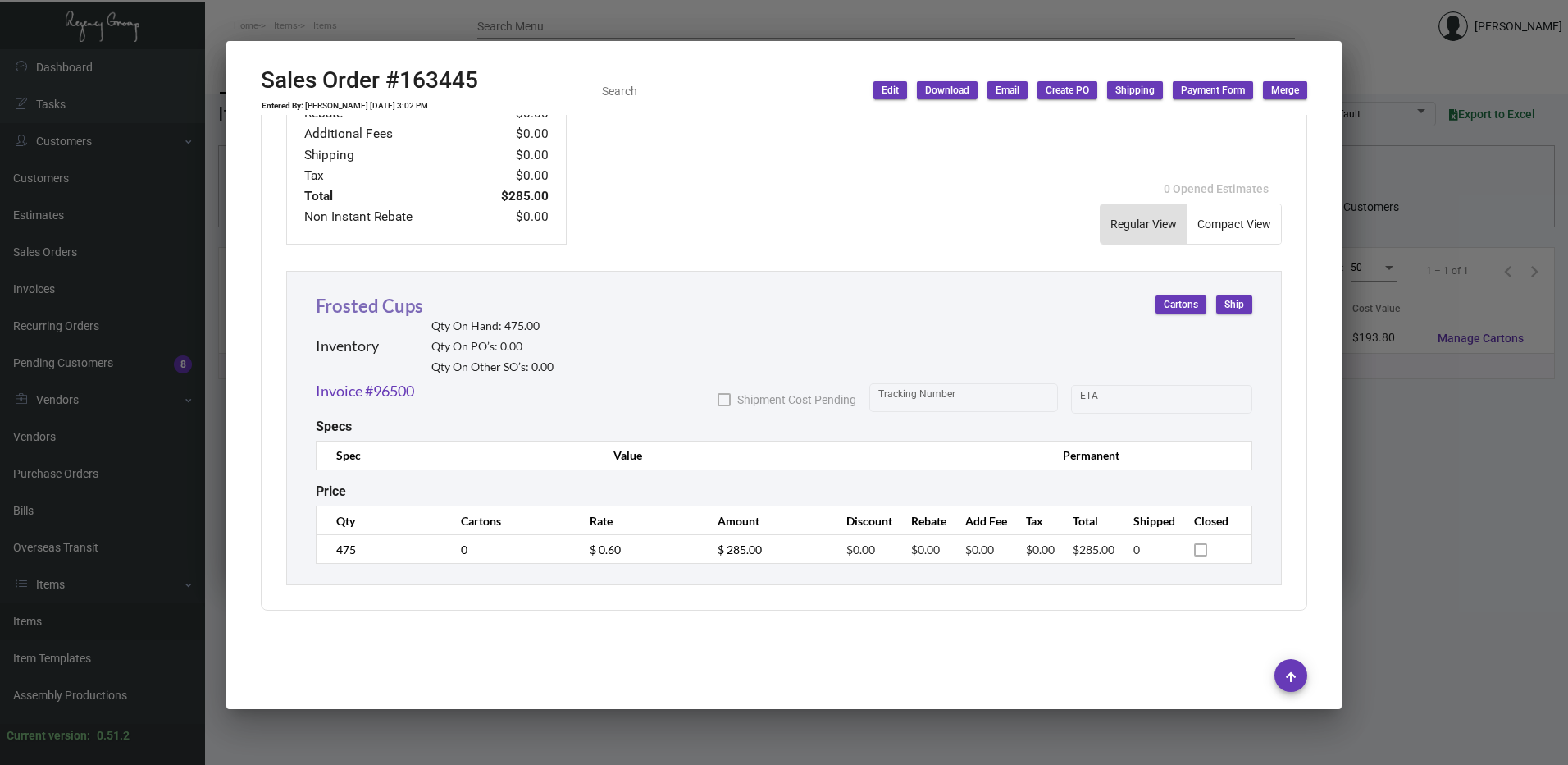
click at [399, 306] on link "Frosted Cups" at bounding box center [369, 305] width 107 height 23
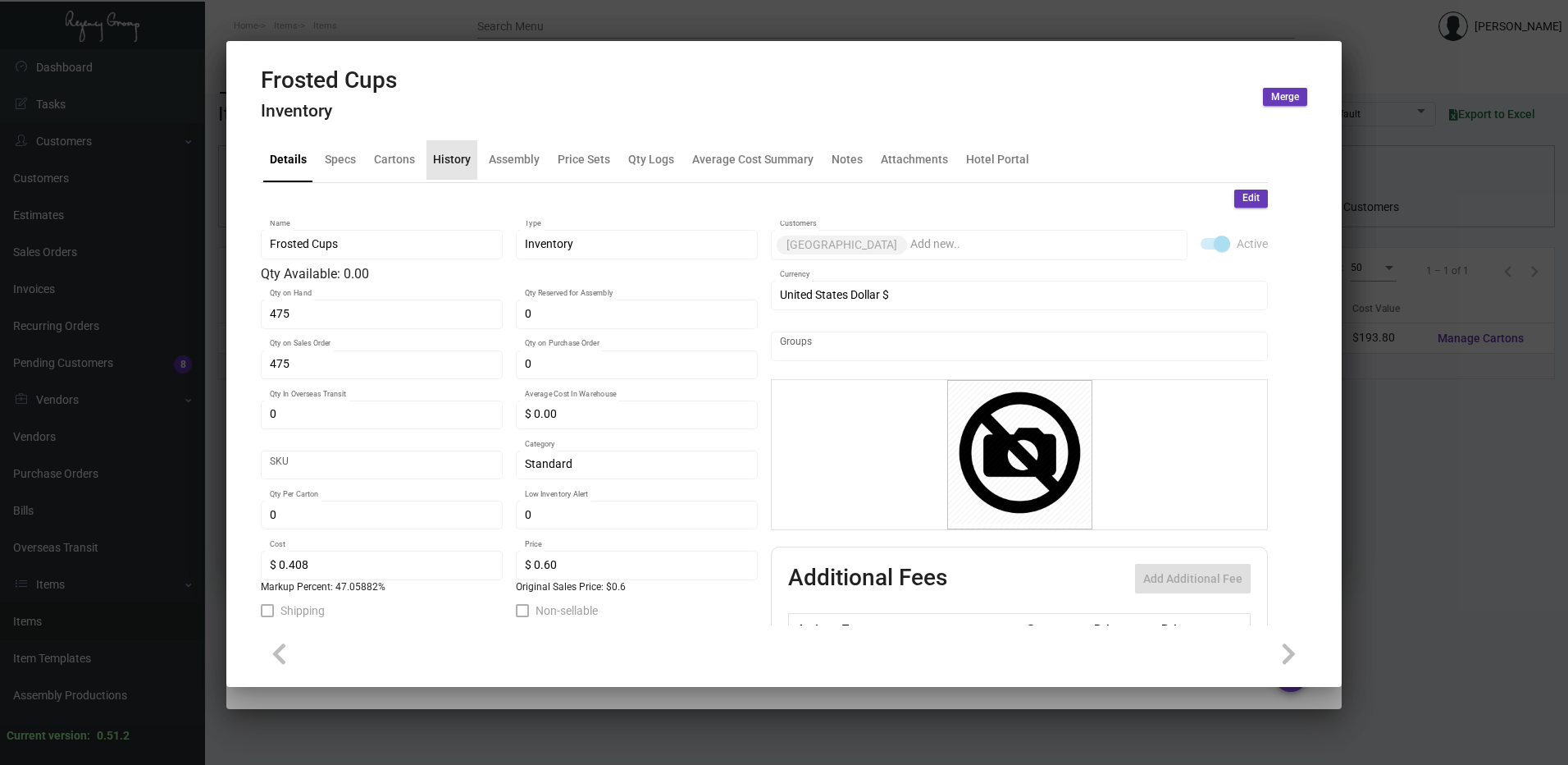
click at [454, 171] on div "History" at bounding box center [452, 160] width 51 height 40
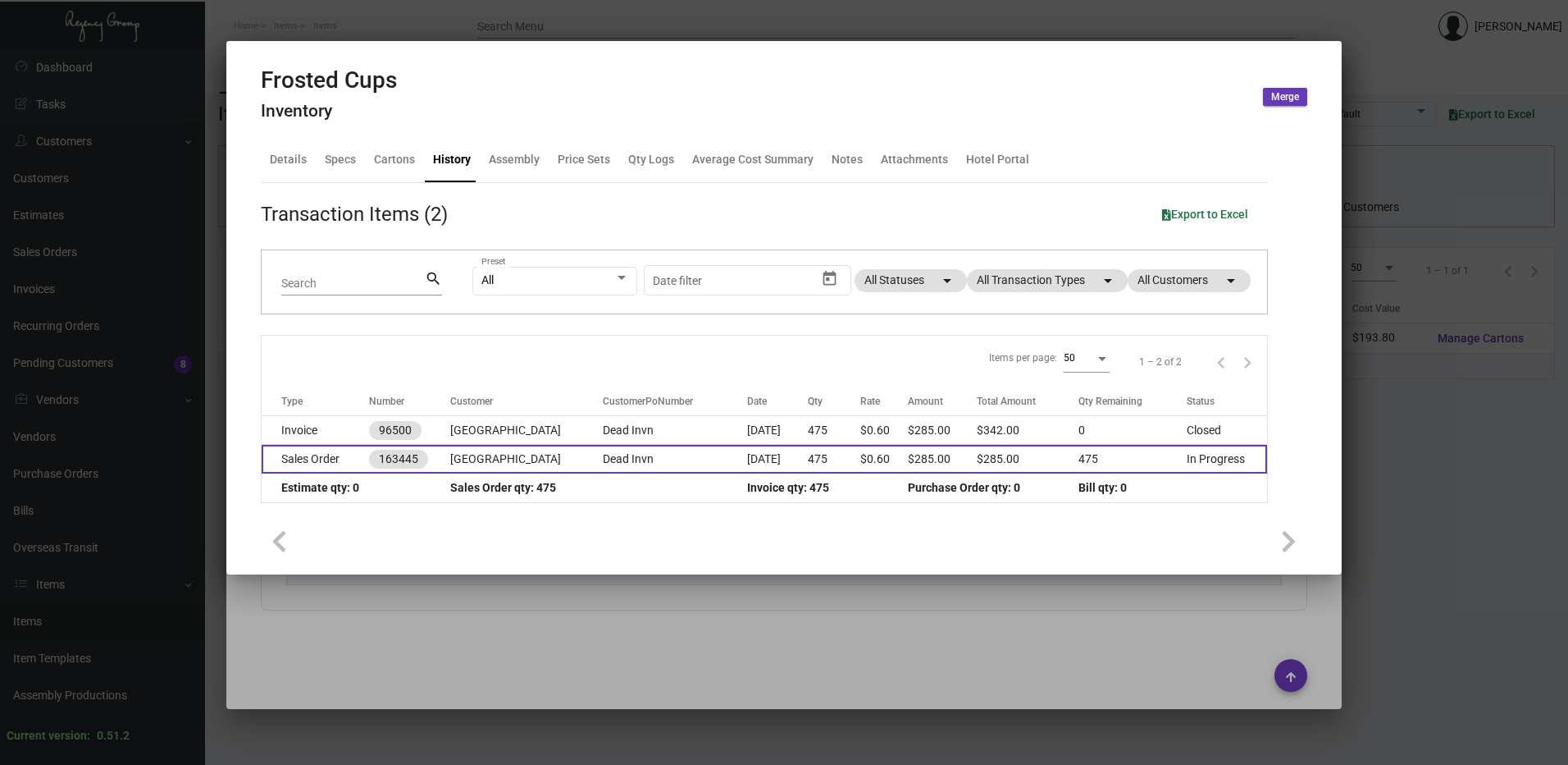
click at [663, 459] on td "Dead Invn" at bounding box center [675, 460] width 144 height 29
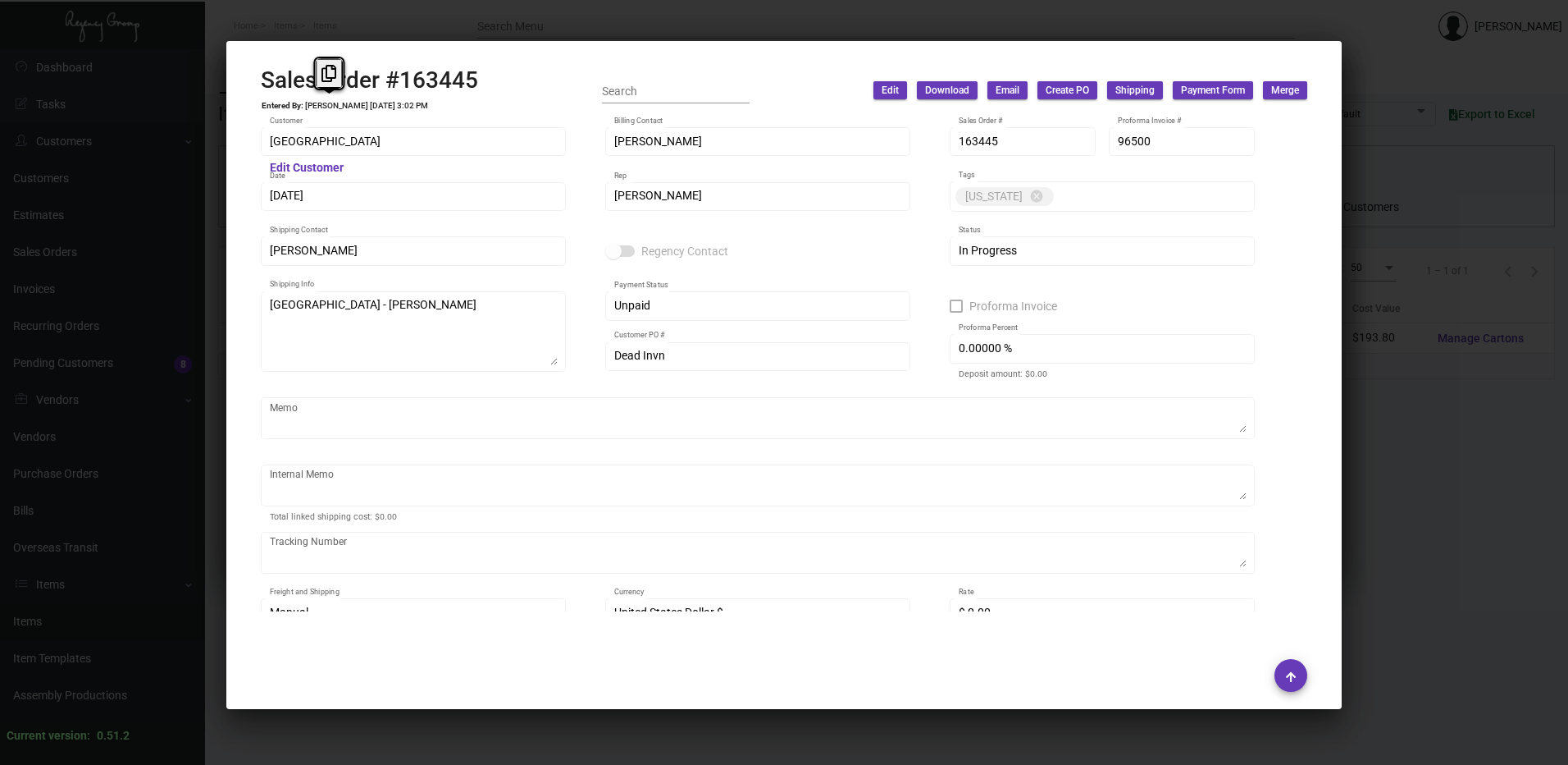
drag, startPoint x: 263, startPoint y: 107, endPoint x: 396, endPoint y: 108, distance: 133.0
click at [396, 108] on tr "Entered By: [PERSON_NAME] [DATE] 3:02 PM" at bounding box center [345, 106] width 168 height 10
drag, startPoint x: 396, startPoint y: 108, endPoint x: 400, endPoint y: 123, distance: 15.5
click at [400, 115] on div "Terranea Resort Customer Edit Customer [PERSON_NAME] Billing Contact 163445 Sal…" at bounding box center [784, 363] width 1086 height 498
click at [256, 206] on div "Terranea Resort Customer Edit Customer [PERSON_NAME] Billing Contact 163445 Sal…" at bounding box center [784, 363] width 1086 height 498
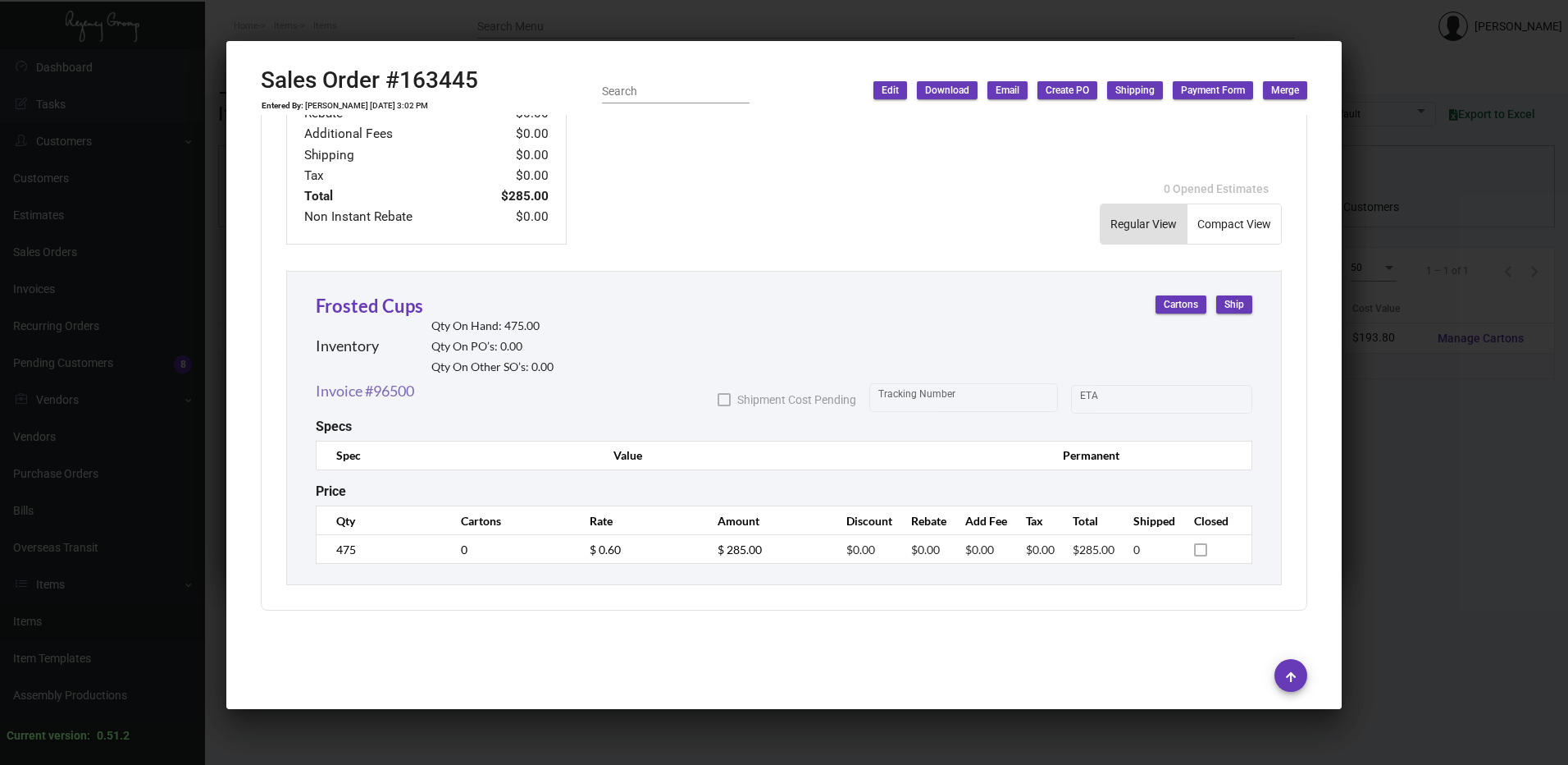
click at [404, 385] on link "Invoice #96500" at bounding box center [365, 391] width 98 height 23
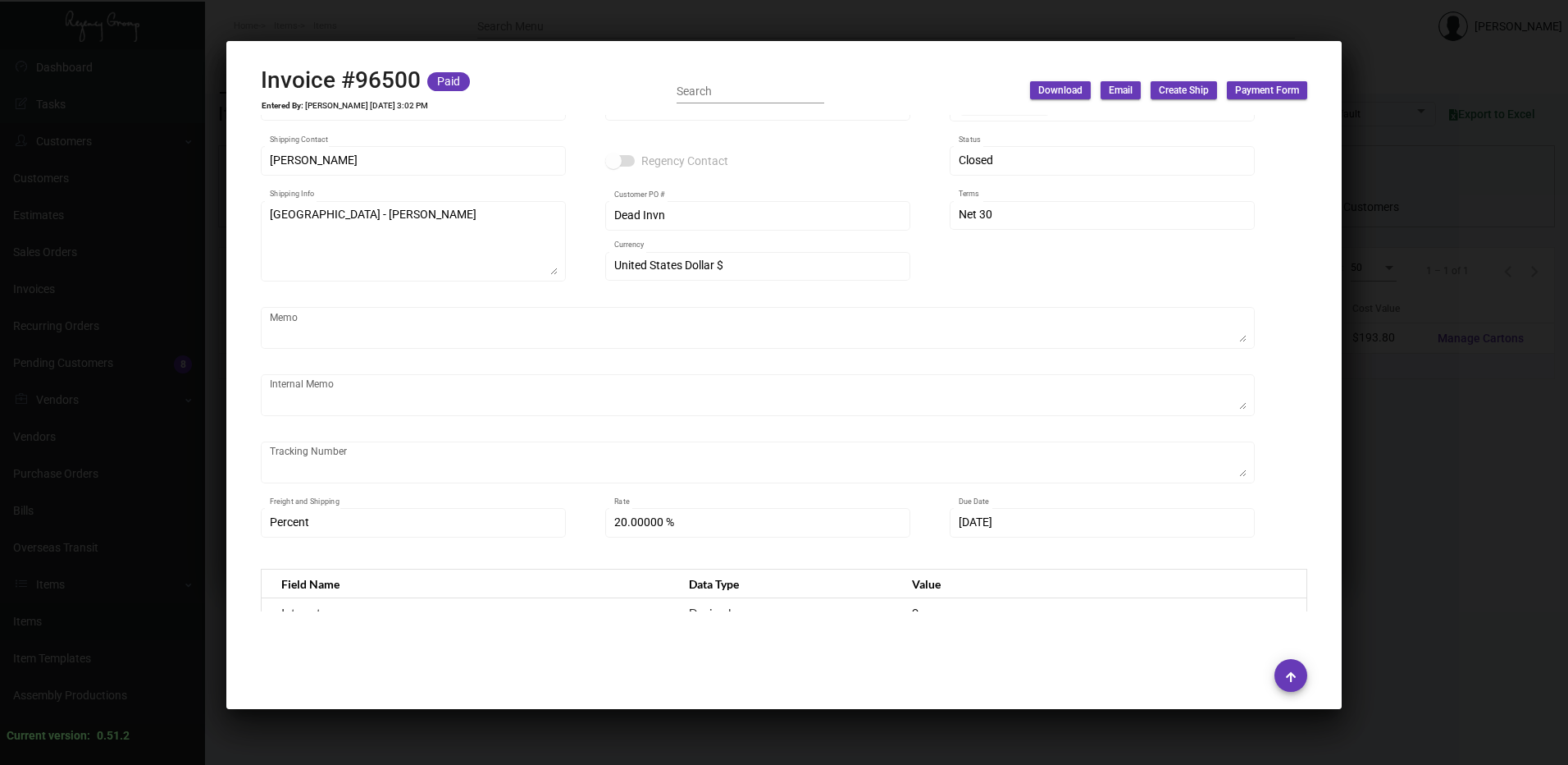
scroll to position [0, 0]
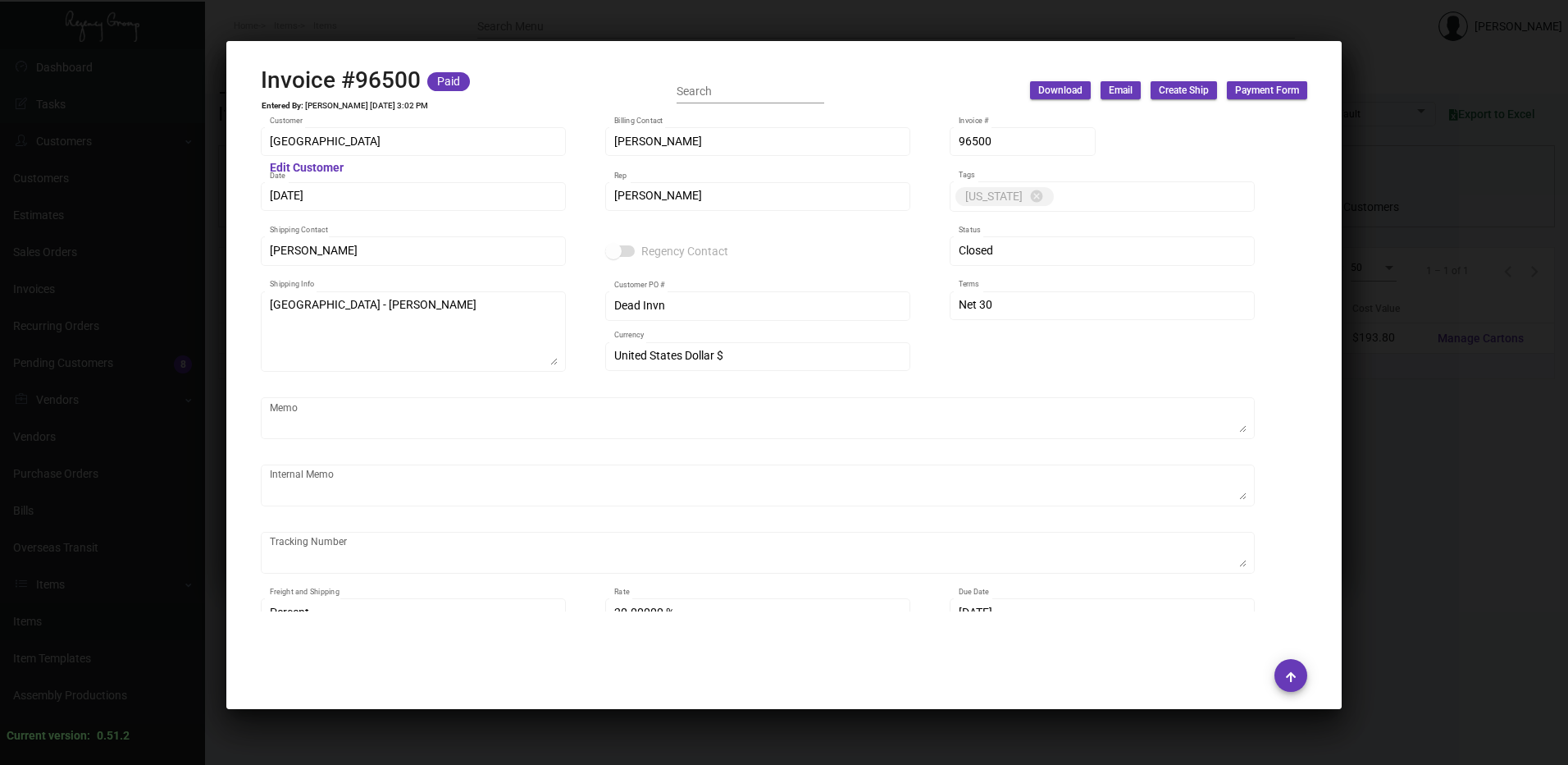
click at [806, 31] on div at bounding box center [784, 382] width 1568 height 765
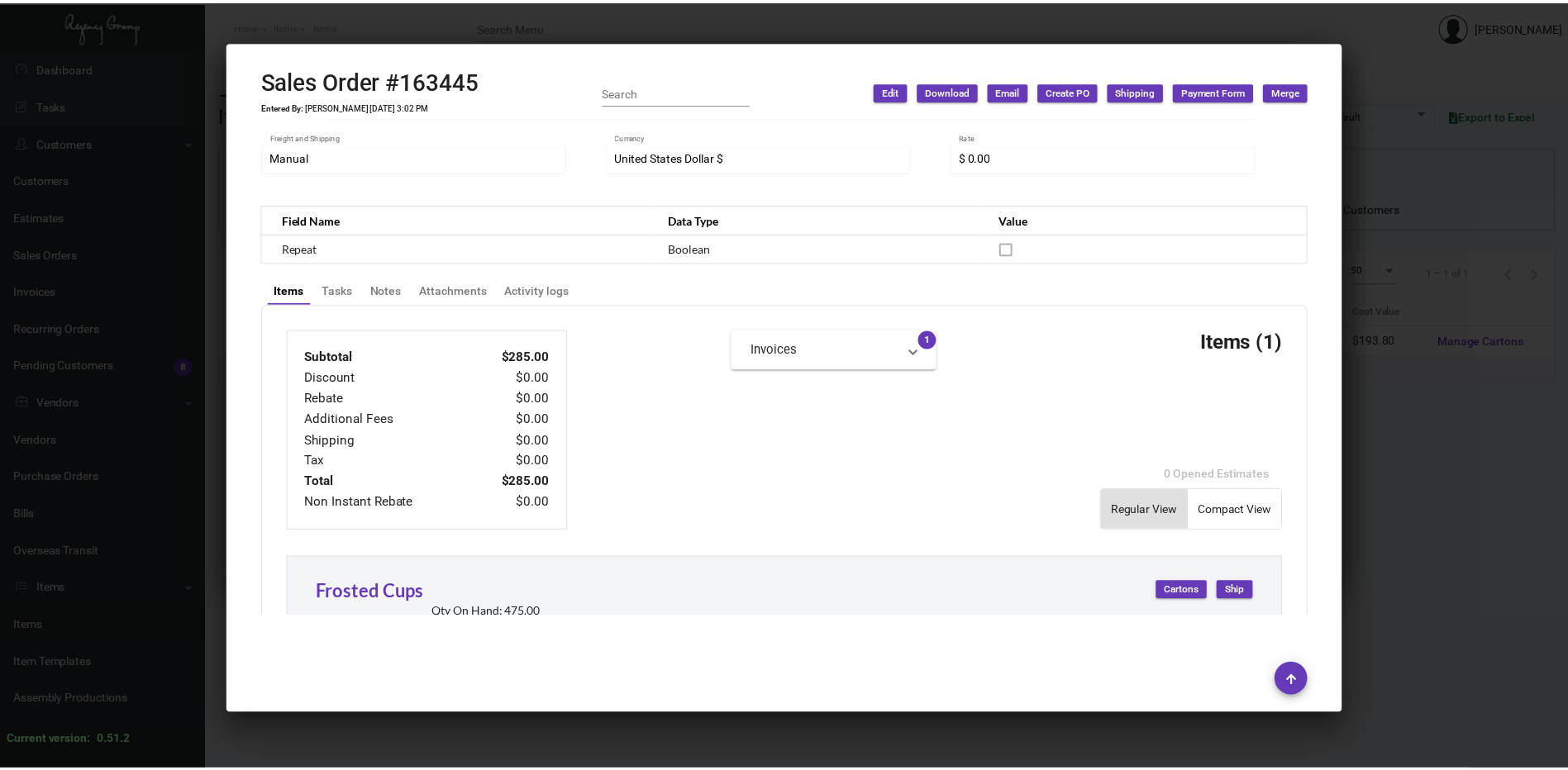
scroll to position [578, 0]
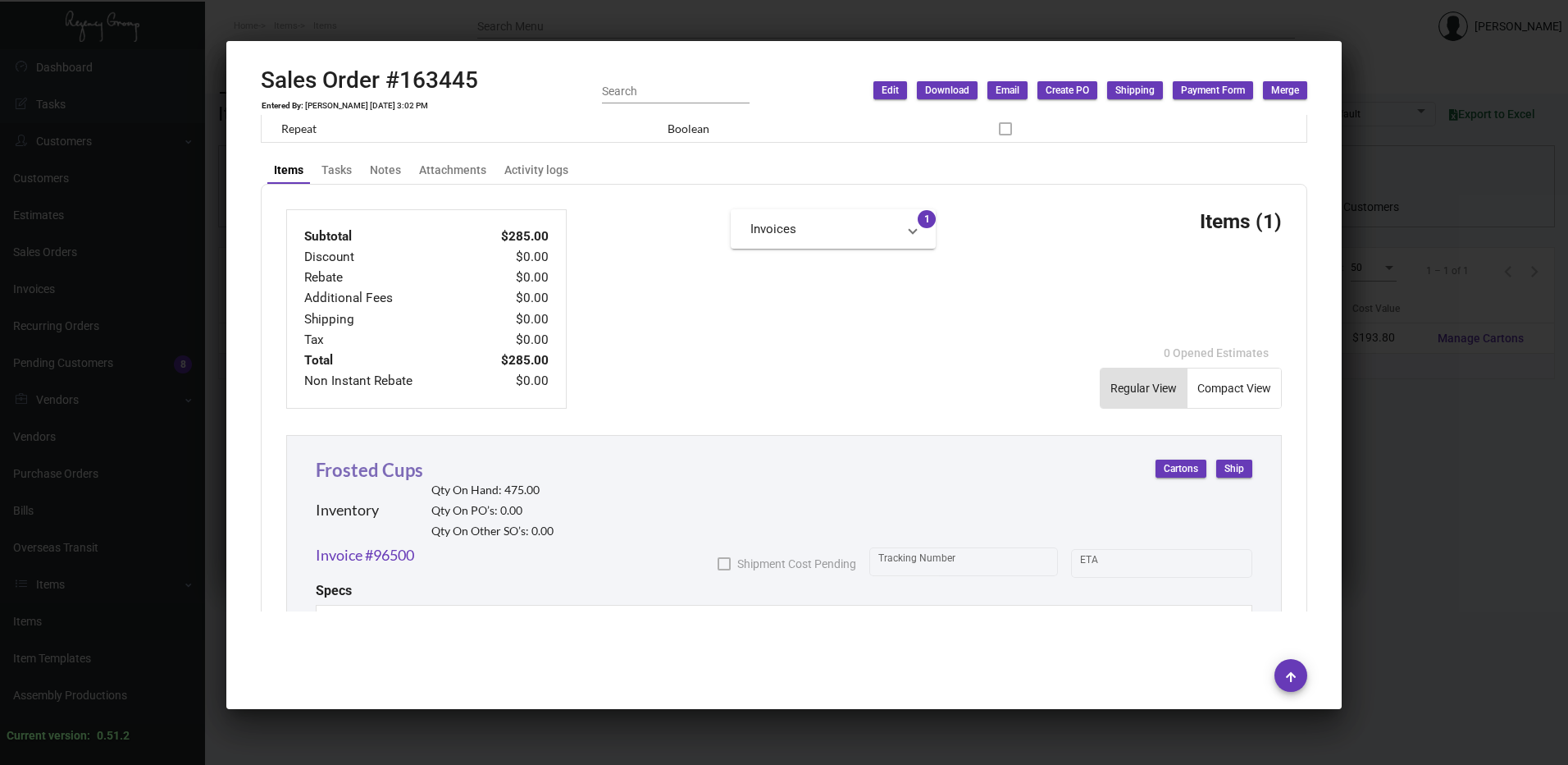
click at [394, 465] on link "Frosted Cups" at bounding box center [369, 470] width 107 height 23
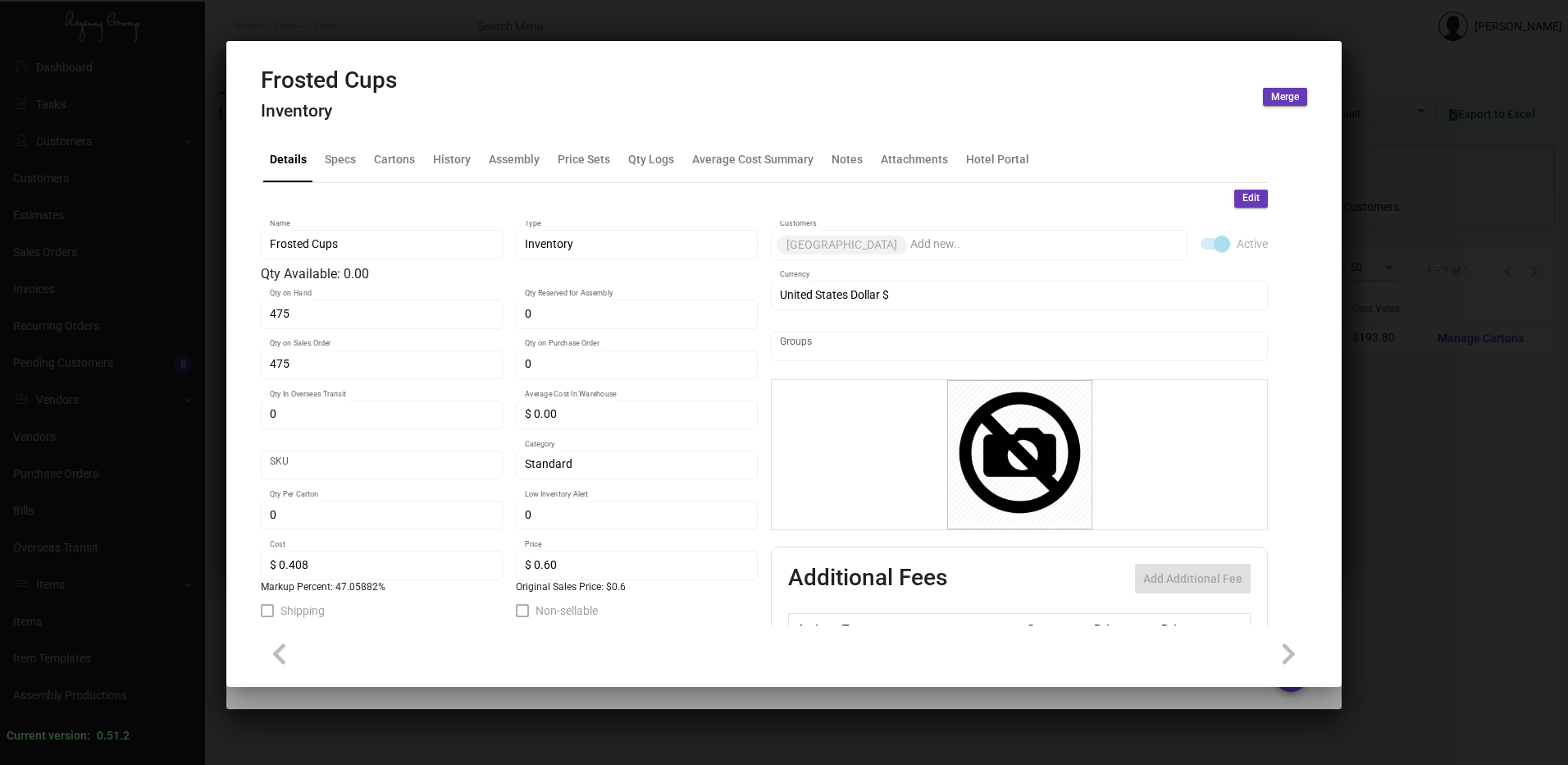
click at [1243, 199] on span "Edit" at bounding box center [1251, 198] width 17 height 14
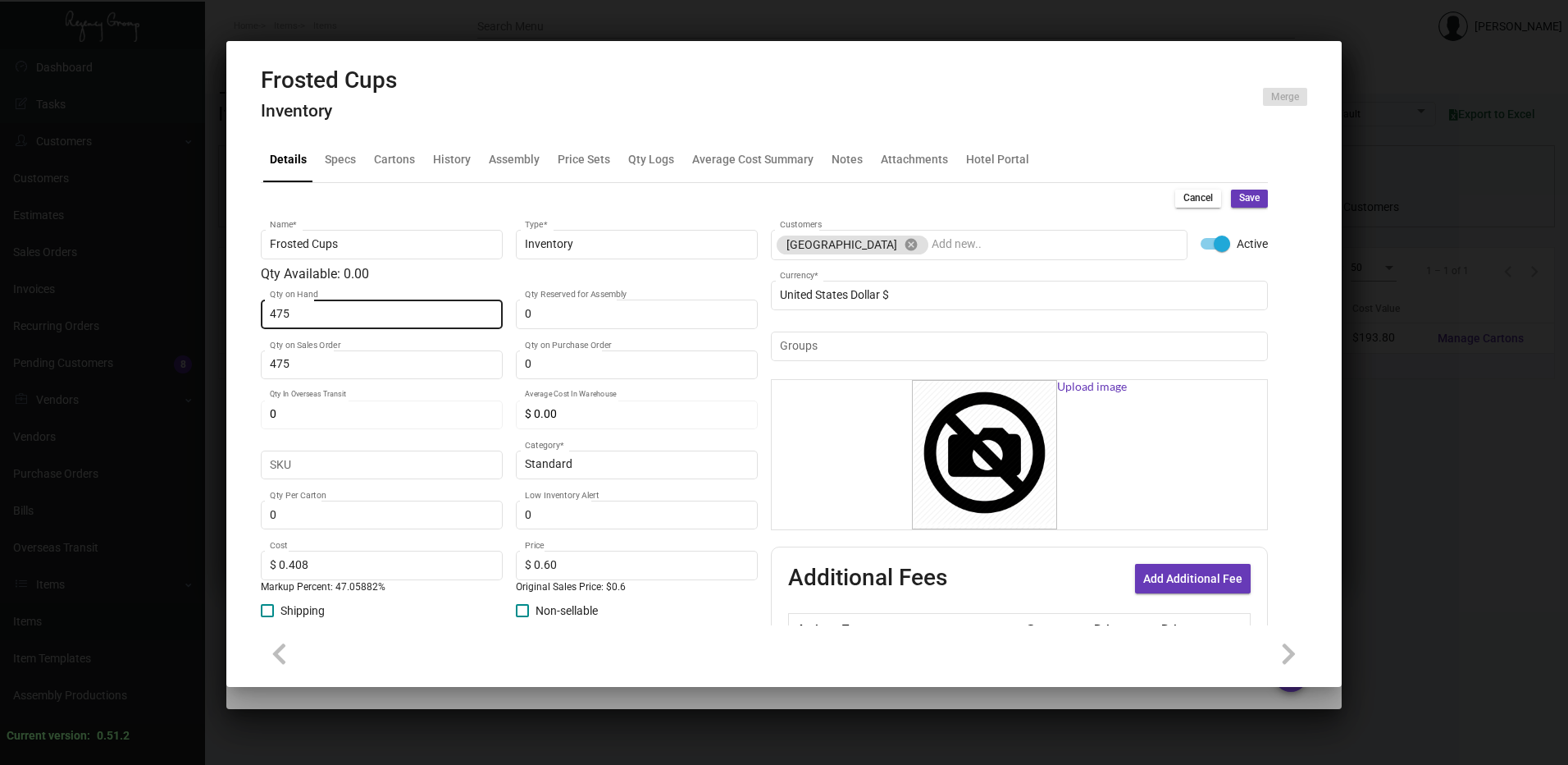
click at [301, 316] on input "475" at bounding box center [382, 314] width 225 height 14
click at [1239, 202] on span "Save" at bounding box center [1249, 198] width 21 height 14
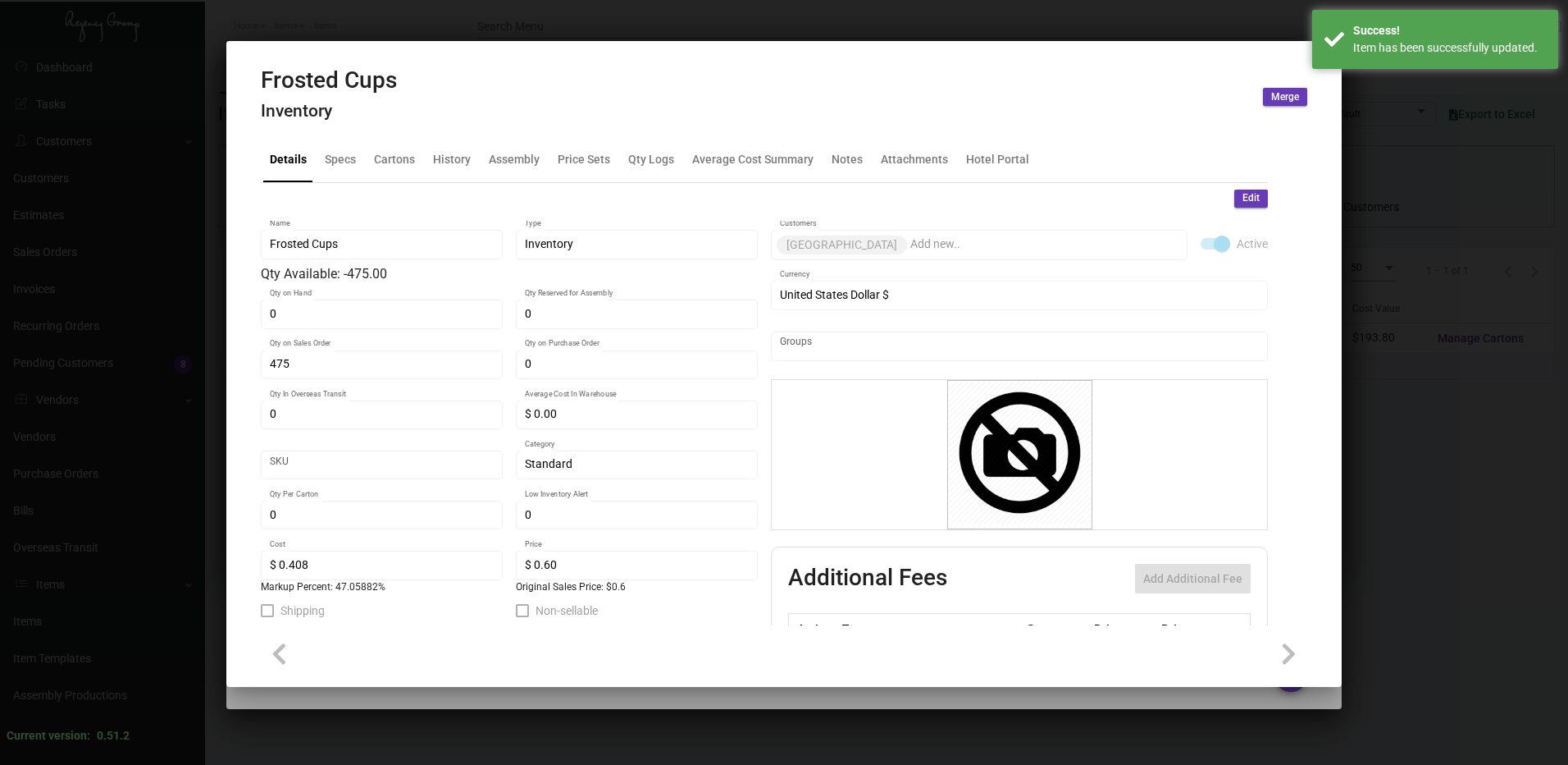
click at [1410, 139] on div at bounding box center [784, 382] width 1568 height 765
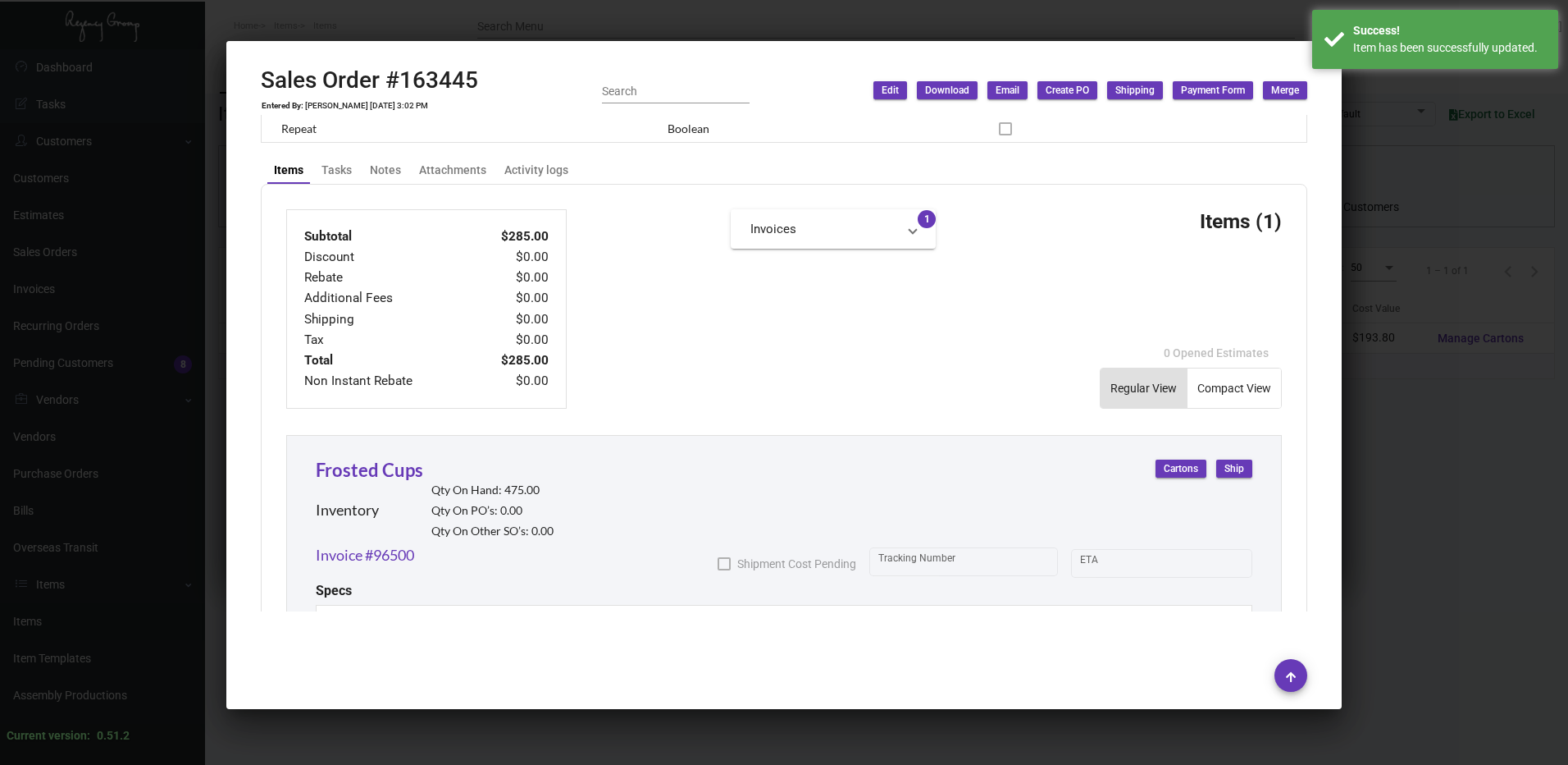
click at [1410, 139] on div at bounding box center [784, 382] width 1568 height 765
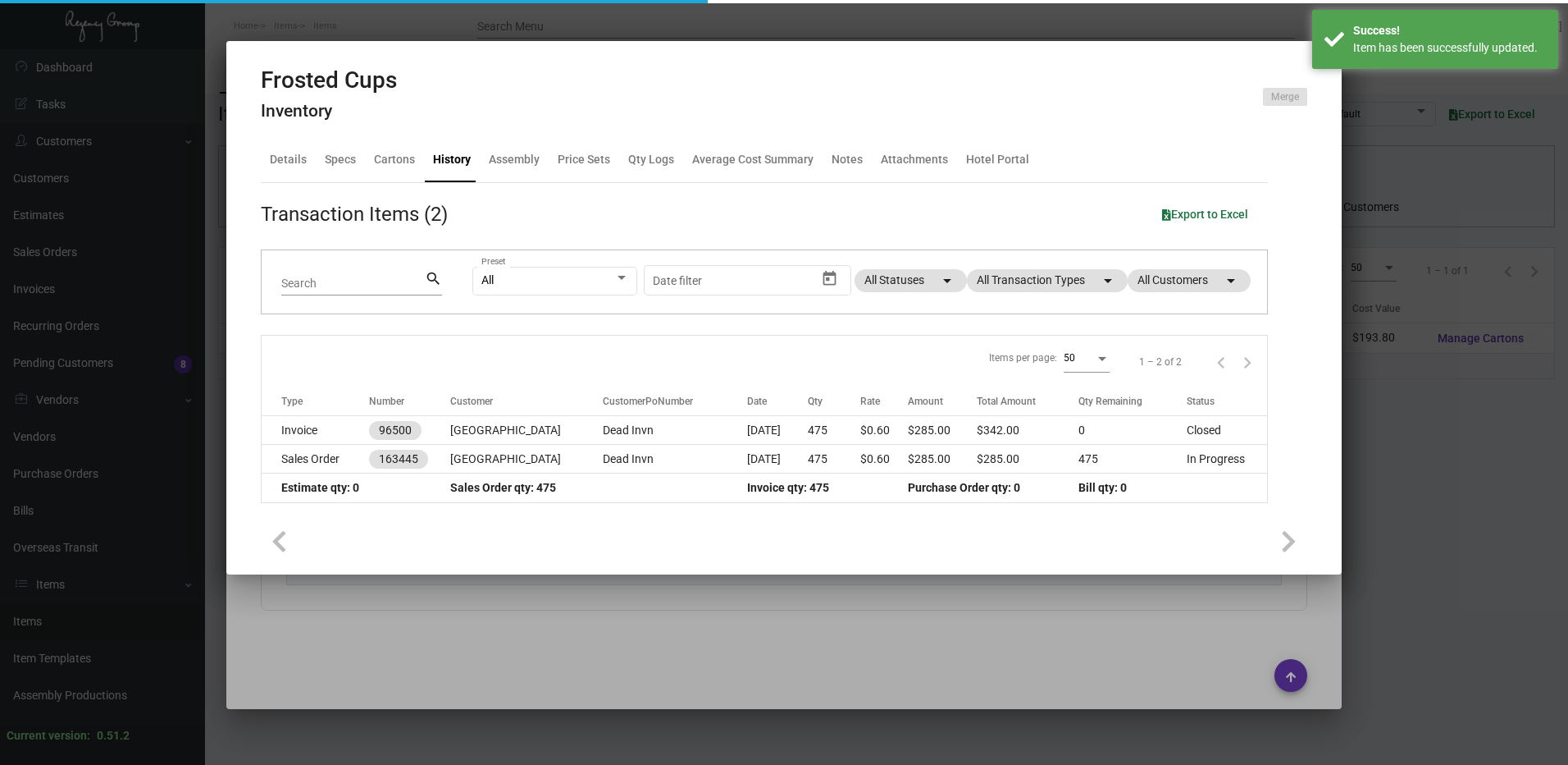
click at [1410, 139] on div at bounding box center [784, 382] width 1568 height 765
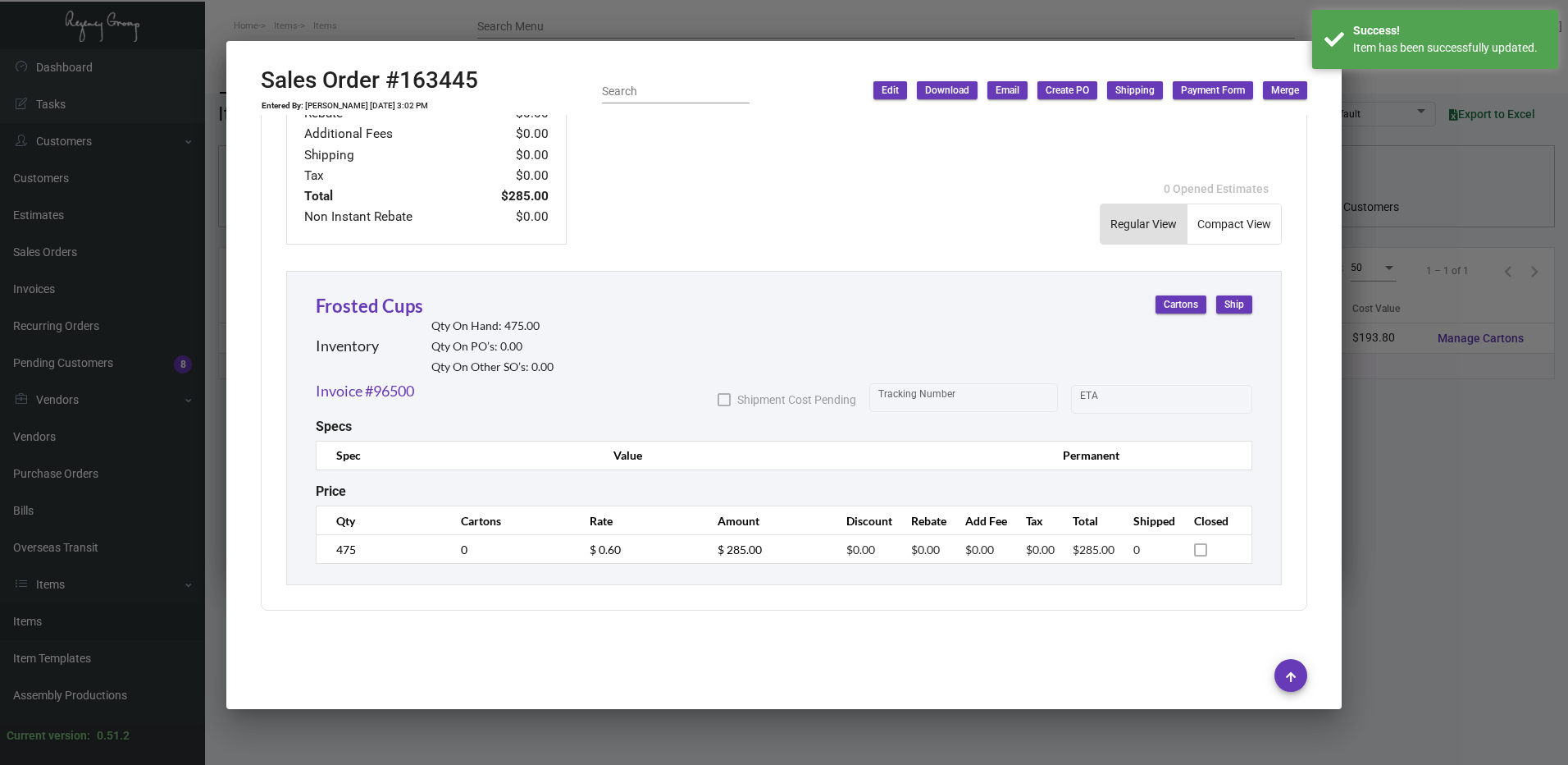
click at [1403, 152] on div at bounding box center [784, 382] width 1568 height 765
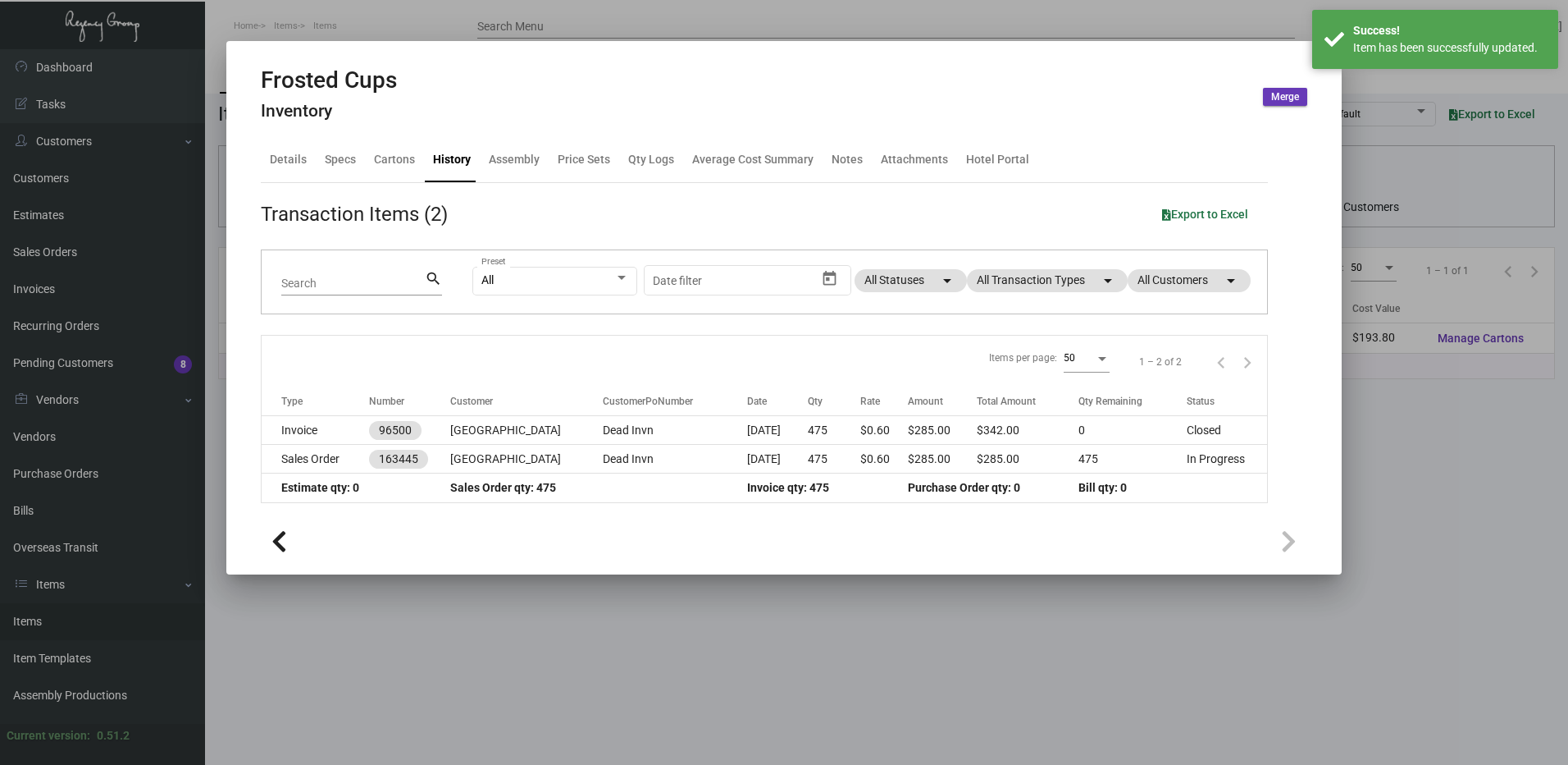
click at [1250, 27] on div at bounding box center [784, 382] width 1568 height 765
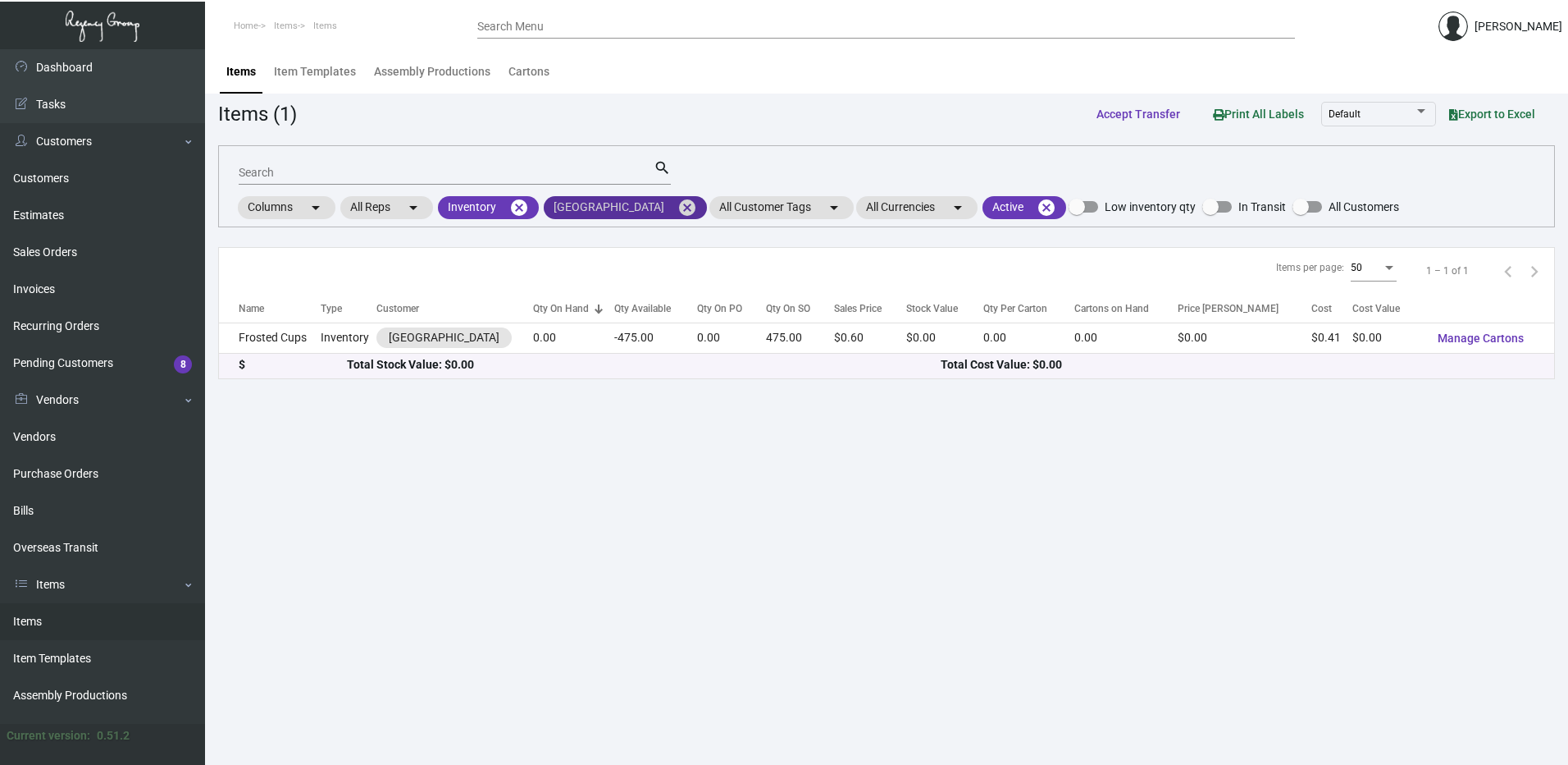
click at [678, 201] on mat-icon "cancel" at bounding box center [688, 208] width 20 height 20
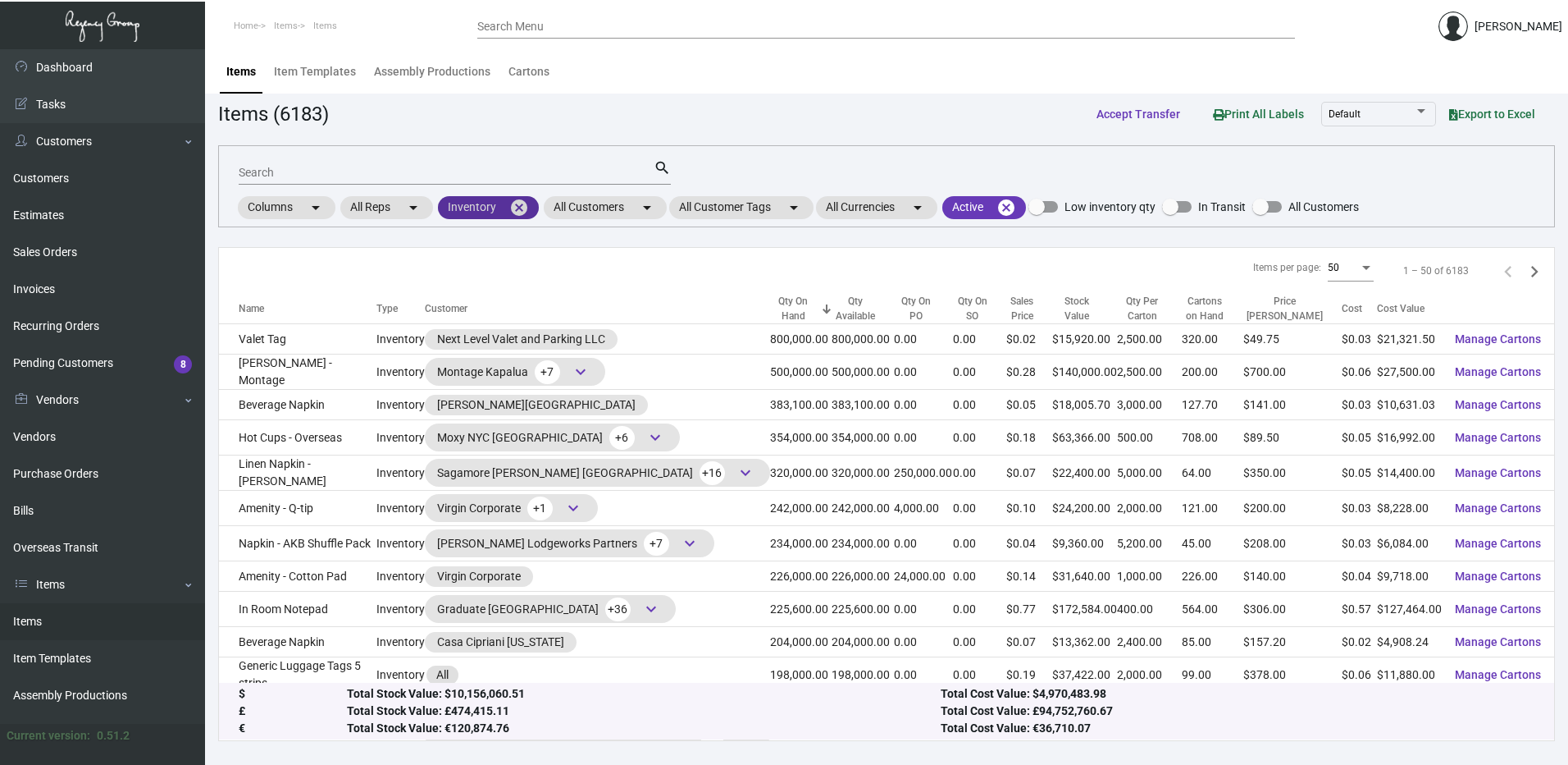
click at [521, 201] on mat-icon "cancel" at bounding box center [519, 208] width 20 height 20
click at [68, 287] on link "Invoices" at bounding box center [102, 289] width 205 height 37
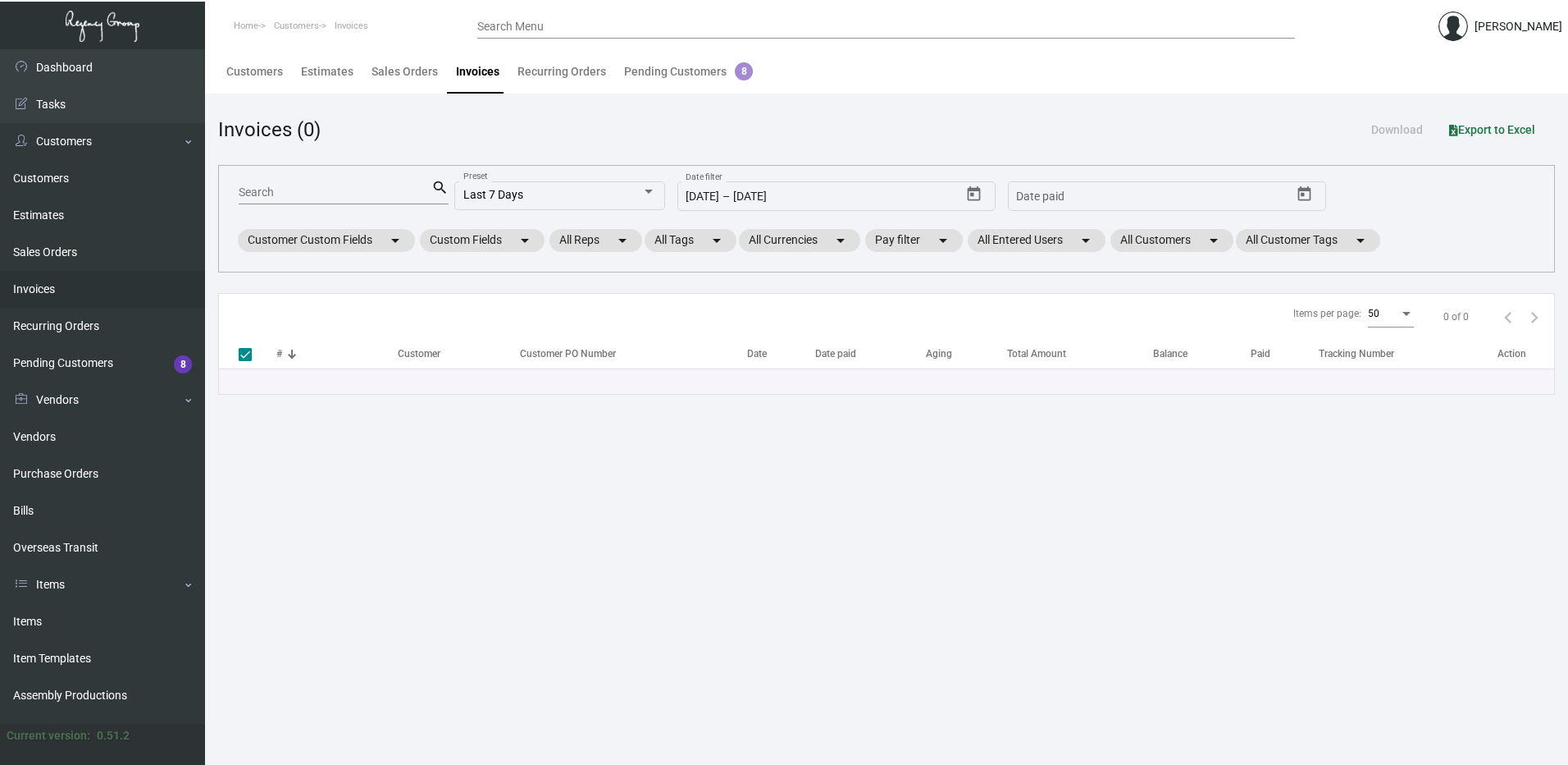
click at [325, 188] on input "Search" at bounding box center [335, 192] width 193 height 14
paste input "95228"
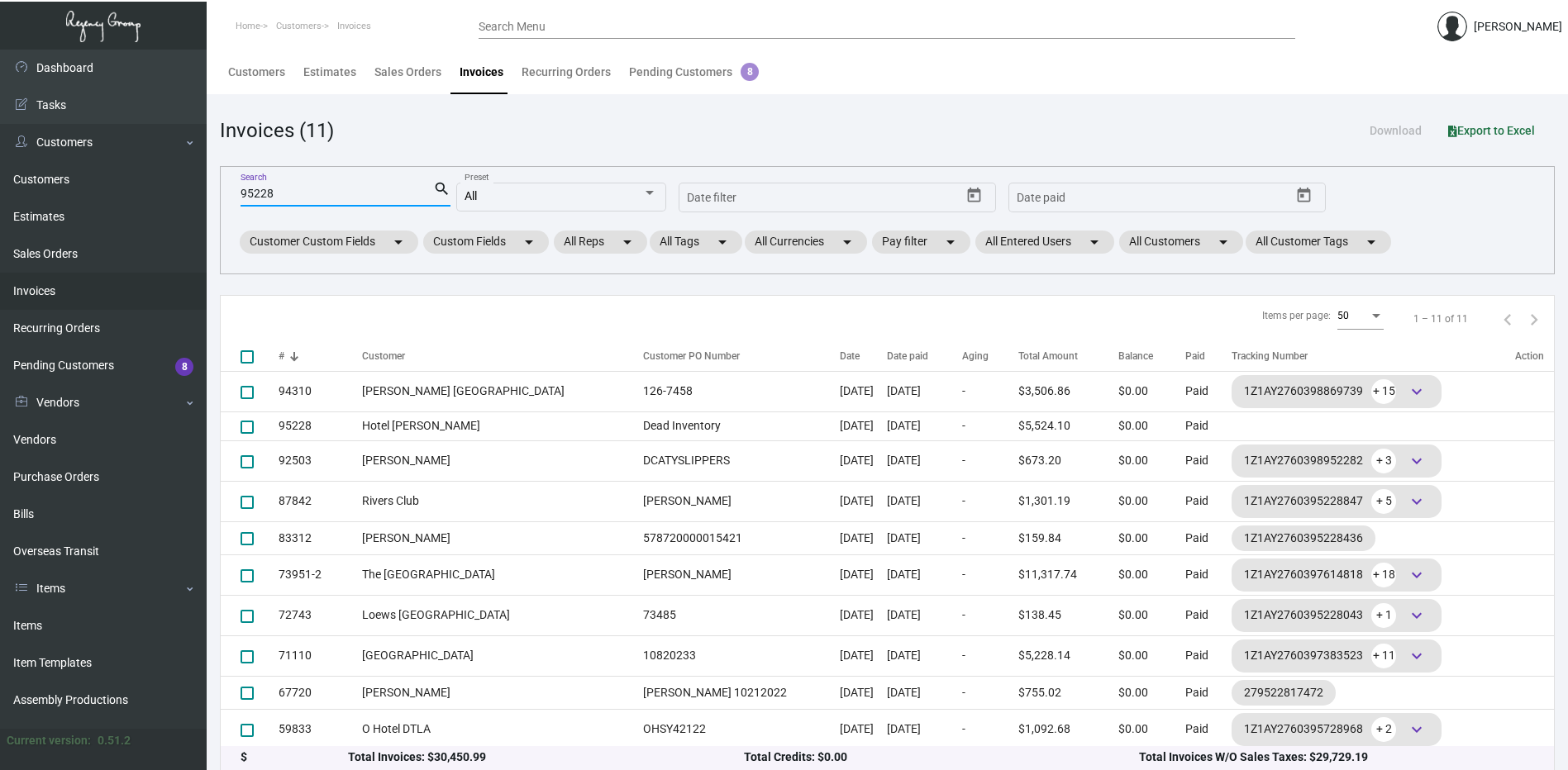
click at [546, 16] on div "Search Menu" at bounding box center [887, 26] width 817 height 25
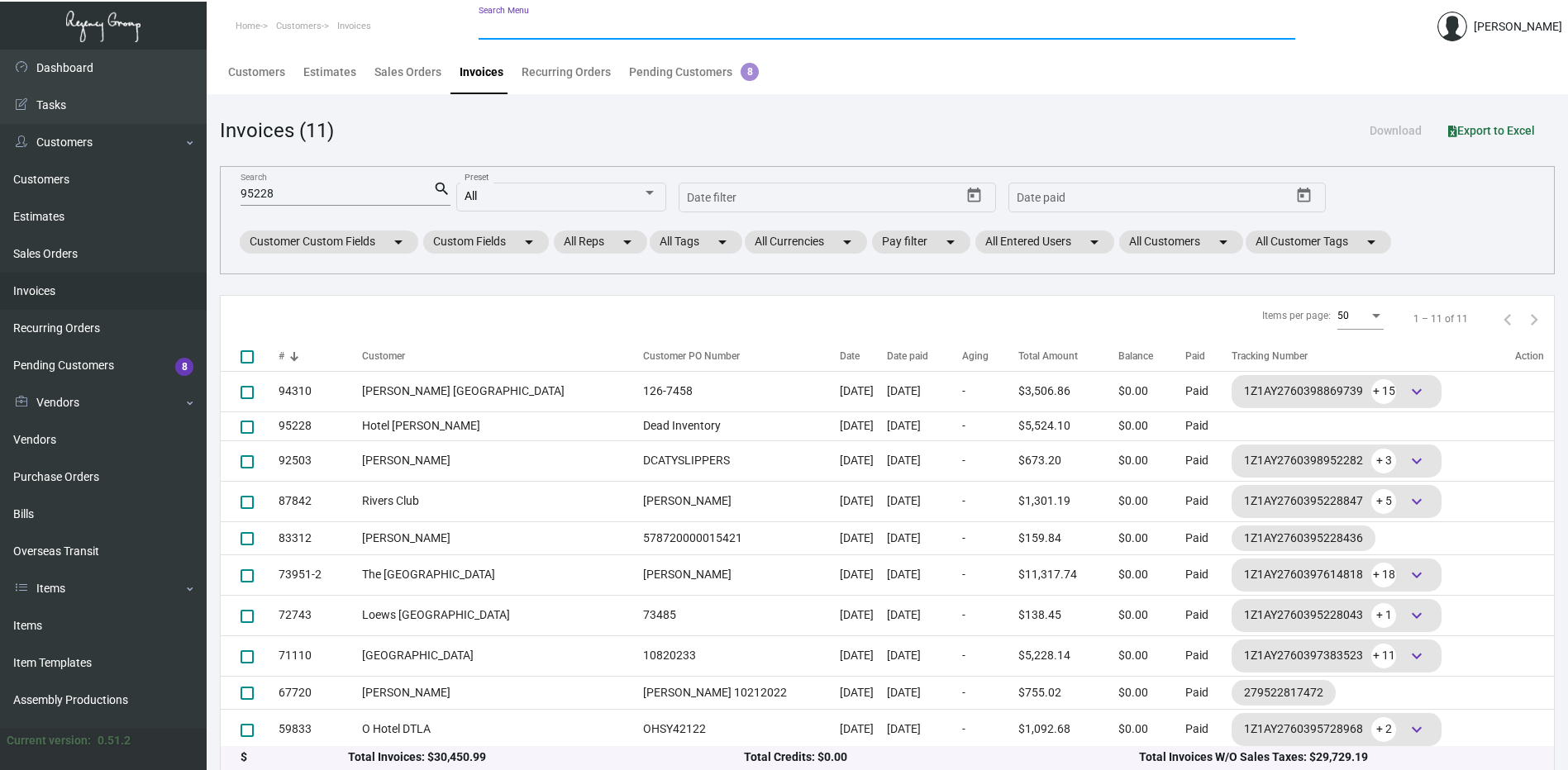
click at [546, 32] on input "Search Menu" at bounding box center [887, 27] width 817 height 14
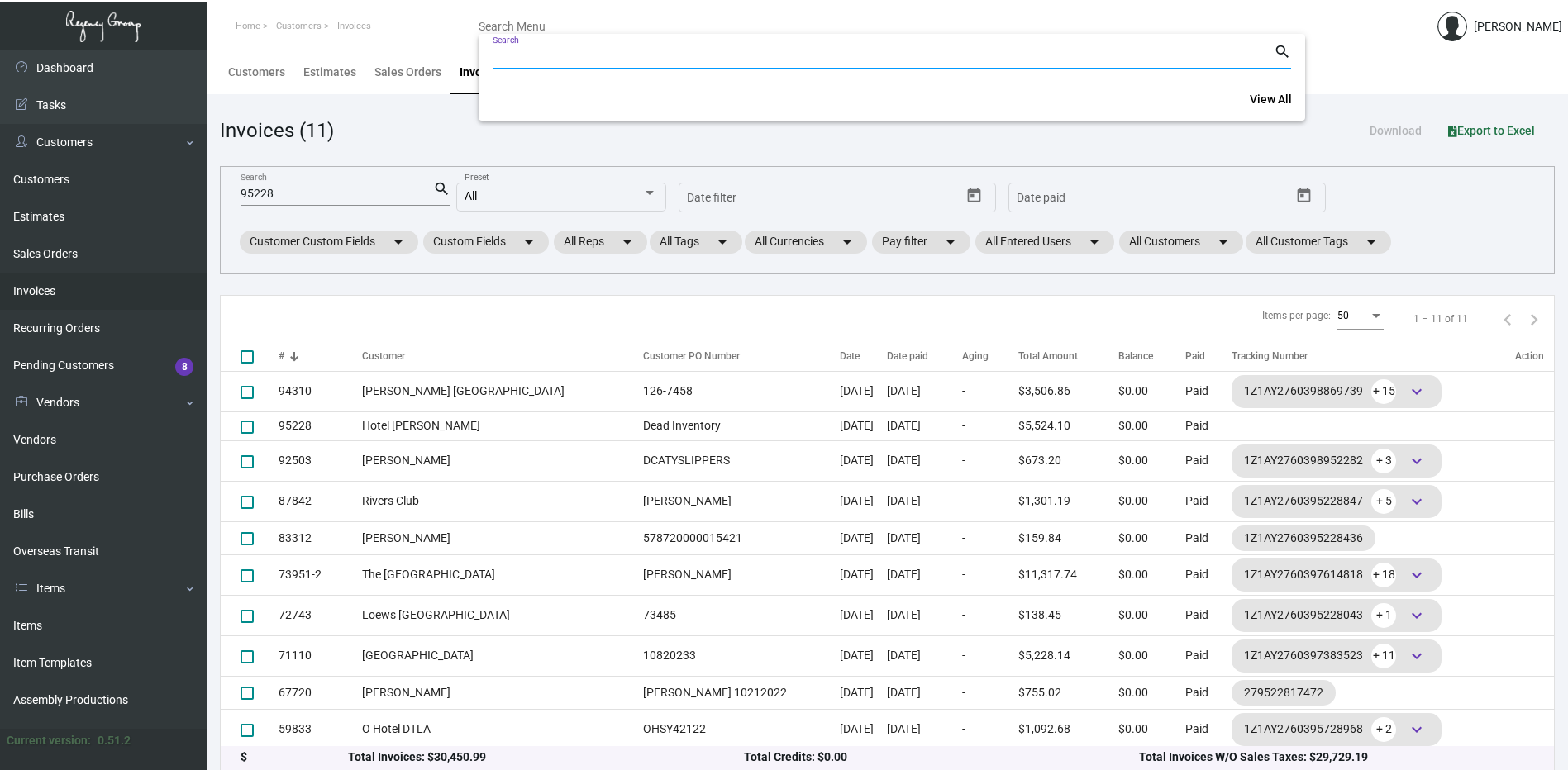
paste input "95228"
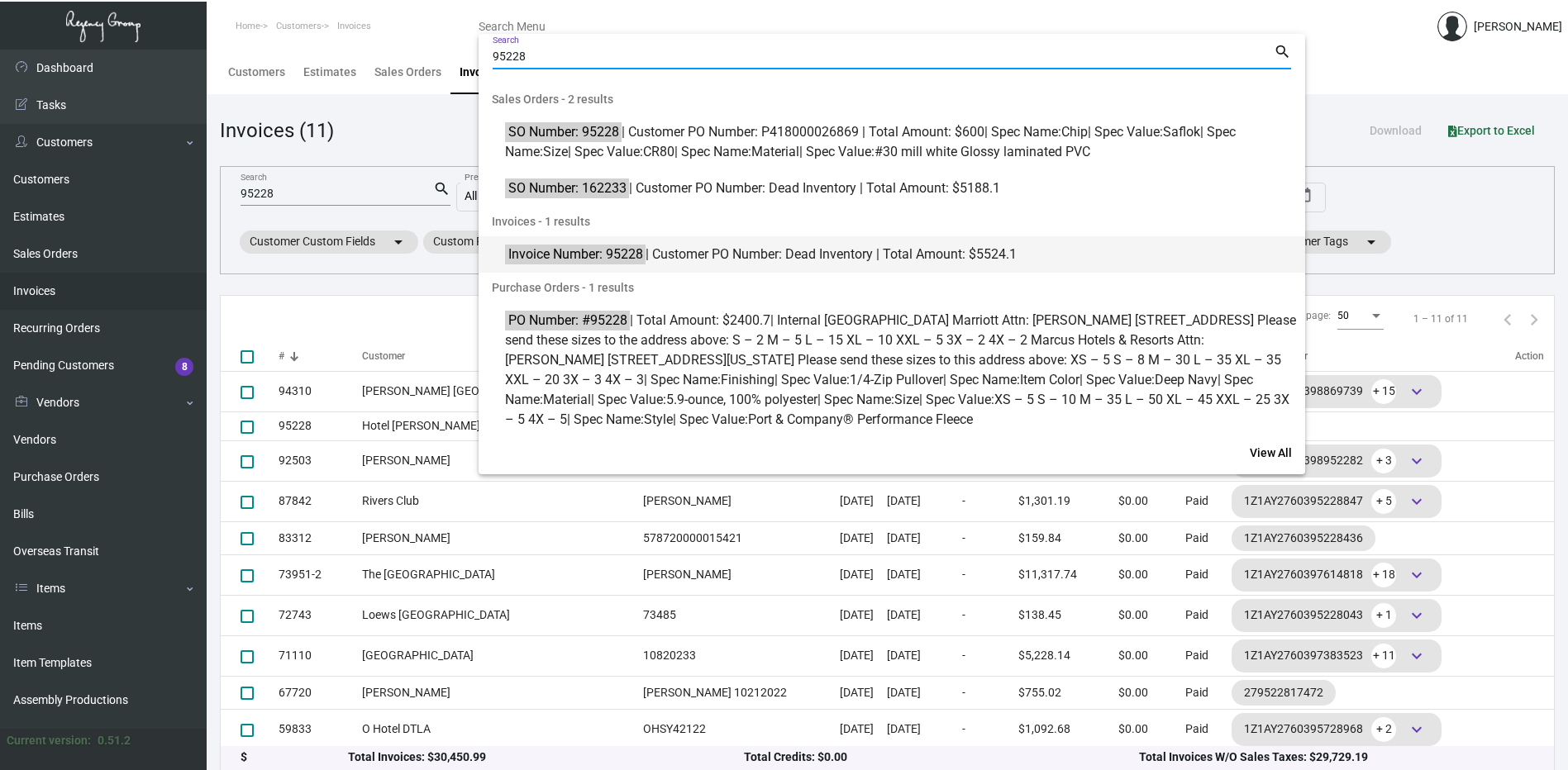
click at [666, 254] on span "Invoice Number: 95228 | Customer PO Number: Dead Inventory | Total Amount: $552…" at bounding box center [900, 255] width 792 height 20
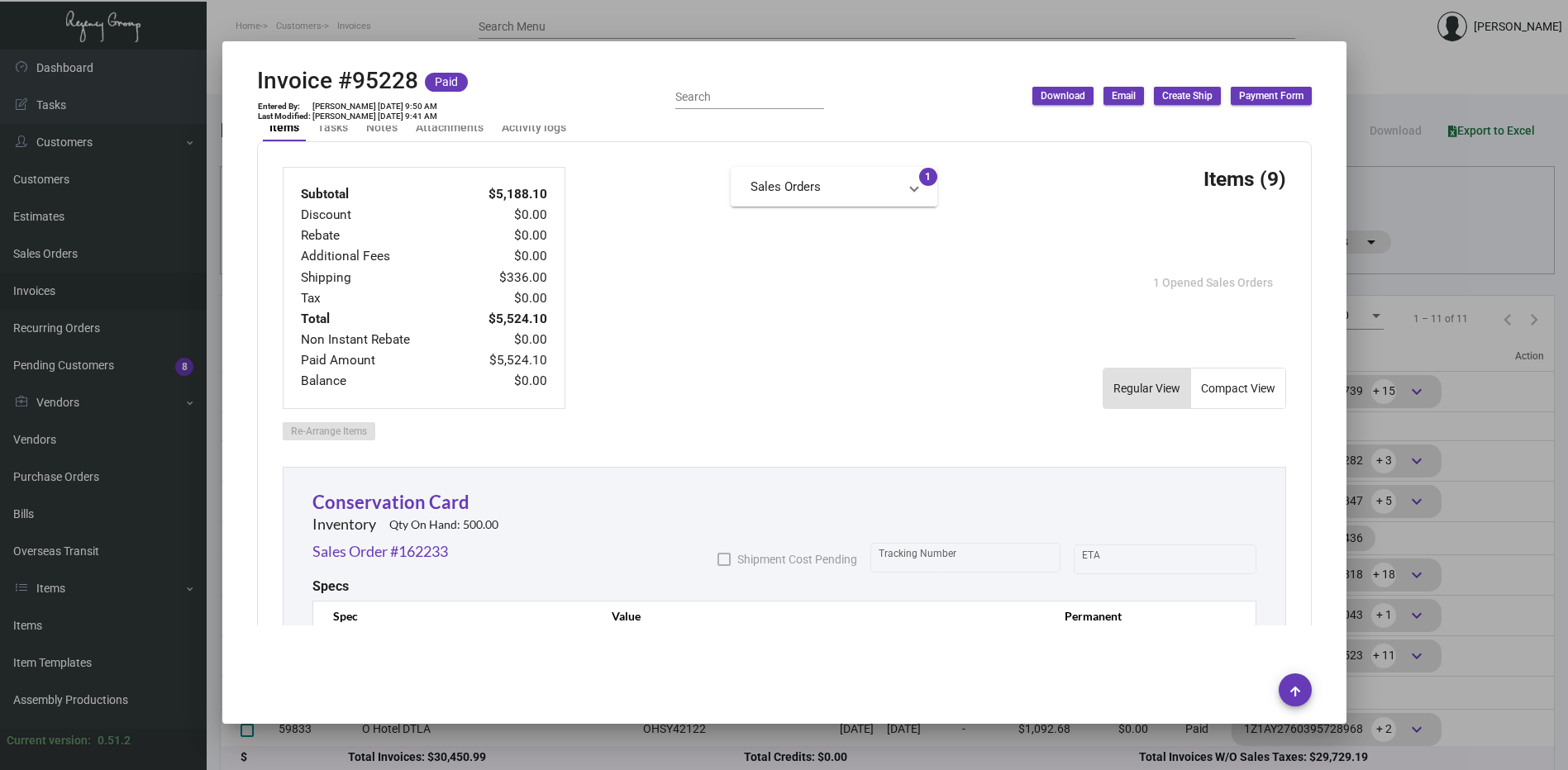
scroll to position [909, 0]
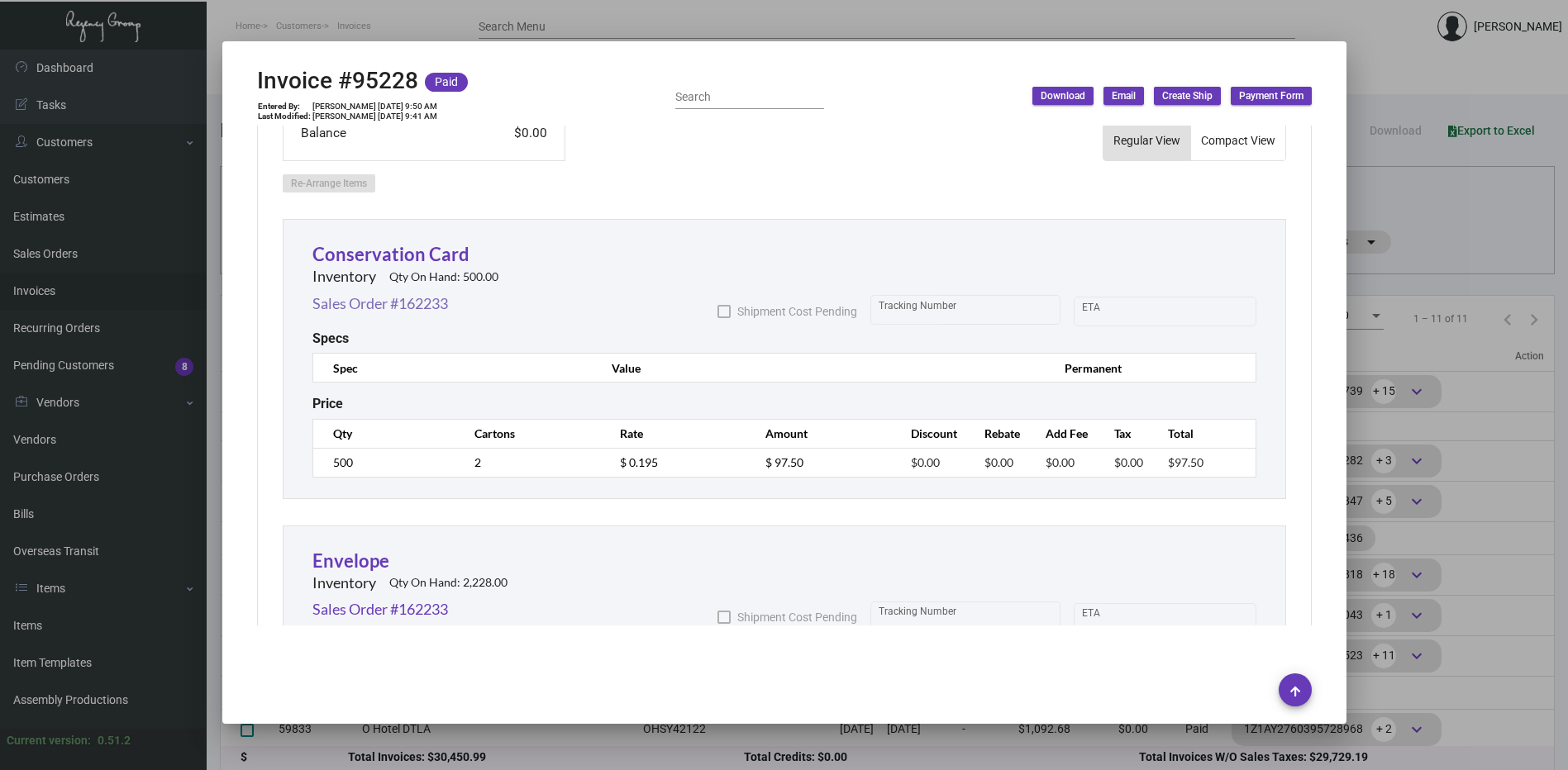
click at [441, 310] on link "Sales Order #162233" at bounding box center [379, 304] width 136 height 23
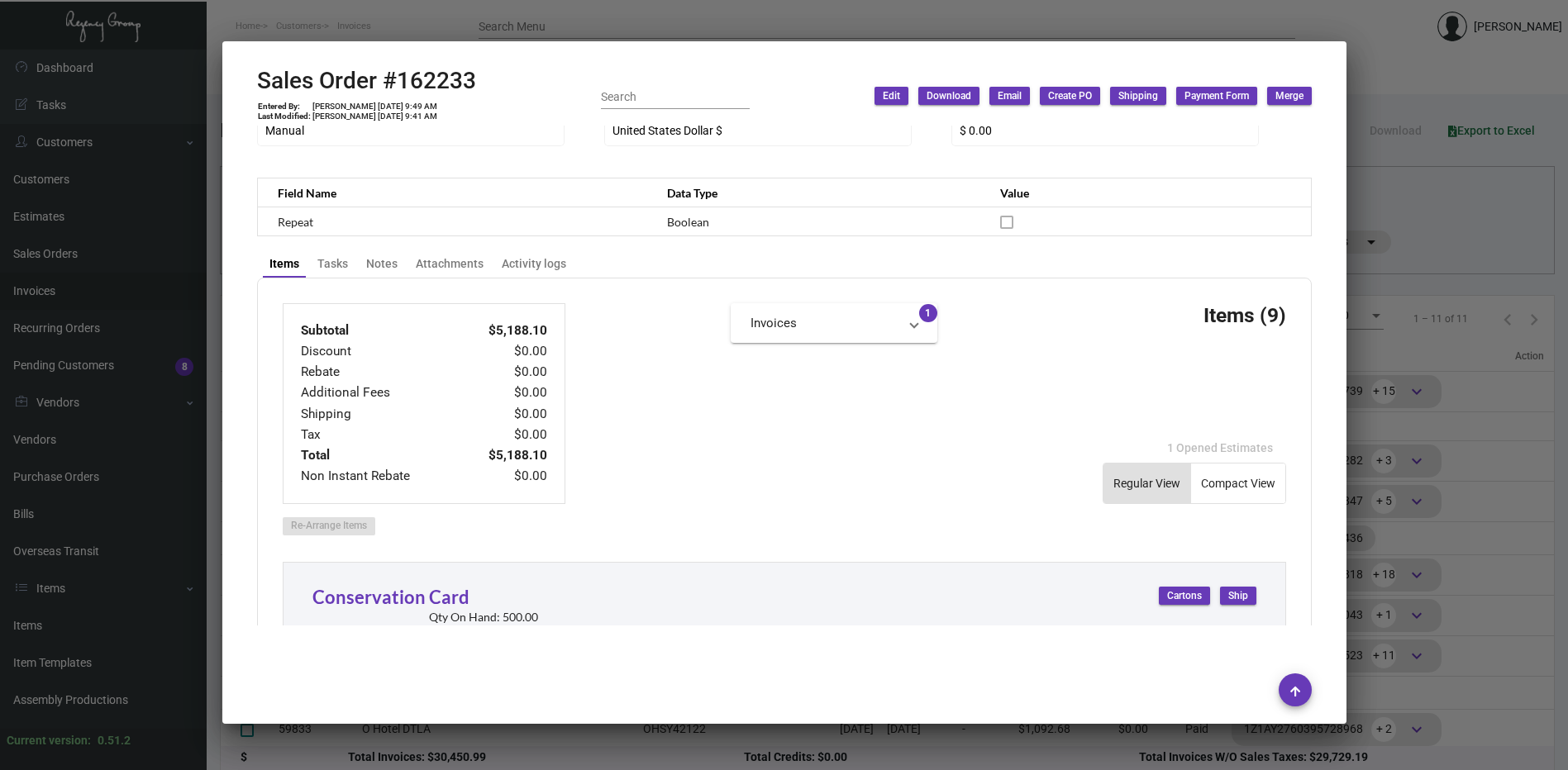
scroll to position [744, 0]
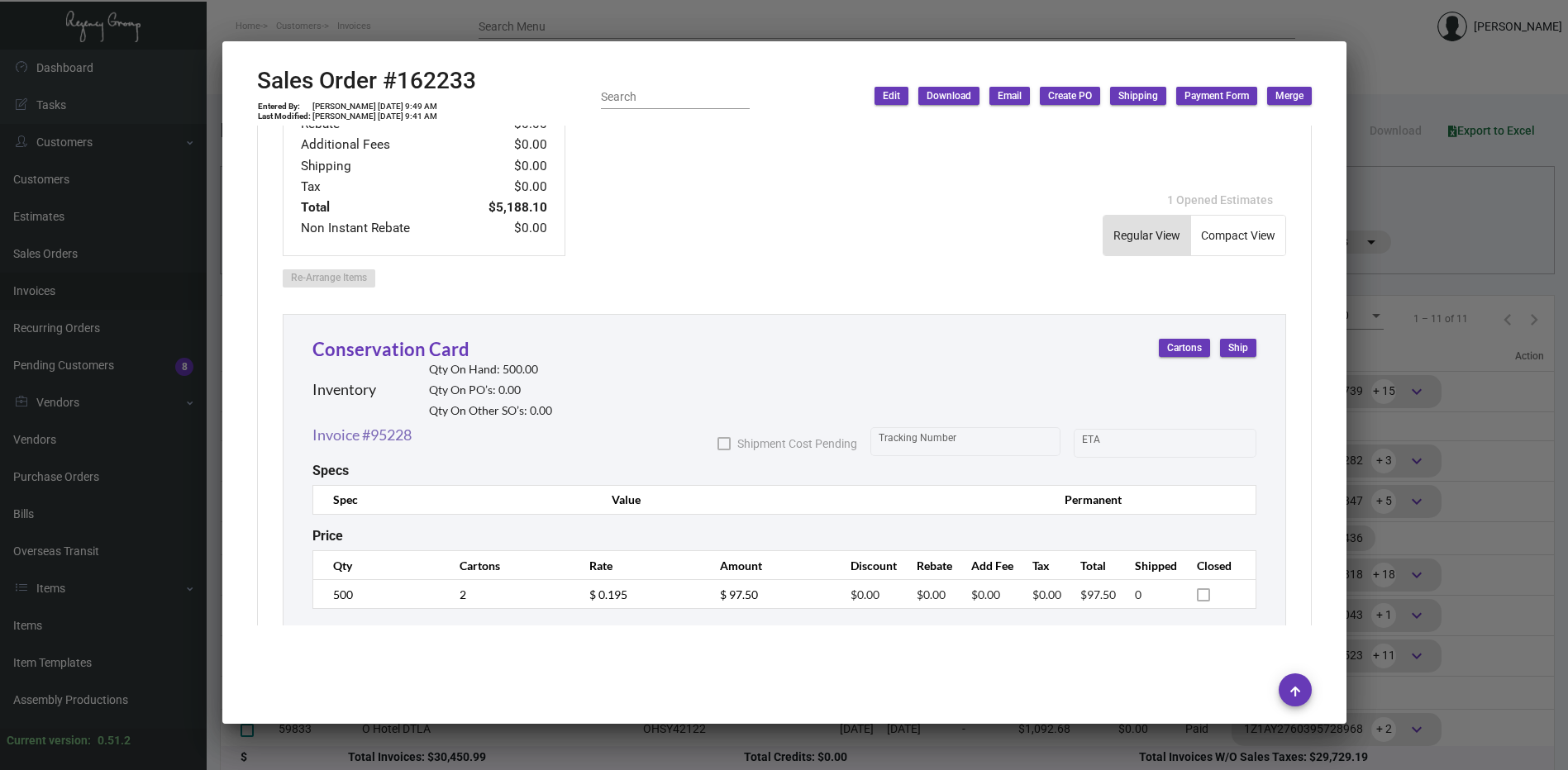
click at [395, 430] on link "Invoice #95228" at bounding box center [361, 435] width 99 height 23
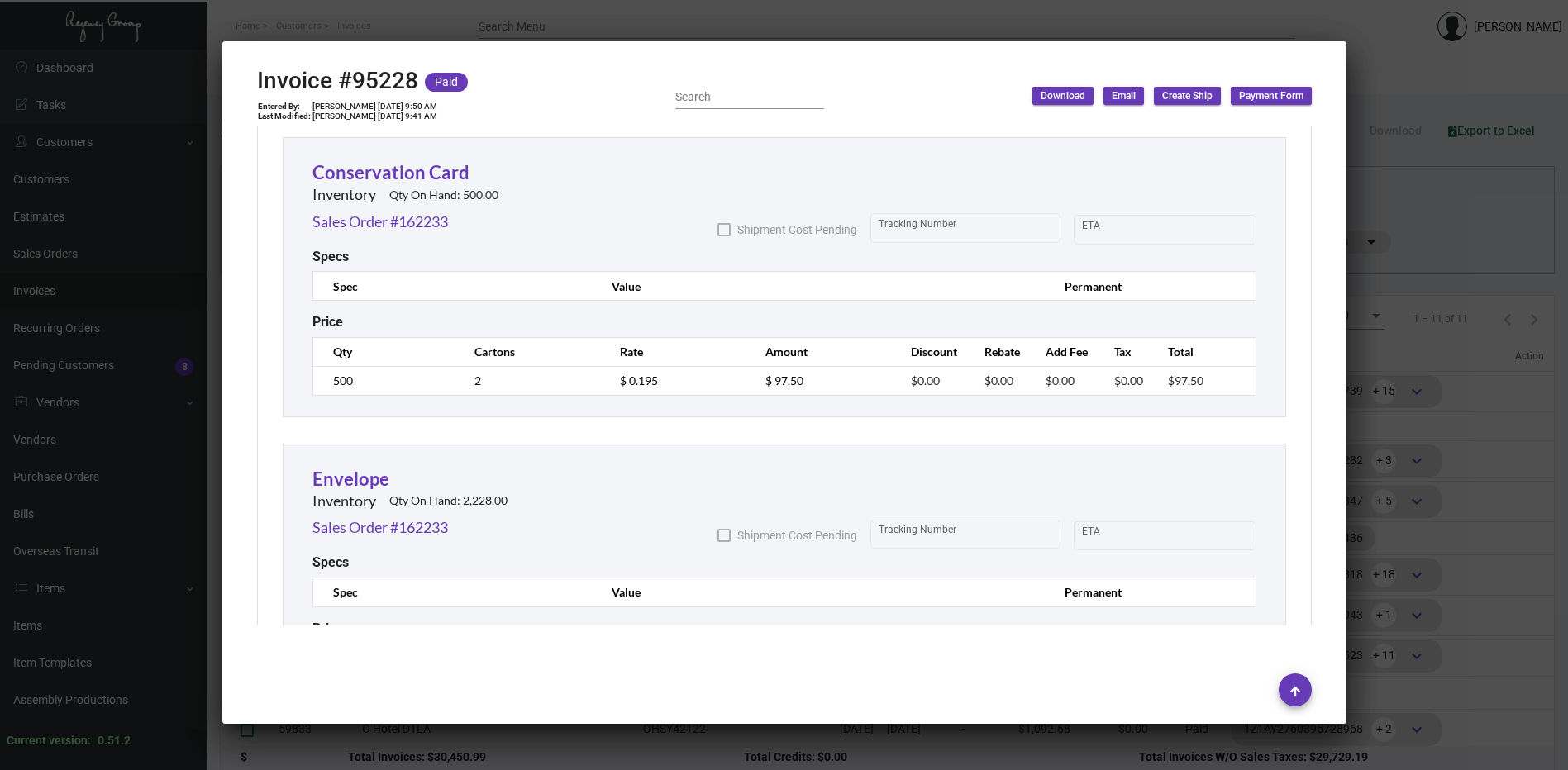
scroll to position [991, 0]
click at [421, 226] on link "Sales Order #162233" at bounding box center [379, 221] width 136 height 23
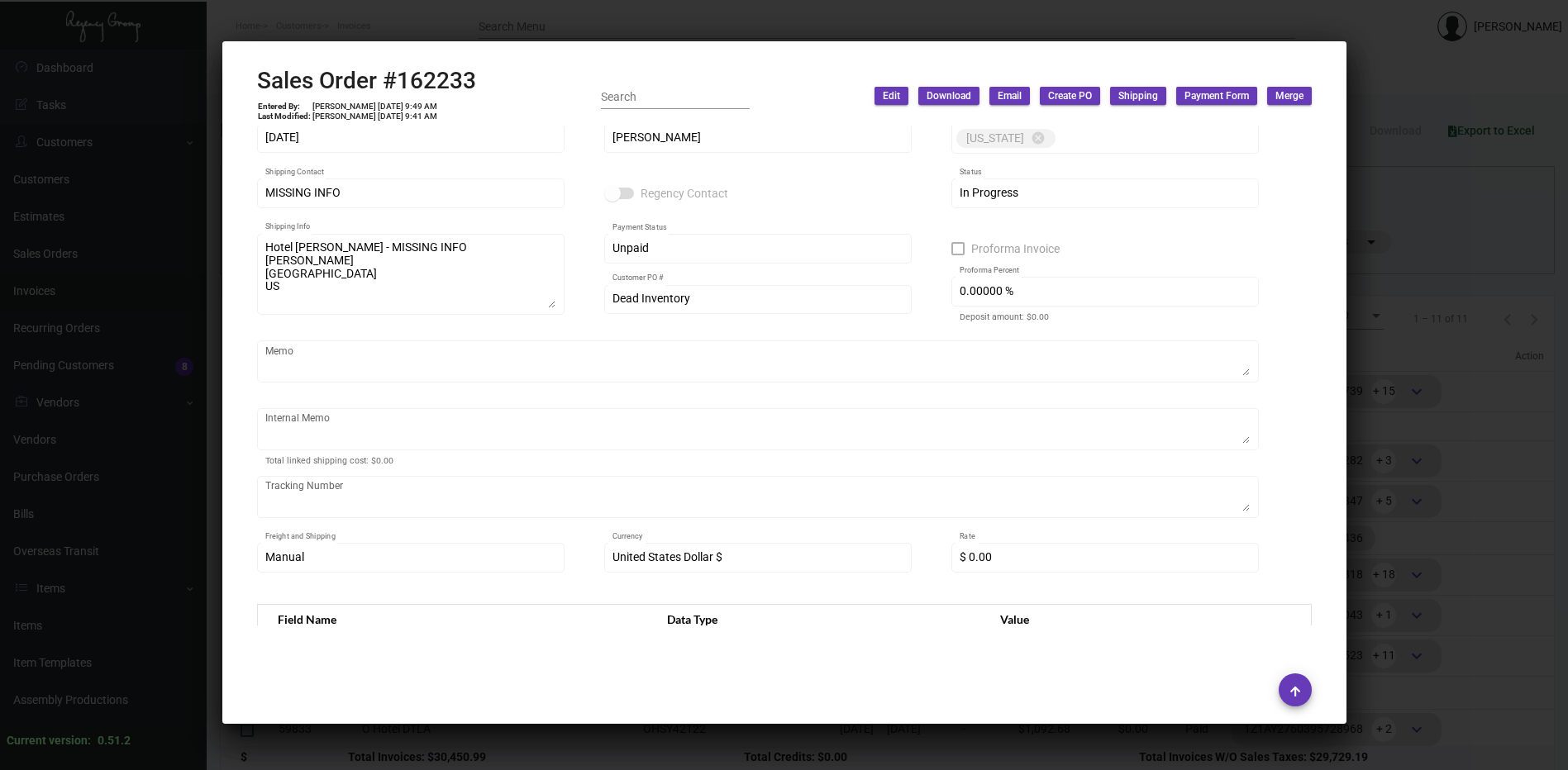
scroll to position [0, 0]
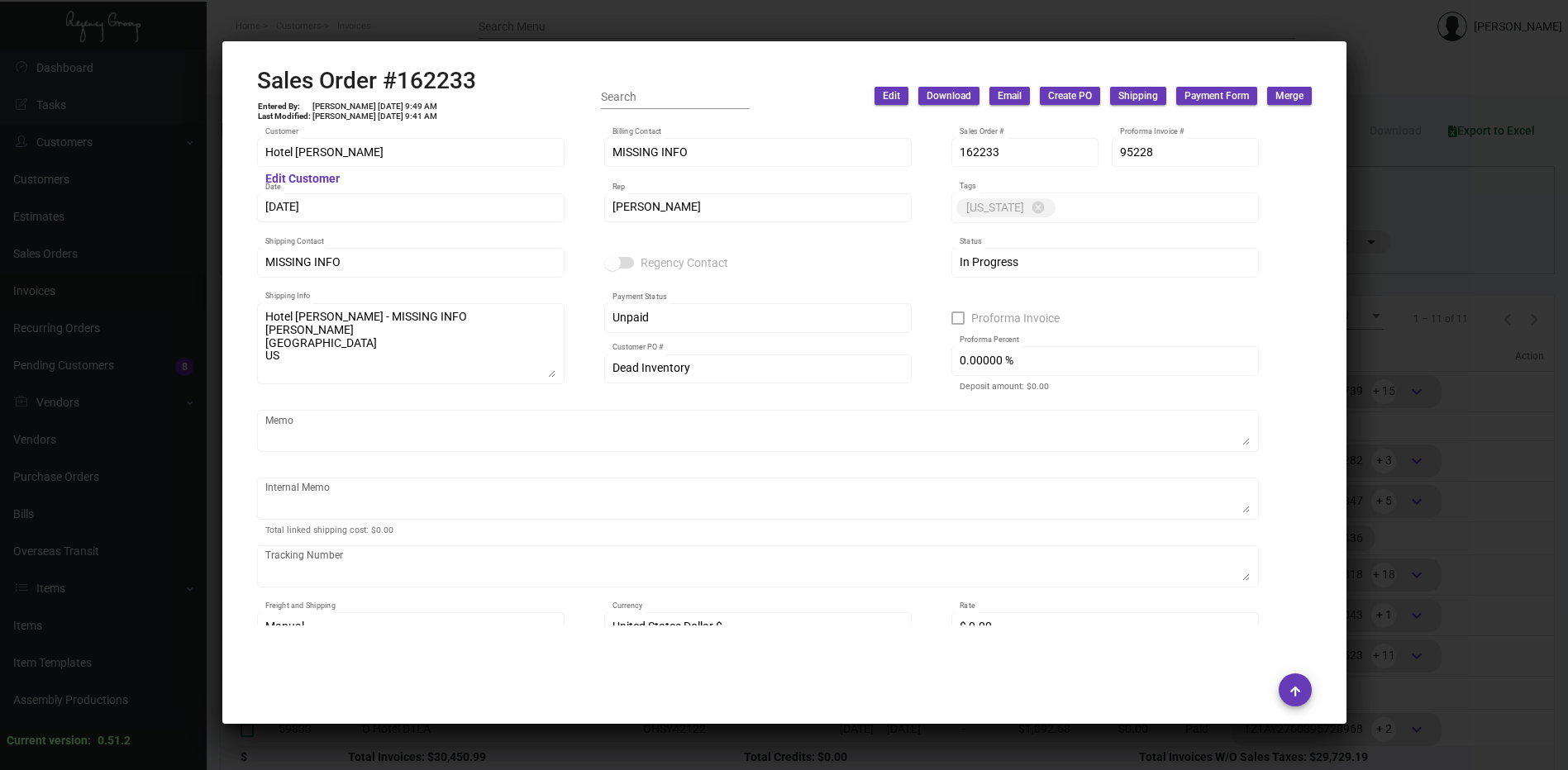
click at [1400, 68] on div at bounding box center [784, 385] width 1568 height 770
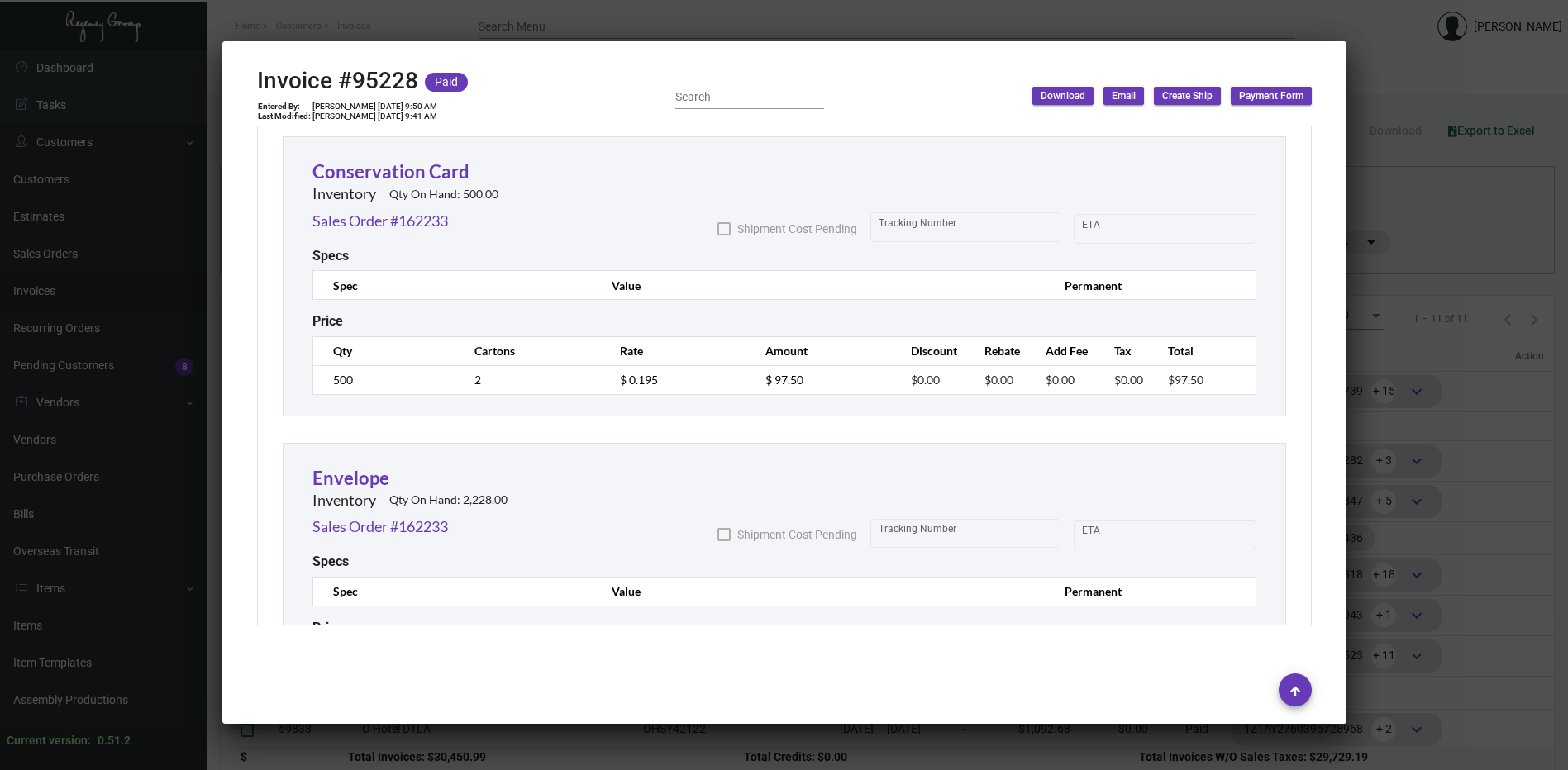
click at [1400, 68] on div at bounding box center [784, 385] width 1568 height 770
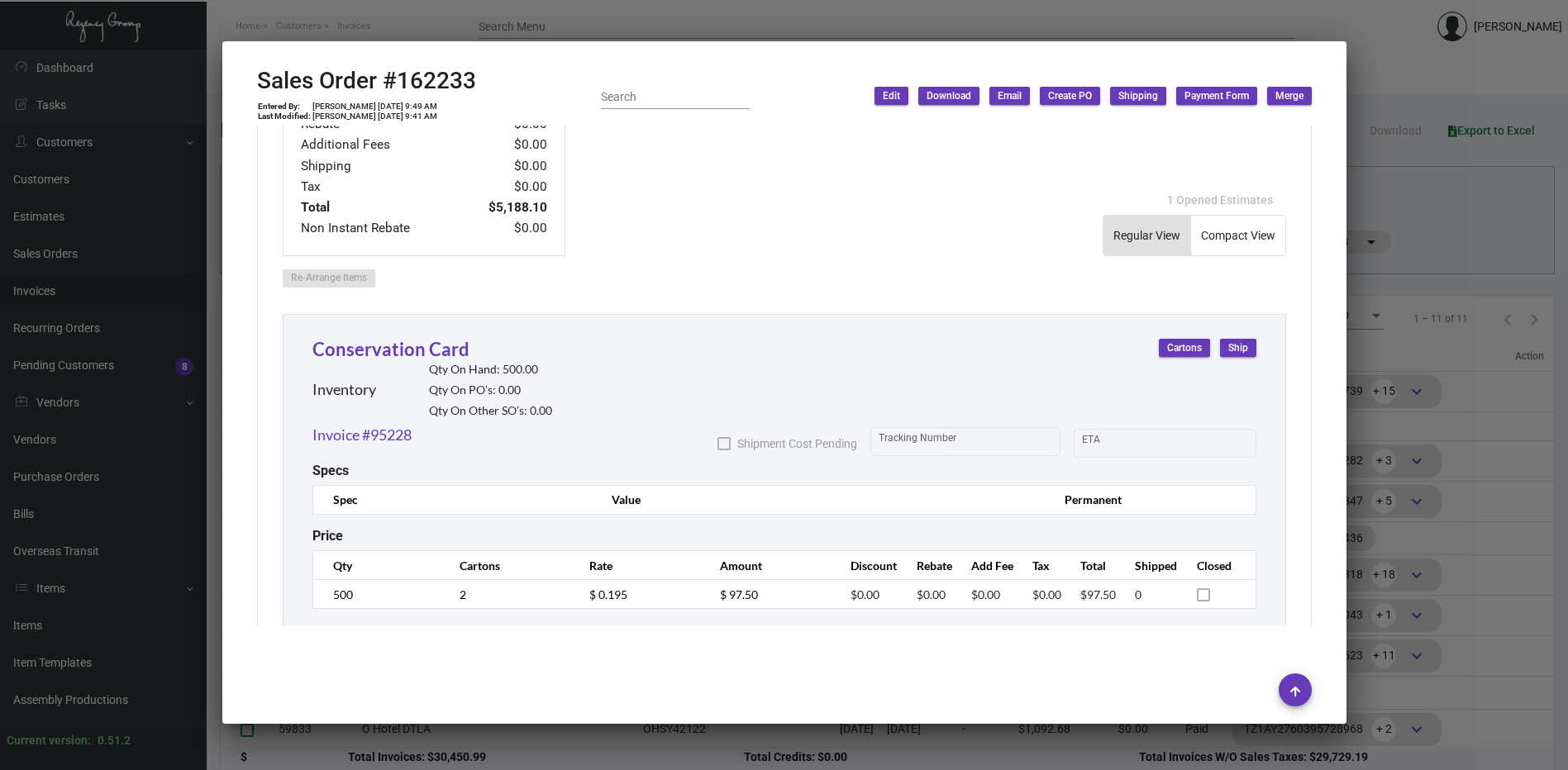
click at [1400, 68] on div at bounding box center [784, 385] width 1568 height 770
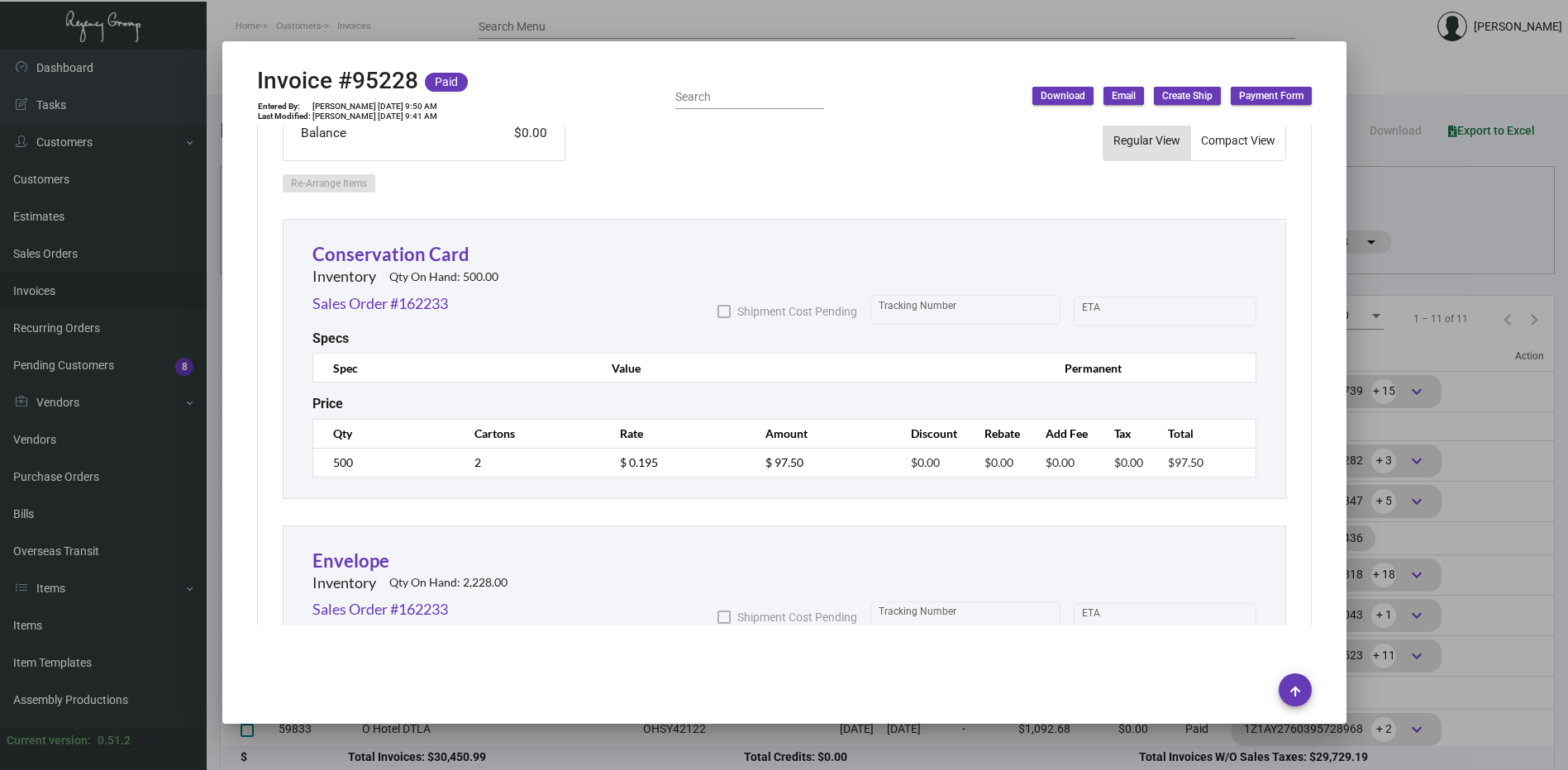
click at [1400, 68] on div at bounding box center [784, 385] width 1568 height 770
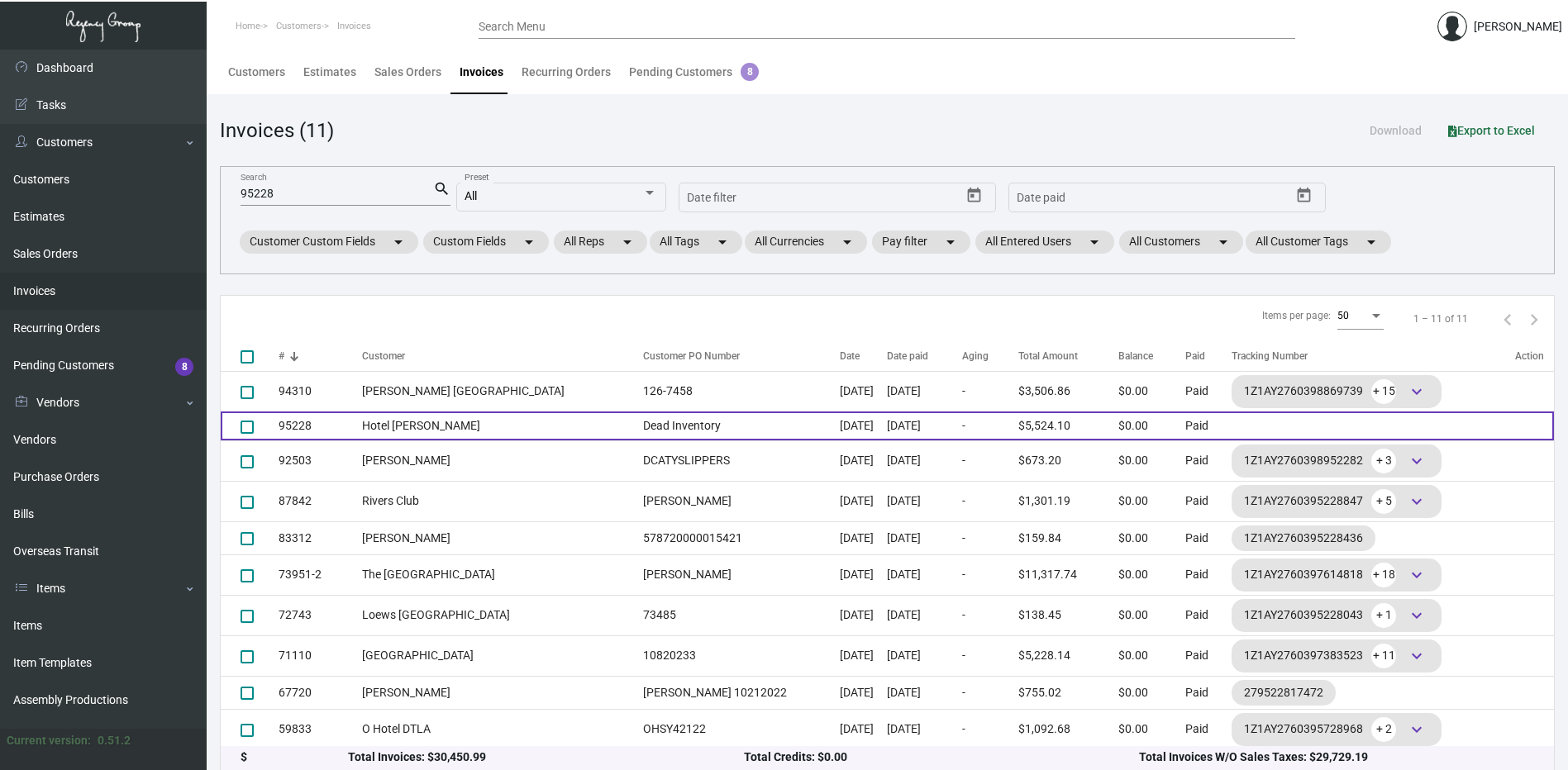
click at [367, 425] on td "Hotel [PERSON_NAME]" at bounding box center [498, 426] width 273 height 29
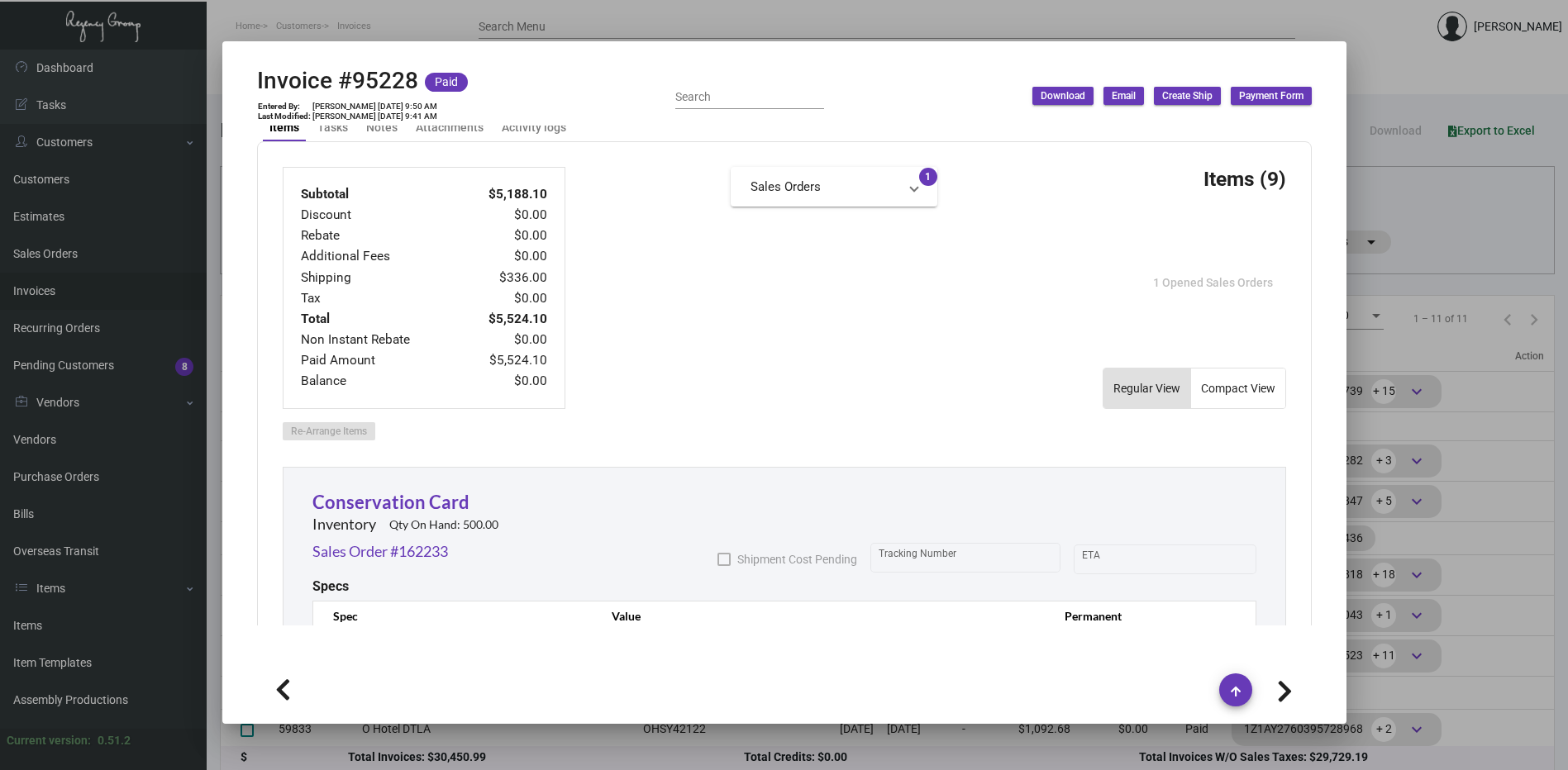
scroll to position [991, 0]
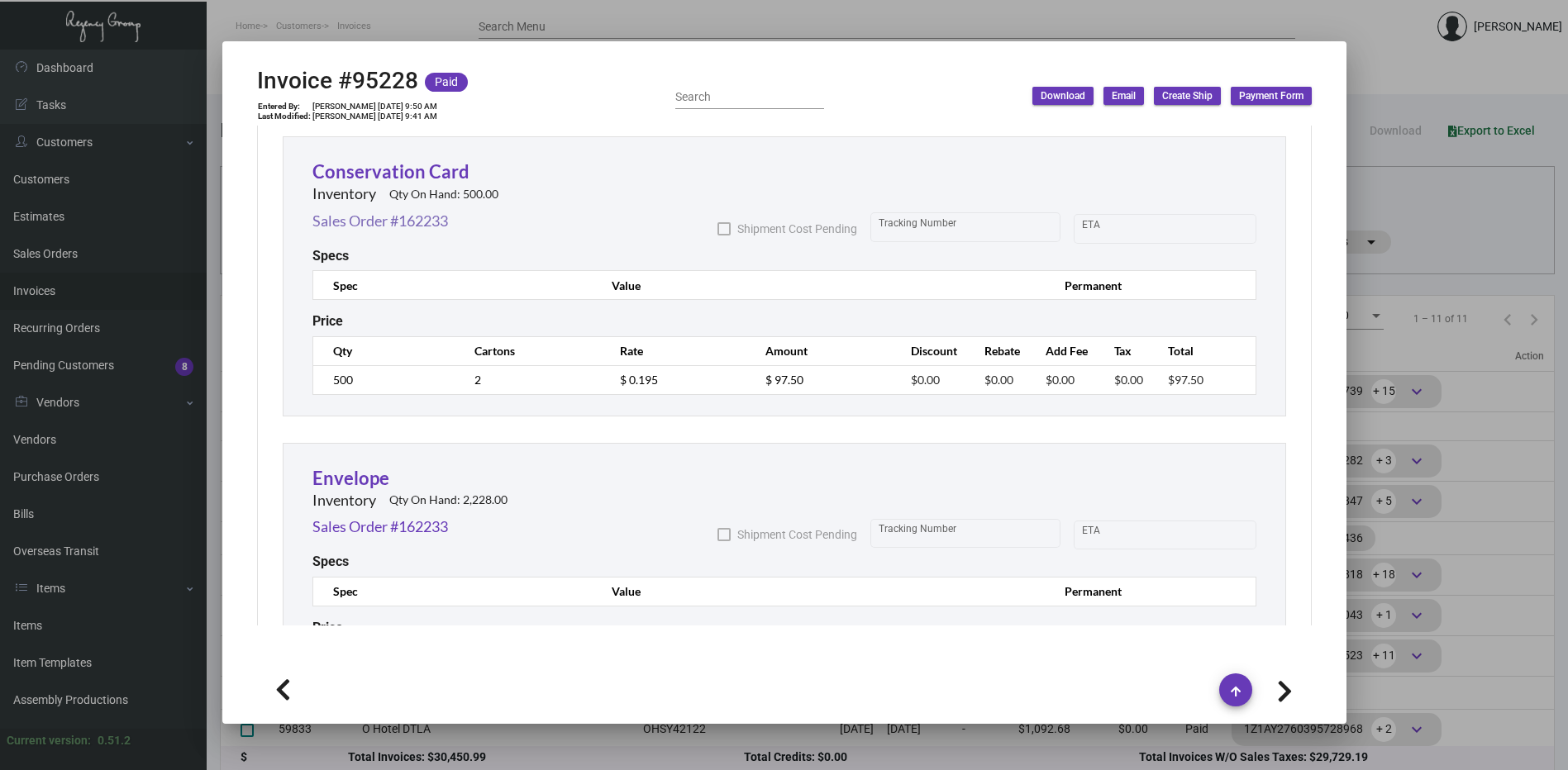
click at [434, 222] on link "Sales Order #162233" at bounding box center [379, 221] width 136 height 23
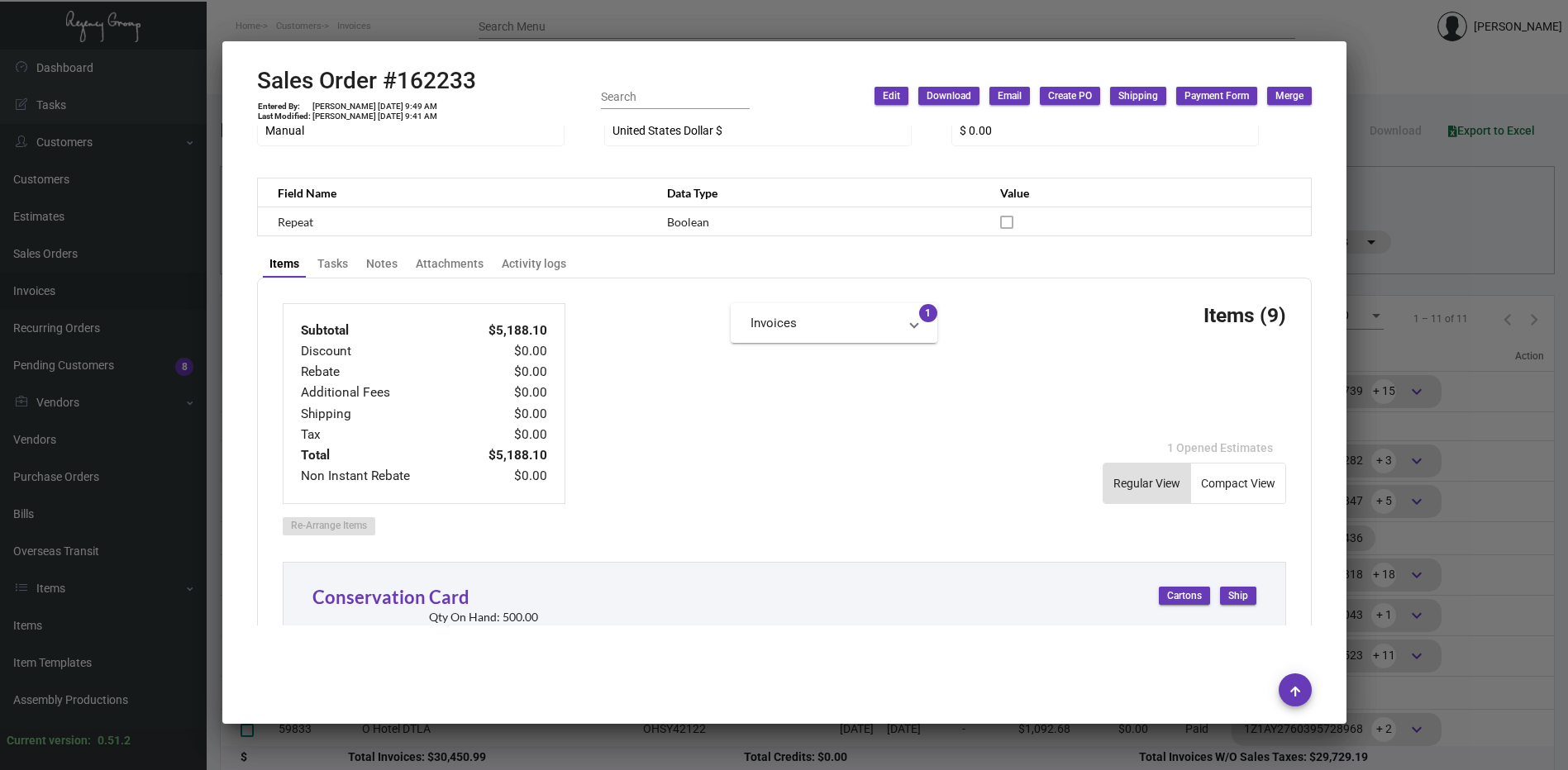
scroll to position [0, 0]
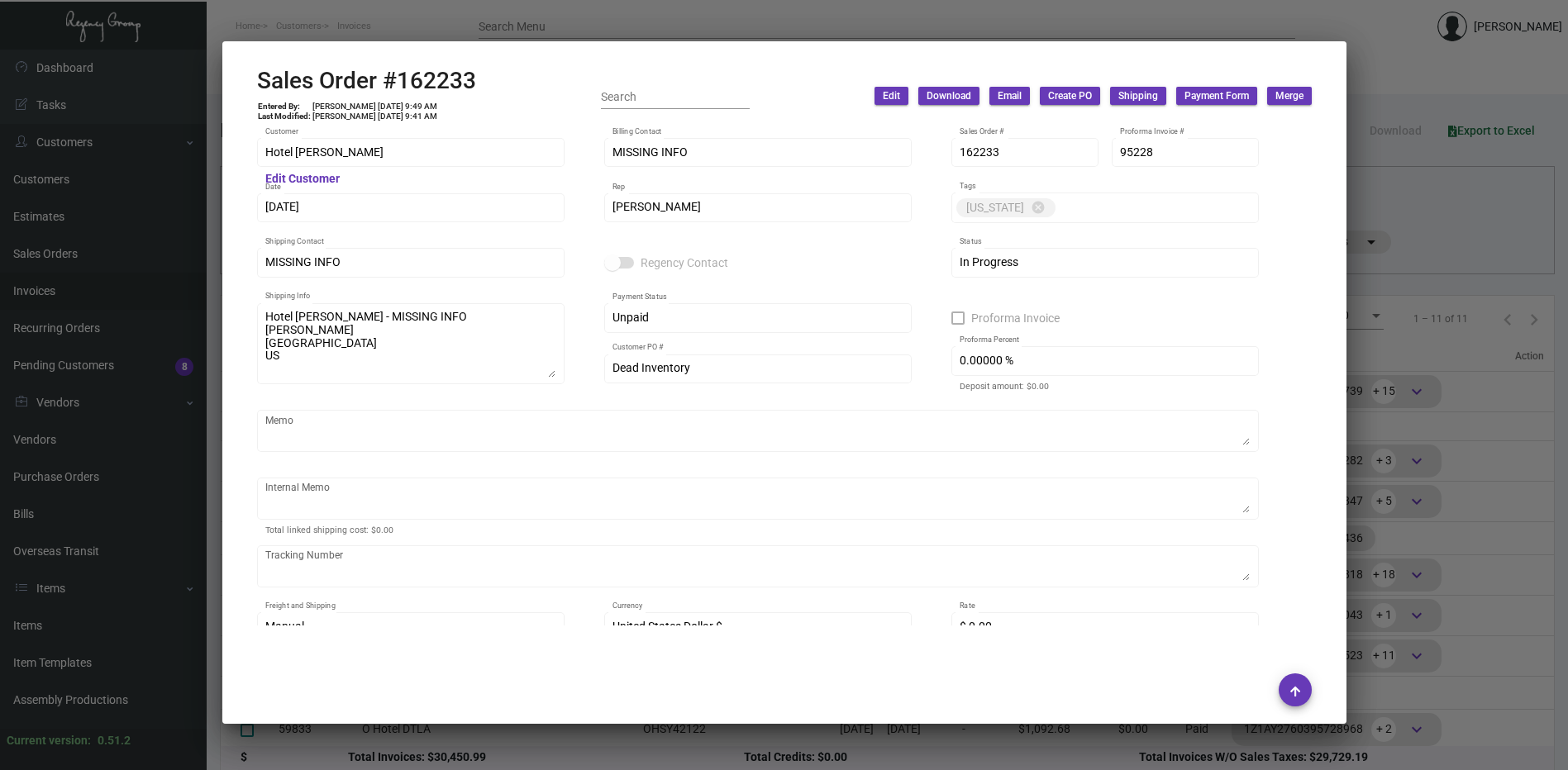
click at [883, 95] on span "Edit" at bounding box center [890, 95] width 17 height 14
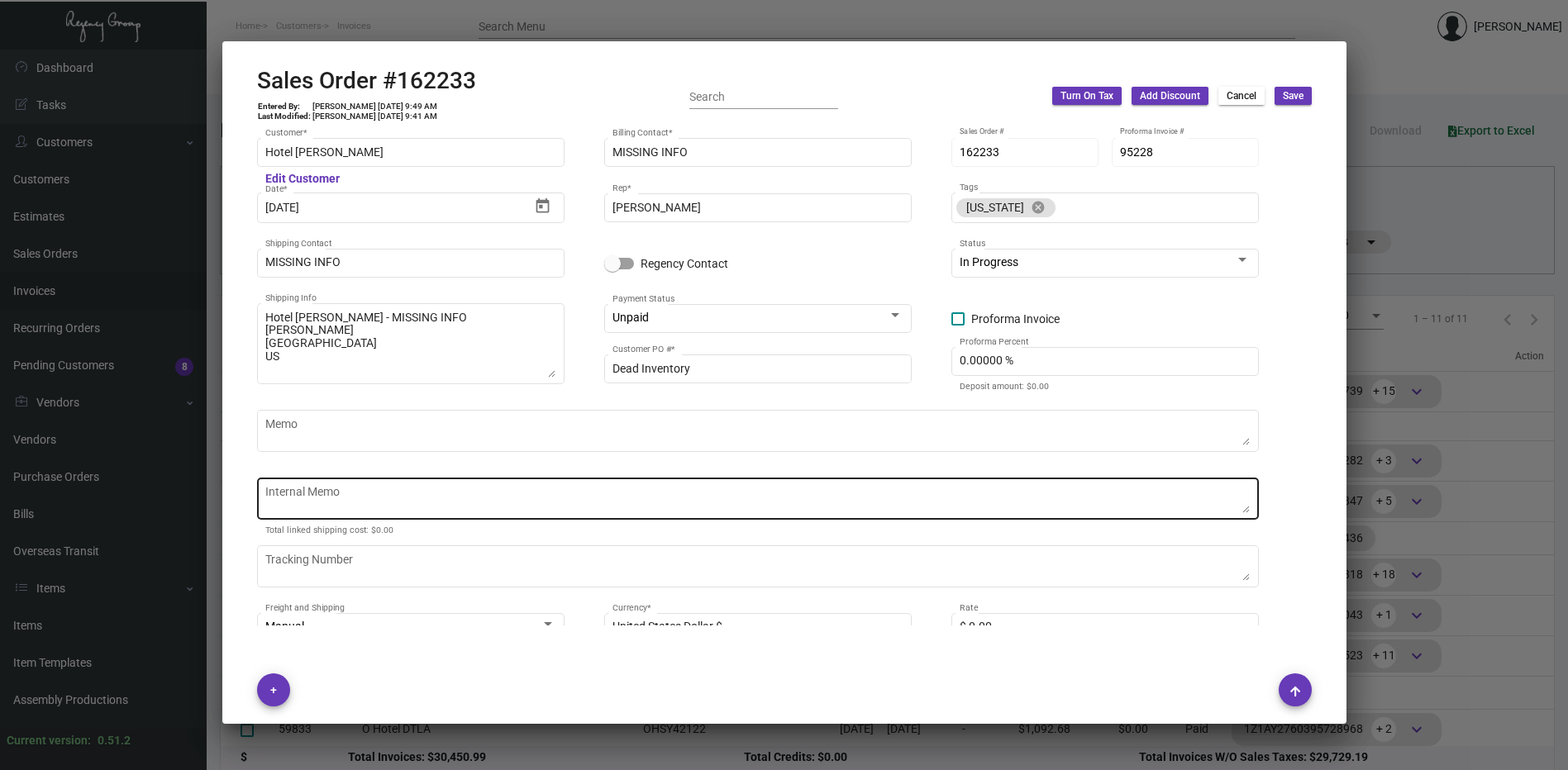
click at [330, 491] on textarea "Internal Memo" at bounding box center [758, 498] width 984 height 30
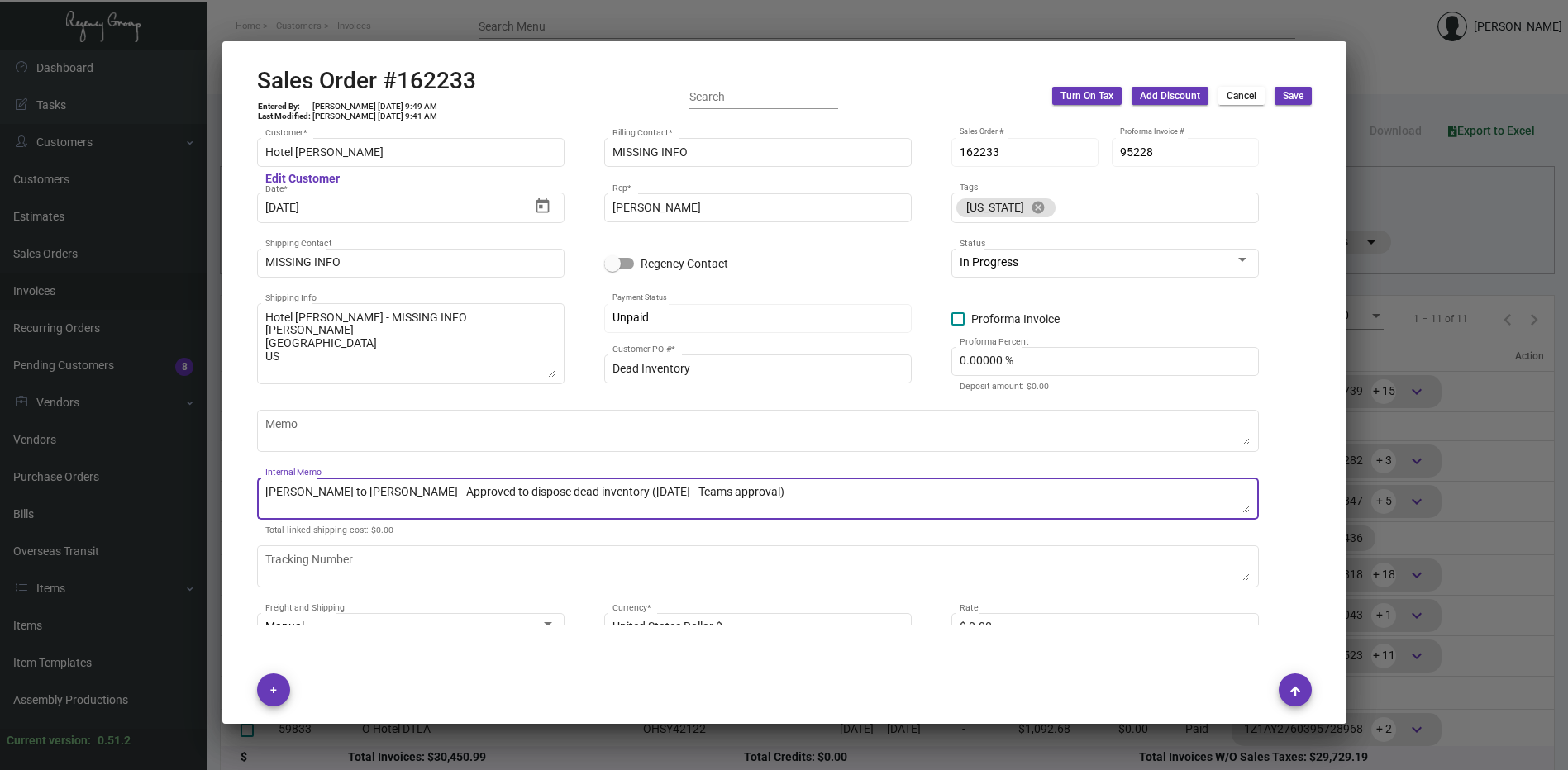
click at [1292, 103] on span "Save" at bounding box center [1292, 95] width 21 height 14
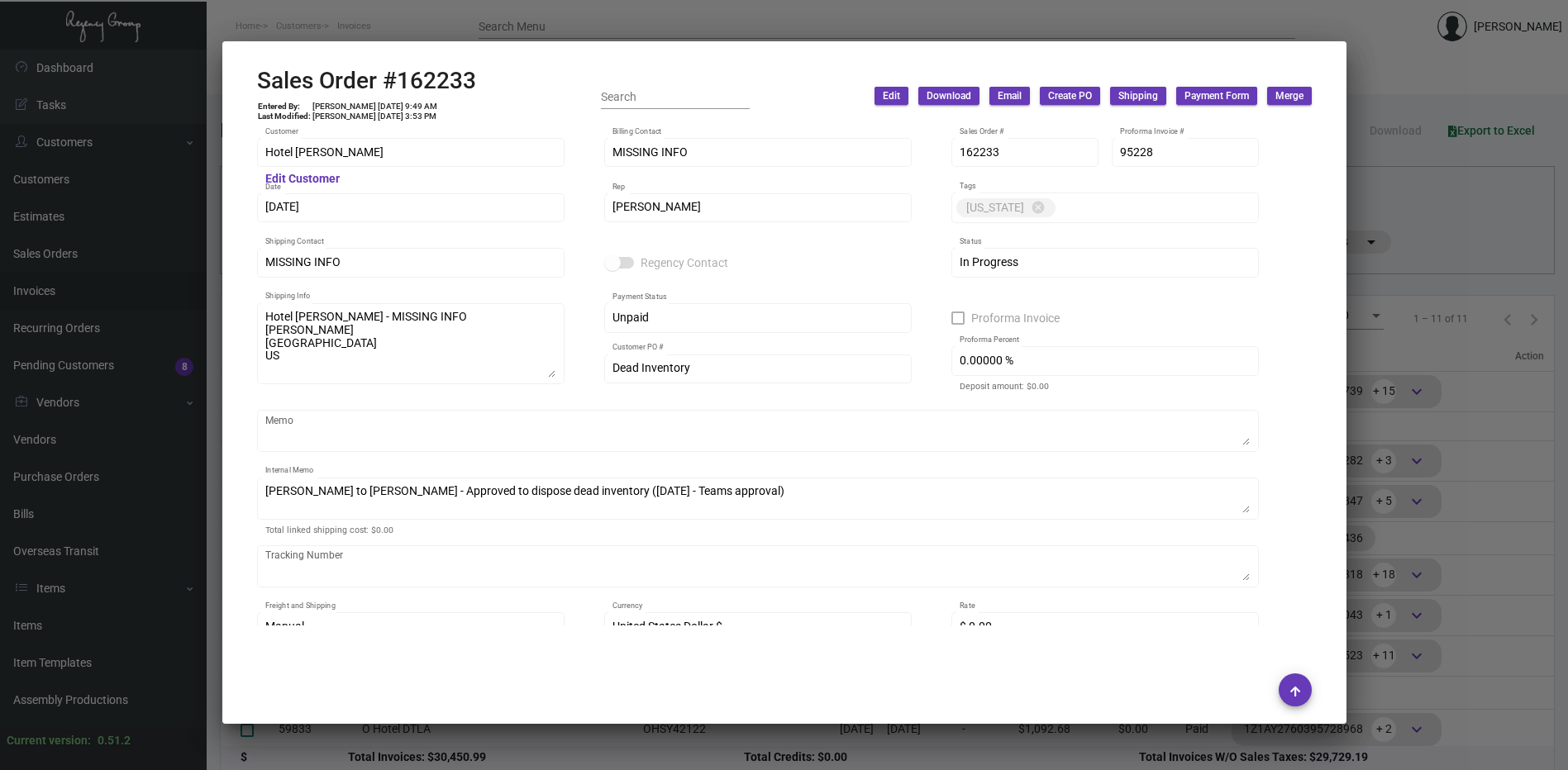
click at [836, 14] on div at bounding box center [784, 385] width 1568 height 770
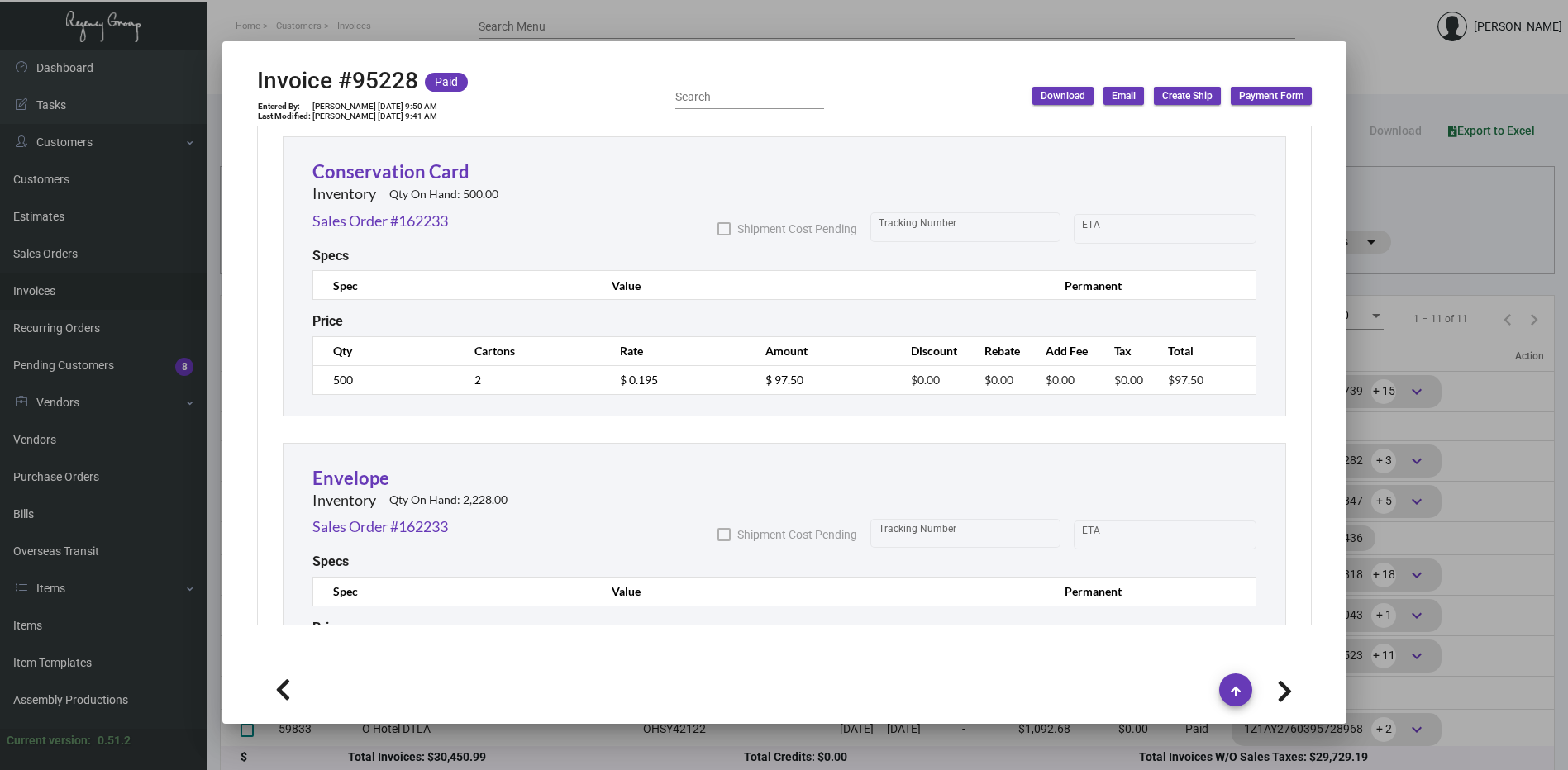
click at [836, 14] on div at bounding box center [784, 385] width 1568 height 770
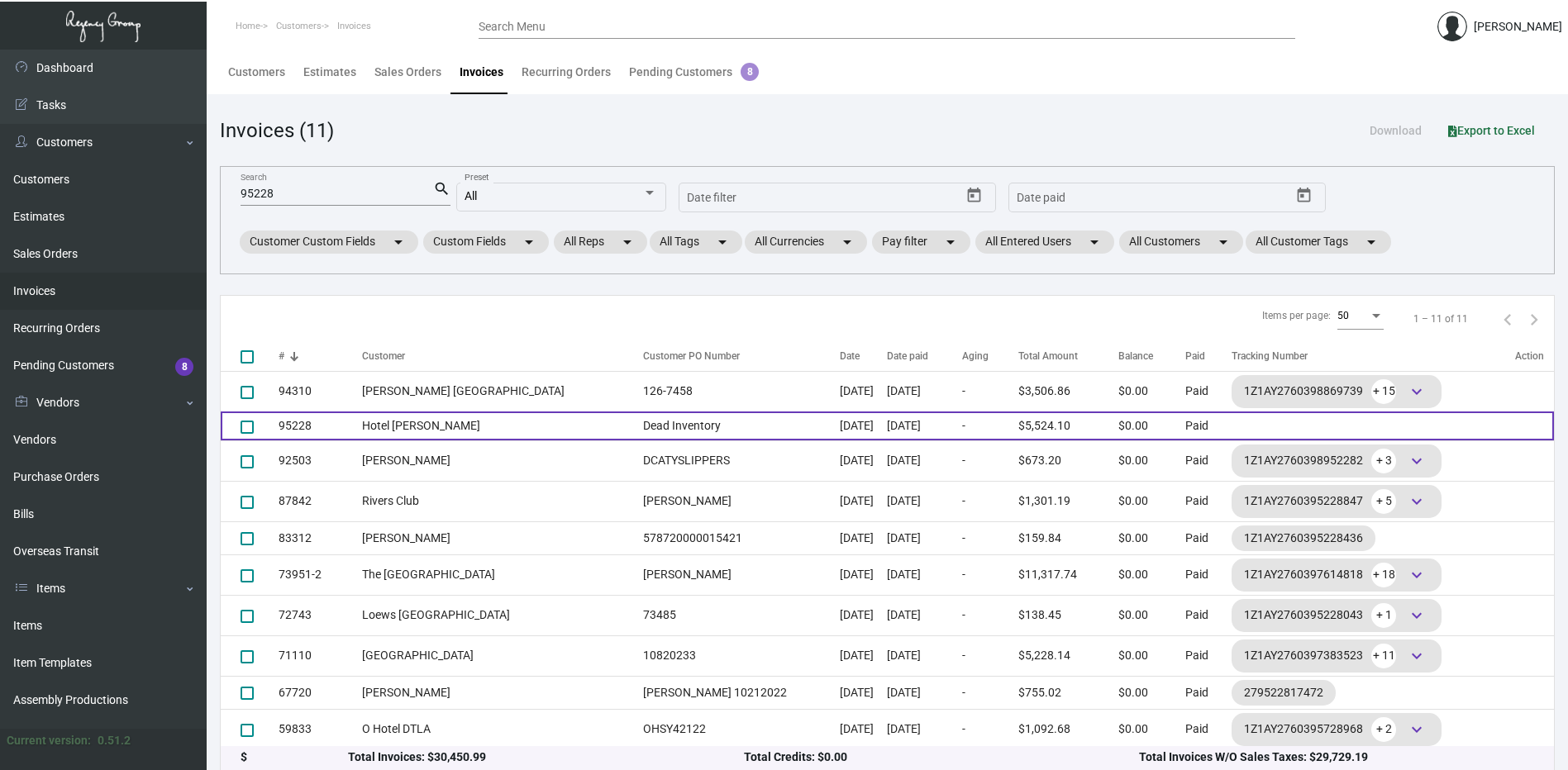
click at [327, 428] on td "95228" at bounding box center [320, 426] width 84 height 29
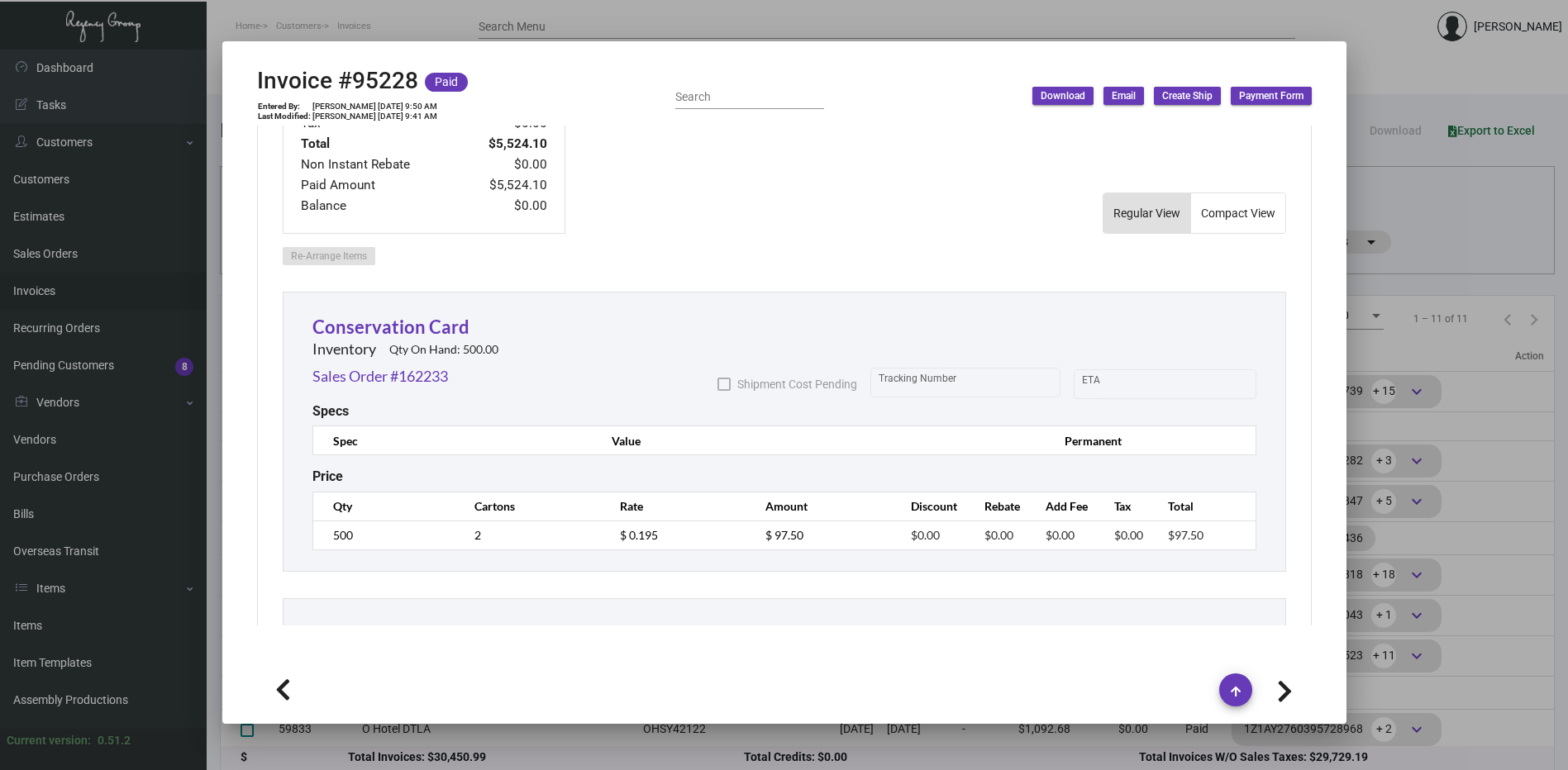
scroll to position [909, 0]
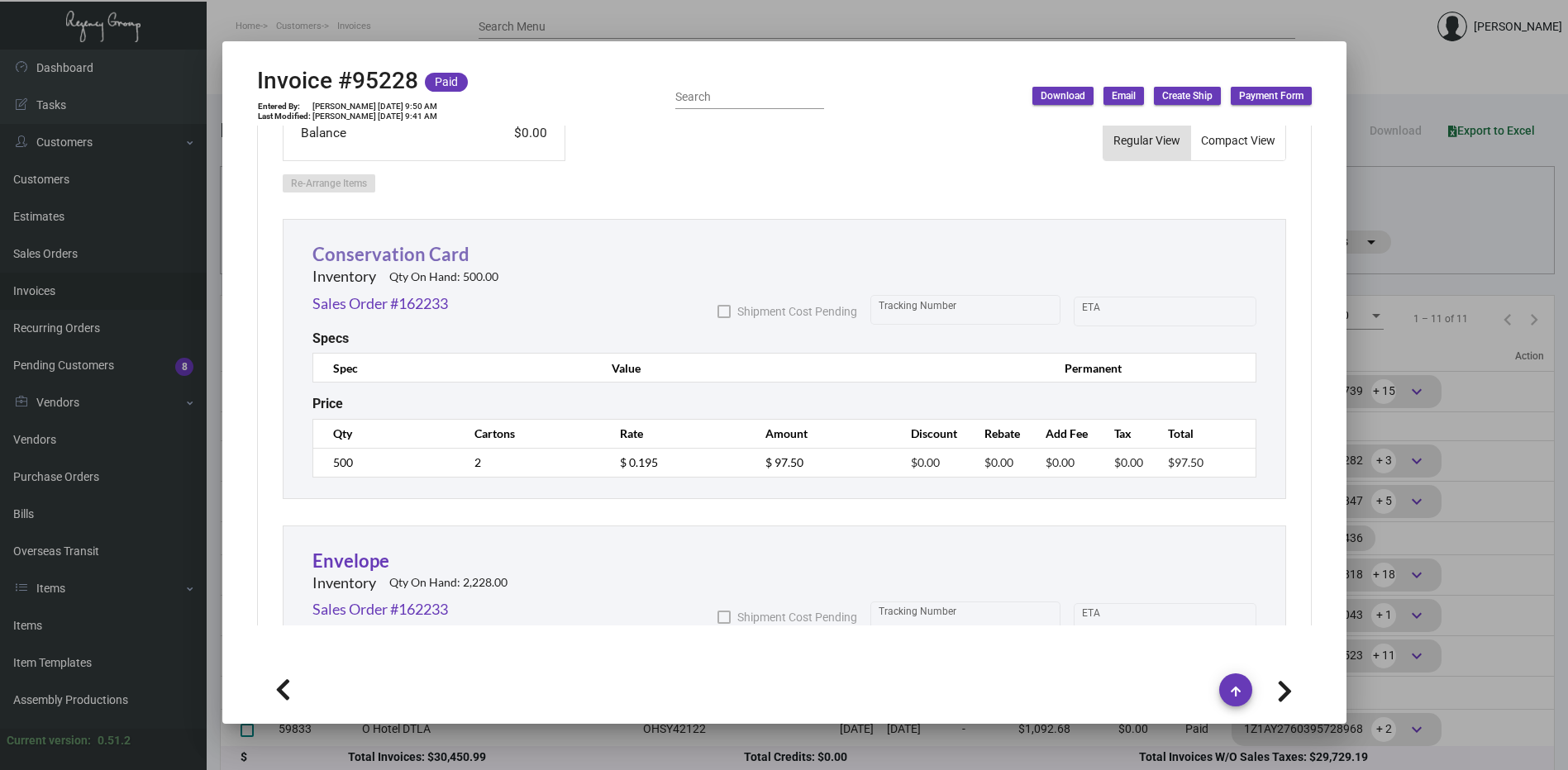
click at [445, 251] on link "Conservation Card" at bounding box center [390, 254] width 157 height 23
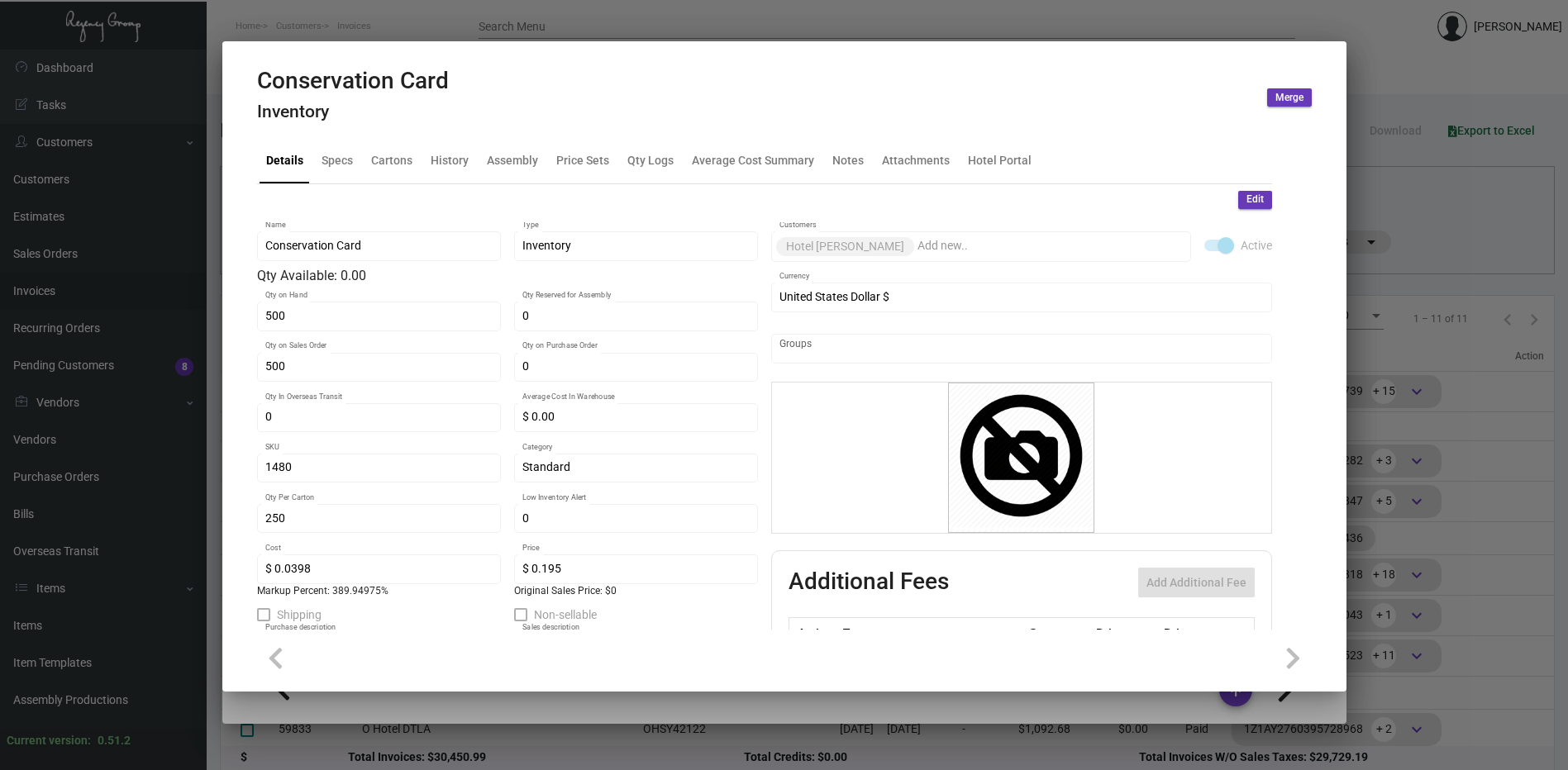
click at [1246, 200] on span "Edit" at bounding box center [1254, 199] width 17 height 14
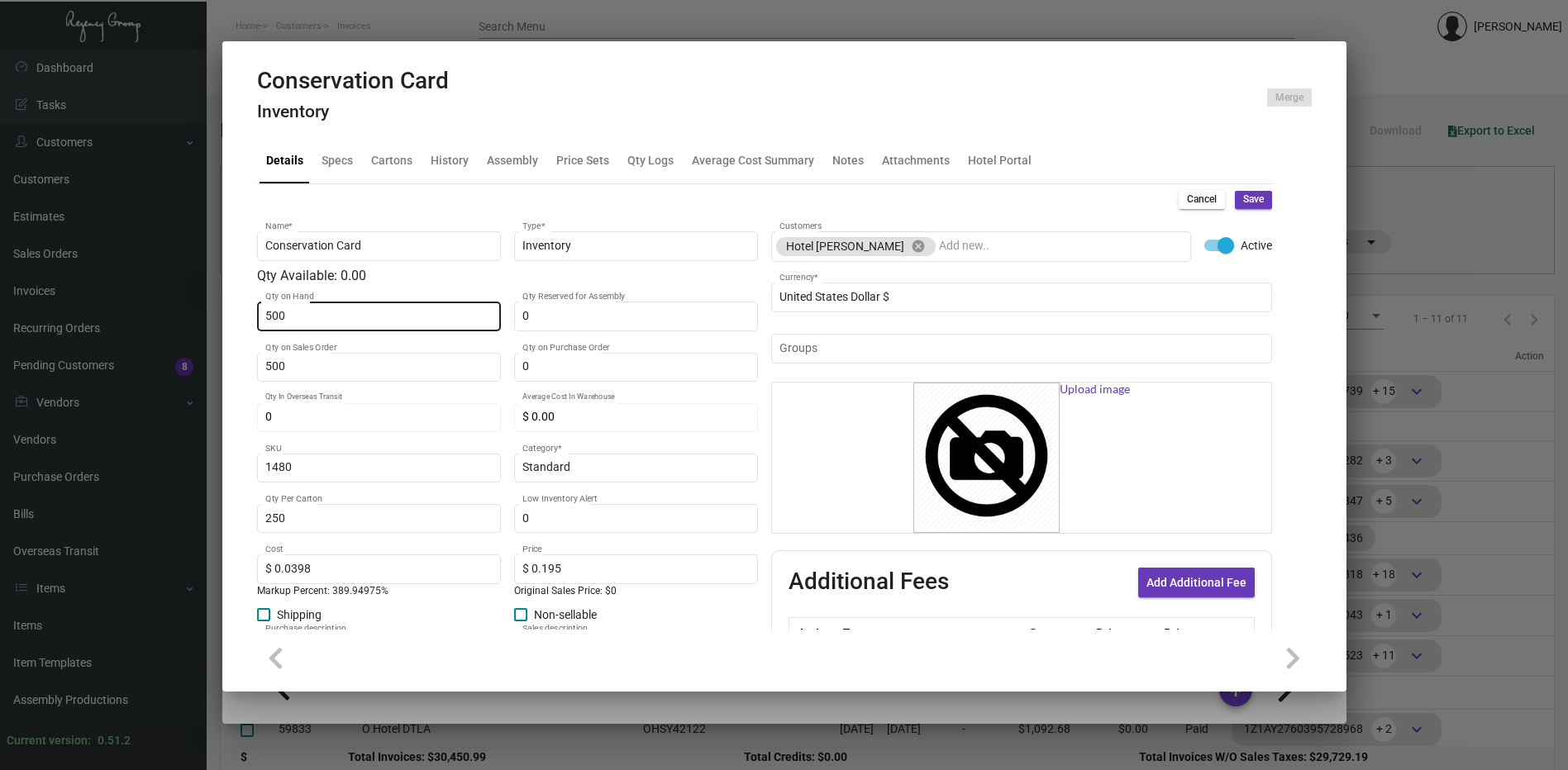
click at [289, 312] on input "500" at bounding box center [378, 316] width 226 height 14
click at [1249, 205] on span "Save" at bounding box center [1253, 199] width 21 height 14
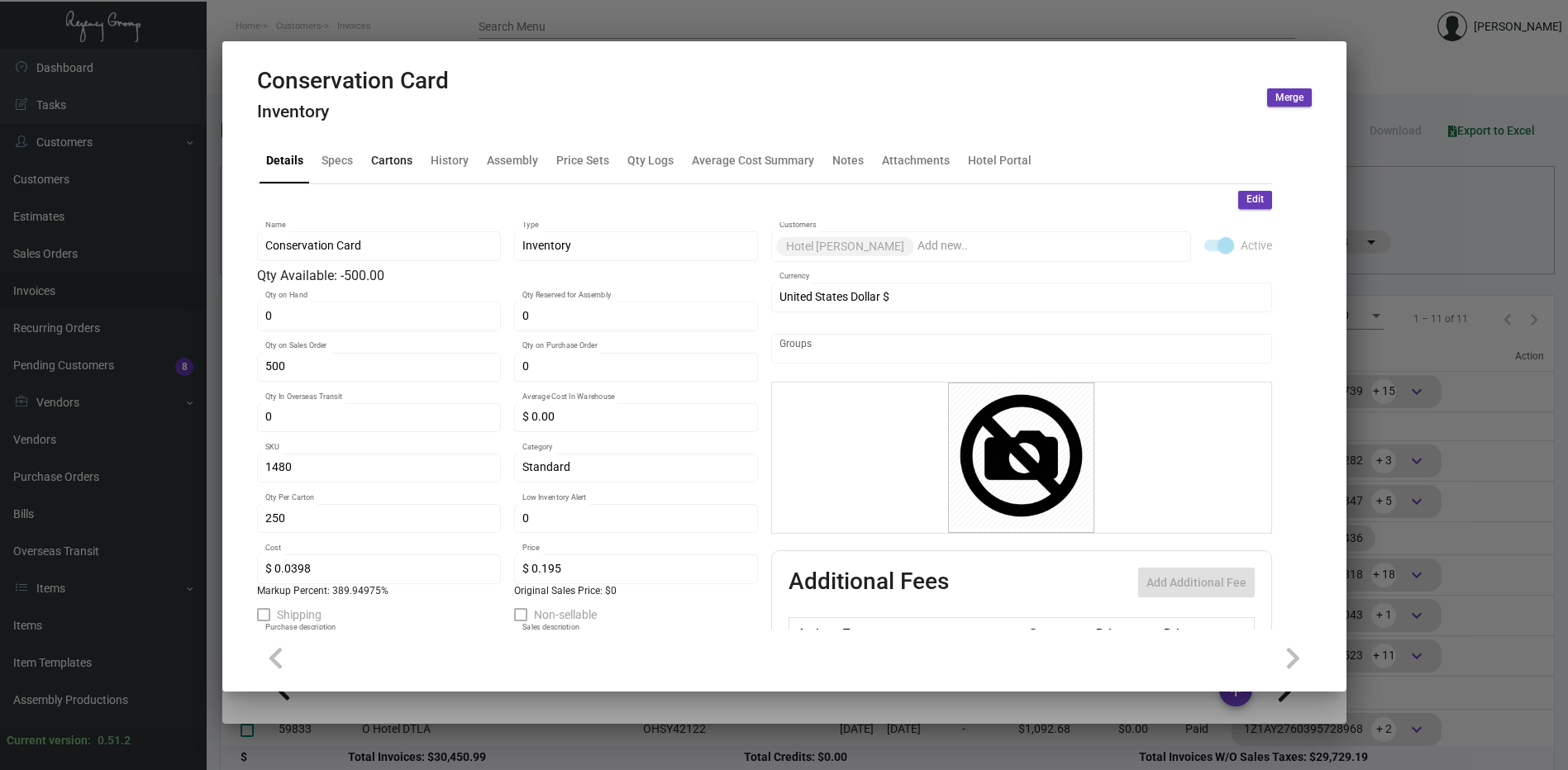
click at [391, 166] on div "Cartons" at bounding box center [391, 160] width 41 height 17
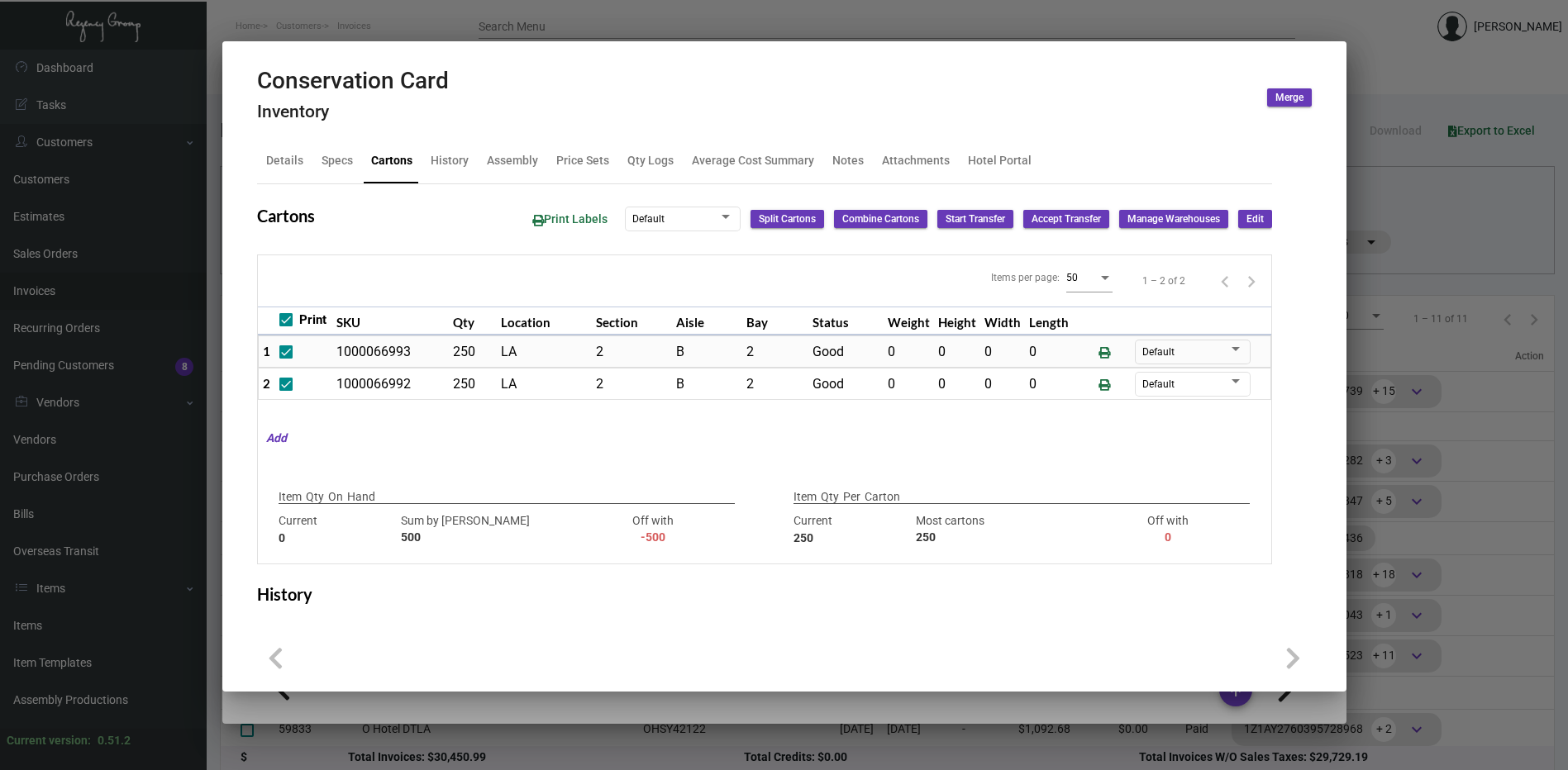
click at [1246, 225] on span "Edit" at bounding box center [1254, 219] width 17 height 14
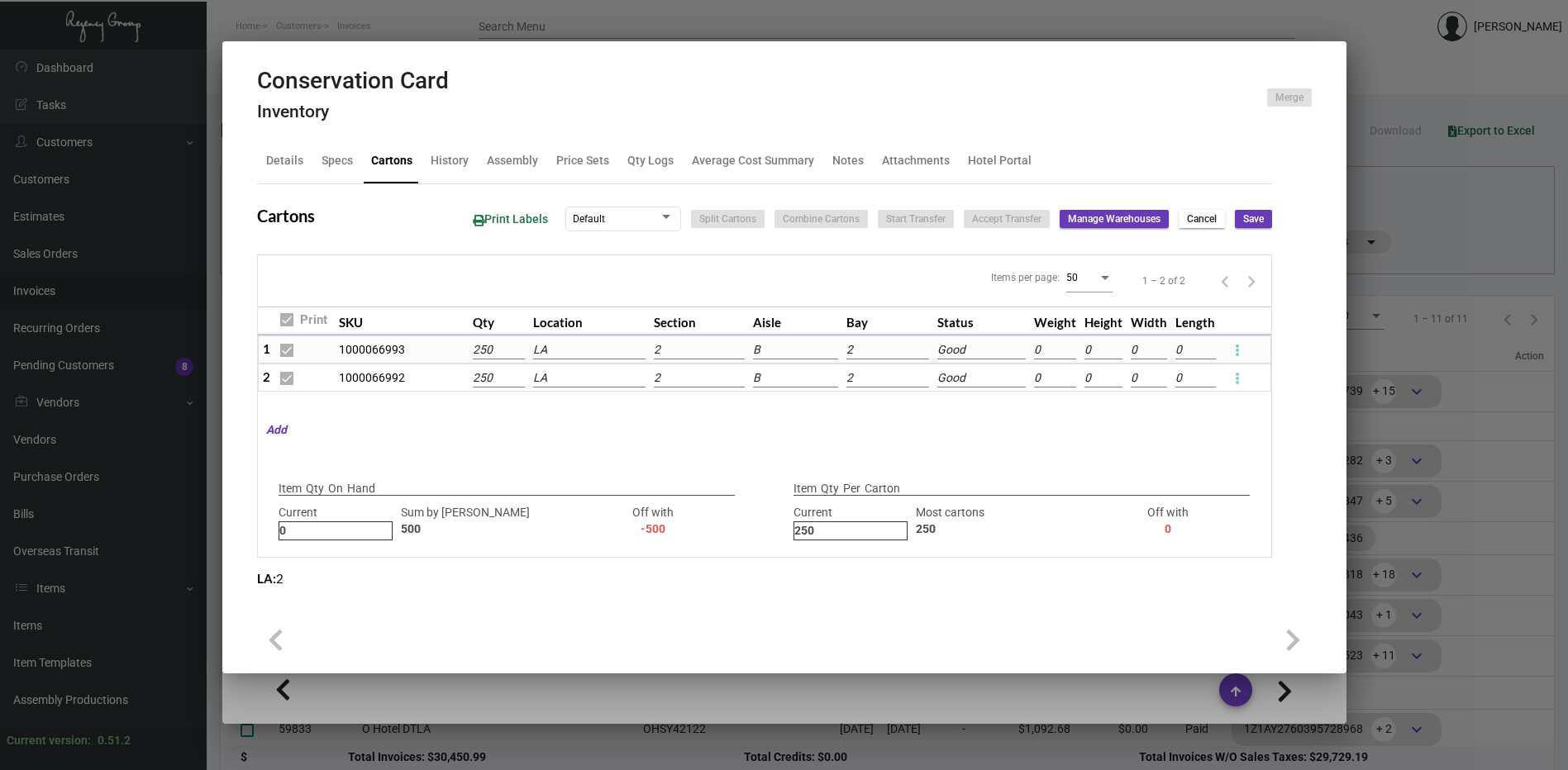
click at [1238, 349] on icon at bounding box center [1237, 350] width 5 height 20
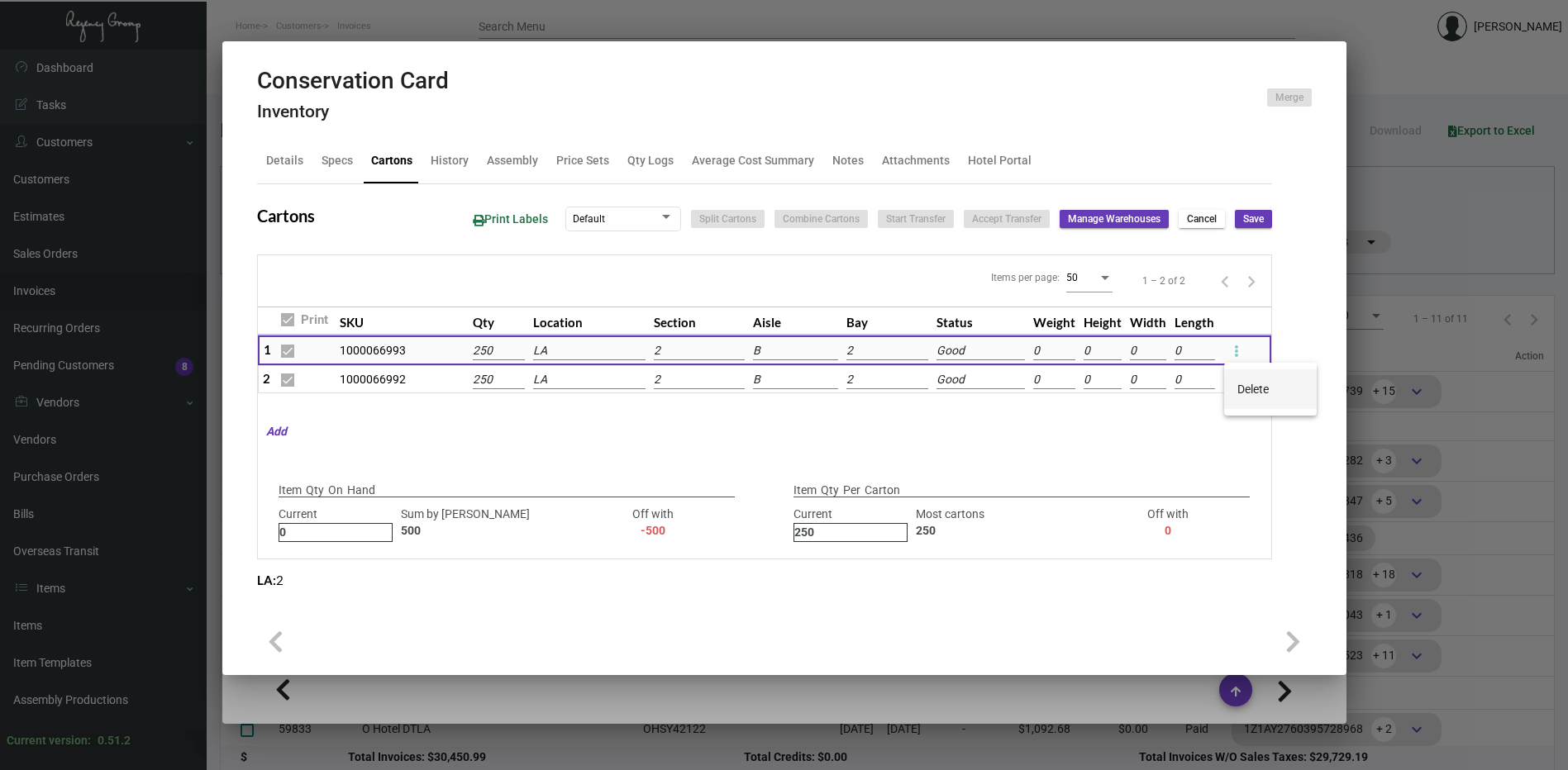
click at [1241, 378] on button "Delete" at bounding box center [1271, 389] width 93 height 40
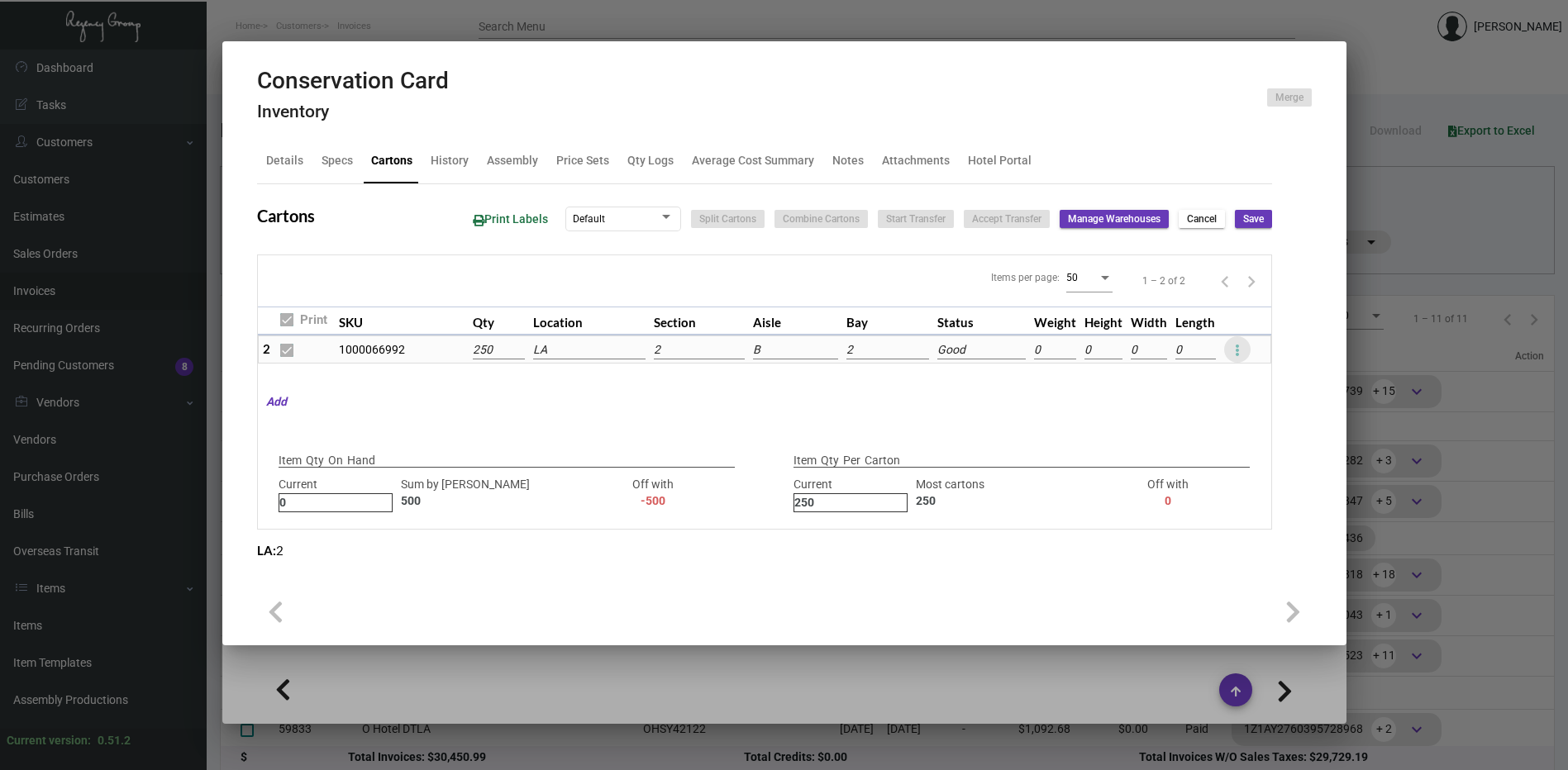
click at [1236, 344] on icon at bounding box center [1237, 350] width 5 height 20
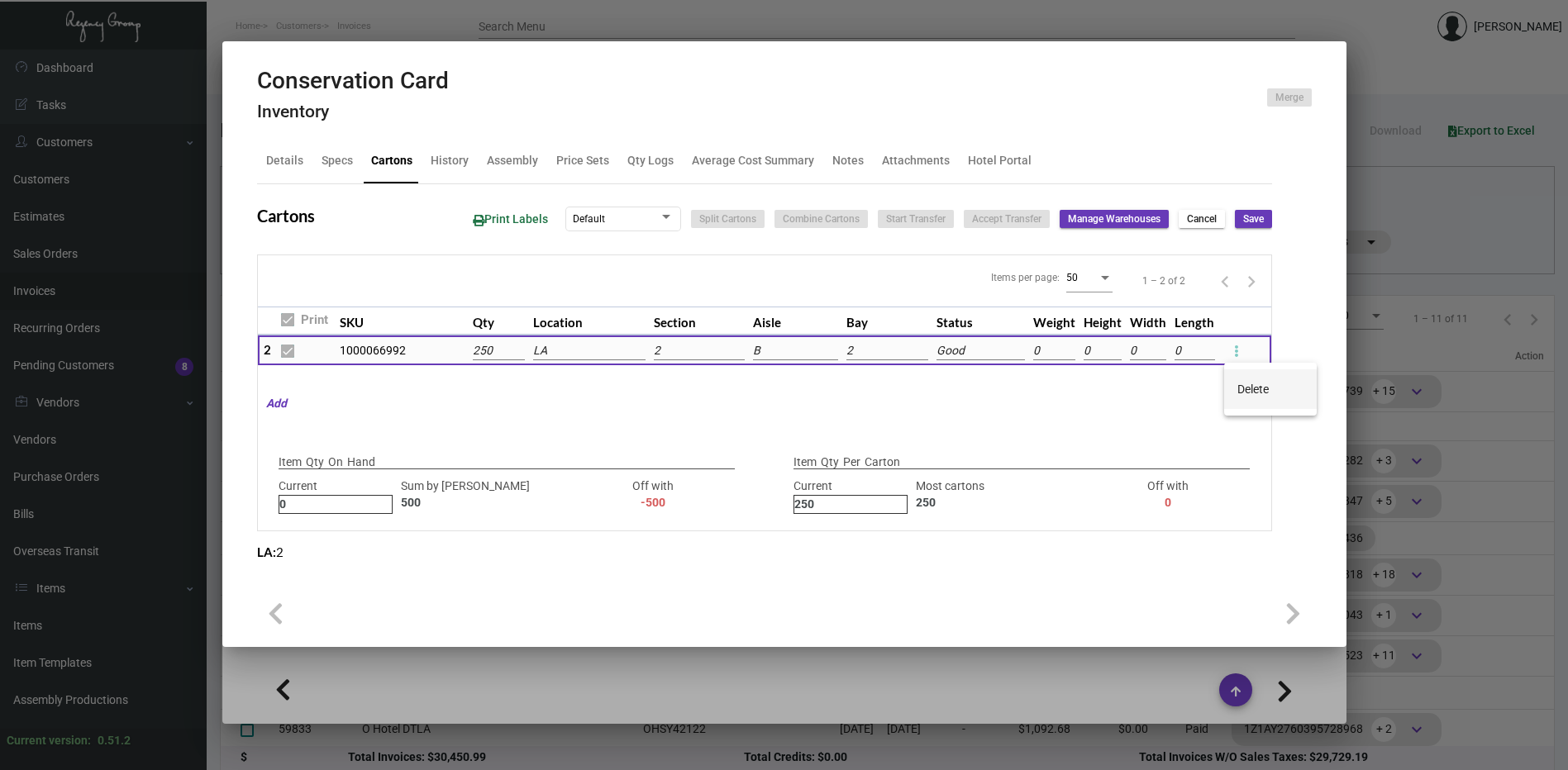
click at [1242, 383] on span "Delete" at bounding box center [1252, 389] width 32 height 14
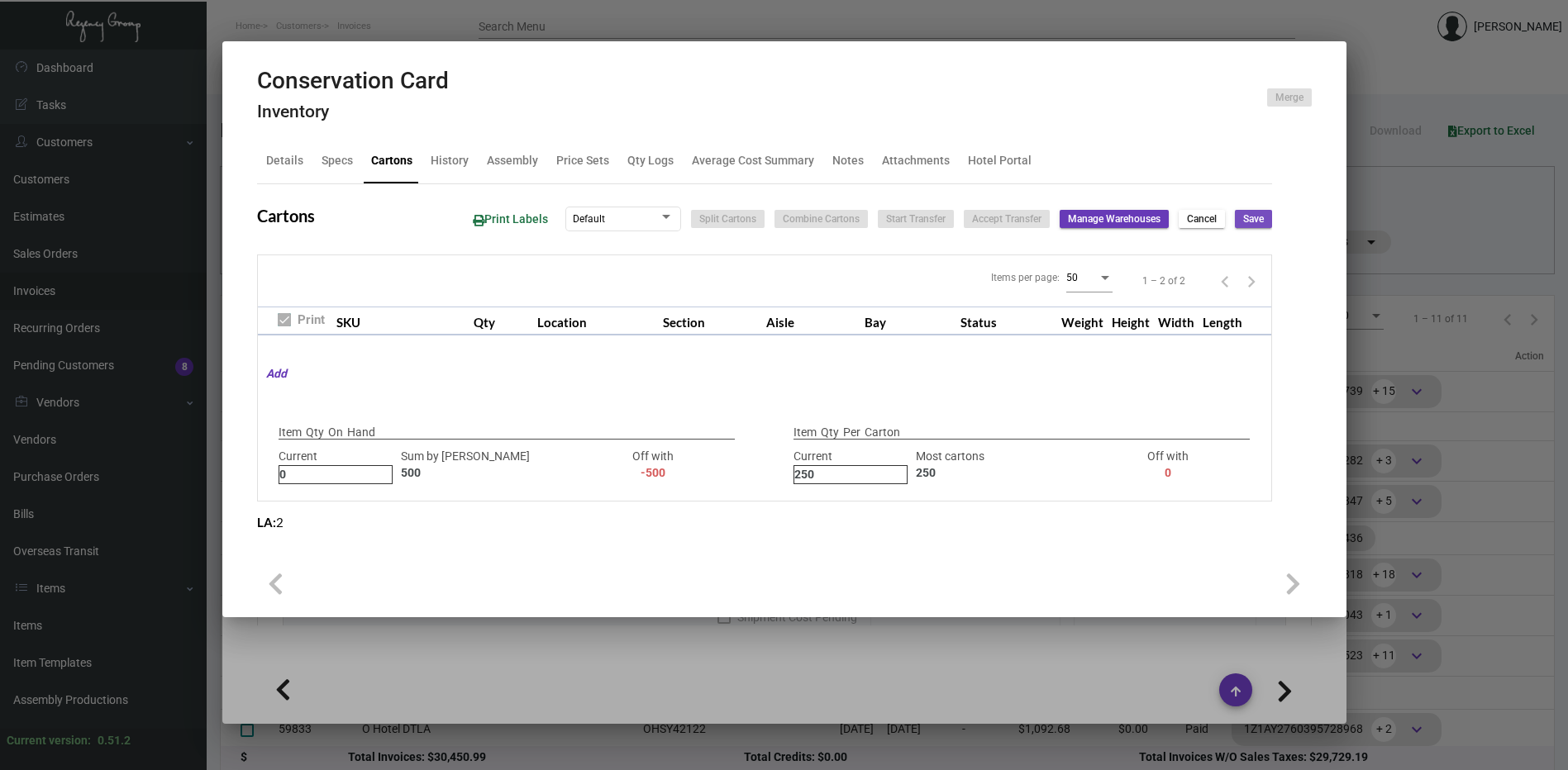
click at [1246, 218] on span "Save" at bounding box center [1253, 219] width 21 height 14
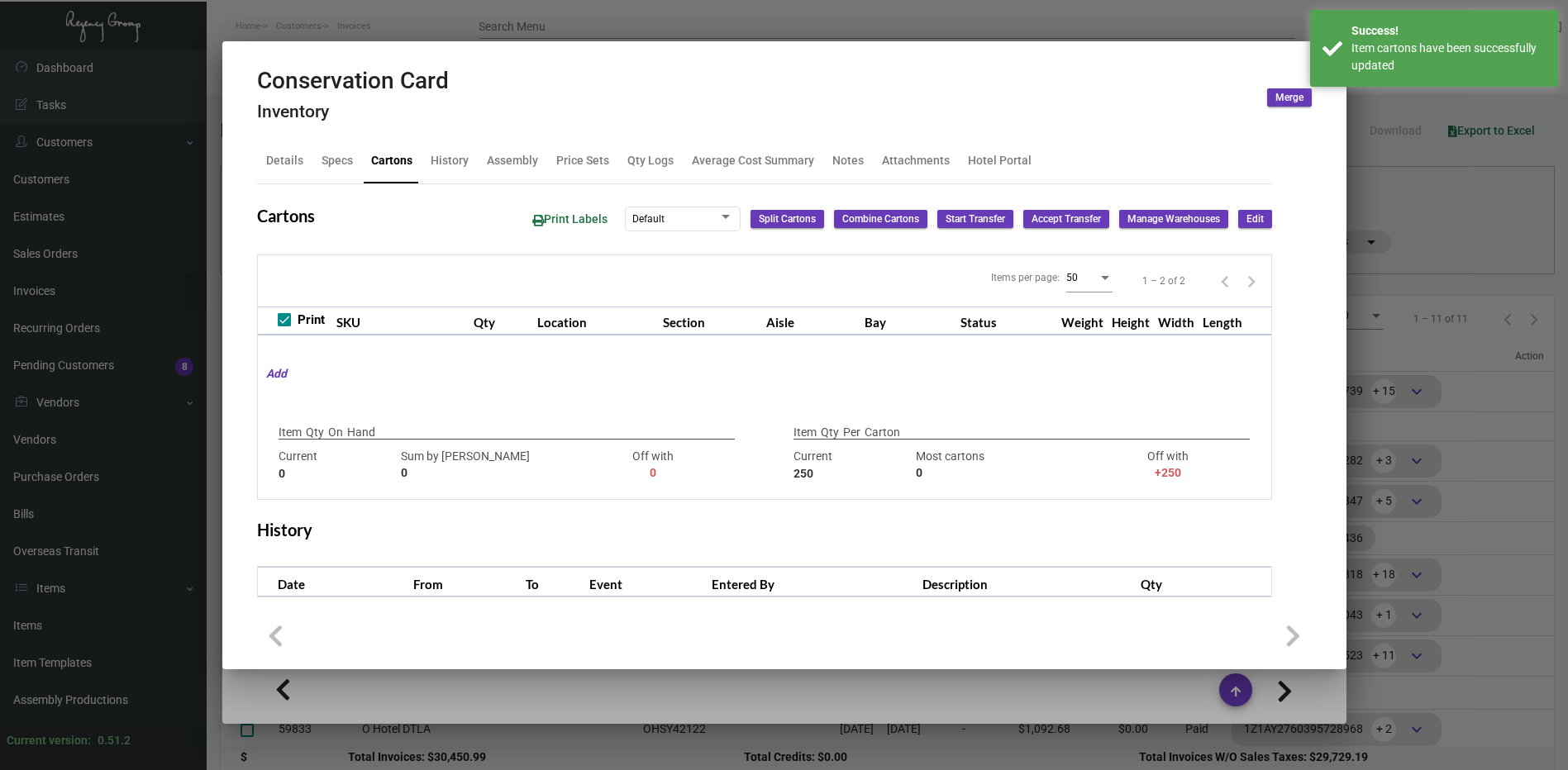
click at [716, 20] on div at bounding box center [784, 385] width 1568 height 770
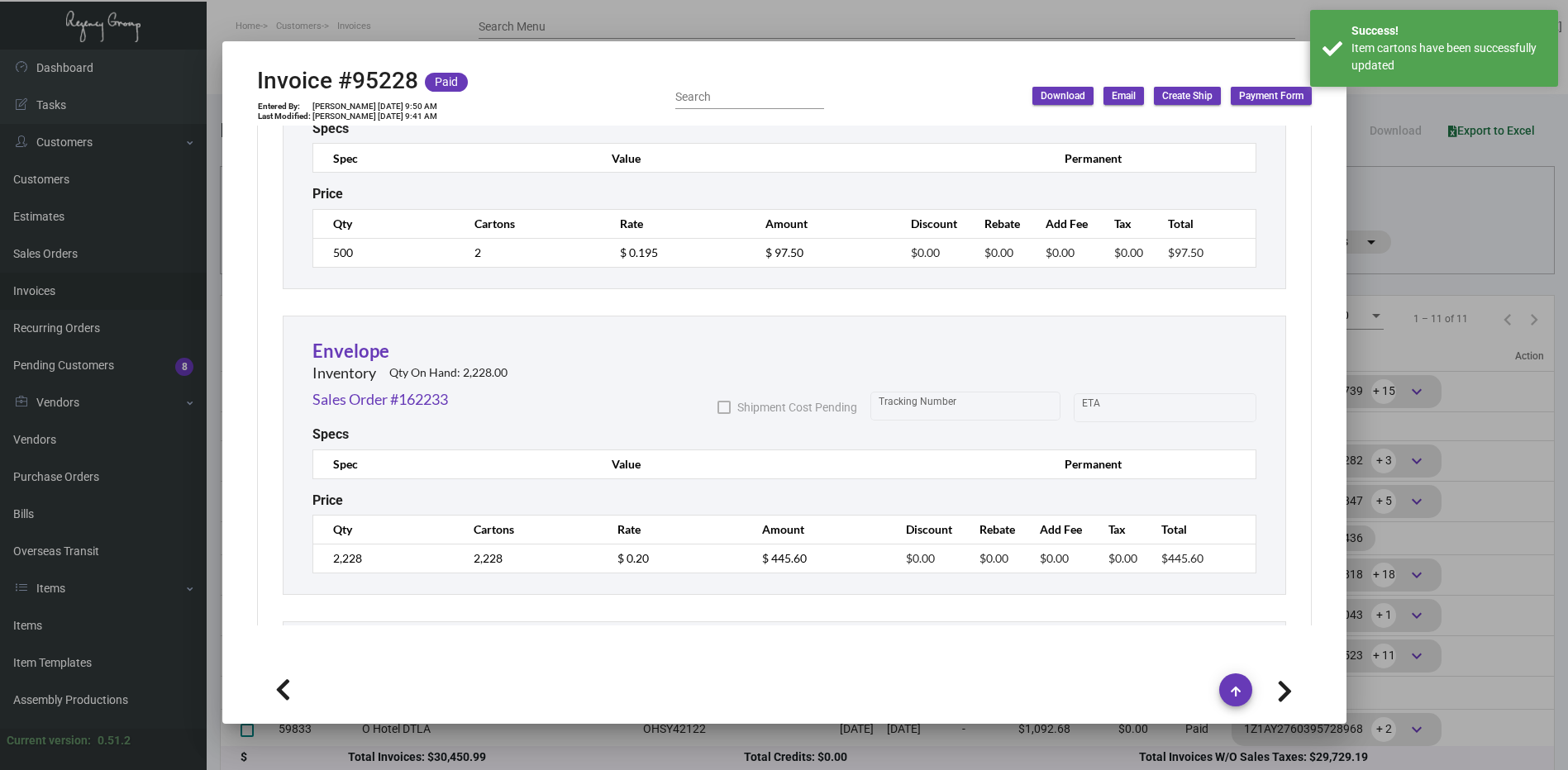
scroll to position [1156, 0]
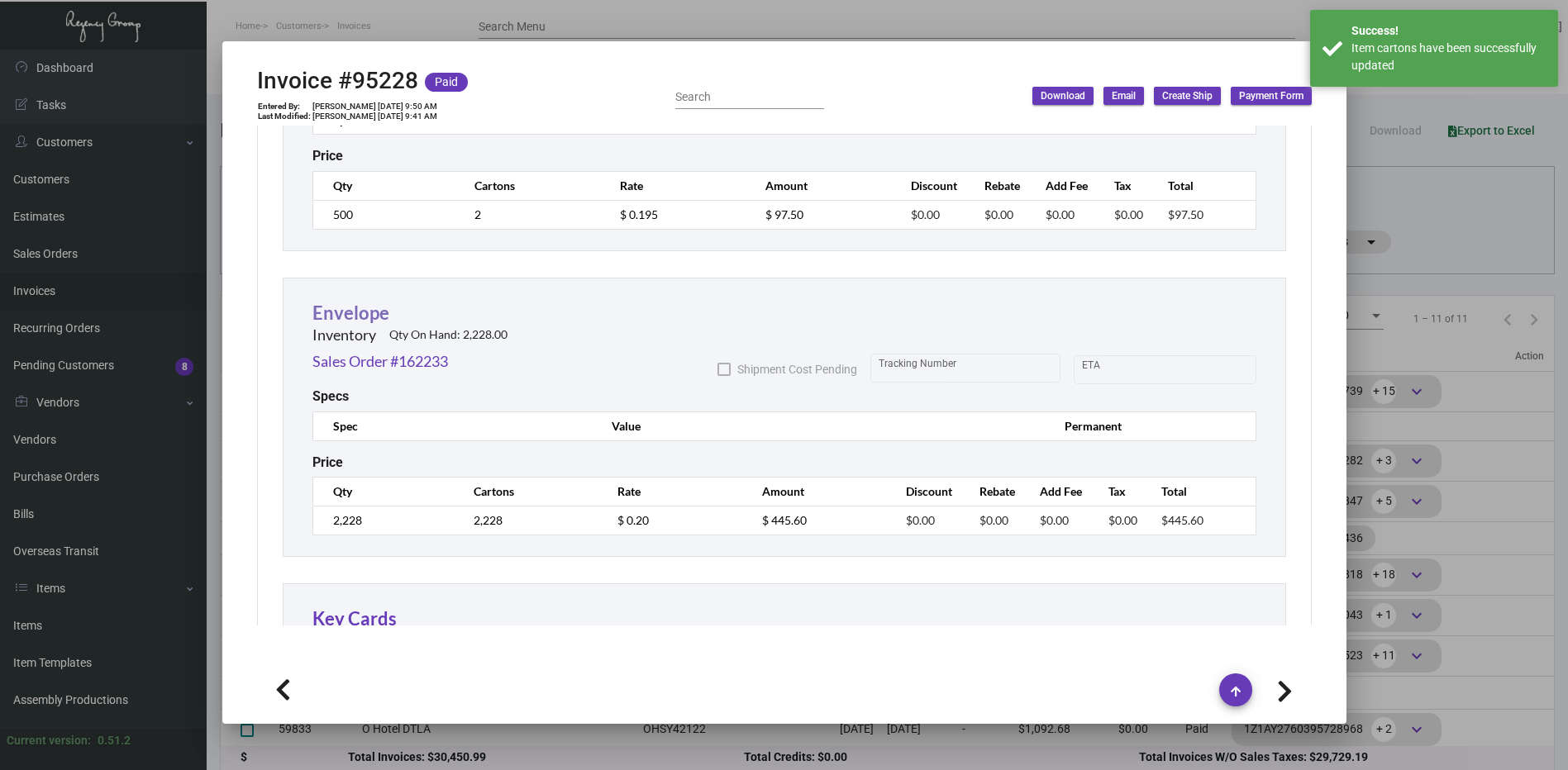
click at [367, 317] on link "Envelope" at bounding box center [350, 313] width 77 height 23
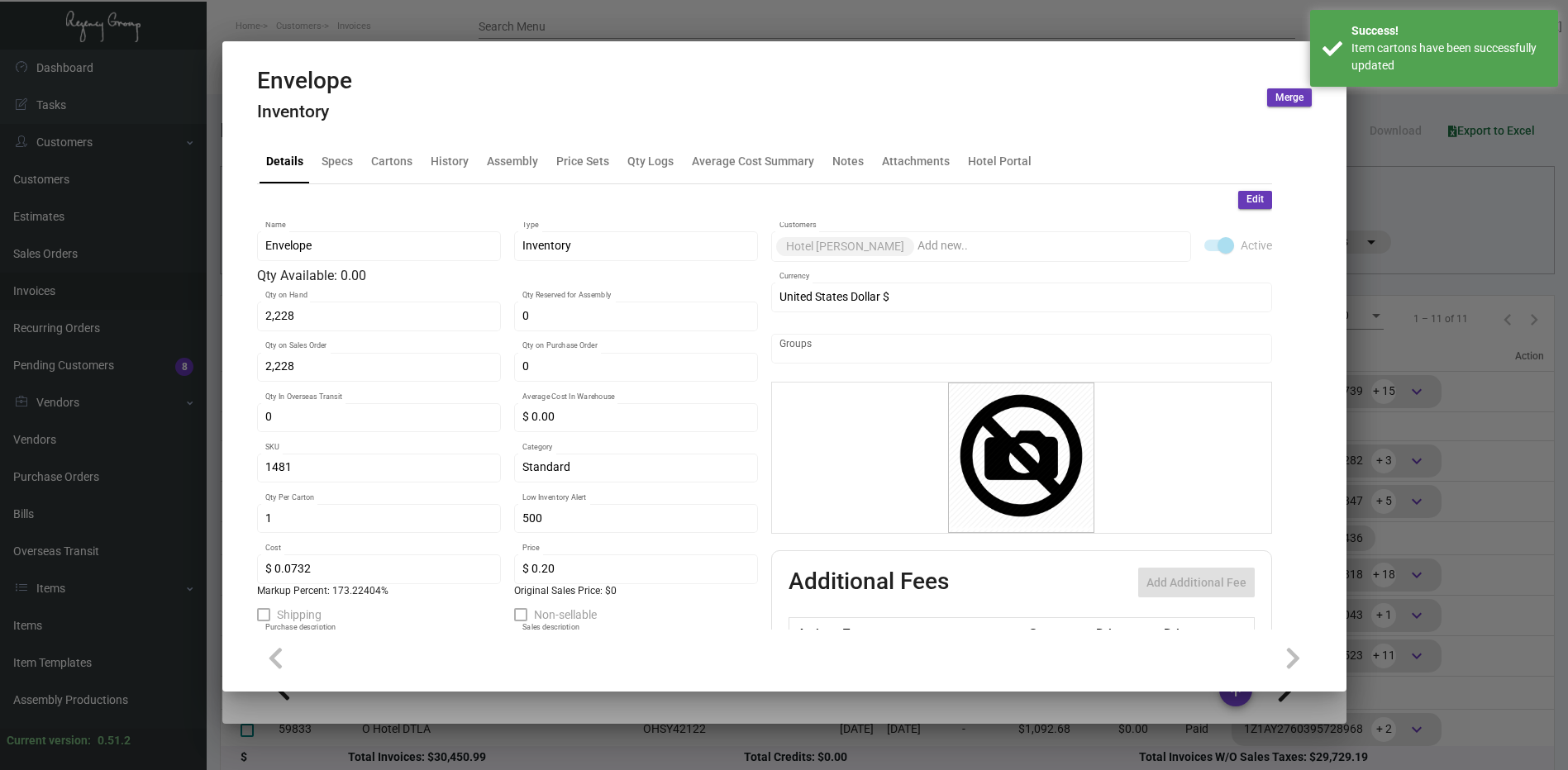
click at [1246, 206] on span "Edit" at bounding box center [1254, 199] width 17 height 14
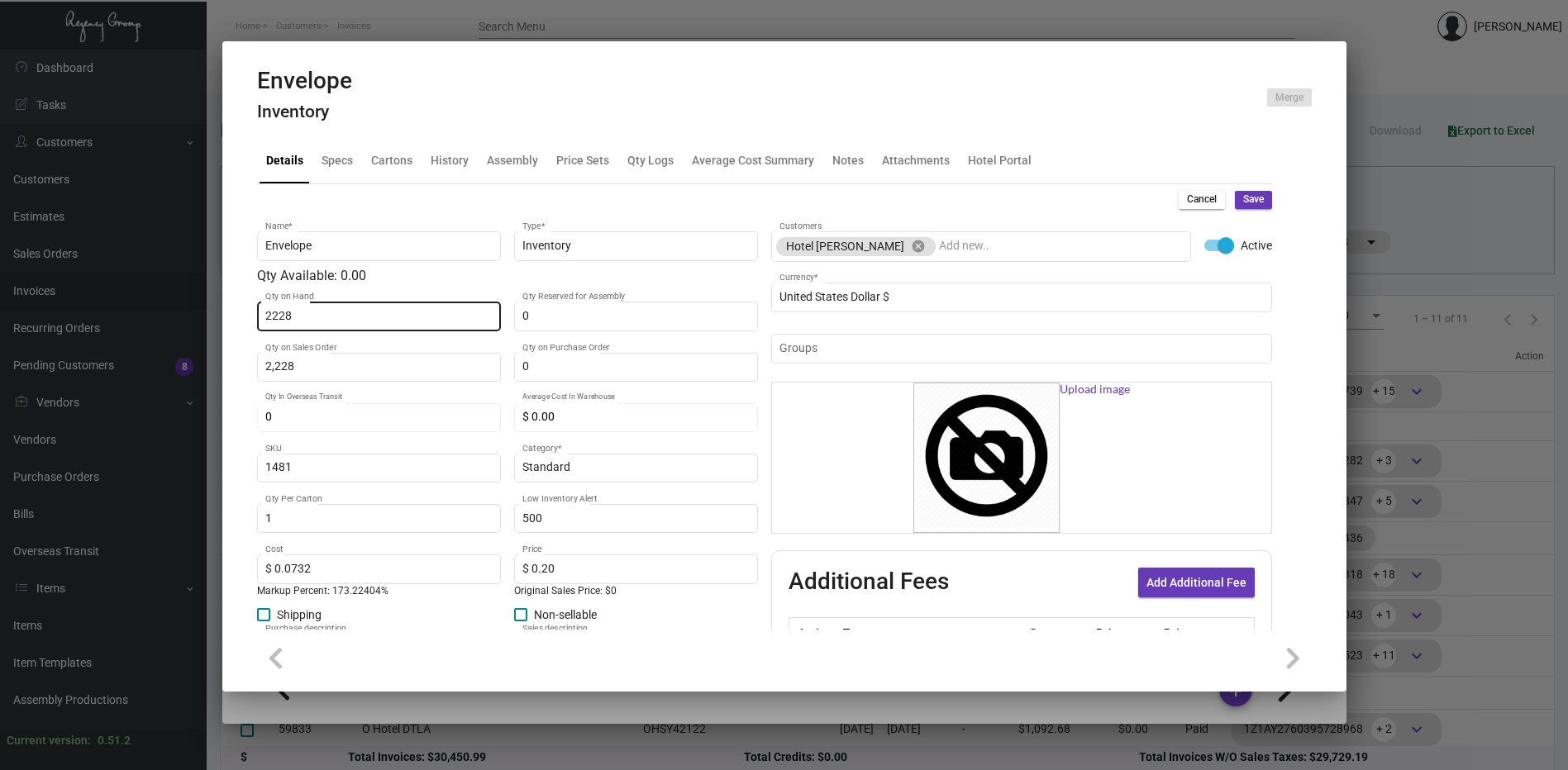
click at [303, 315] on input "2228" at bounding box center [378, 316] width 226 height 14
click at [1248, 198] on span "Save" at bounding box center [1253, 199] width 21 height 14
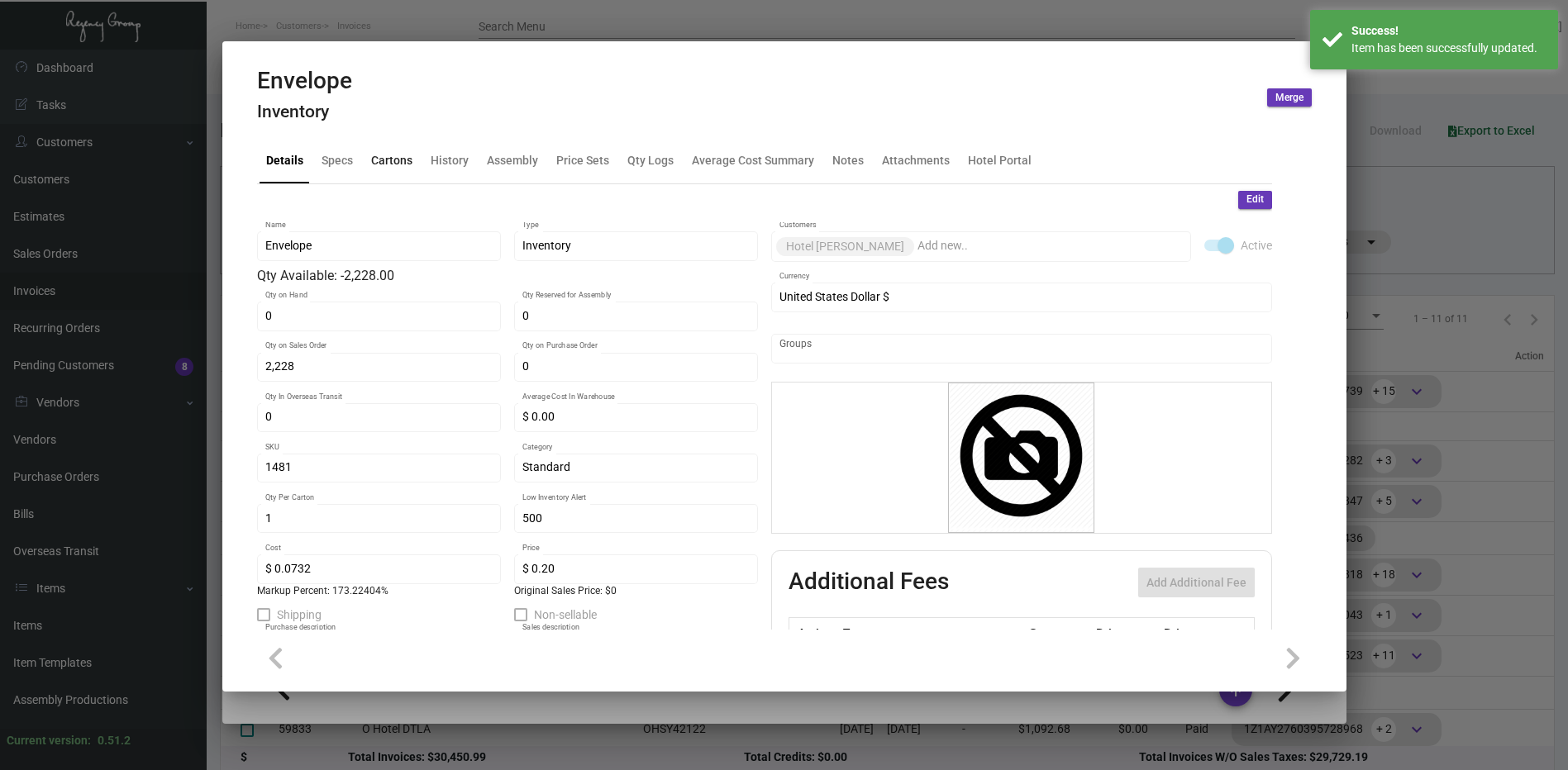
click at [393, 170] on div "Cartons" at bounding box center [392, 161] width 55 height 40
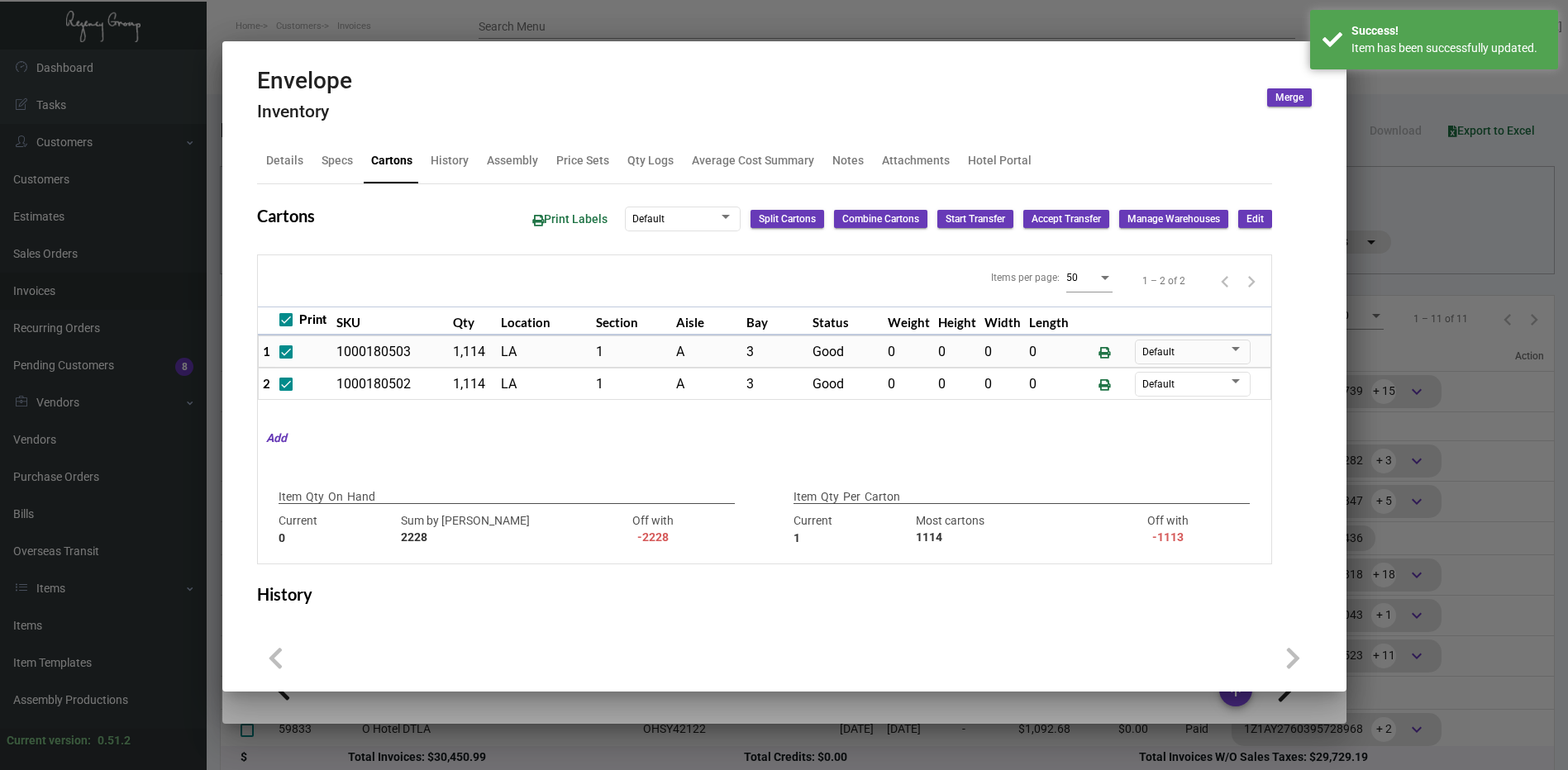
click at [1254, 222] on button "Edit" at bounding box center [1254, 219] width 34 height 18
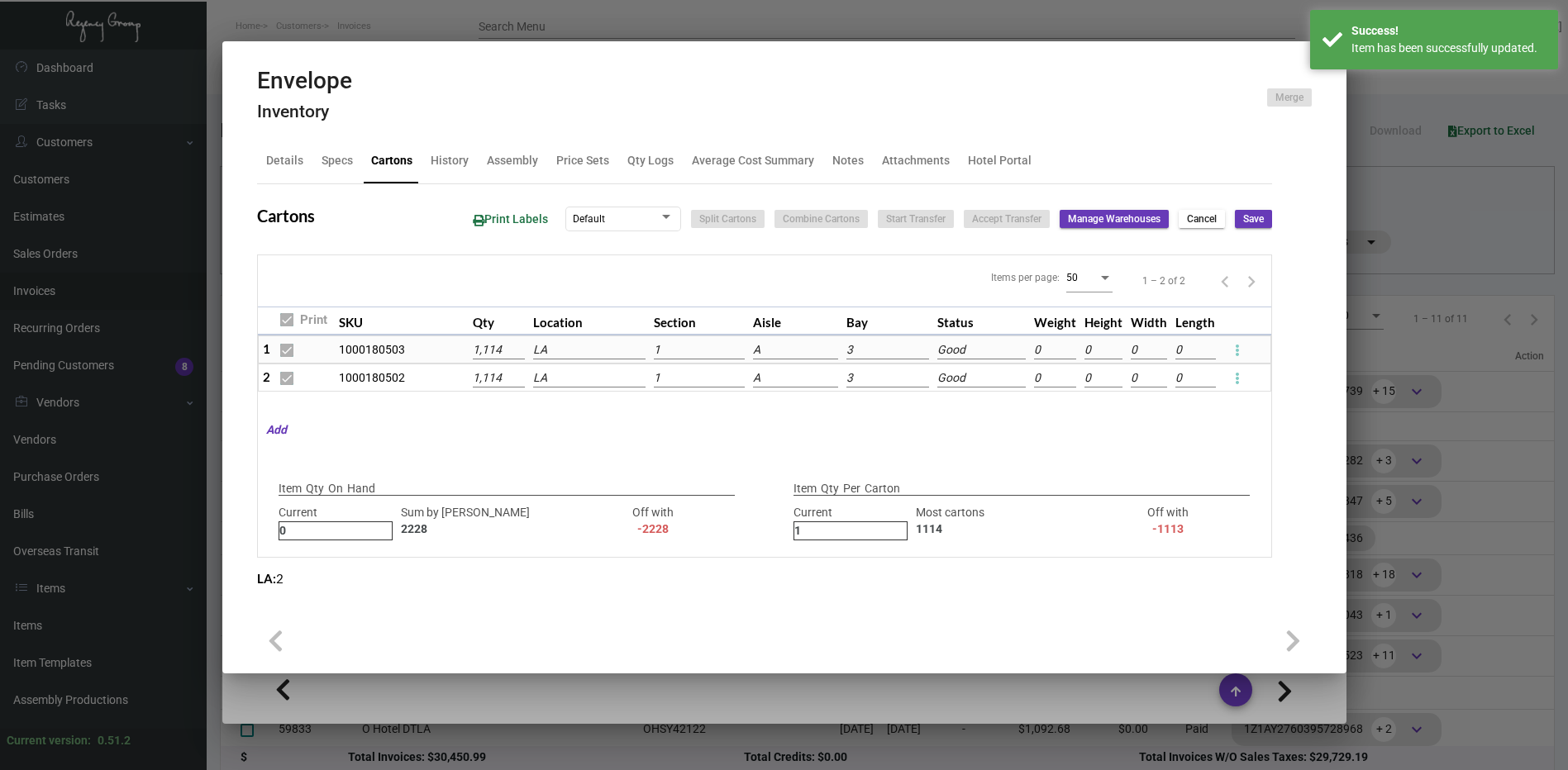
click at [1241, 338] on button at bounding box center [1237, 349] width 26 height 26
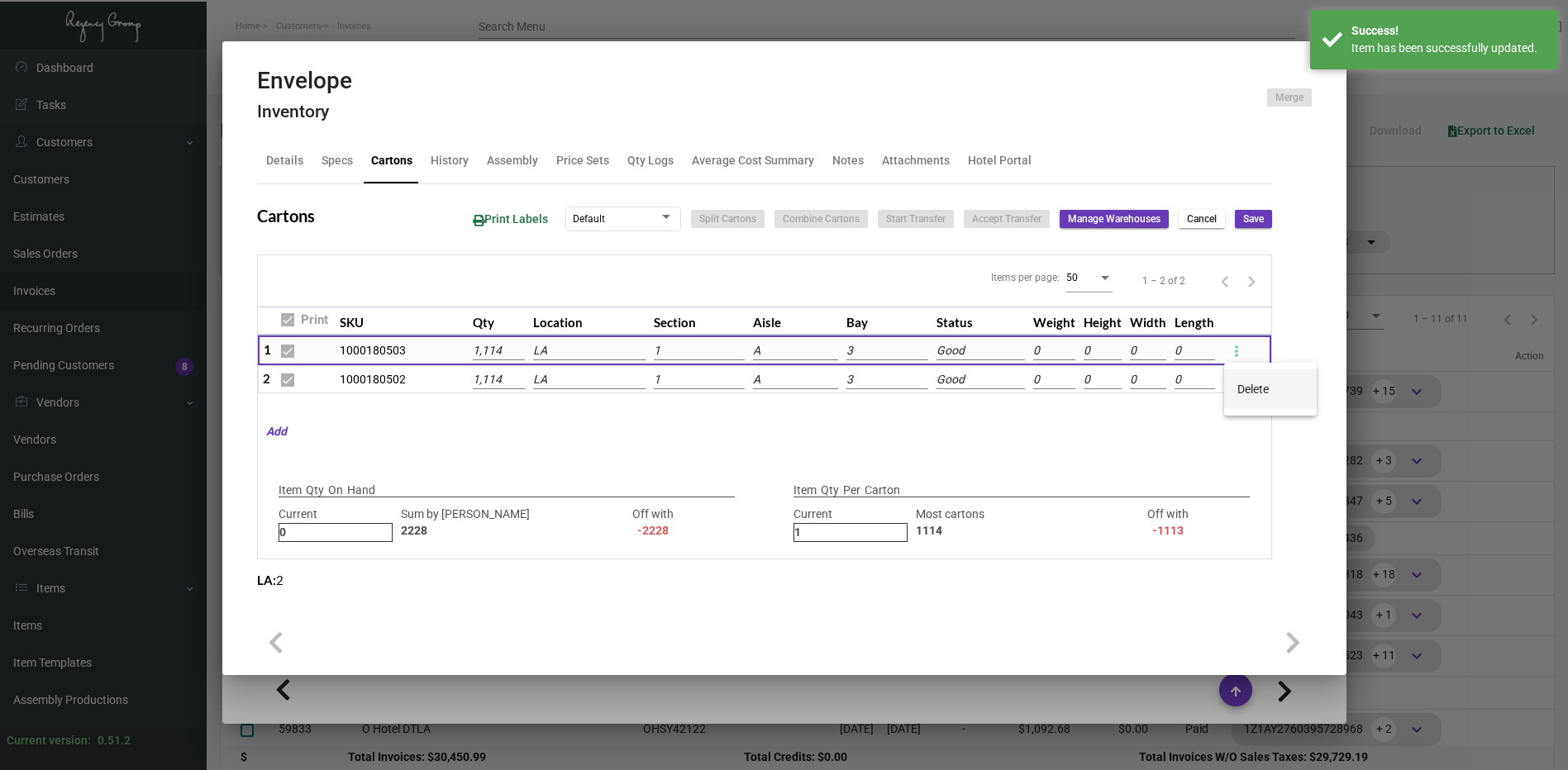
click at [1236, 380] on button "Delete" at bounding box center [1271, 389] width 93 height 40
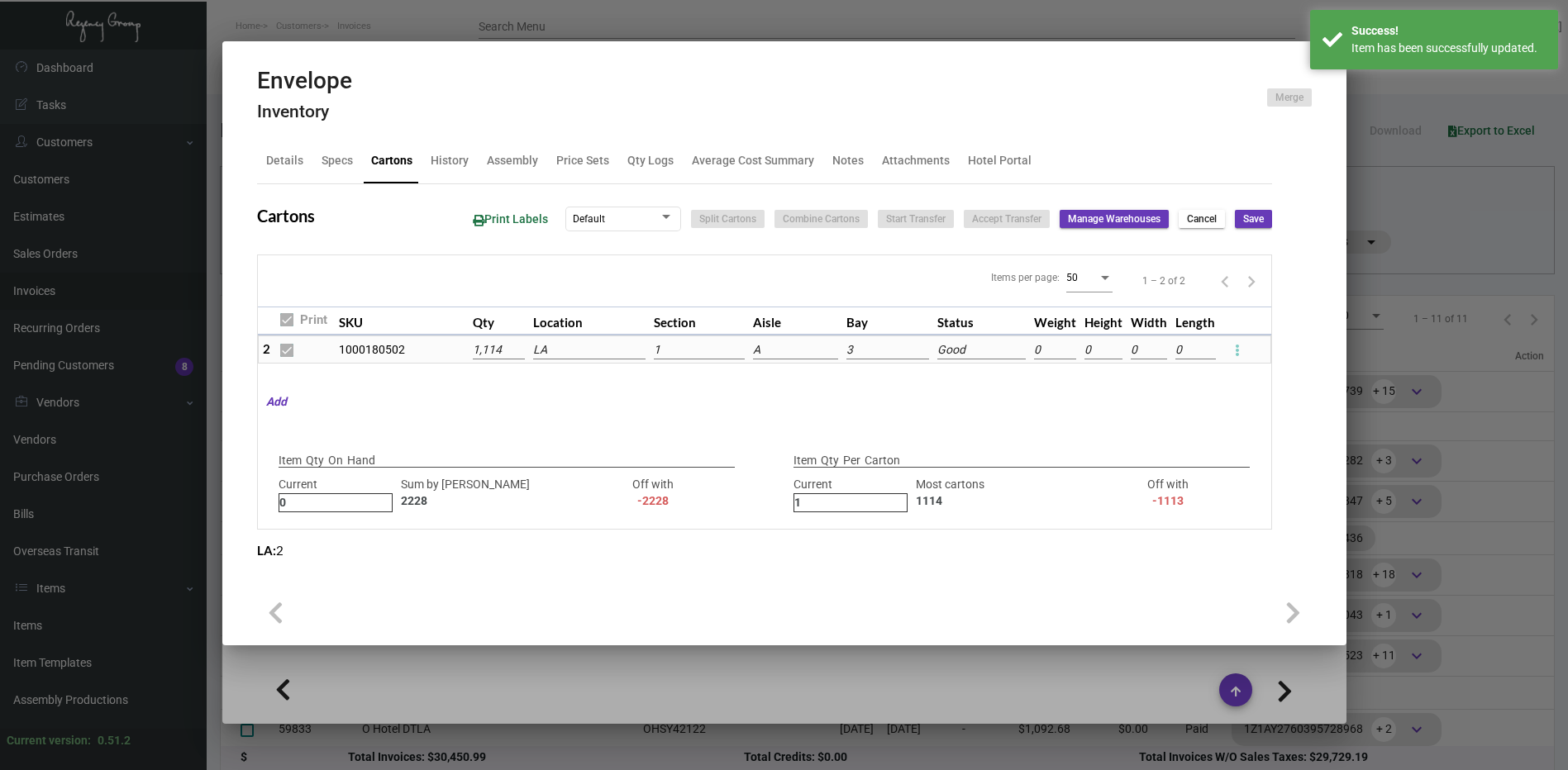
click at [1238, 357] on icon at bounding box center [1237, 350] width 5 height 20
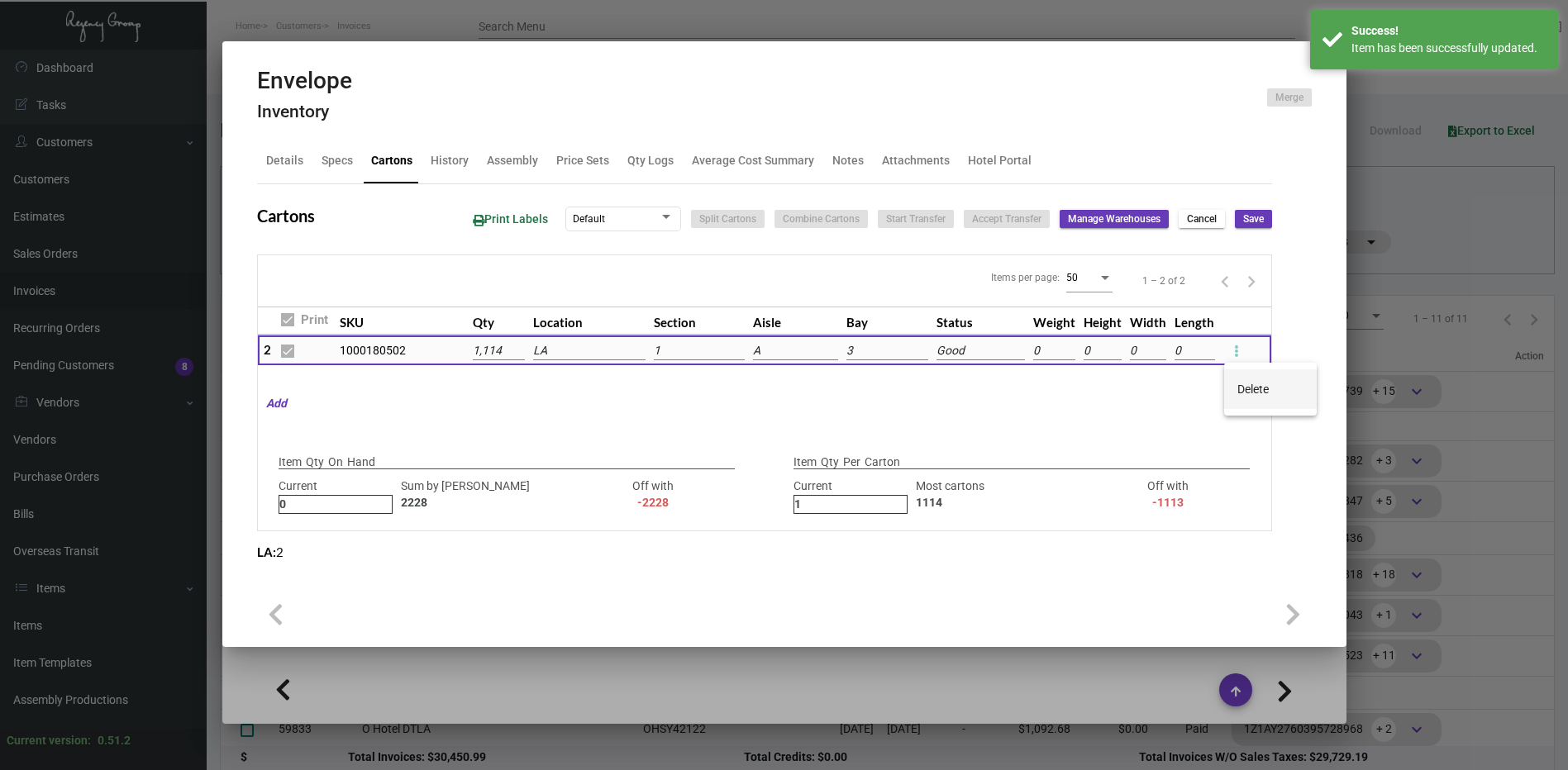
click at [1240, 389] on span "Delete" at bounding box center [1252, 389] width 32 height 14
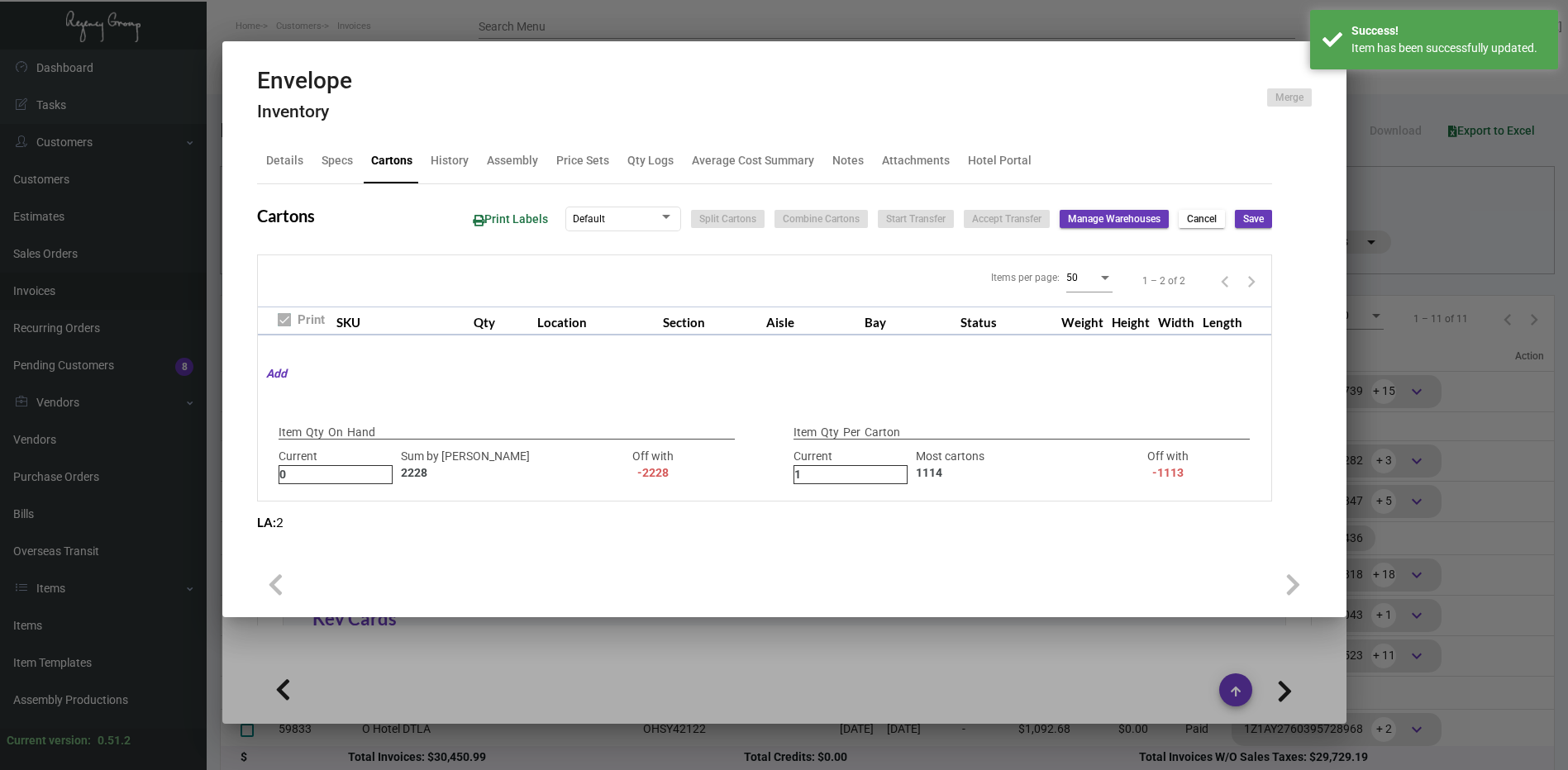
click at [1241, 215] on button "Save" at bounding box center [1253, 219] width 37 height 18
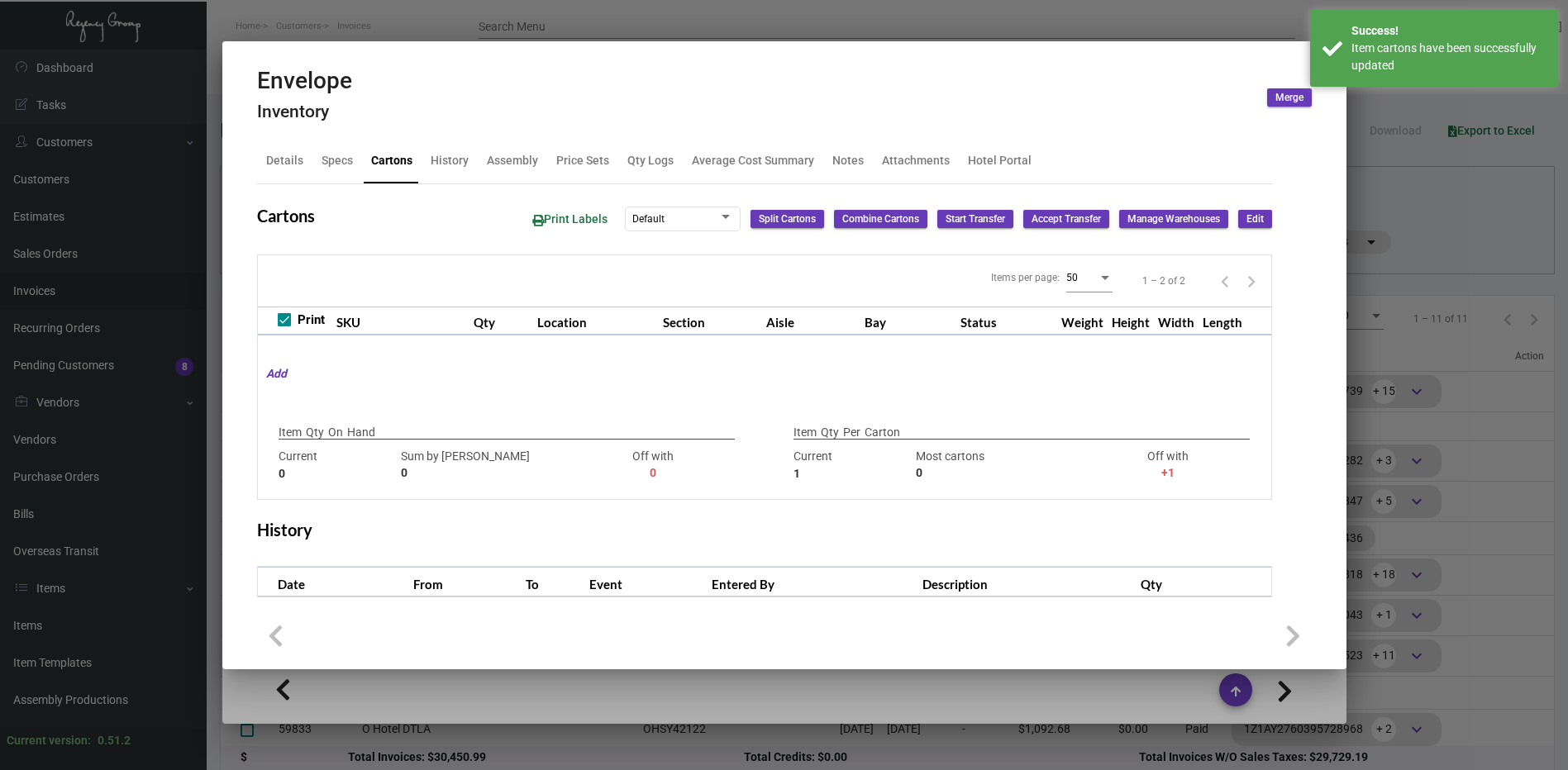
click at [630, 31] on div at bounding box center [784, 385] width 1568 height 770
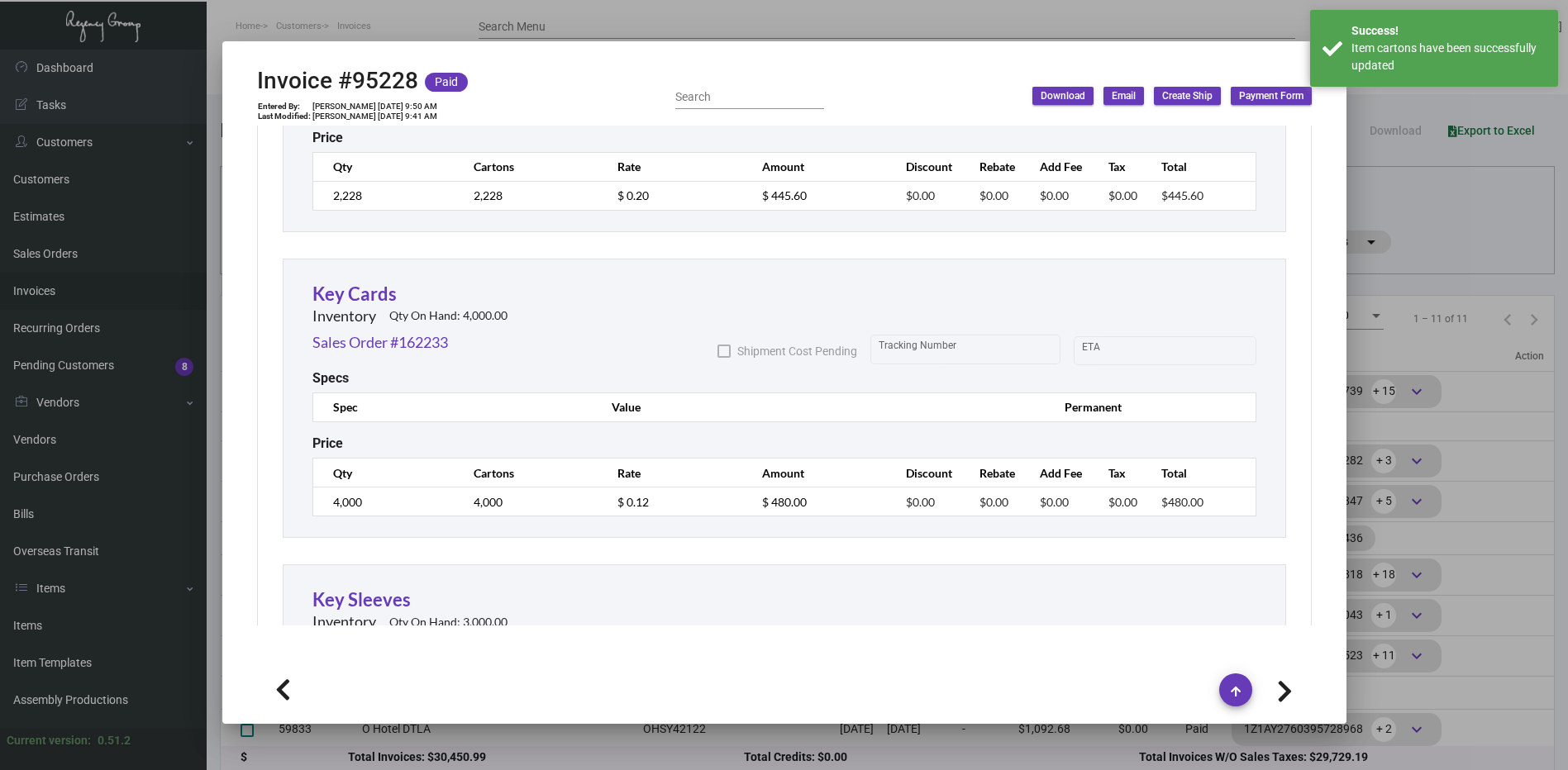
scroll to position [1487, 0]
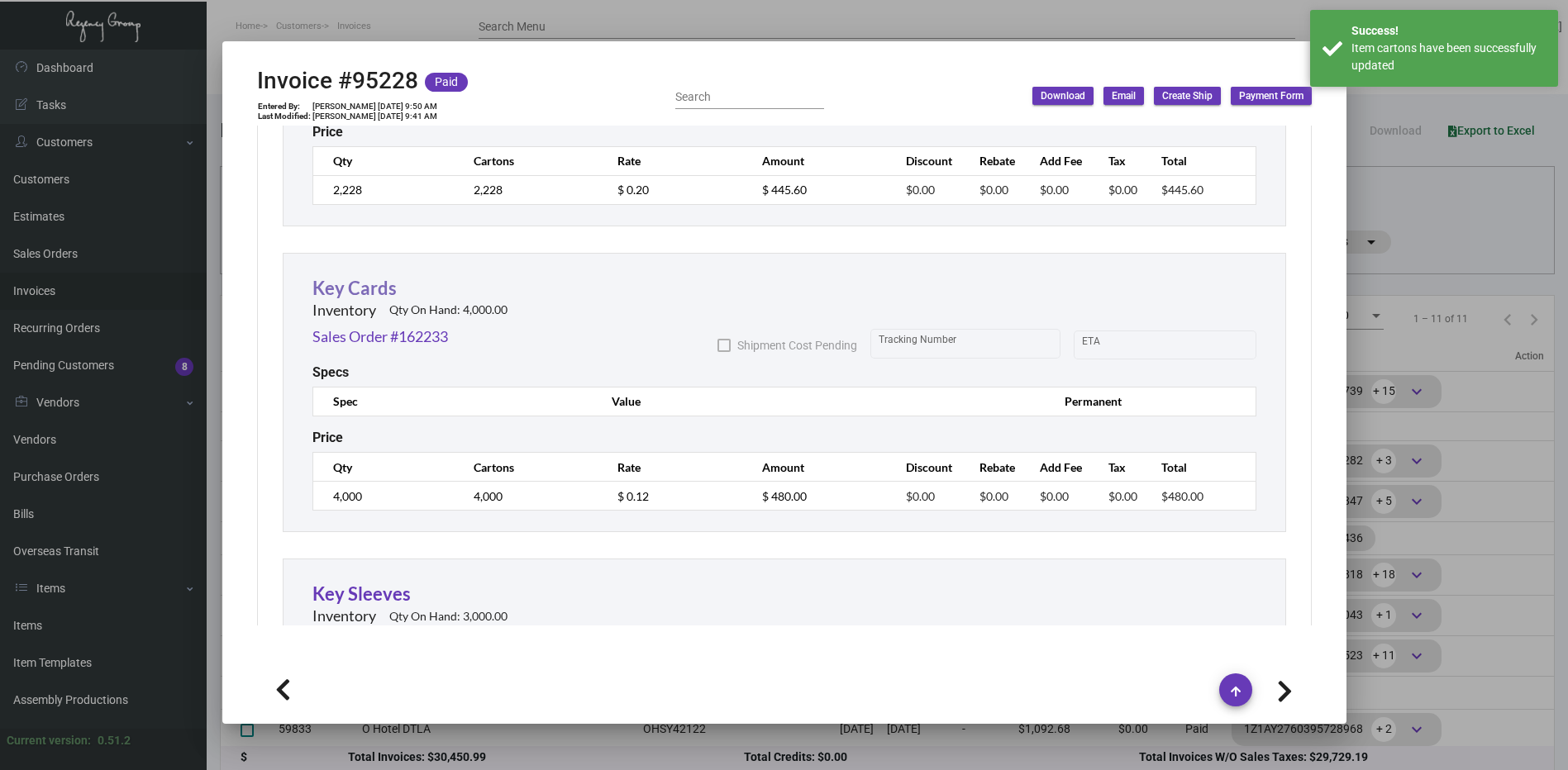
click at [377, 285] on link "Key Cards" at bounding box center [354, 287] width 85 height 23
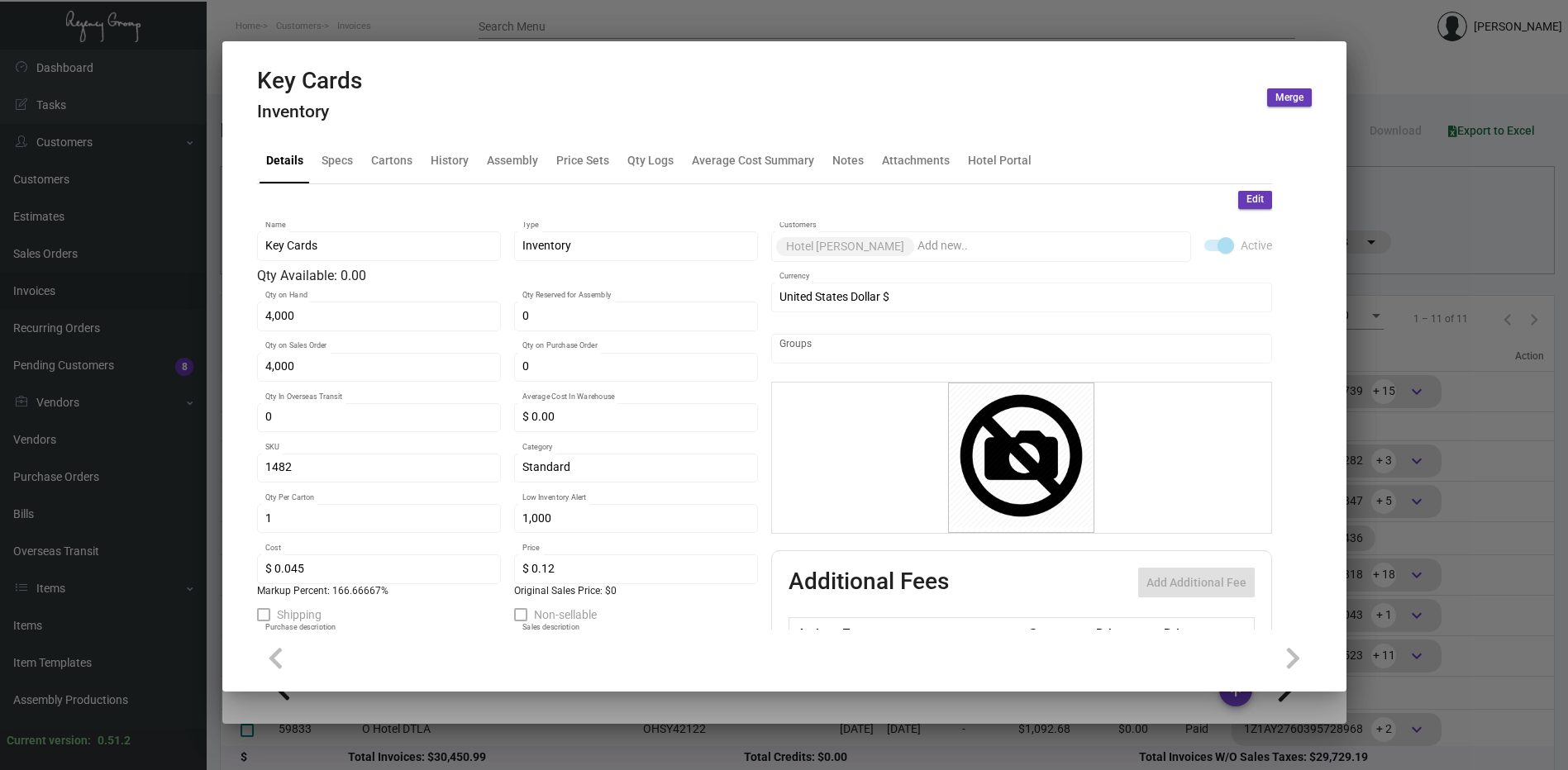
click at [1246, 202] on span "Edit" at bounding box center [1254, 199] width 17 height 14
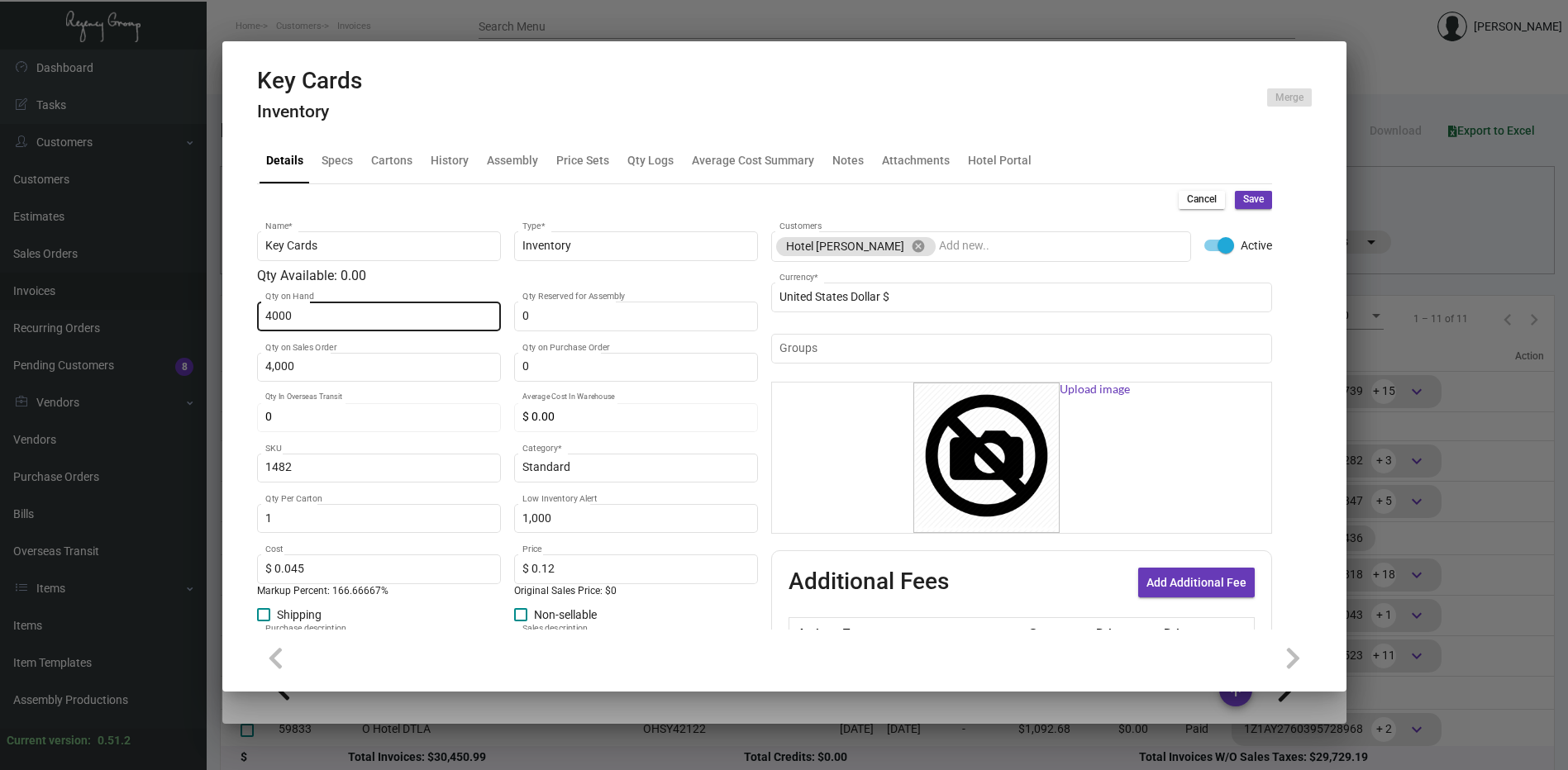
click at [340, 316] on input "4000" at bounding box center [378, 316] width 226 height 14
click at [1253, 202] on button "Save" at bounding box center [1253, 200] width 37 height 18
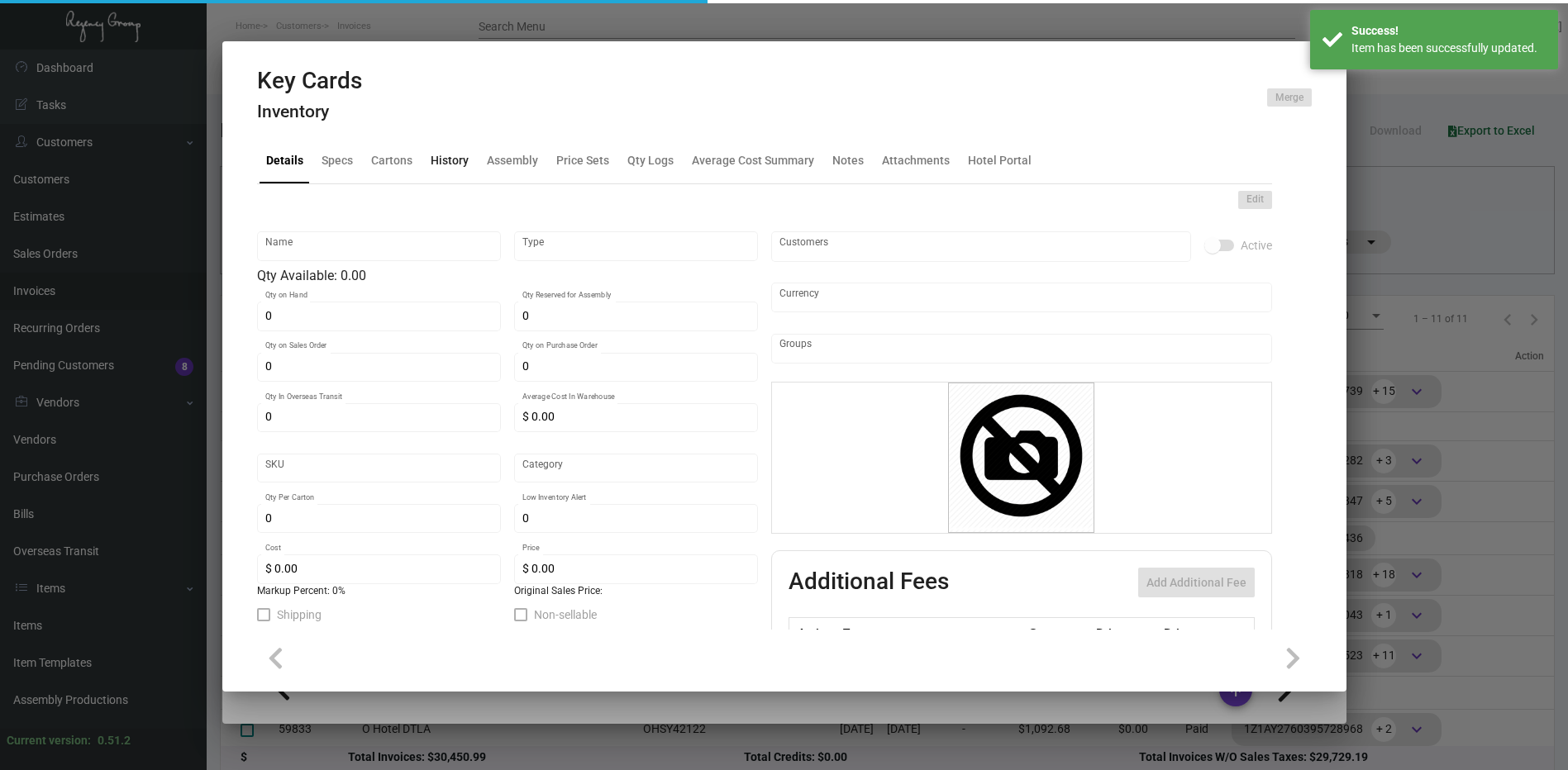
click at [443, 168] on div "History" at bounding box center [449, 160] width 38 height 17
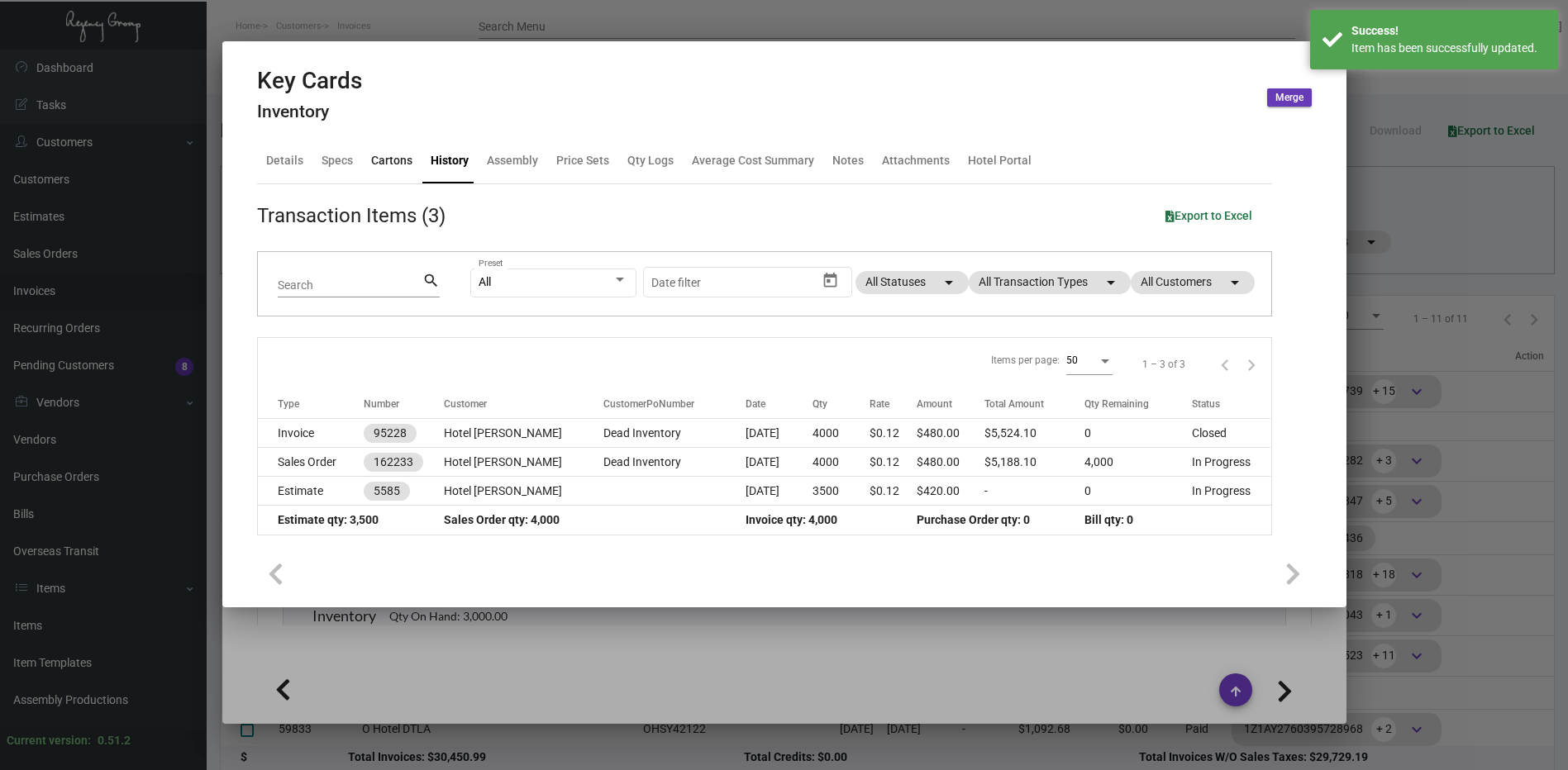
click at [402, 170] on div "Cartons" at bounding box center [392, 161] width 55 height 40
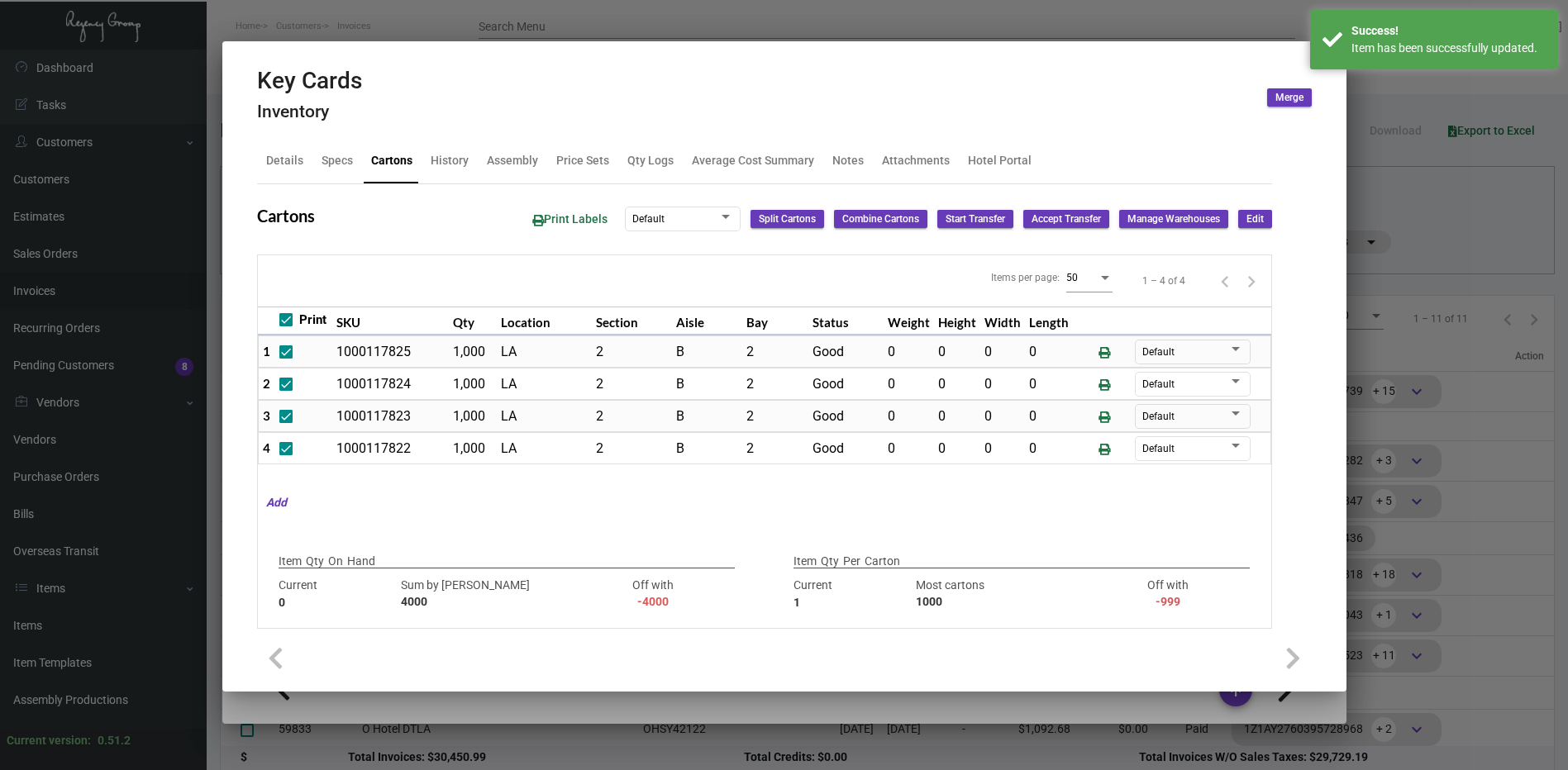
click at [1246, 222] on span "Edit" at bounding box center [1254, 219] width 17 height 14
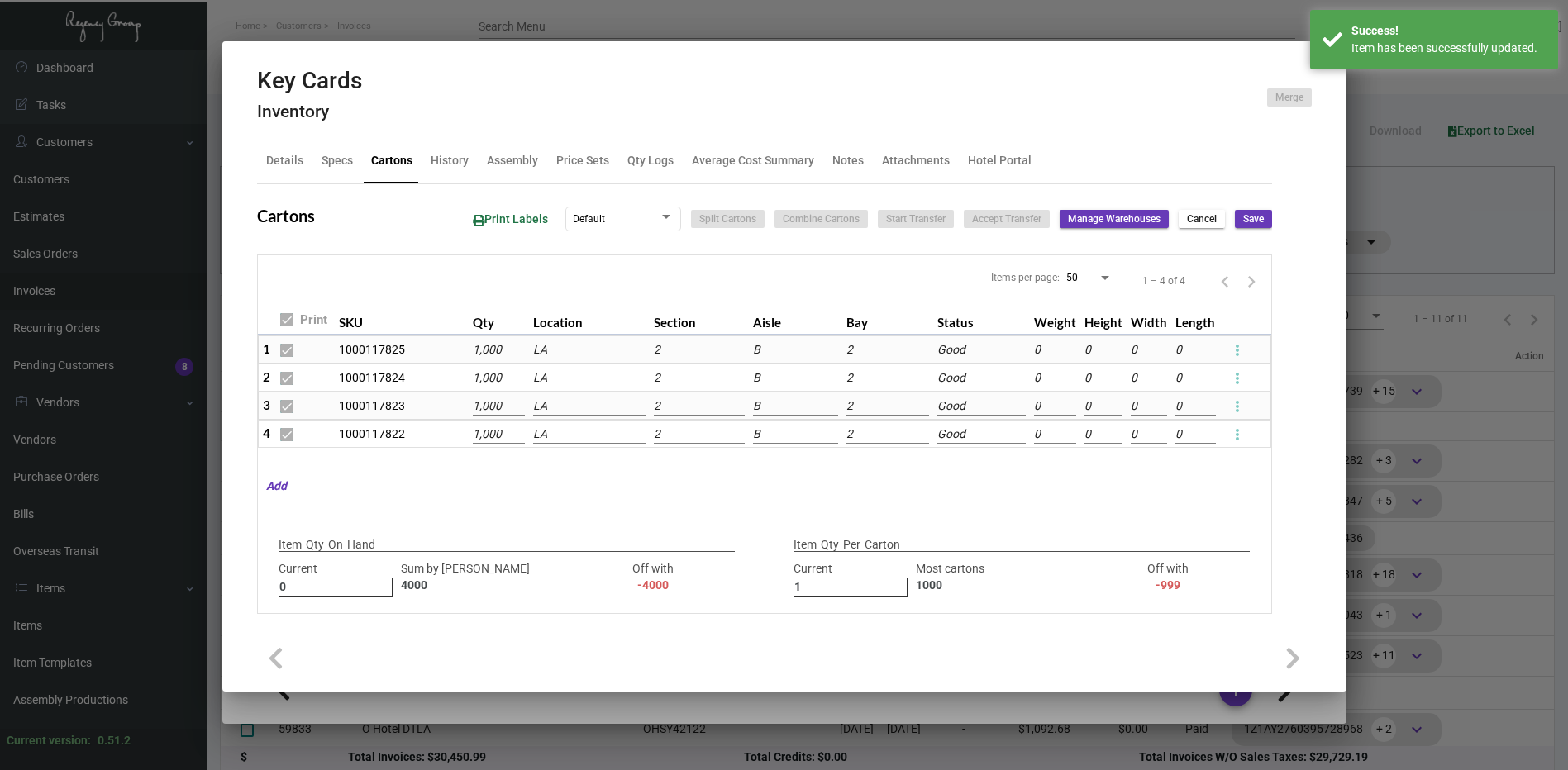
click at [1229, 335] on td at bounding box center [1245, 349] width 51 height 28
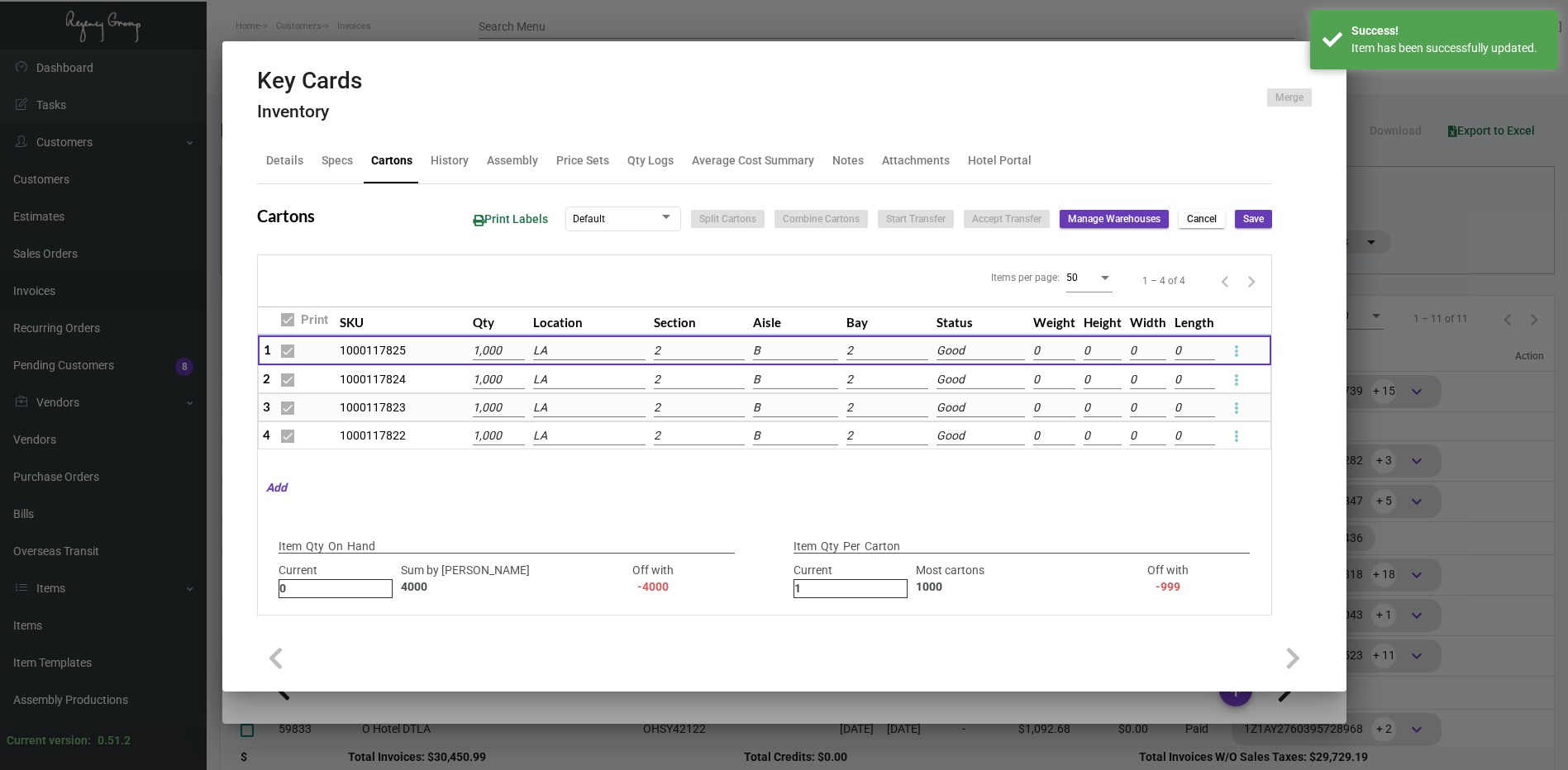
click at [1227, 343] on button at bounding box center [1236, 350] width 26 height 26
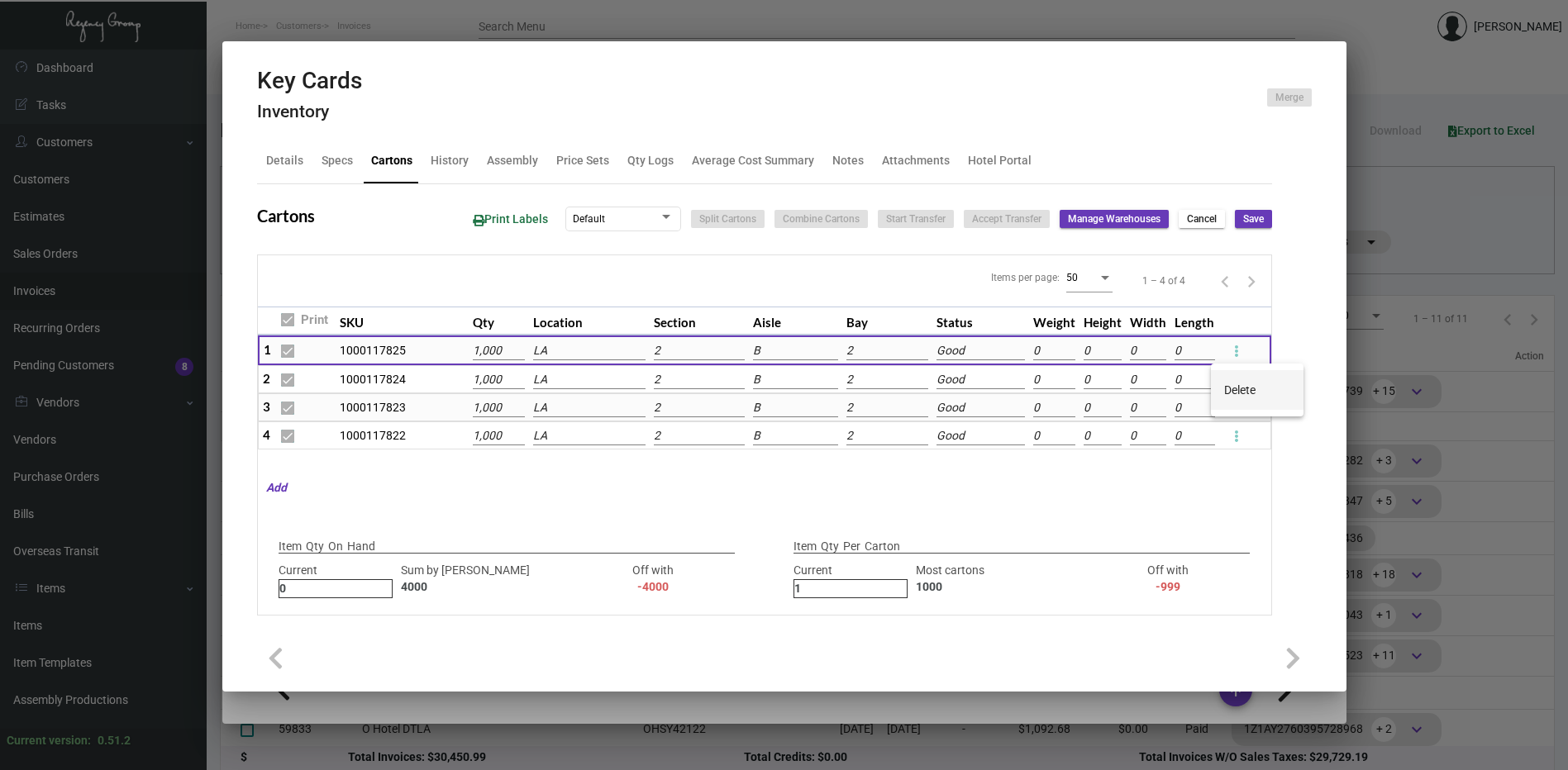
click at [1235, 387] on span "Delete" at bounding box center [1240, 390] width 32 height 14
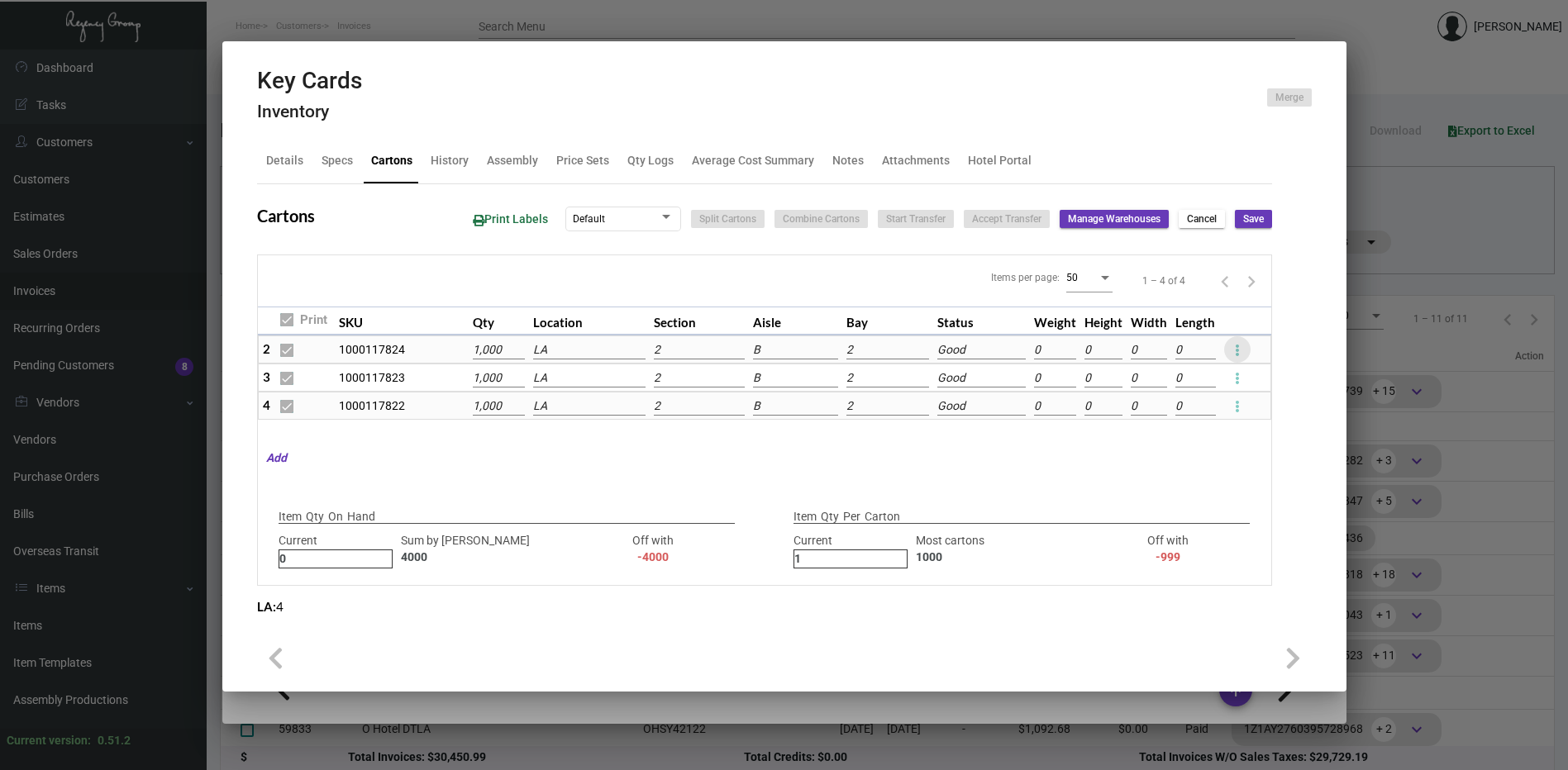
click at [1229, 351] on button at bounding box center [1237, 349] width 26 height 26
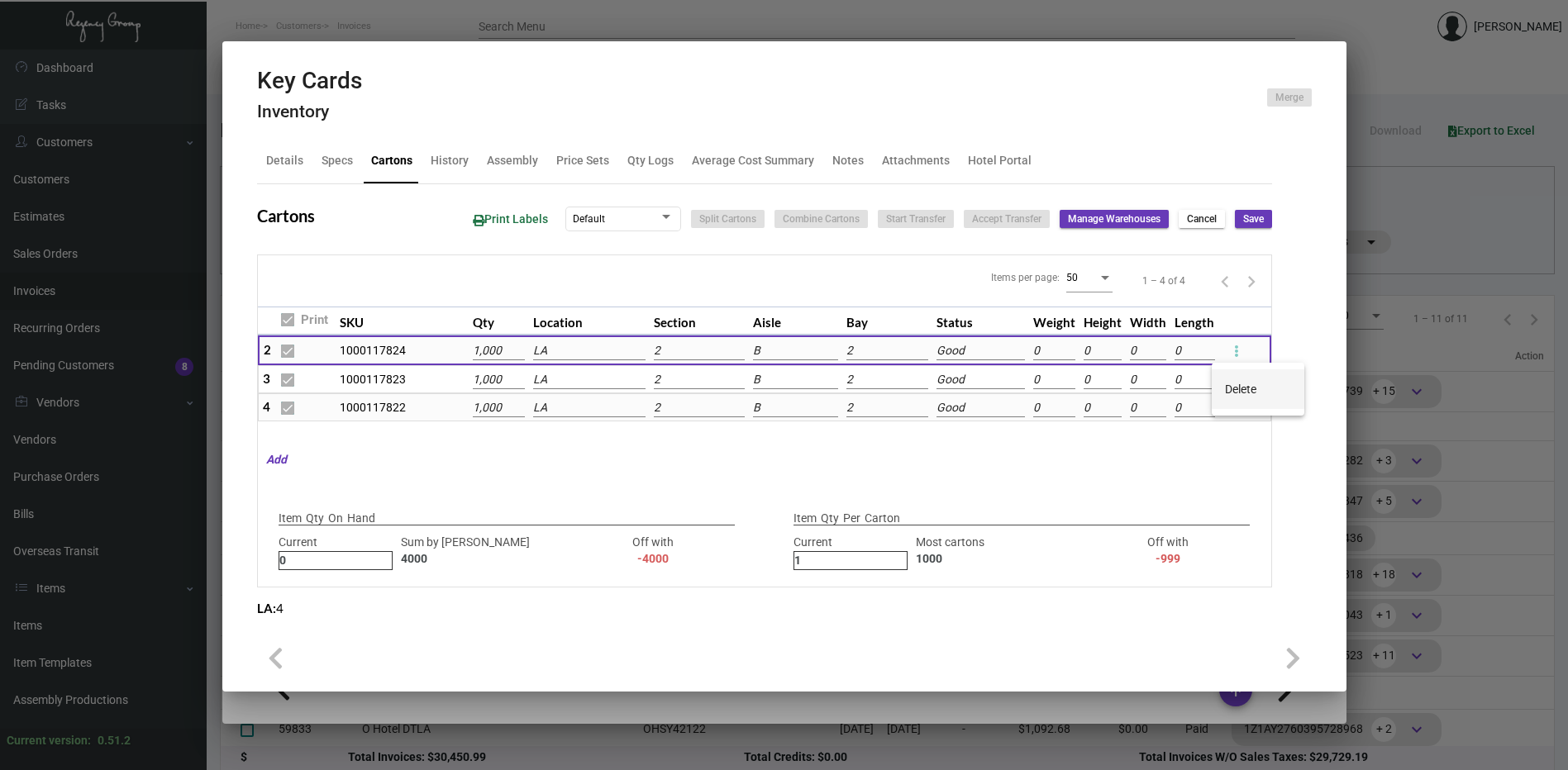
click at [1231, 386] on span "Delete" at bounding box center [1241, 389] width 32 height 14
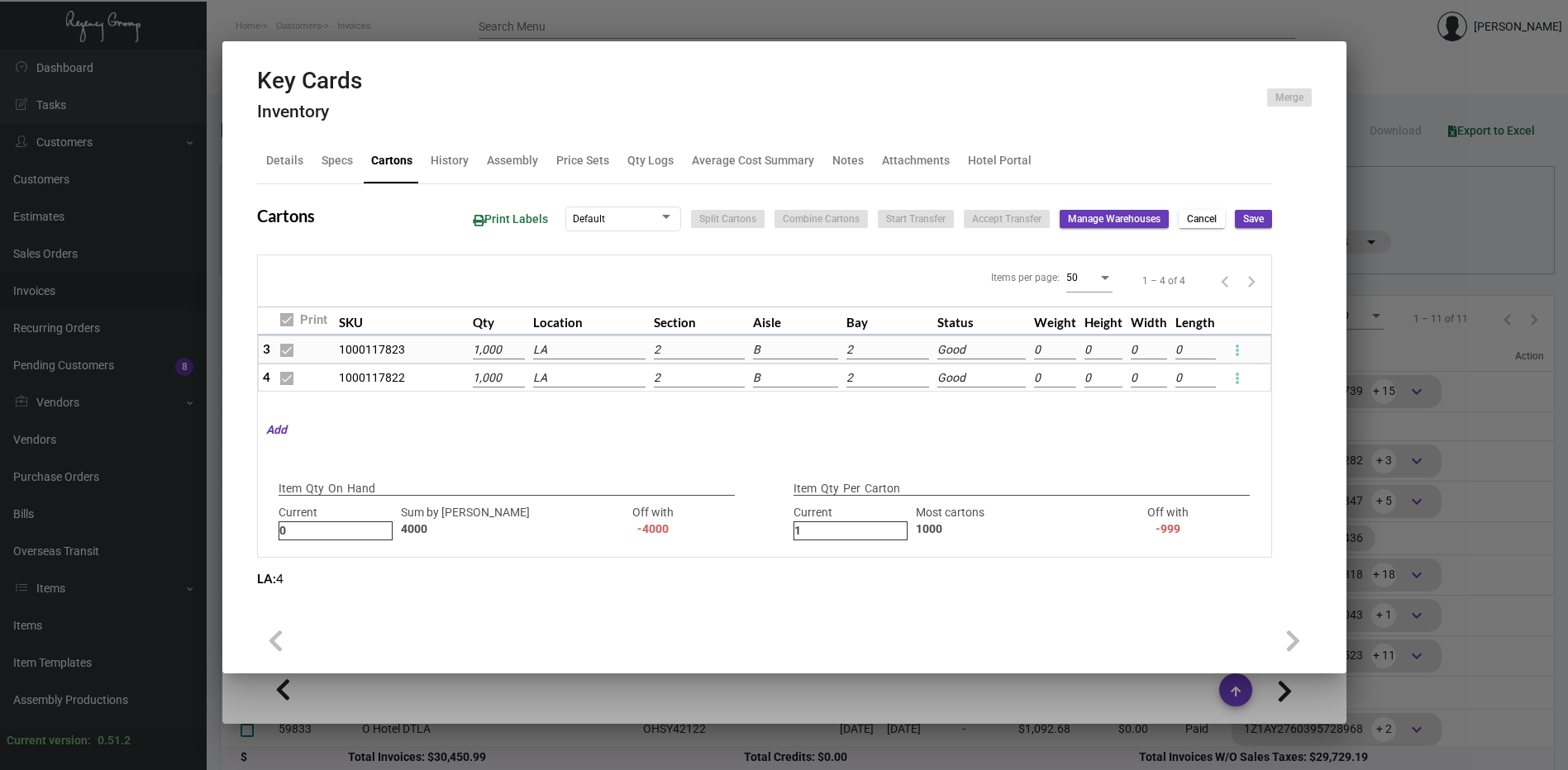
click at [1231, 349] on button at bounding box center [1237, 349] width 26 height 26
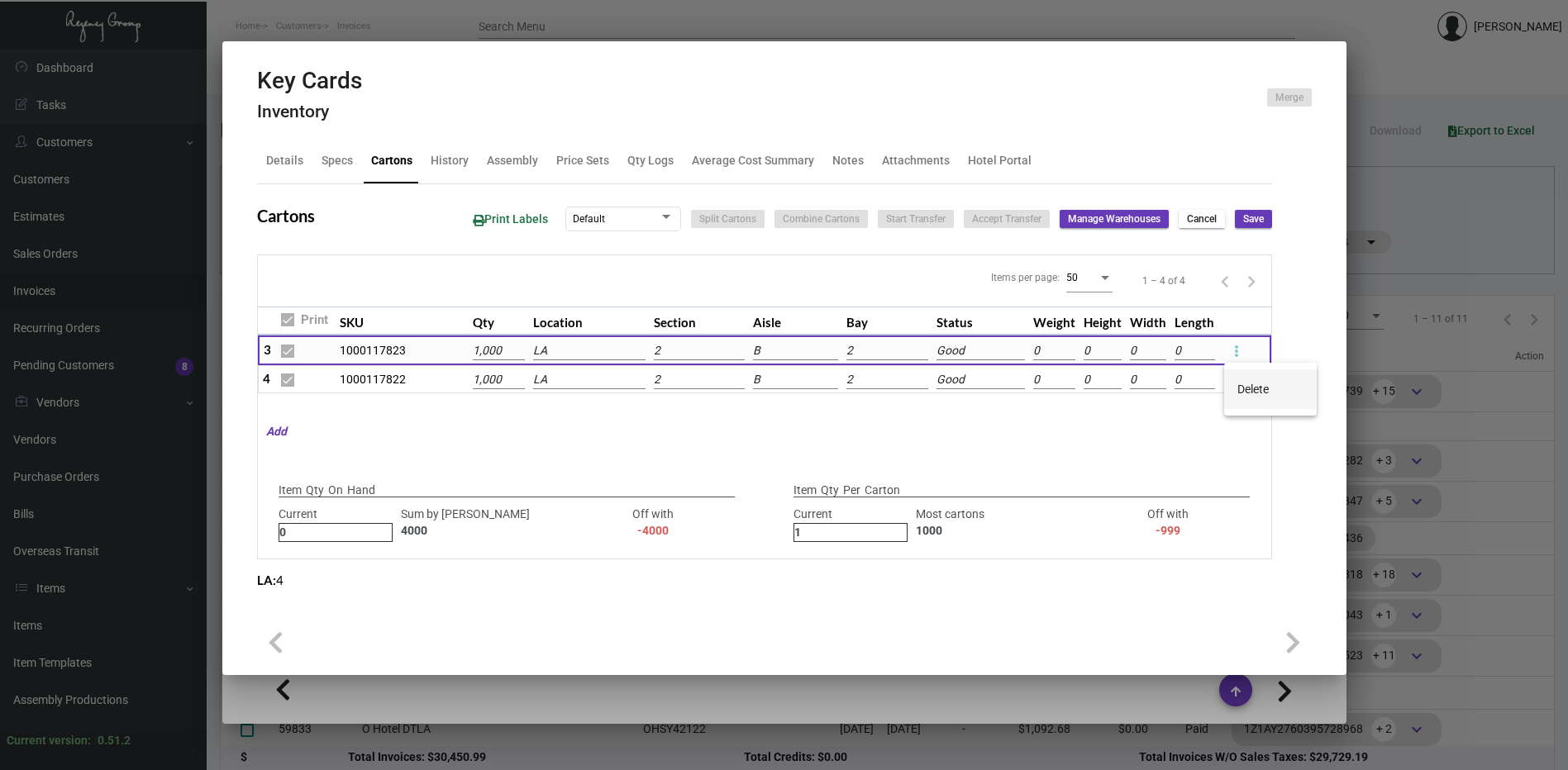
click at [1239, 383] on span "Delete" at bounding box center [1252, 389] width 32 height 14
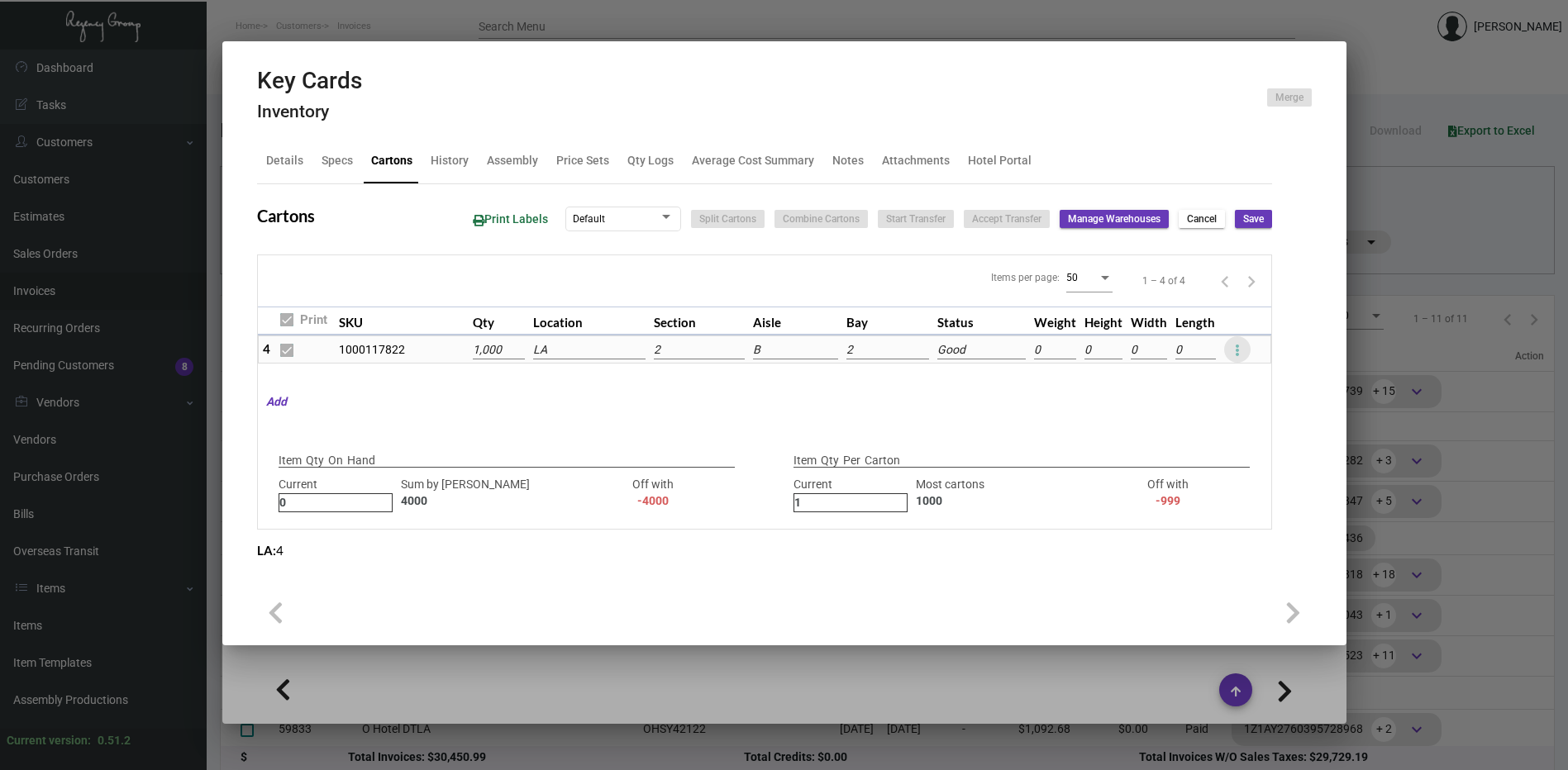
click at [1239, 356] on icon at bounding box center [1237, 350] width 5 height 20
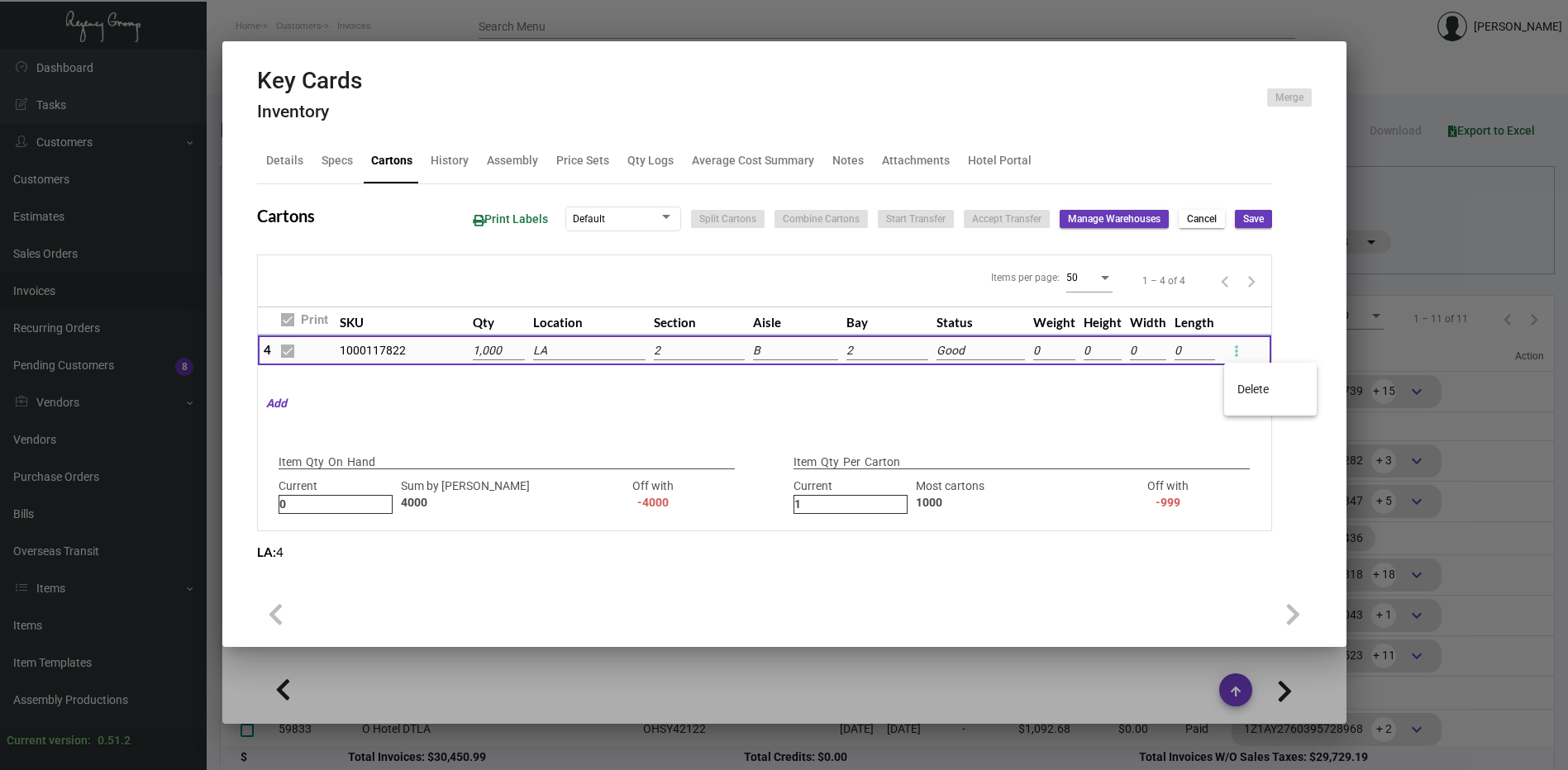
click at [1243, 393] on span "Delete" at bounding box center [1252, 389] width 32 height 14
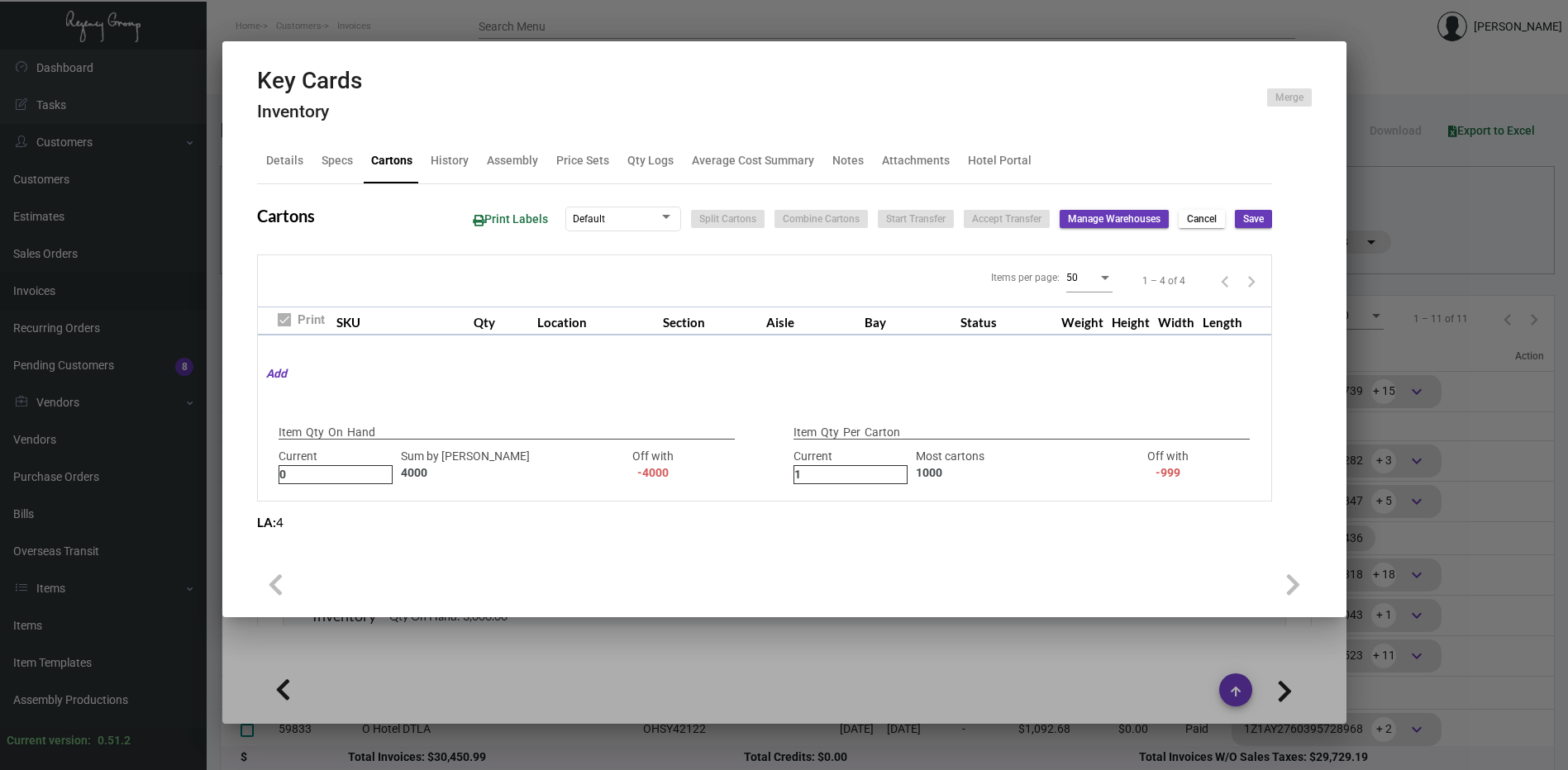
click at [1253, 221] on span "Save" at bounding box center [1253, 219] width 21 height 14
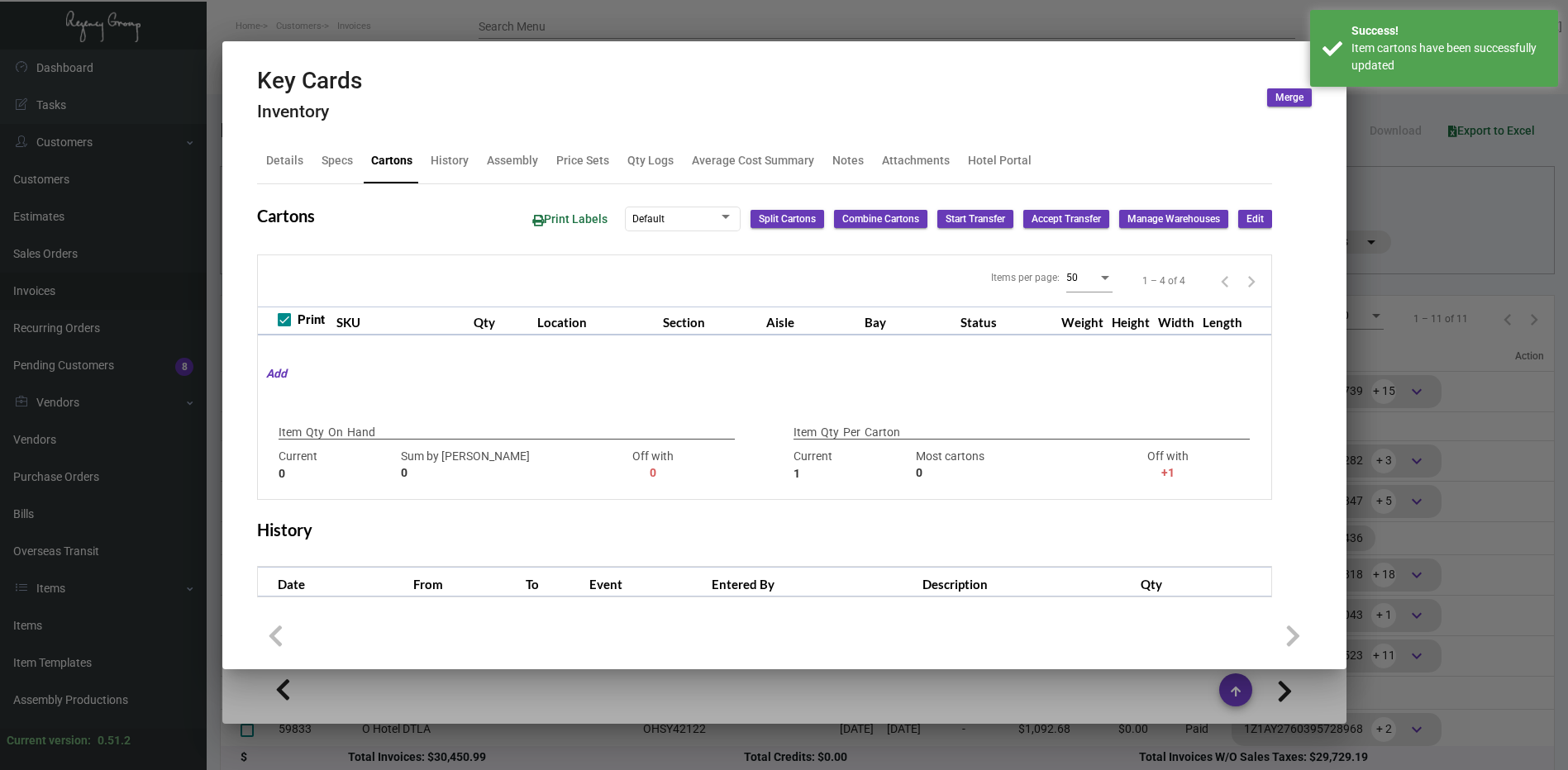
click at [873, 36] on div at bounding box center [784, 385] width 1568 height 770
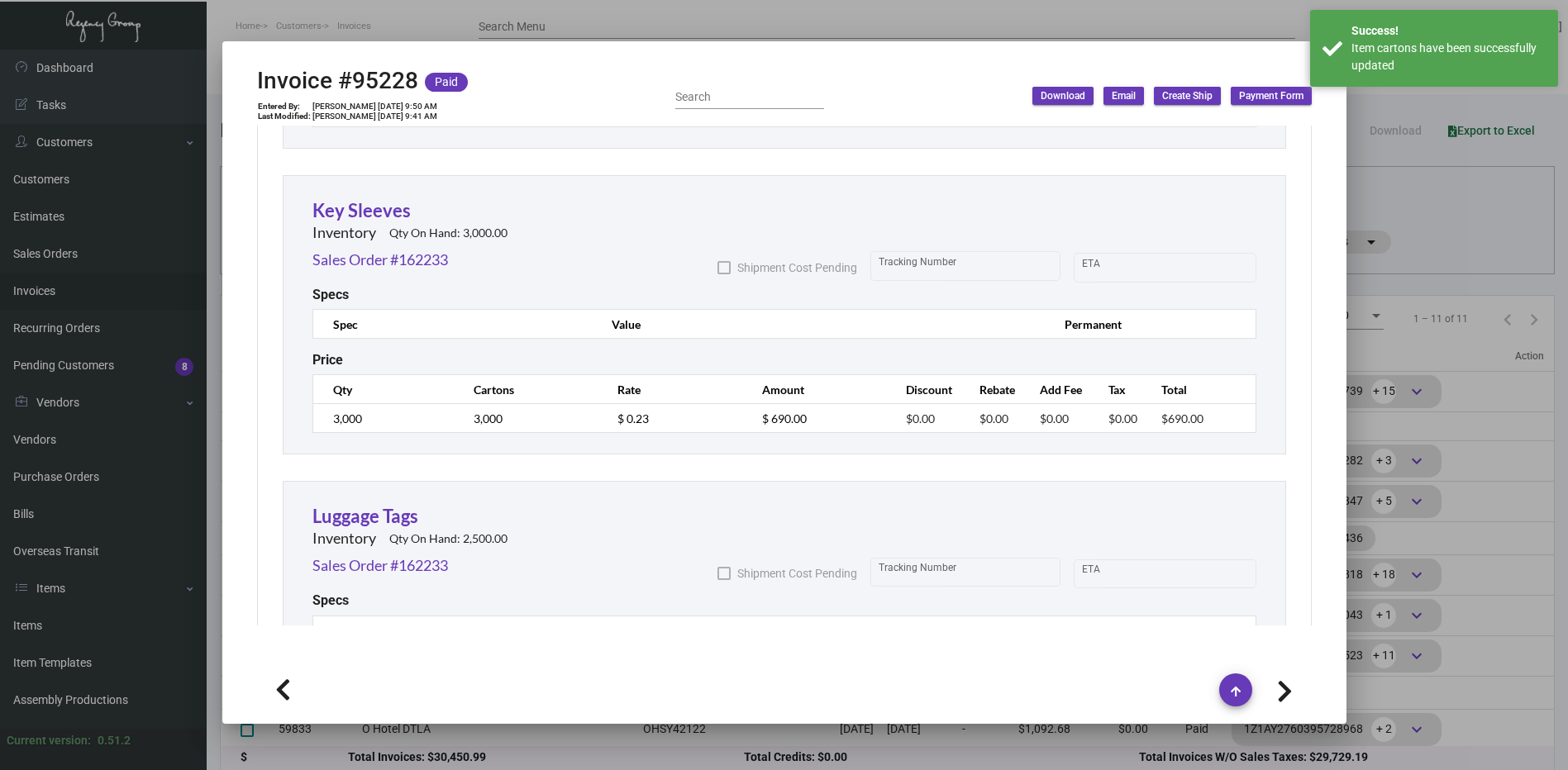
scroll to position [1900, 0]
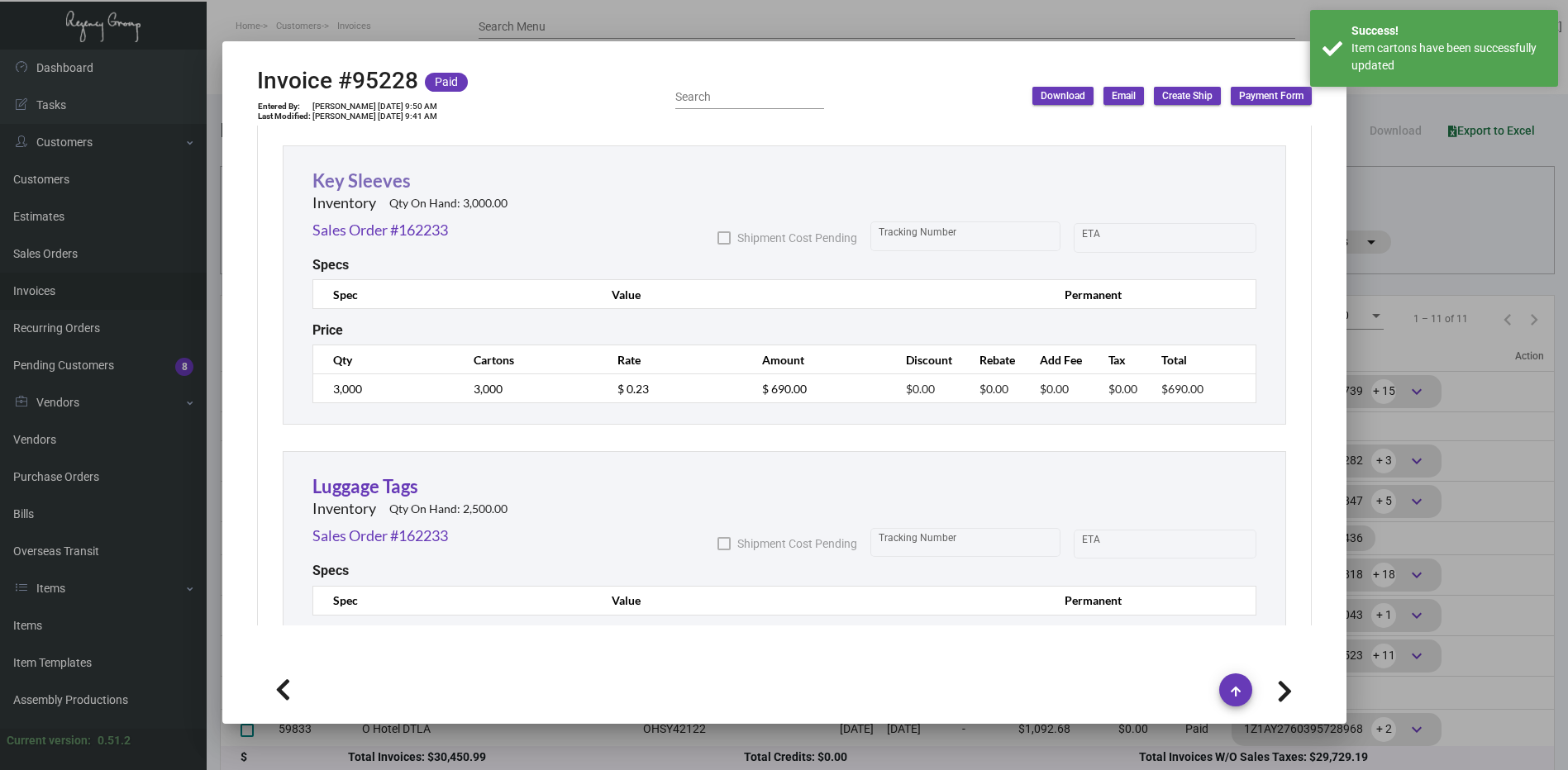
click at [367, 183] on link "Key Sleeves" at bounding box center [361, 180] width 98 height 23
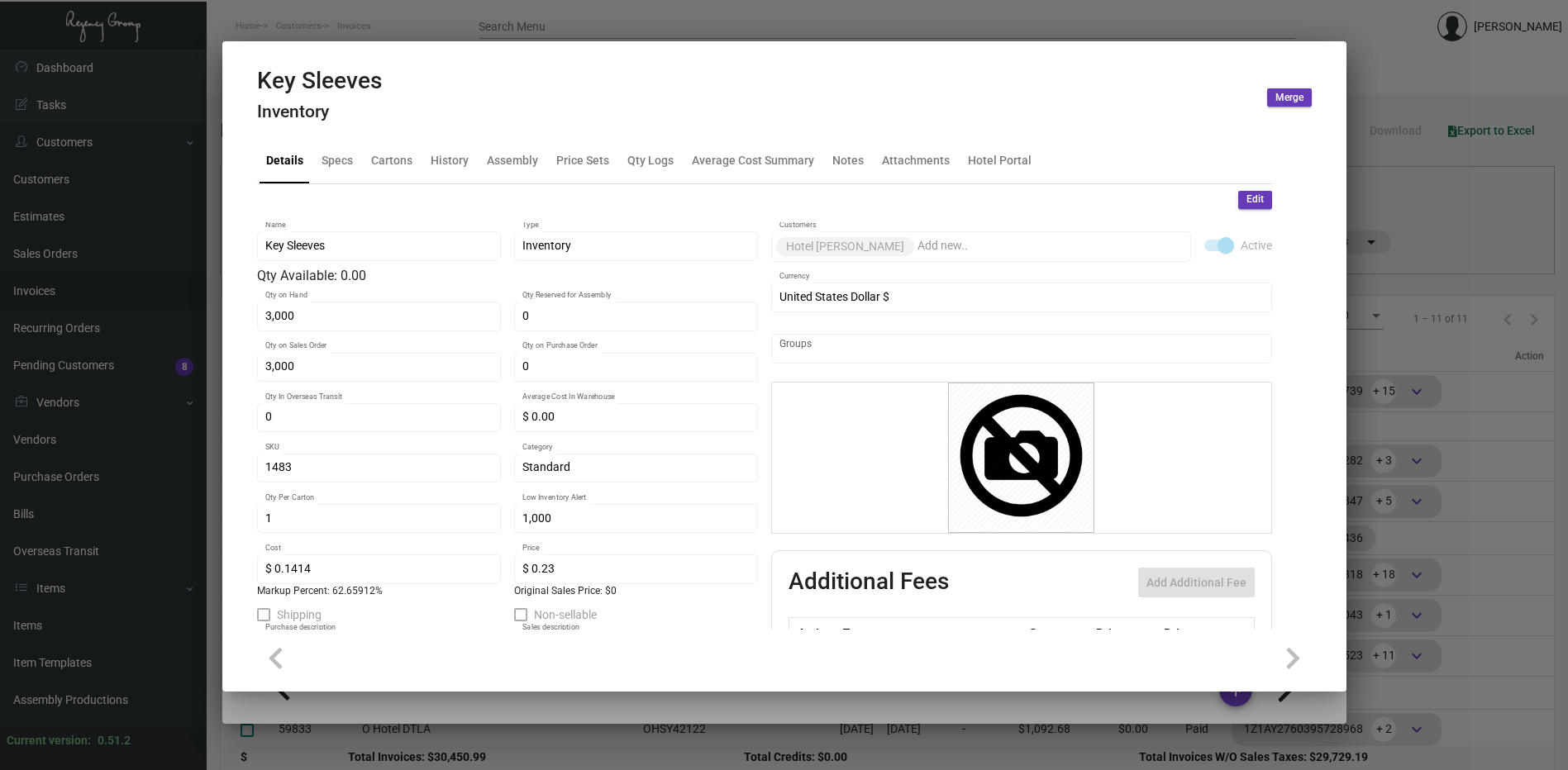
click at [1246, 199] on span "Edit" at bounding box center [1254, 199] width 17 height 14
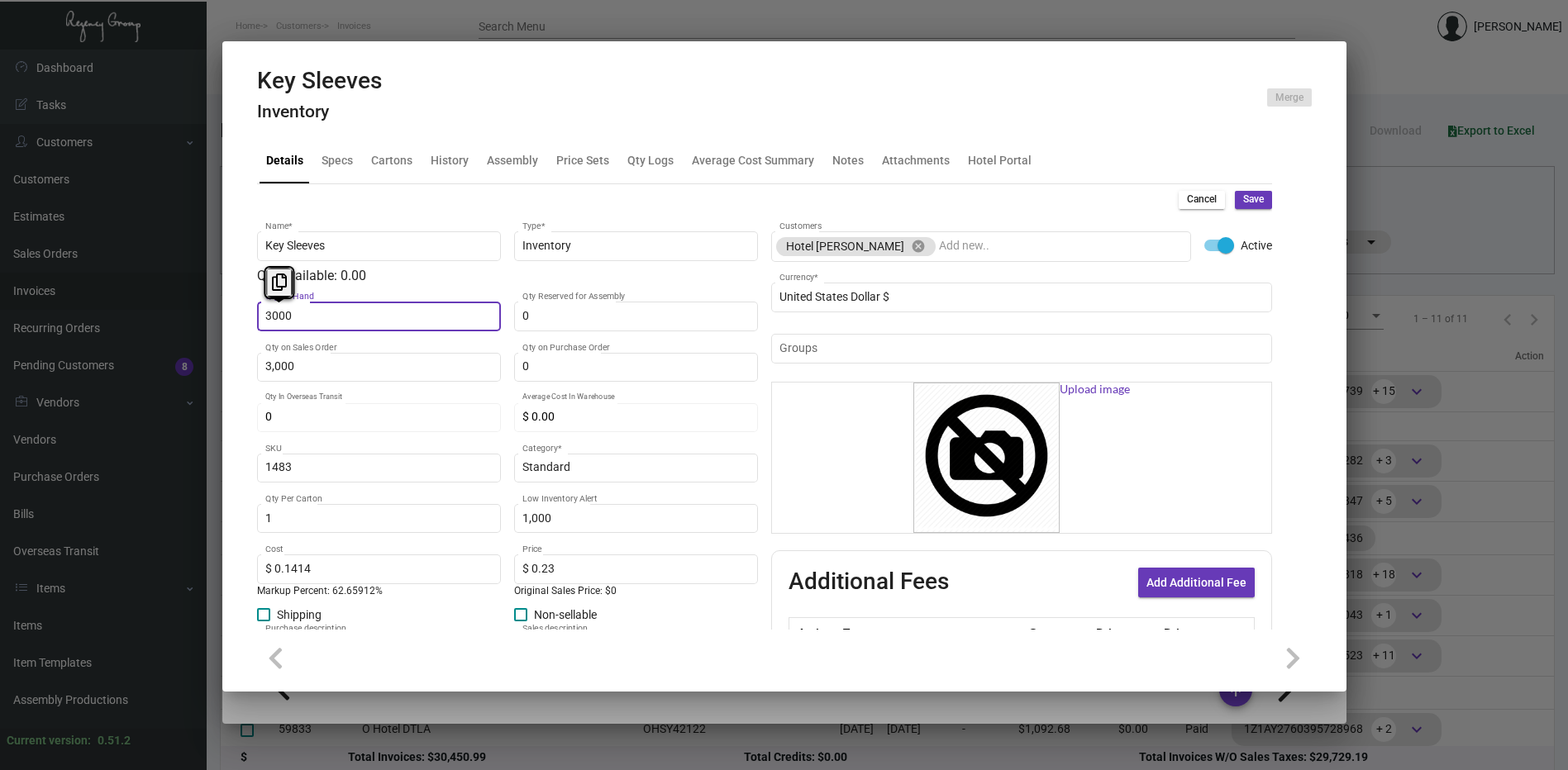
click at [319, 311] on input "3000" at bounding box center [378, 316] width 226 height 14
click at [1245, 196] on span "Save" at bounding box center [1253, 199] width 21 height 14
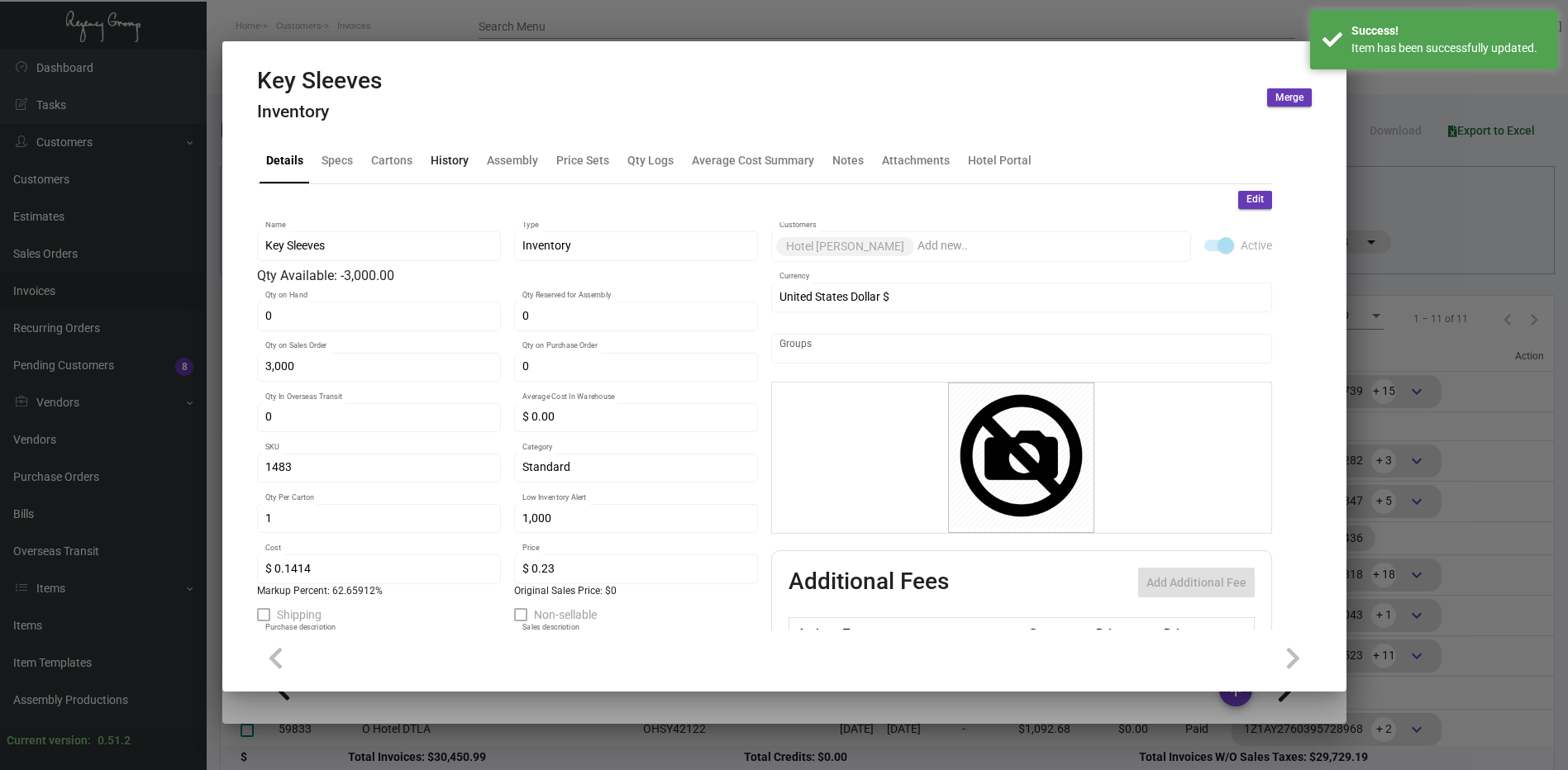
click at [441, 165] on div "History" at bounding box center [449, 160] width 38 height 17
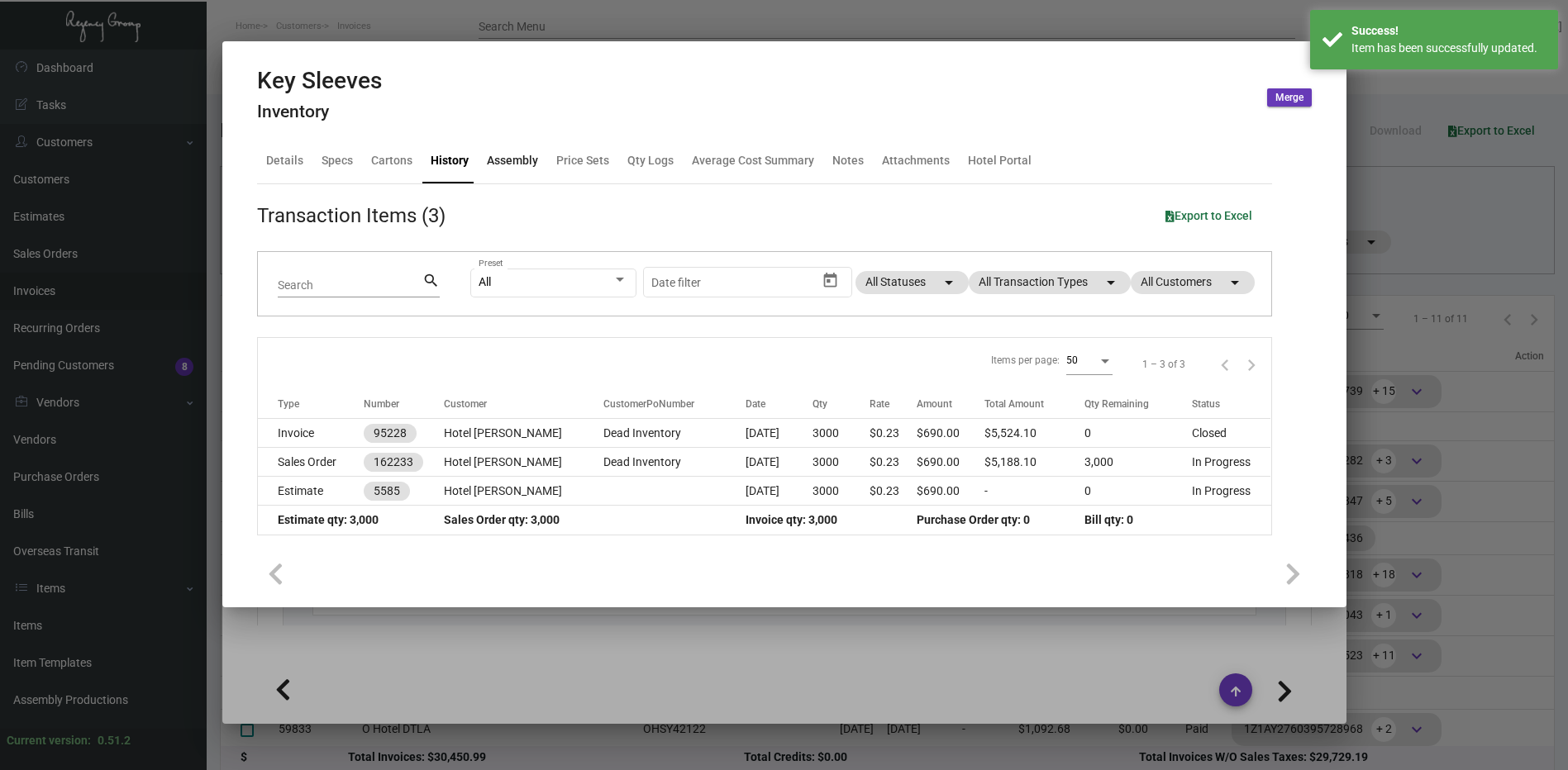
click at [502, 165] on div "Assembly" at bounding box center [512, 160] width 51 height 17
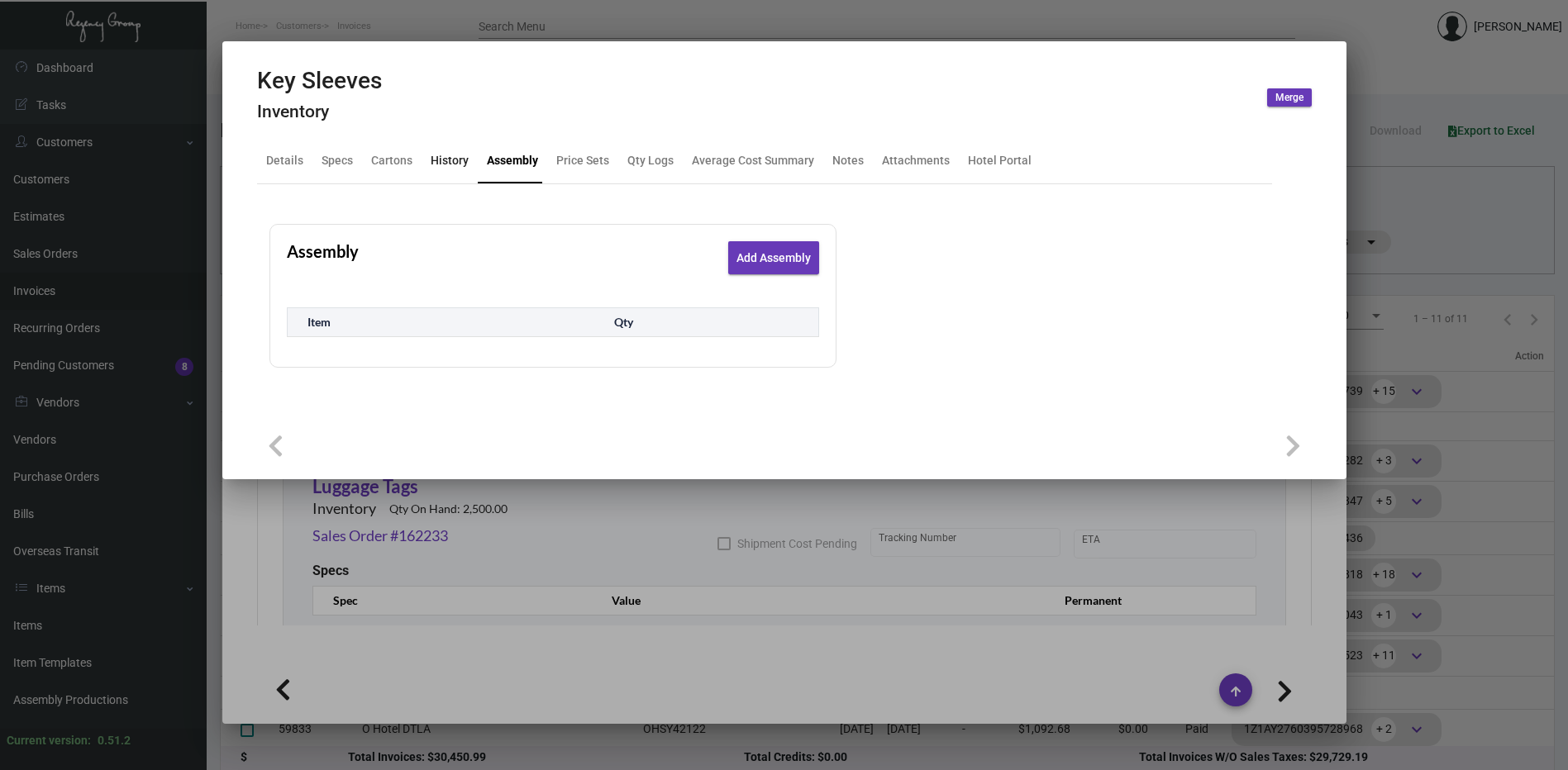
click at [438, 163] on div "History" at bounding box center [449, 160] width 38 height 17
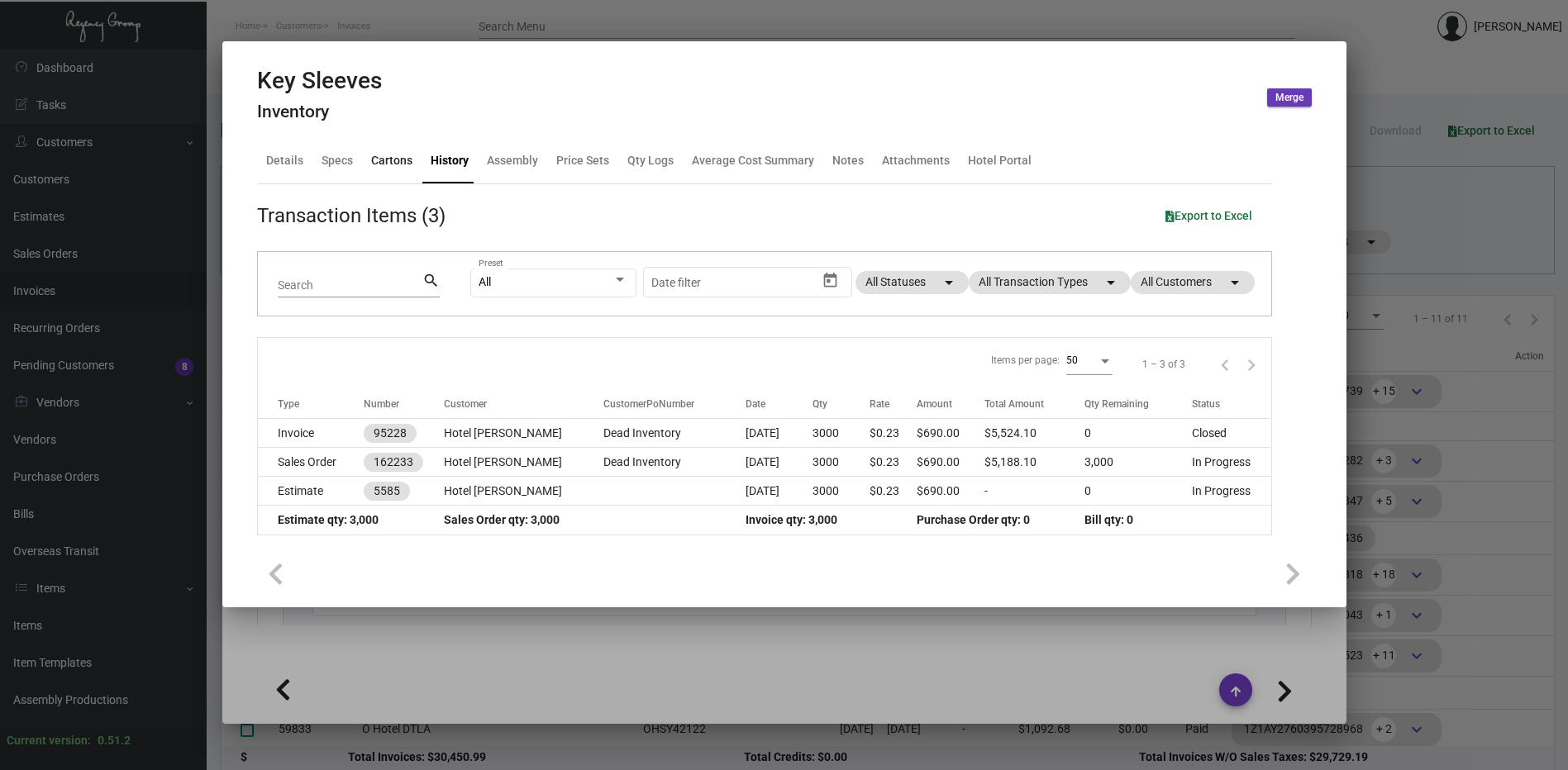
click at [393, 166] on div "Cartons" at bounding box center [391, 160] width 41 height 17
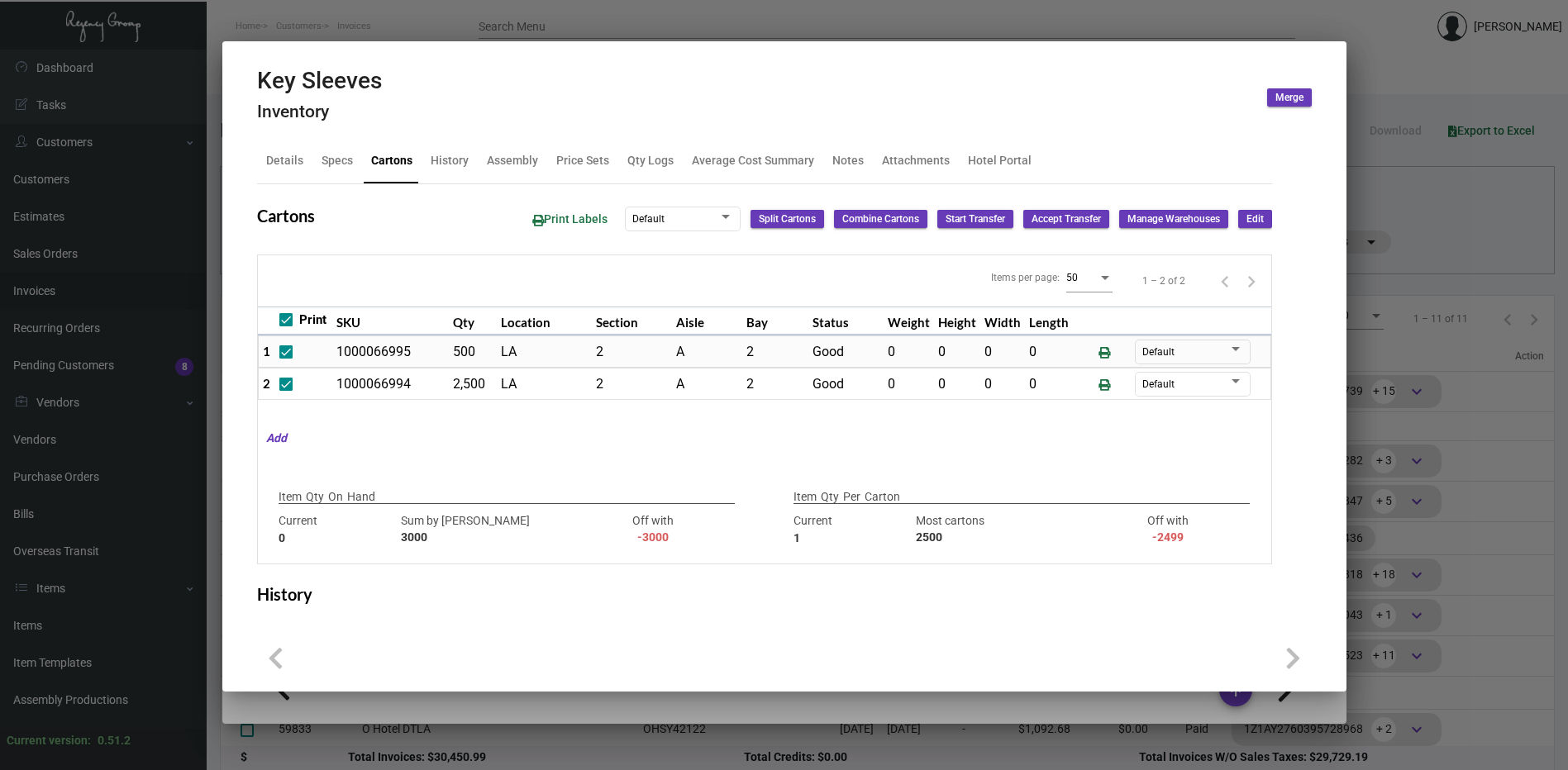
click at [1261, 219] on mat-tab-group "Details Specs Cartons History Assembly Price Sets Qty Logs Average Cost Summary…" at bounding box center [764, 379] width 1054 height 501
click at [1246, 216] on span "Edit" at bounding box center [1254, 219] width 17 height 14
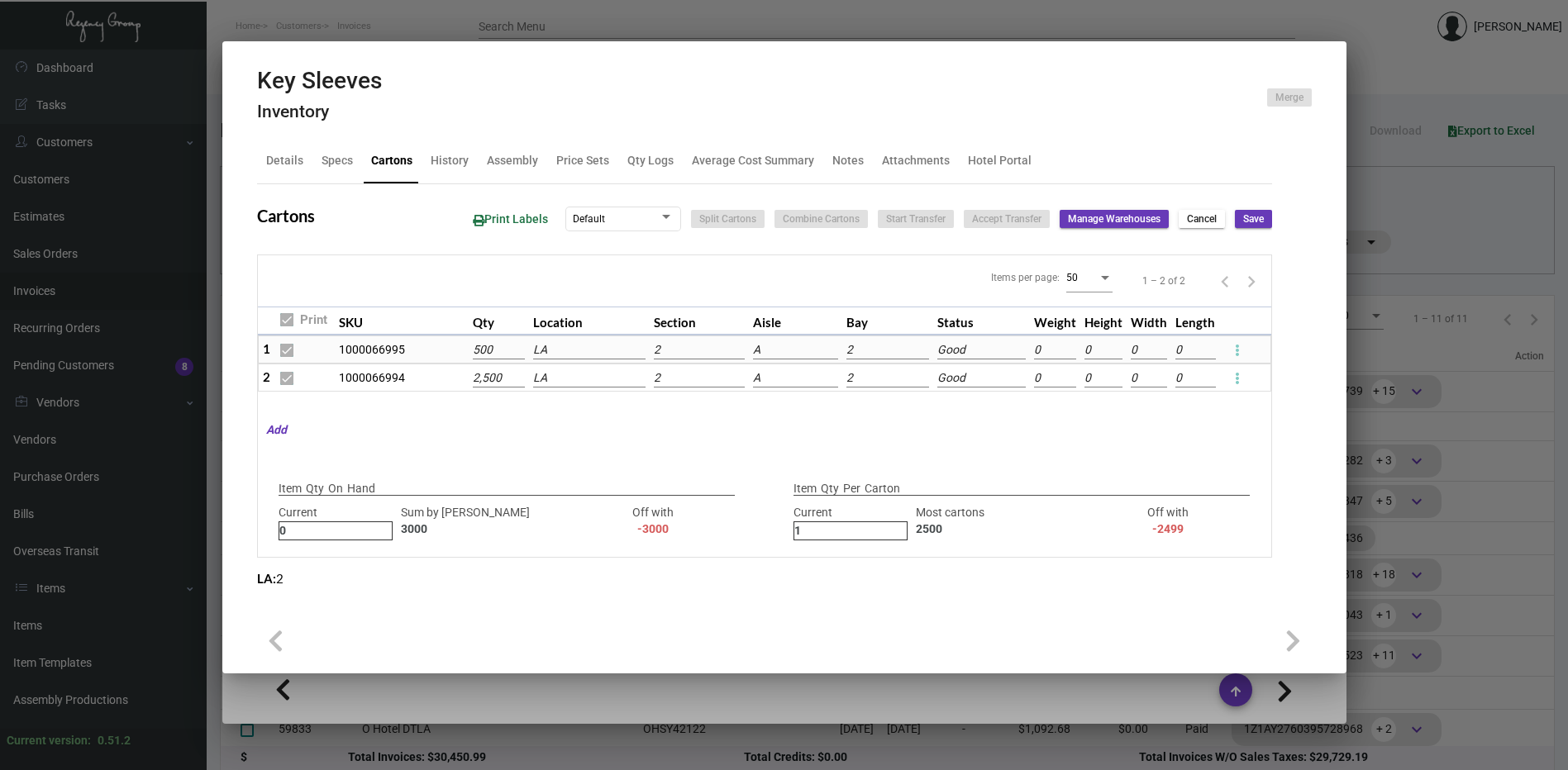
click at [1242, 357] on button at bounding box center [1237, 349] width 26 height 26
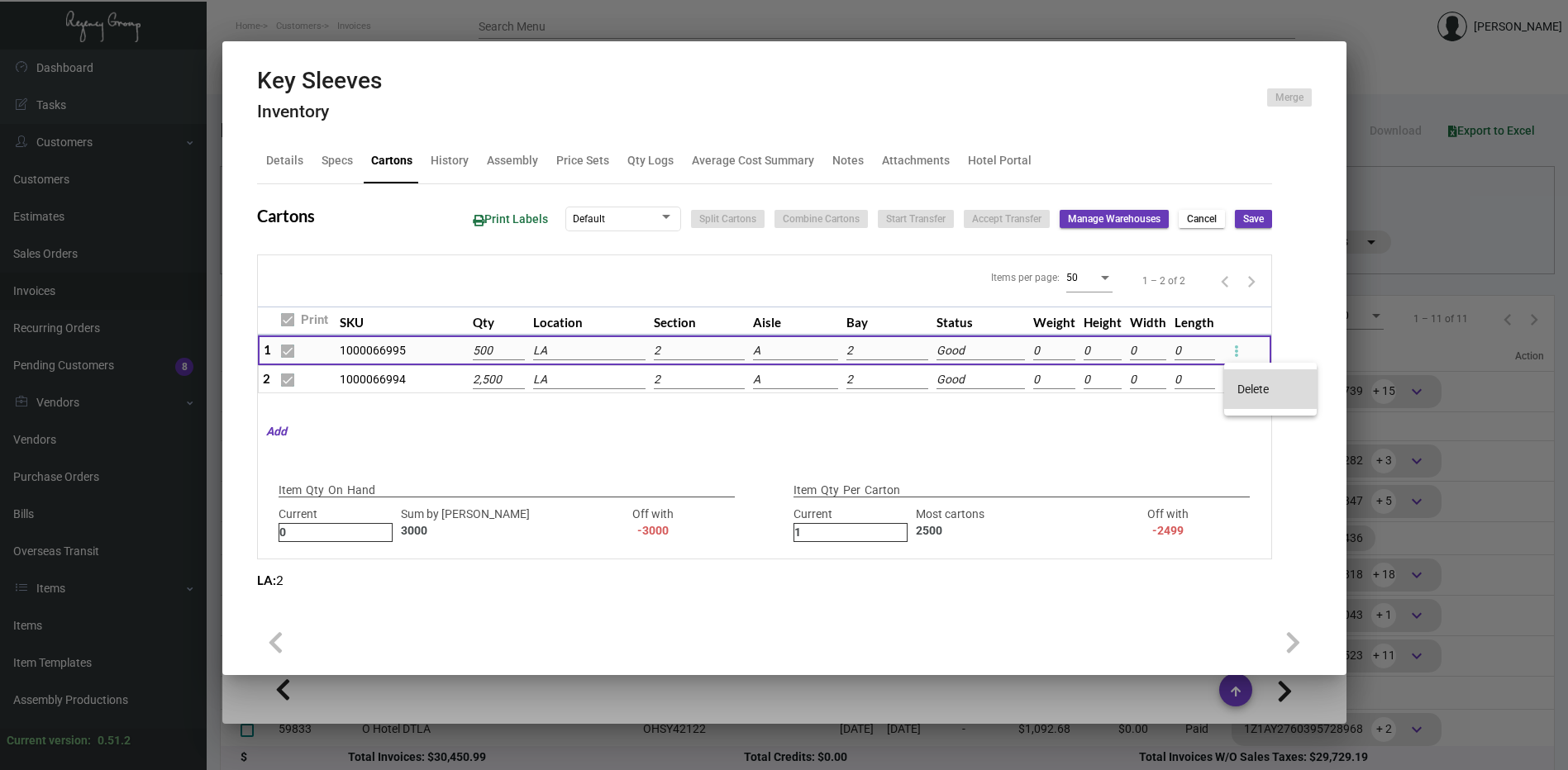
click at [1245, 389] on span "Delete" at bounding box center [1252, 389] width 32 height 14
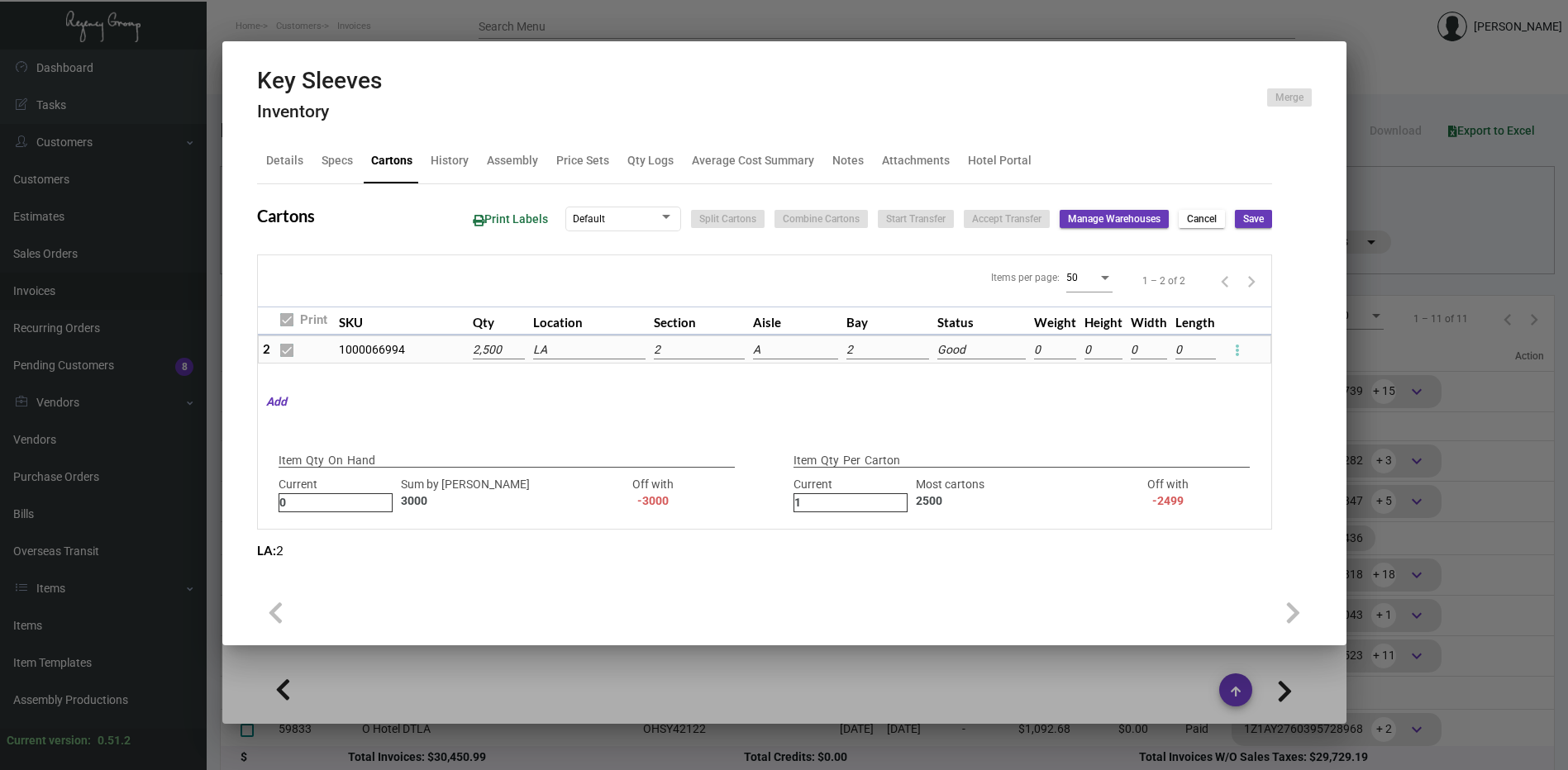
click at [1241, 355] on button at bounding box center [1237, 349] width 26 height 26
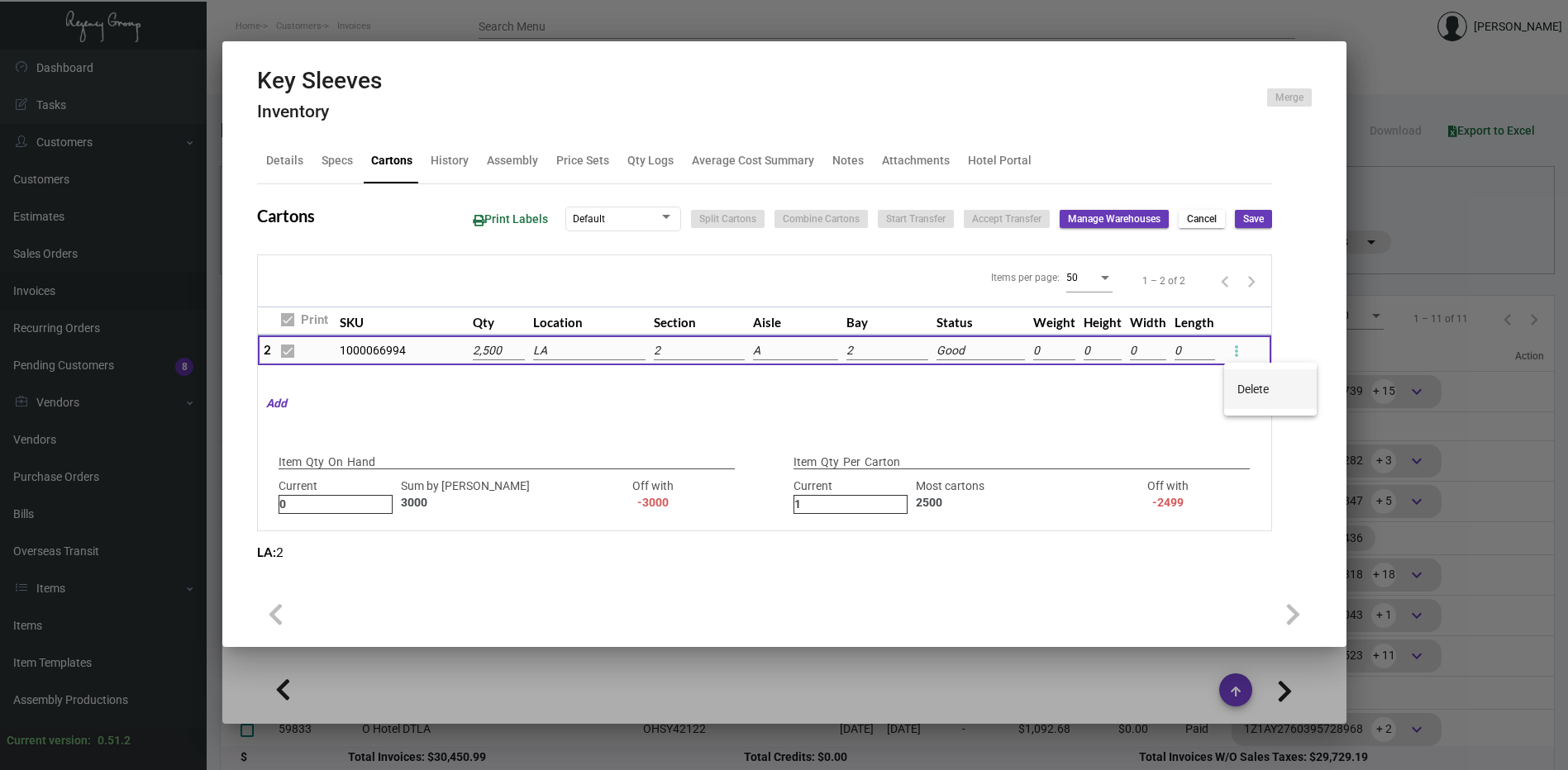
click at [1245, 379] on button "Delete" at bounding box center [1271, 389] width 93 height 40
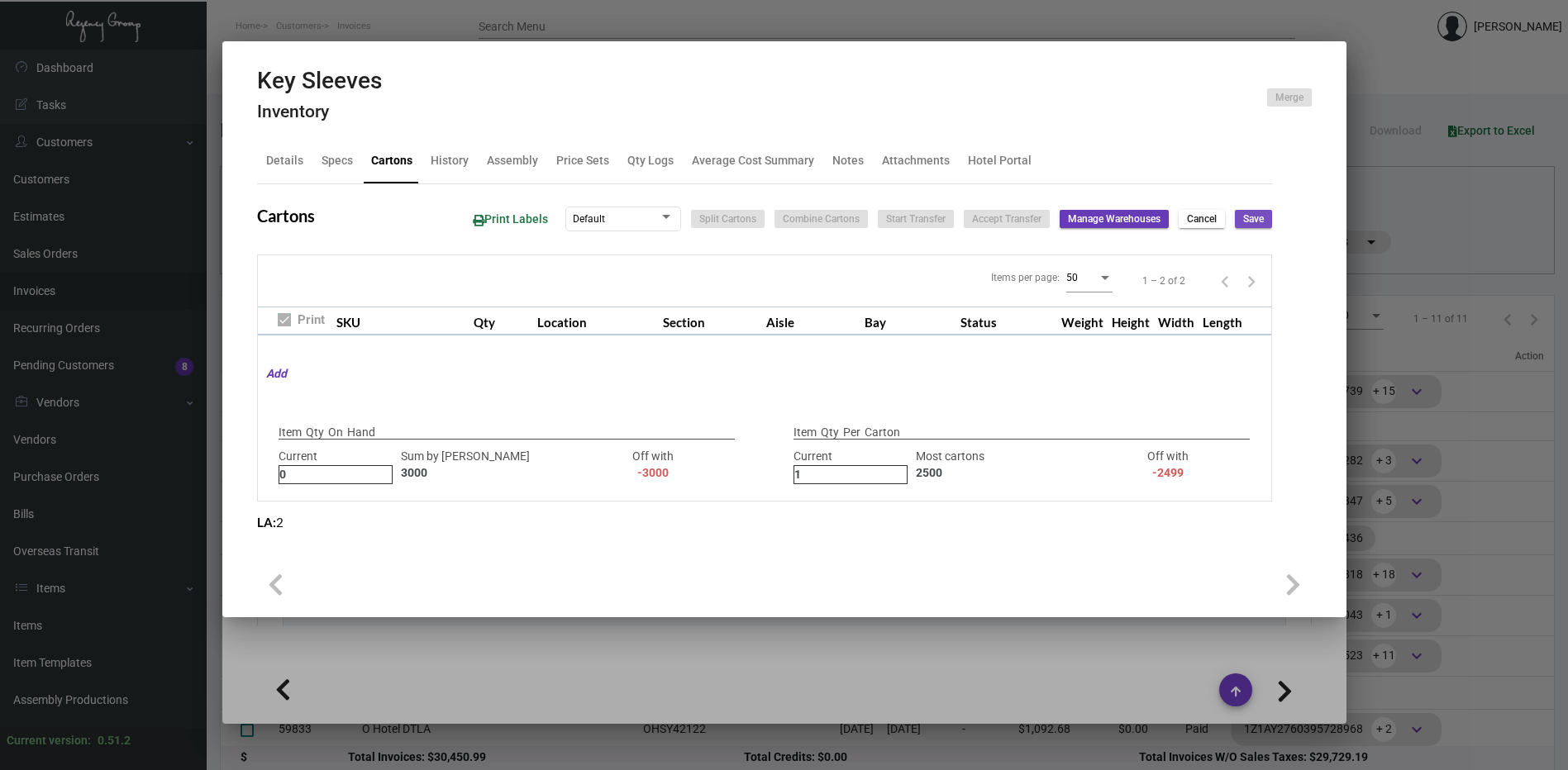
click at [1243, 215] on span "Save" at bounding box center [1253, 219] width 21 height 14
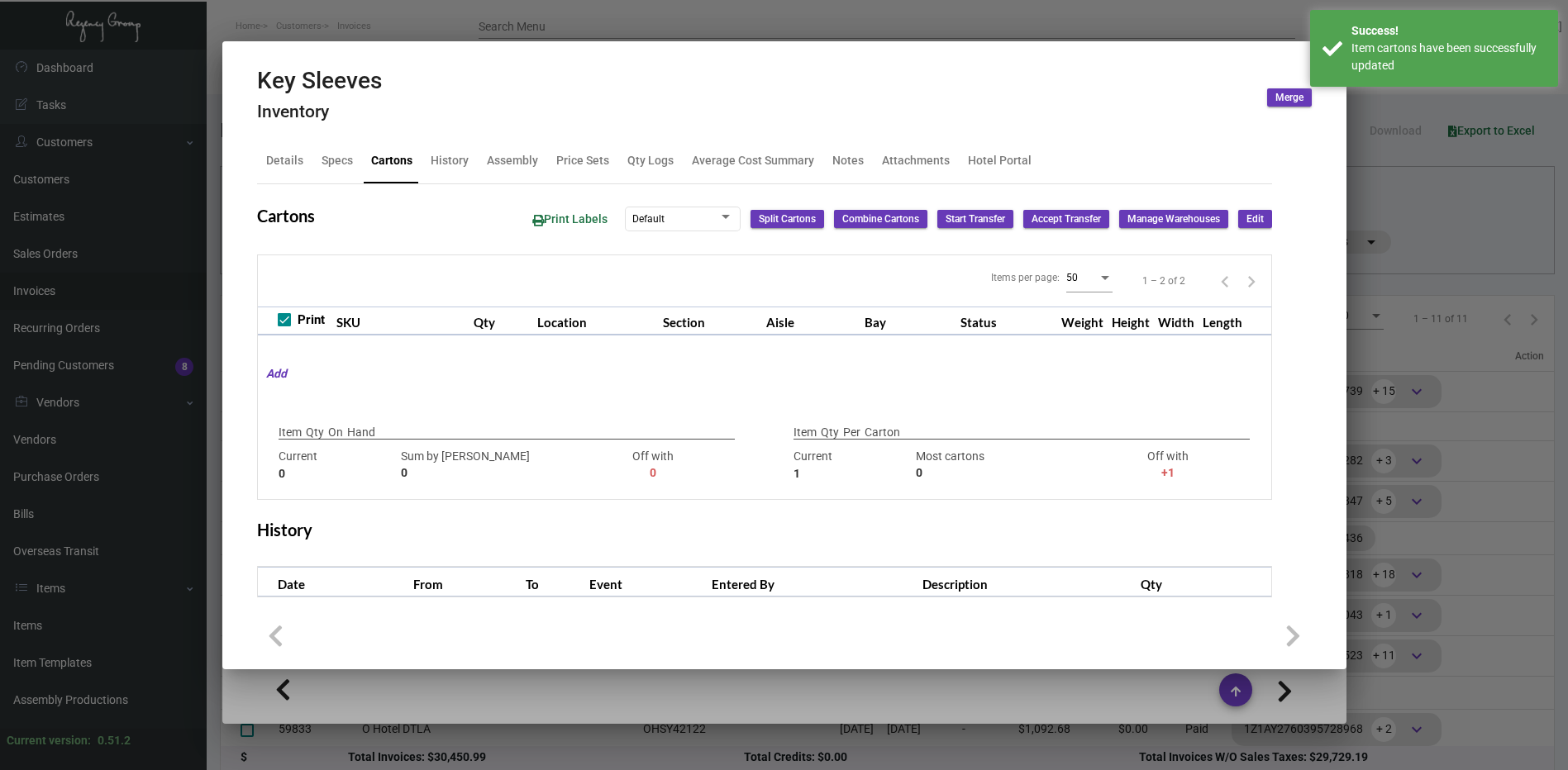
click at [1086, 22] on div at bounding box center [784, 385] width 1568 height 770
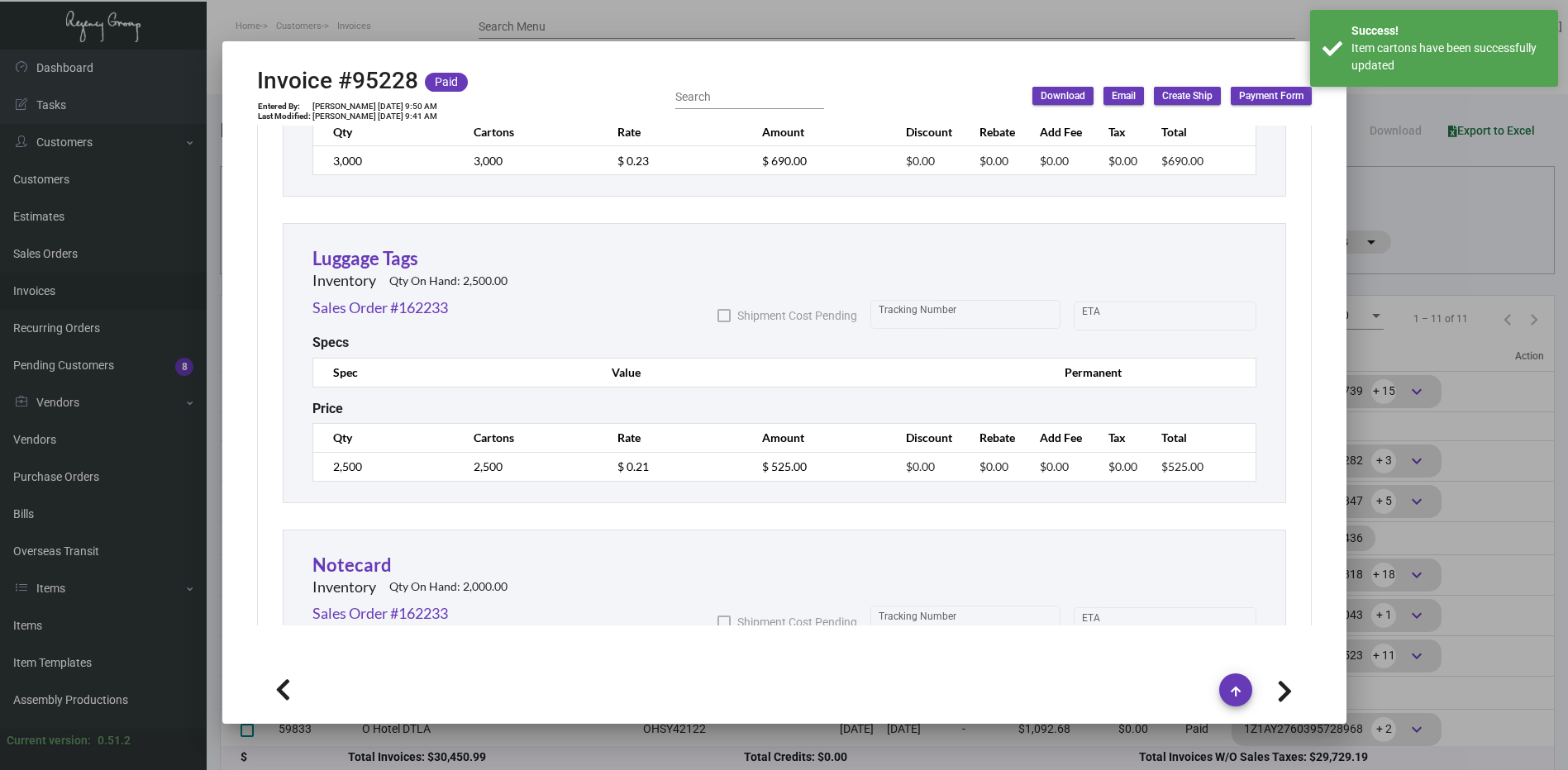
scroll to position [2148, 0]
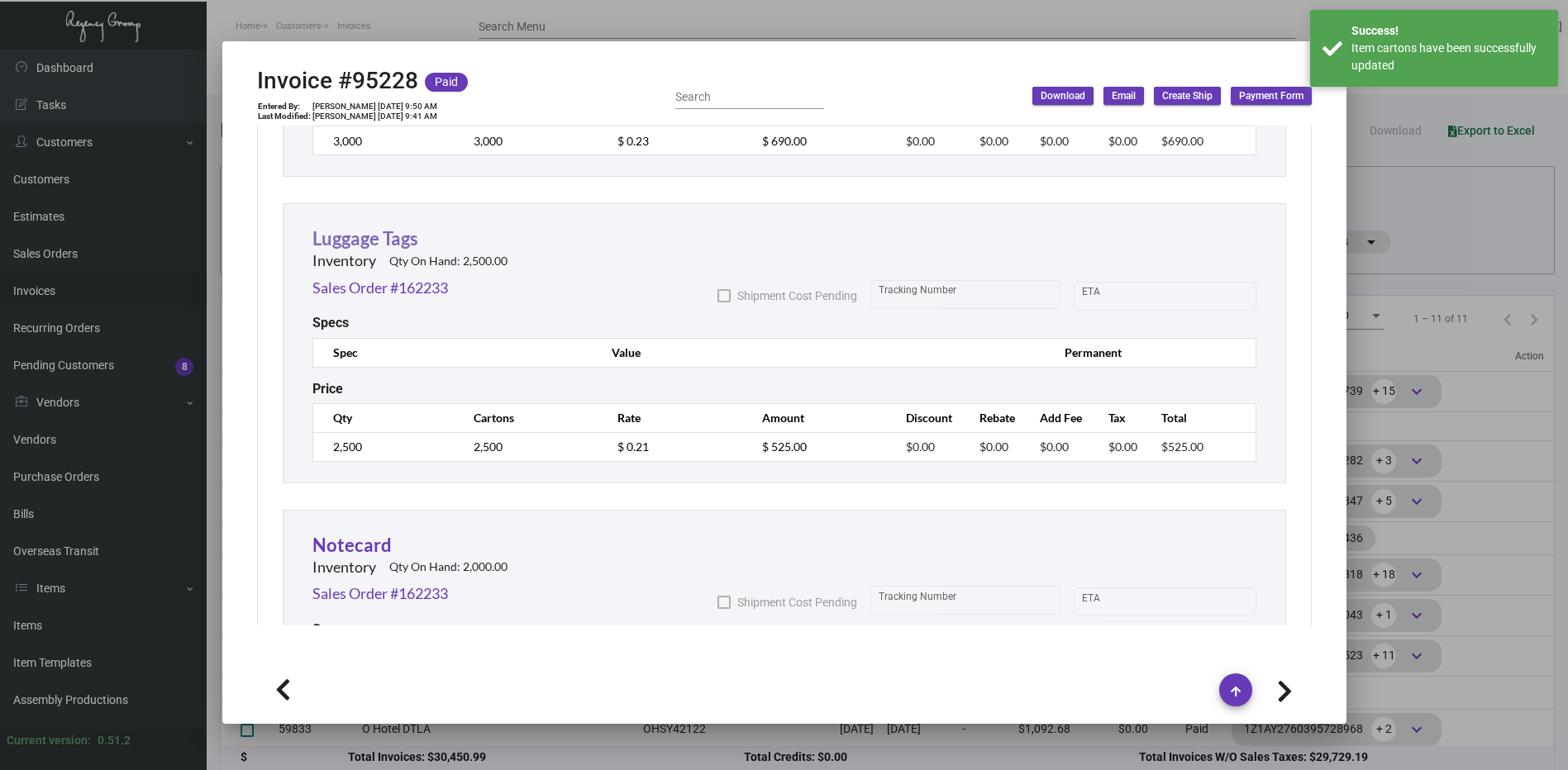
click at [408, 244] on link "Luggage Tags" at bounding box center [365, 238] width 106 height 23
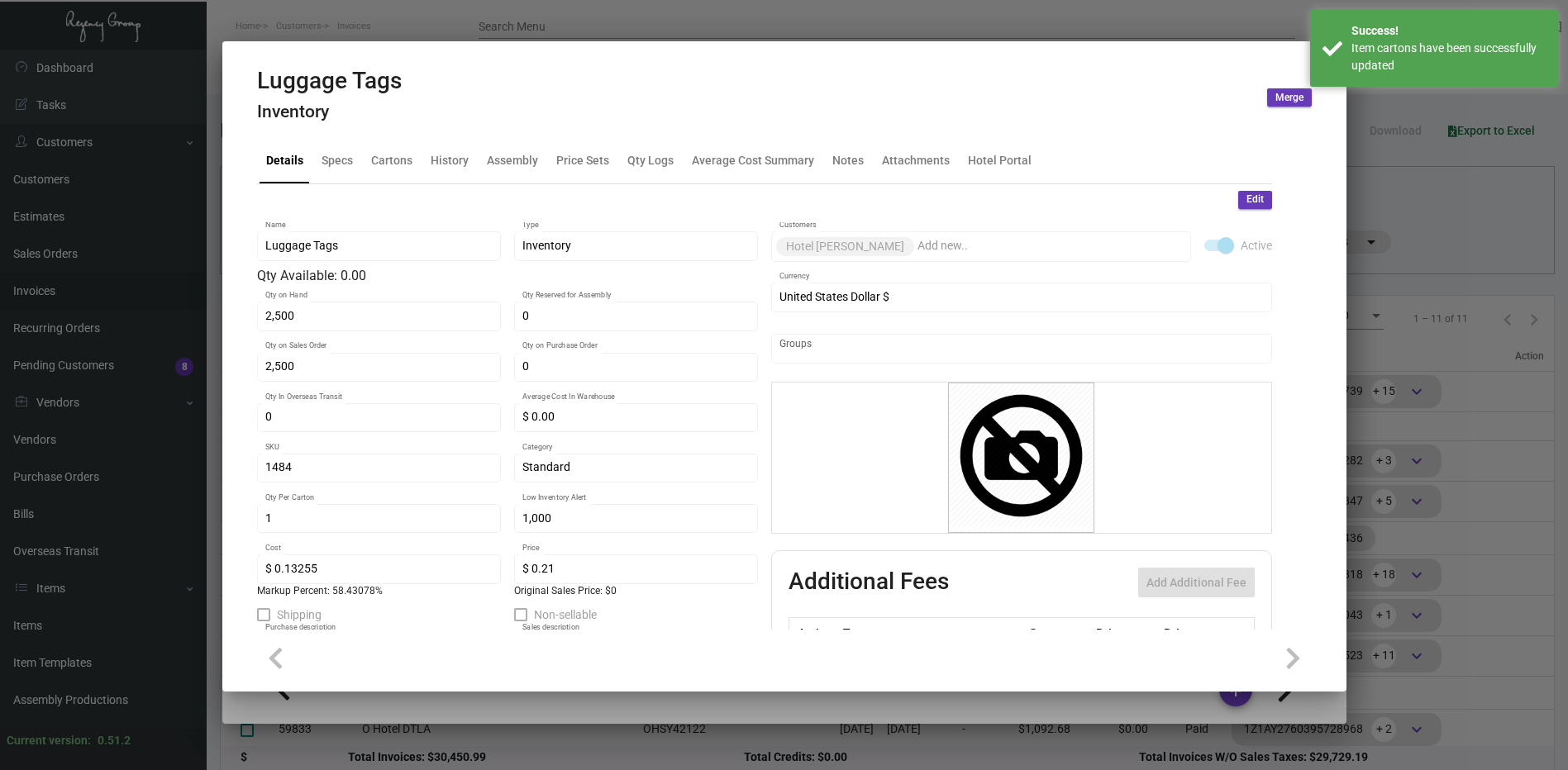
click at [1246, 202] on span "Edit" at bounding box center [1254, 199] width 17 height 14
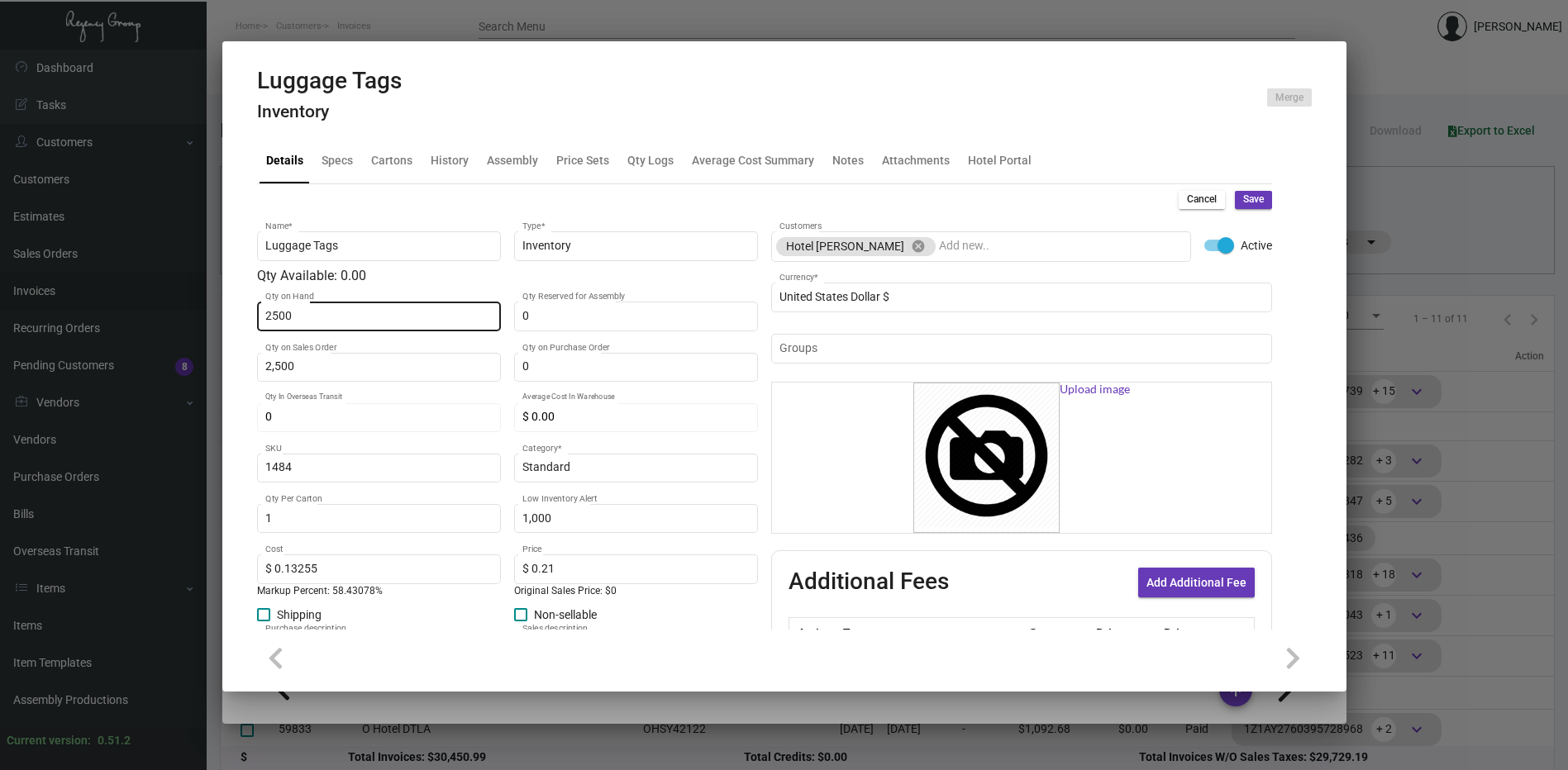
click at [383, 319] on input "2500" at bounding box center [378, 316] width 226 height 14
click at [1253, 204] on button "Save" at bounding box center [1253, 200] width 37 height 18
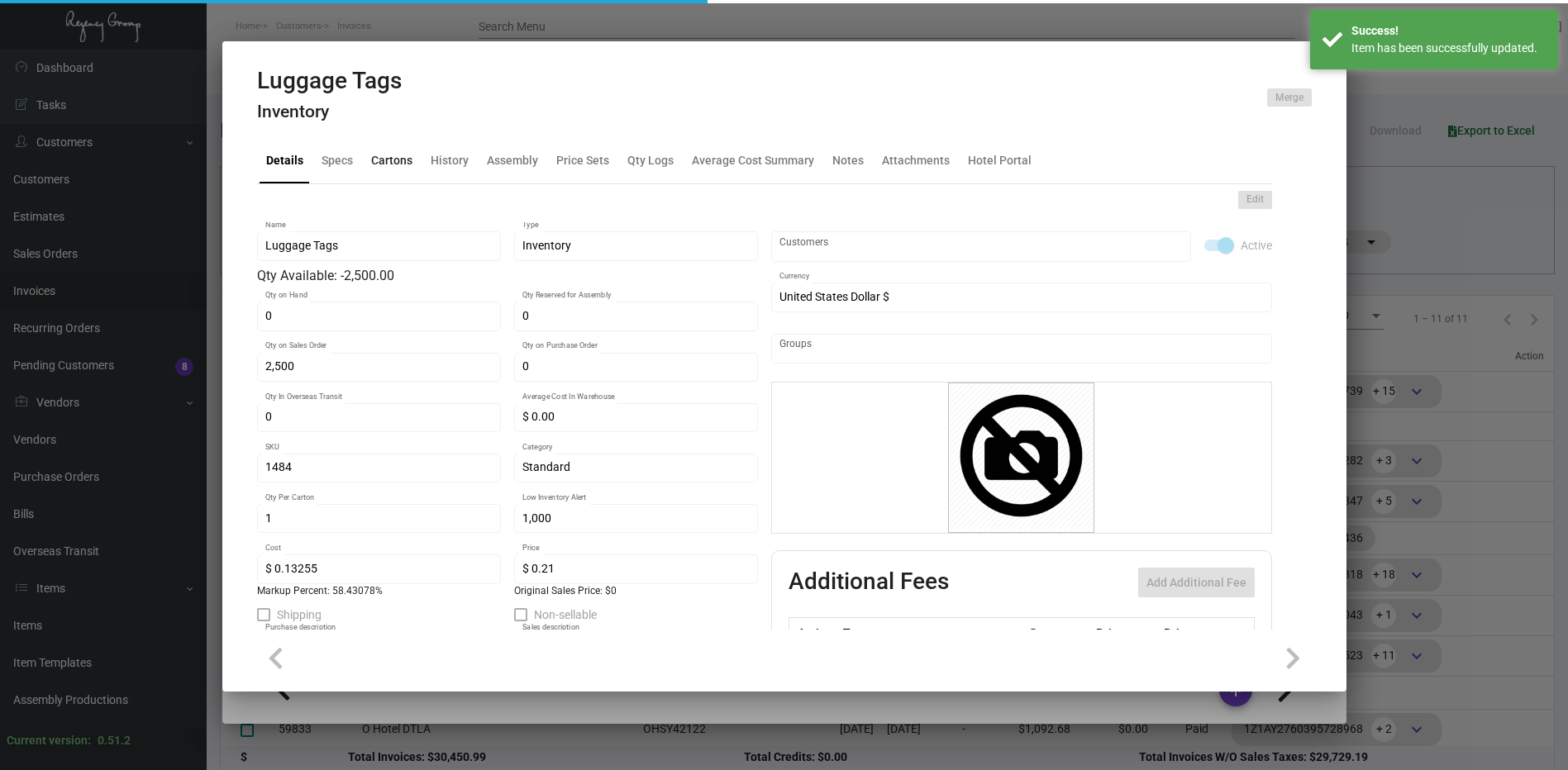
click at [387, 167] on div "Cartons" at bounding box center [391, 160] width 41 height 17
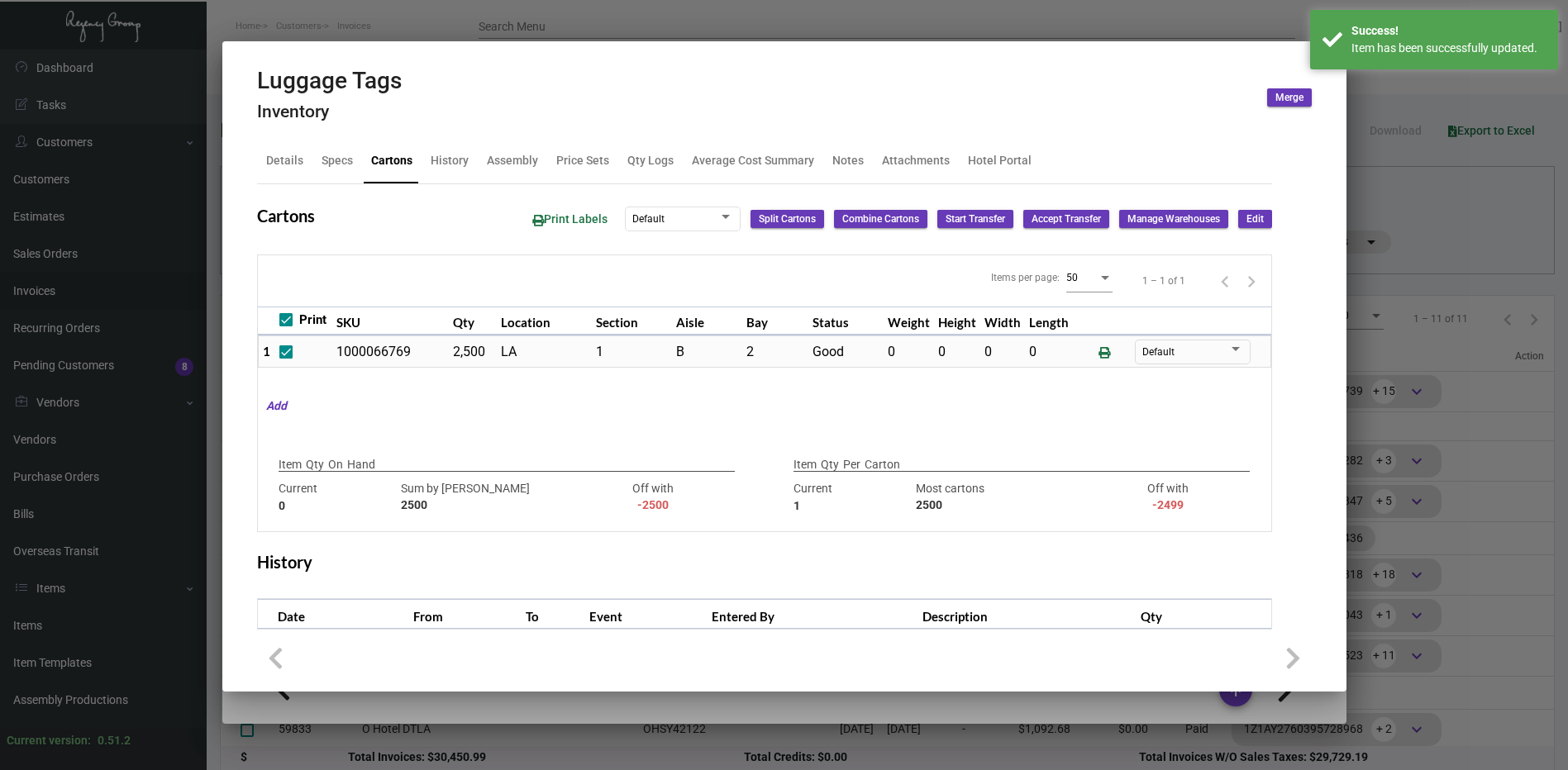
click at [1244, 228] on button "Edit" at bounding box center [1254, 219] width 34 height 18
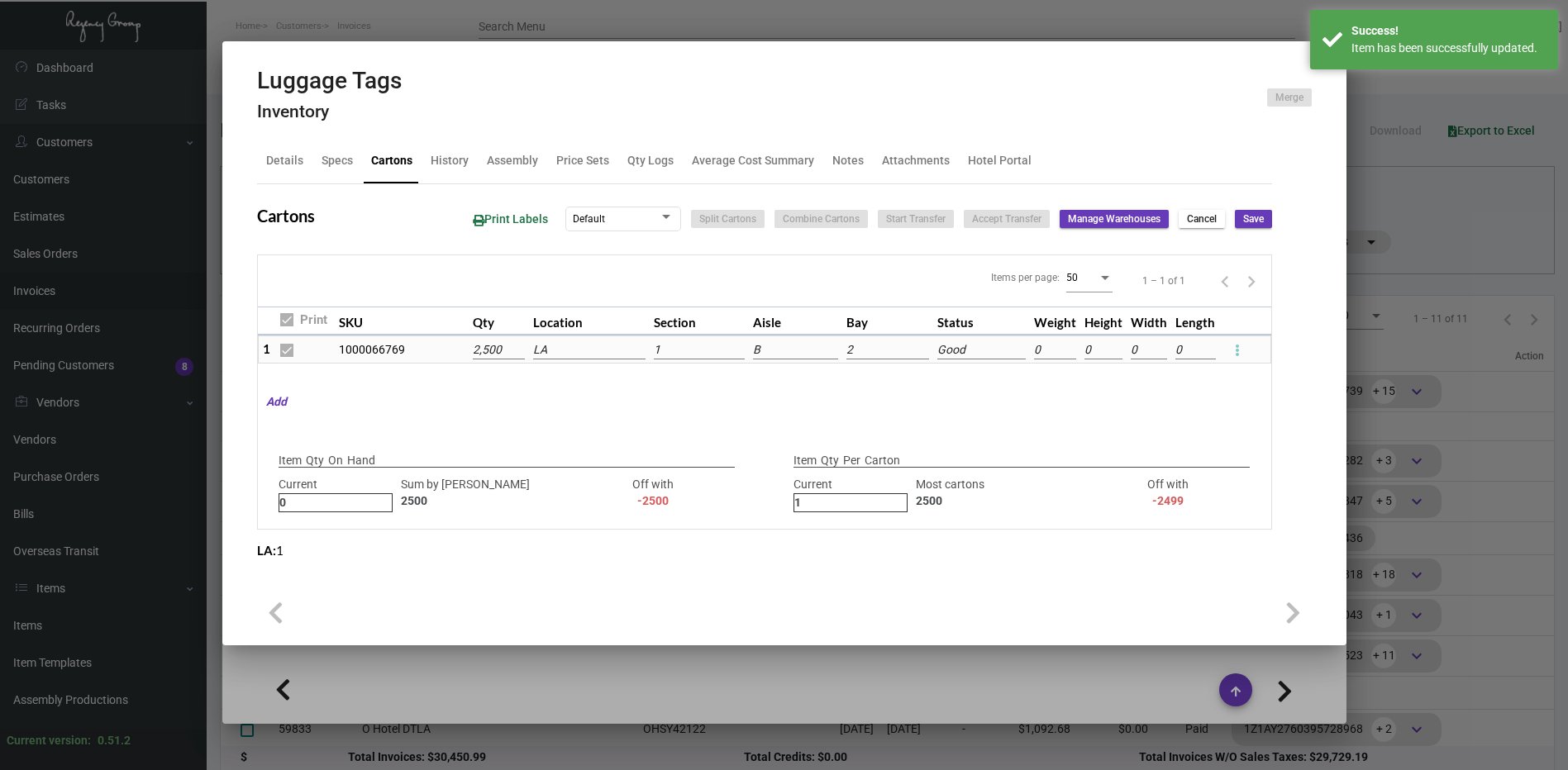
click at [1235, 342] on icon at bounding box center [1237, 350] width 5 height 20
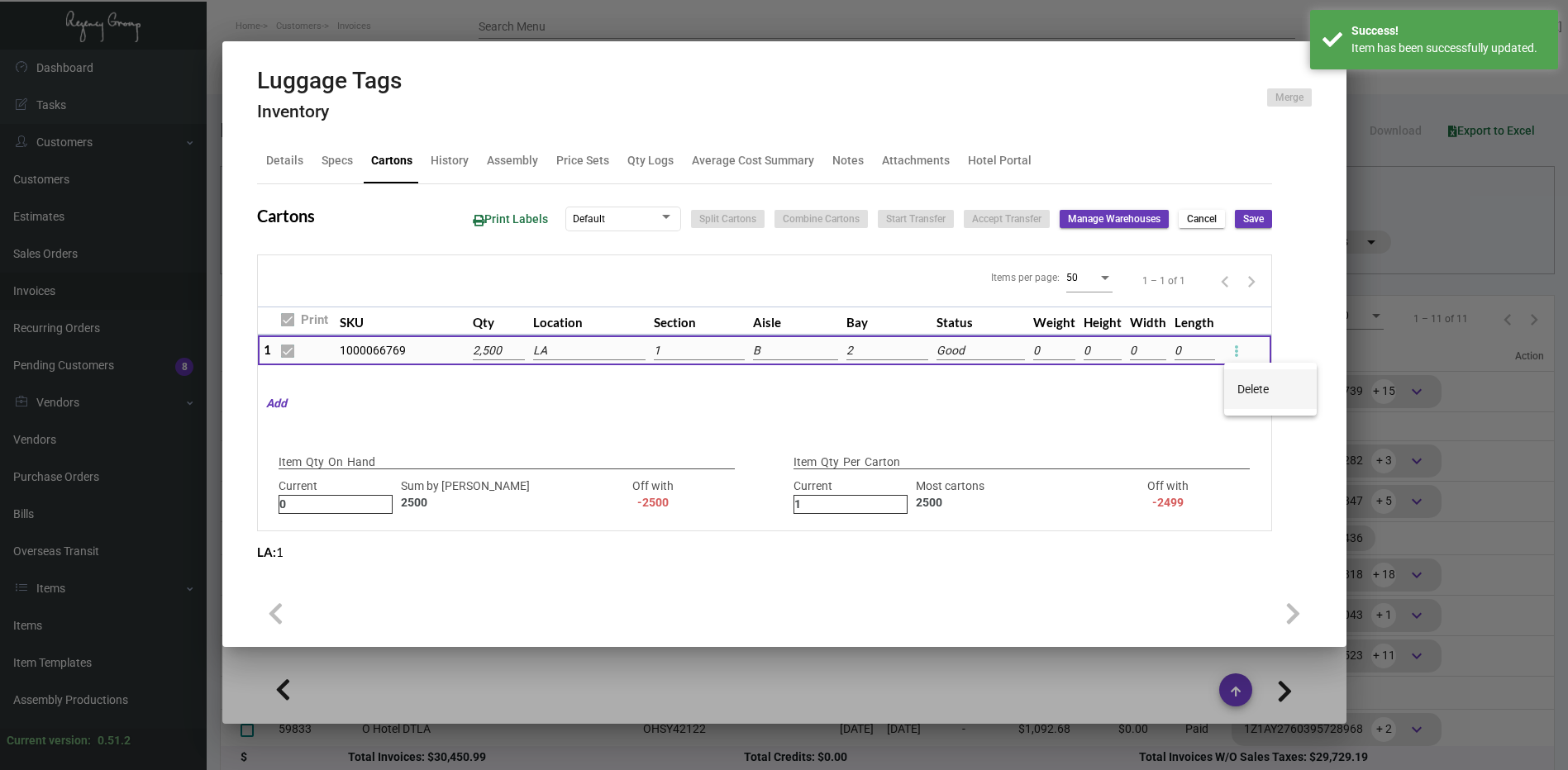
click at [1239, 385] on span "Delete" at bounding box center [1252, 389] width 32 height 14
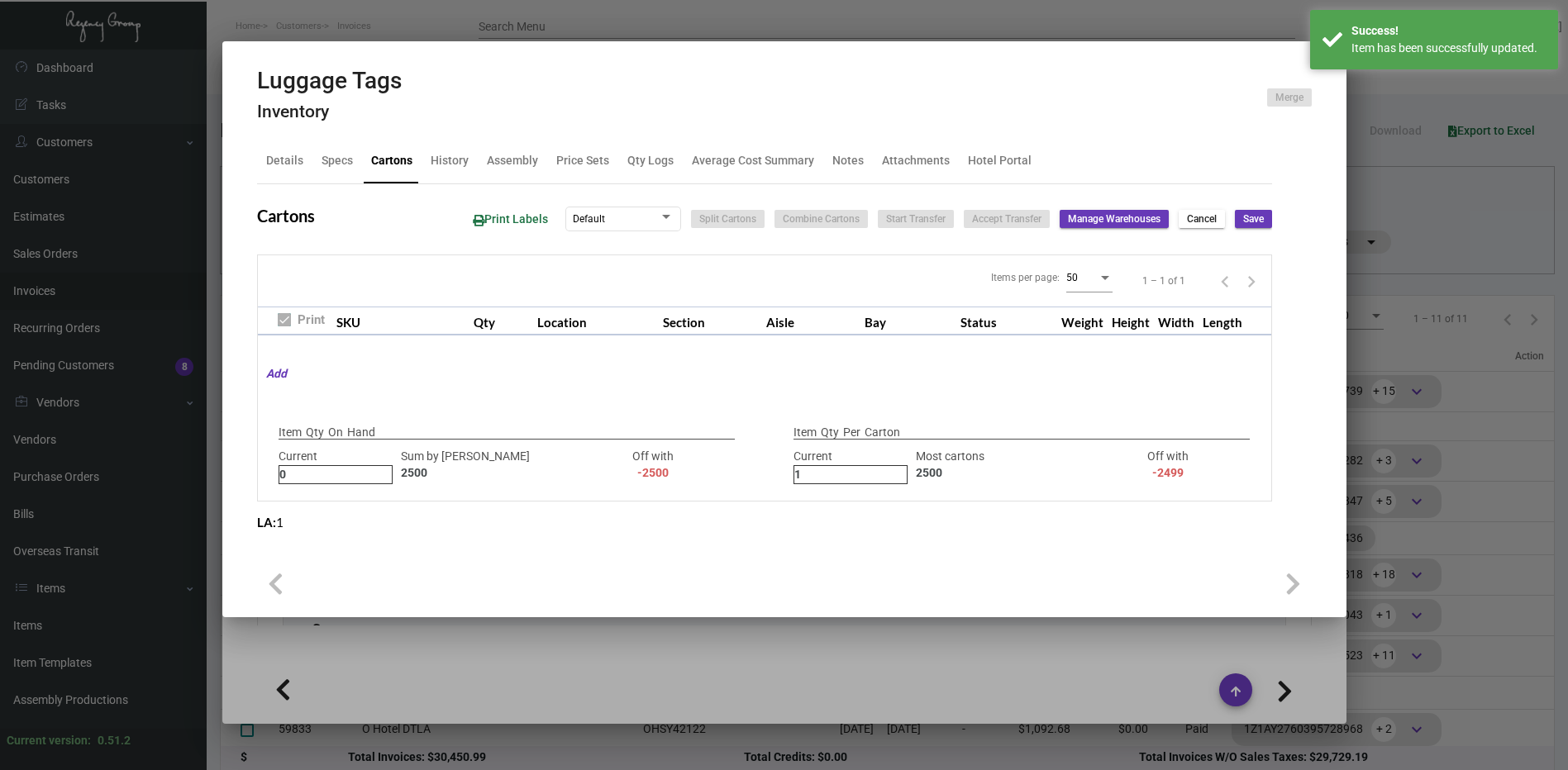
click at [1251, 213] on span "Save" at bounding box center [1253, 219] width 21 height 14
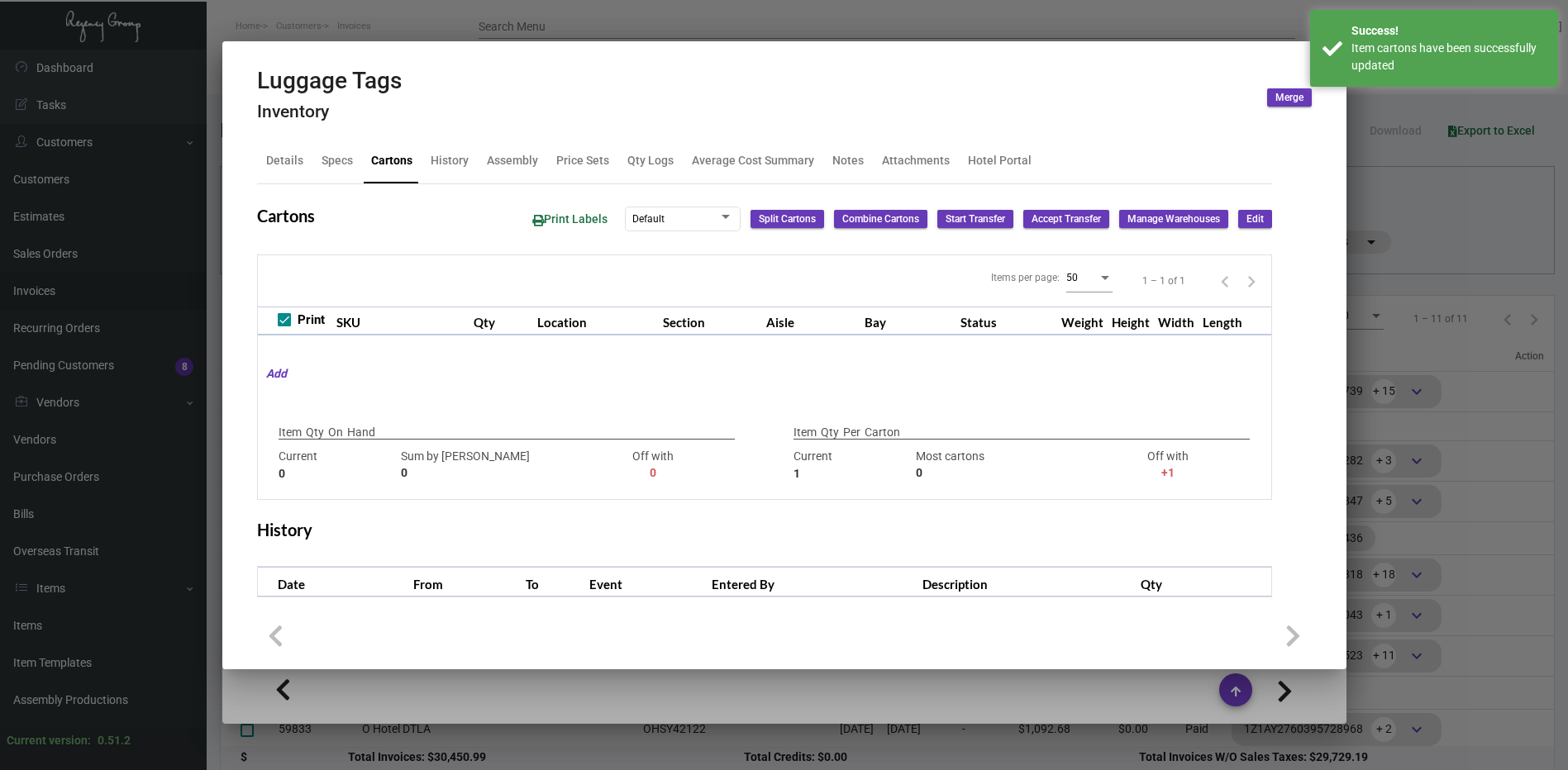
click at [993, 7] on div at bounding box center [784, 385] width 1568 height 770
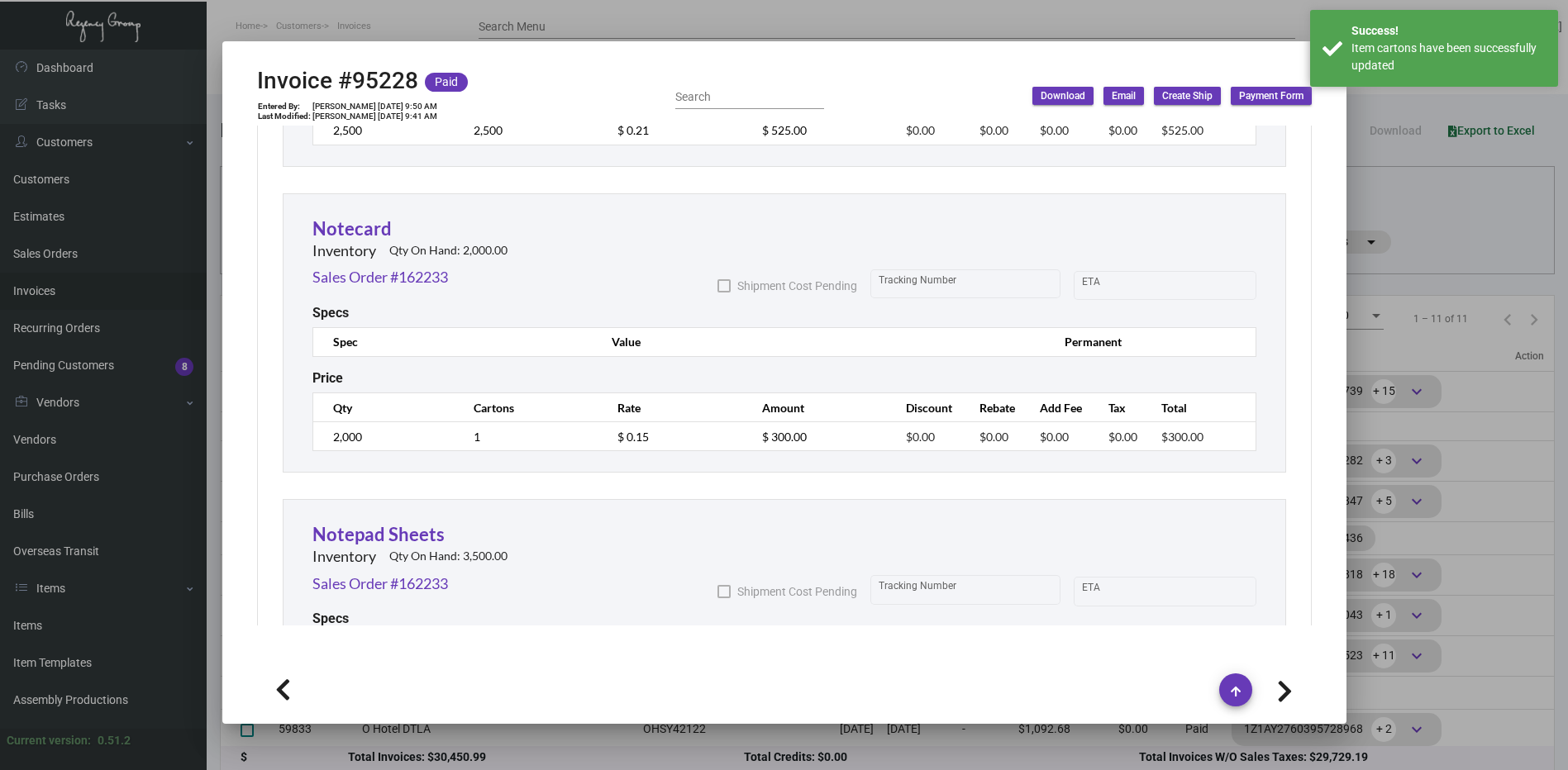
scroll to position [2478, 0]
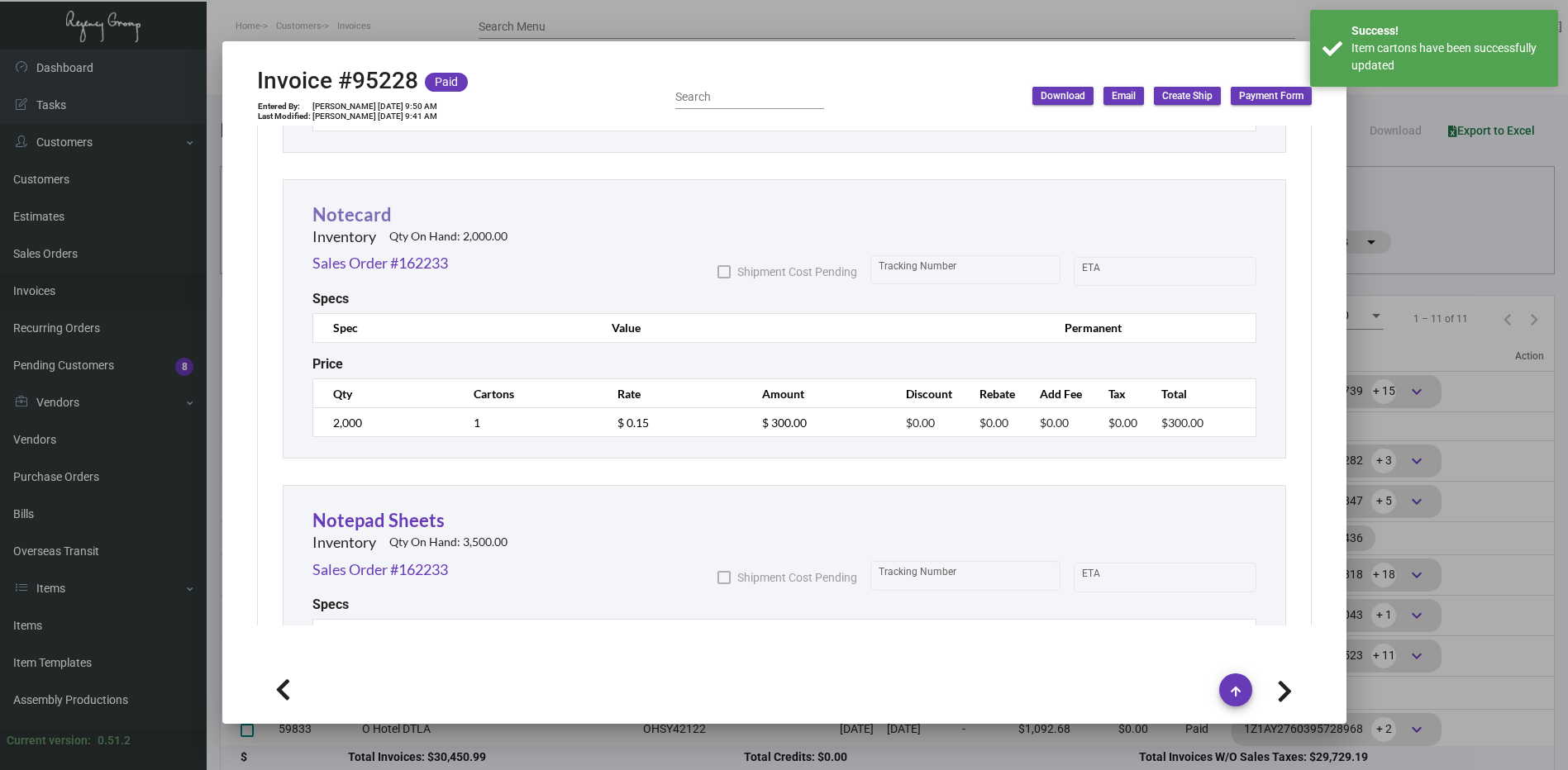
click at [385, 213] on link "Notecard" at bounding box center [351, 215] width 79 height 23
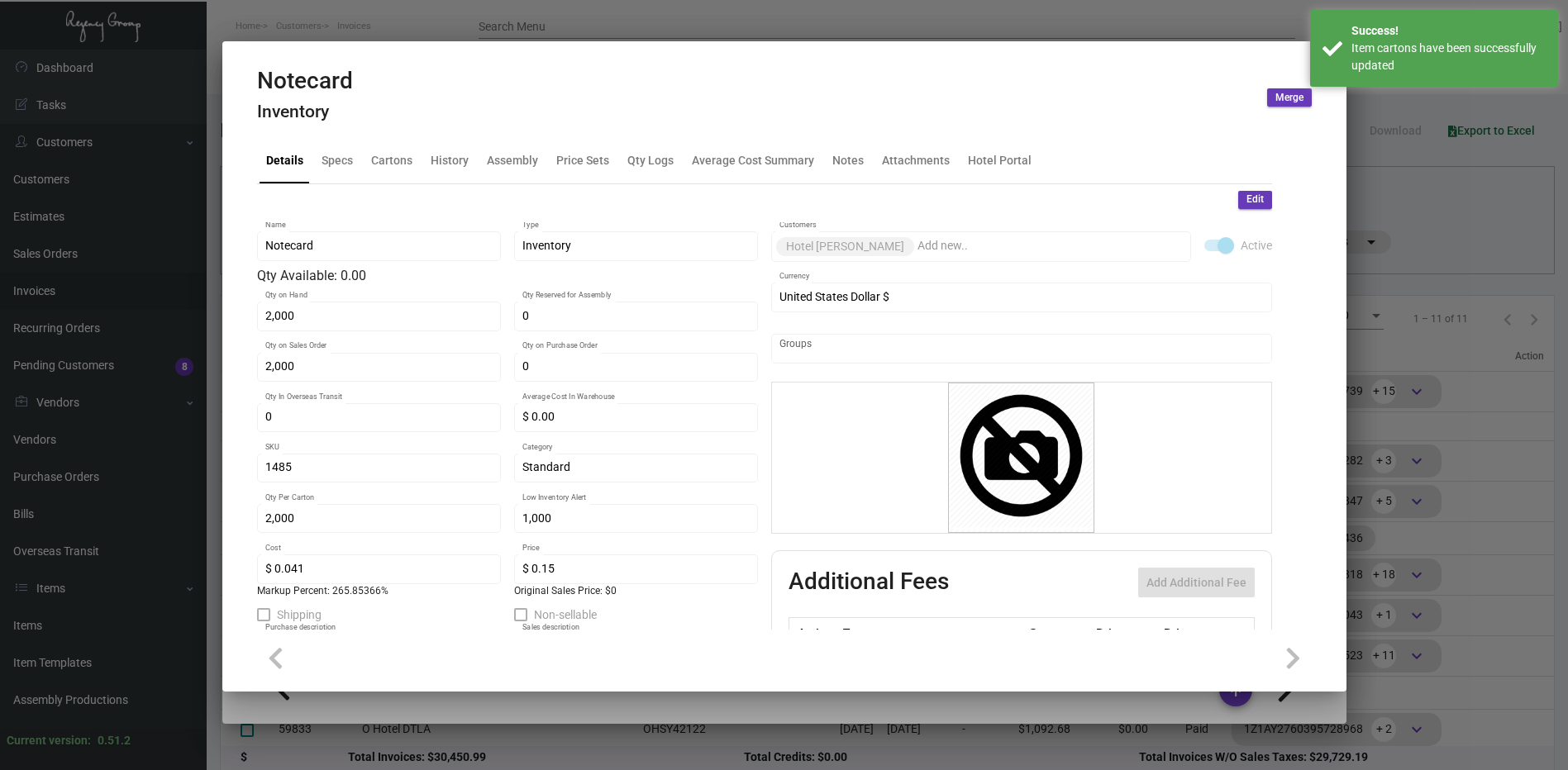
click at [1246, 198] on span "Edit" at bounding box center [1254, 199] width 17 height 14
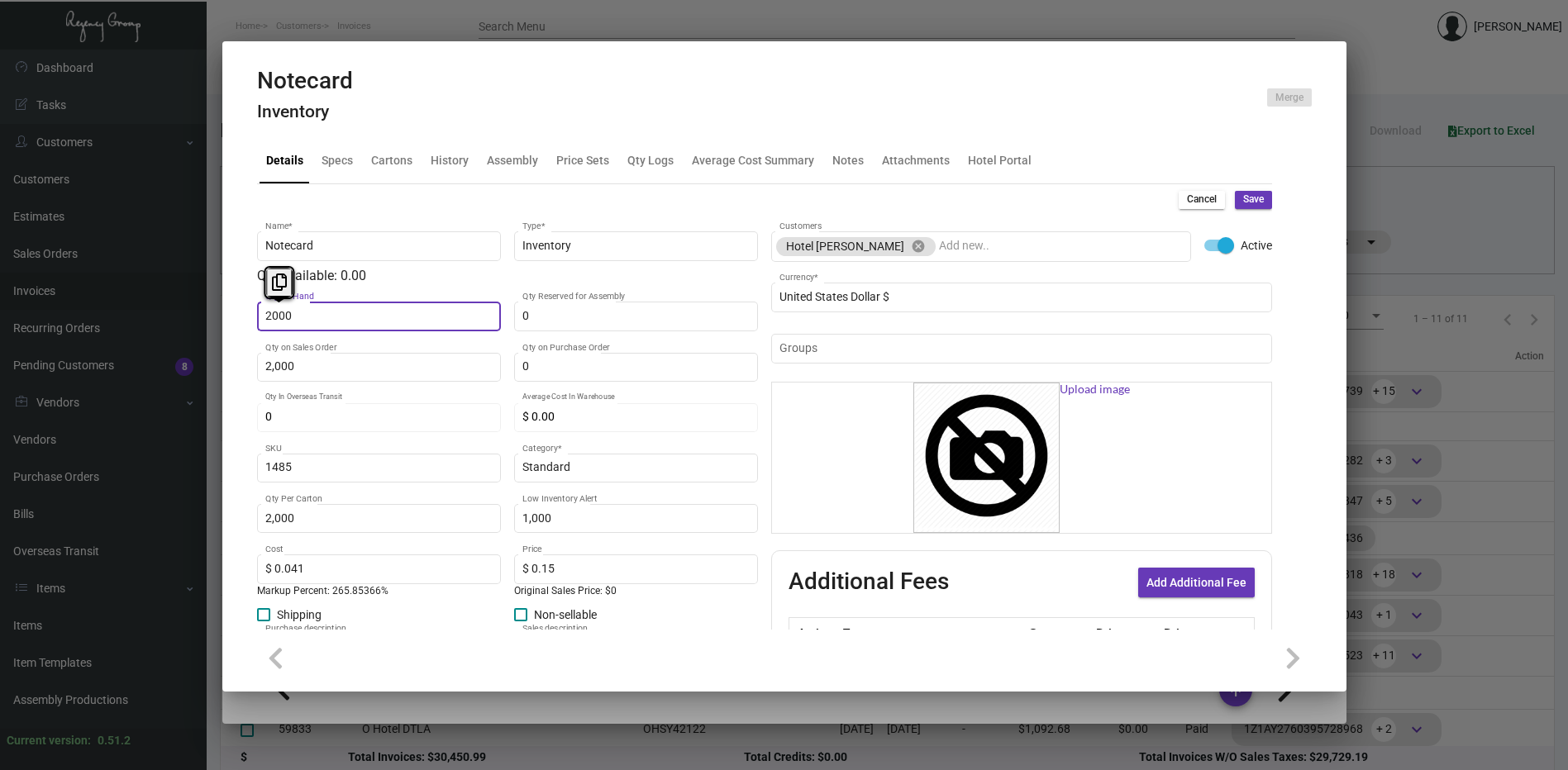
click at [379, 316] on input "2000" at bounding box center [378, 316] width 226 height 14
click at [1256, 188] on div "Cancel Save Notecard Name * Inventory Type * Qty Available: -2,000.00 0 Qty on …" at bounding box center [765, 500] width 1015 height 632
click at [1251, 191] on button "Save" at bounding box center [1253, 200] width 37 height 18
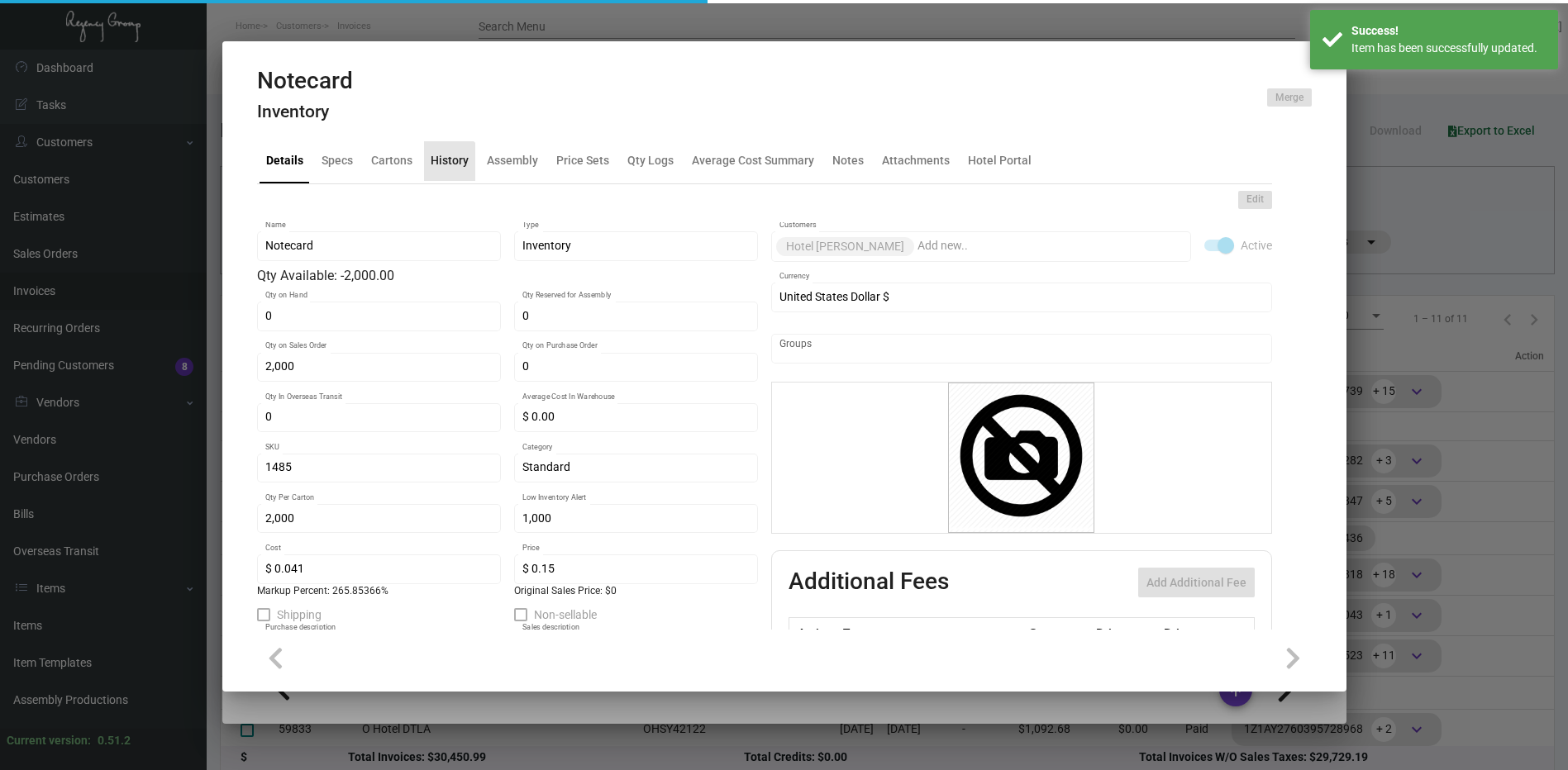
click at [447, 170] on div "History" at bounding box center [449, 161] width 51 height 40
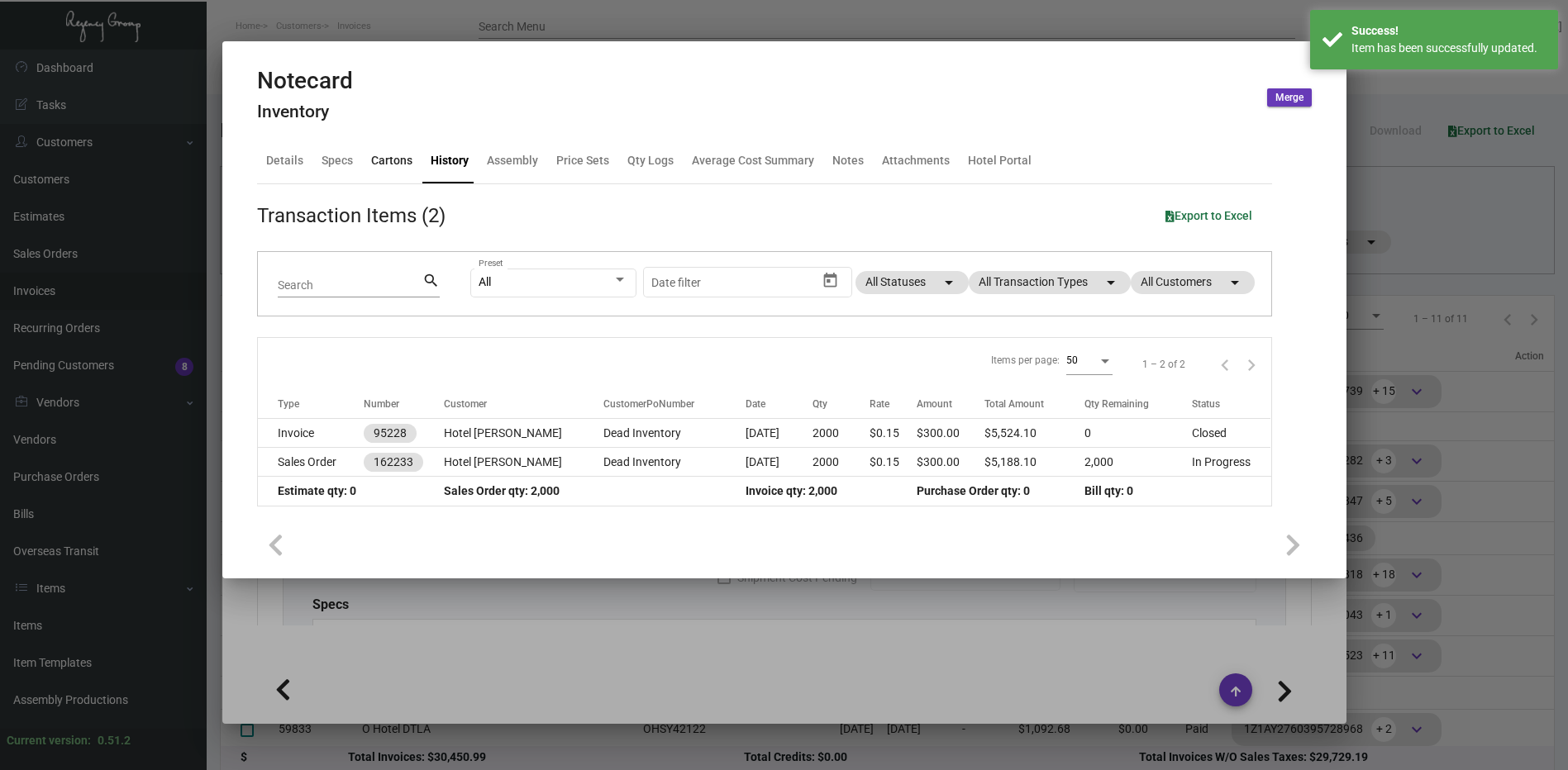
click at [371, 163] on div "Cartons" at bounding box center [391, 160] width 41 height 17
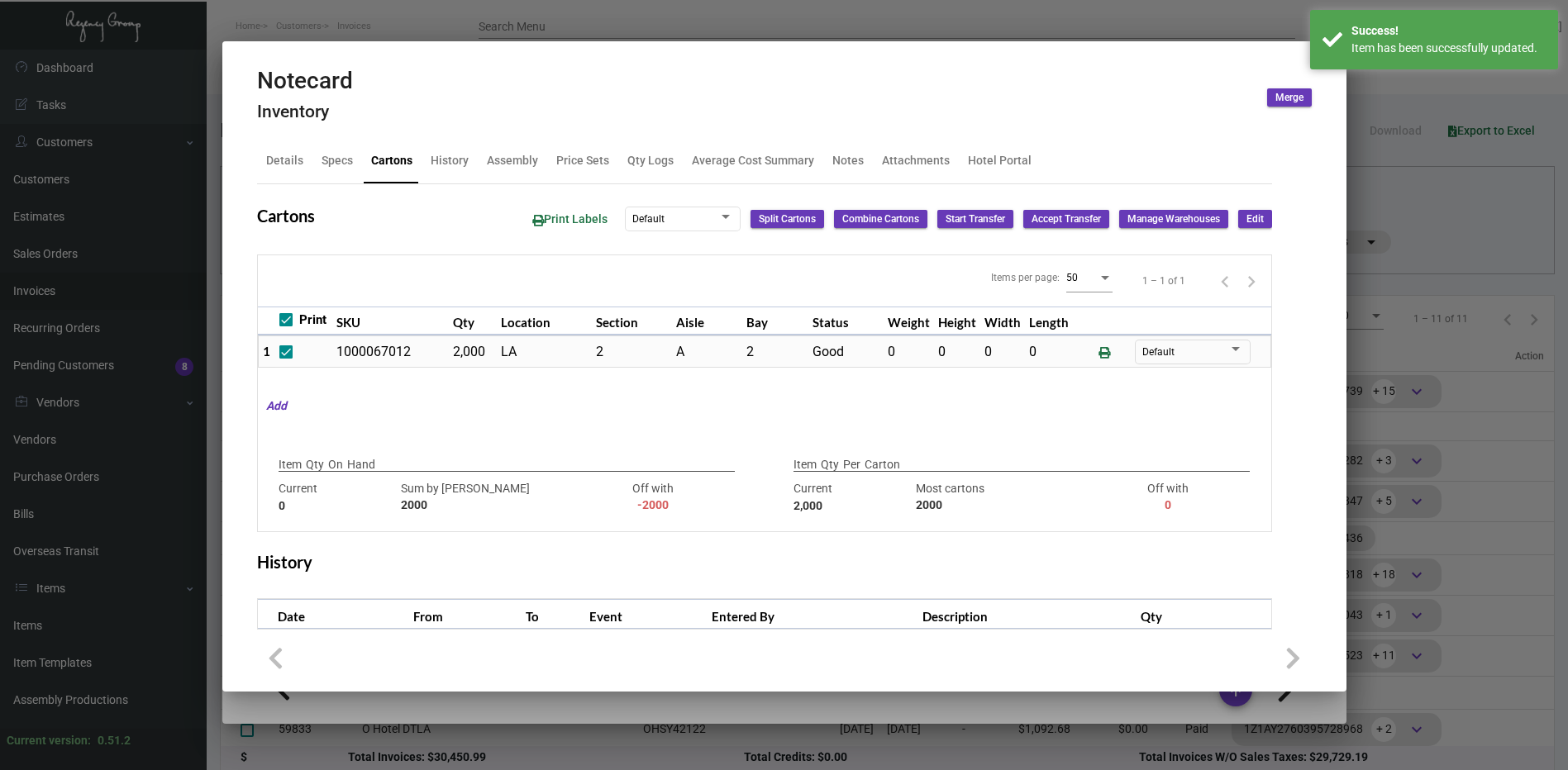
click at [1246, 221] on span "Edit" at bounding box center [1254, 219] width 17 height 14
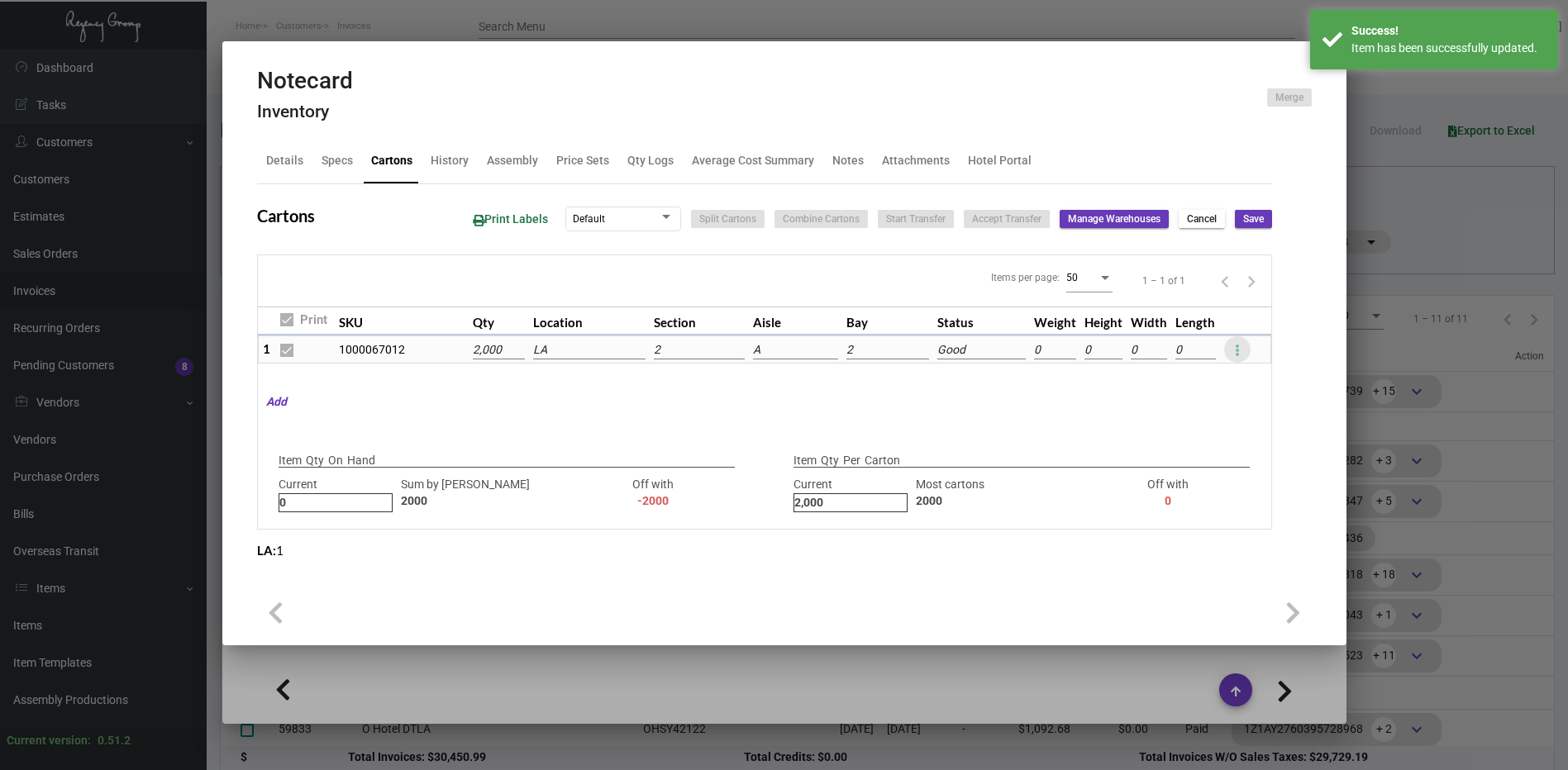
click at [1249, 346] on button at bounding box center [1237, 349] width 26 height 26
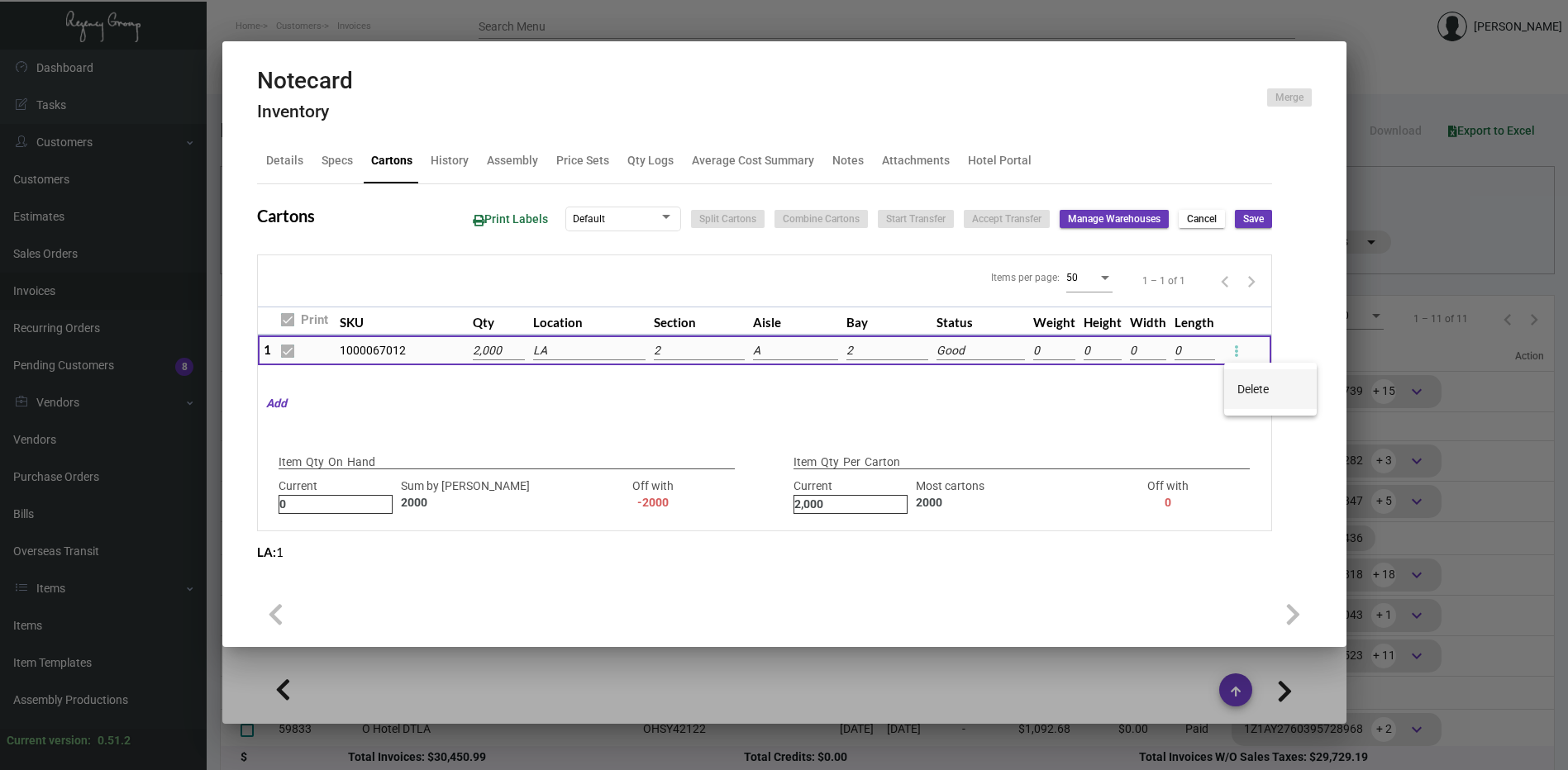
click at [1246, 385] on span "Delete" at bounding box center [1252, 389] width 32 height 14
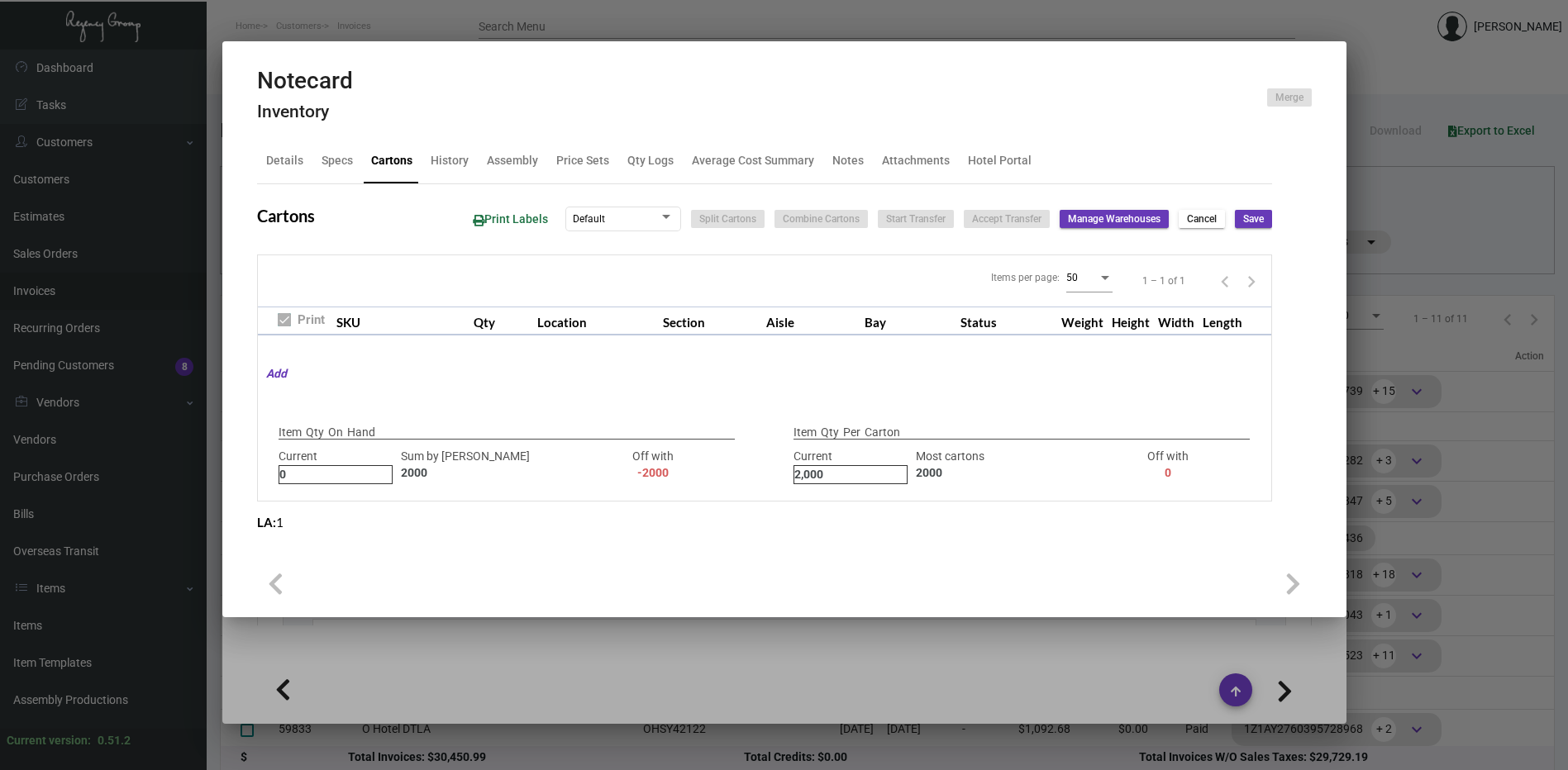
click at [1258, 220] on span "Save" at bounding box center [1253, 219] width 21 height 14
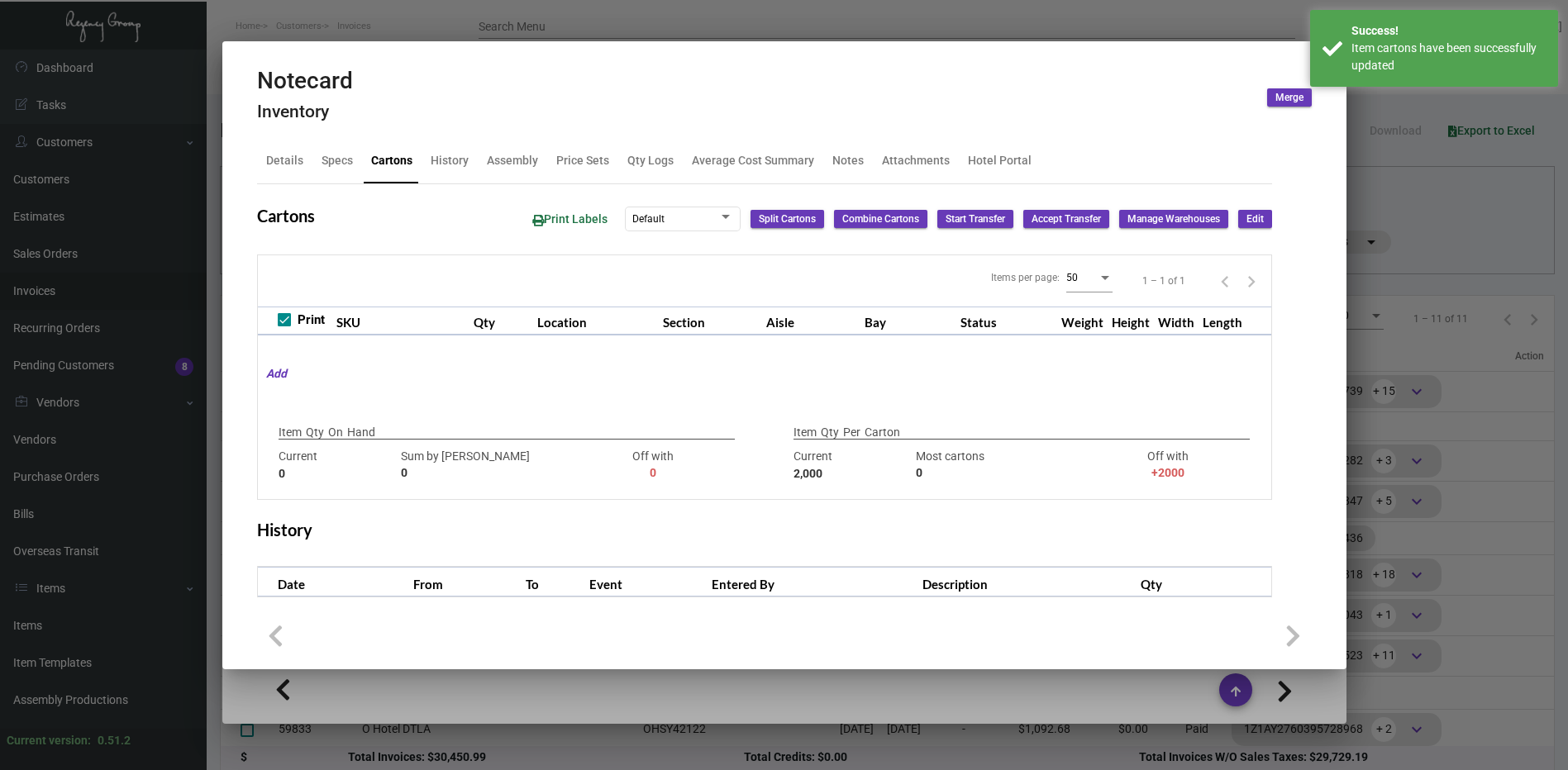
click at [1103, 17] on div at bounding box center [784, 385] width 1568 height 770
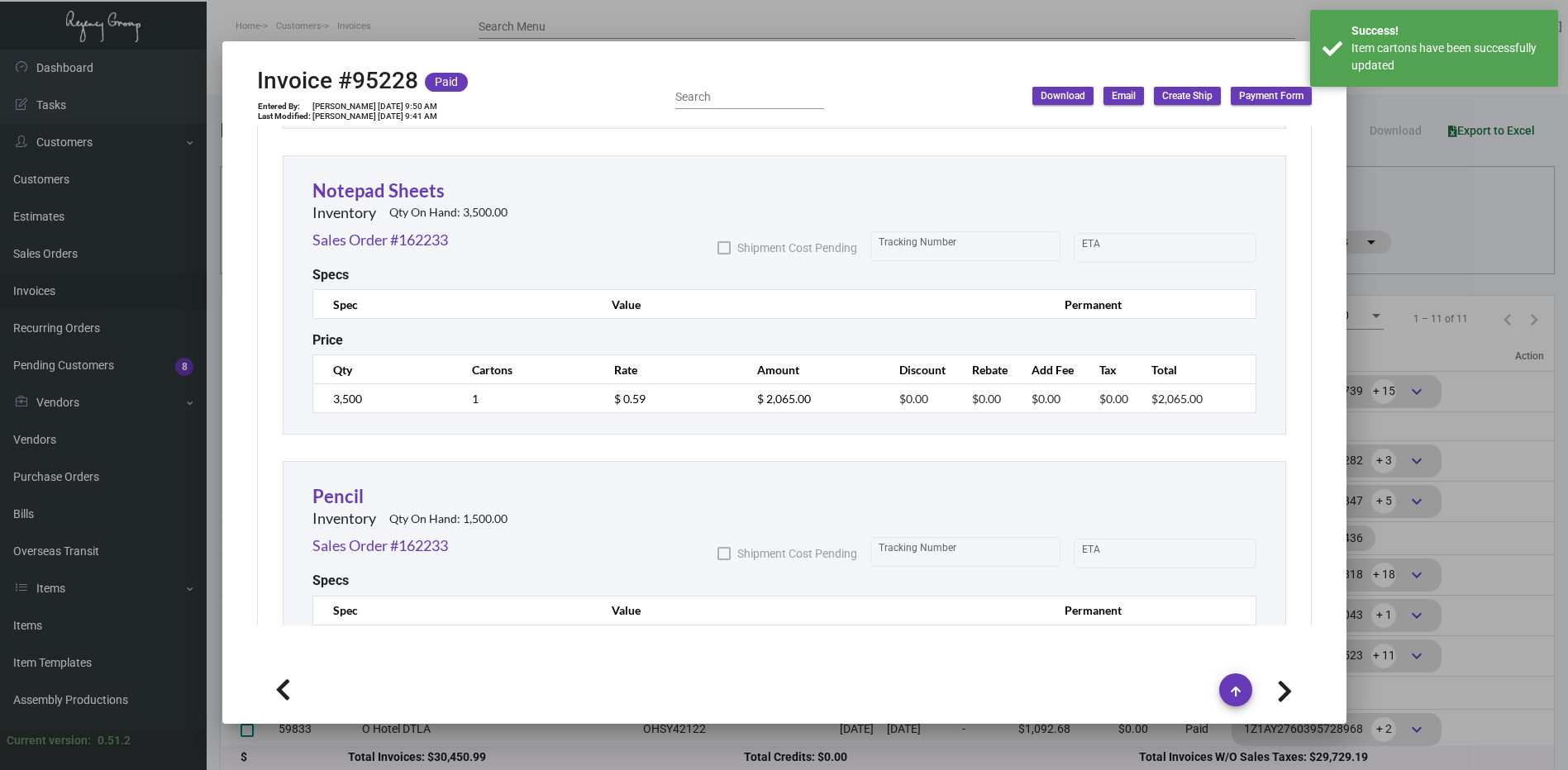
scroll to position [2809, 0]
click at [419, 196] on link "Notepad Sheets" at bounding box center [377, 189] width 132 height 23
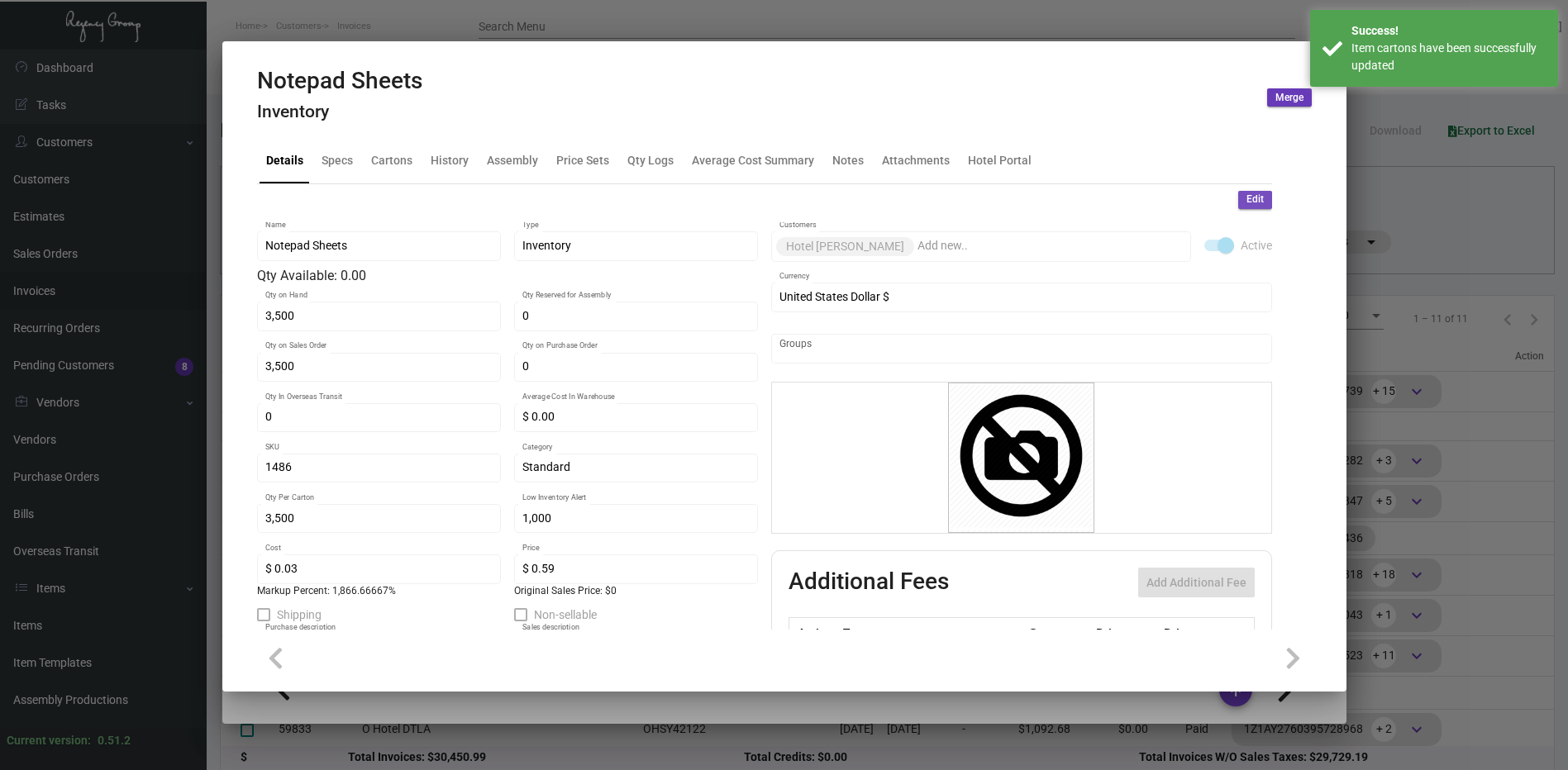
click at [1246, 195] on span "Edit" at bounding box center [1254, 199] width 17 height 14
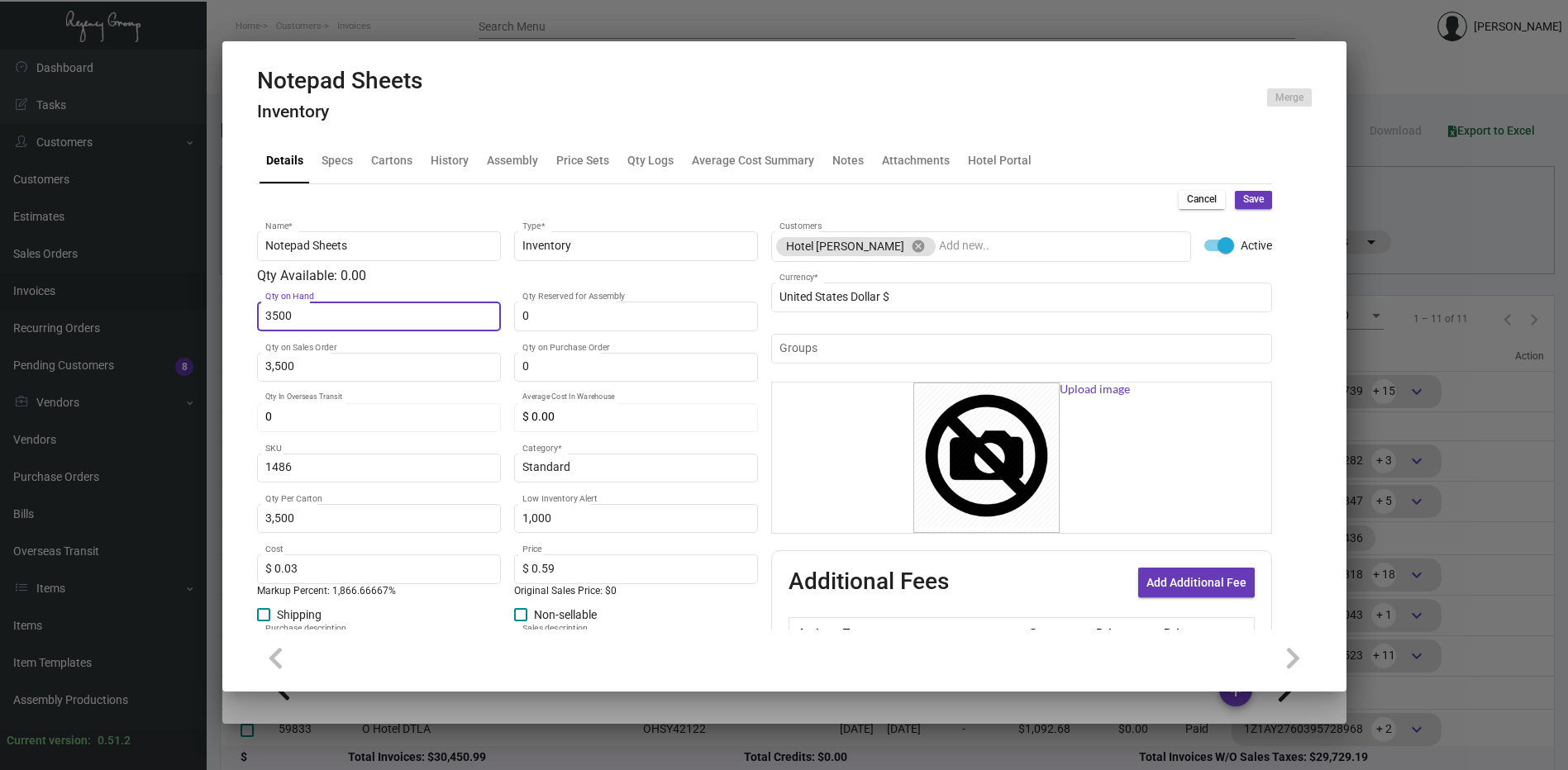
click at [346, 317] on input "3500" at bounding box center [378, 316] width 226 height 14
click at [1254, 195] on button "Save" at bounding box center [1253, 200] width 37 height 18
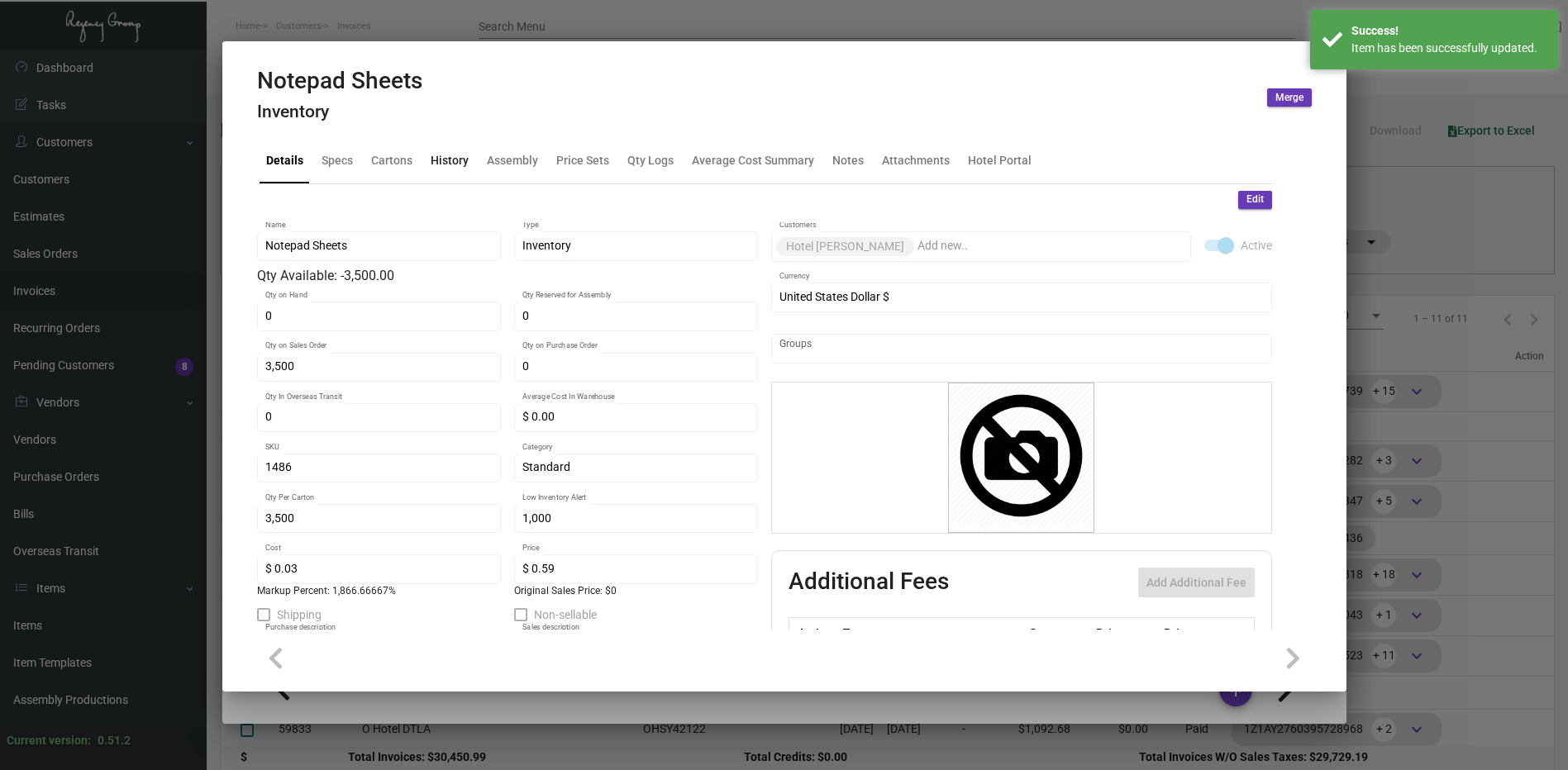
click at [453, 165] on div "History" at bounding box center [449, 160] width 38 height 17
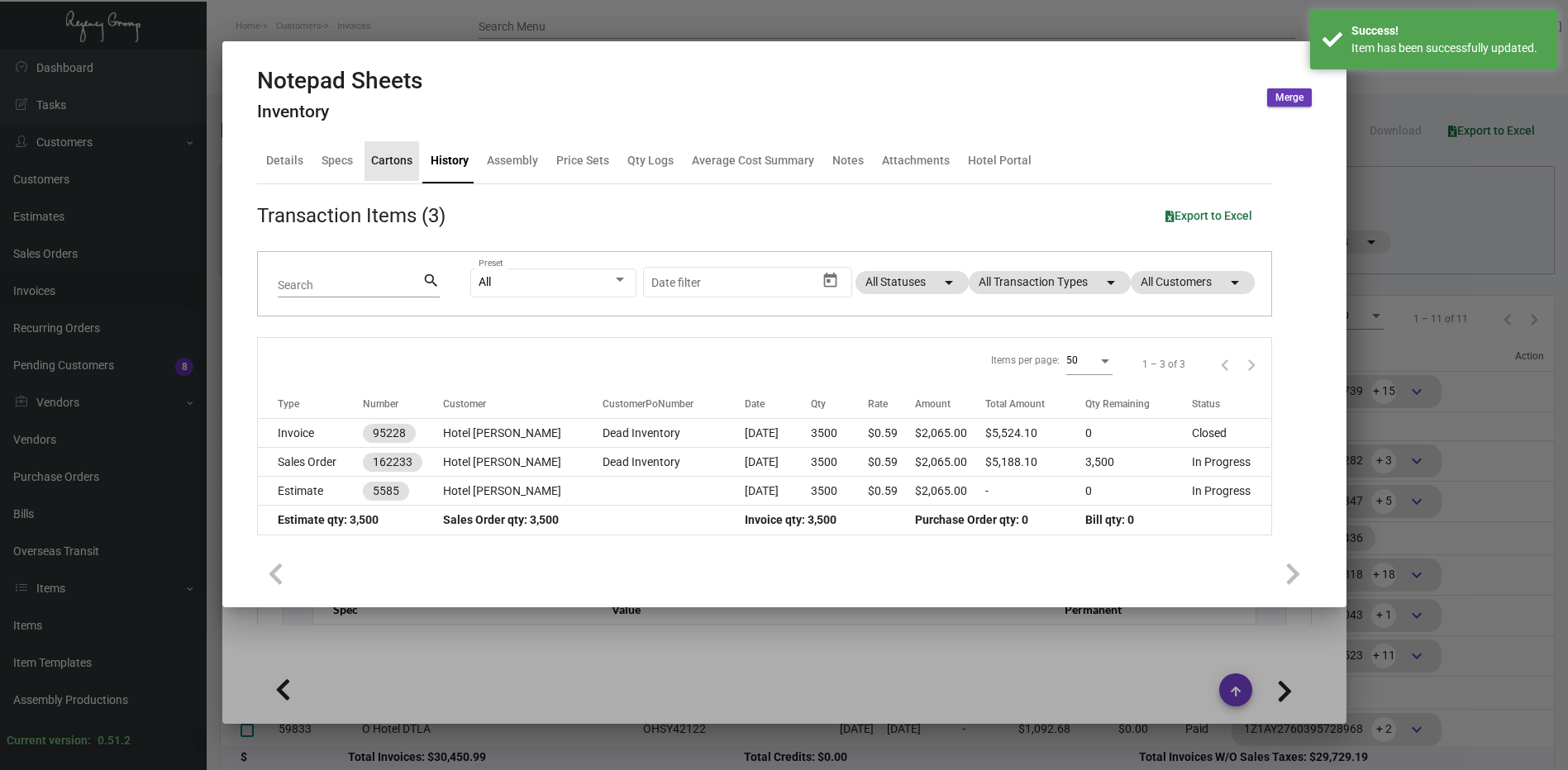
click at [384, 165] on div "Cartons" at bounding box center [391, 160] width 41 height 17
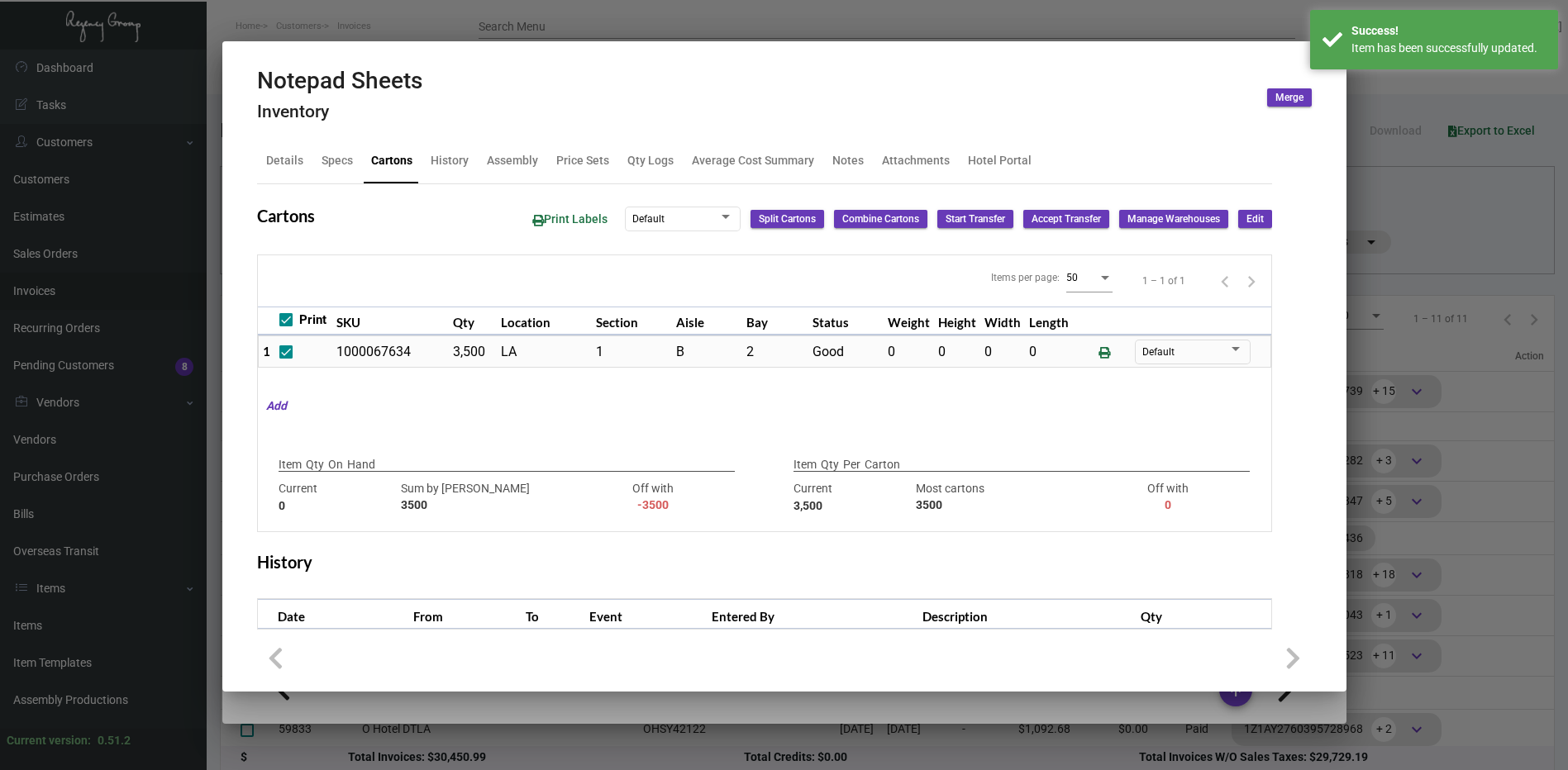
click at [1246, 216] on span "Edit" at bounding box center [1254, 219] width 17 height 14
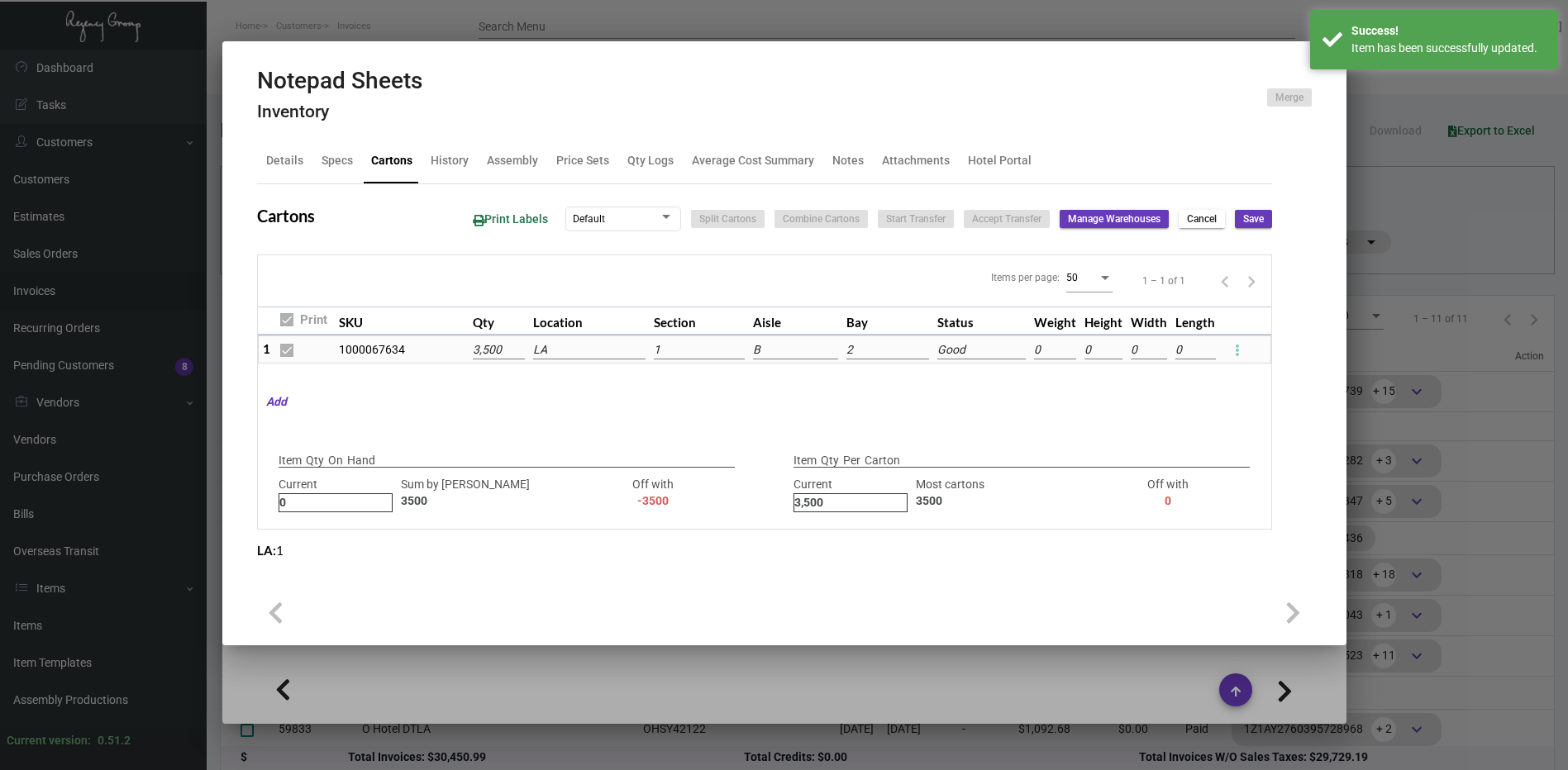
click at [1238, 335] on th at bounding box center [1245, 321] width 51 height 29
click at [1238, 341] on icon at bounding box center [1237, 350] width 5 height 20
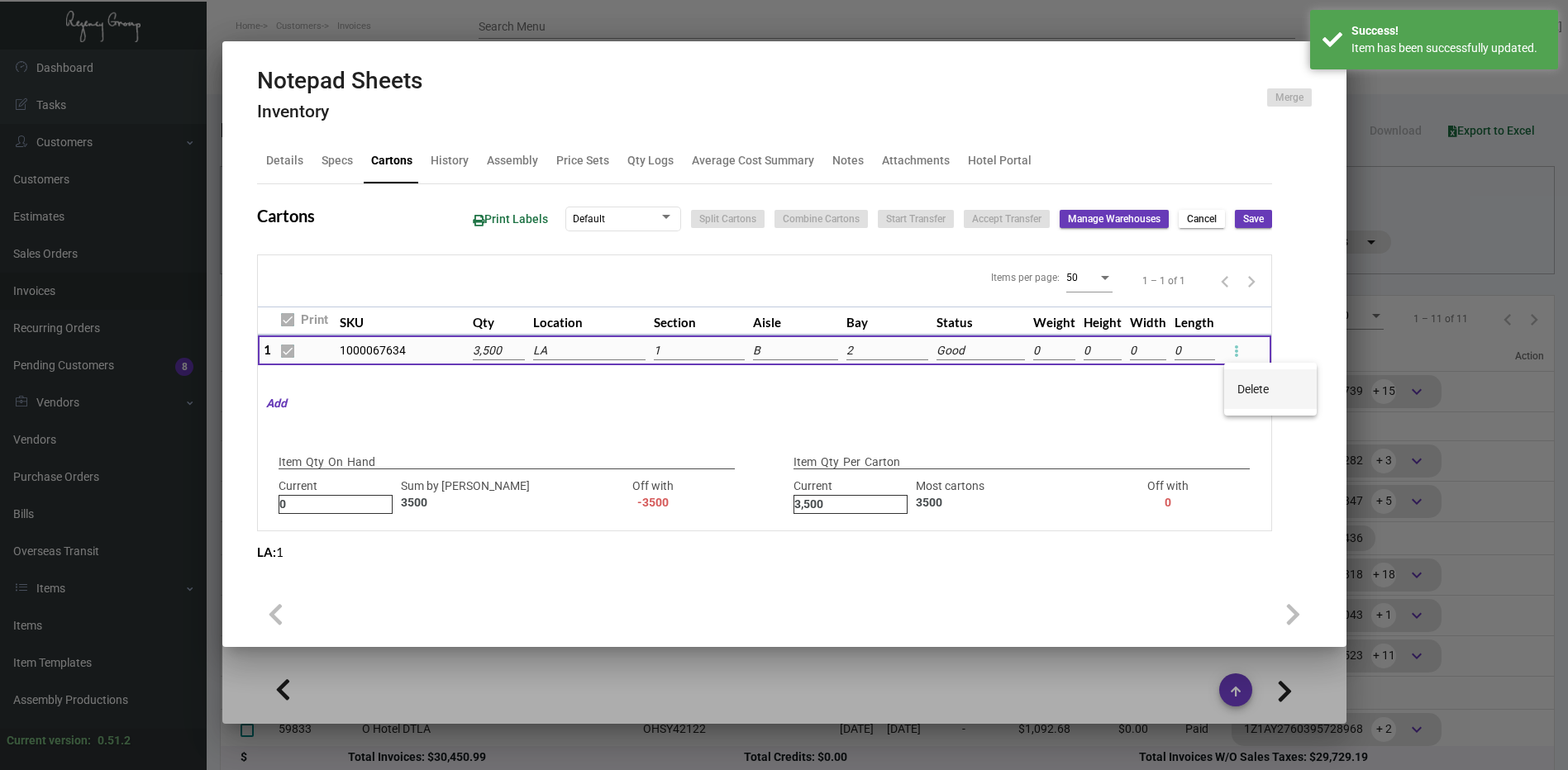
click at [1242, 383] on span "Delete" at bounding box center [1252, 389] width 32 height 14
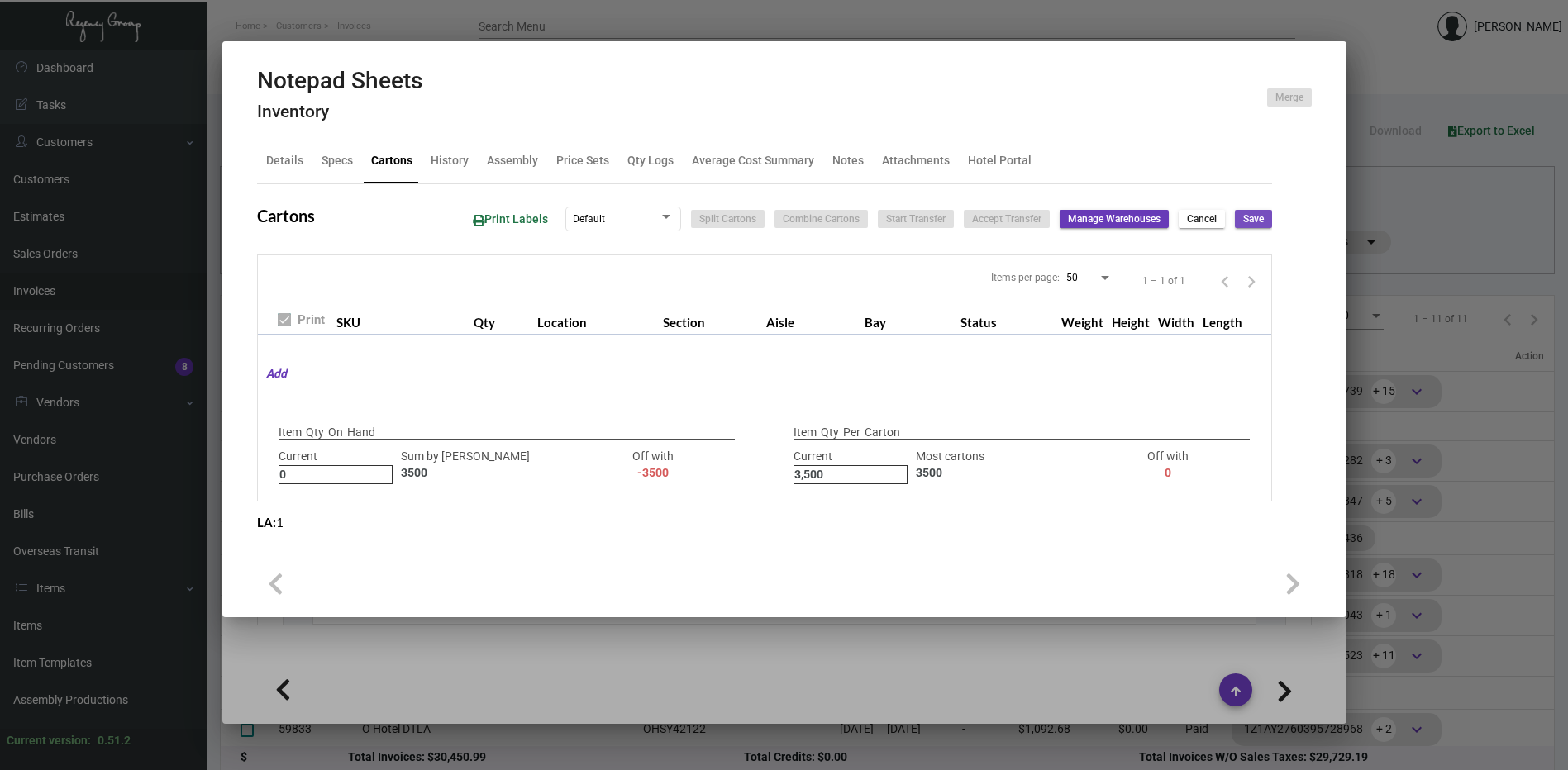
click at [1257, 222] on span "Save" at bounding box center [1253, 219] width 21 height 14
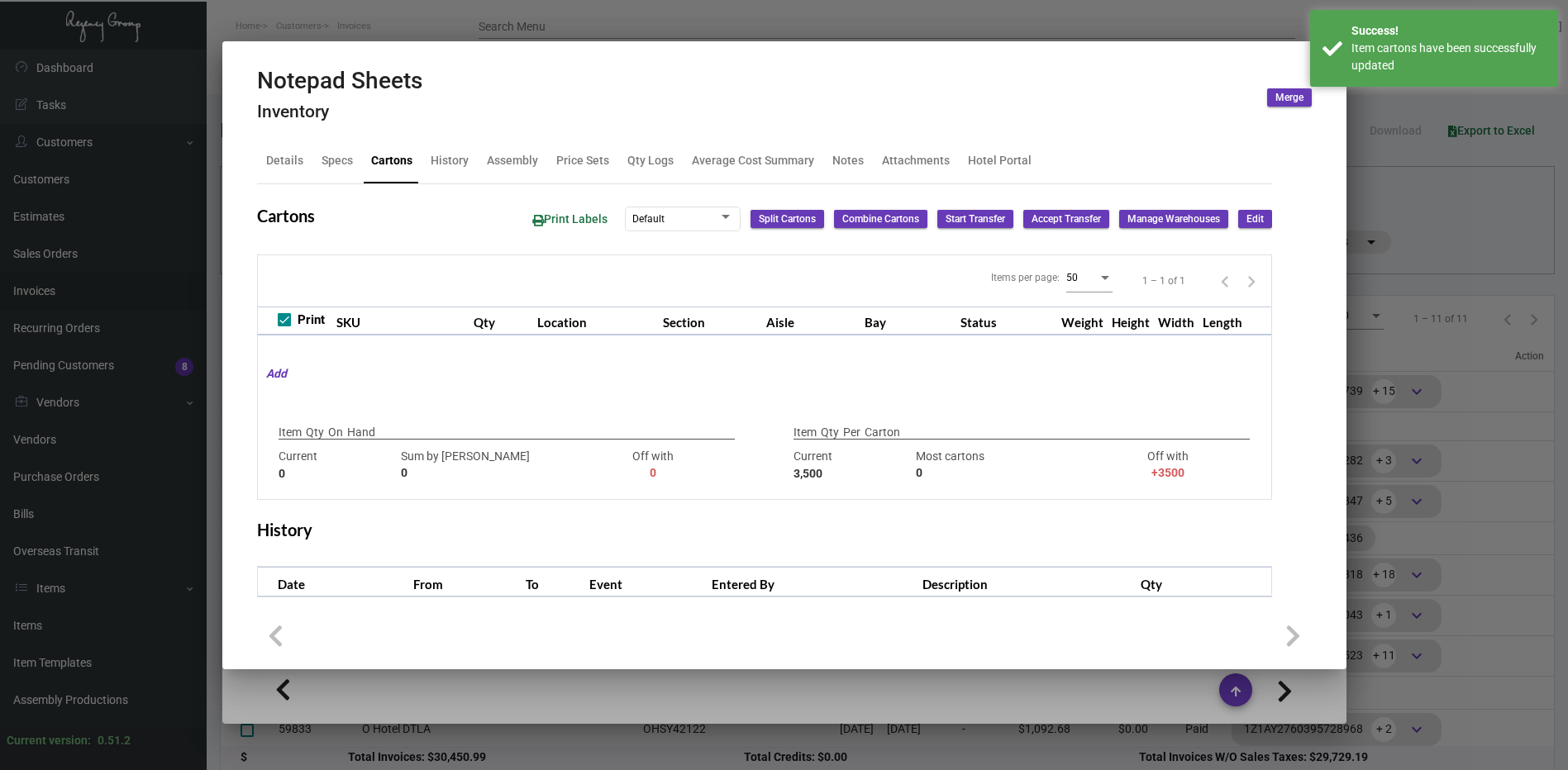
click at [951, 23] on div at bounding box center [784, 385] width 1568 height 770
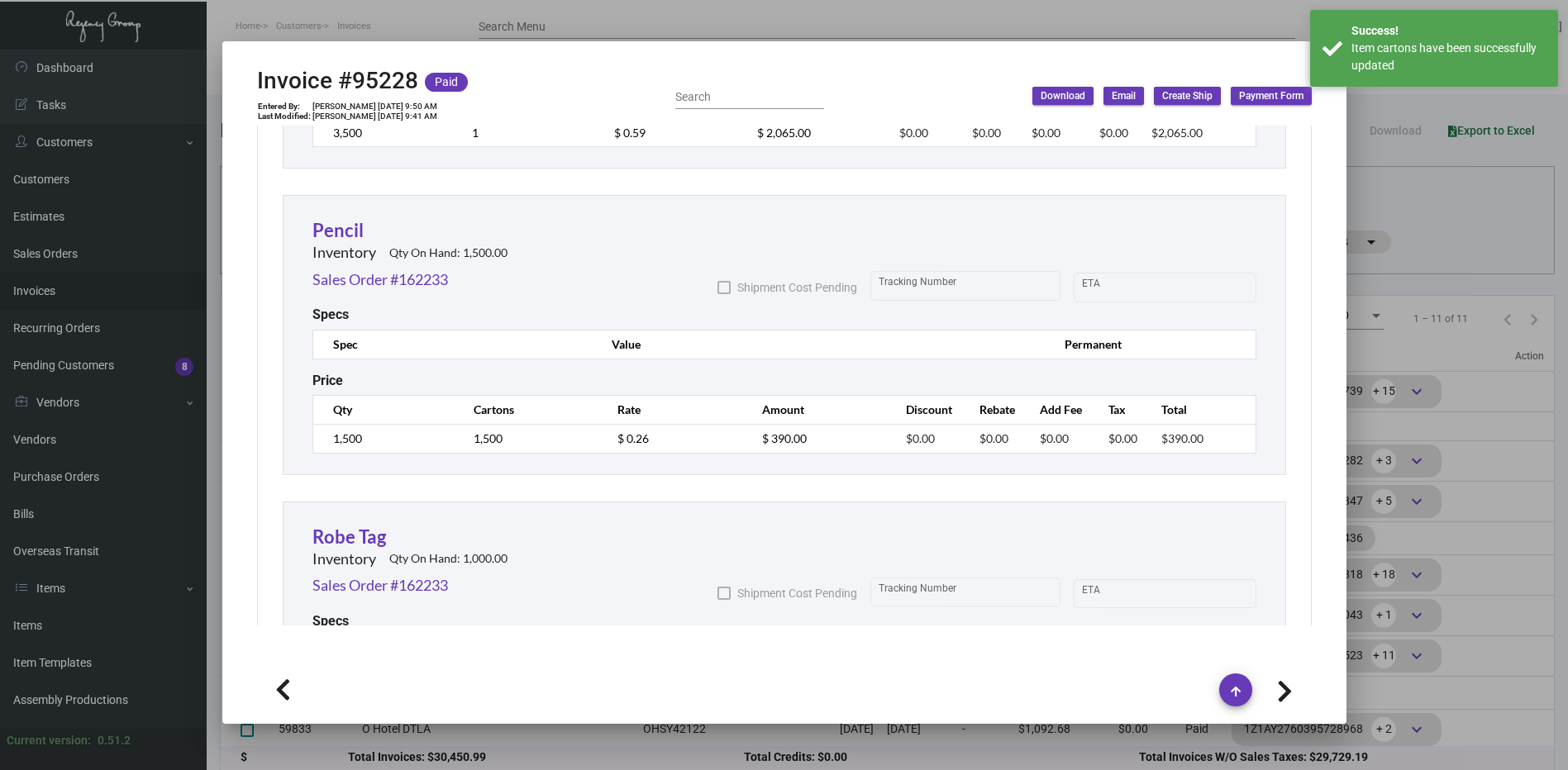
scroll to position [3139, 0]
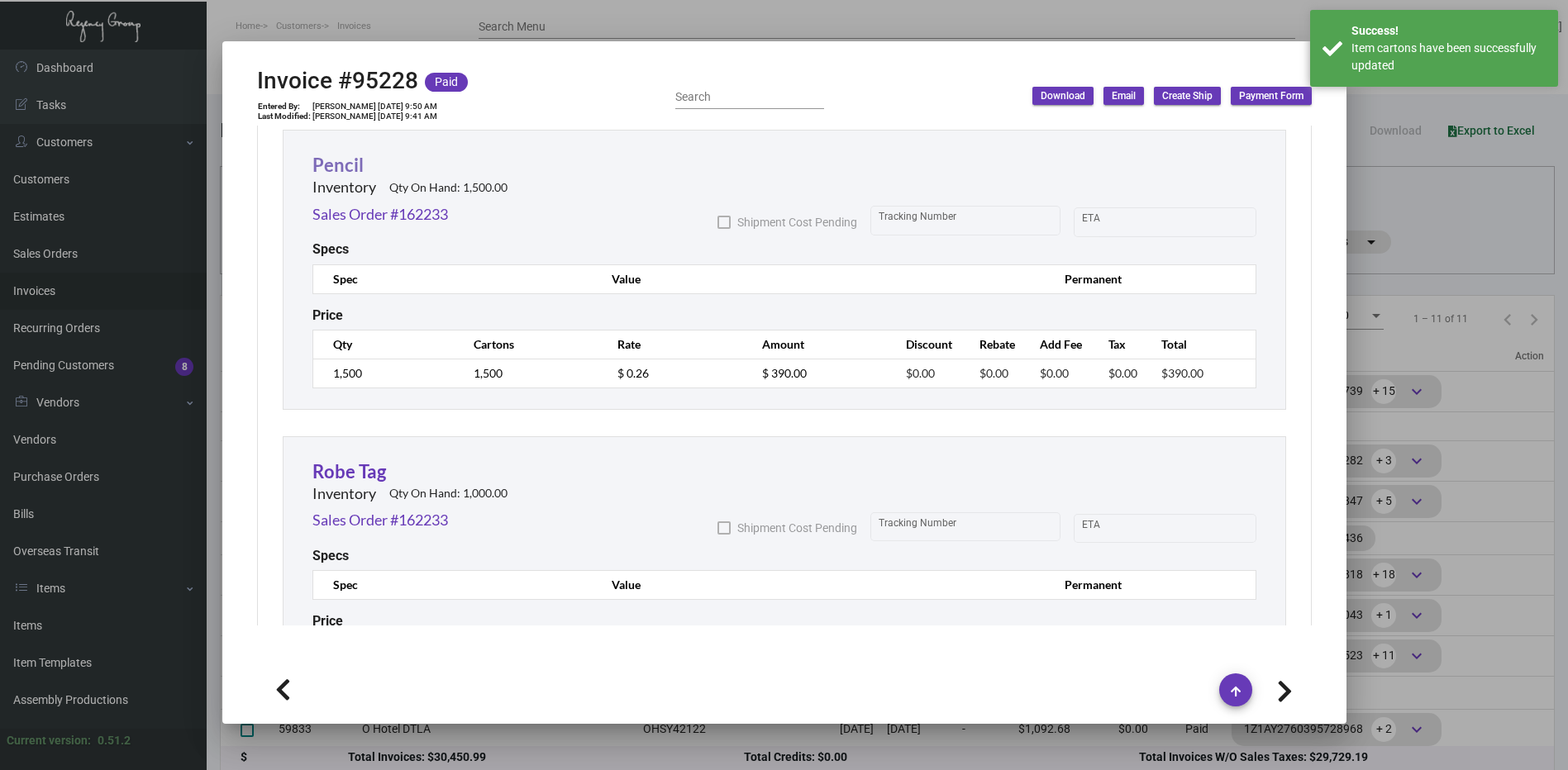
click at [349, 172] on link "Pencil" at bounding box center [337, 165] width 51 height 23
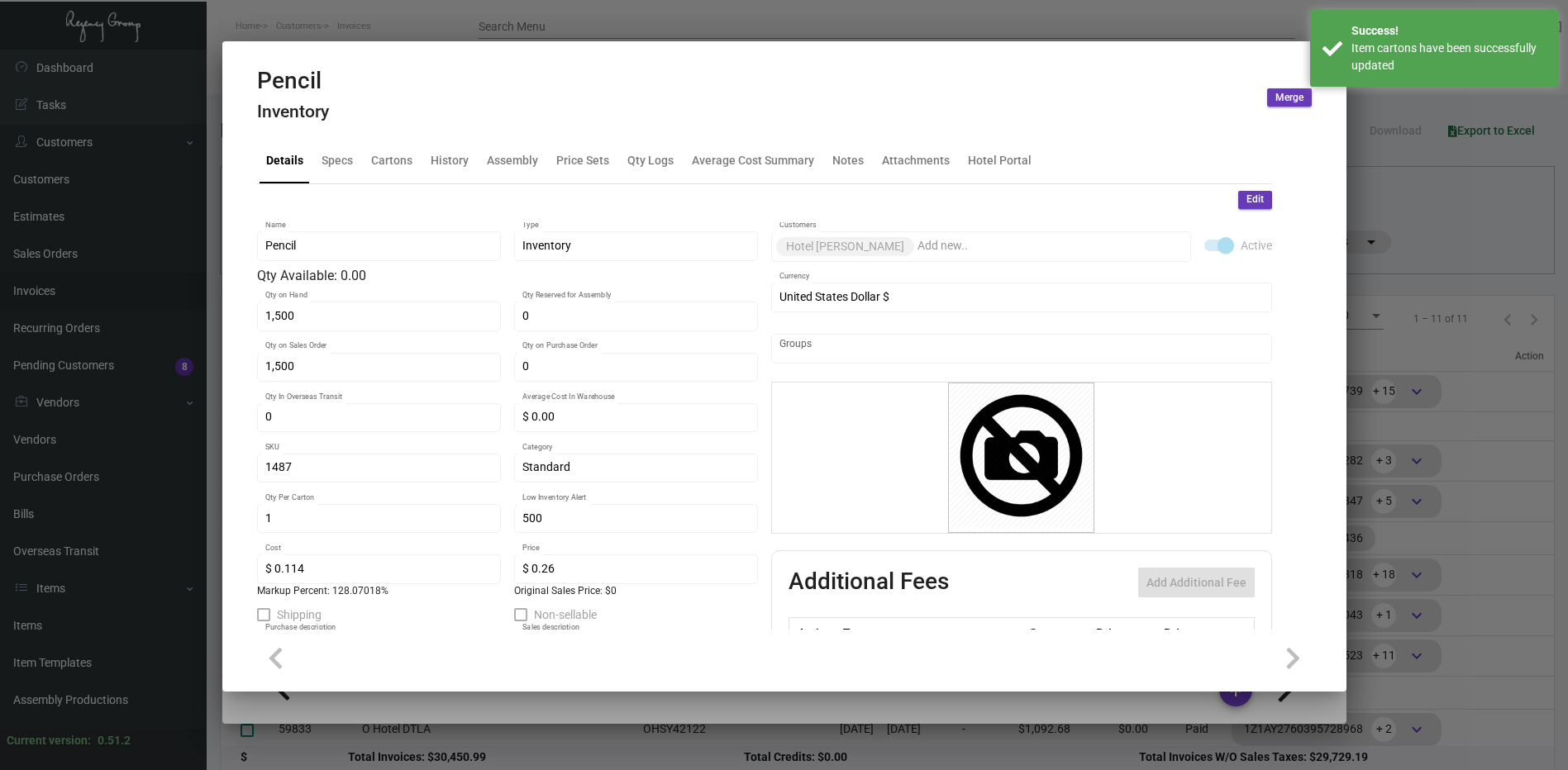
click at [1253, 204] on button "Edit" at bounding box center [1254, 200] width 34 height 18
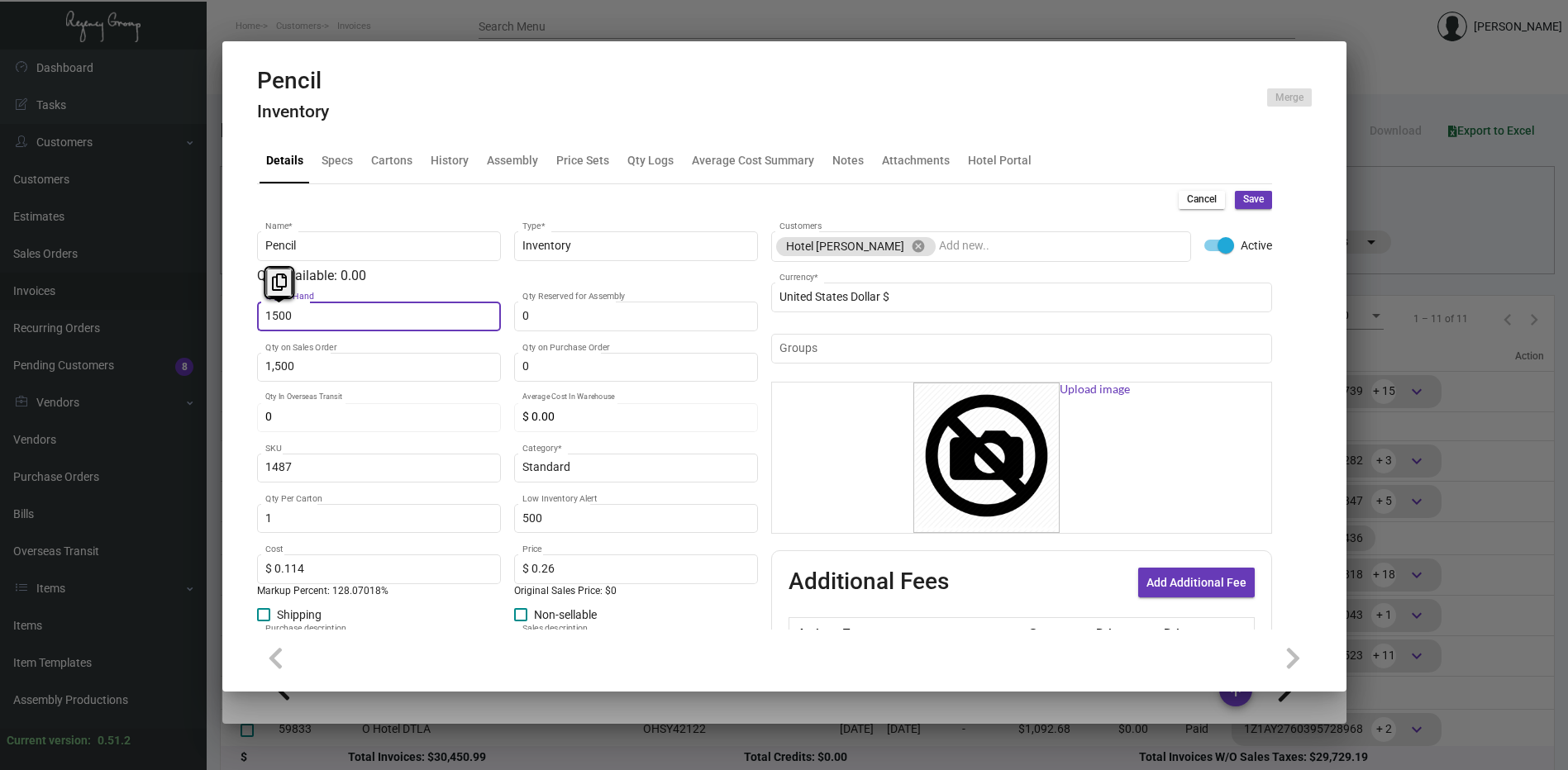
click at [357, 312] on input "1500" at bounding box center [378, 316] width 226 height 14
click at [1246, 191] on button "Save" at bounding box center [1253, 200] width 37 height 18
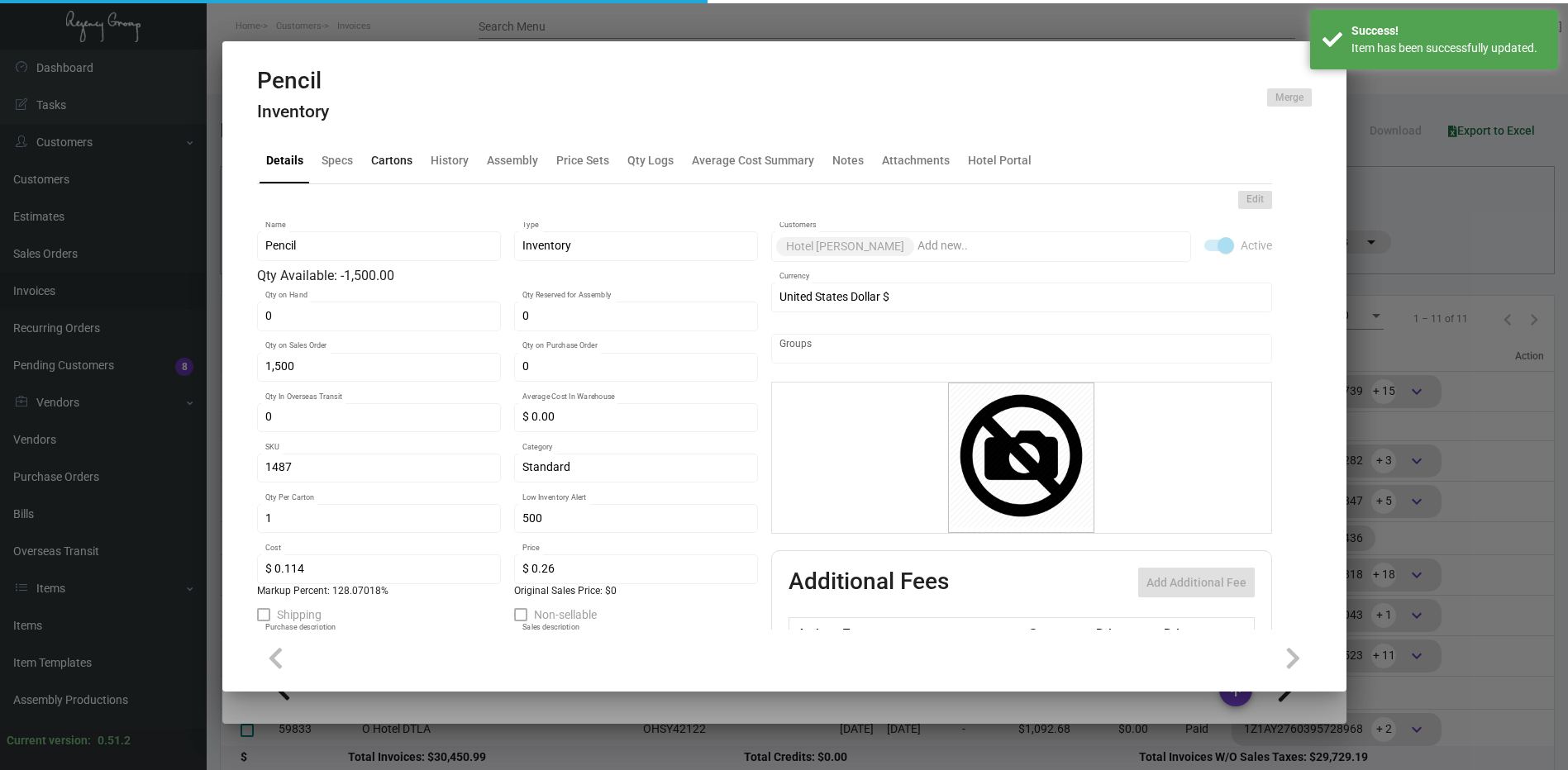
click at [404, 162] on div "Cartons" at bounding box center [391, 160] width 41 height 17
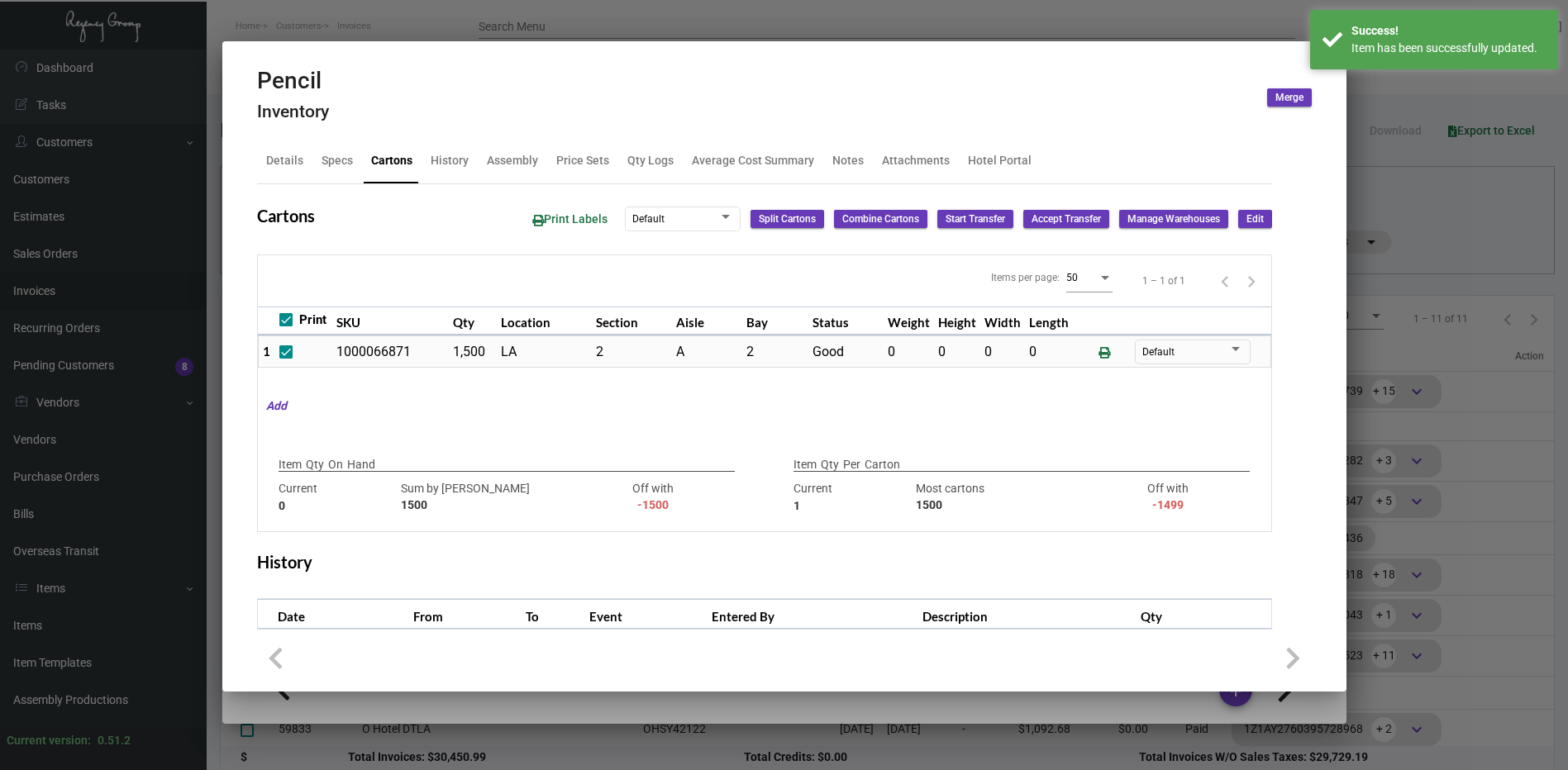
click at [1246, 219] on span "Edit" at bounding box center [1254, 219] width 17 height 14
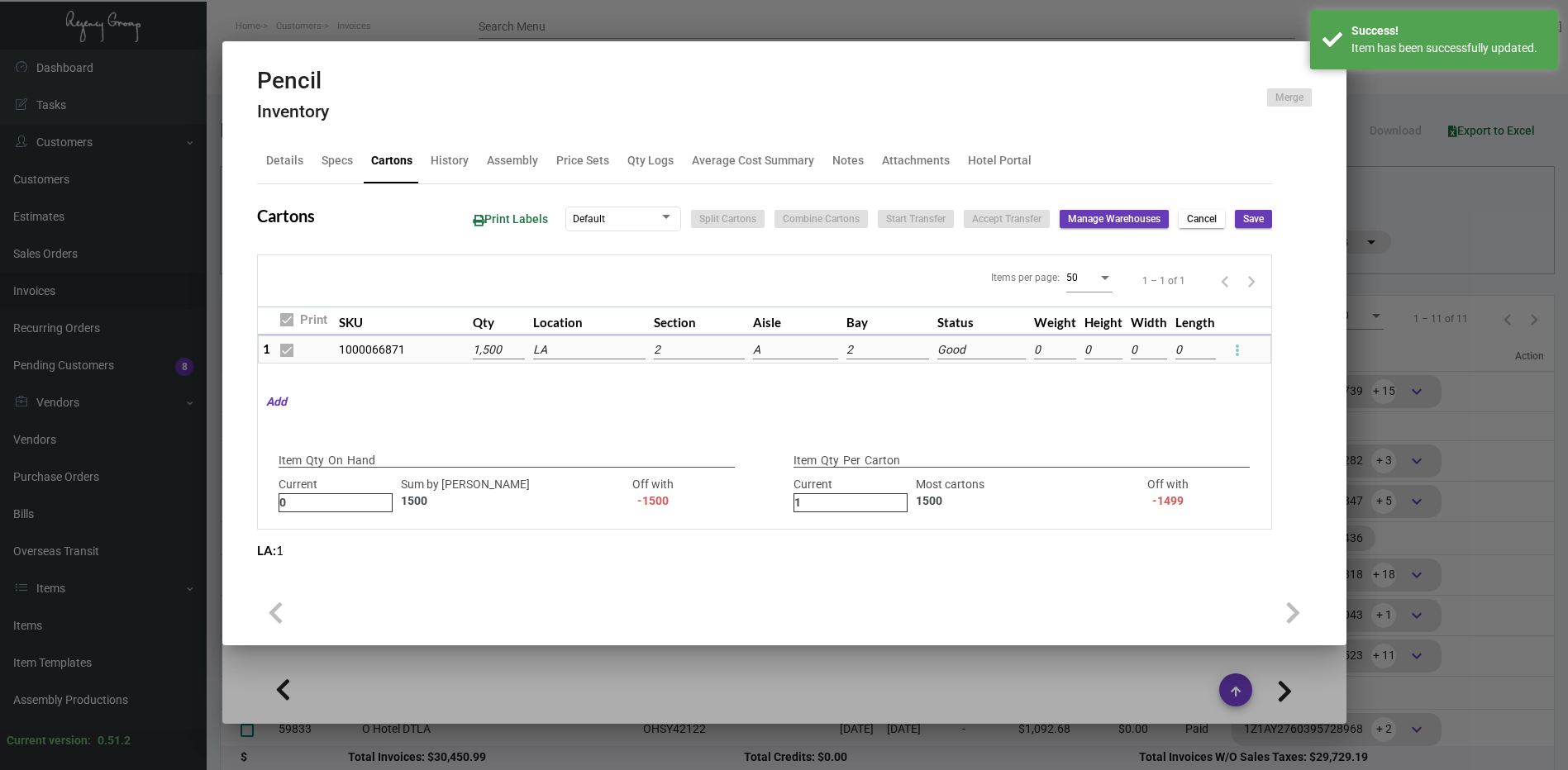
click at [1242, 345] on button at bounding box center [1237, 349] width 26 height 26
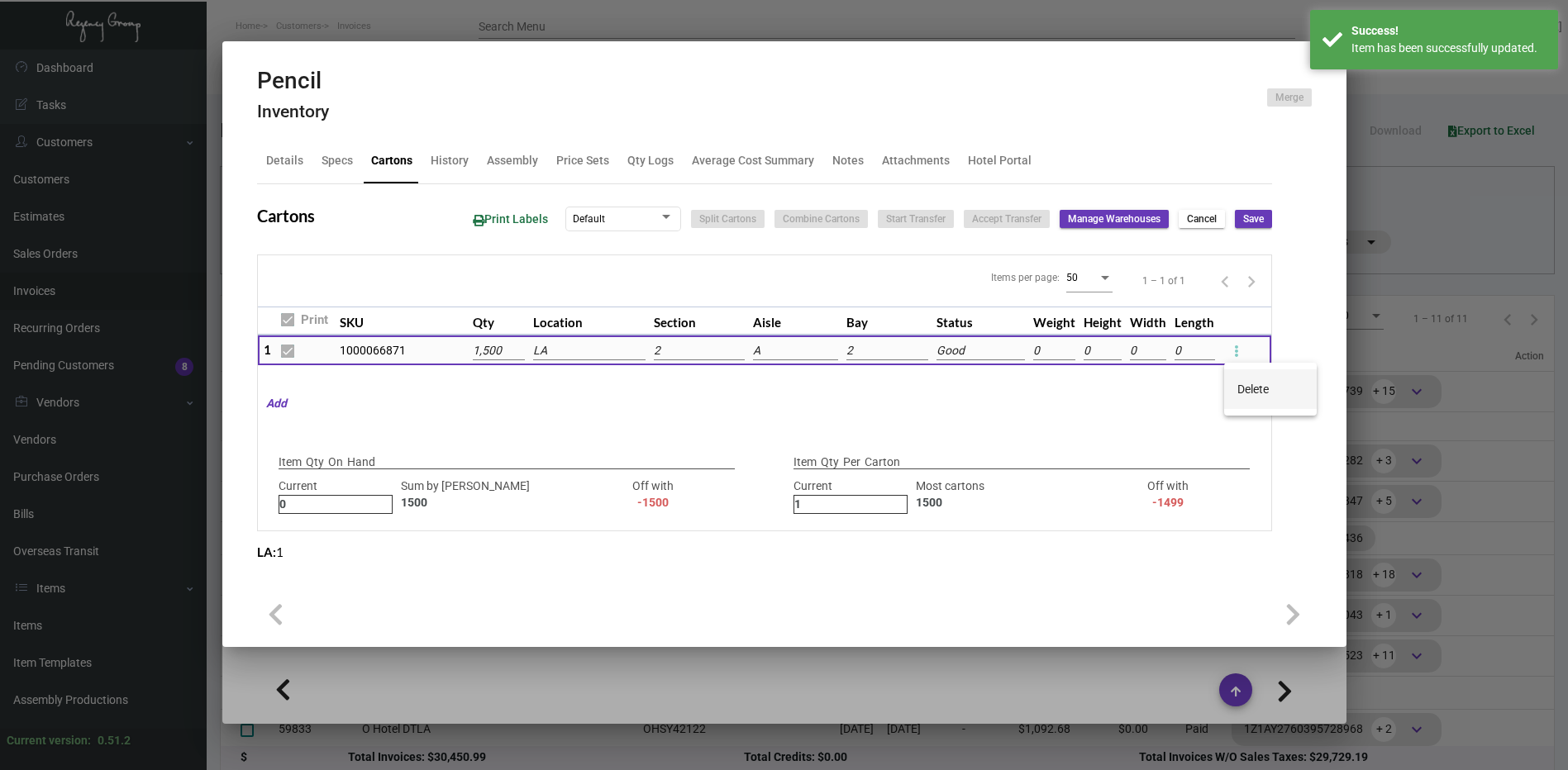
click at [1243, 381] on button "Delete" at bounding box center [1271, 389] width 93 height 40
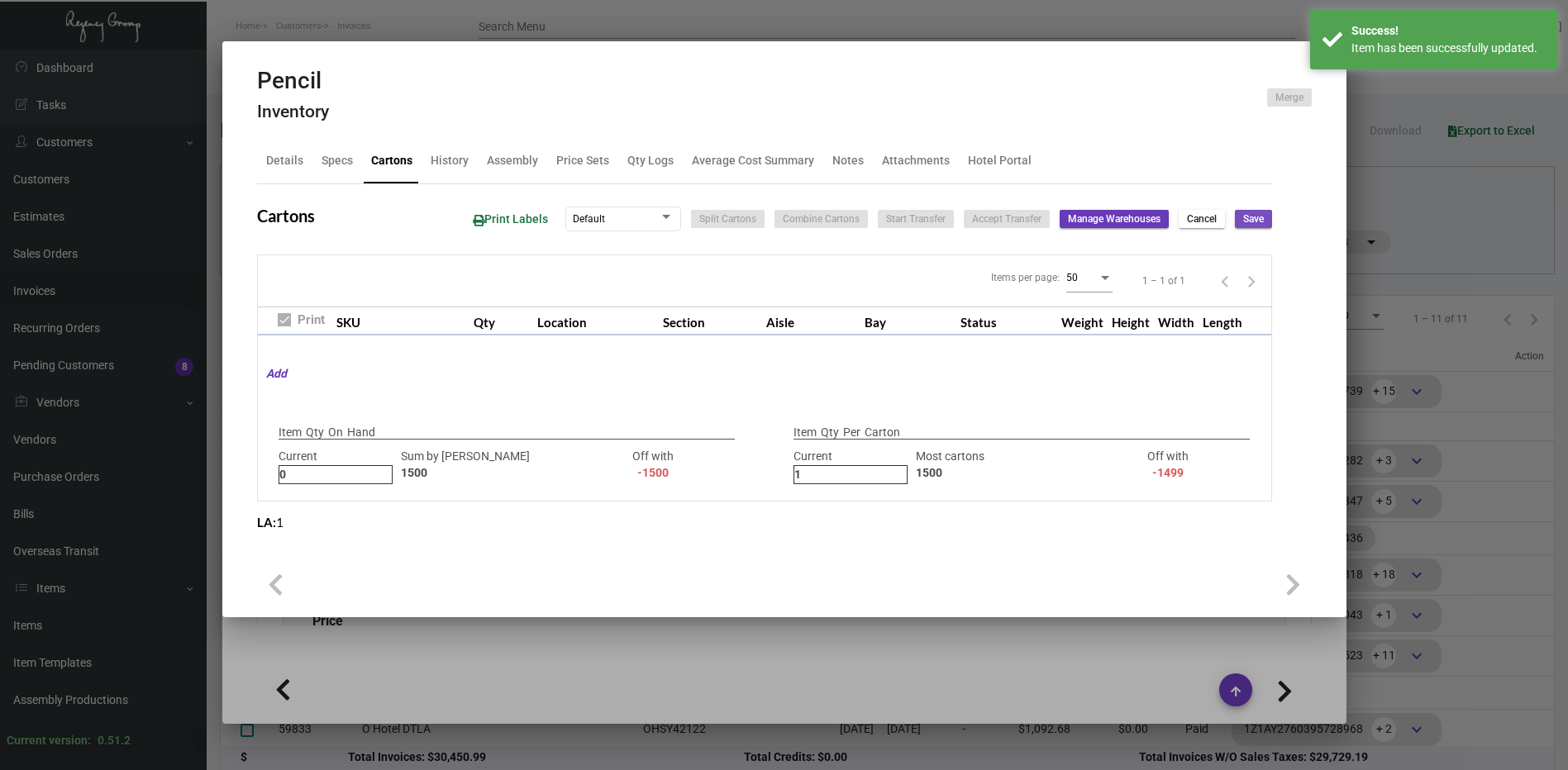
click at [1260, 216] on span "Save" at bounding box center [1253, 219] width 21 height 14
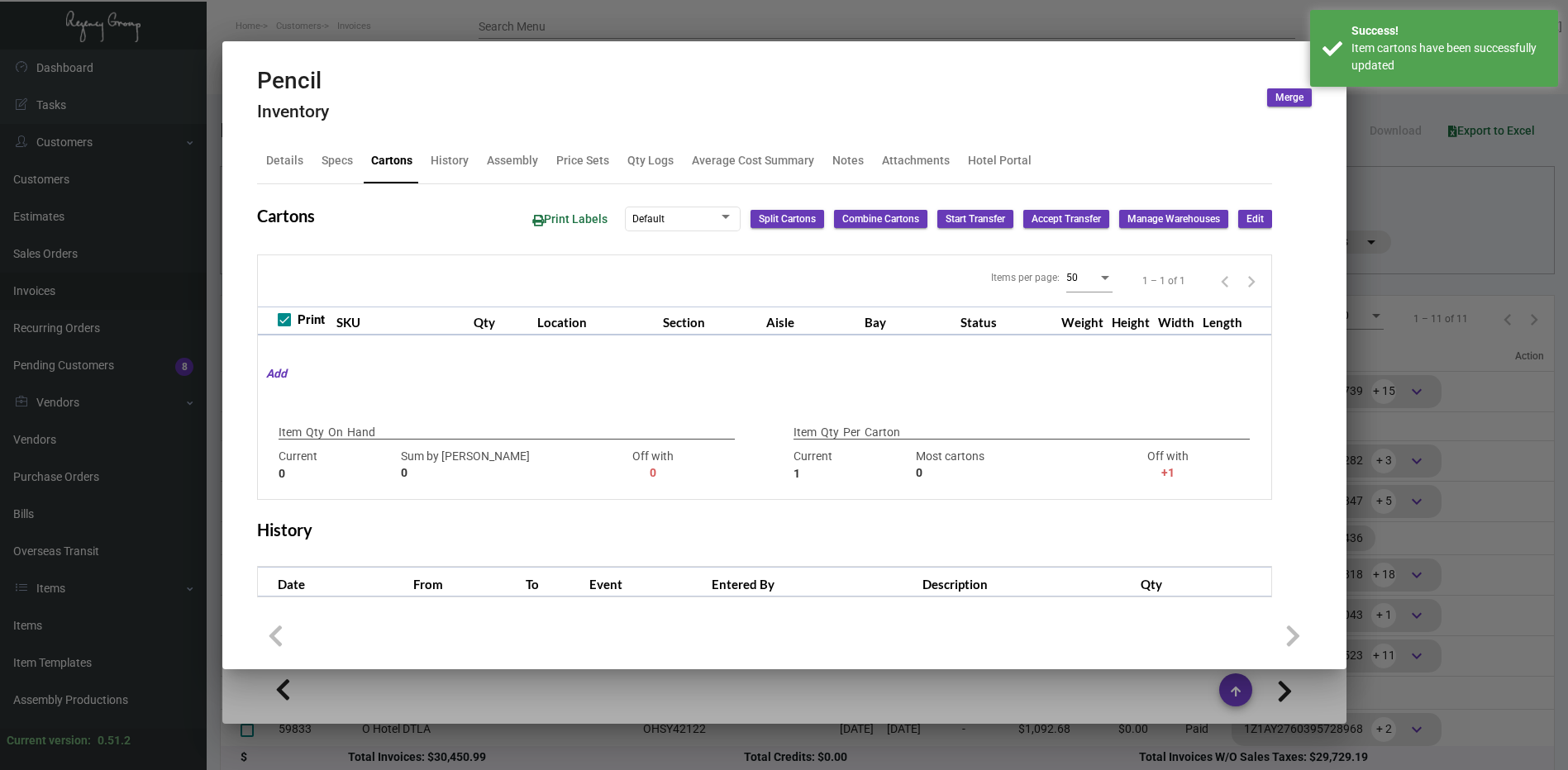
click at [1094, 19] on div at bounding box center [784, 385] width 1568 height 770
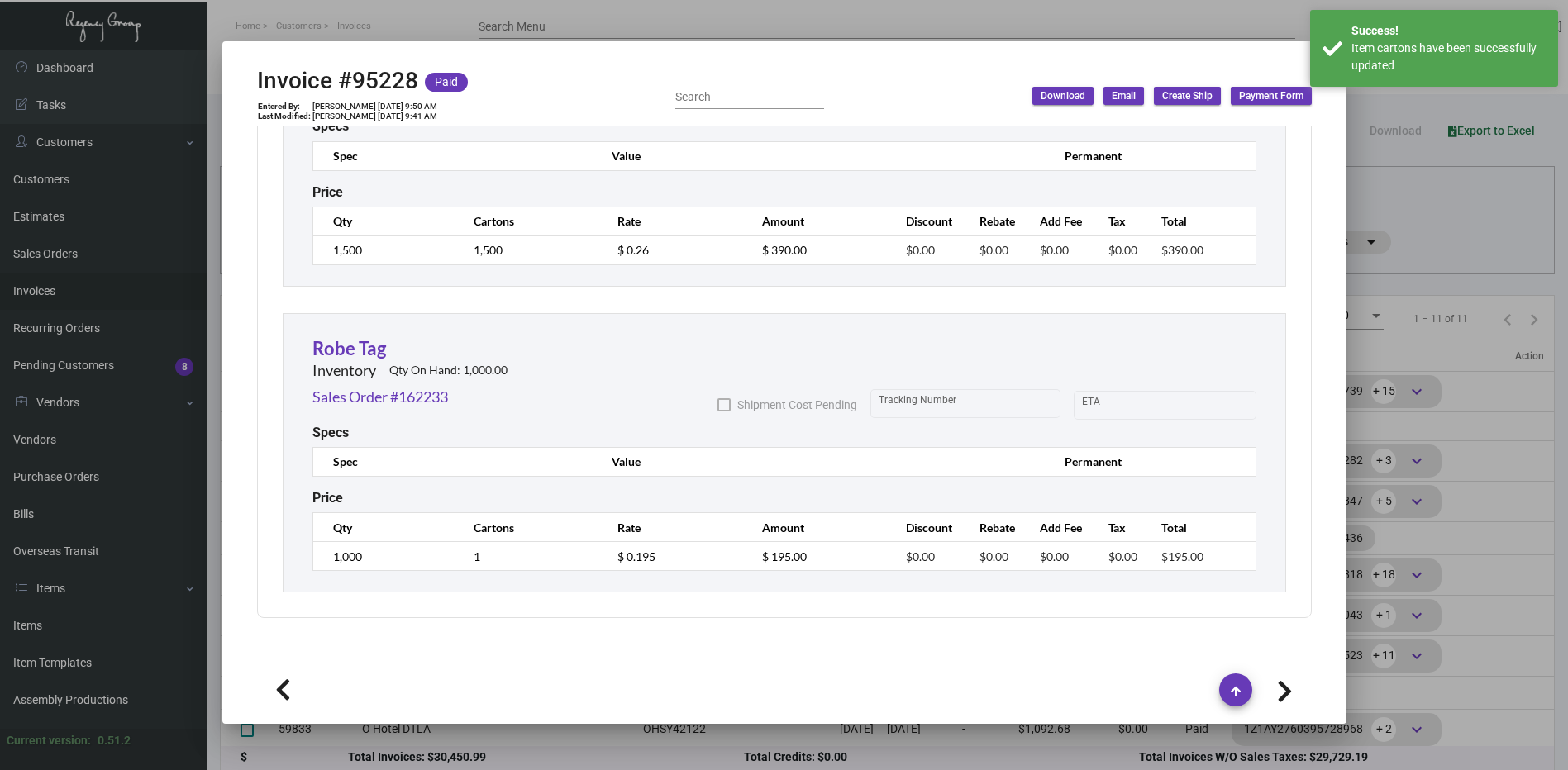
scroll to position [3264, 0]
click at [349, 347] on link "Robe Tag" at bounding box center [348, 346] width 74 height 23
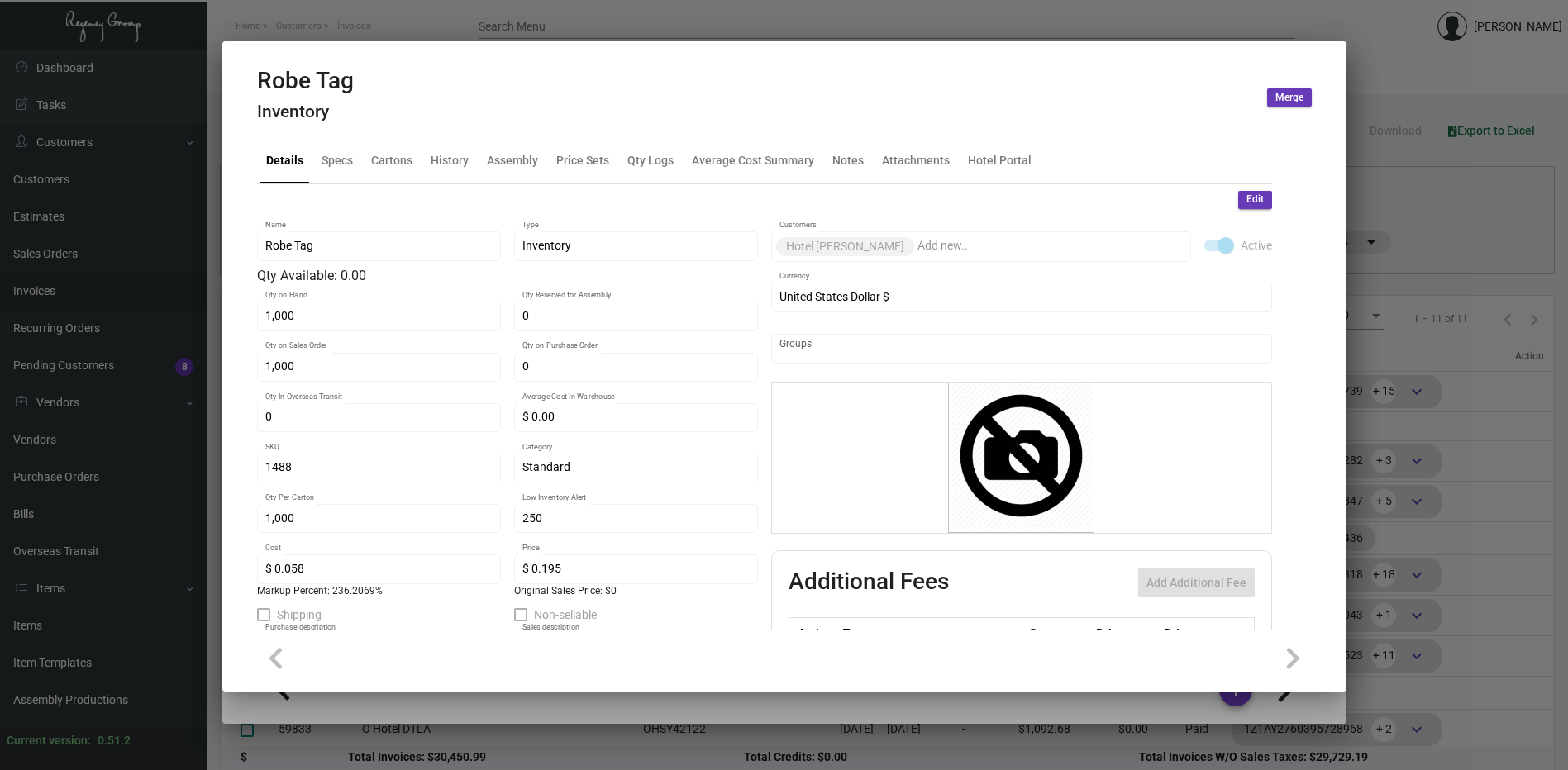
click at [1246, 200] on span "Edit" at bounding box center [1254, 199] width 17 height 14
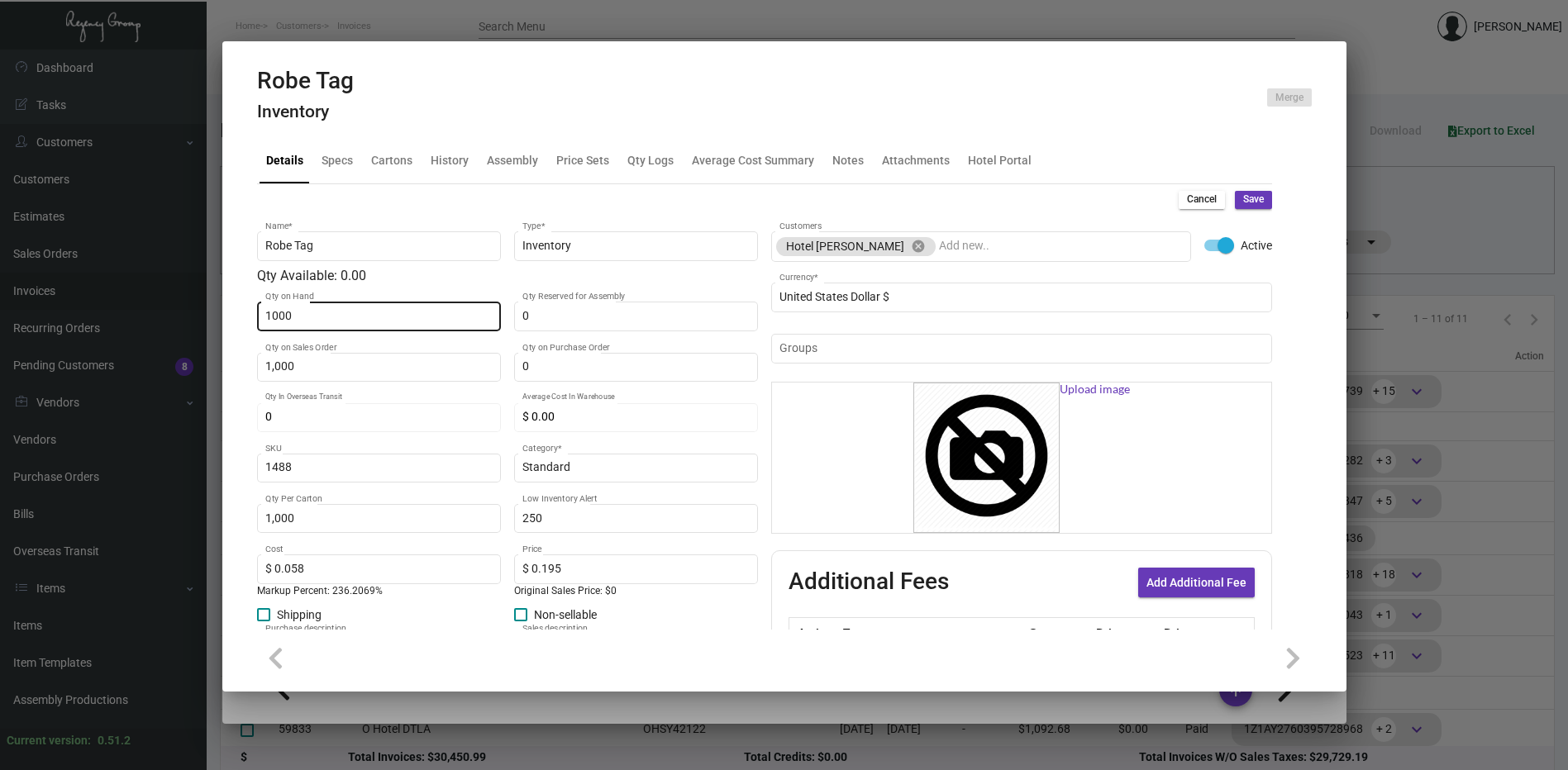
click at [331, 310] on input "1000" at bounding box center [378, 316] width 226 height 14
click at [1243, 199] on span "Save" at bounding box center [1253, 199] width 21 height 14
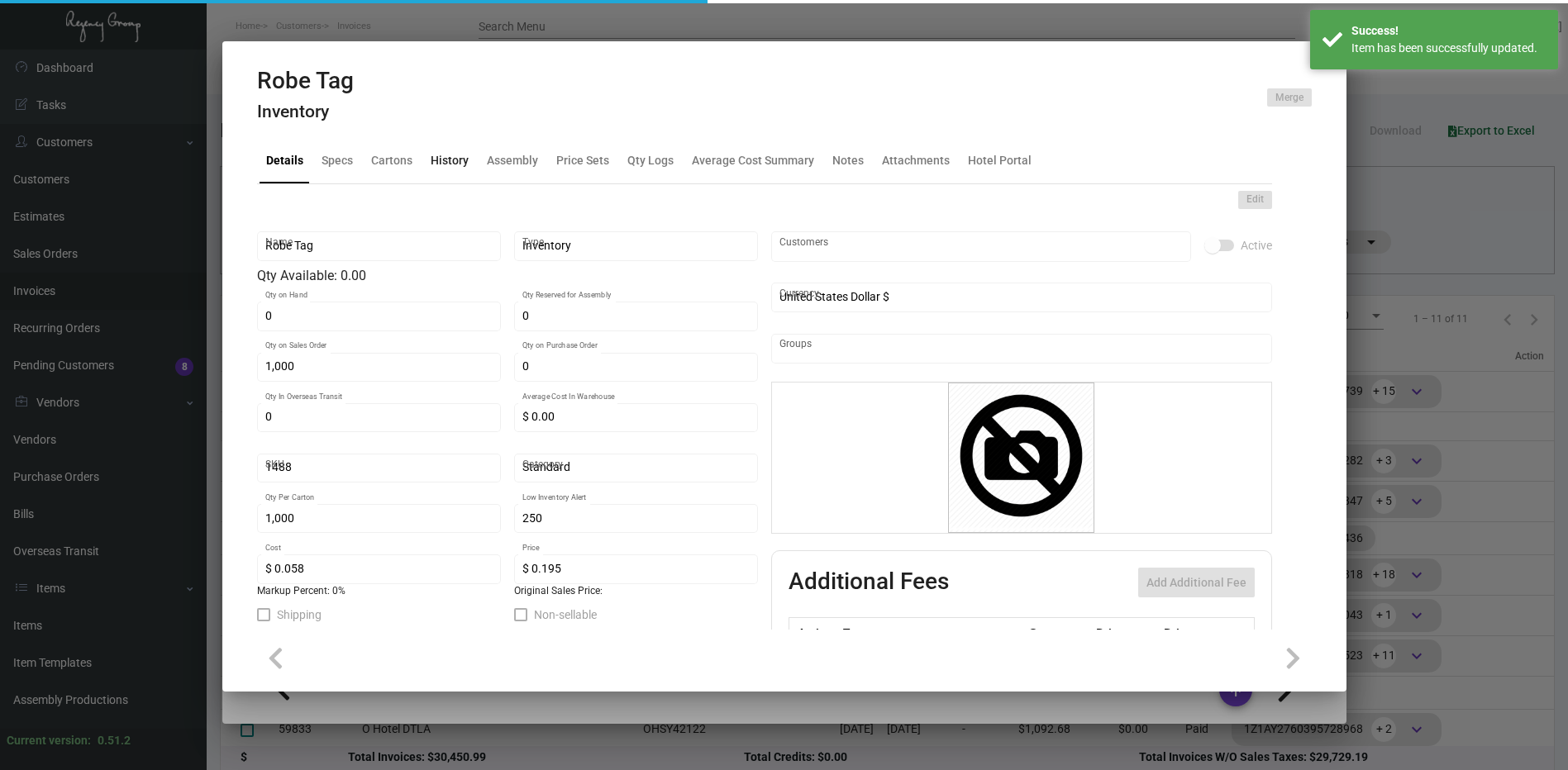
click at [445, 161] on div "History" at bounding box center [449, 160] width 38 height 17
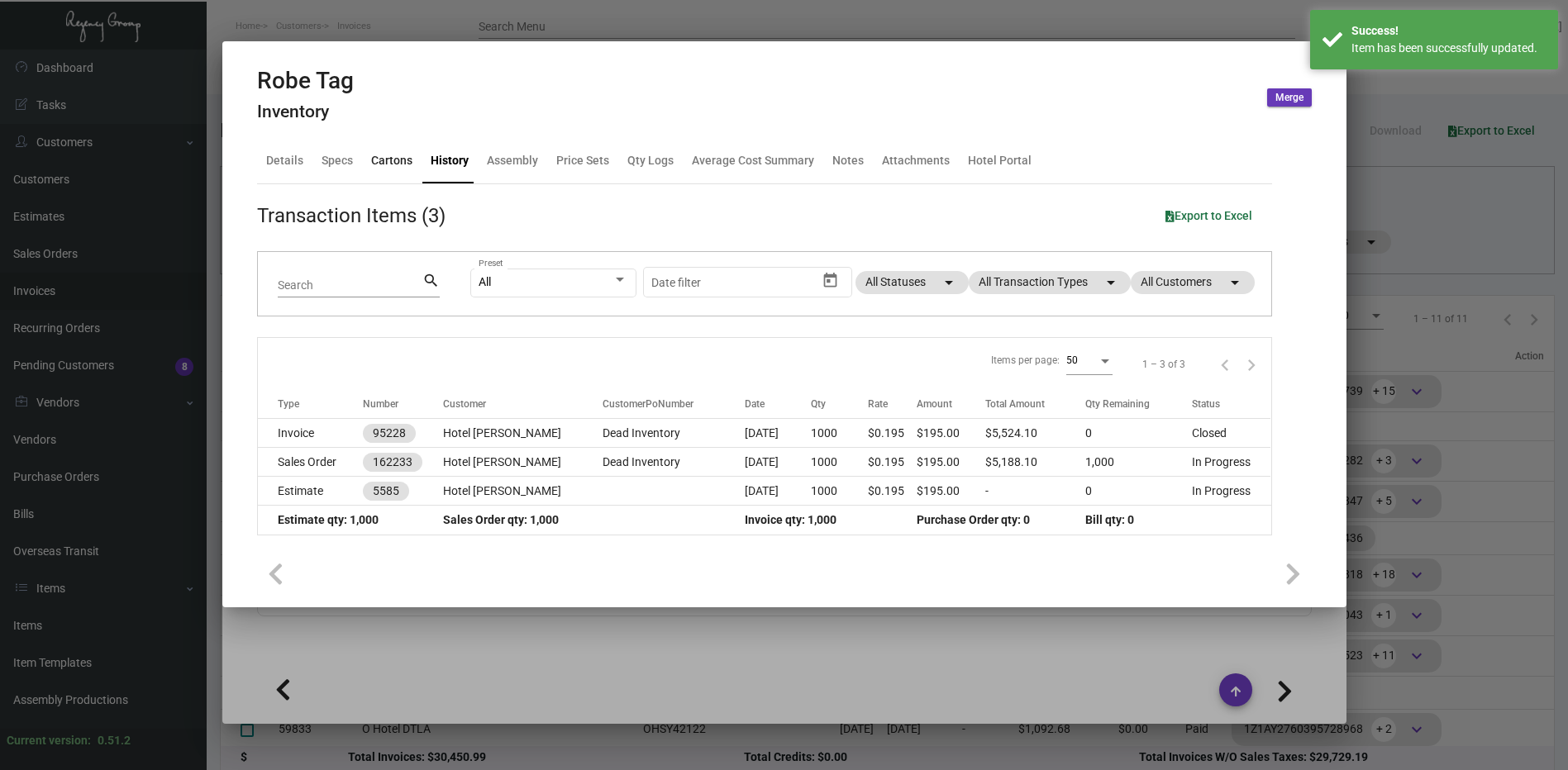
click at [406, 167] on div "Cartons" at bounding box center [391, 160] width 41 height 17
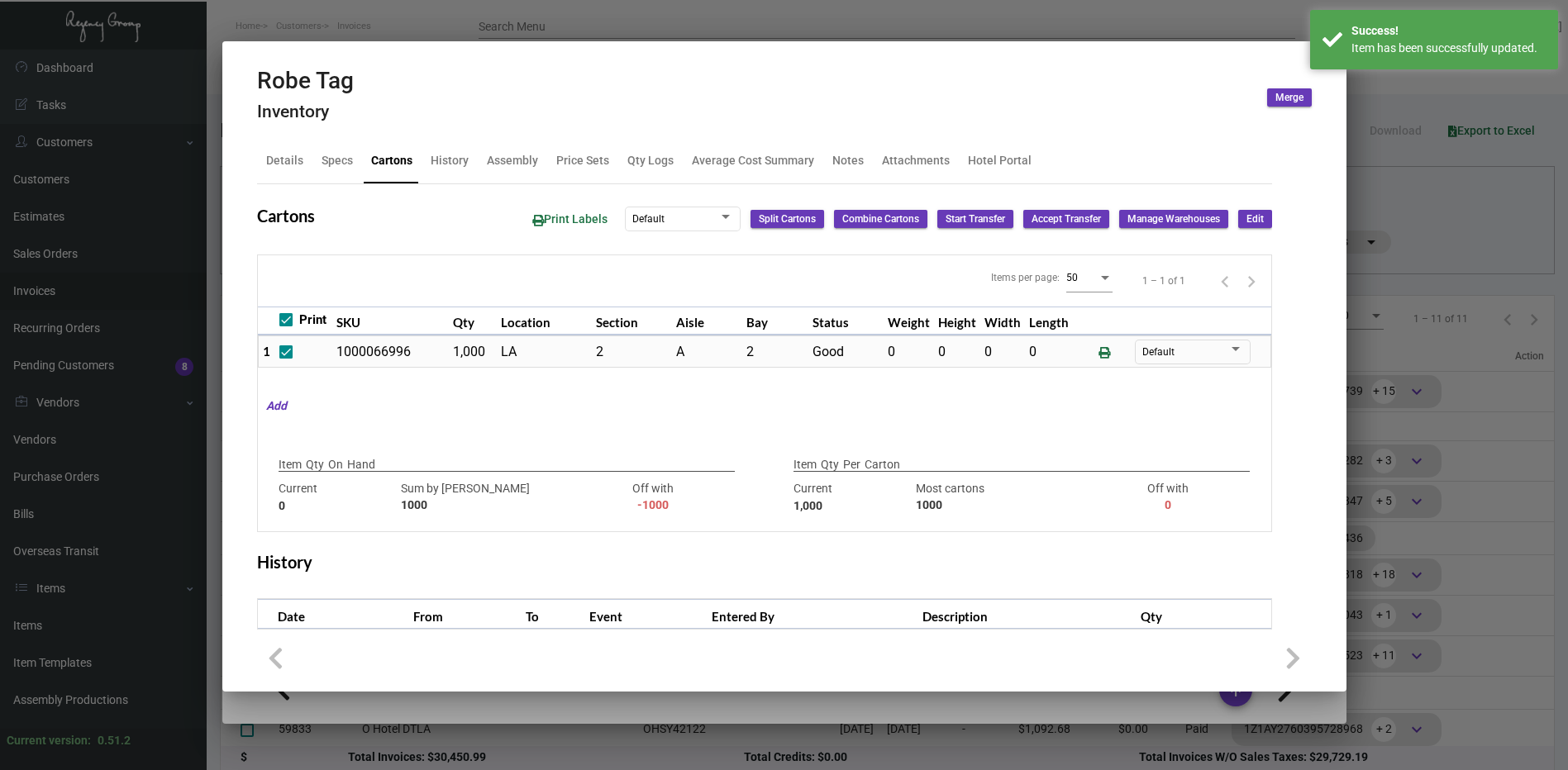
click at [1246, 221] on span "Edit" at bounding box center [1254, 219] width 17 height 14
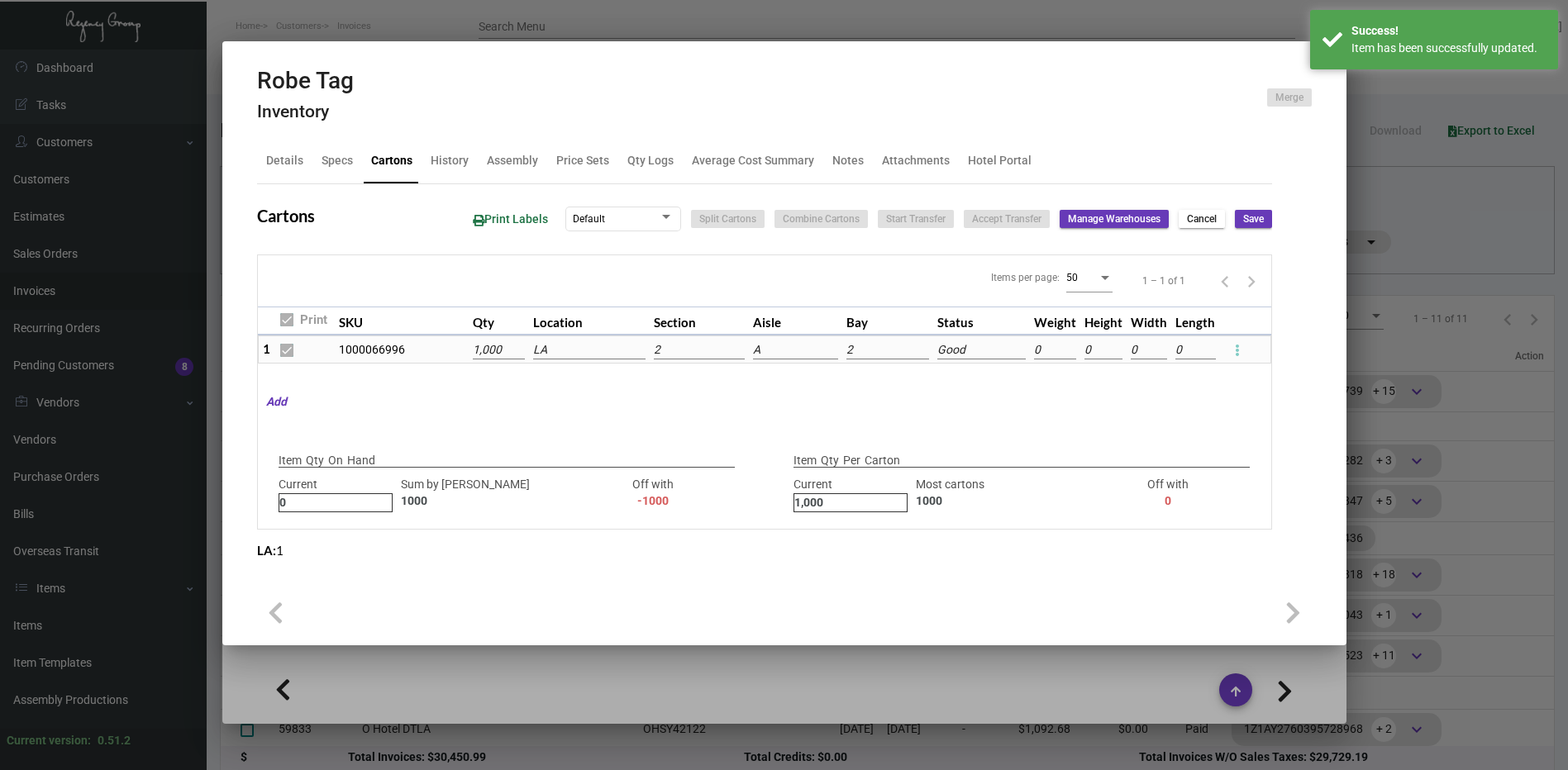
click at [1235, 345] on icon at bounding box center [1237, 350] width 5 height 20
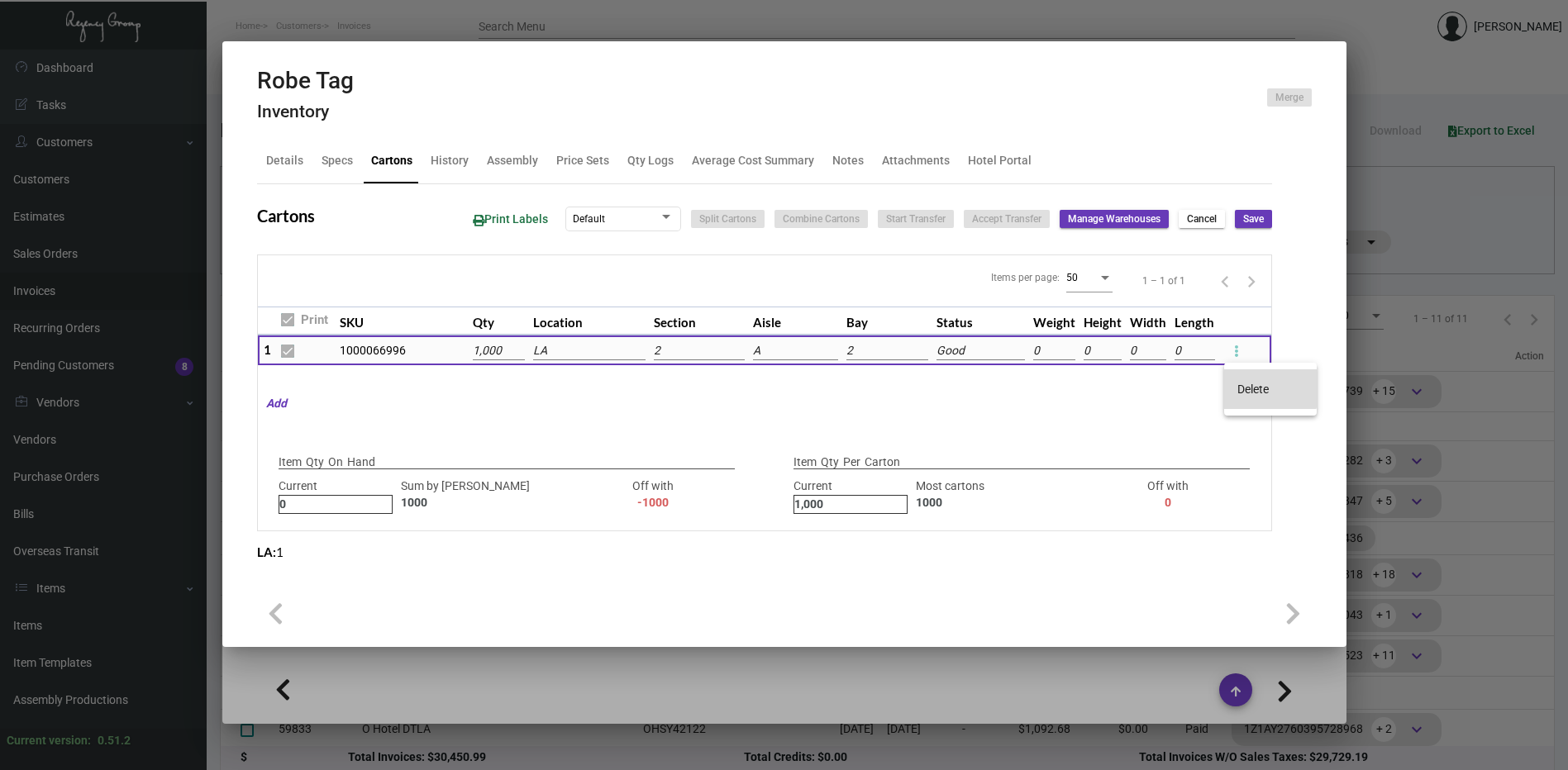
click at [1263, 388] on span "Delete" at bounding box center [1252, 389] width 32 height 14
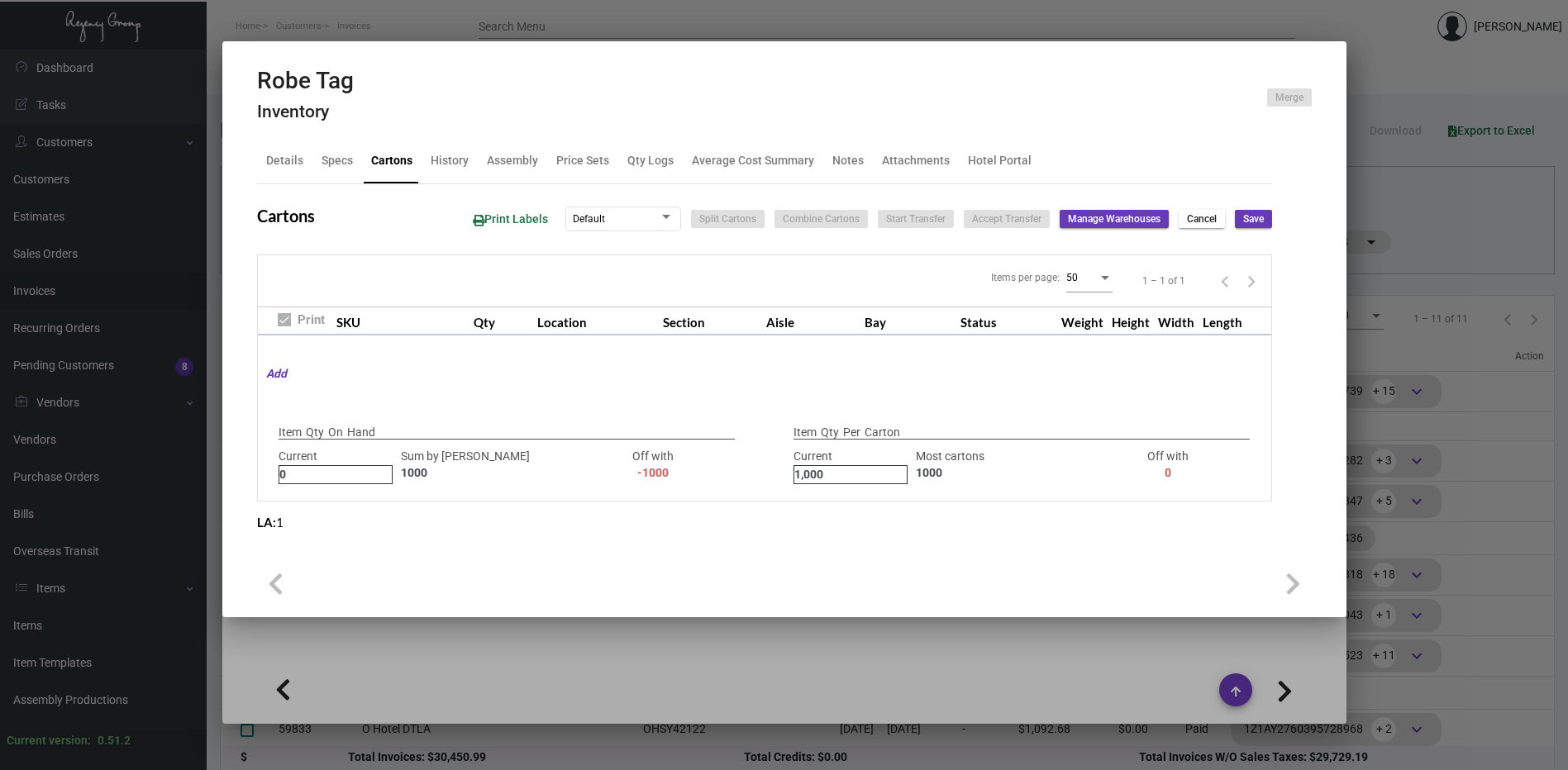
click at [1236, 225] on button "Save" at bounding box center [1253, 219] width 37 height 18
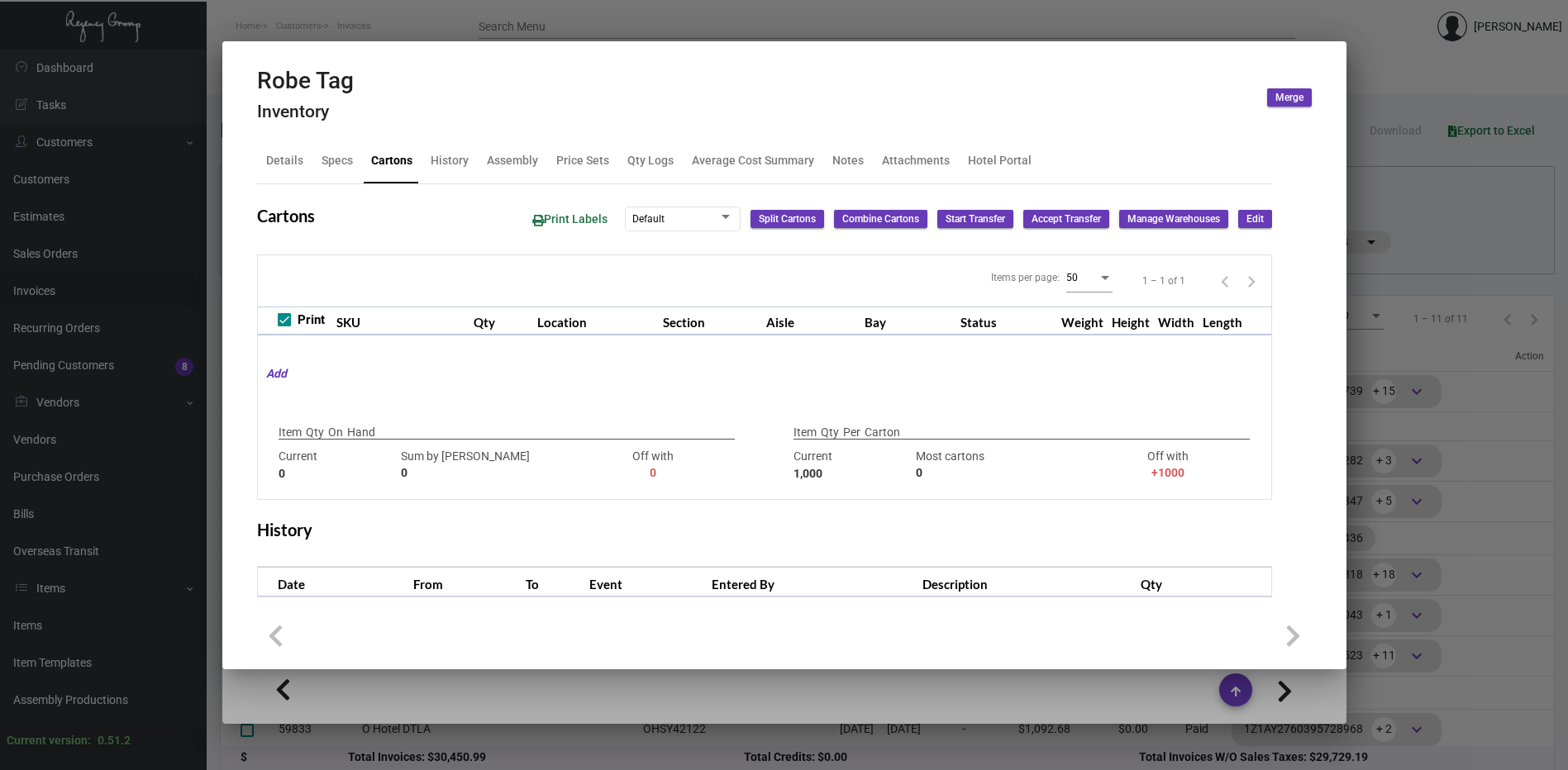
click at [924, 22] on div at bounding box center [784, 385] width 1568 height 770
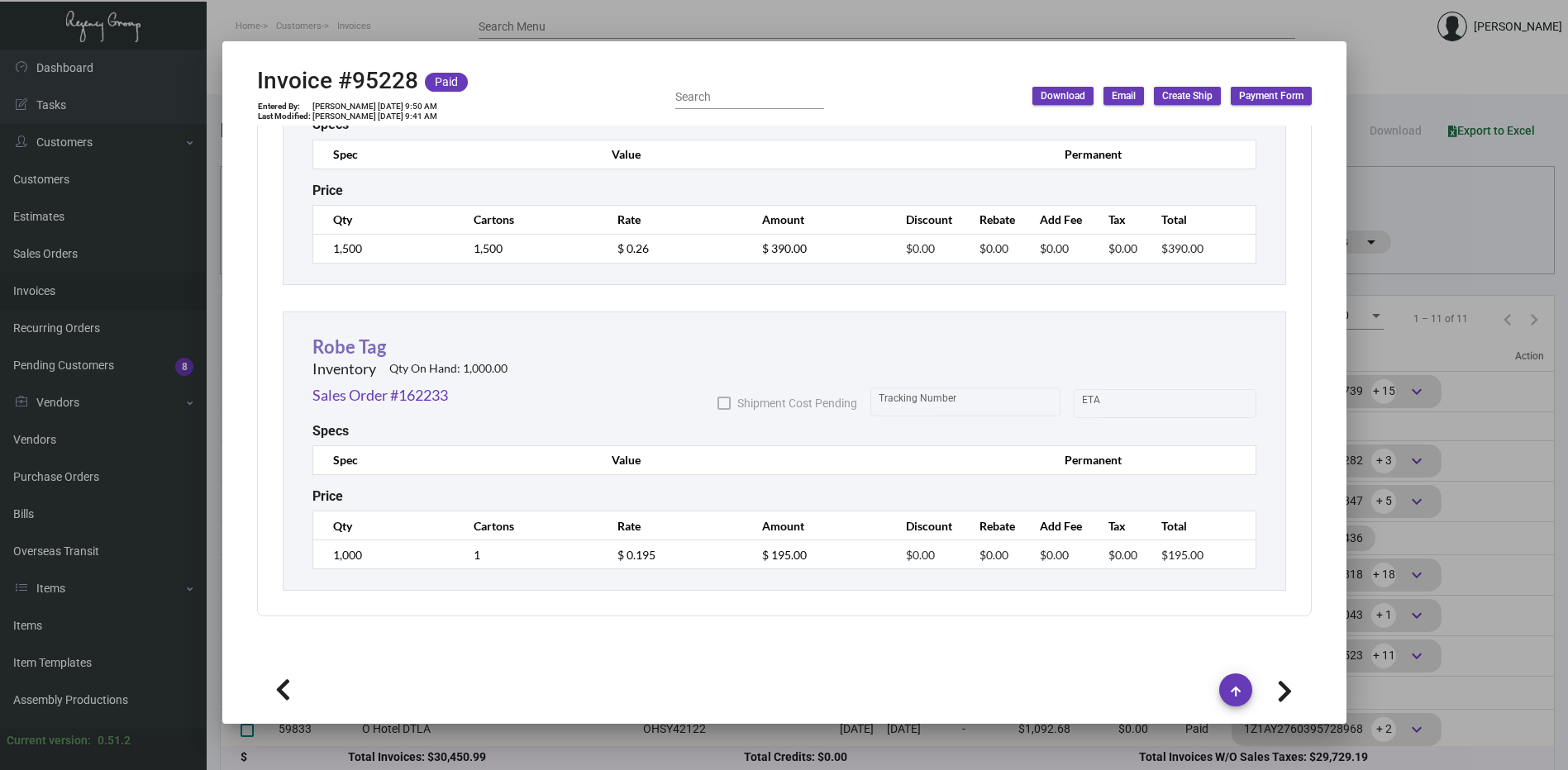
click at [362, 345] on link "Robe Tag" at bounding box center [348, 346] width 74 height 23
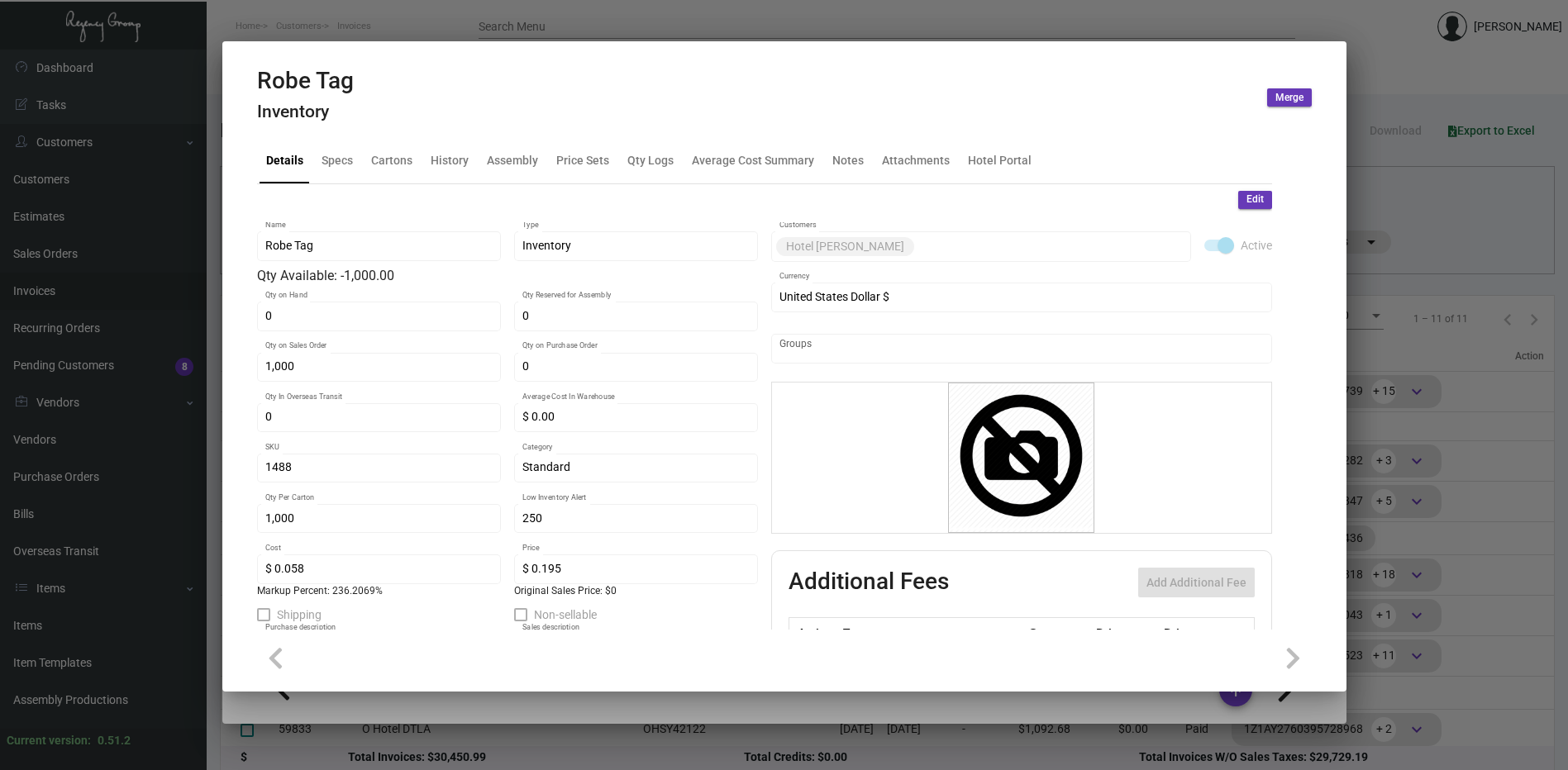
click at [524, 21] on div at bounding box center [784, 385] width 1568 height 770
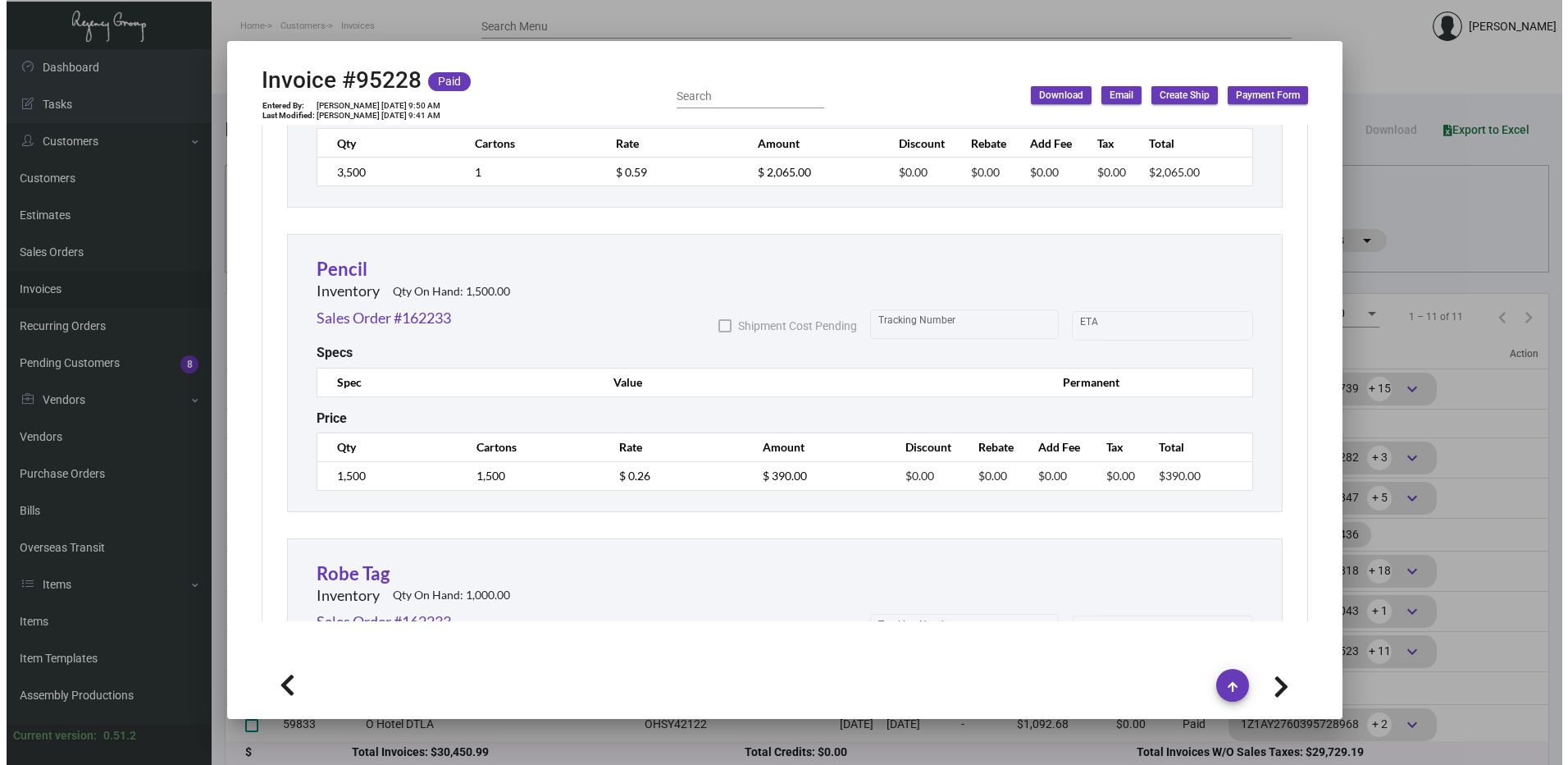
scroll to position [2997, 0]
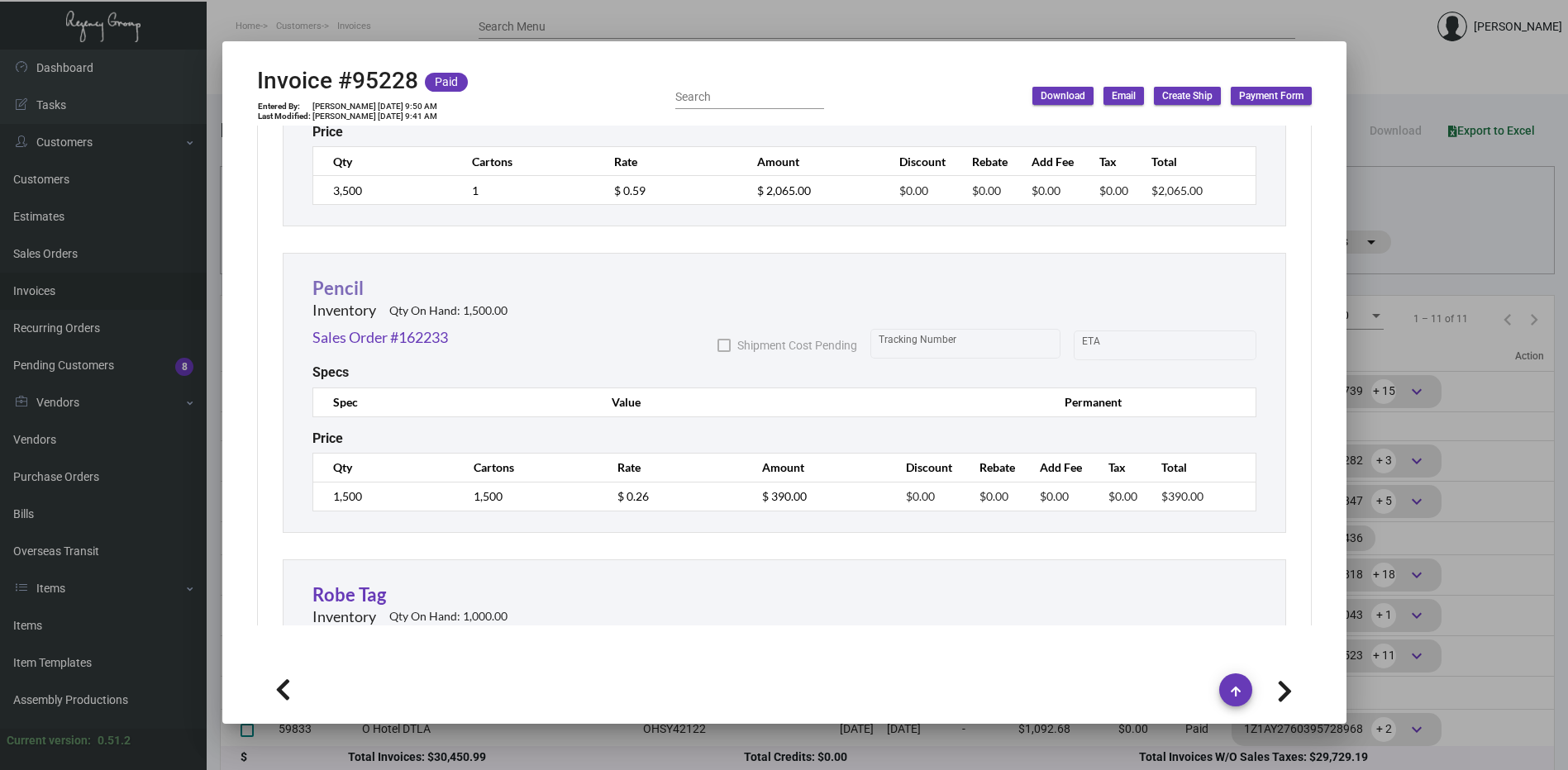
click at [331, 284] on link "Pencil" at bounding box center [337, 287] width 51 height 23
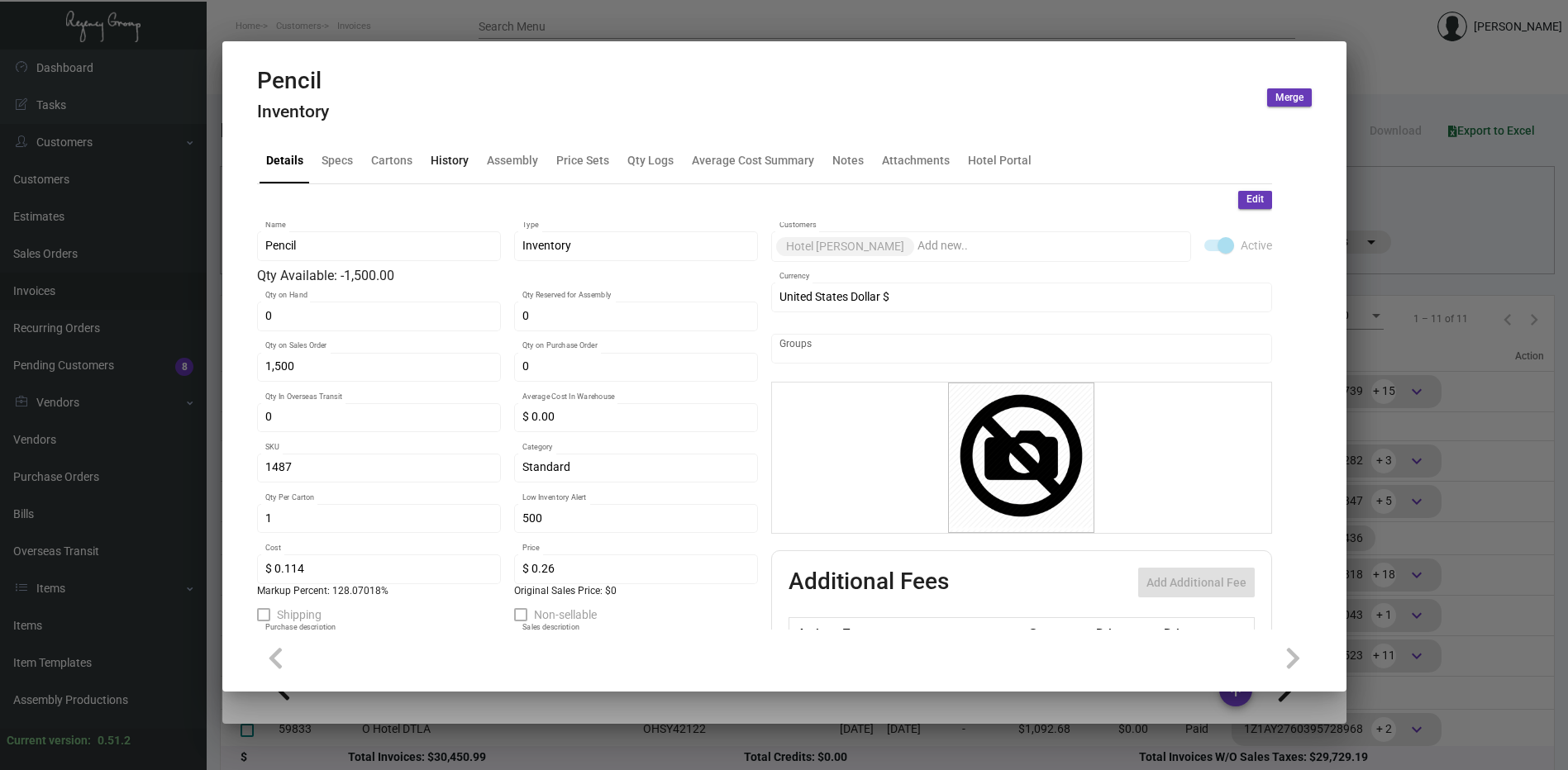
click at [448, 165] on div "History" at bounding box center [449, 160] width 38 height 17
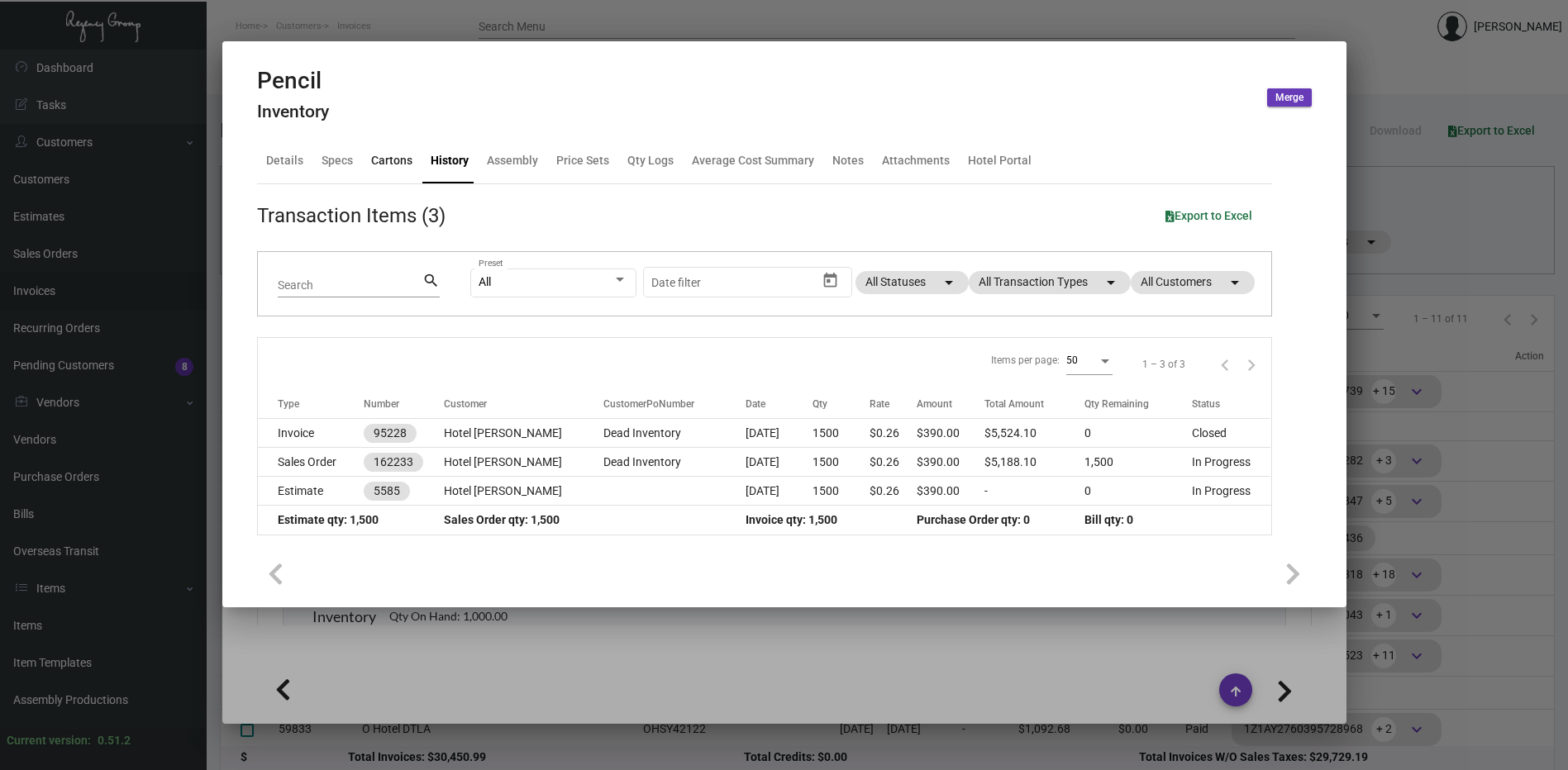
click at [396, 166] on div "Cartons" at bounding box center [391, 160] width 41 height 17
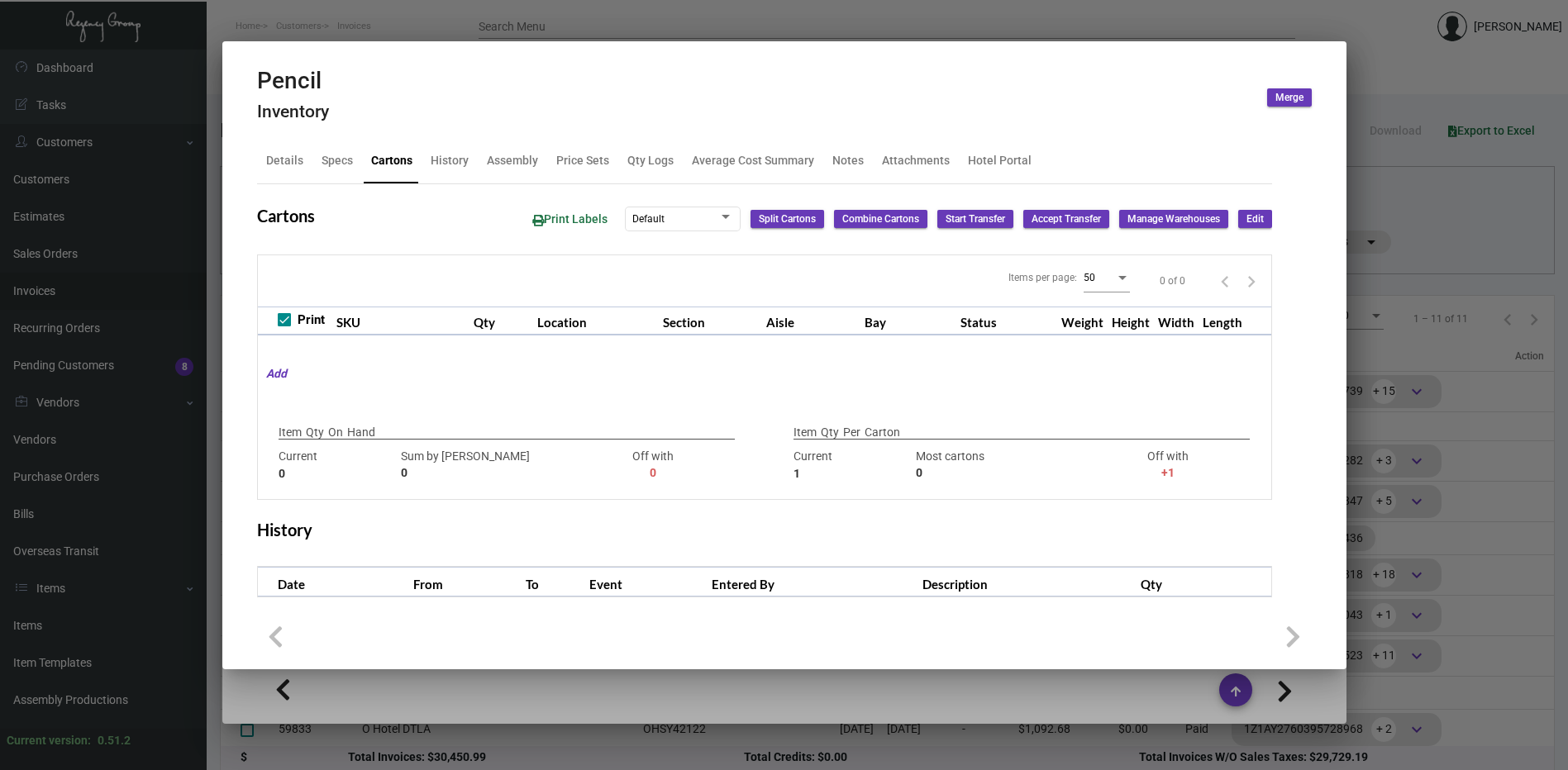
click at [612, 18] on div at bounding box center [784, 385] width 1568 height 770
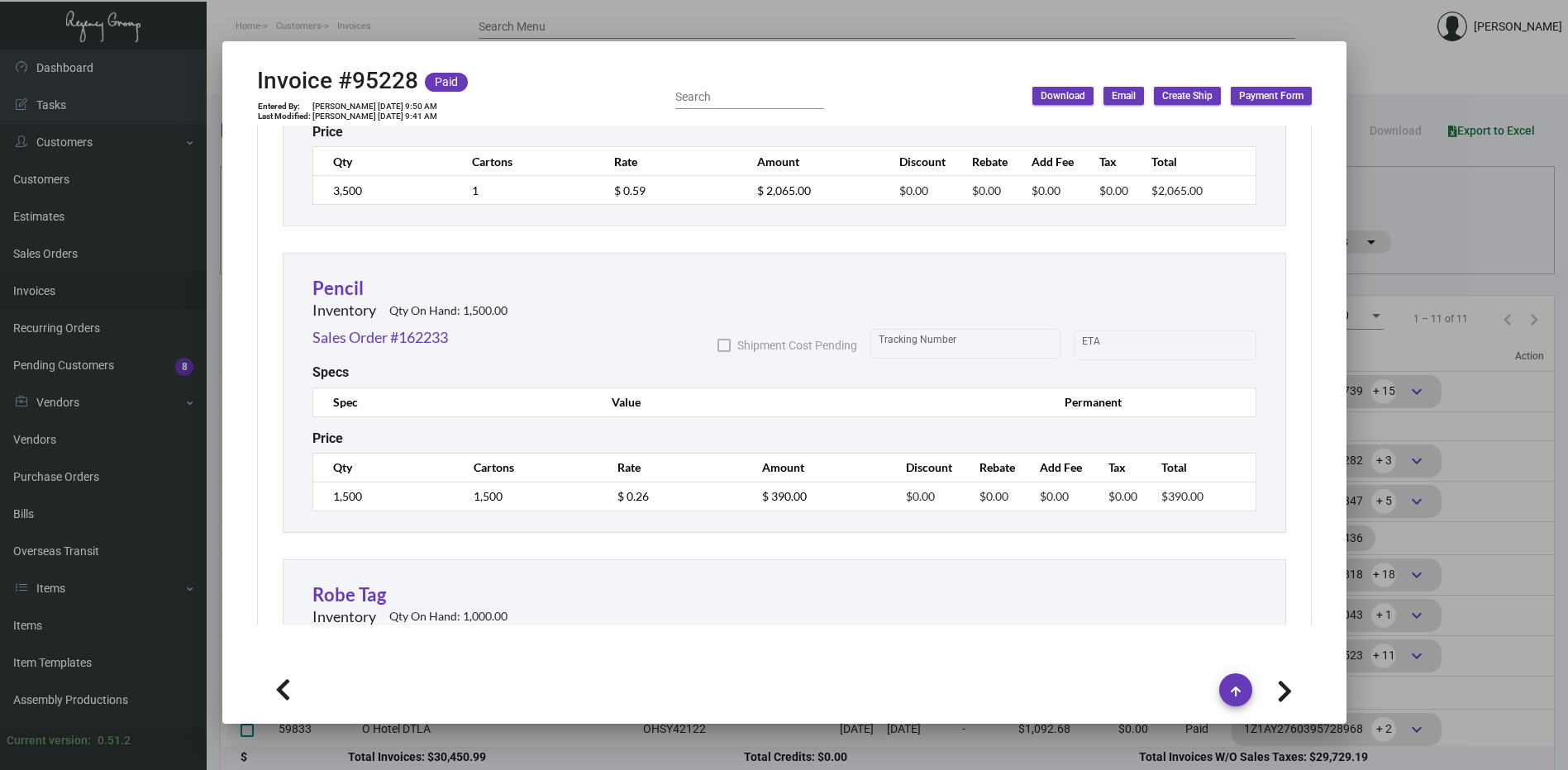
click at [612, 18] on div at bounding box center [784, 385] width 1568 height 770
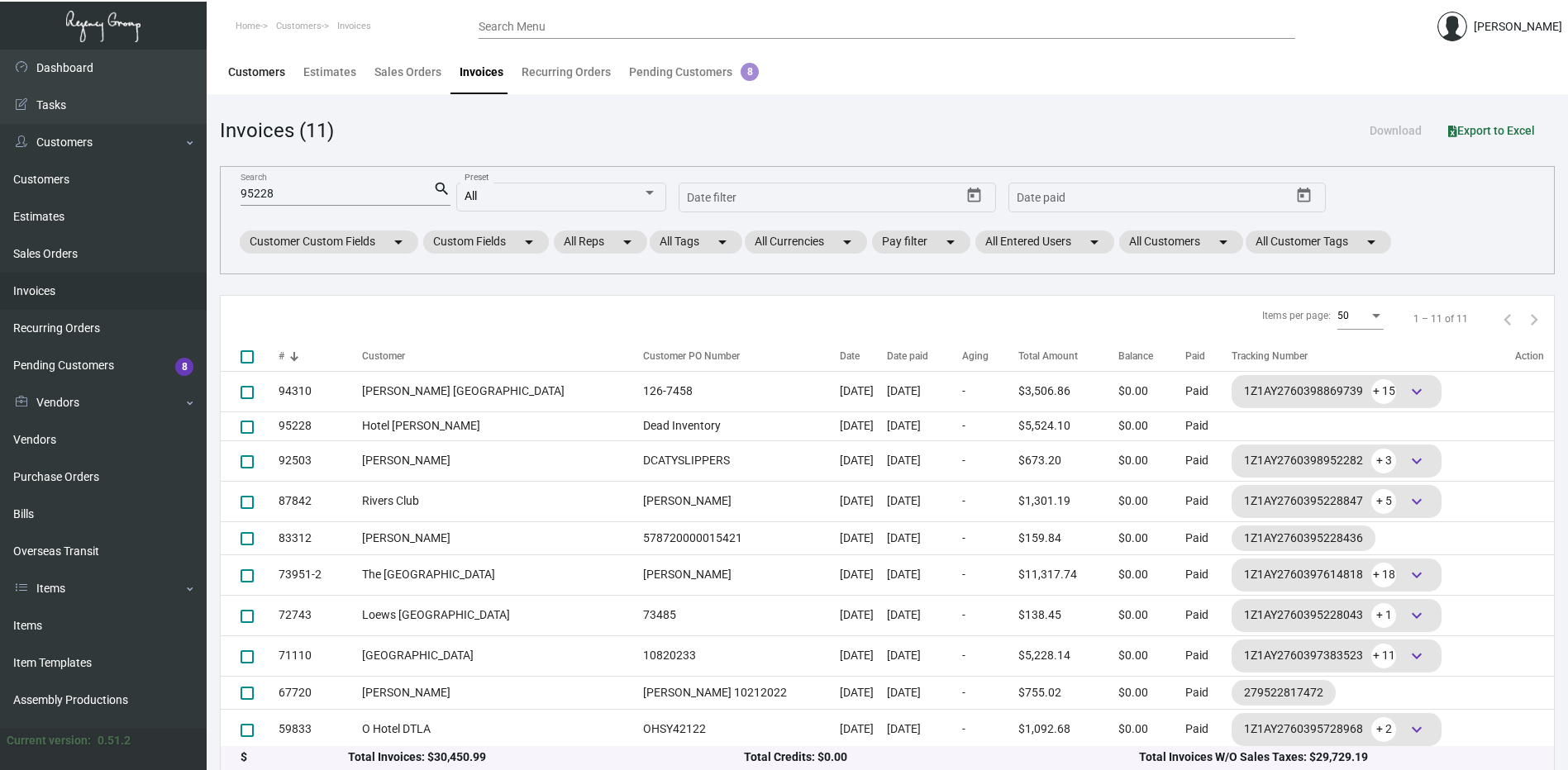
click at [267, 75] on div "Customers" at bounding box center [256, 72] width 57 height 17
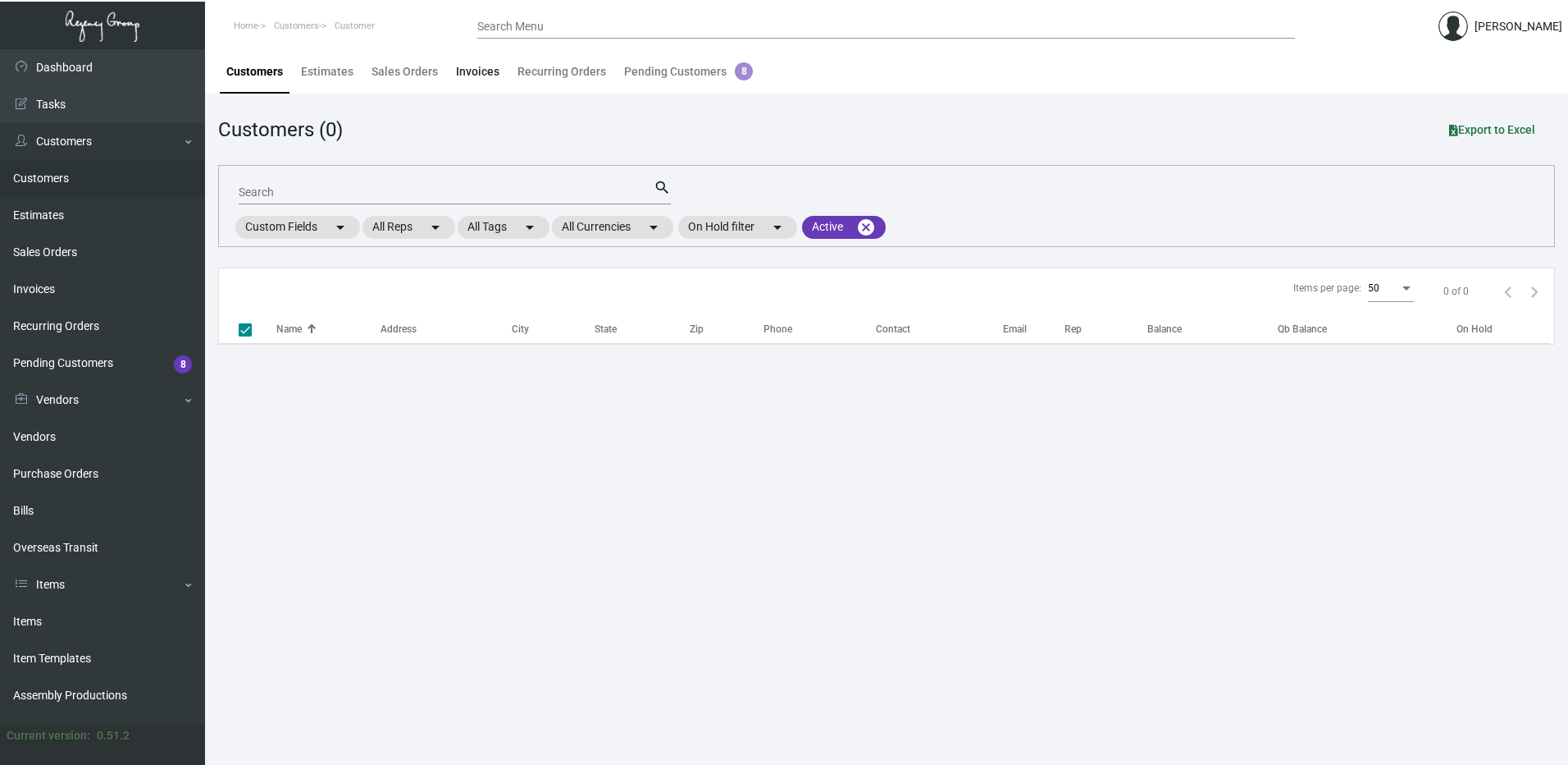
drag, startPoint x: 471, startPoint y: 60, endPoint x: 595, endPoint y: 103, distance: 131.2
click at [472, 60] on div "Invoices" at bounding box center [478, 71] width 57 height 40
